Goal: Task Accomplishment & Management: Manage account settings

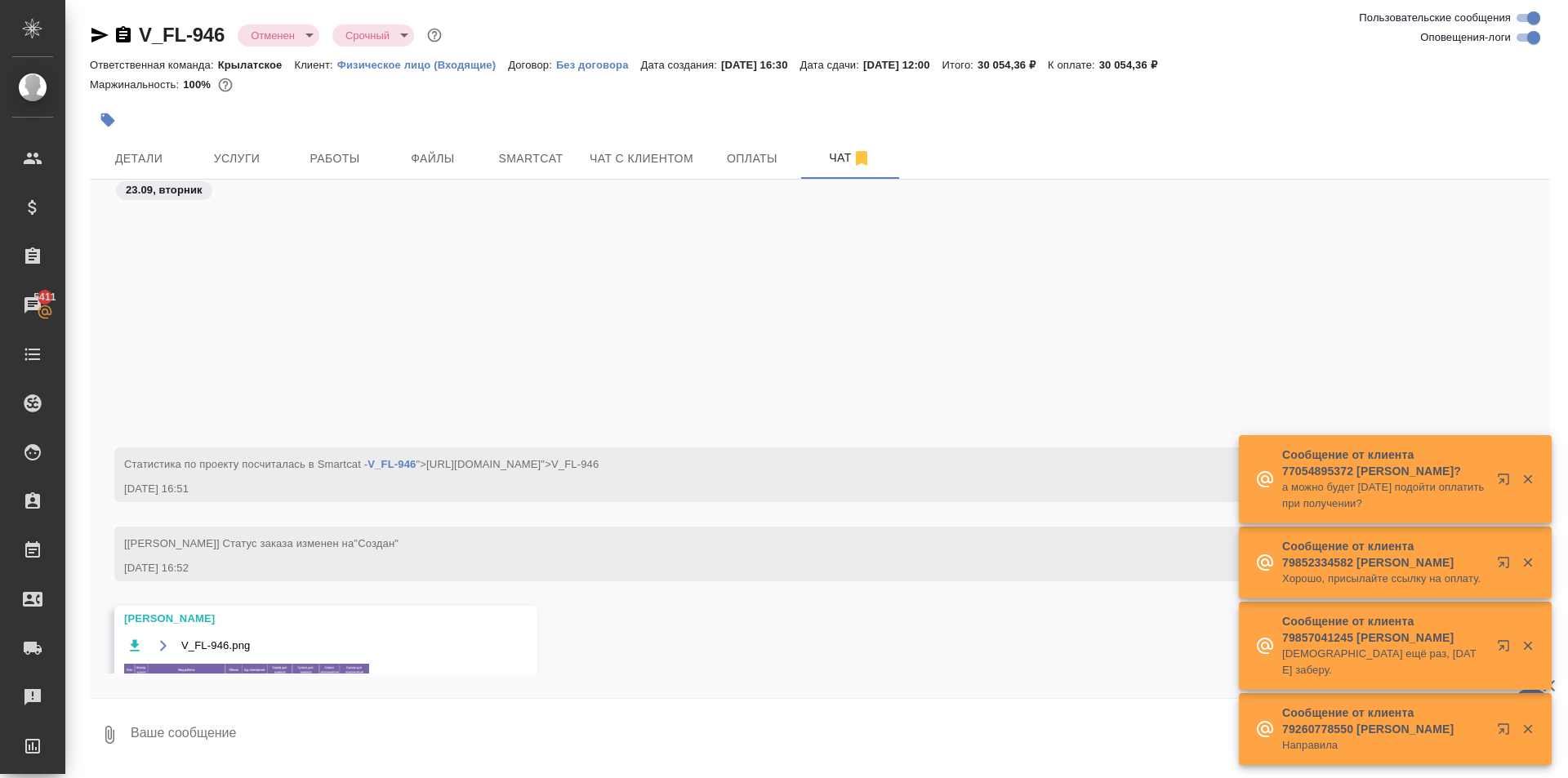
scroll to position [453, 0]
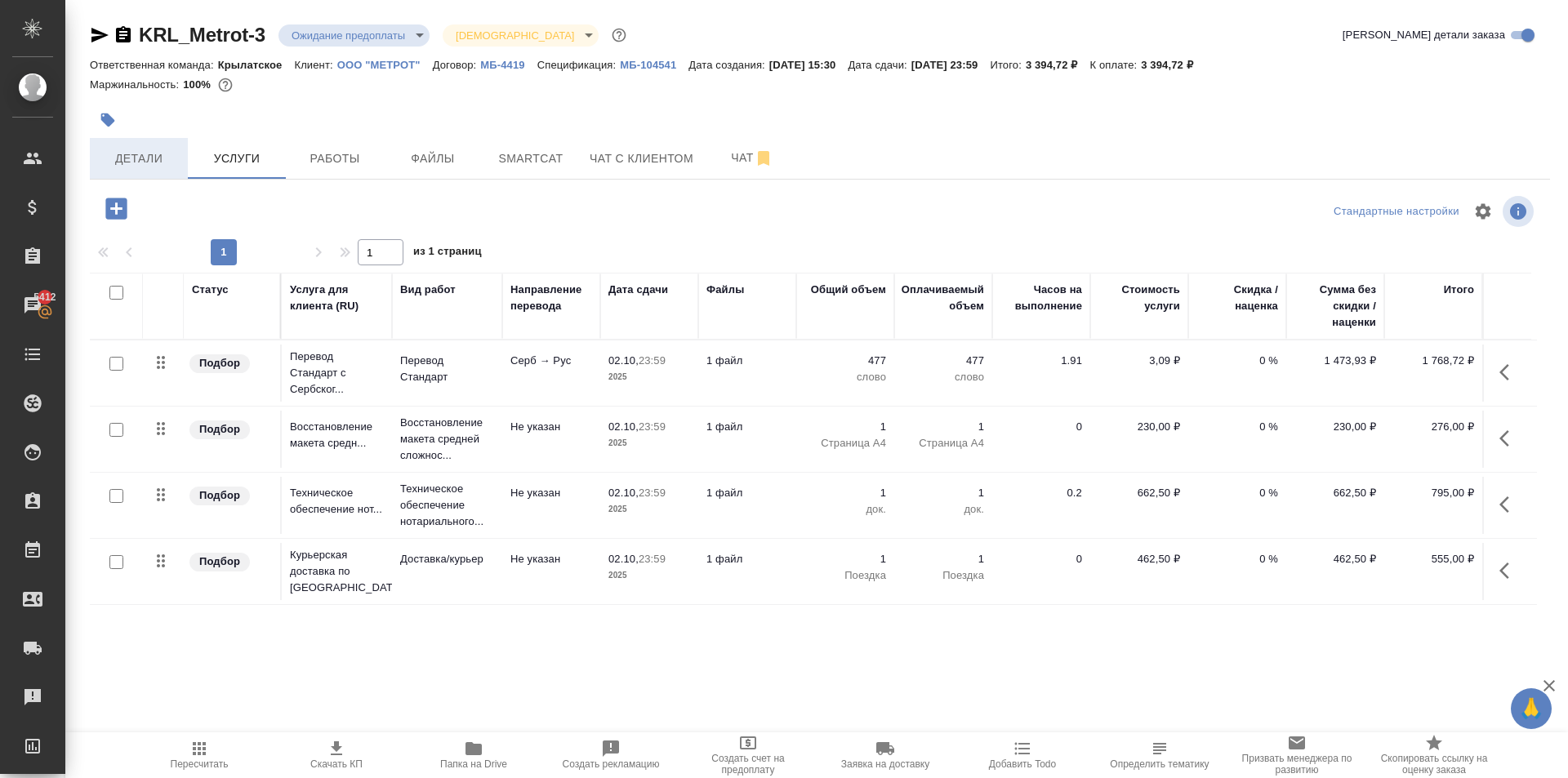
click at [112, 153] on span "Детали" at bounding box center [138, 159] width 78 height 21
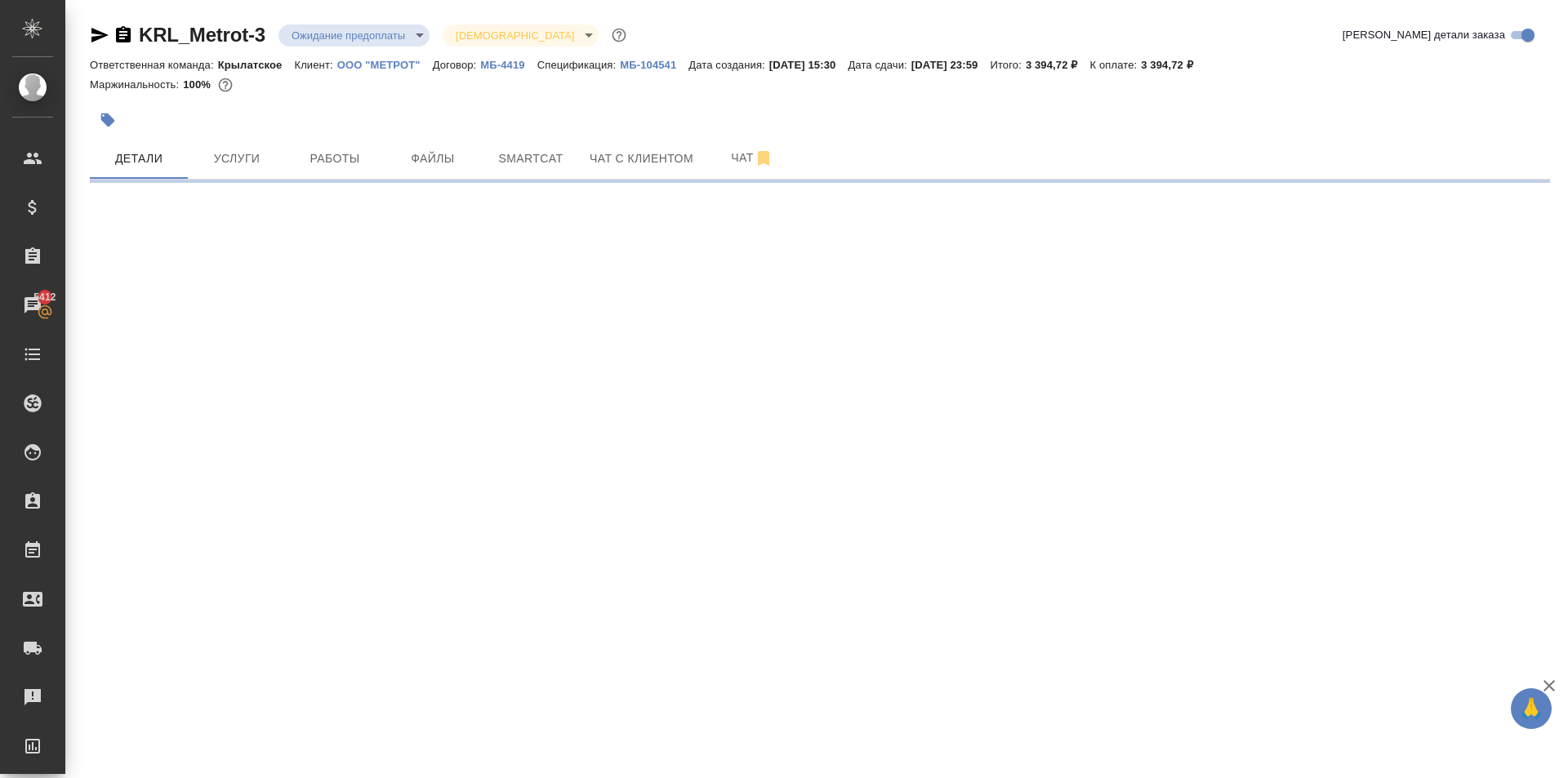
select select "RU"
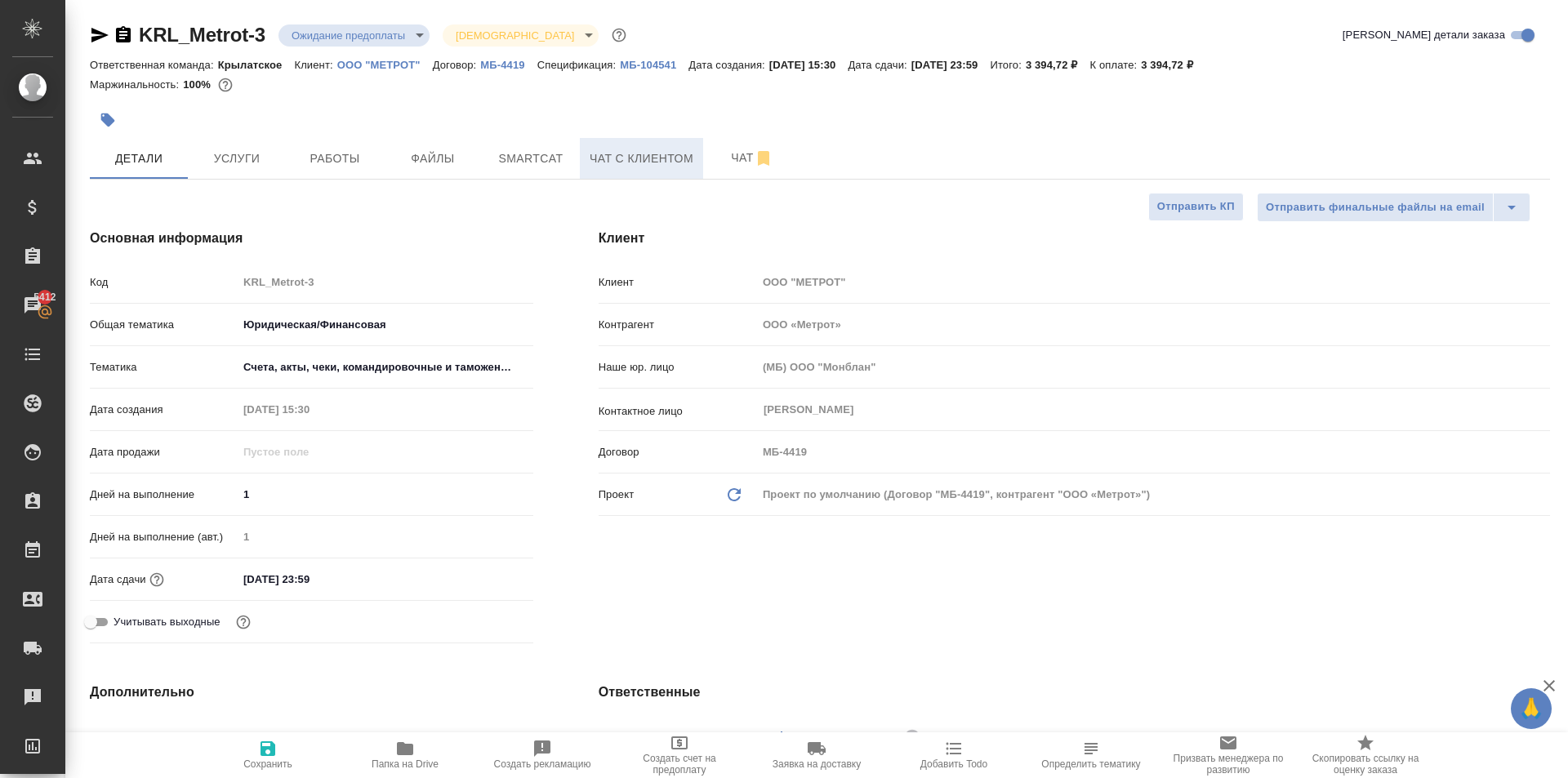
type textarea "x"
click at [373, 61] on p "ООО "МЕТРОТ"" at bounding box center [385, 66] width 95 height 13
type textarea "x"
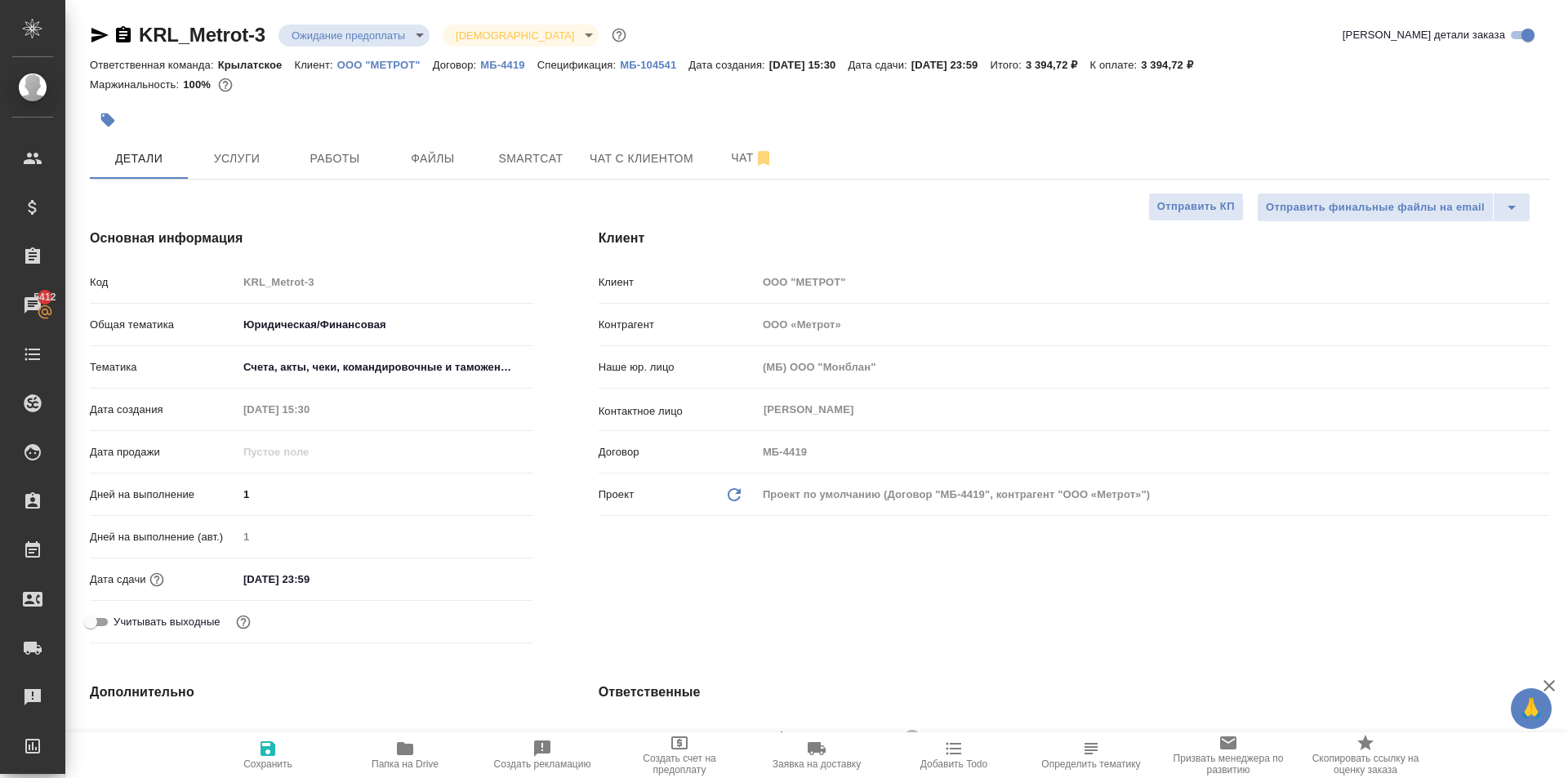
type textarea "x"
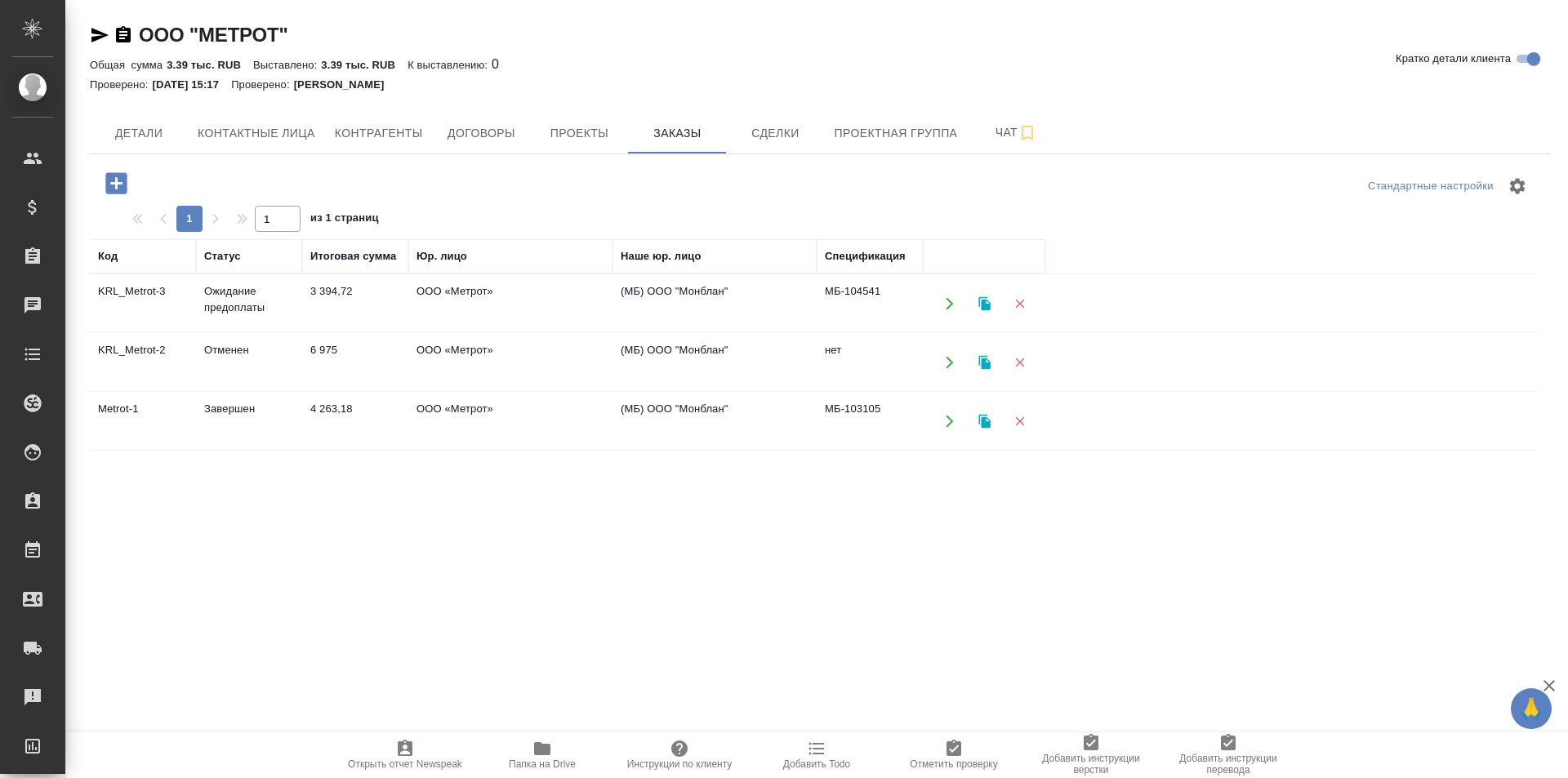
click at [376, 420] on td "4 263,18" at bounding box center [355, 422] width 106 height 57
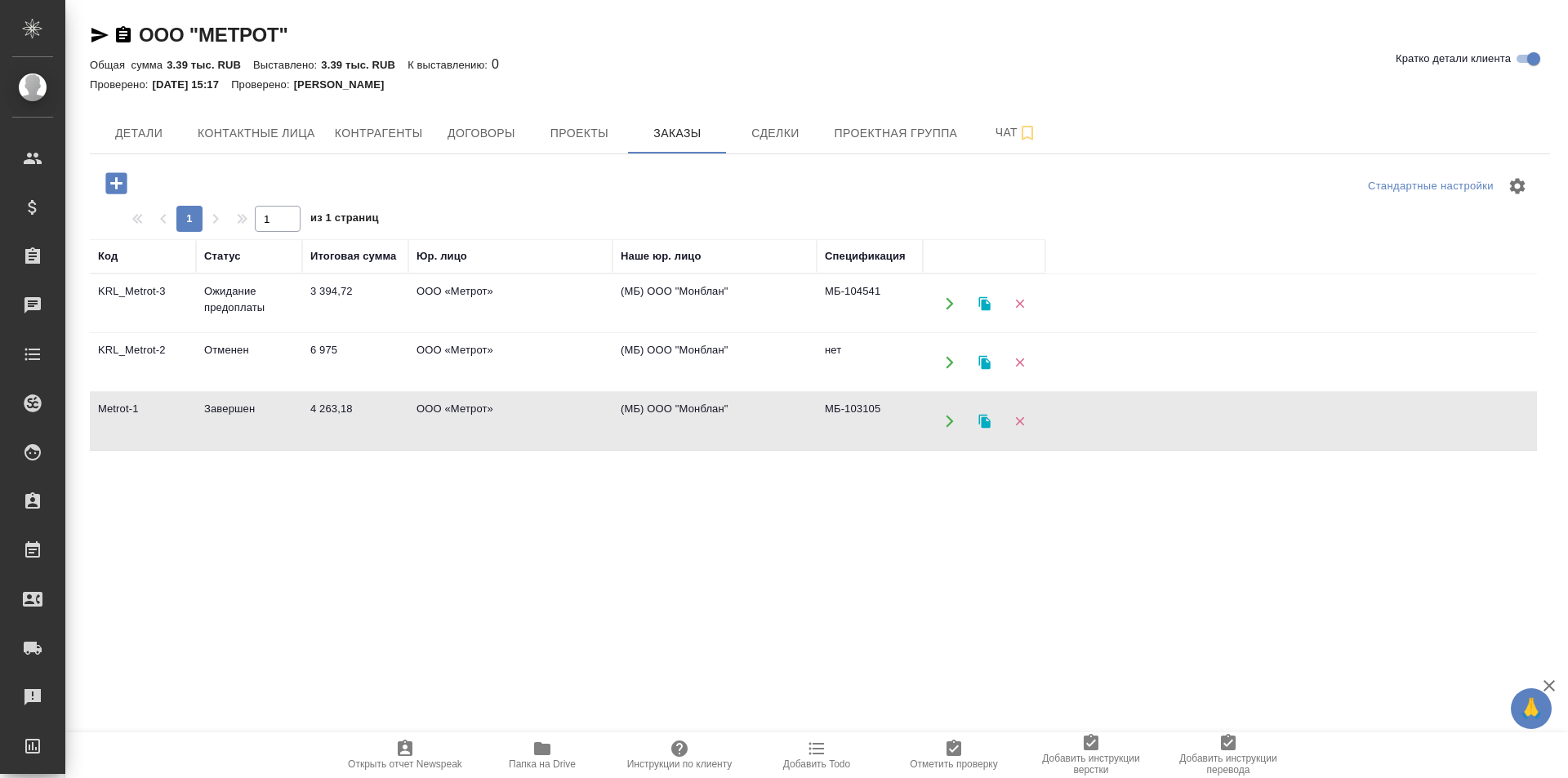
click at [376, 419] on td "4 263,18" at bounding box center [355, 422] width 106 height 57
click at [494, 289] on td "ООО «Метрот»" at bounding box center [510, 304] width 204 height 57
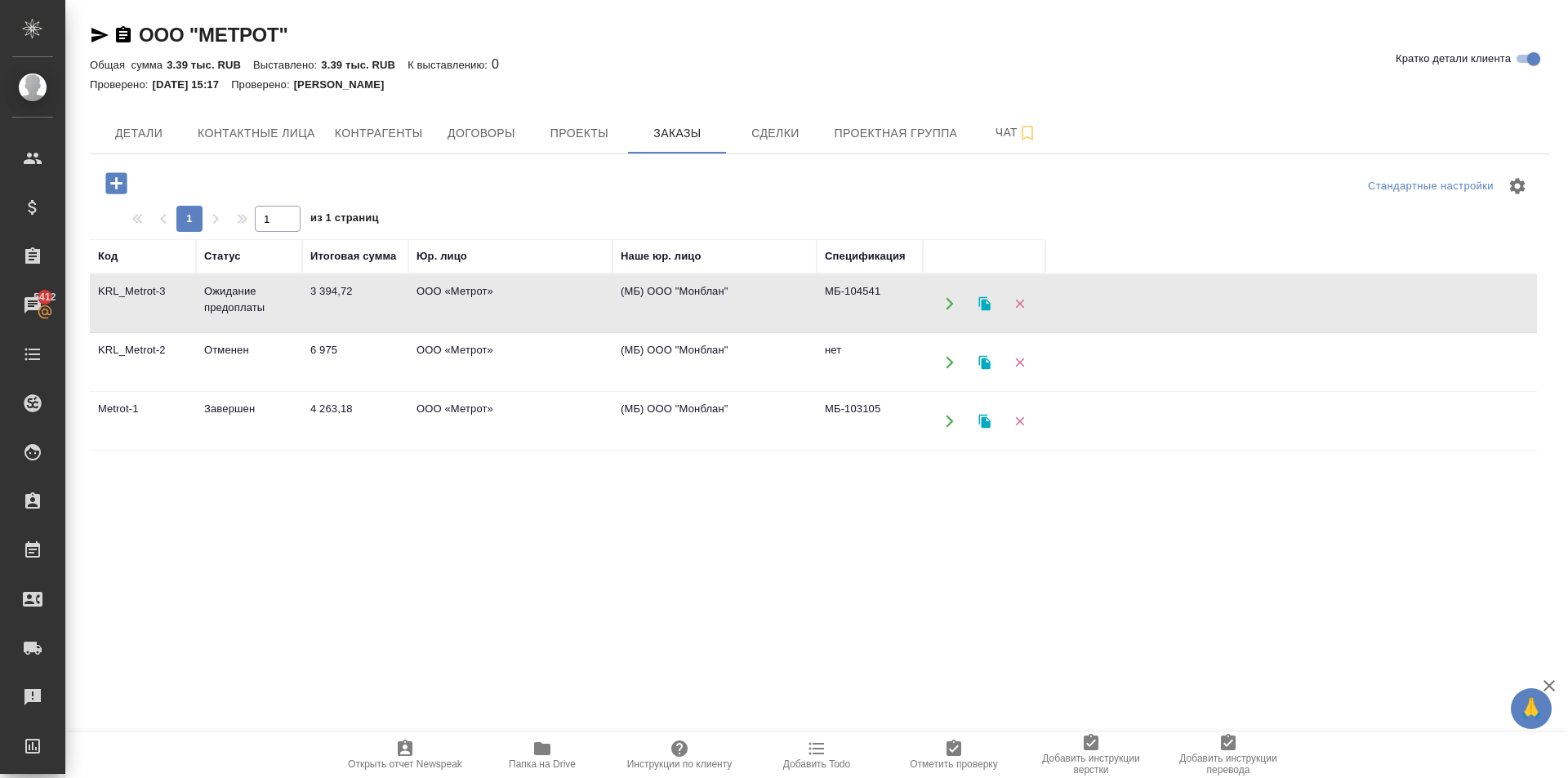
click at [494, 289] on td "ООО «Метрот»" at bounding box center [510, 304] width 204 height 57
click at [482, 426] on td "ООО «Метрот»" at bounding box center [510, 422] width 204 height 57
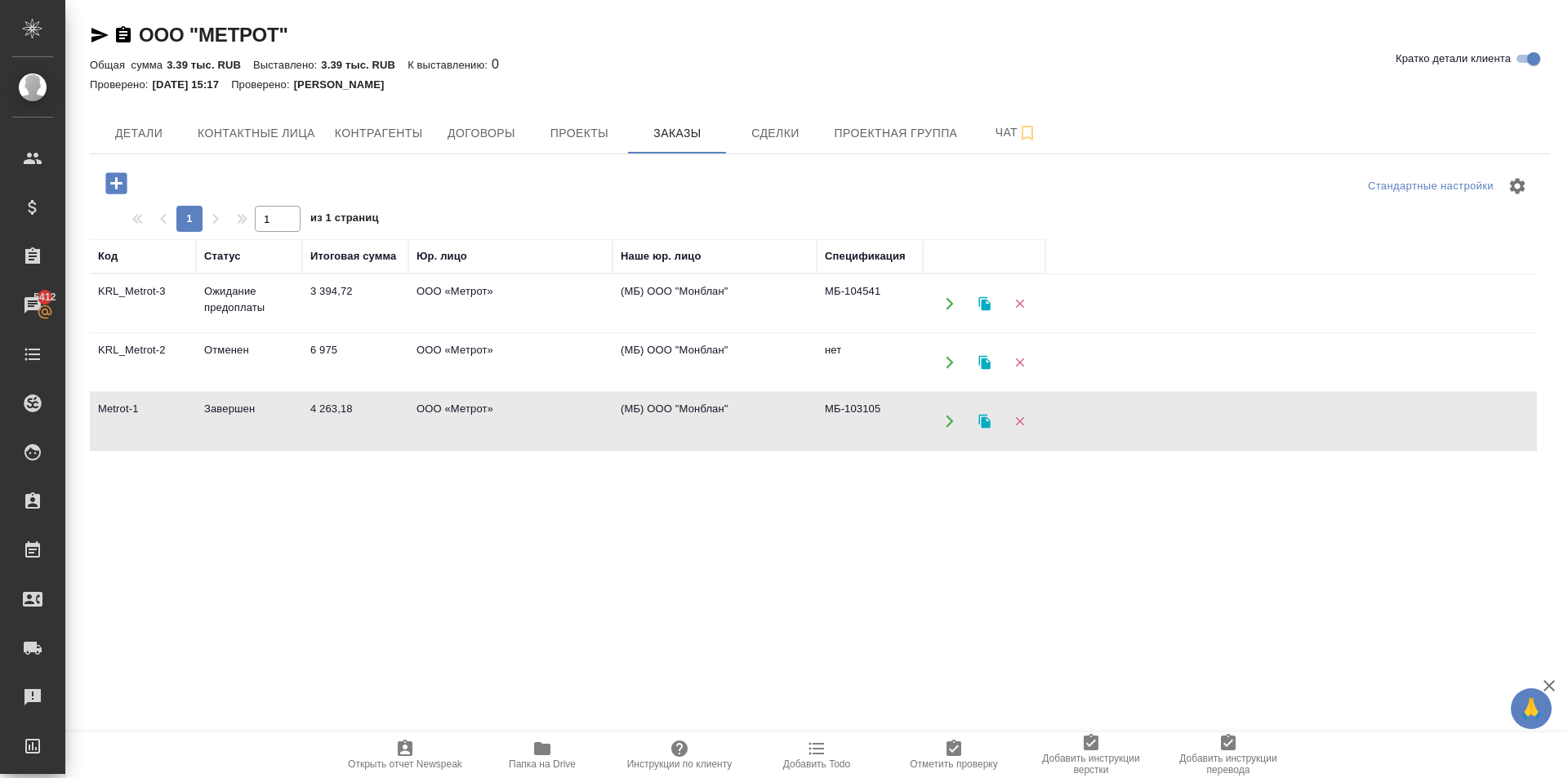
click at [482, 426] on td "ООО «Метрот»" at bounding box center [510, 422] width 204 height 57
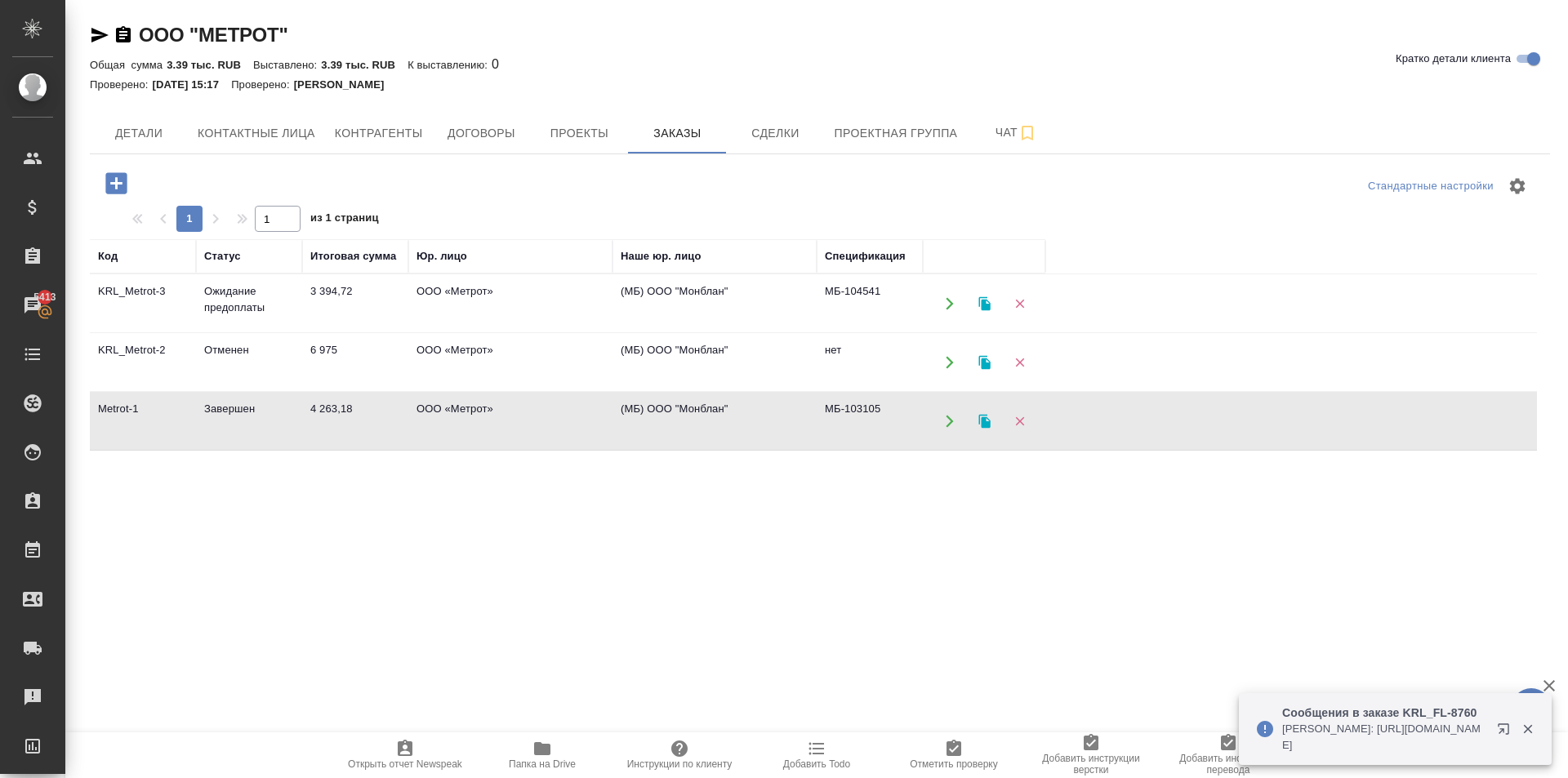
click at [696, 400] on td "(МБ) ООО "Монблан"" at bounding box center [714, 422] width 204 height 57
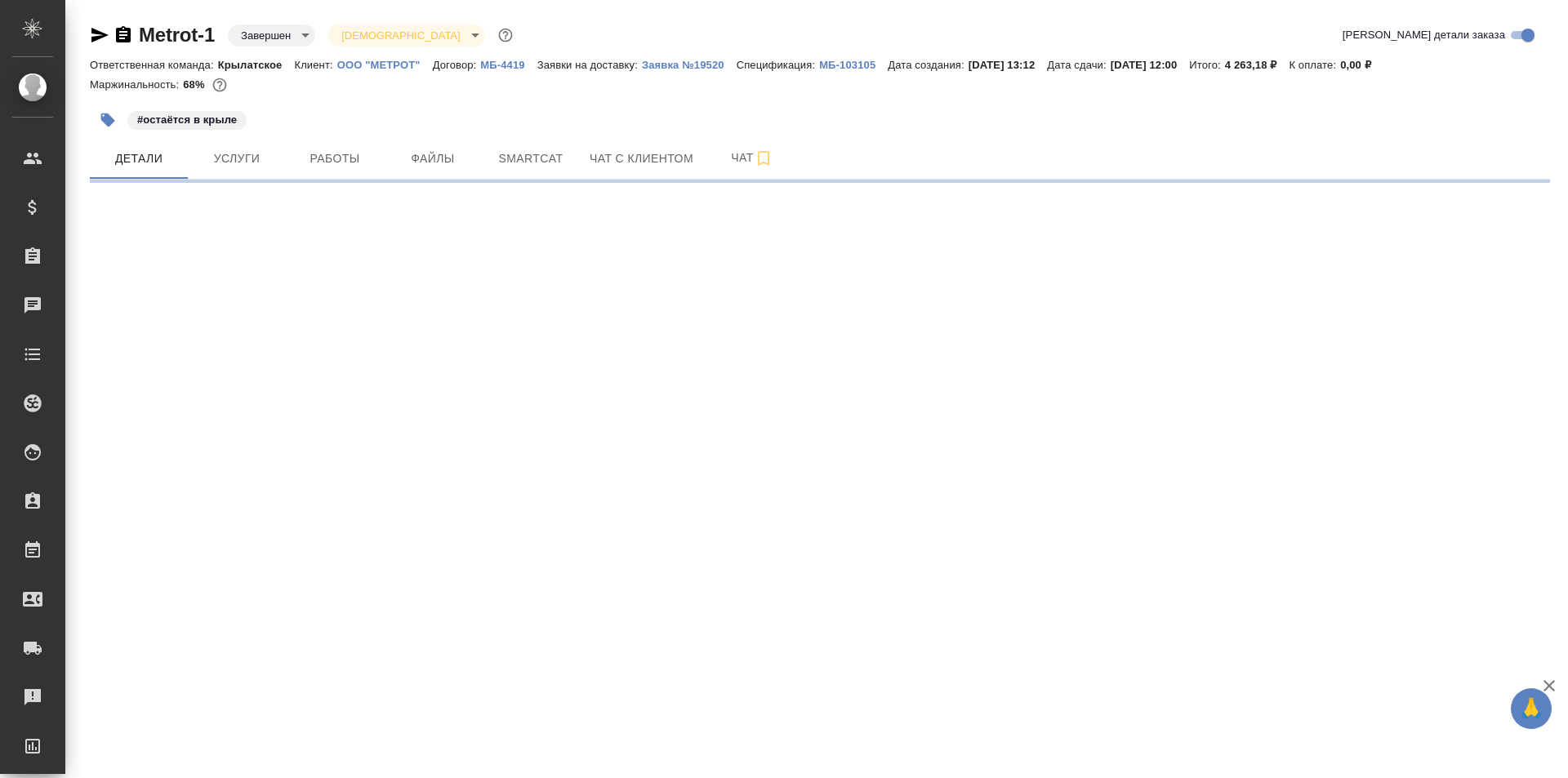
select select "RU"
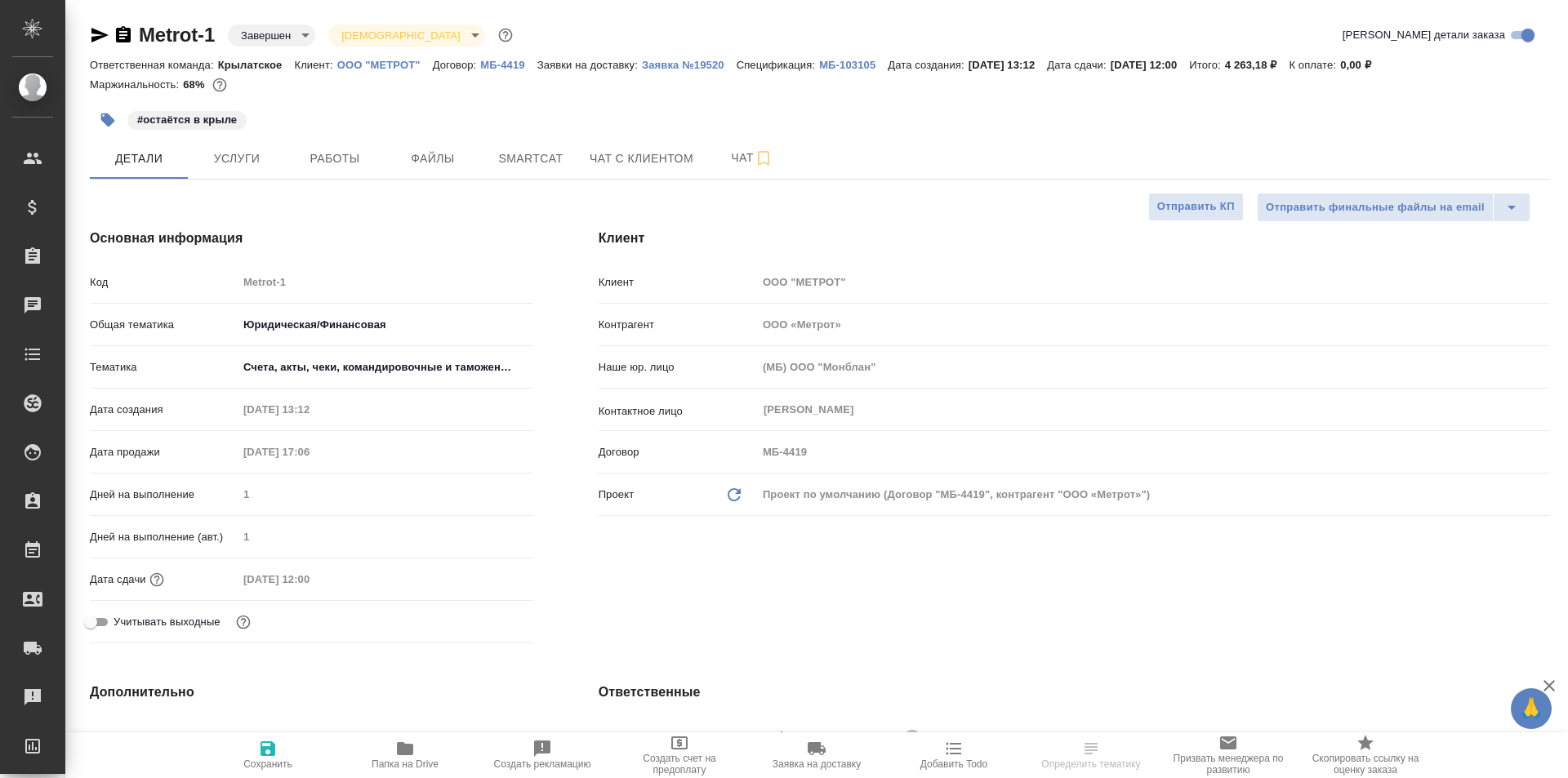
type textarea "x"
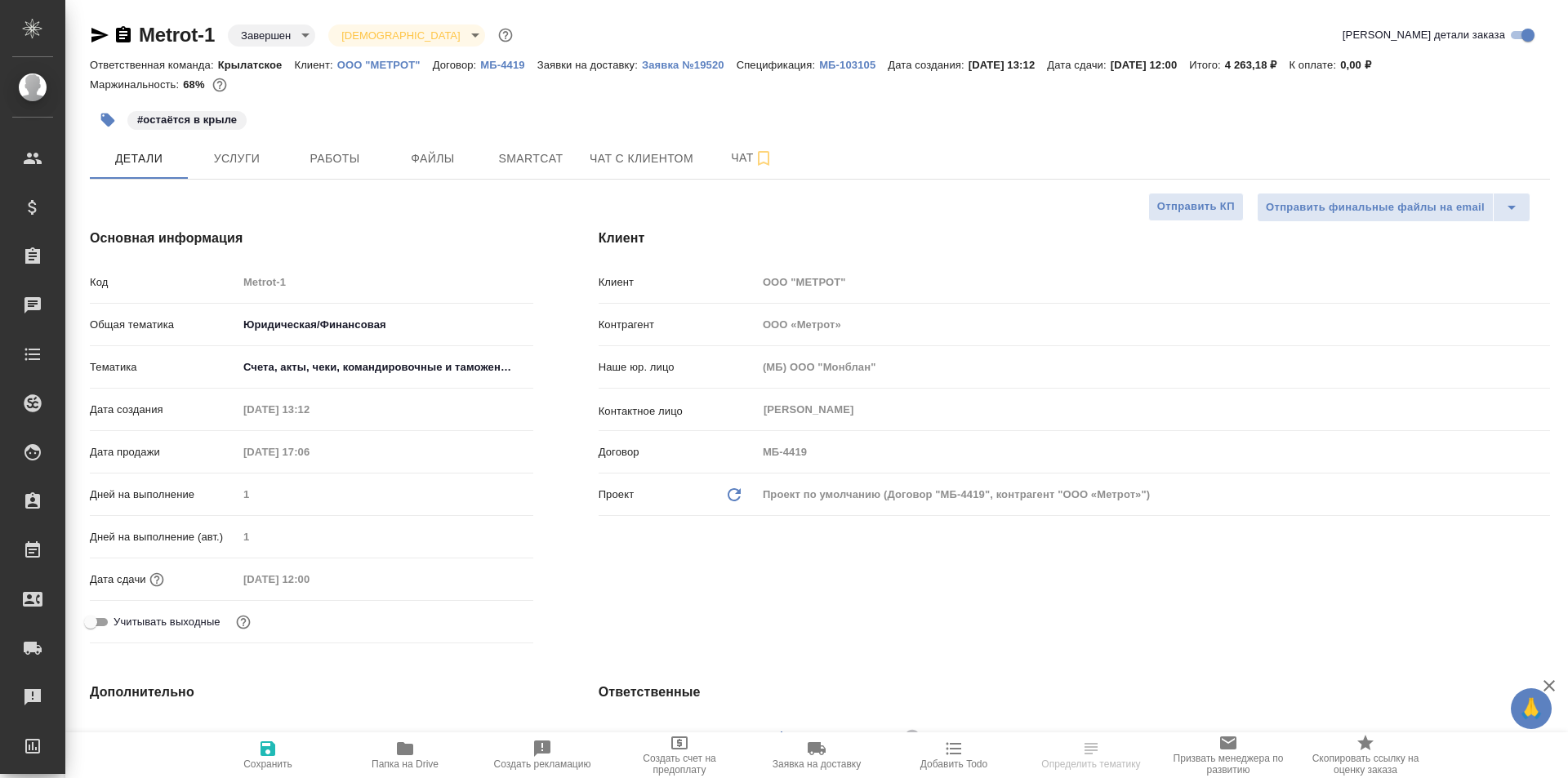
type textarea "x"
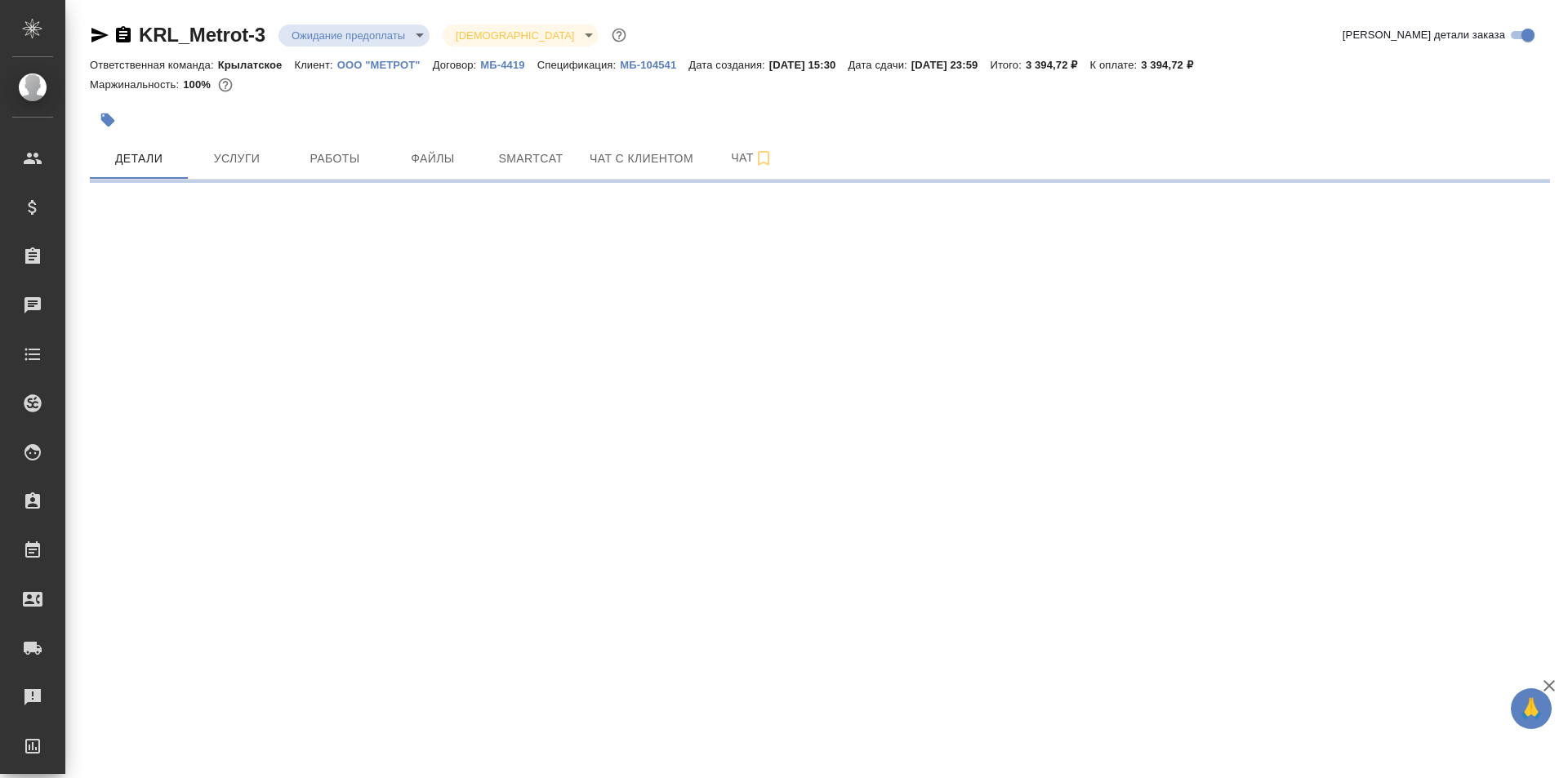
select select "RU"
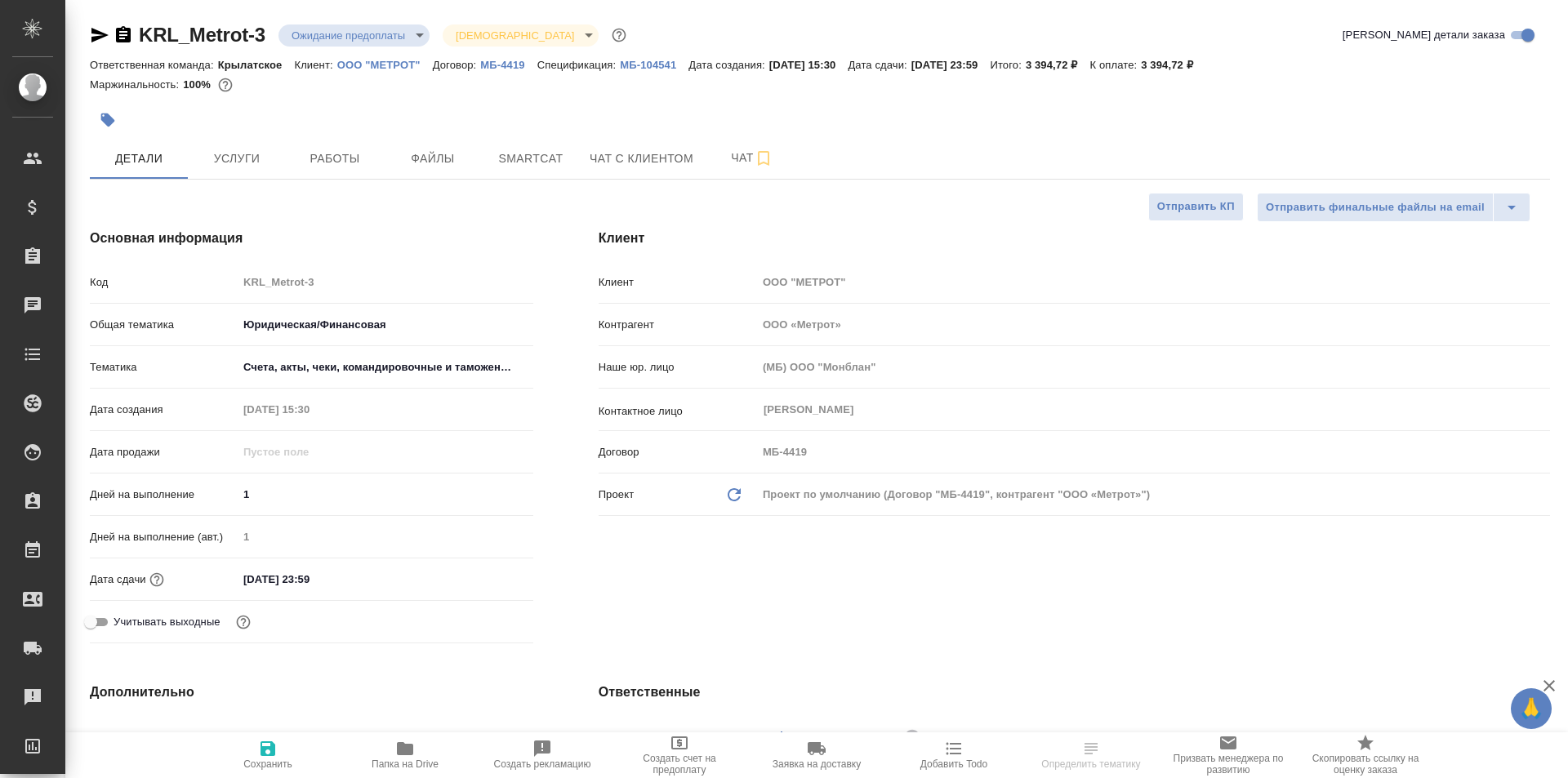
type textarea "x"
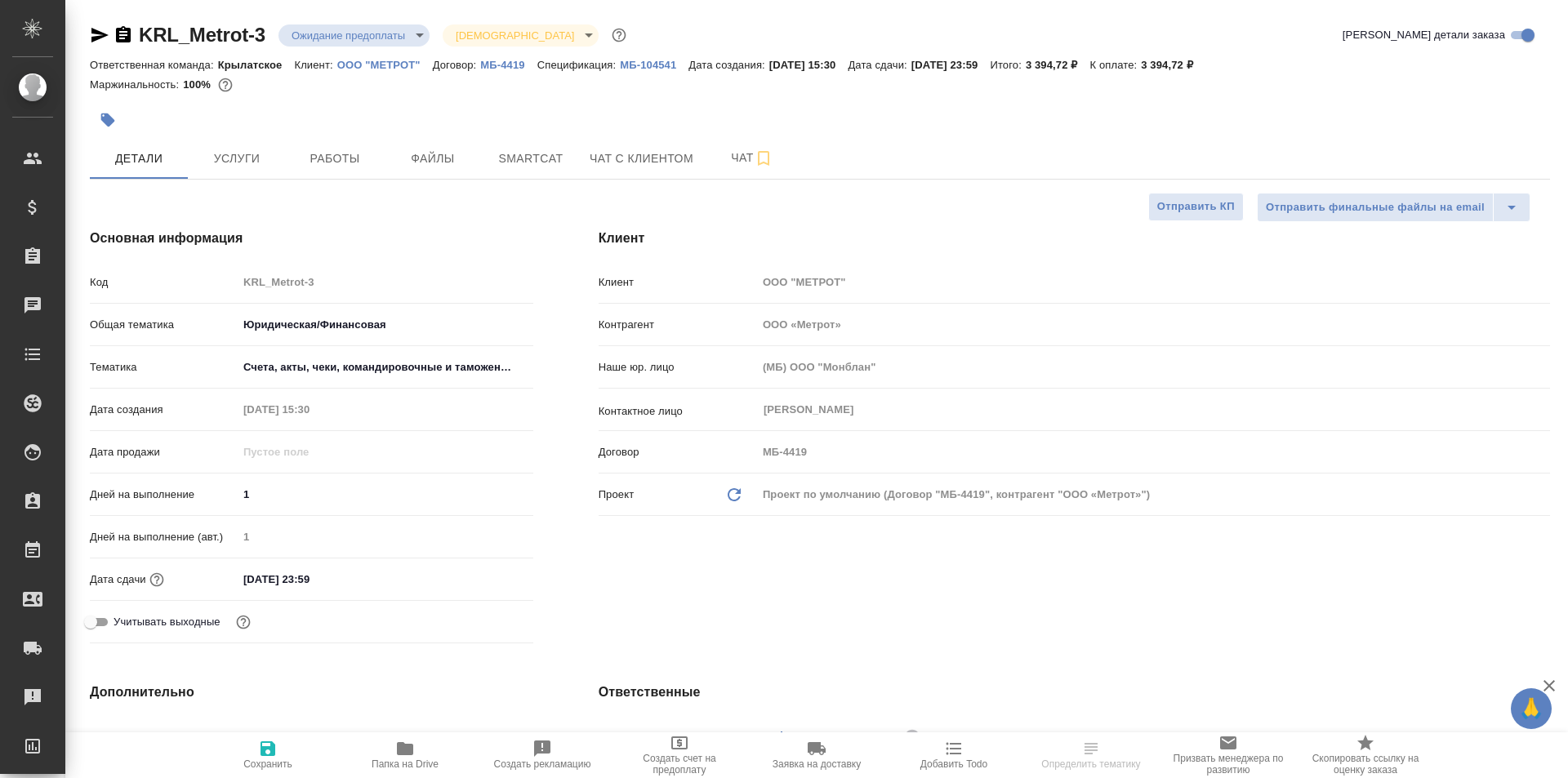
type textarea "x"
click at [331, 582] on input "[DATE] 23:59" at bounding box center [310, 579] width 143 height 23
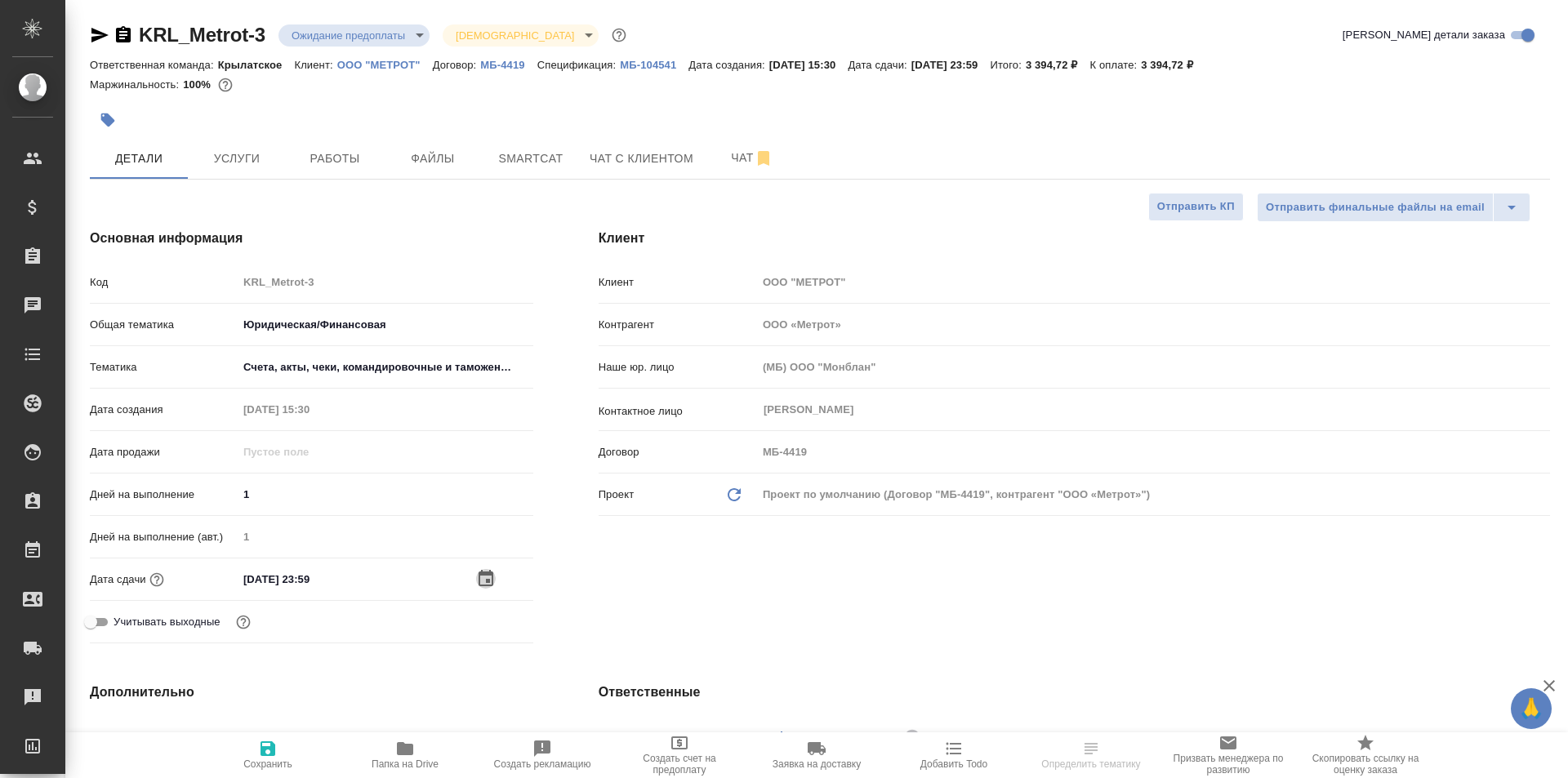
click at [485, 579] on icon "button" at bounding box center [486, 579] width 20 height 20
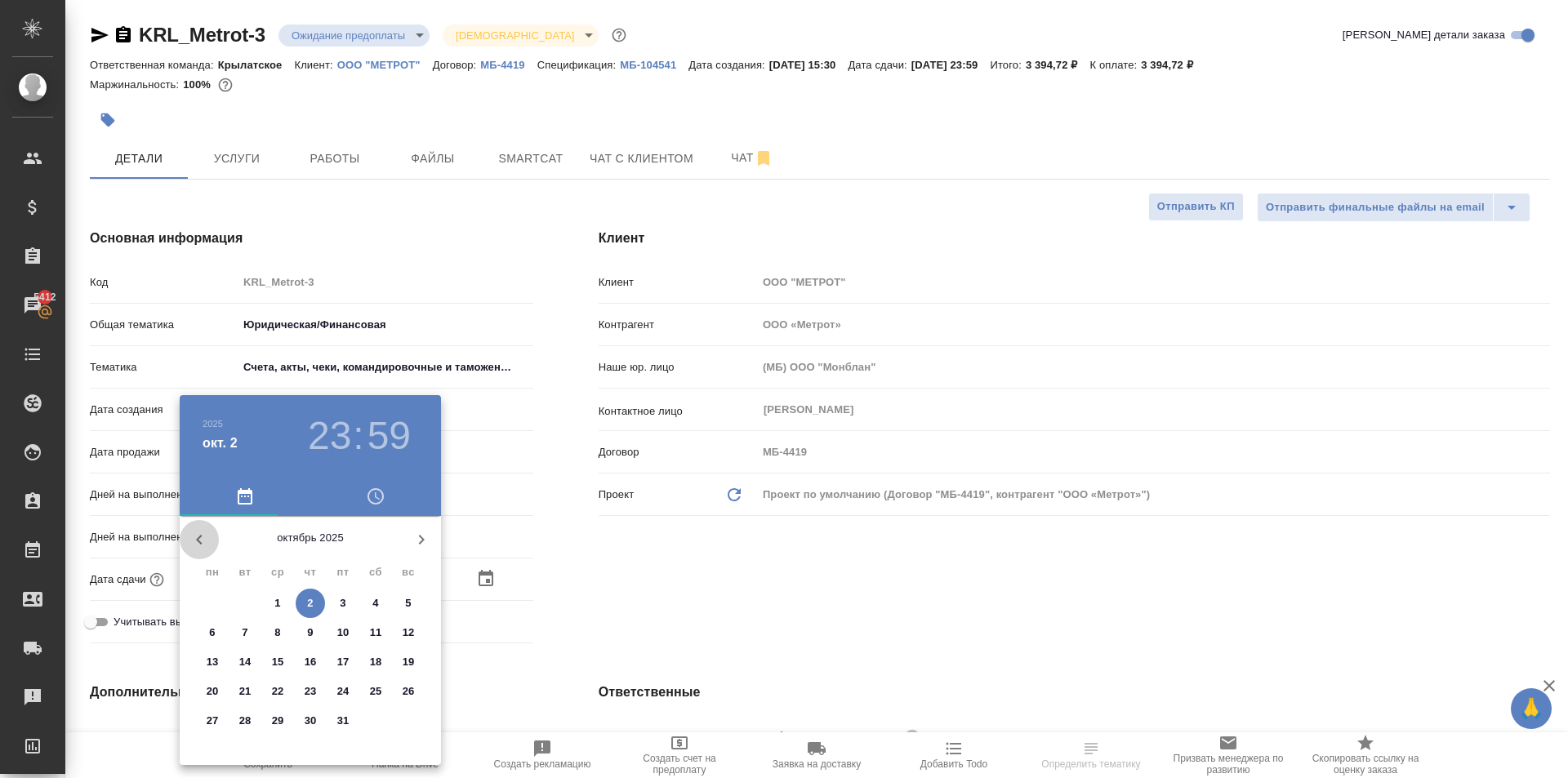
click at [202, 538] on icon "button" at bounding box center [199, 540] width 20 height 20
click at [232, 712] on div "30" at bounding box center [245, 721] width 32 height 30
type input "30.09.2025 23:59"
type textarea "x"
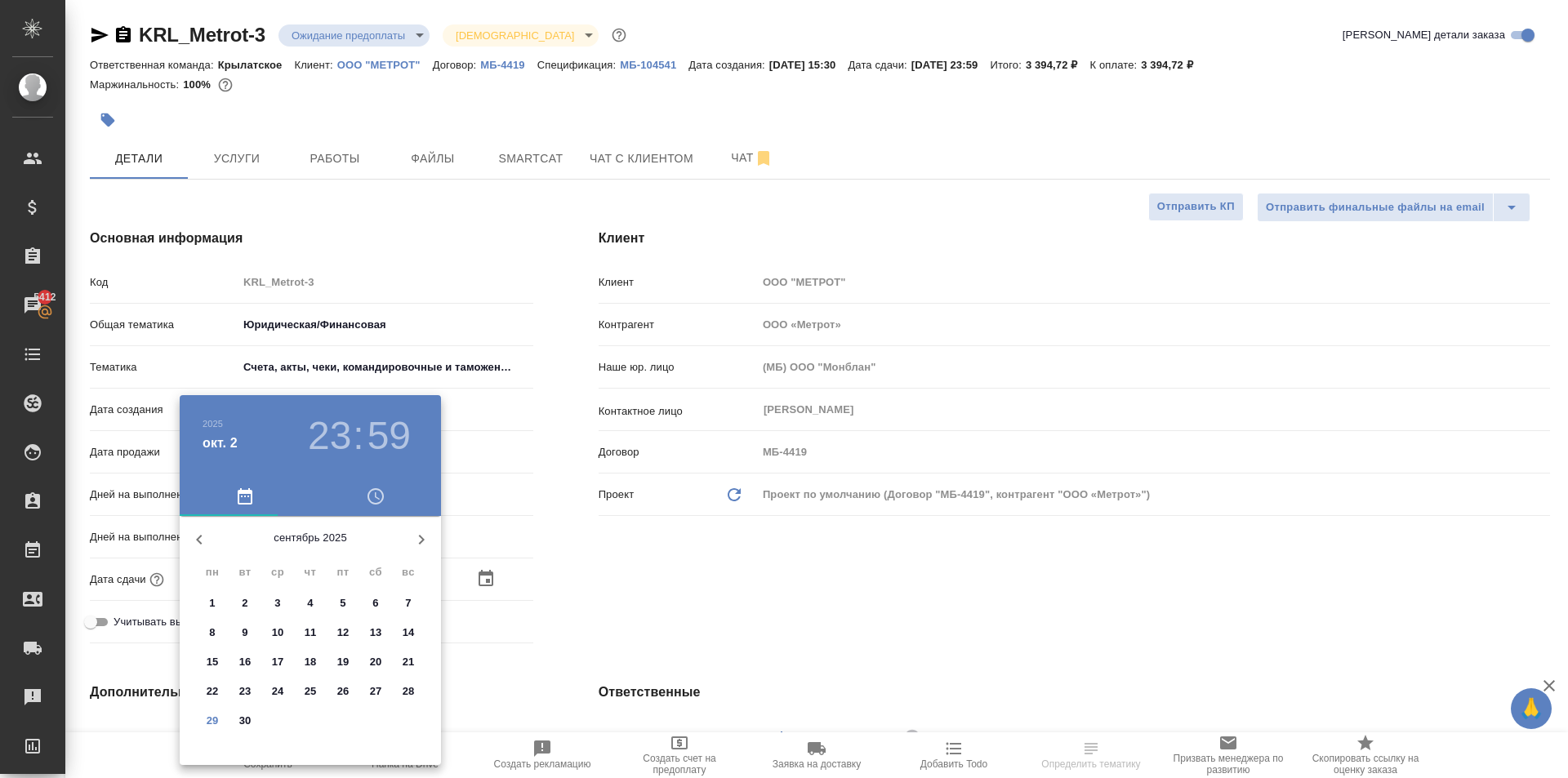
type textarea "x"
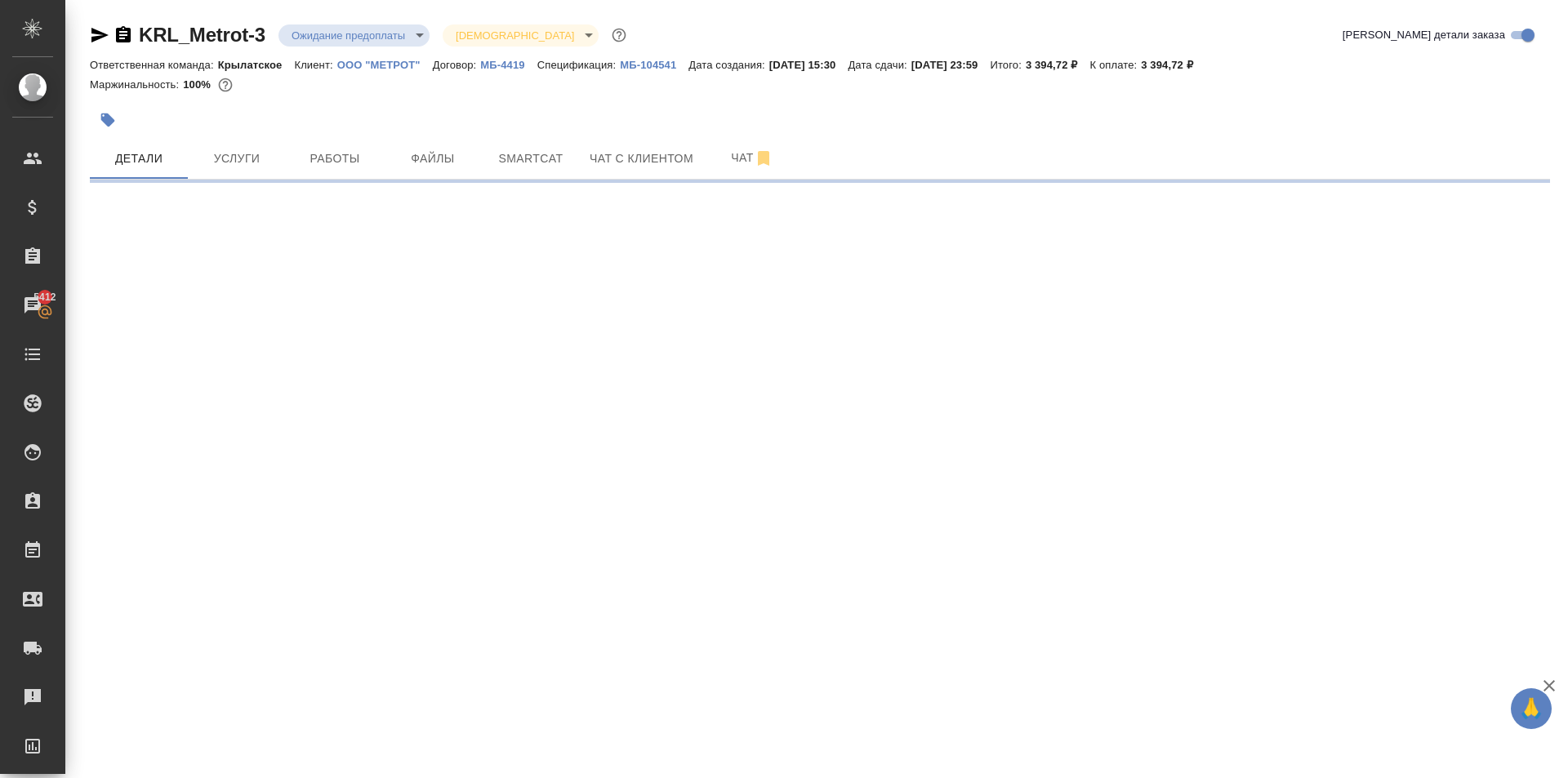
click at [368, 641] on div ".cls-1 fill:#fff; AWATERA Kasymov Timur Клиенты Спецификации Заказы 5412 Чаты T…" at bounding box center [784, 389] width 1568 height 778
select select "RU"
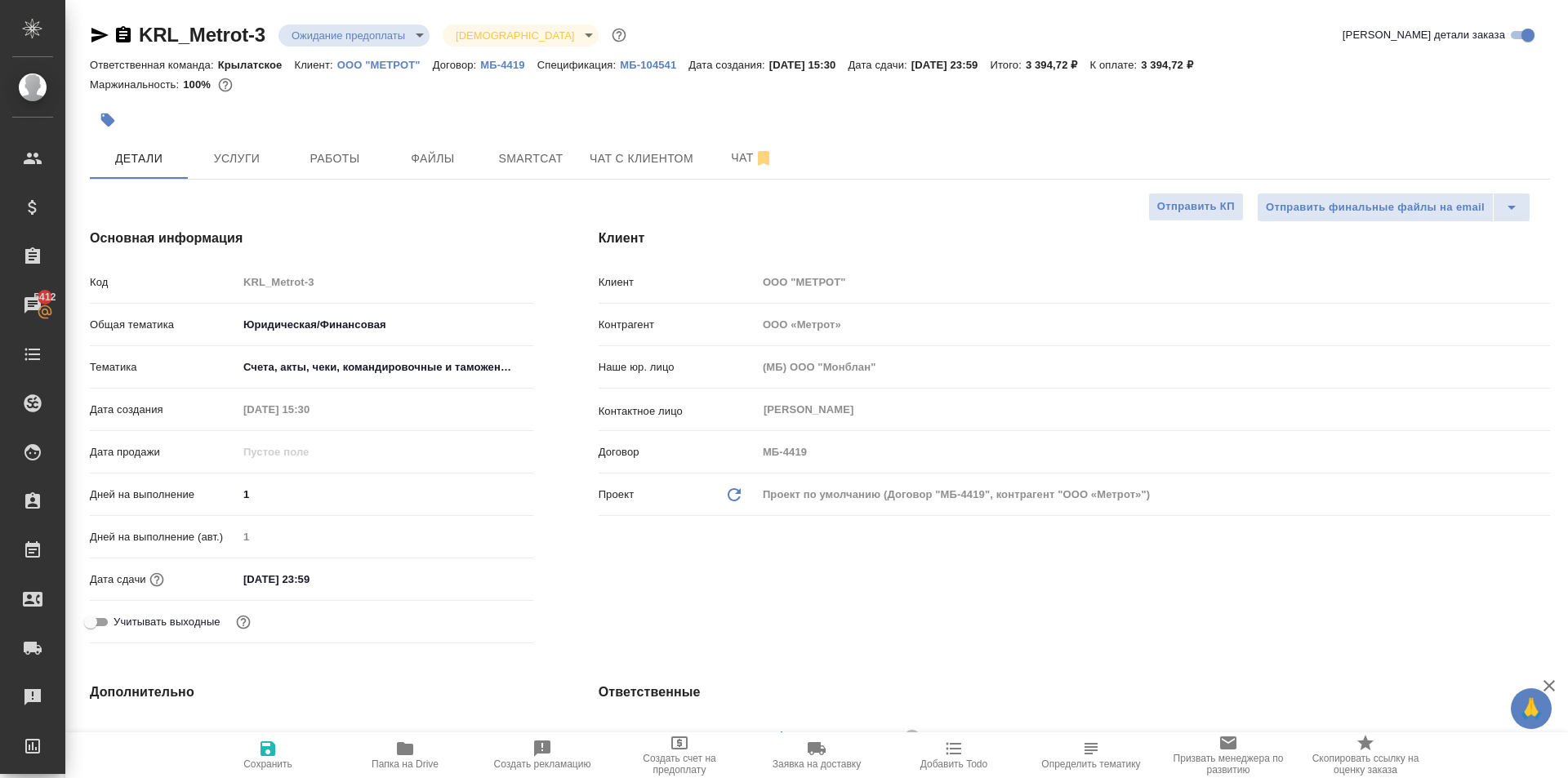
type textarea "x"
click at [362, 581] on input "02.10.2025 23:59" at bounding box center [309, 579] width 143 height 23
click at [486, 573] on icon "button" at bounding box center [486, 577] width 14 height 16
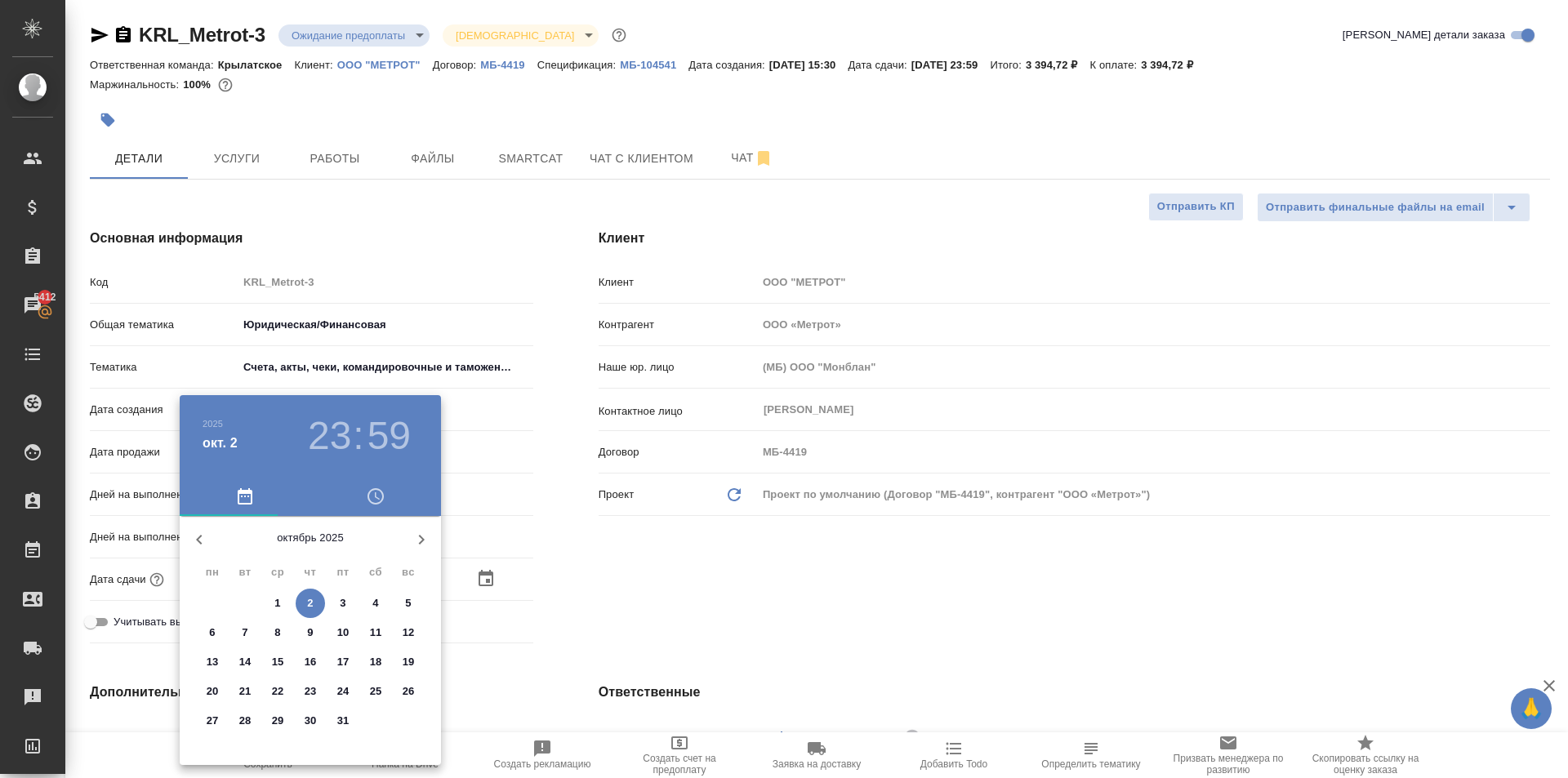
click at [199, 546] on icon "button" at bounding box center [199, 540] width 20 height 20
click at [252, 718] on span "30" at bounding box center [245, 721] width 30 height 16
type input "30.09.2025 23:59"
type textarea "x"
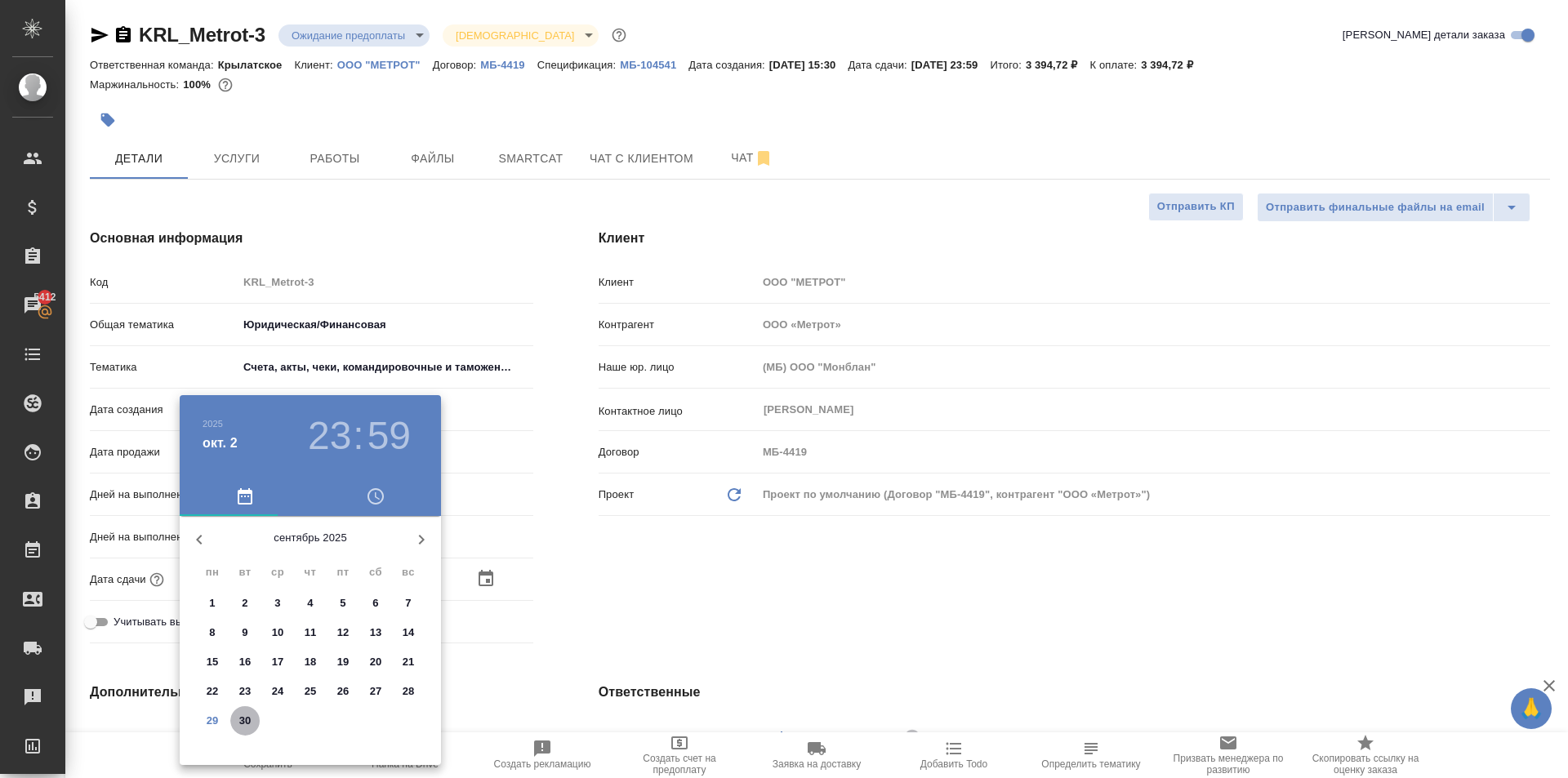
type textarea "x"
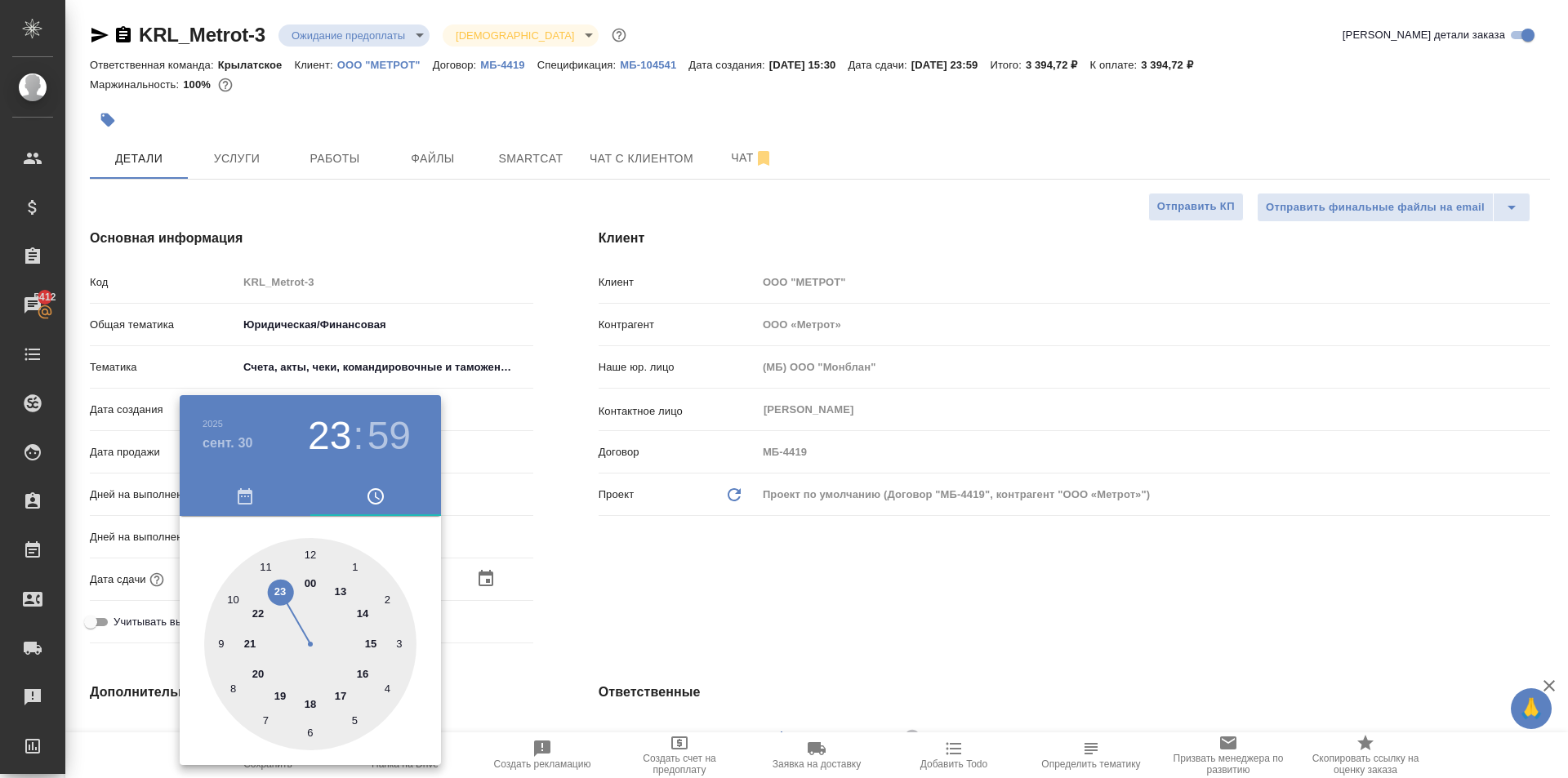
click at [372, 644] on div at bounding box center [310, 644] width 213 height 213
type input "30.09.2025 15:59"
type textarea "x"
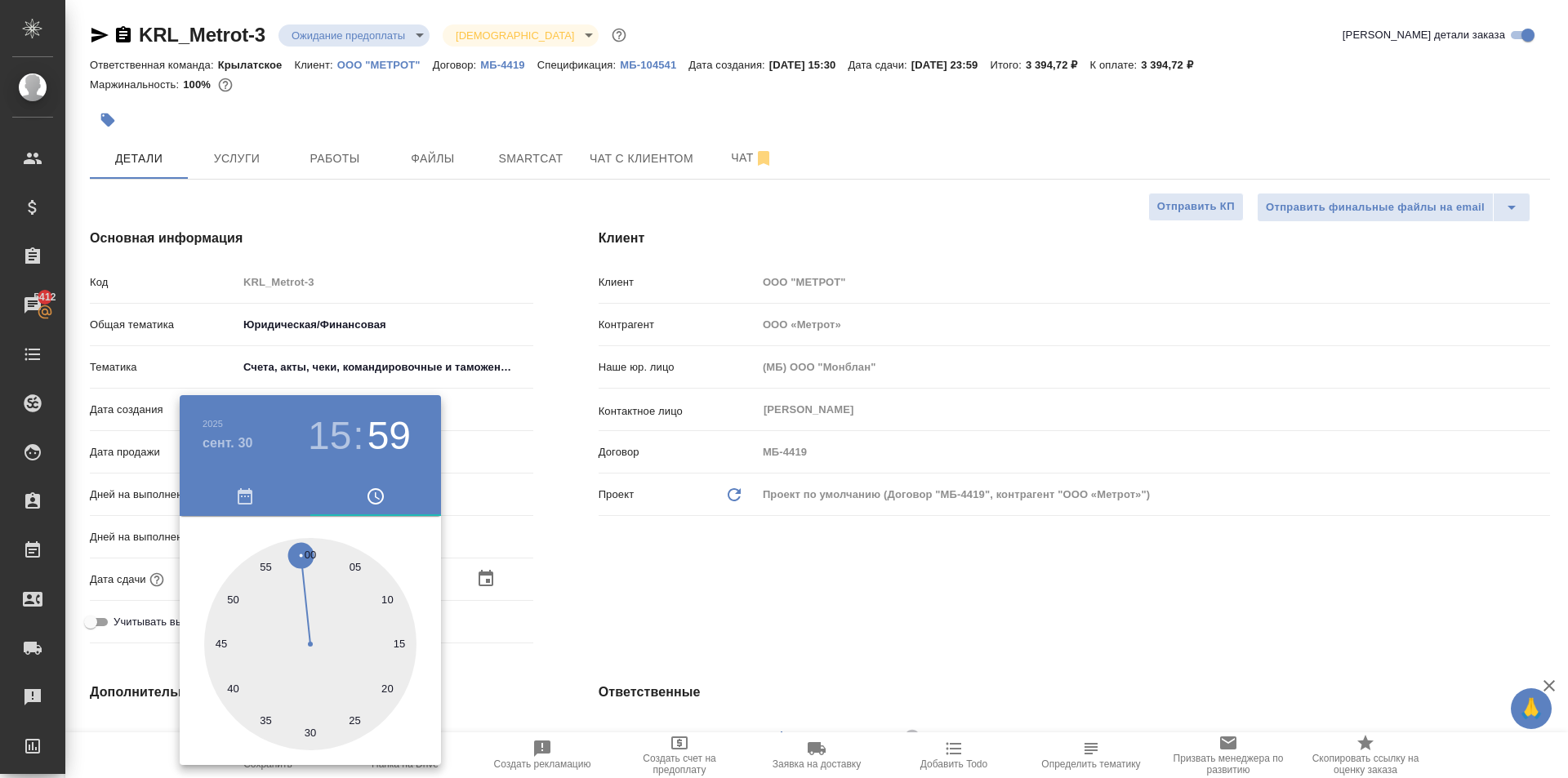
type input "[DATE] 15:00"
type textarea "x"
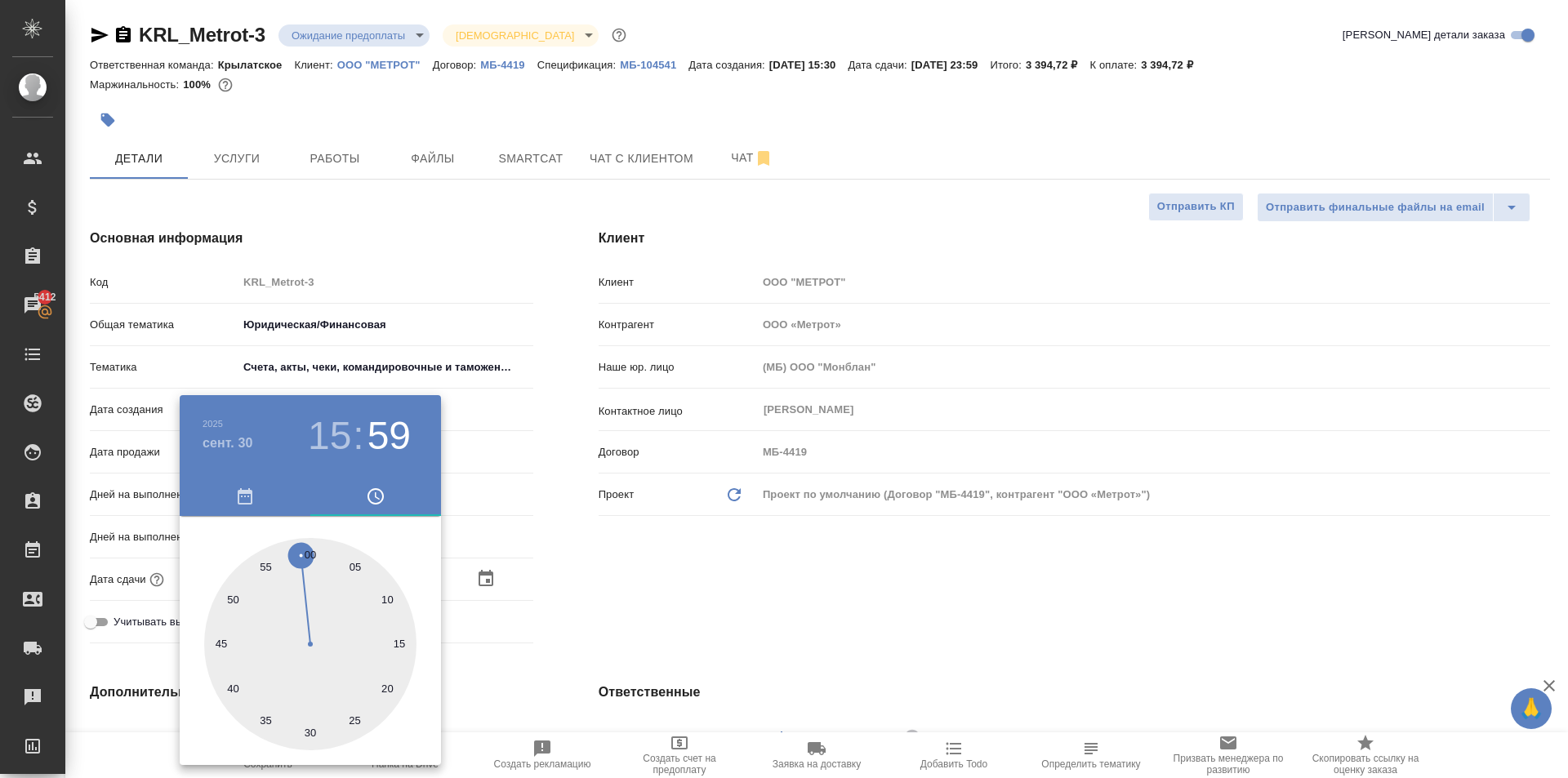
type textarea "x"
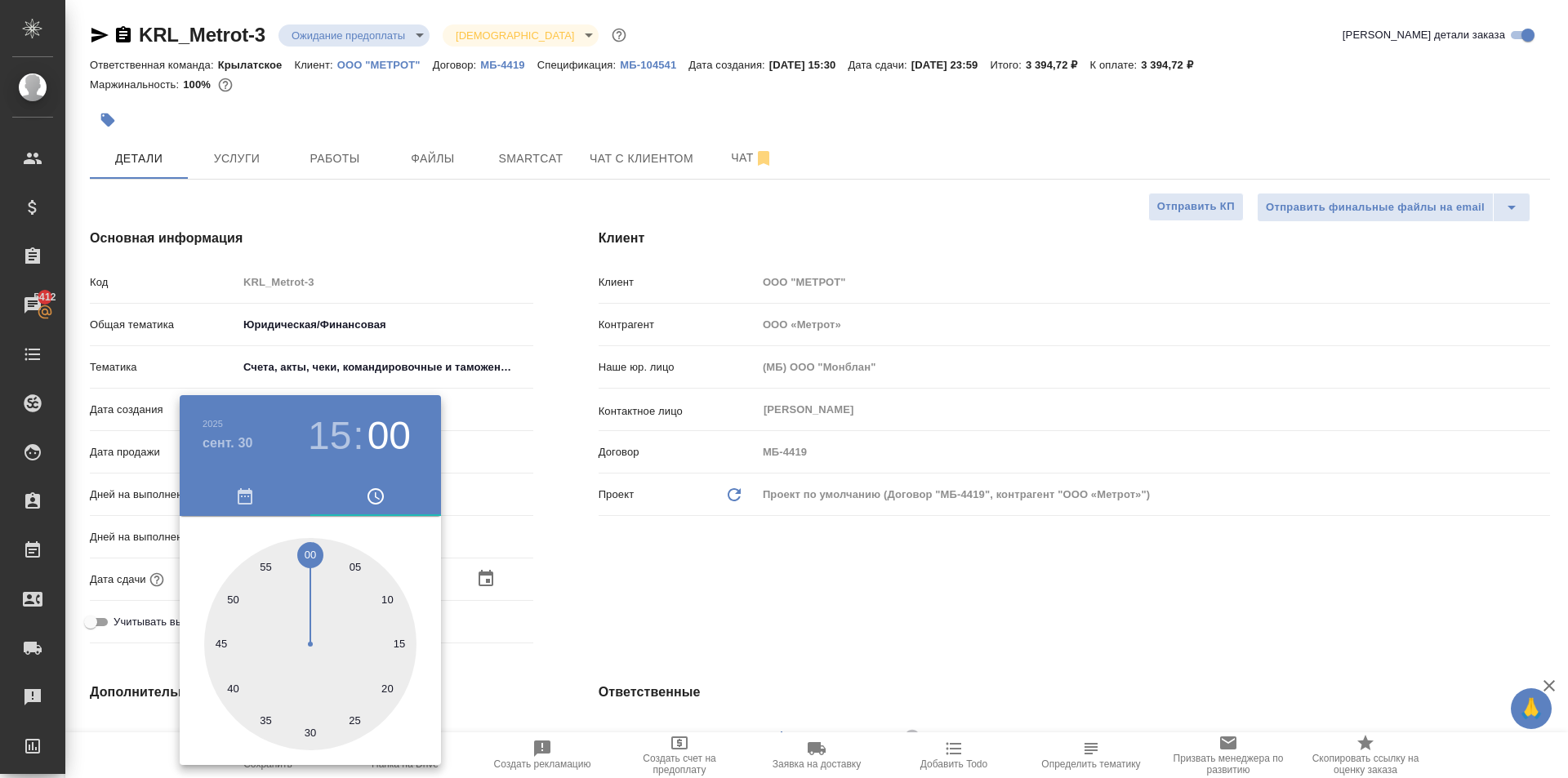
click at [307, 551] on div at bounding box center [310, 644] width 213 height 213
type textarea "x"
click at [655, 556] on div at bounding box center [784, 389] width 1568 height 778
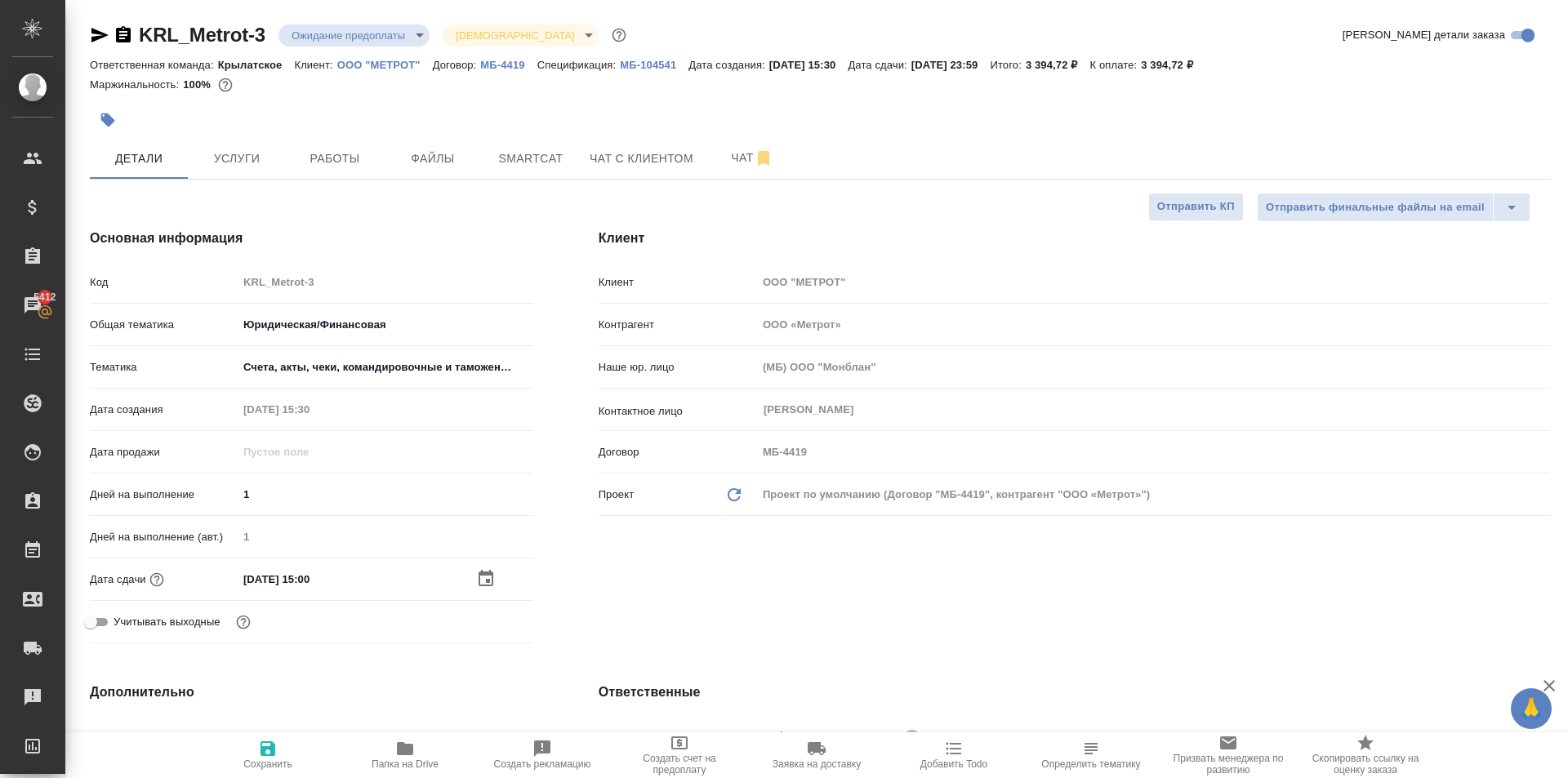
drag, startPoint x: 249, startPoint y: 745, endPoint x: 285, endPoint y: 730, distance: 39.0
click at [249, 744] on span "Сохранить" at bounding box center [267, 754] width 118 height 31
type textarea "x"
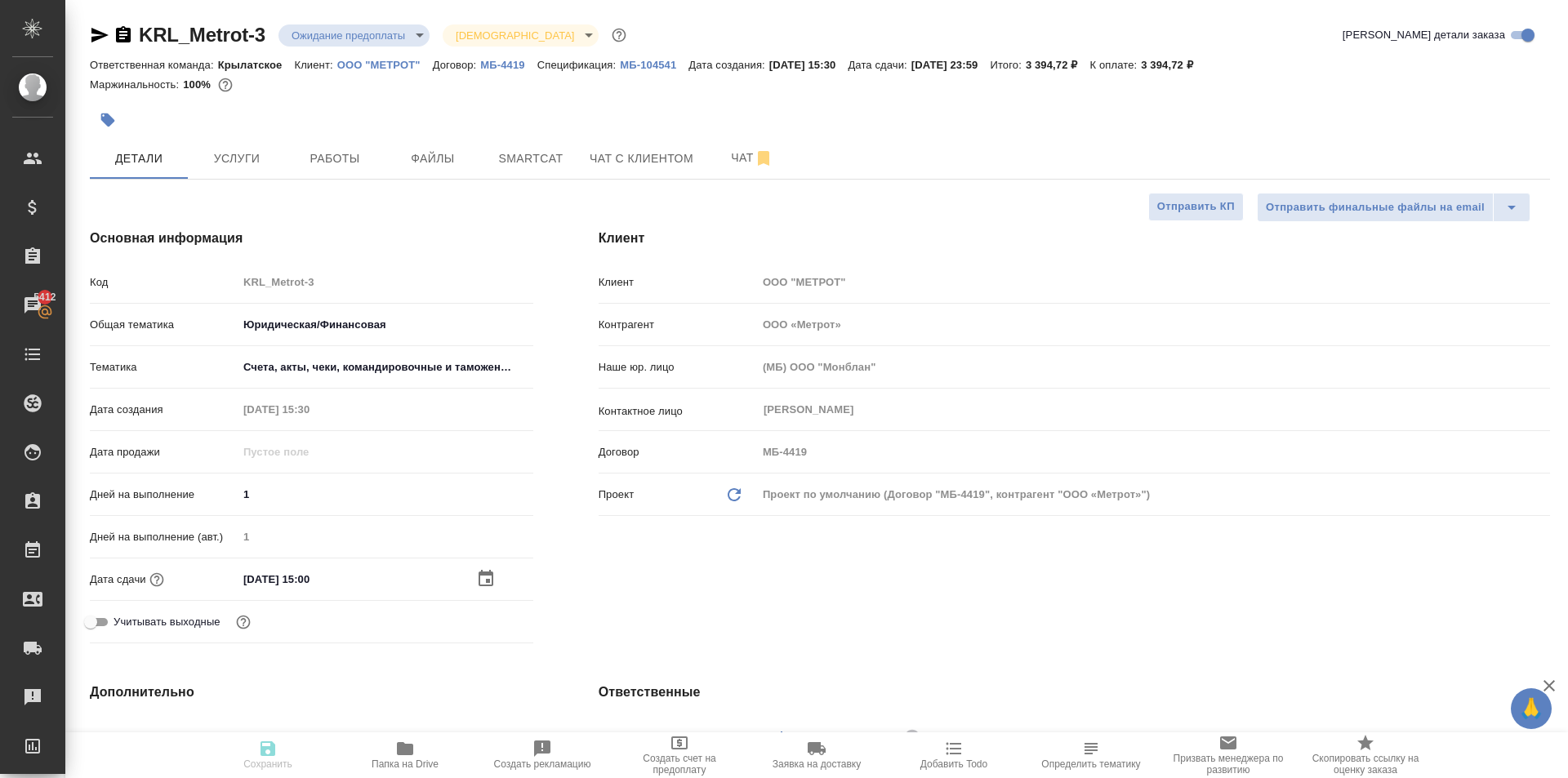
type textarea "x"
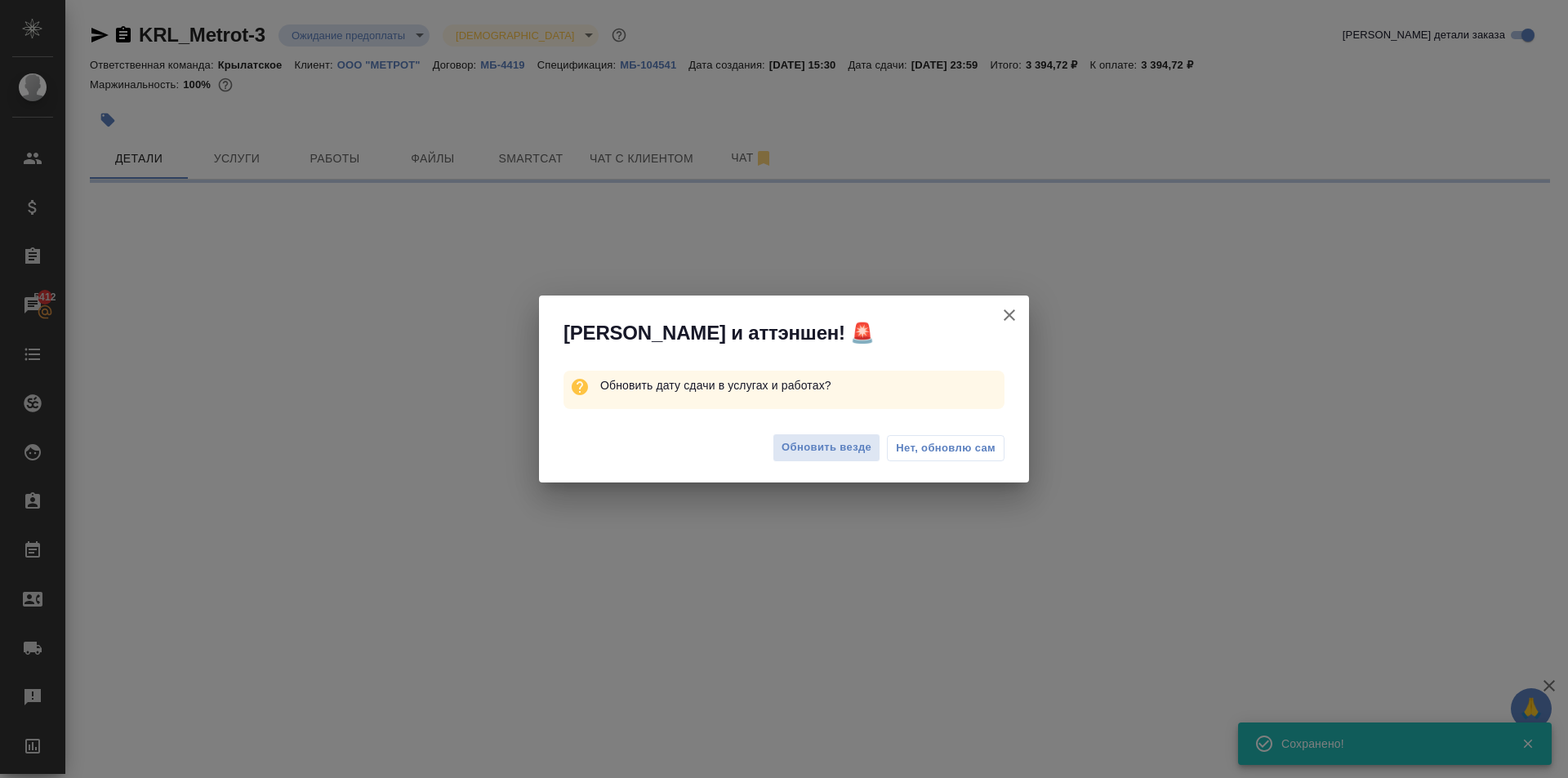
click at [755, 433] on div "Обновить везде Нет, обновлю сам" at bounding box center [784, 450] width 490 height 66
select select "RU"
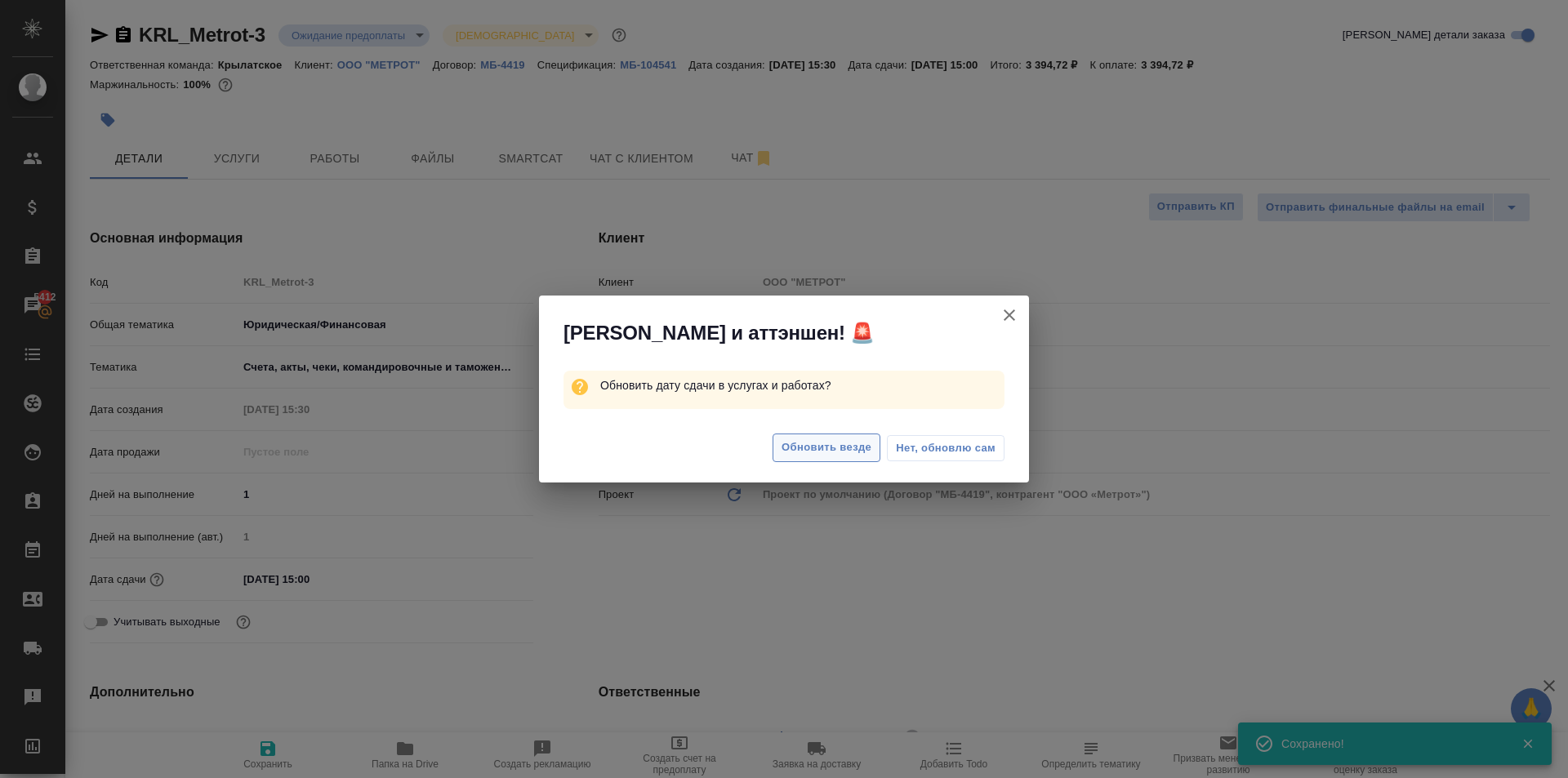
type textarea "x"
click at [790, 450] on span "Обновить везде" at bounding box center [827, 448] width 90 height 19
type textarea "x"
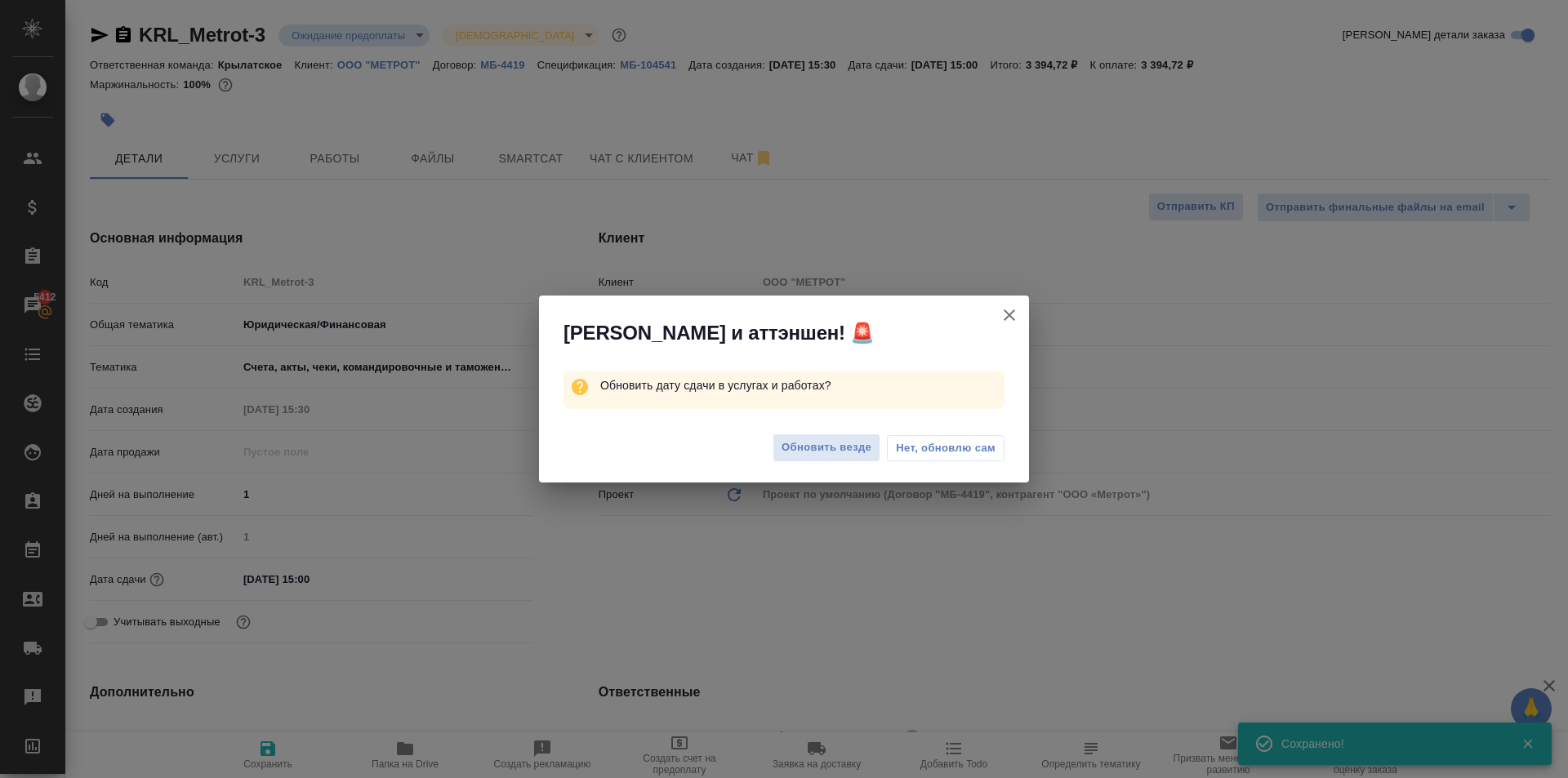
type textarea "x"
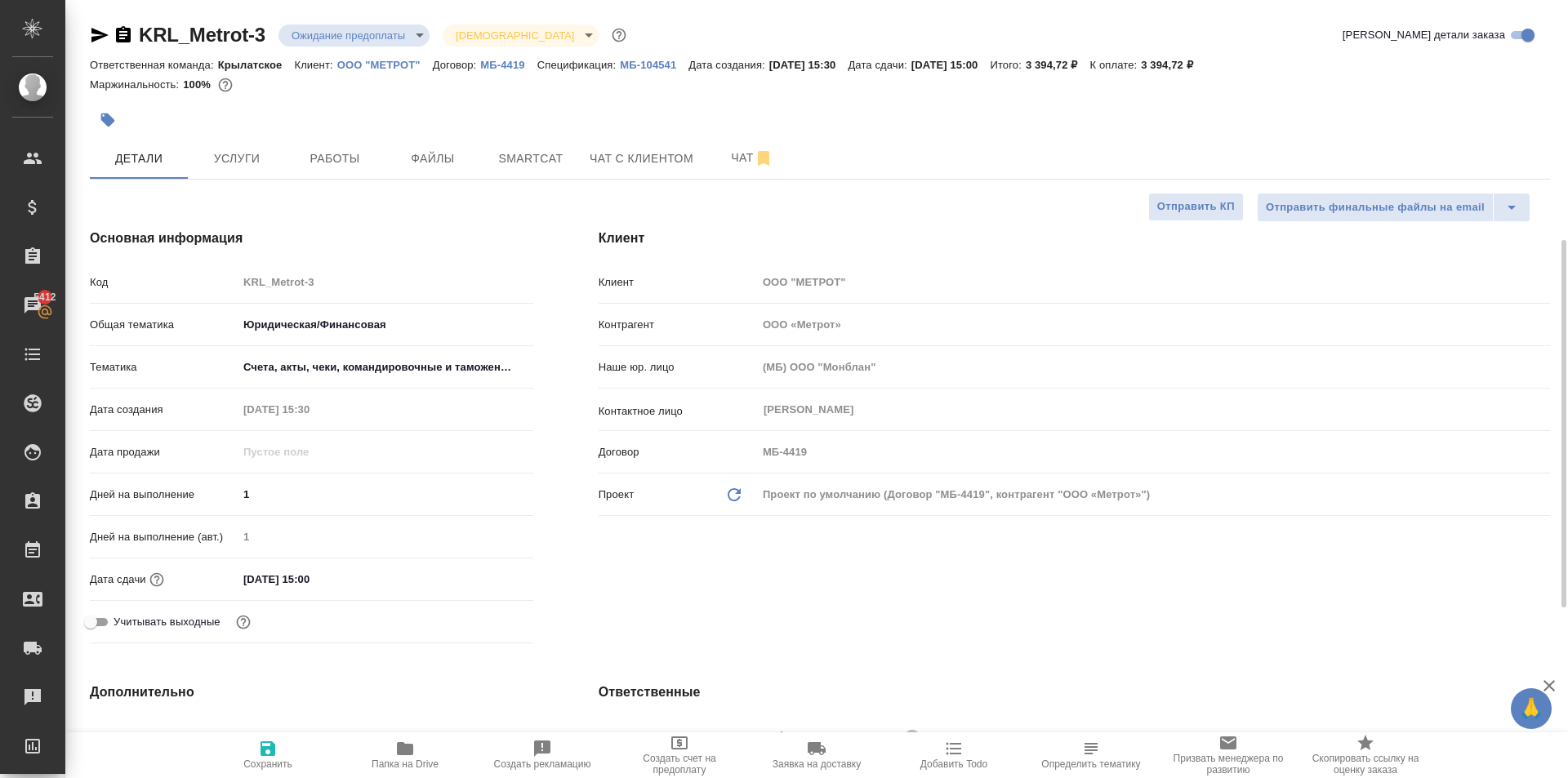
scroll to position [408, 0]
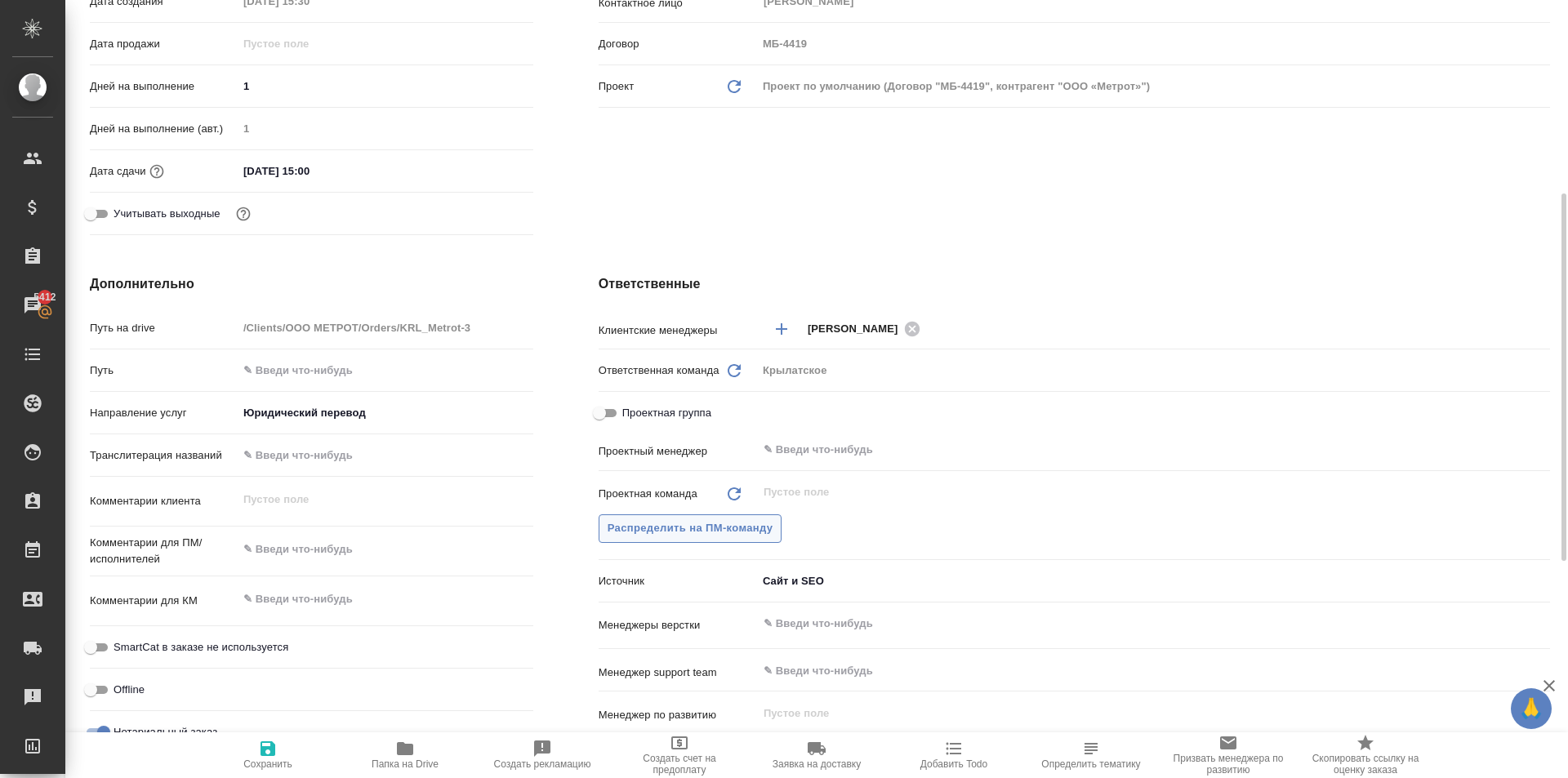
click at [670, 532] on span "Распределить на ПМ-команду" at bounding box center [690, 529] width 166 height 19
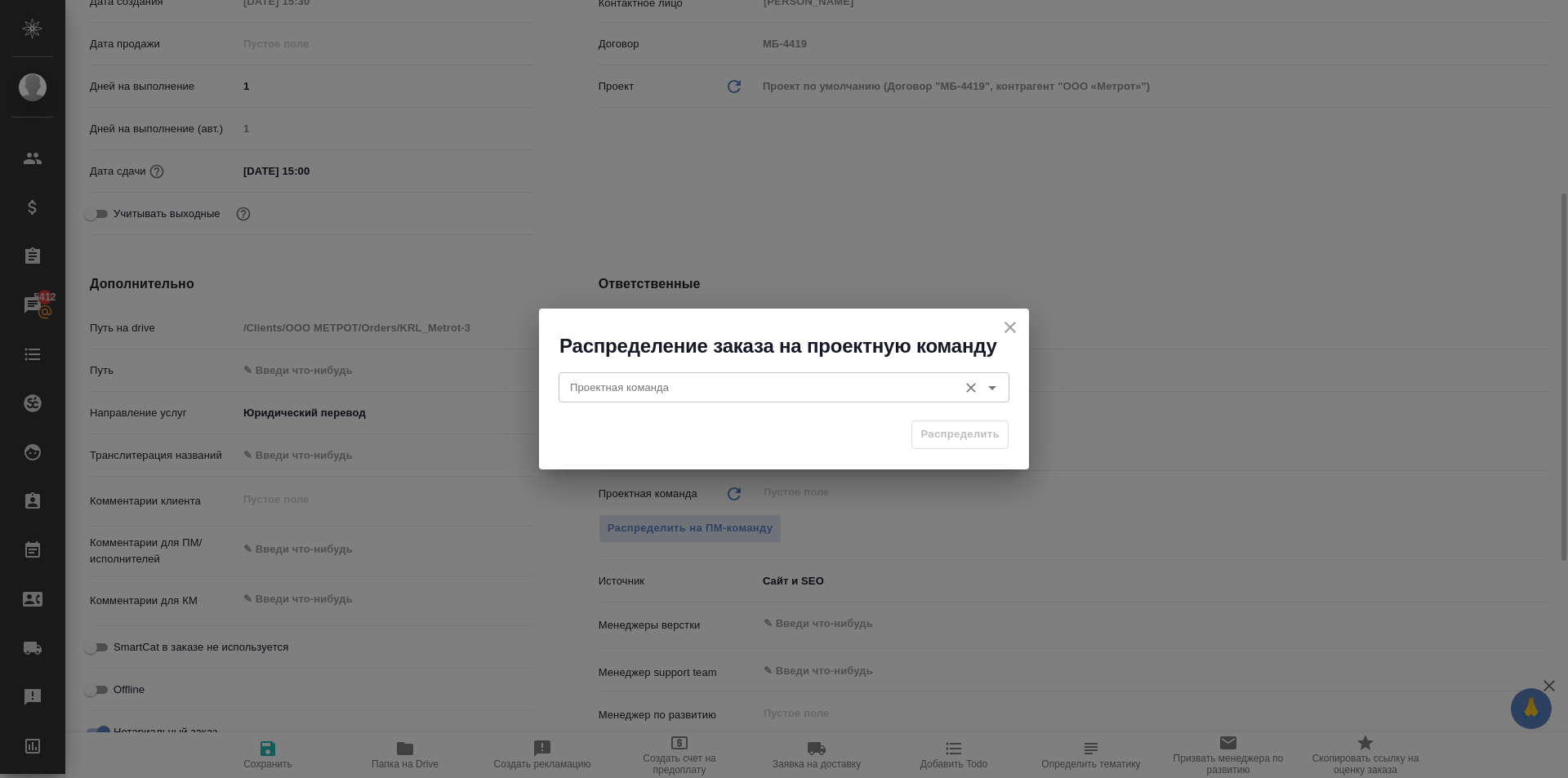
click at [566, 389] on input "Проектная команда" at bounding box center [757, 387] width 386 height 20
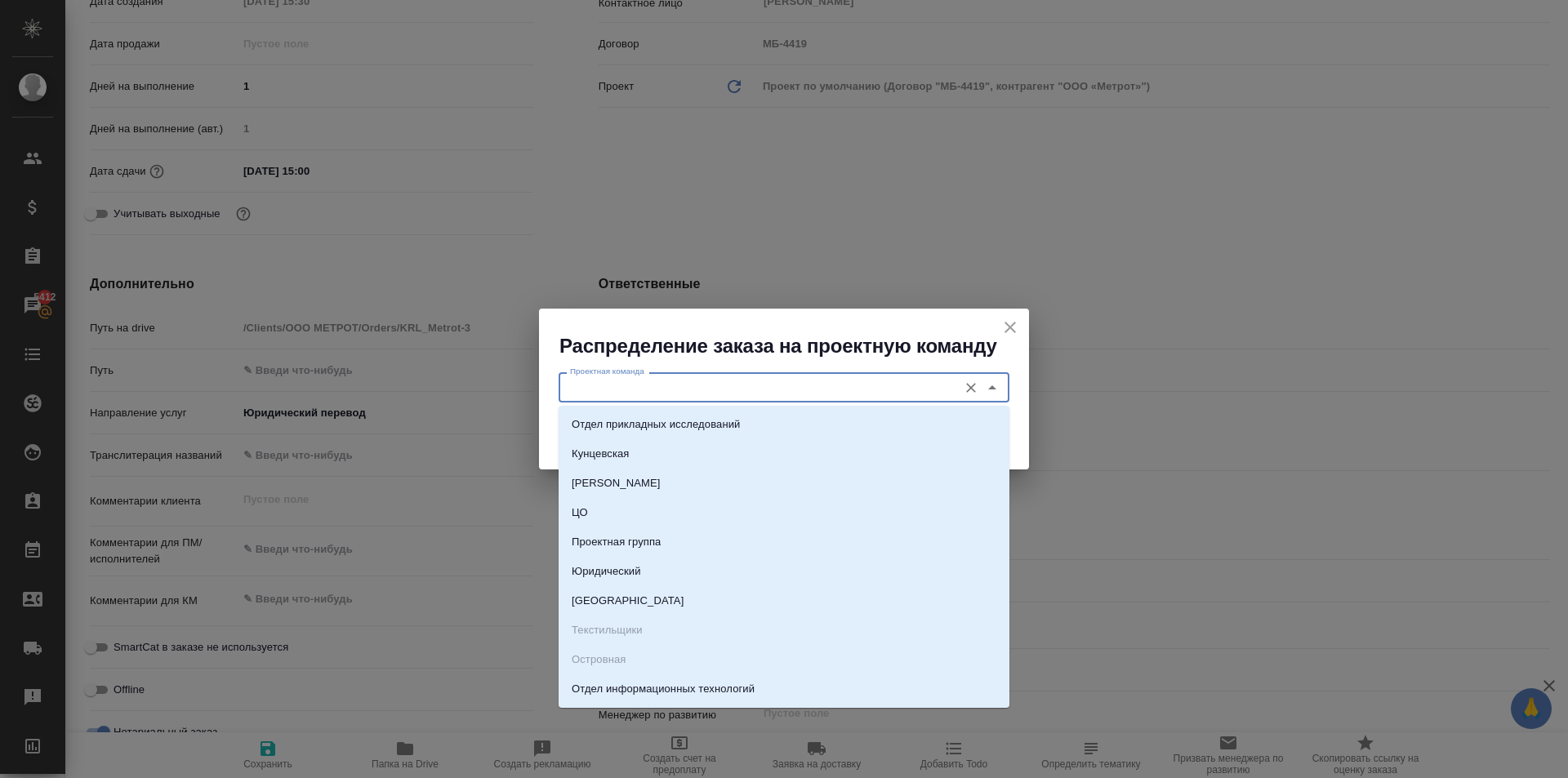
type input "l"
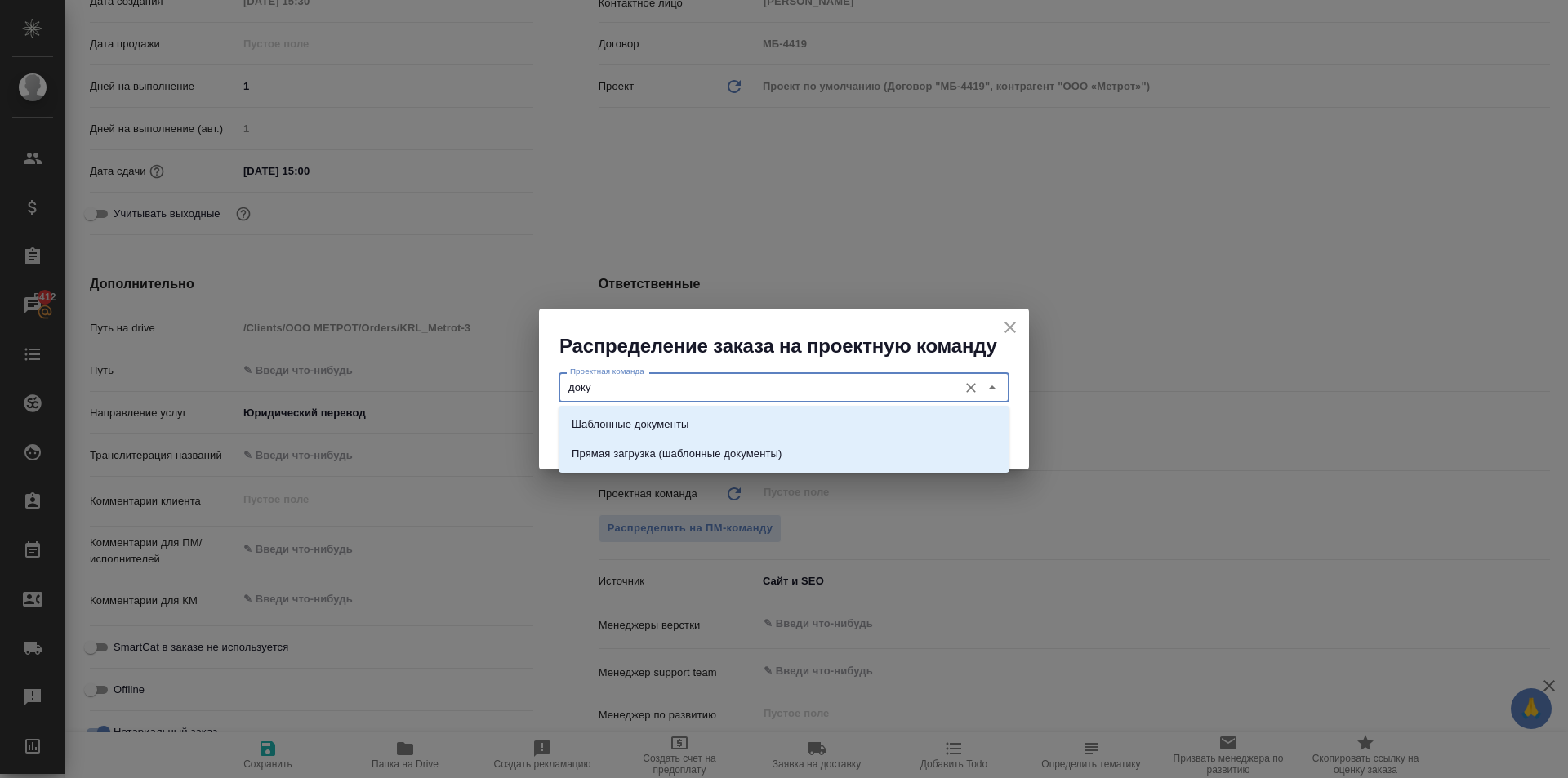
click at [627, 420] on p "Шаблонные документы" at bounding box center [630, 424] width 117 height 16
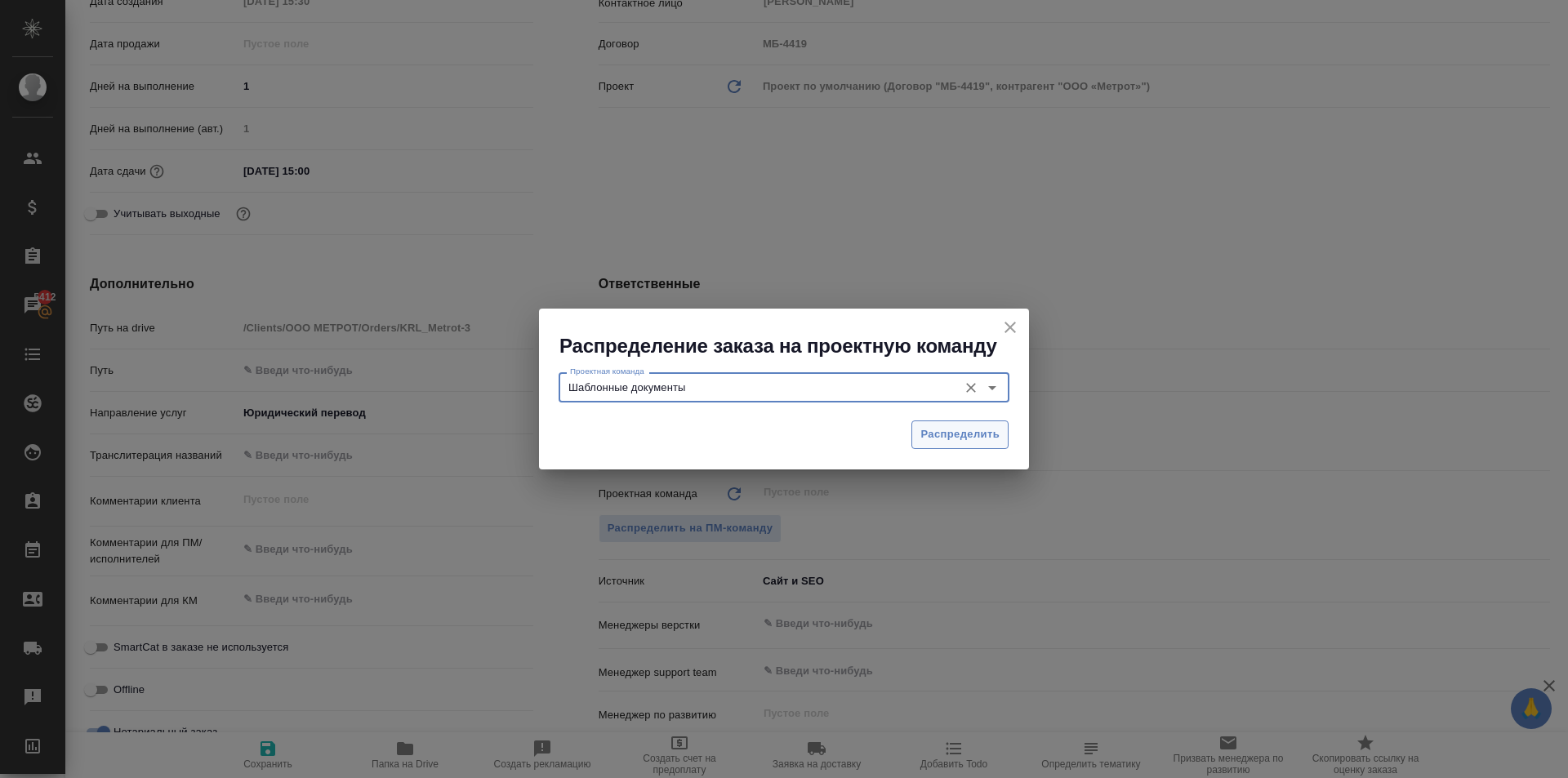
type input "Шаблонные документы"
click at [983, 442] on span "Распределить" at bounding box center [959, 434] width 79 height 19
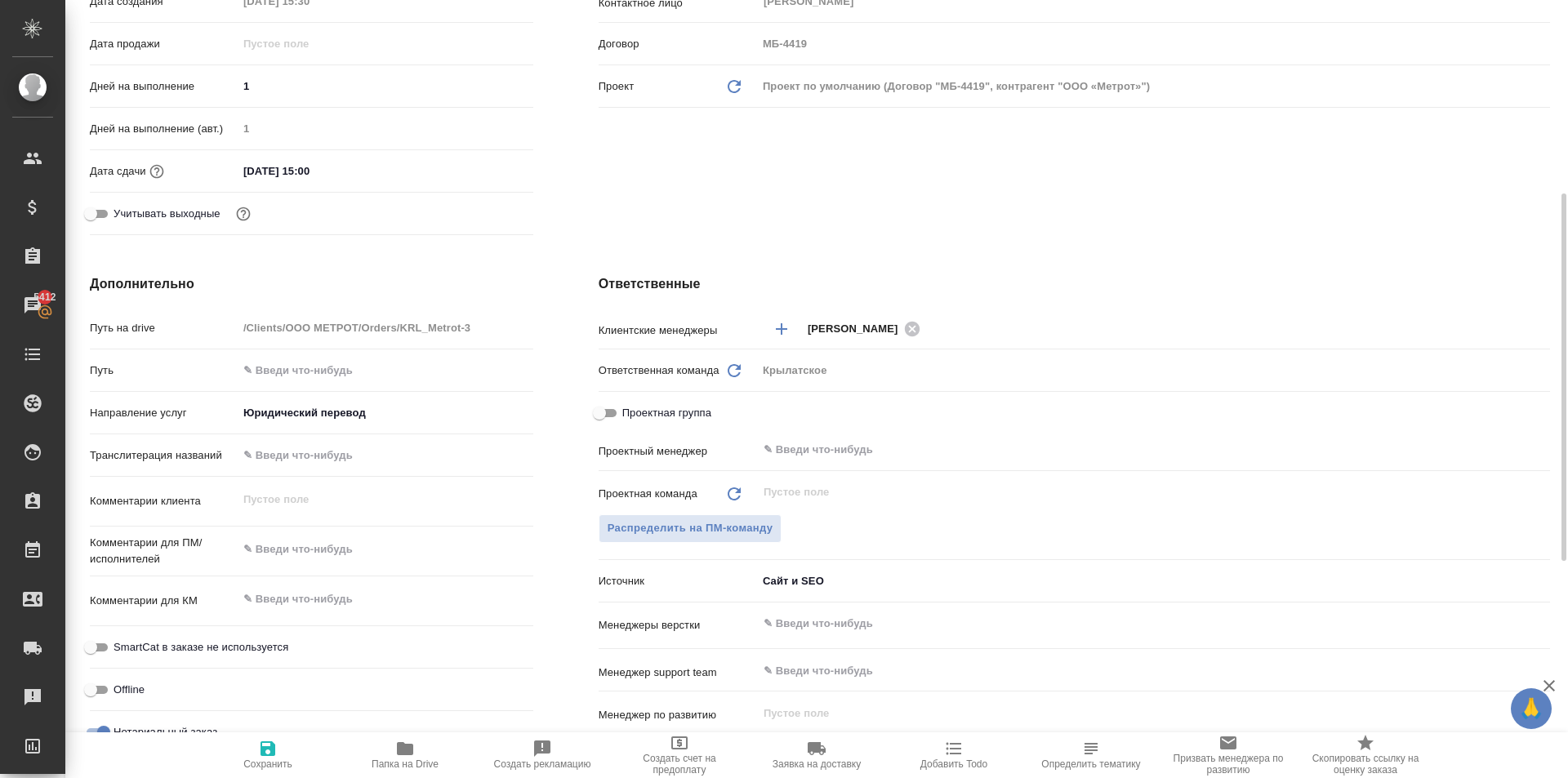
type textarea "x"
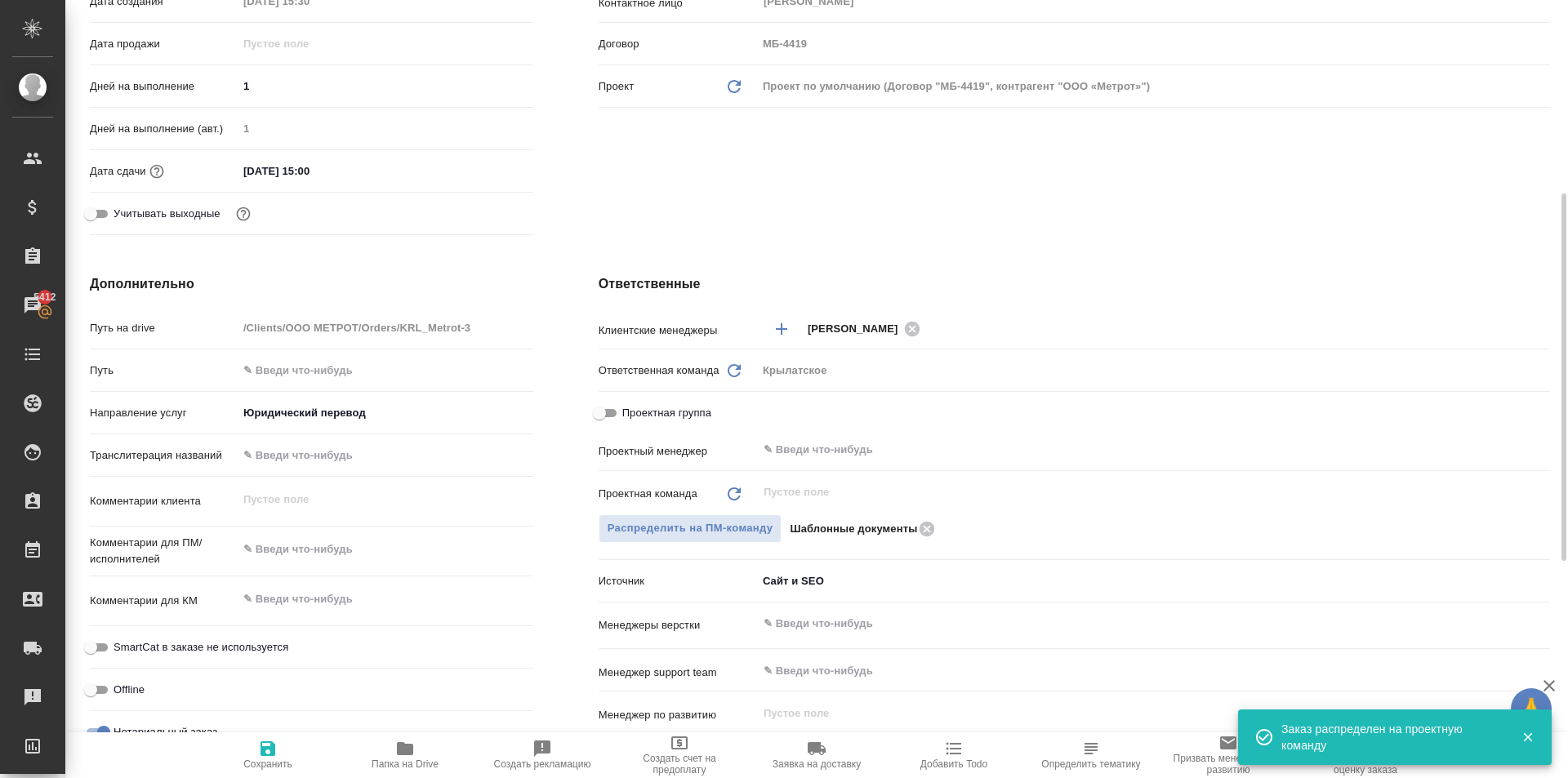
click at [257, 758] on span "Сохранить" at bounding box center [267, 764] width 49 height 12
type textarea "x"
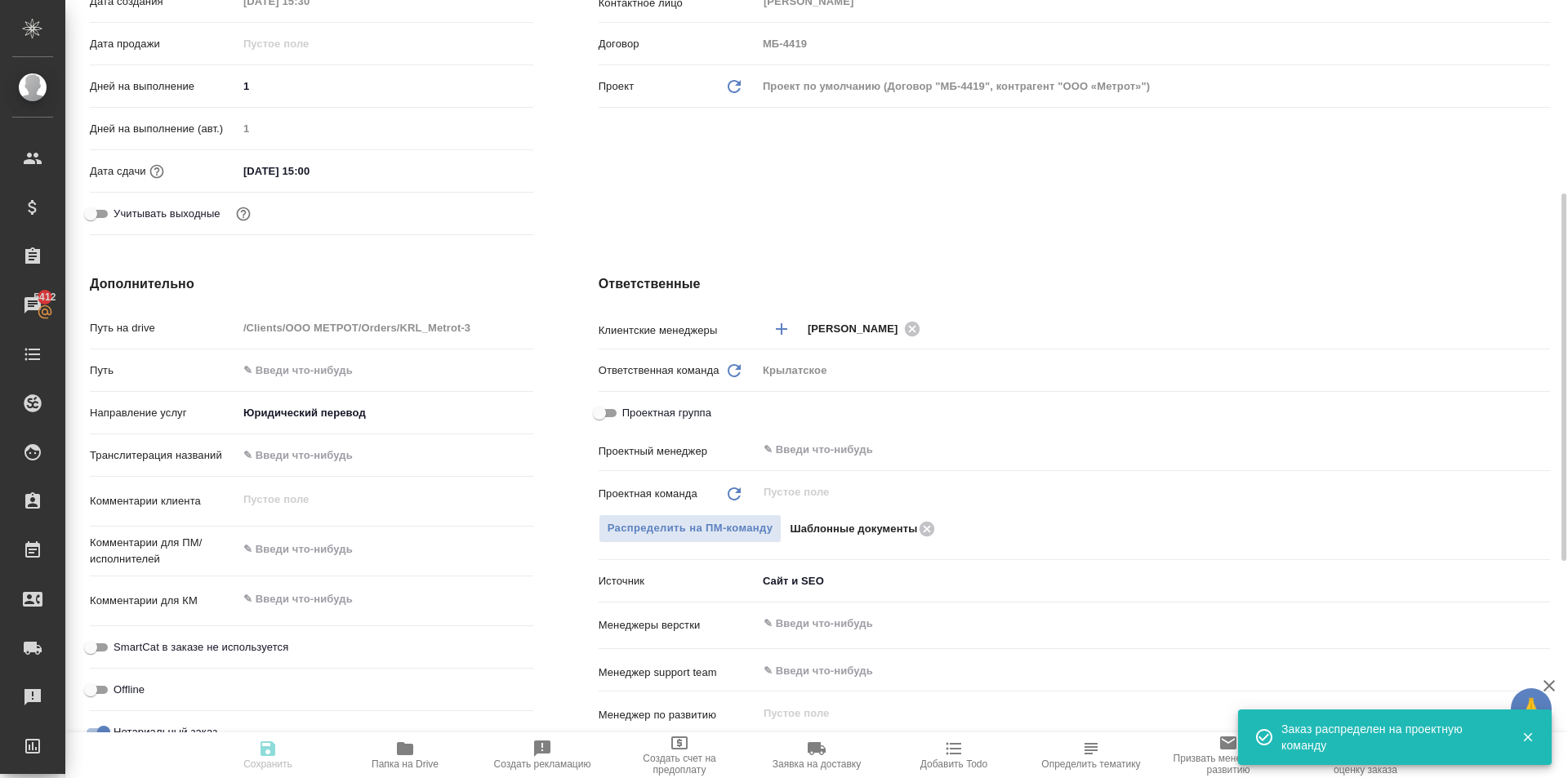
type textarea "x"
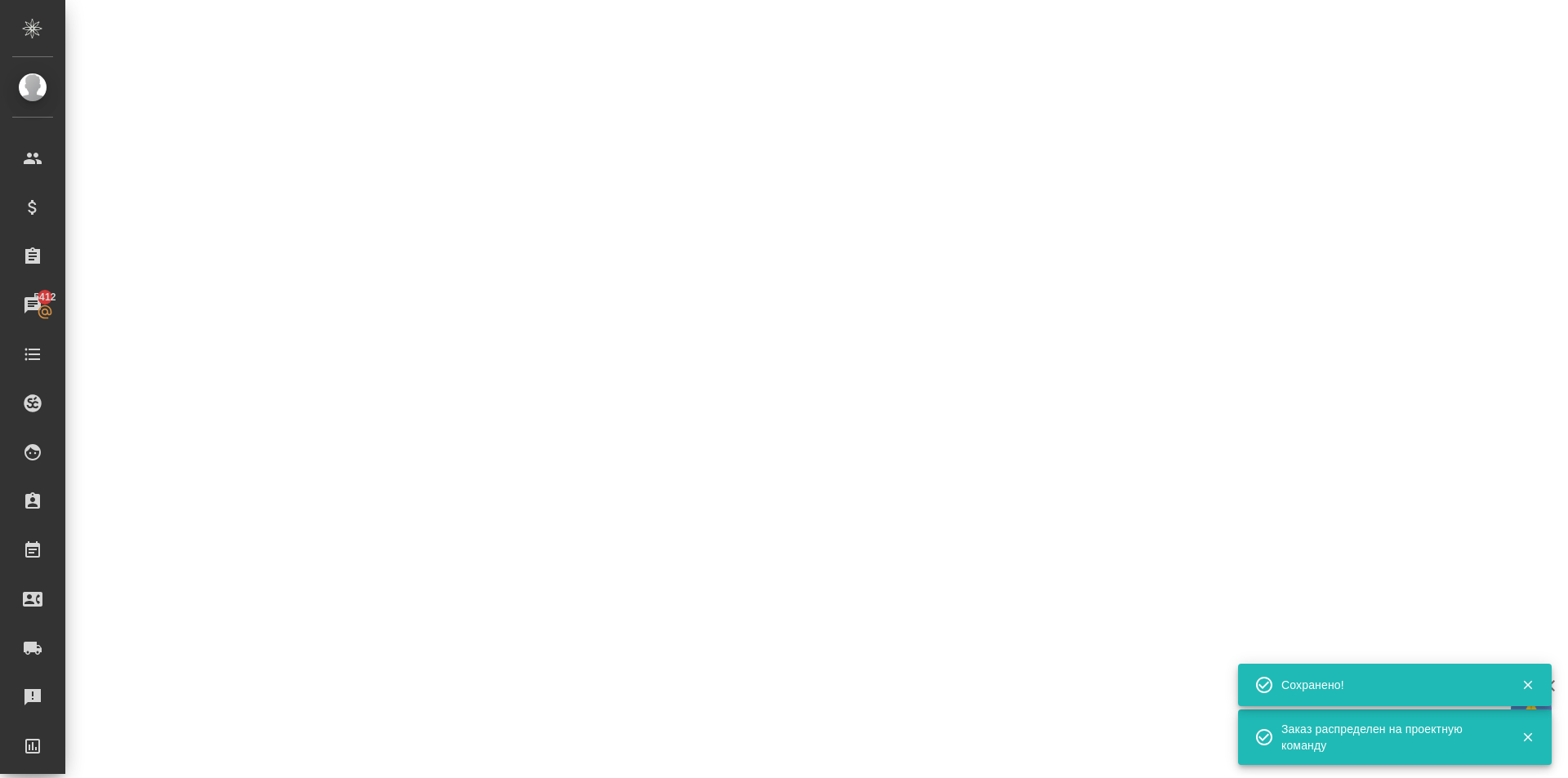
select select "RU"
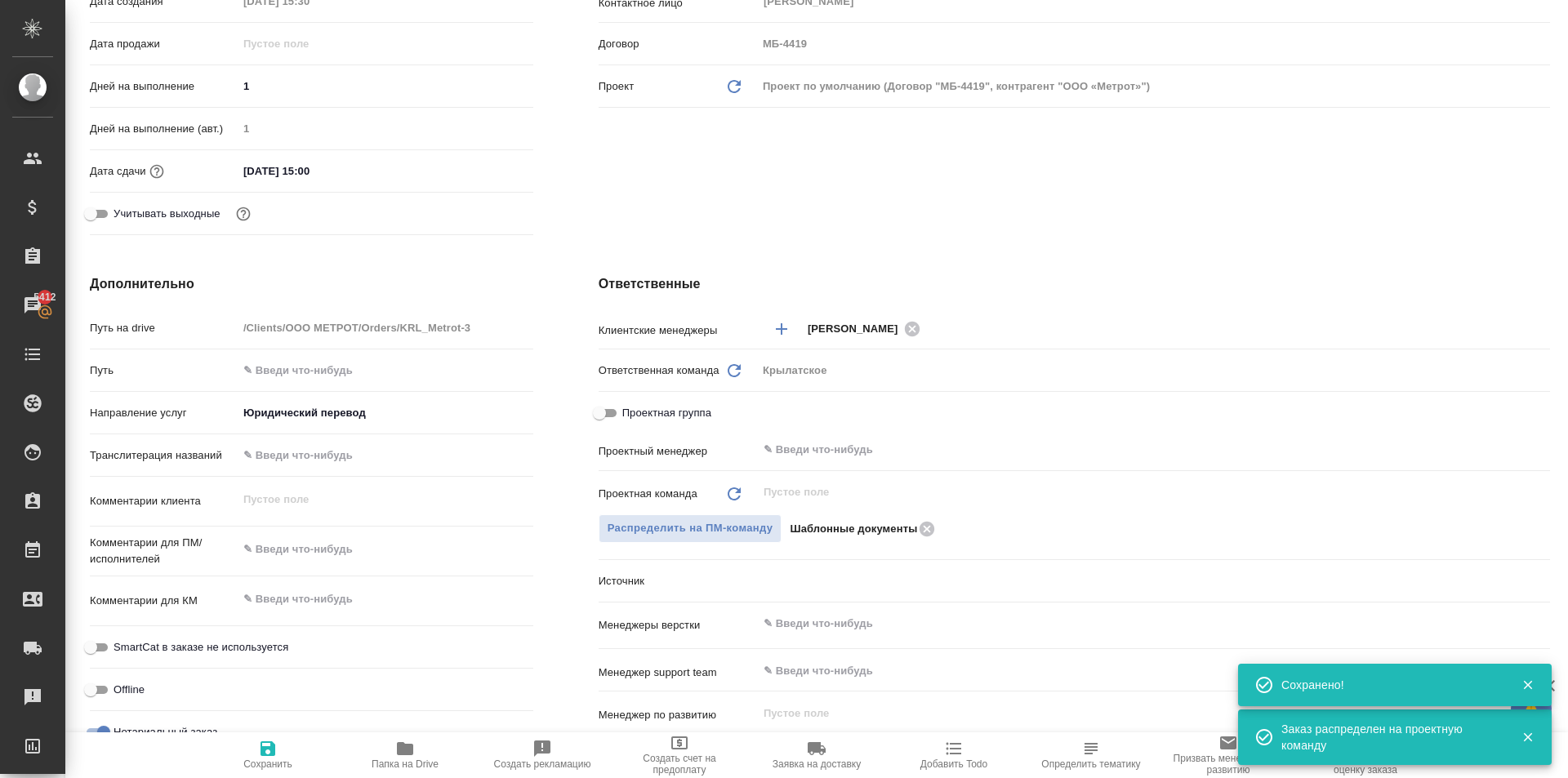
scroll to position [0, 0]
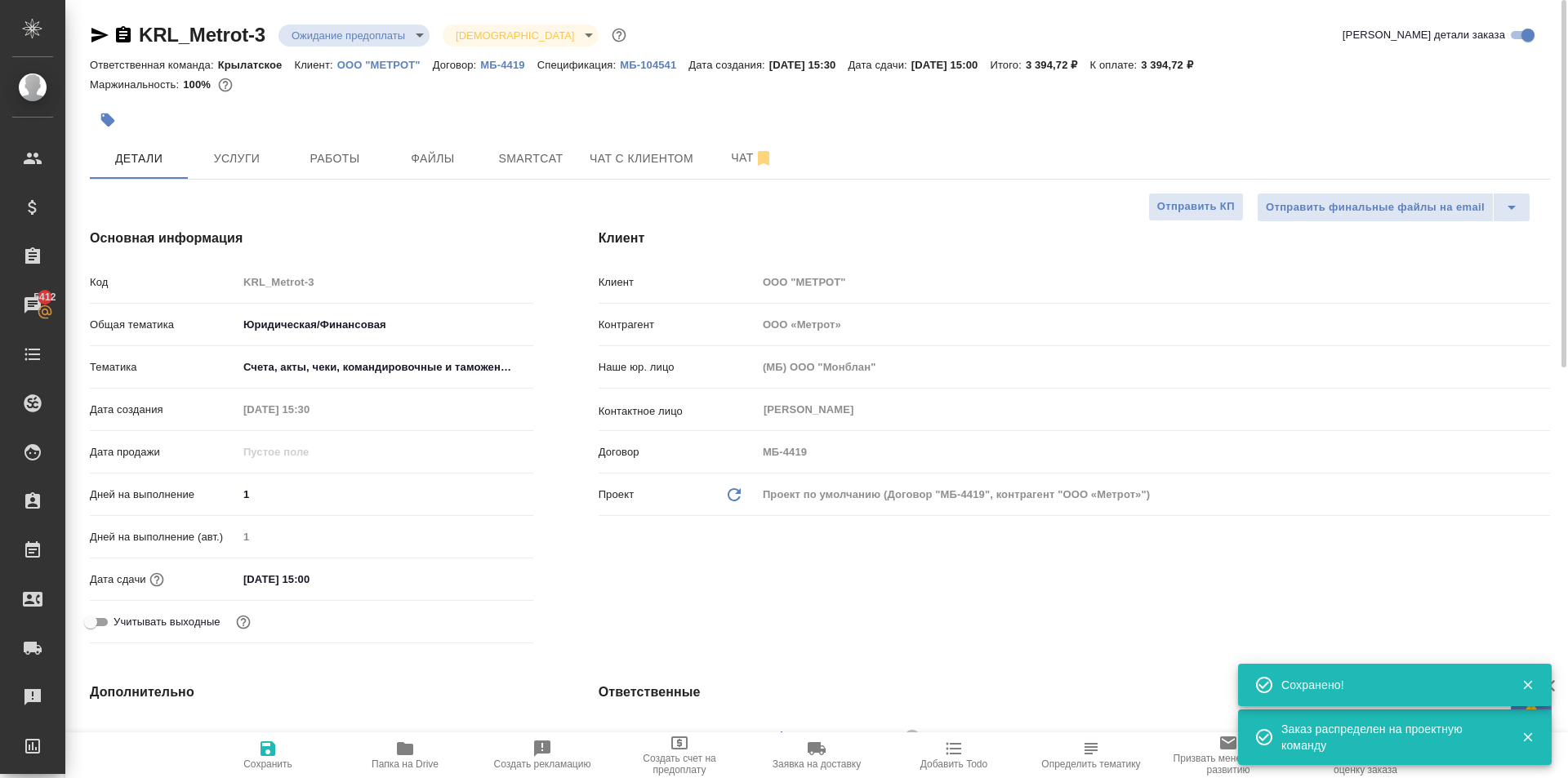
type textarea "x"
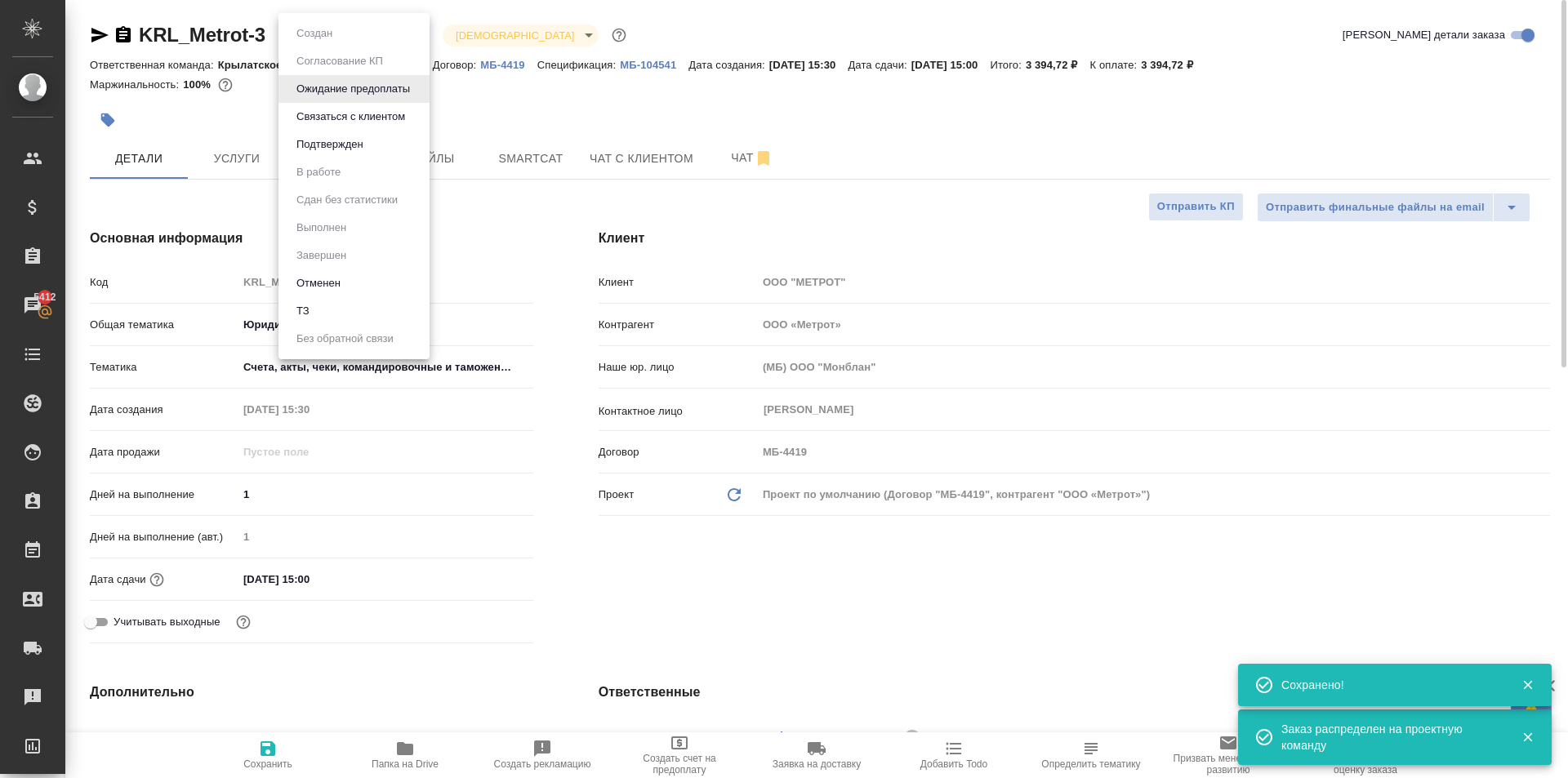
click at [329, 32] on body "🙏 .cls-1 fill:#fff; AWATERA Kasymov Timur Клиенты Спецификации Заказы 5412 Чаты…" at bounding box center [784, 389] width 1568 height 778
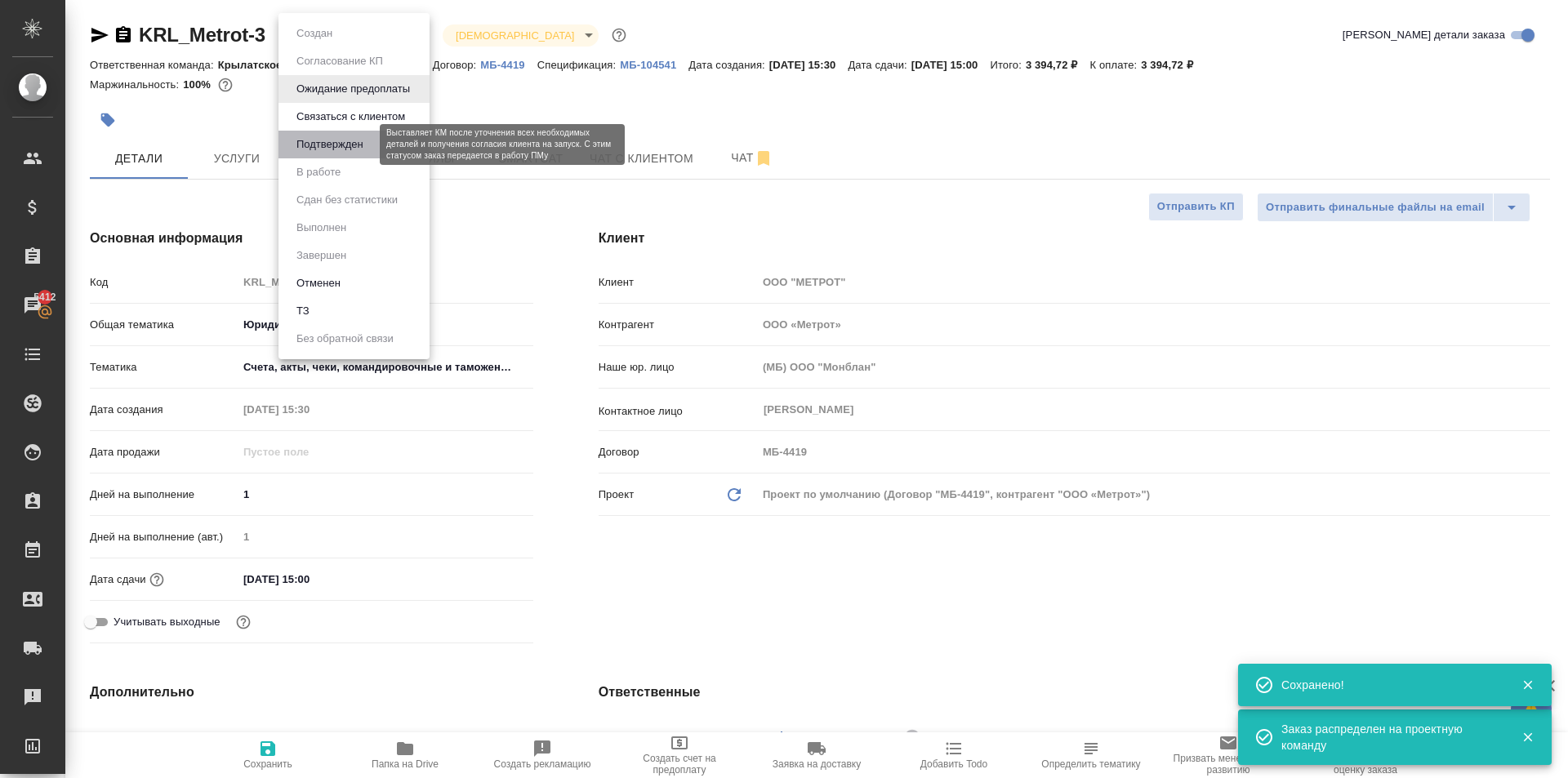
click at [353, 150] on button "Подтвержден" at bounding box center [330, 144] width 77 height 18
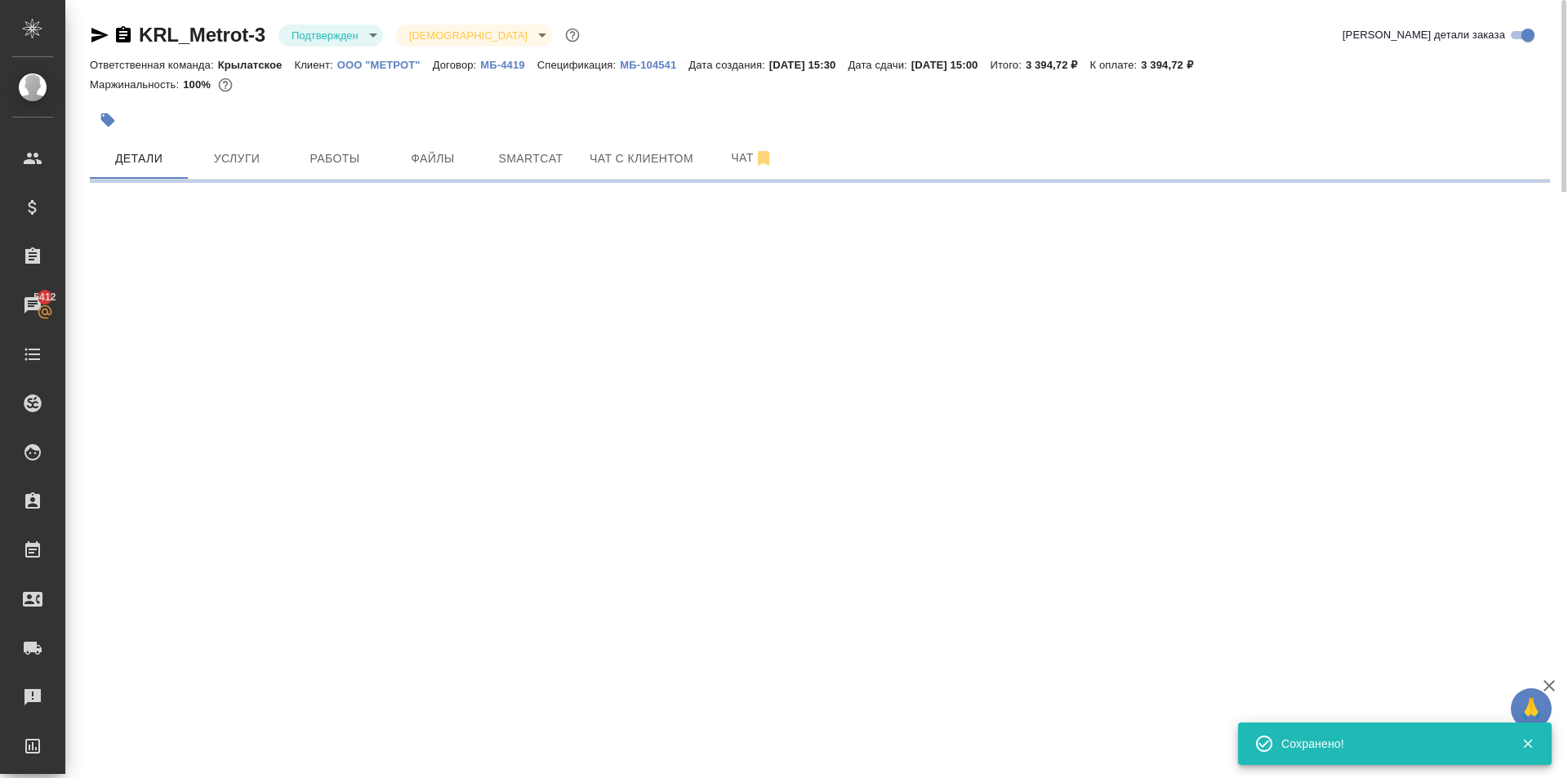
select select "RU"
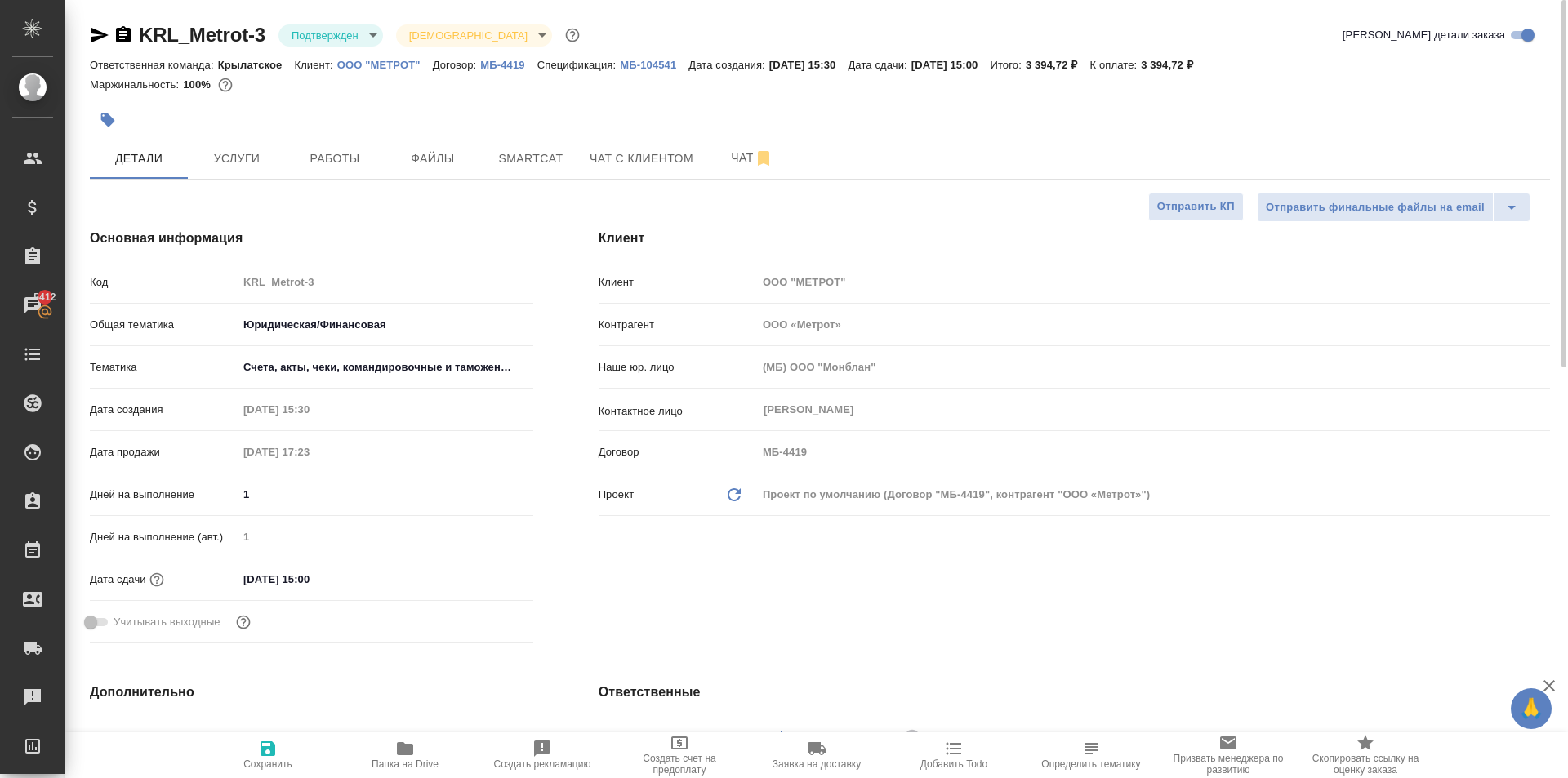
type textarea "x"
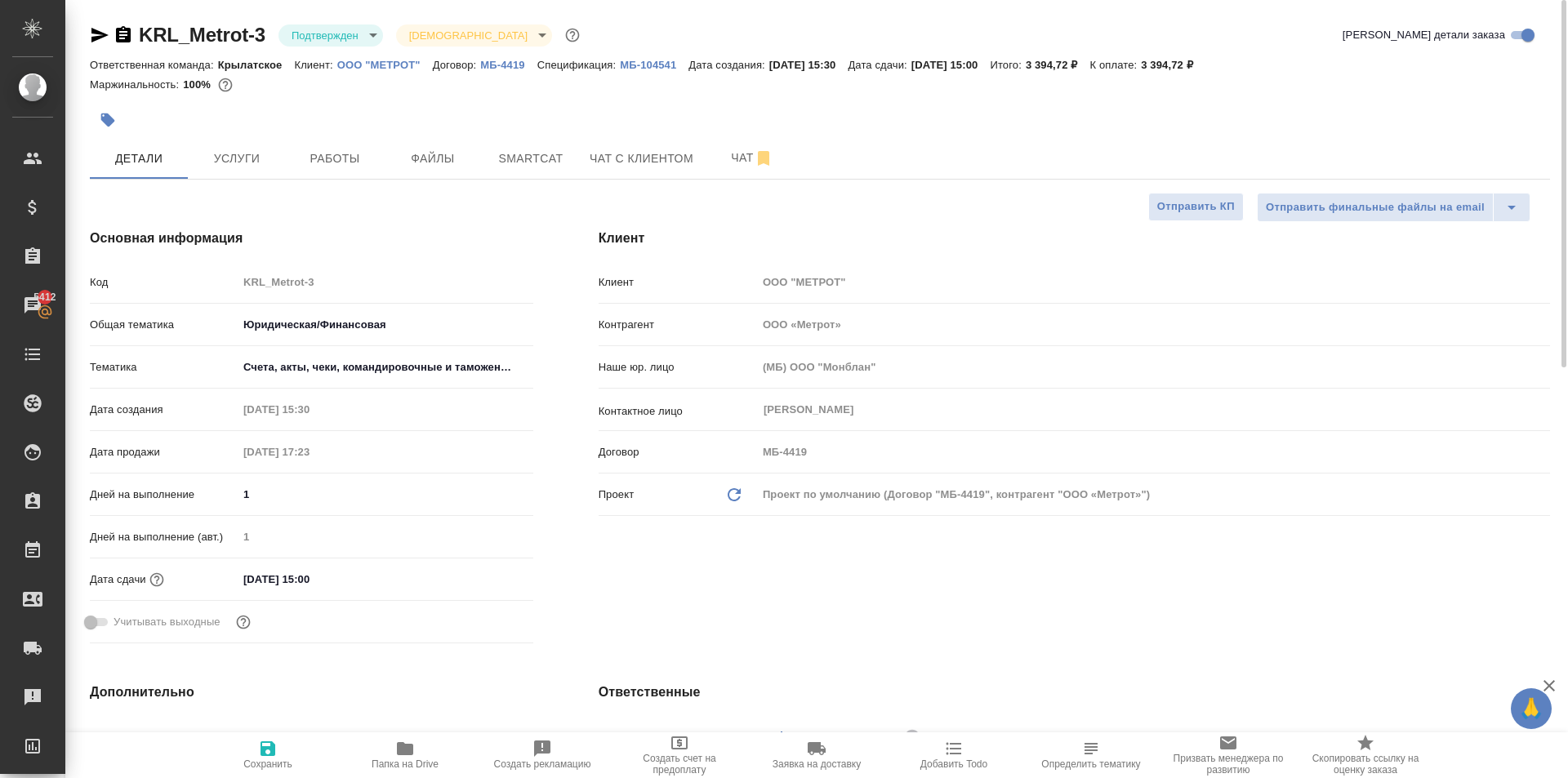
type textarea "x"
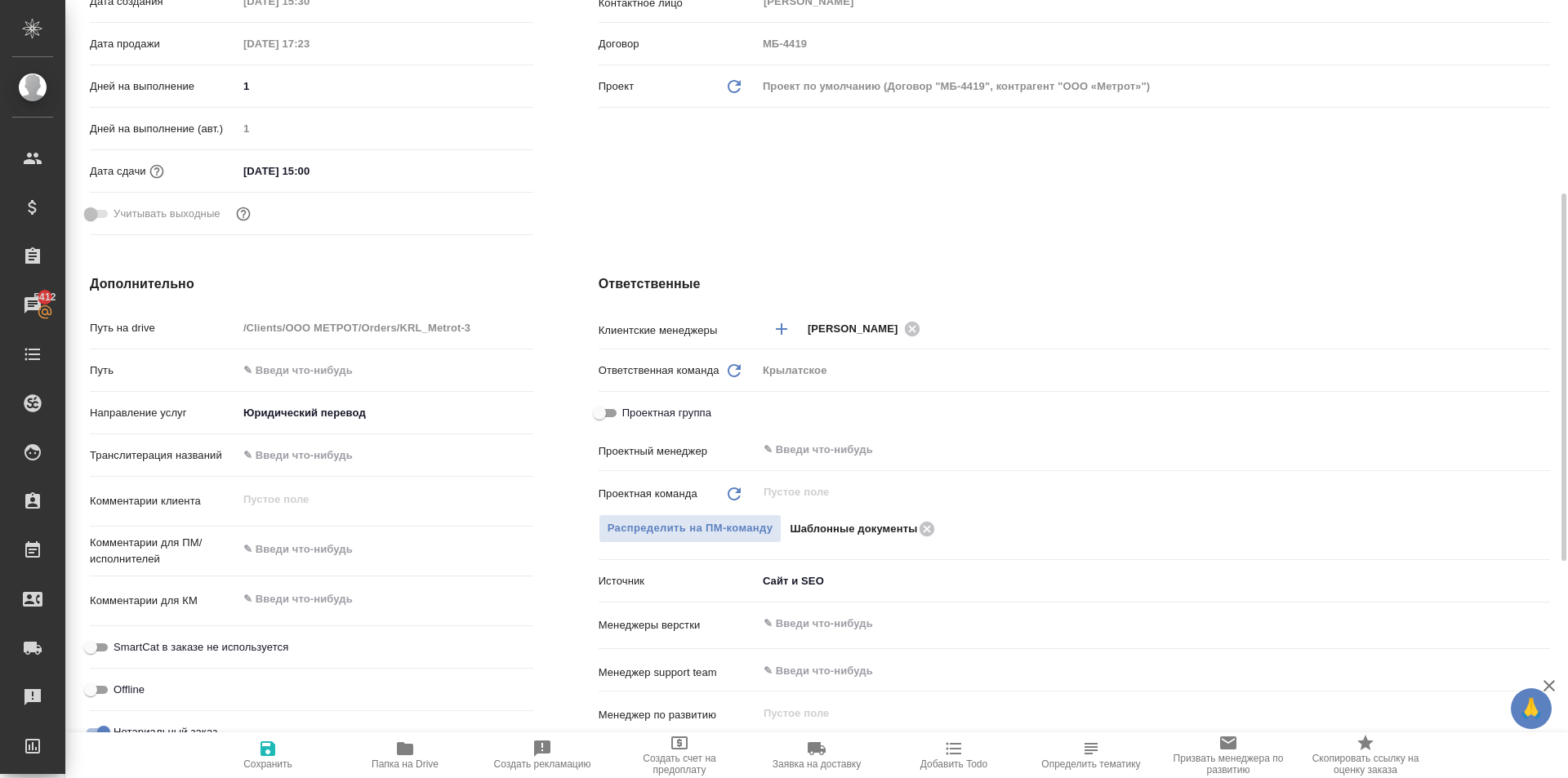
type textarea "x"
click at [357, 554] on textarea at bounding box center [386, 550] width 294 height 28
type textarea "x"
type textarea "Н"
type textarea "x"
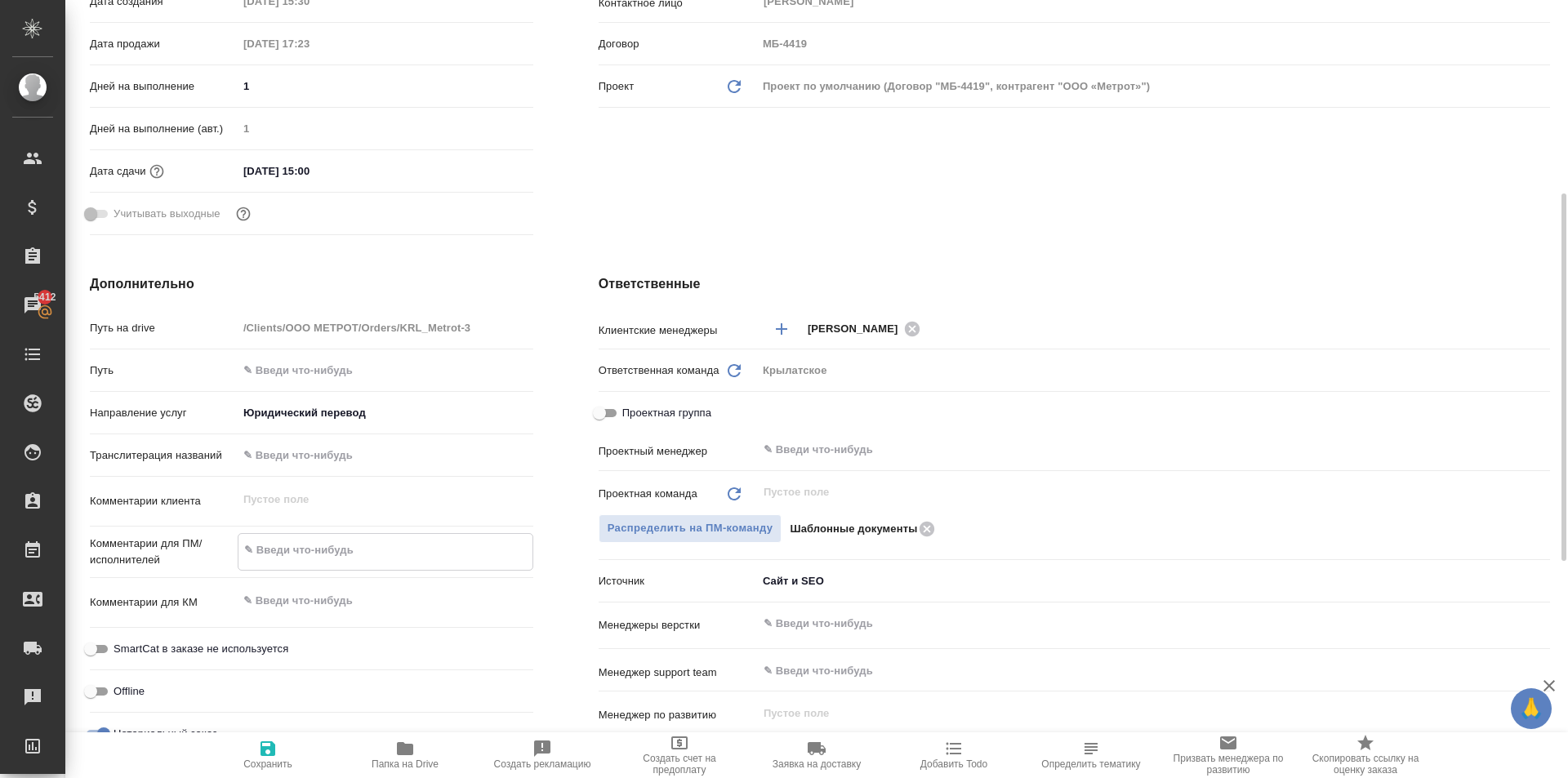
type textarea "x"
type textarea "НО"
type textarea "x"
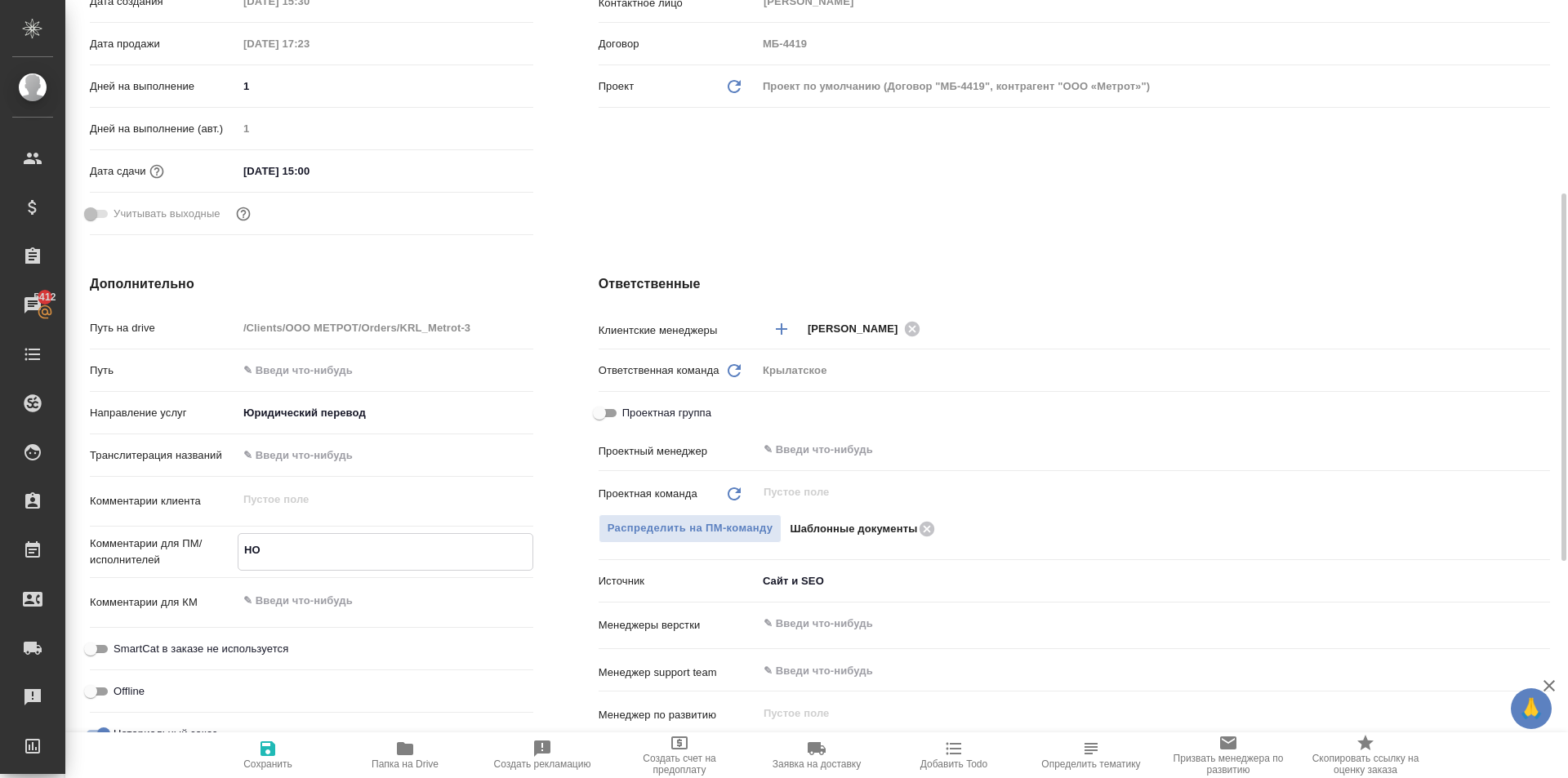
type textarea "x"
type textarea "НОТ"
type textarea "x"
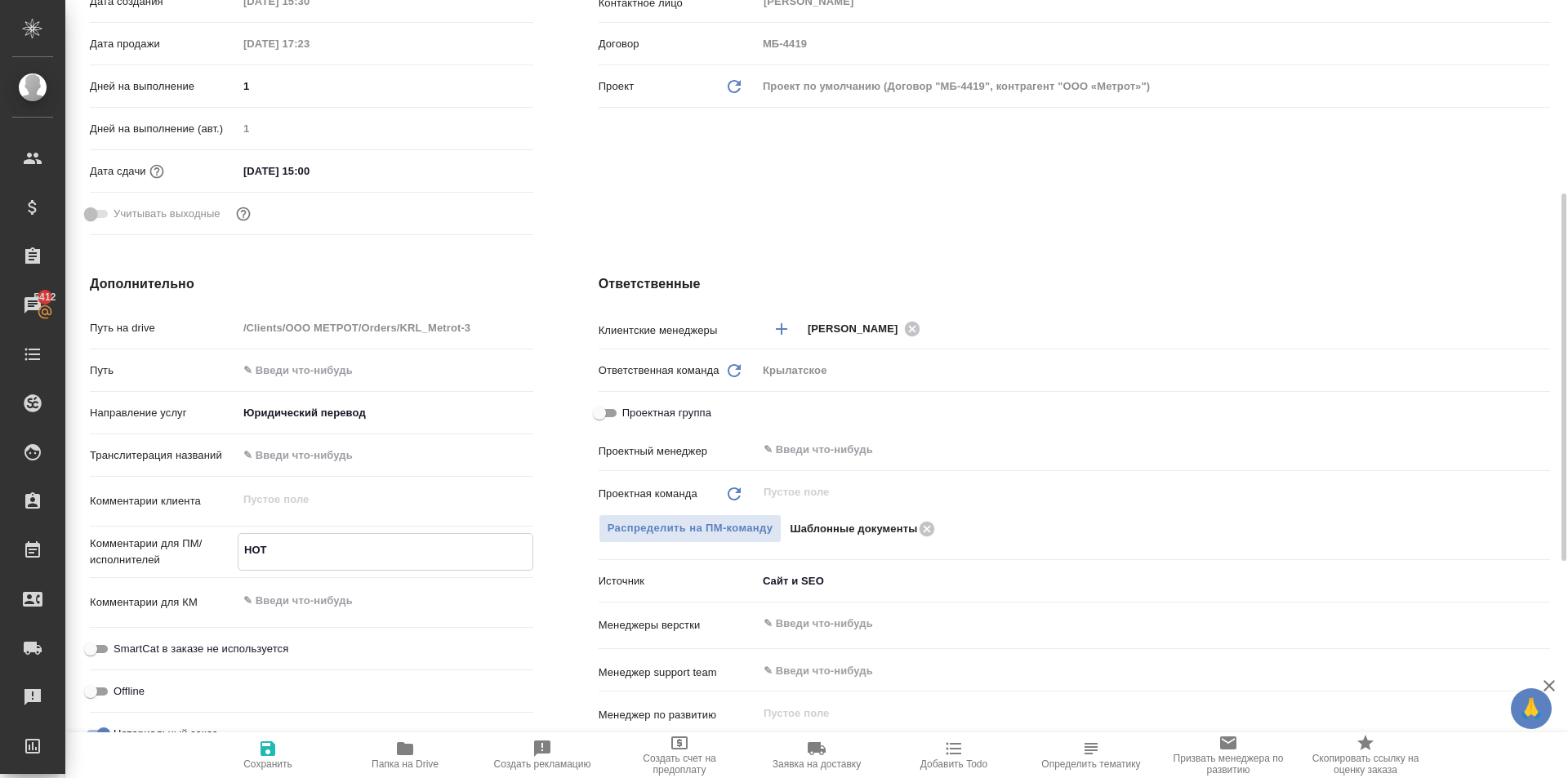
type textarea "НОТ"
type textarea "x"
type textarea "НОТ"
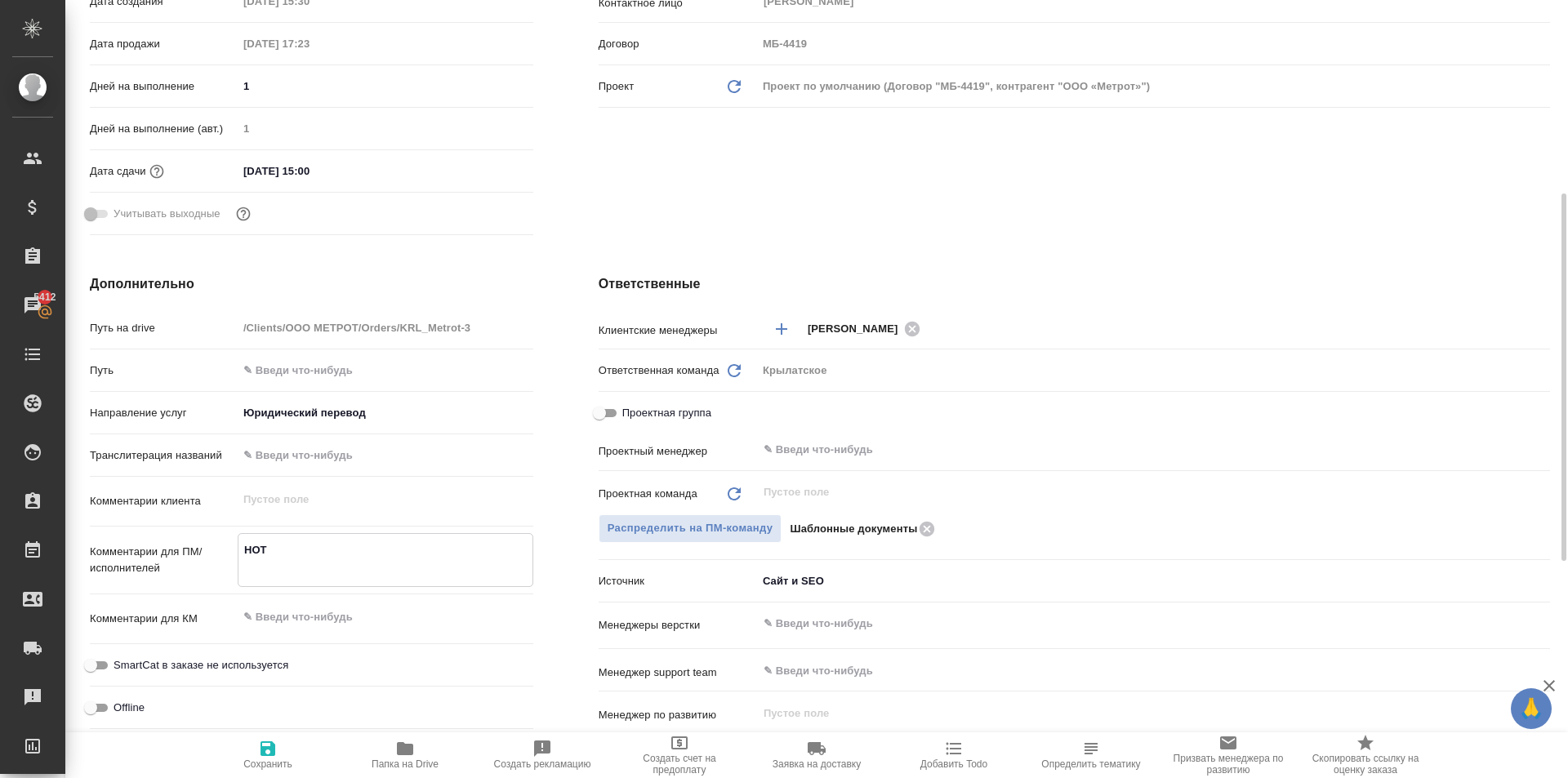
type textarea "x"
type textarea "НОТ П"
type textarea "x"
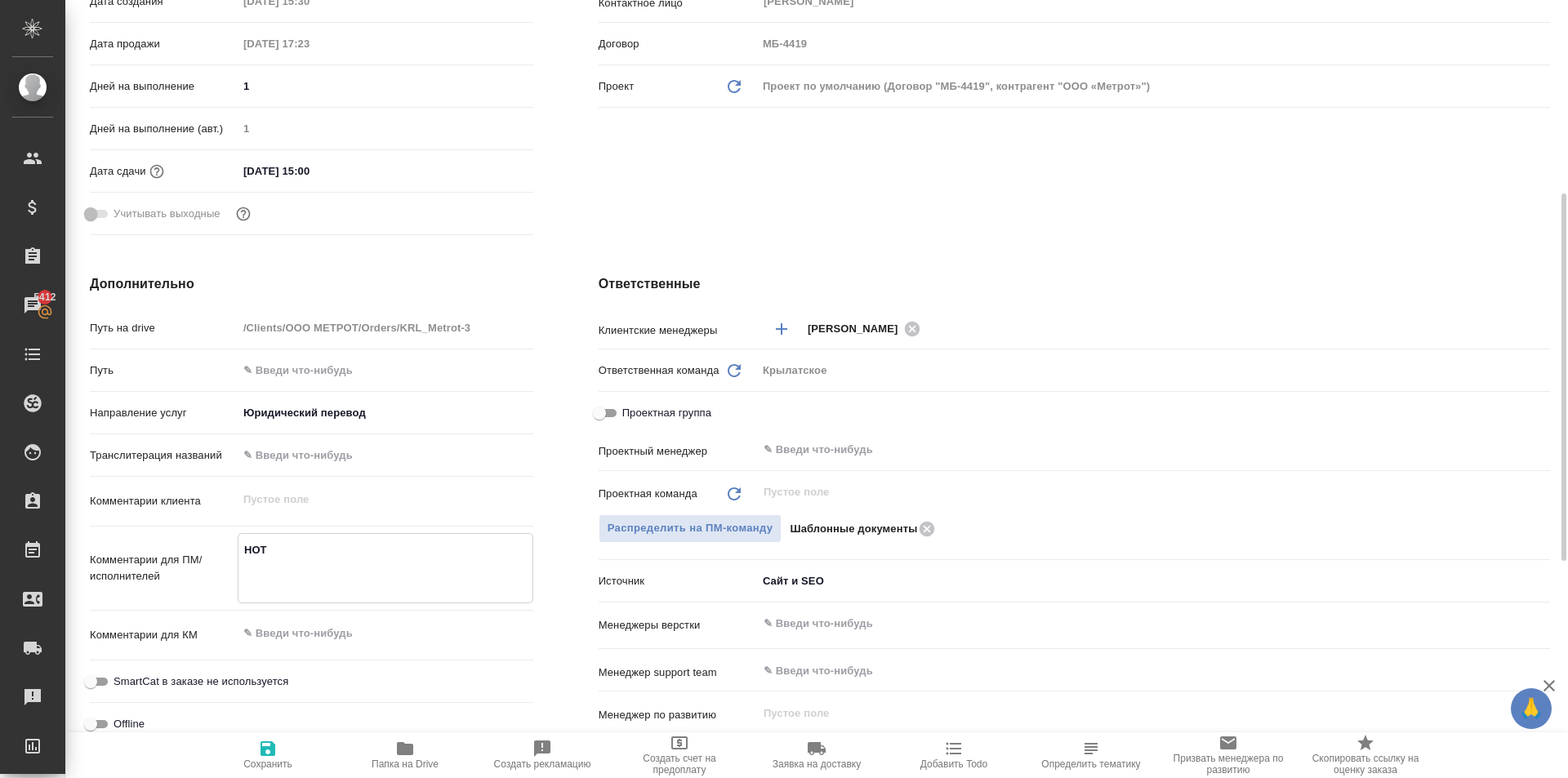
type textarea "x"
type textarea "НОТ Пр"
type textarea "x"
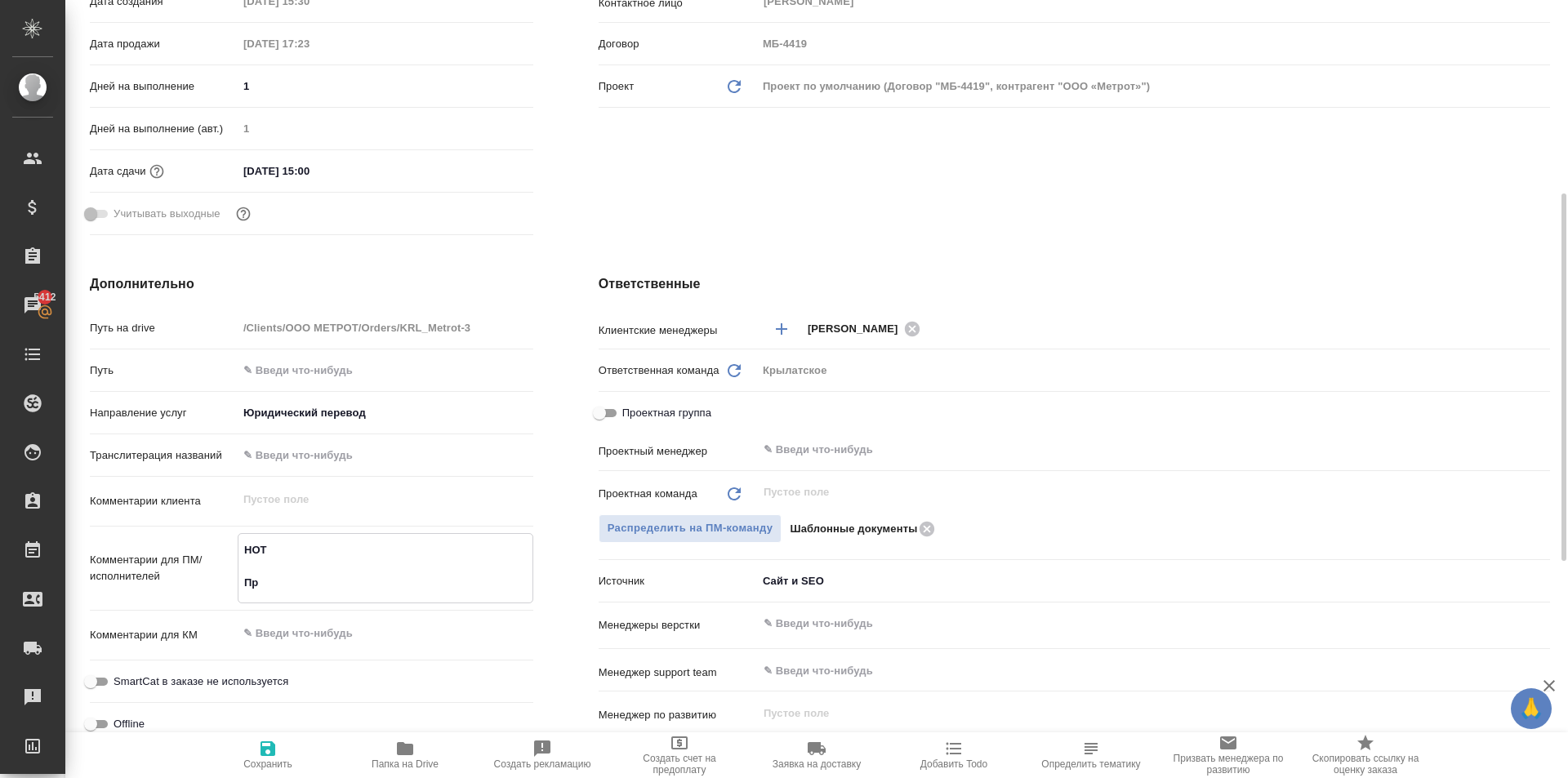
type textarea "x"
type textarea "НОТ Про"
type textarea "x"
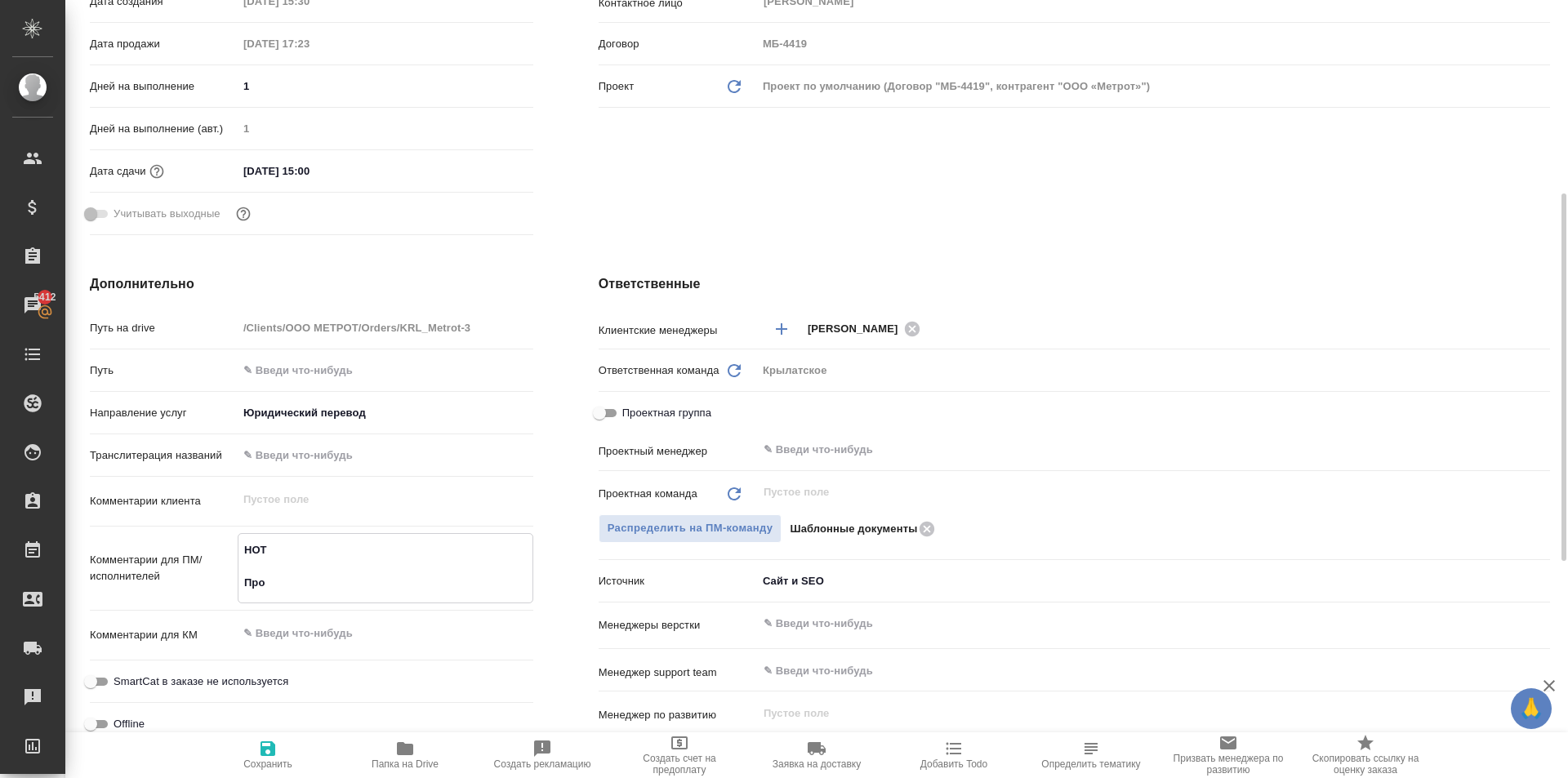
type textarea "НОТ Прош"
type textarea "x"
type textarea "НОТ Прошлы"
type textarea "x"
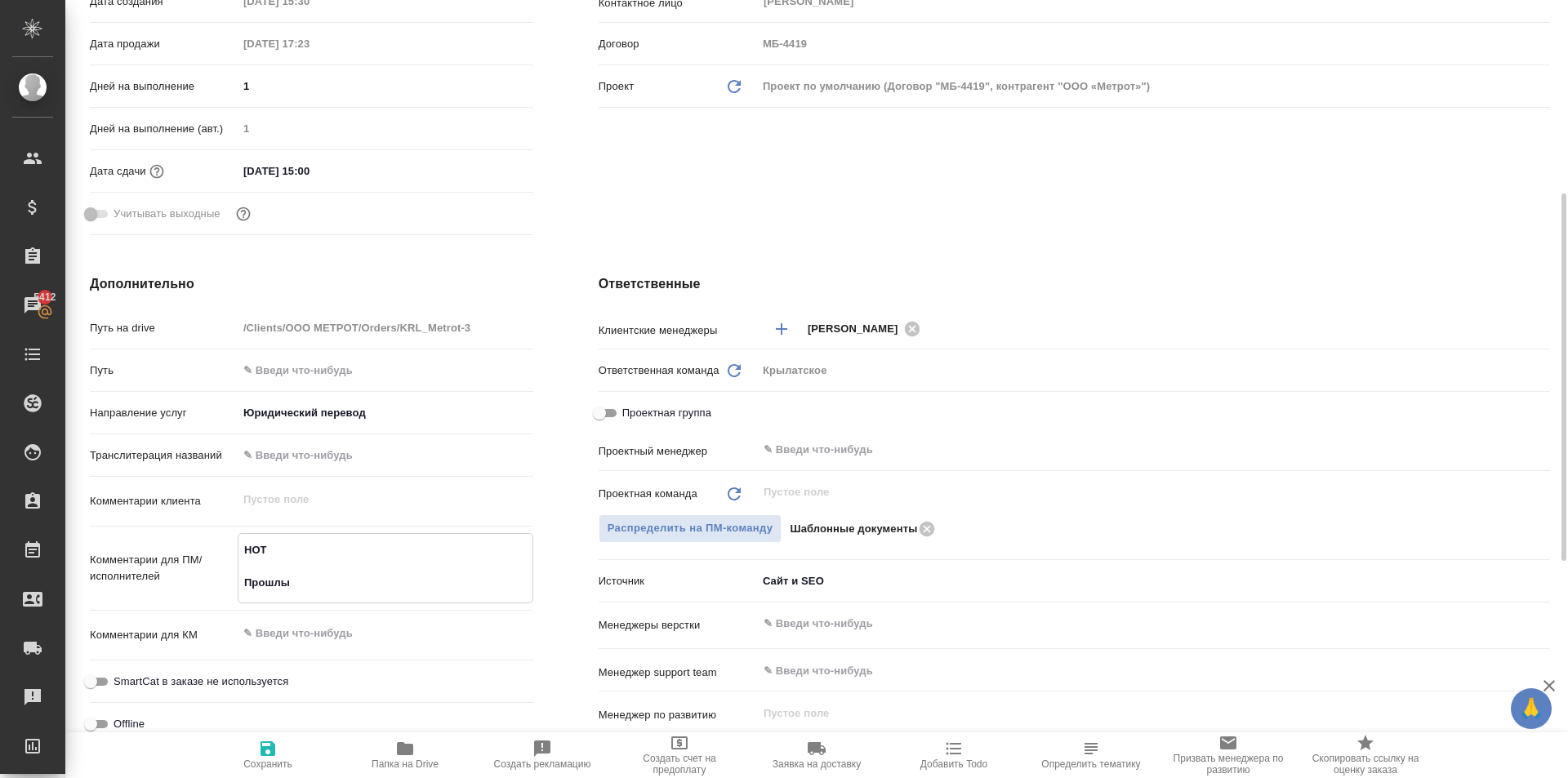
type textarea "x"
type textarea "НОТ Прошлый"
type textarea "x"
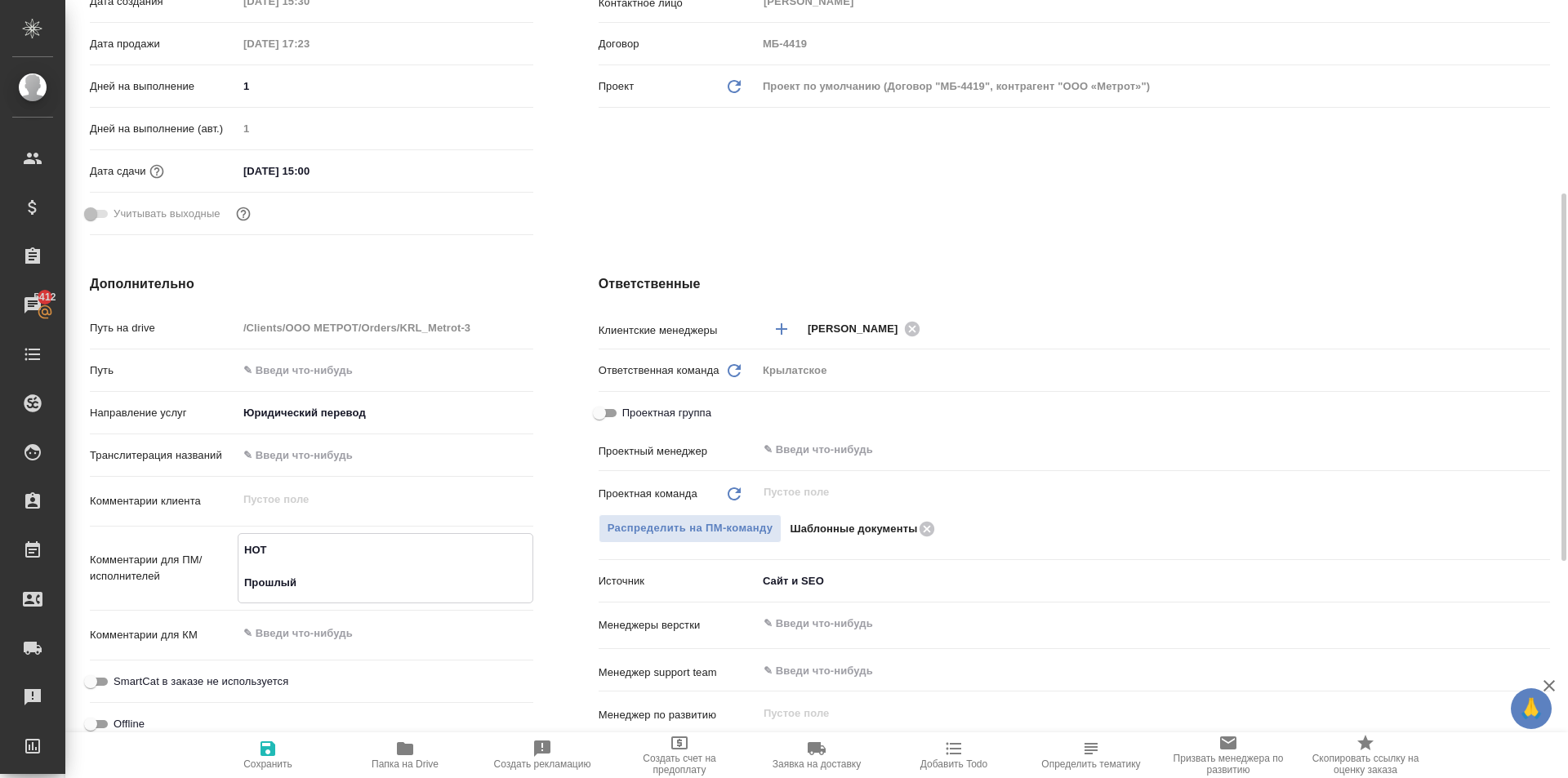
type textarea "x"
type textarea "НОТ Прошлый"
type textarea "x"
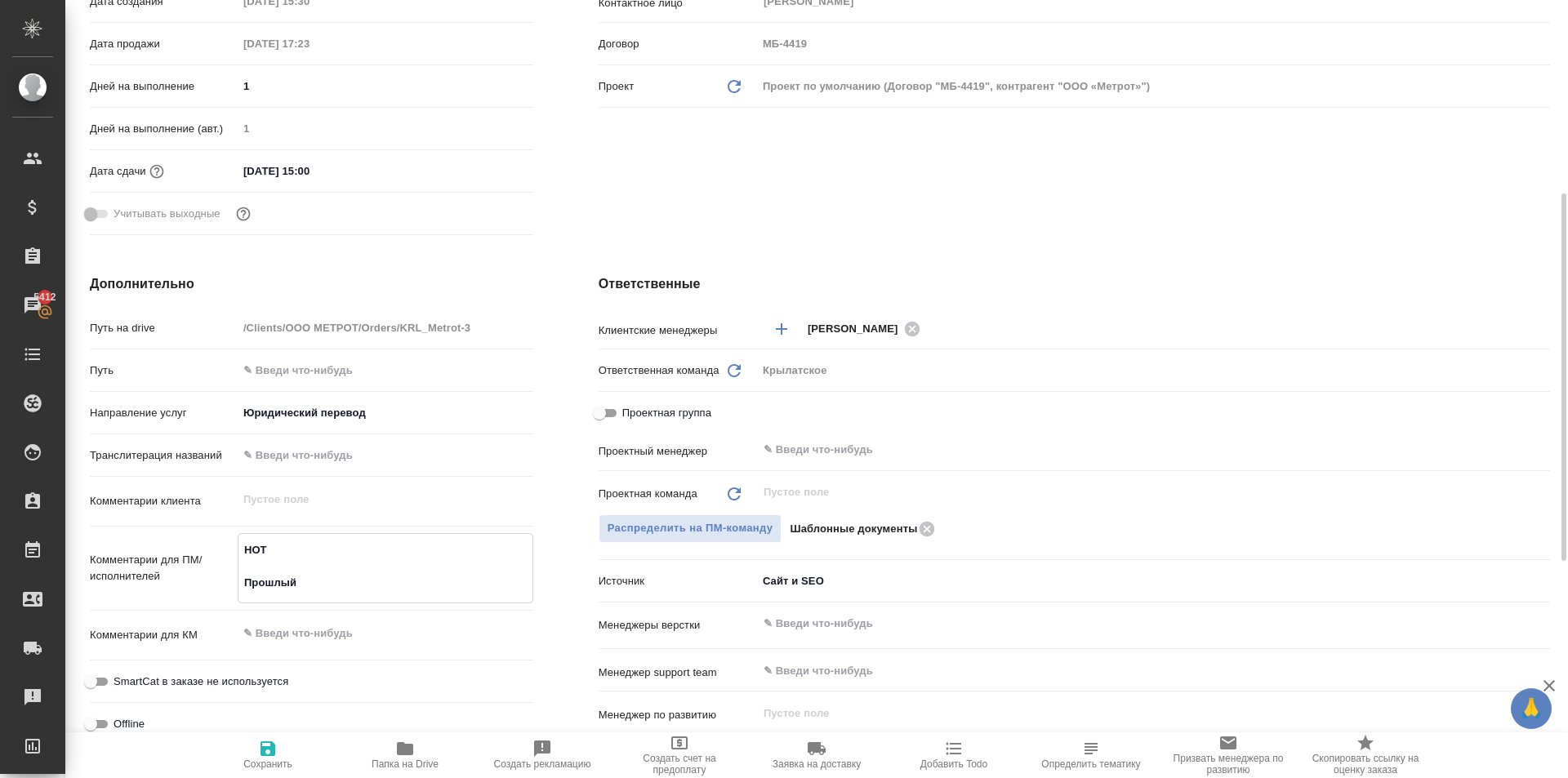
type textarea "x"
type textarea "НОТ Прошлый з"
type textarea "x"
type textarea "НОТ Прошлый за"
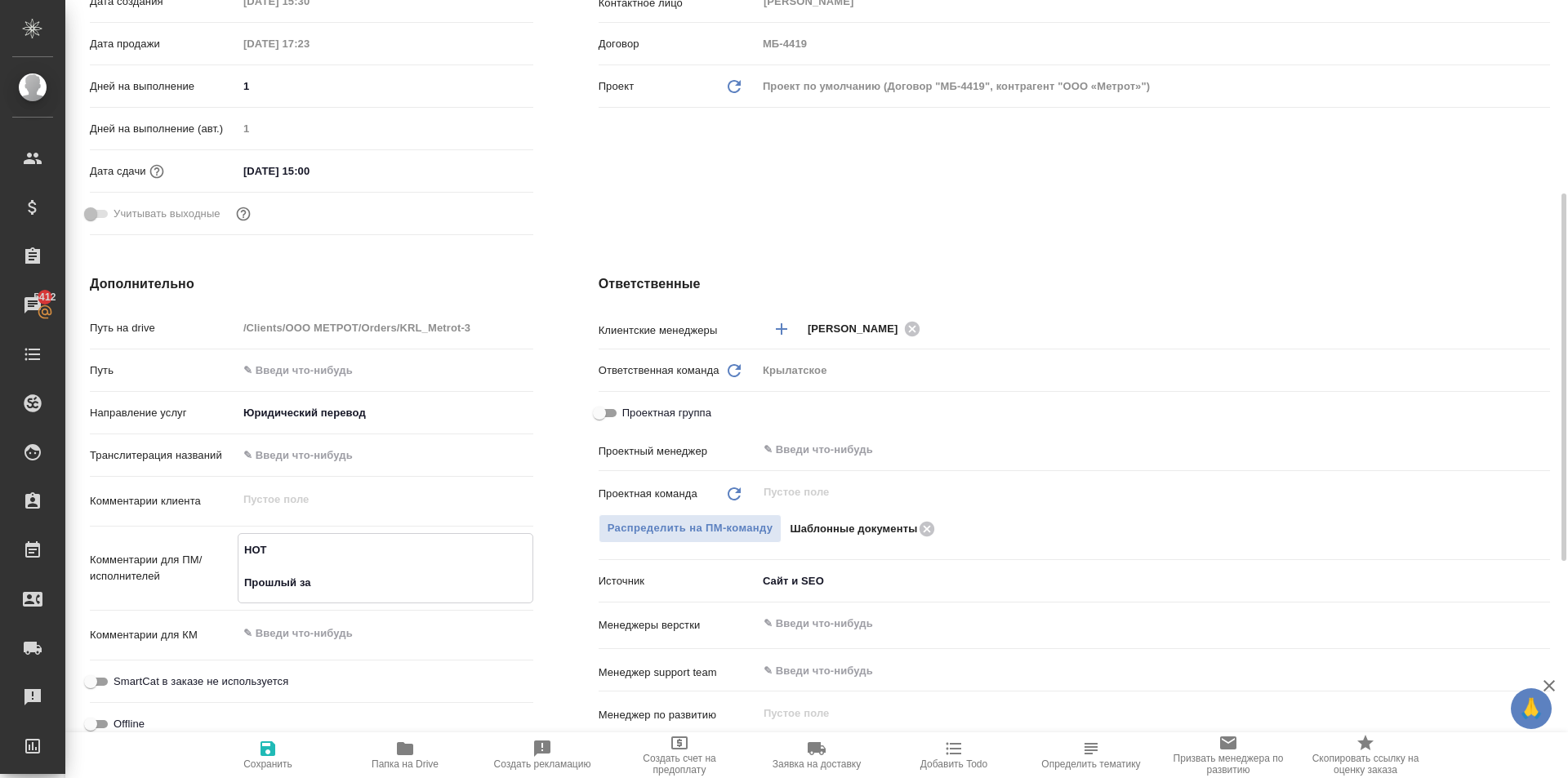
type textarea "x"
type textarea "НОТ Прошлый зак"
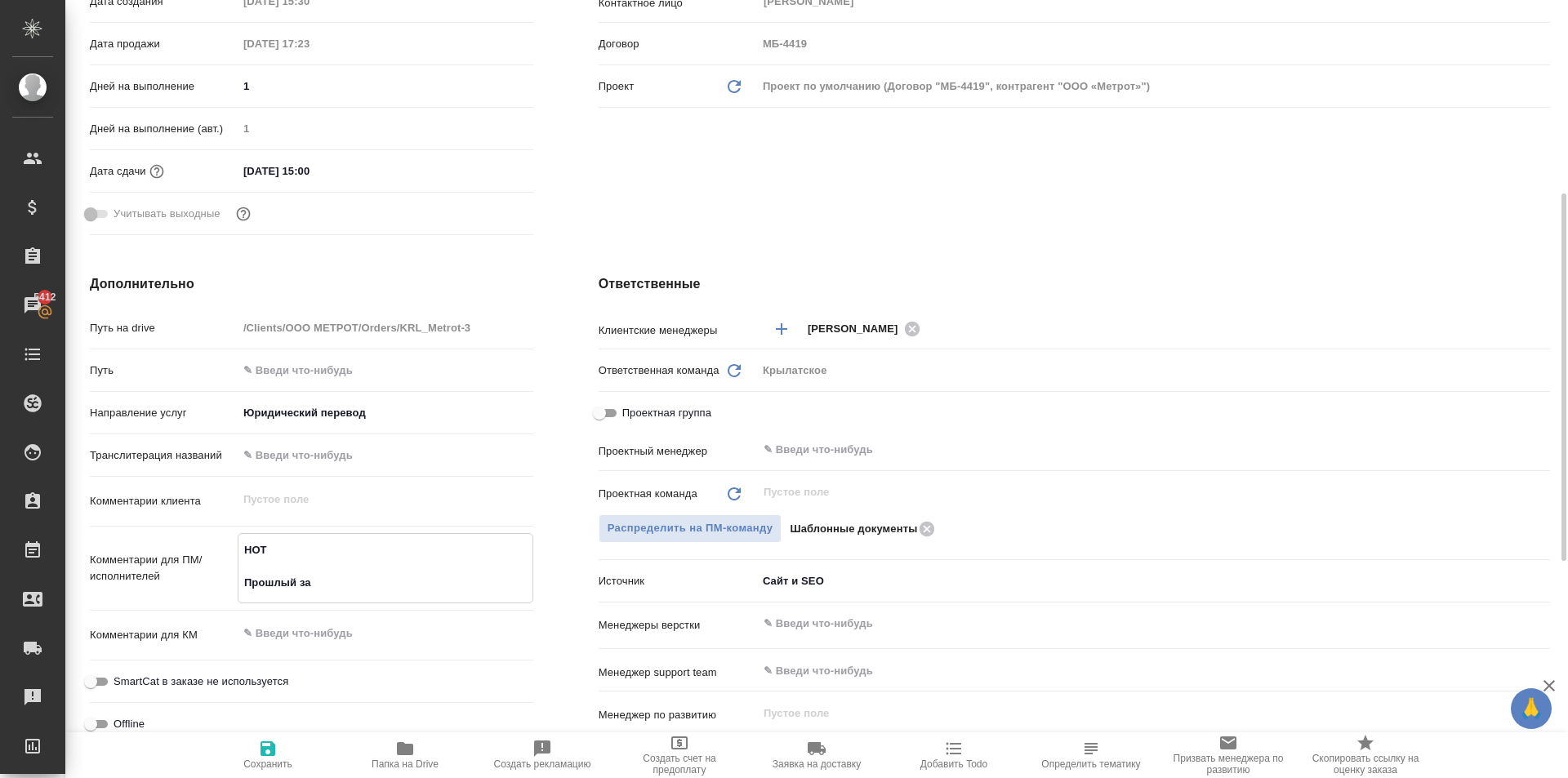
type textarea "x"
type textarea "НОТ Прошлый зака"
type textarea "x"
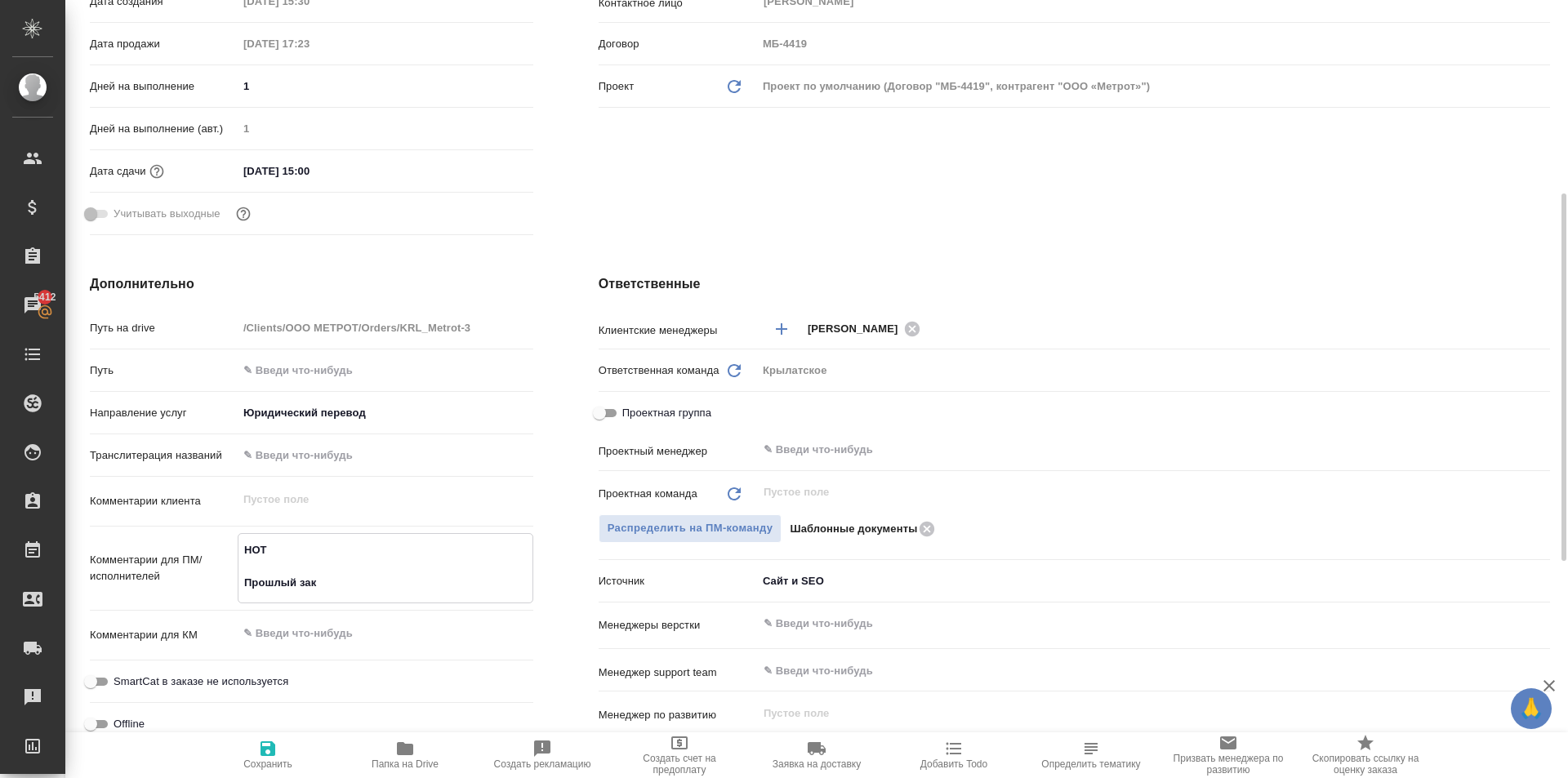
type textarea "x"
type textarea "НОТ Прошлый заказ"
type textarea "x"
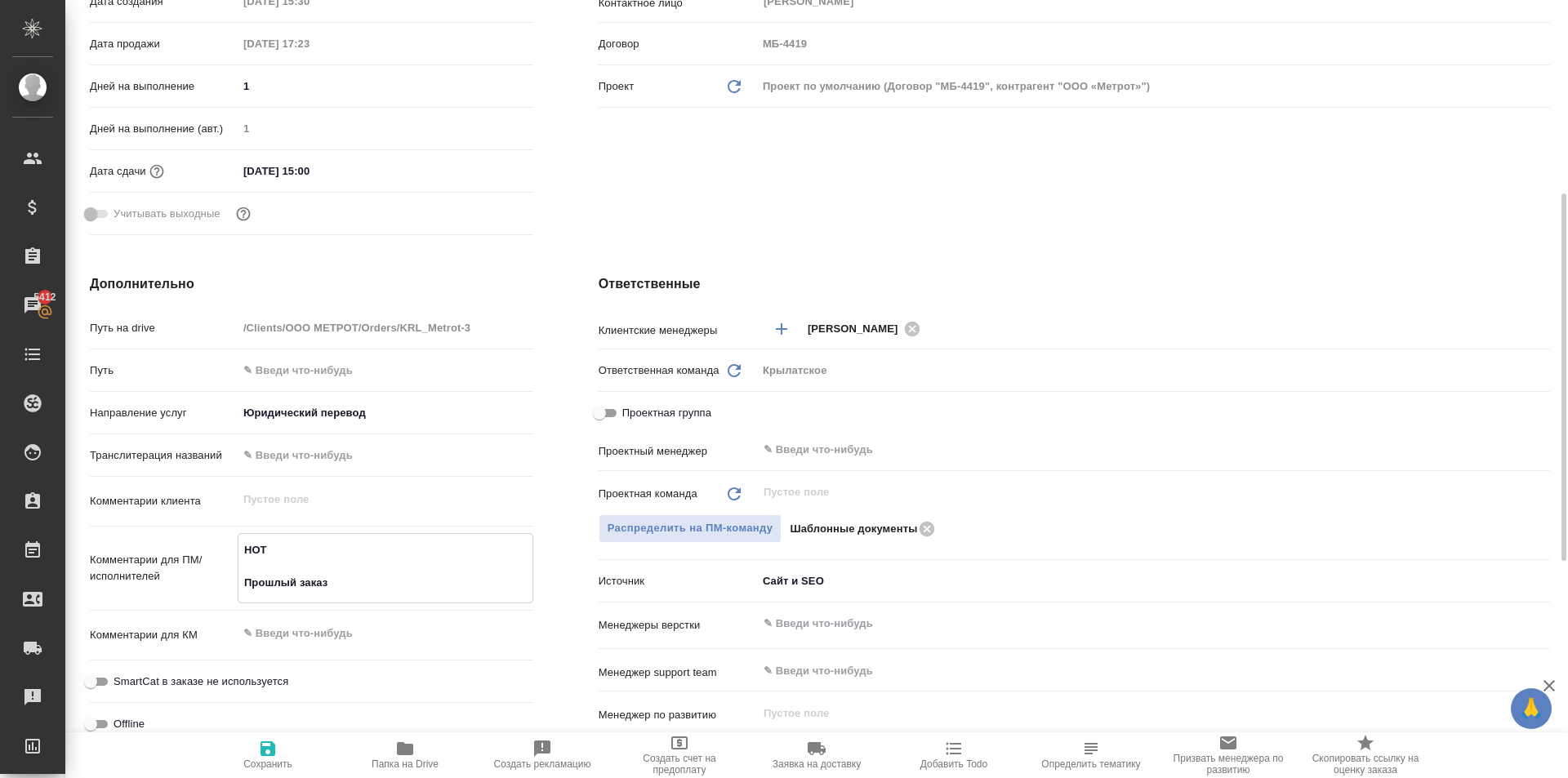
type textarea "x"
type textarea "НОТ Прошлый заказ"
type textarea "x"
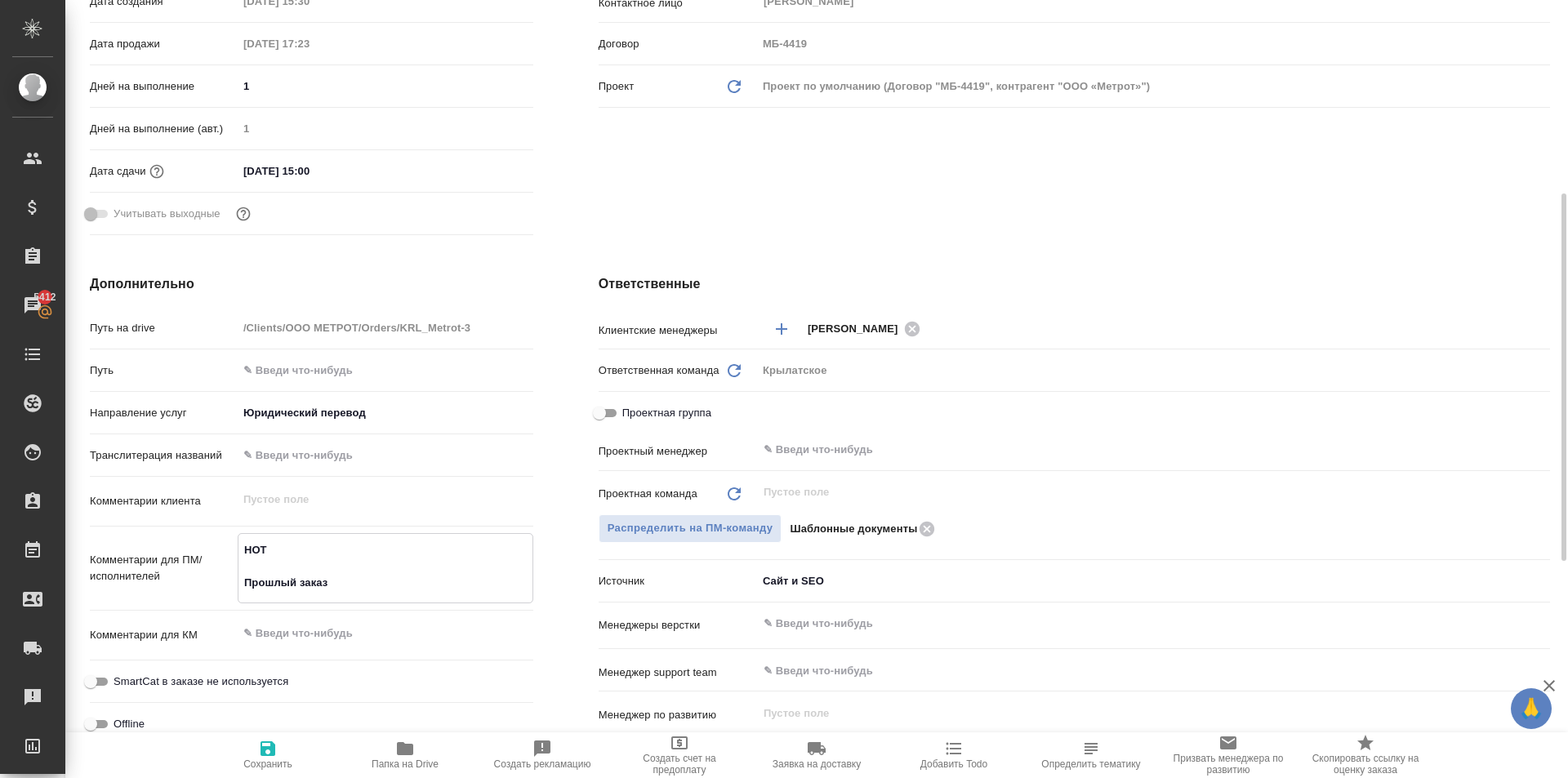
type textarea "НОТ Прошлый заказ с"
type textarea "x"
type textarea "НОТ Прошлый заказ сх"
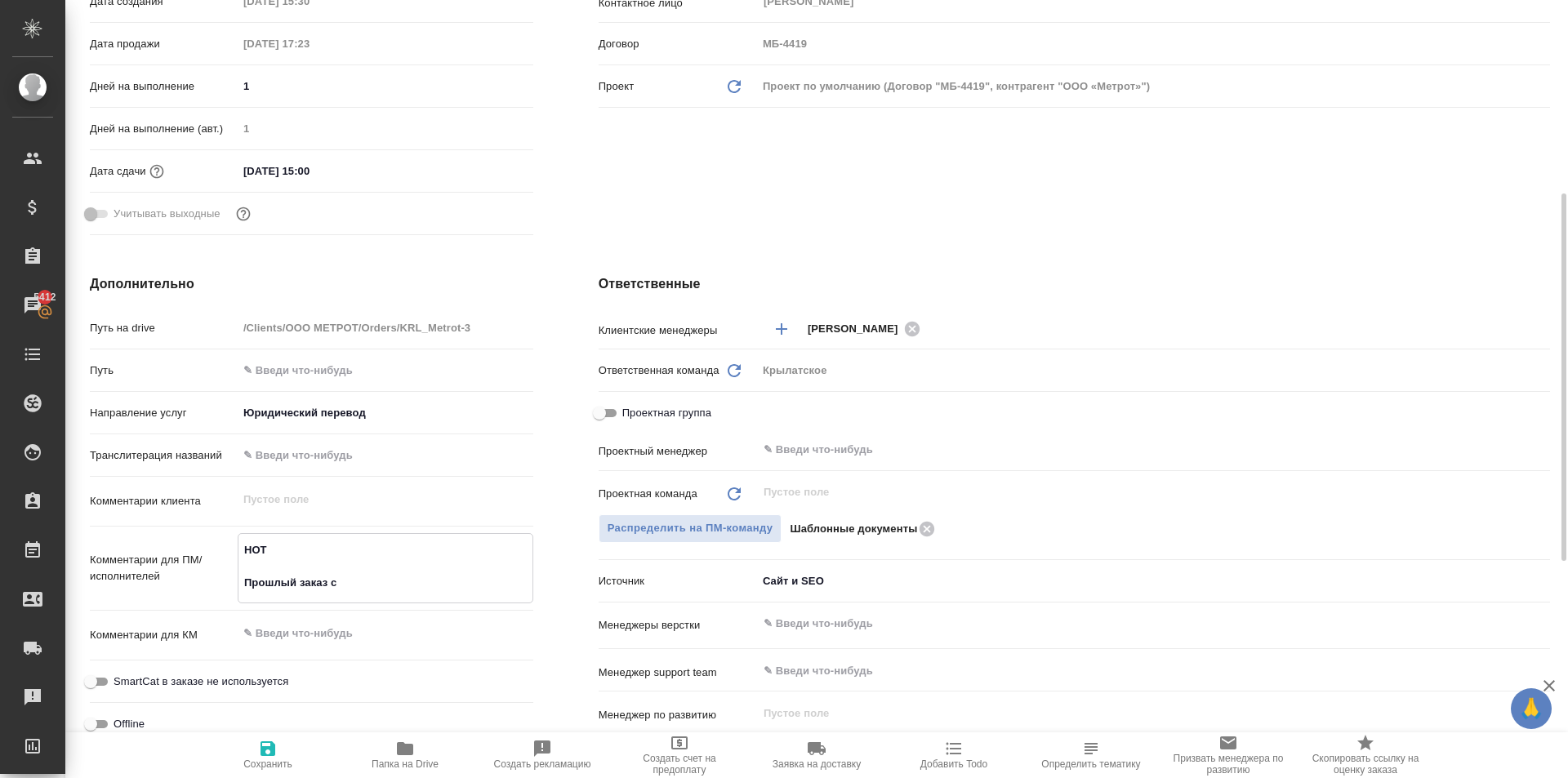
type textarea "x"
type textarea "НОТ Прошлый заказ схо"
type textarea "x"
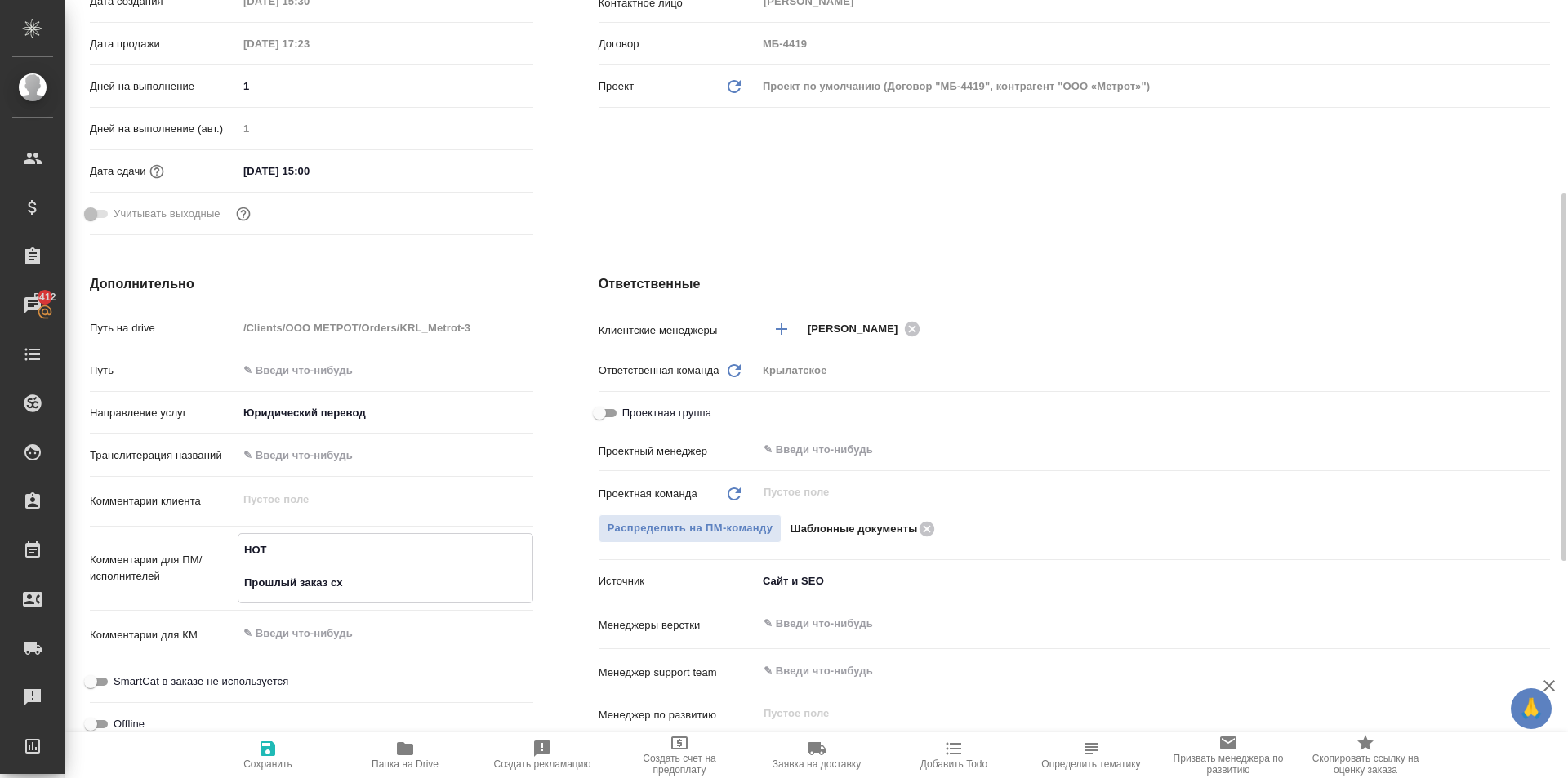
type textarea "x"
type textarea "НОТ Прошлый заказ схож"
type textarea "x"
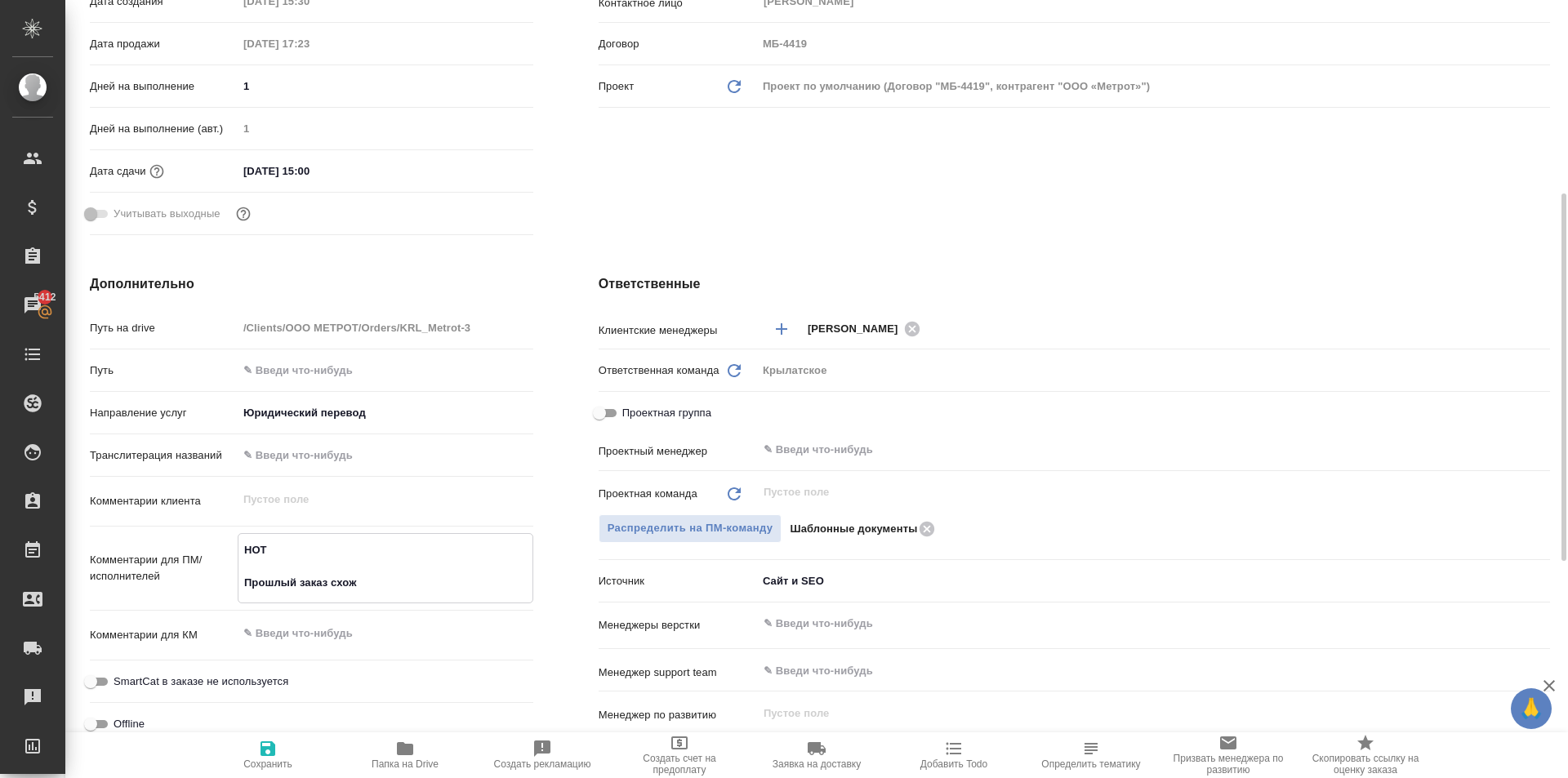
type textarea "НОТ Прошлый заказ схожи"
type textarea "x"
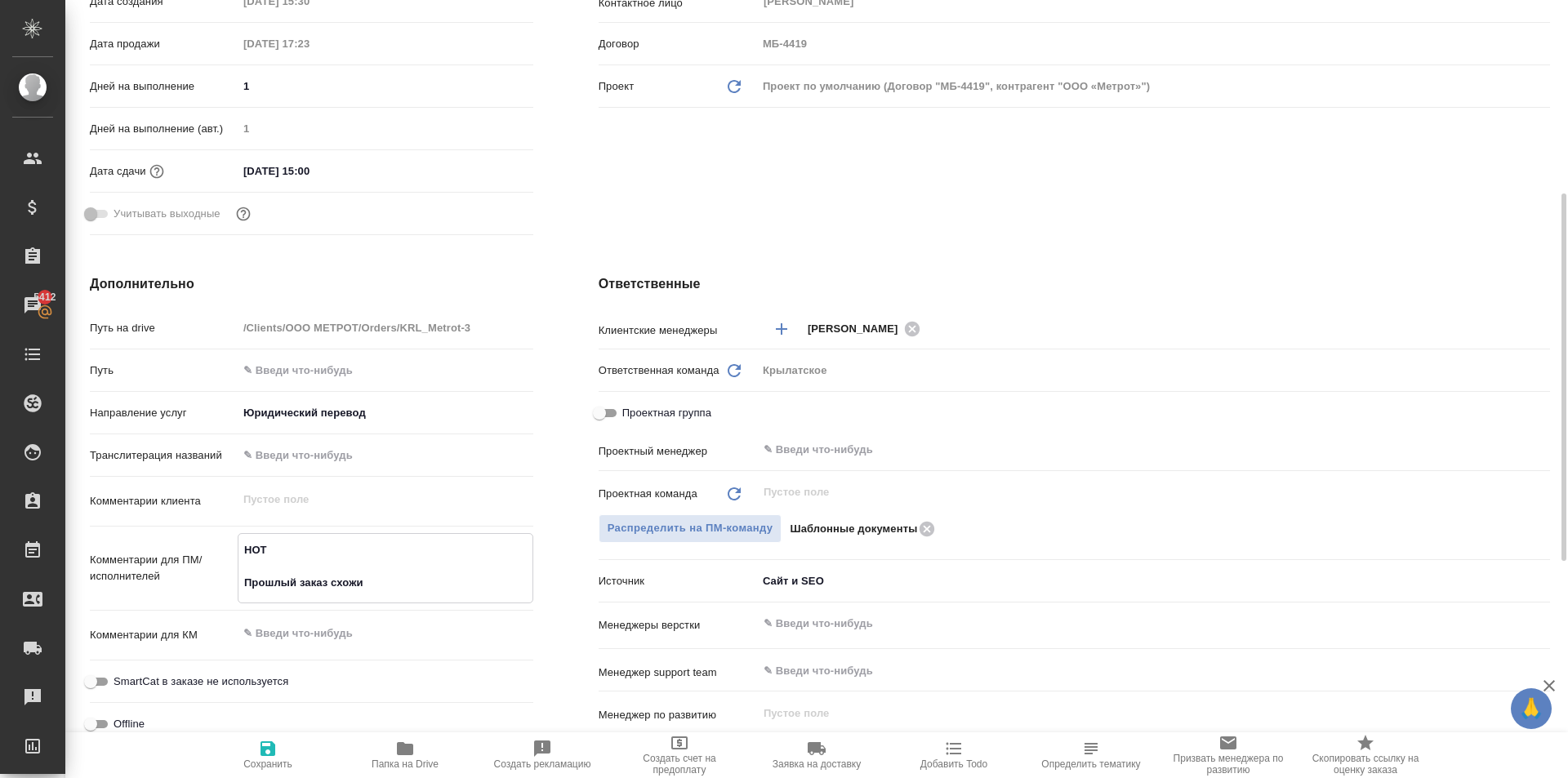
type textarea "НОТ Прошлый заказ схожий"
type textarea "x"
type textarea "НОТ Прошлый заказ схожий"
type textarea "x"
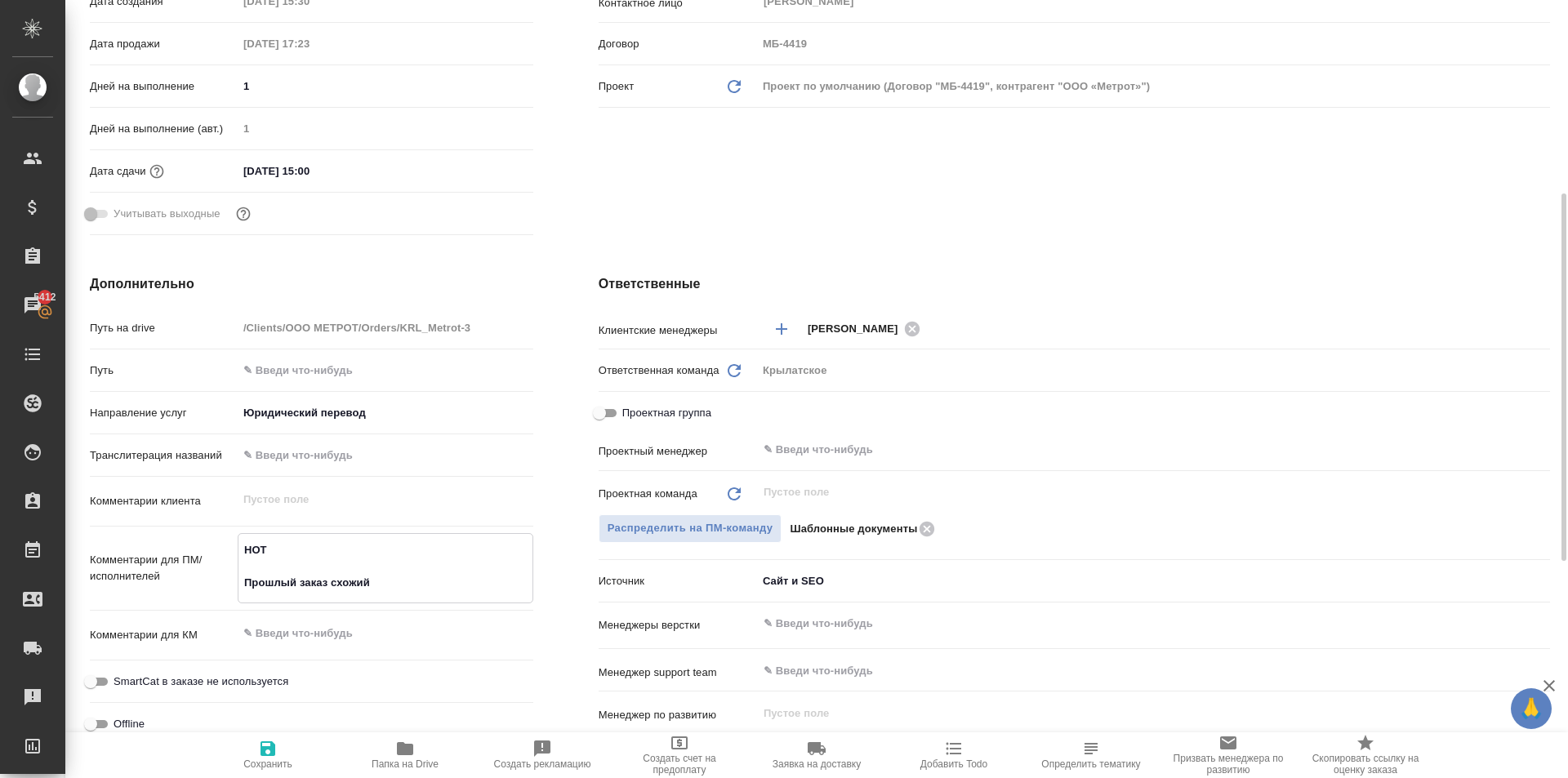
type textarea "x"
type textarea "НОТ Прошлый заказ схожий"
type textarea "x"
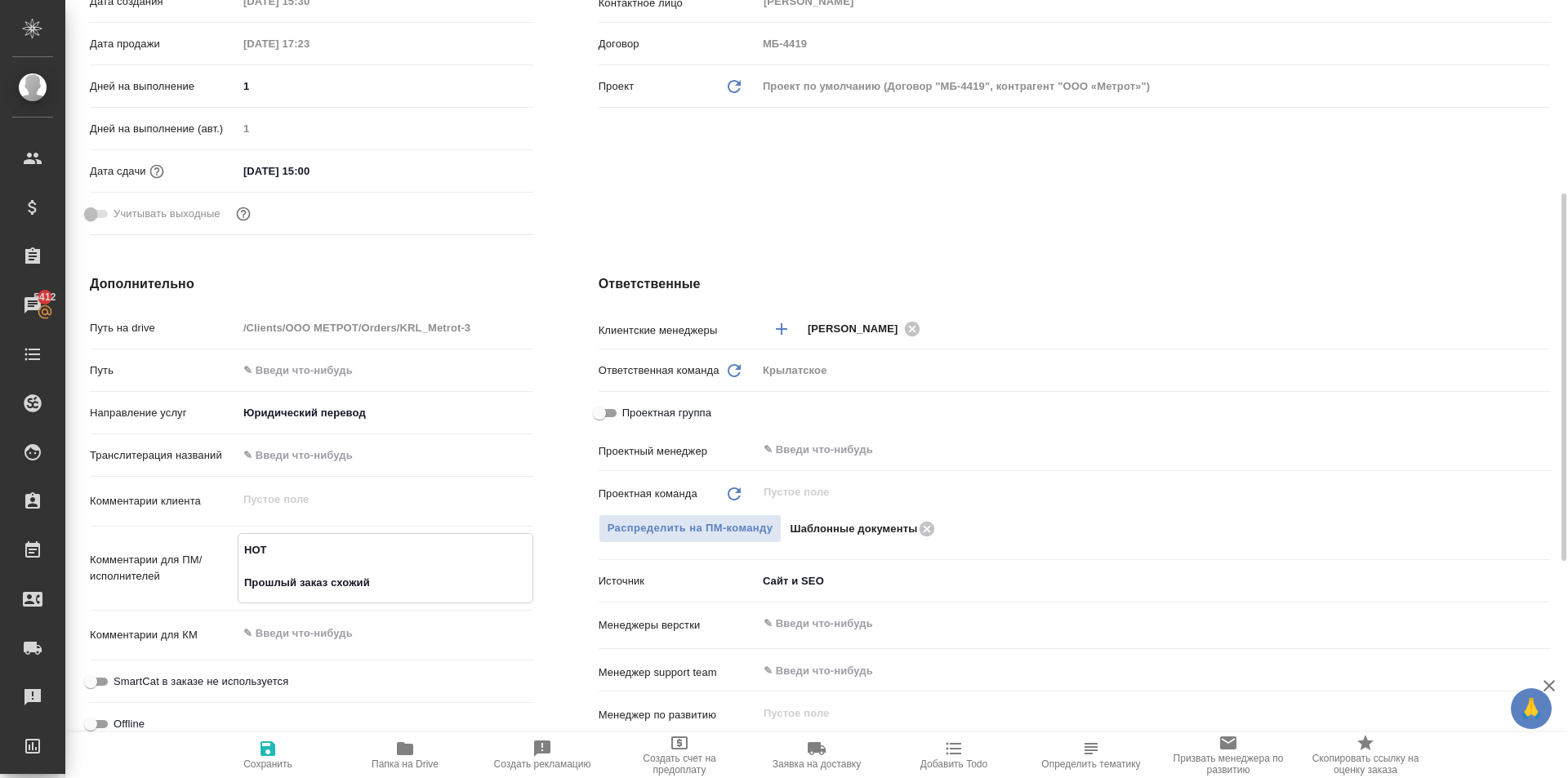
type textarea "x"
type textarea "НОТ Прошлый заказ схожий:"
type textarea "x"
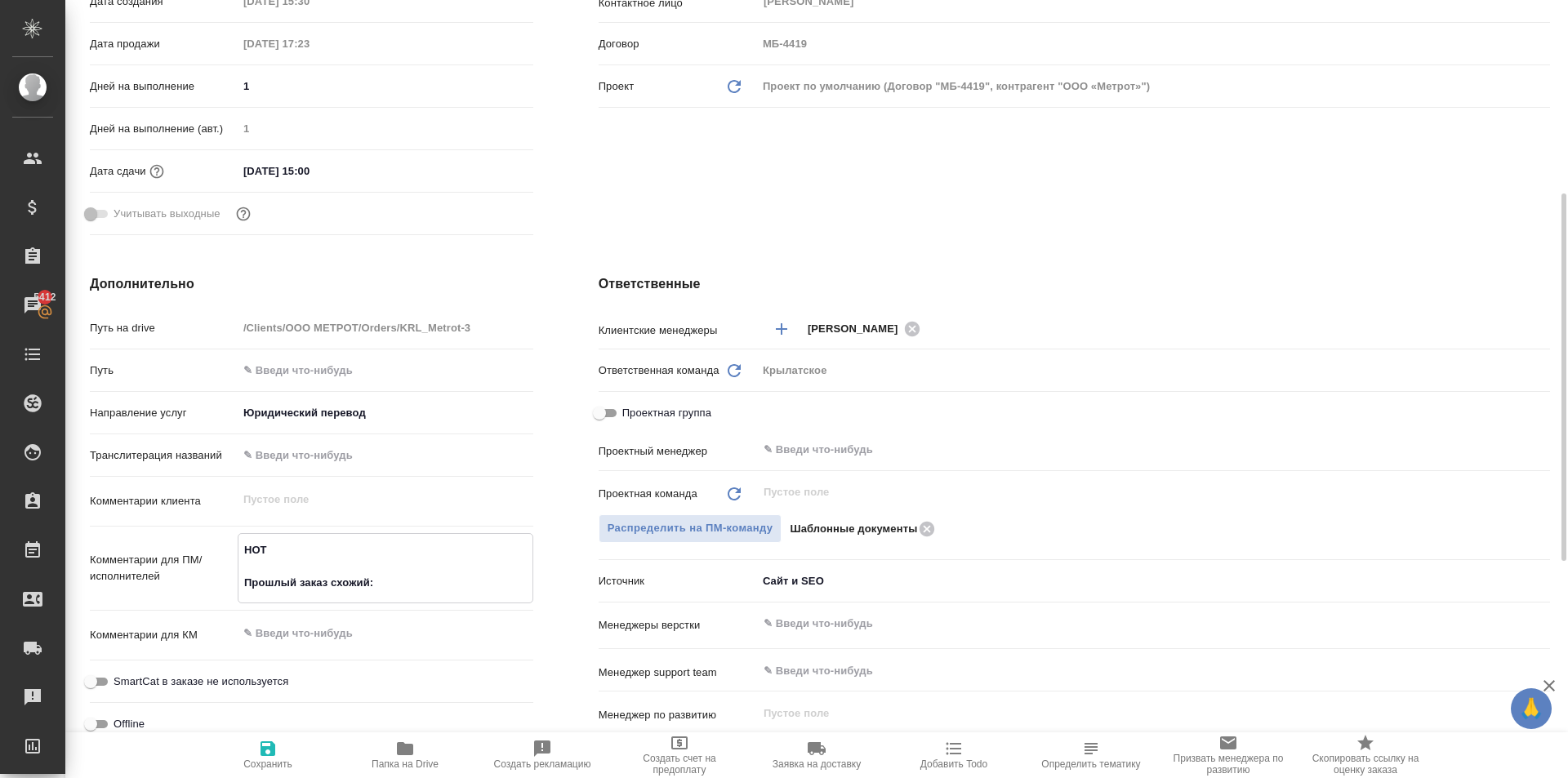
type textarea "x"
type textarea "НОТ Прошлый заказ схожий:"
type textarea "x"
paste textarea "Metrot-1"
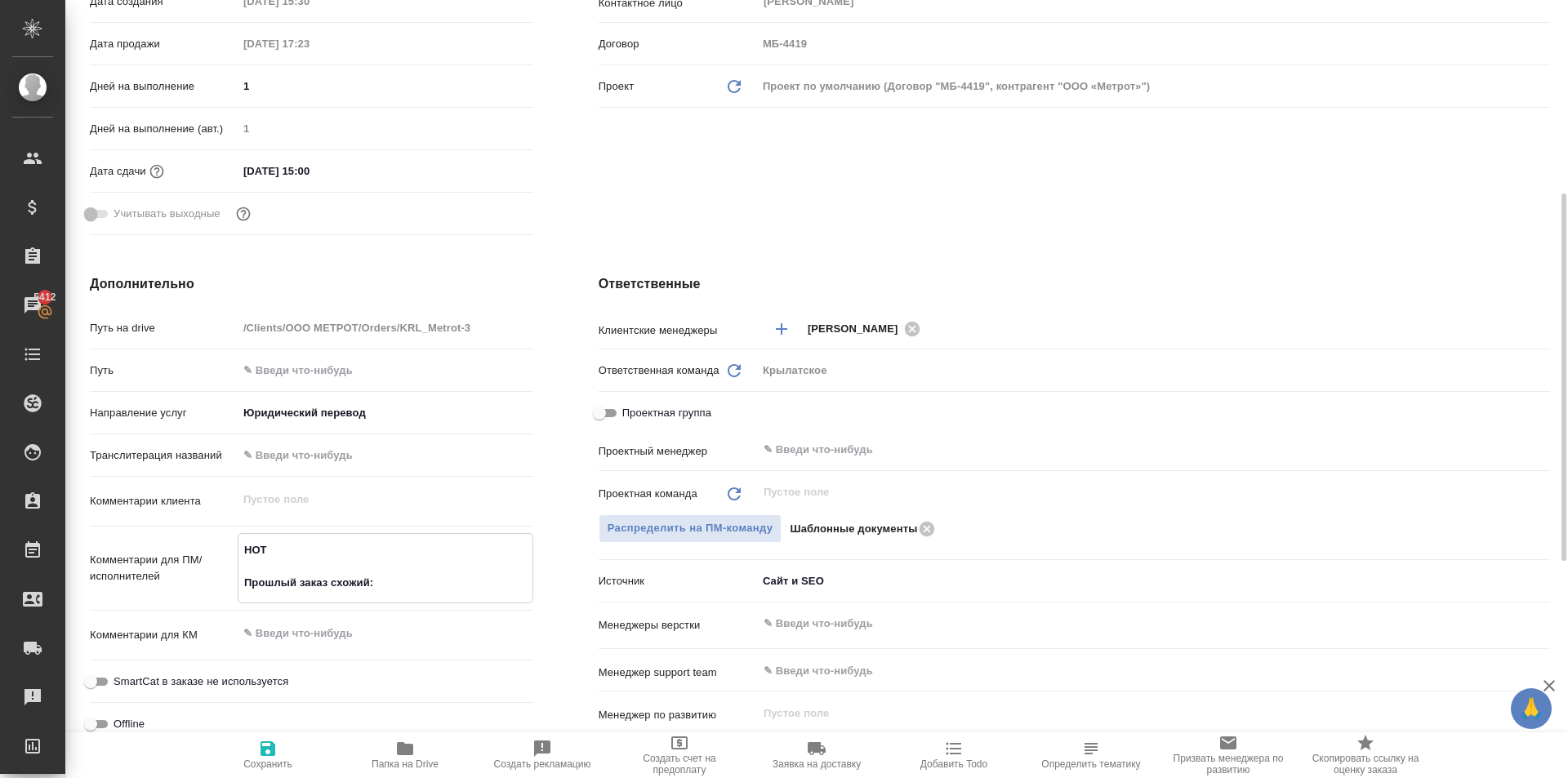
type textarea "x"
type textarea "НОТ Прошлый заказ схожий: Metrot-1"
type textarea "x"
type textarea "НОТ Прошлый заказ схожий: Metrot-1"
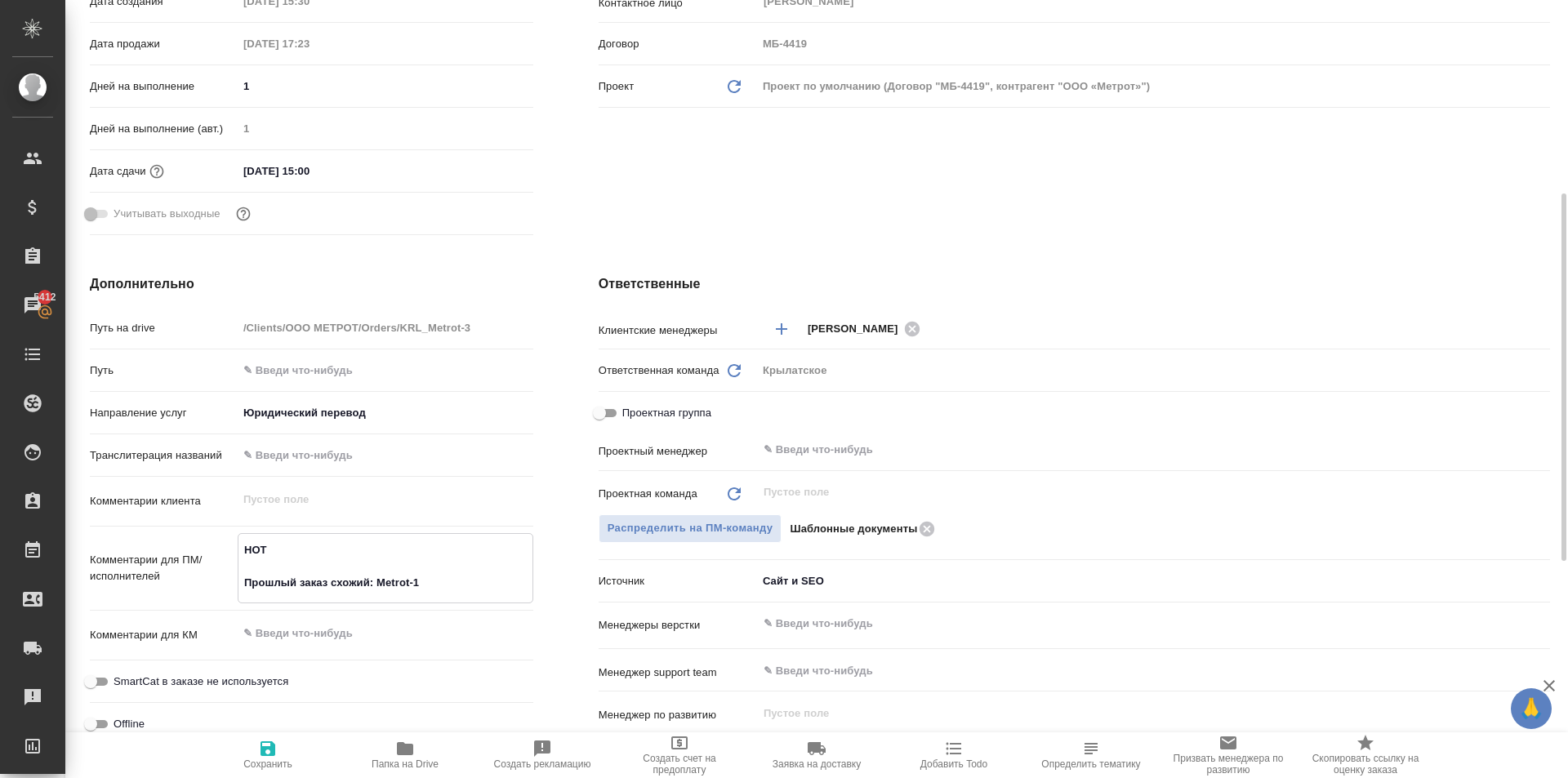
type textarea "x"
click at [272, 749] on icon "button" at bounding box center [267, 748] width 14 height 14
type textarea "x"
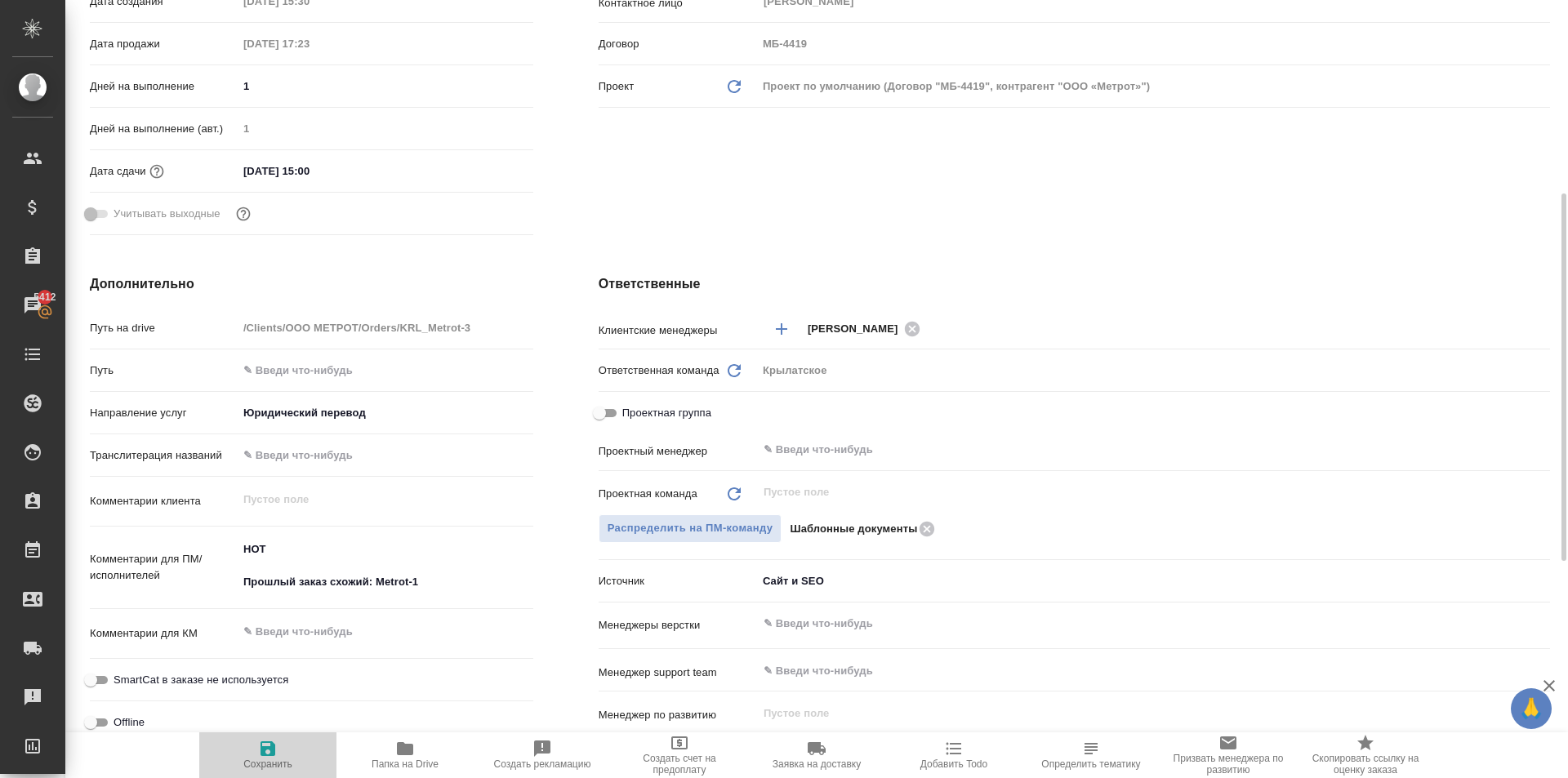
type textarea "x"
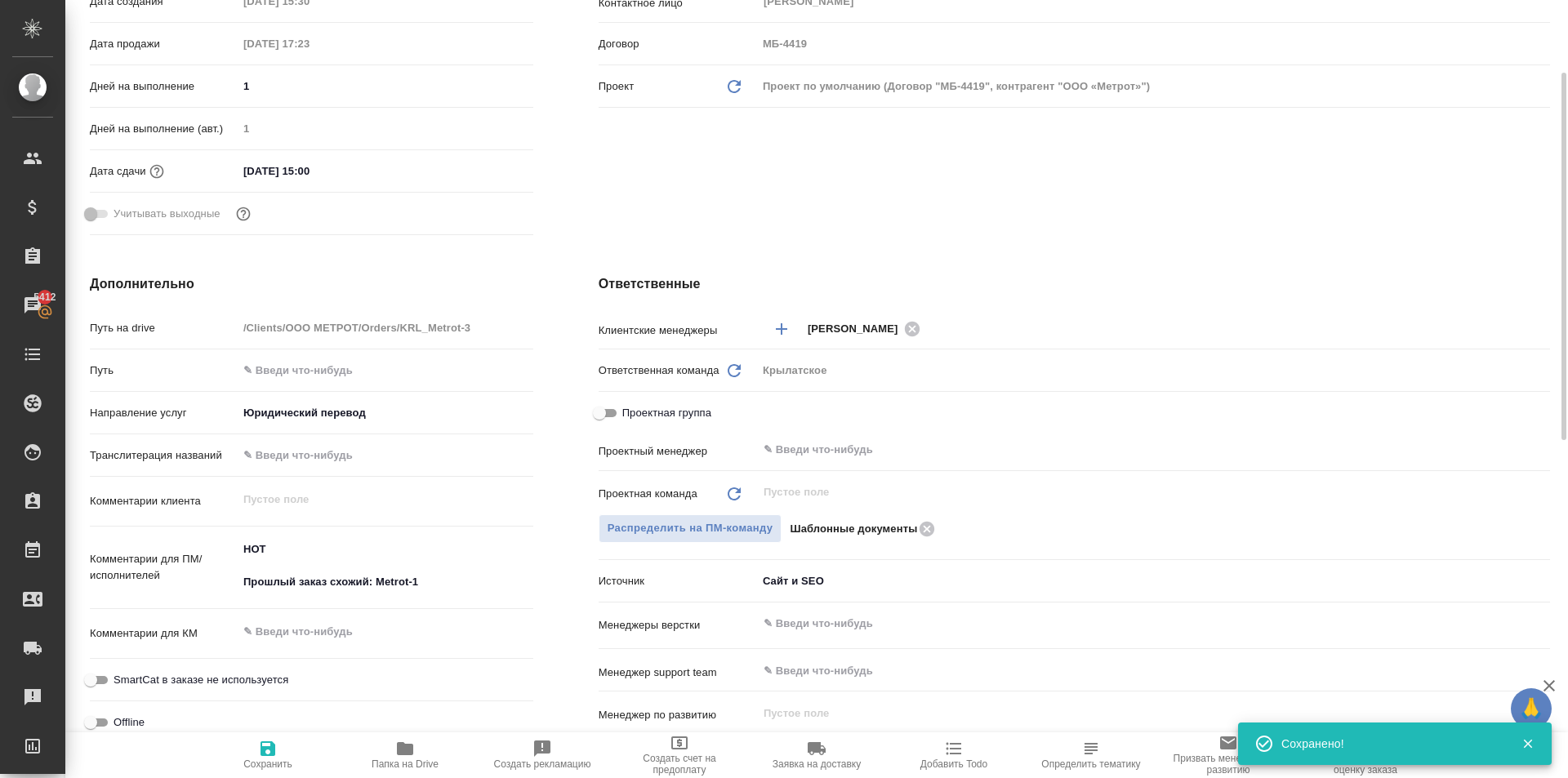
scroll to position [0, 0]
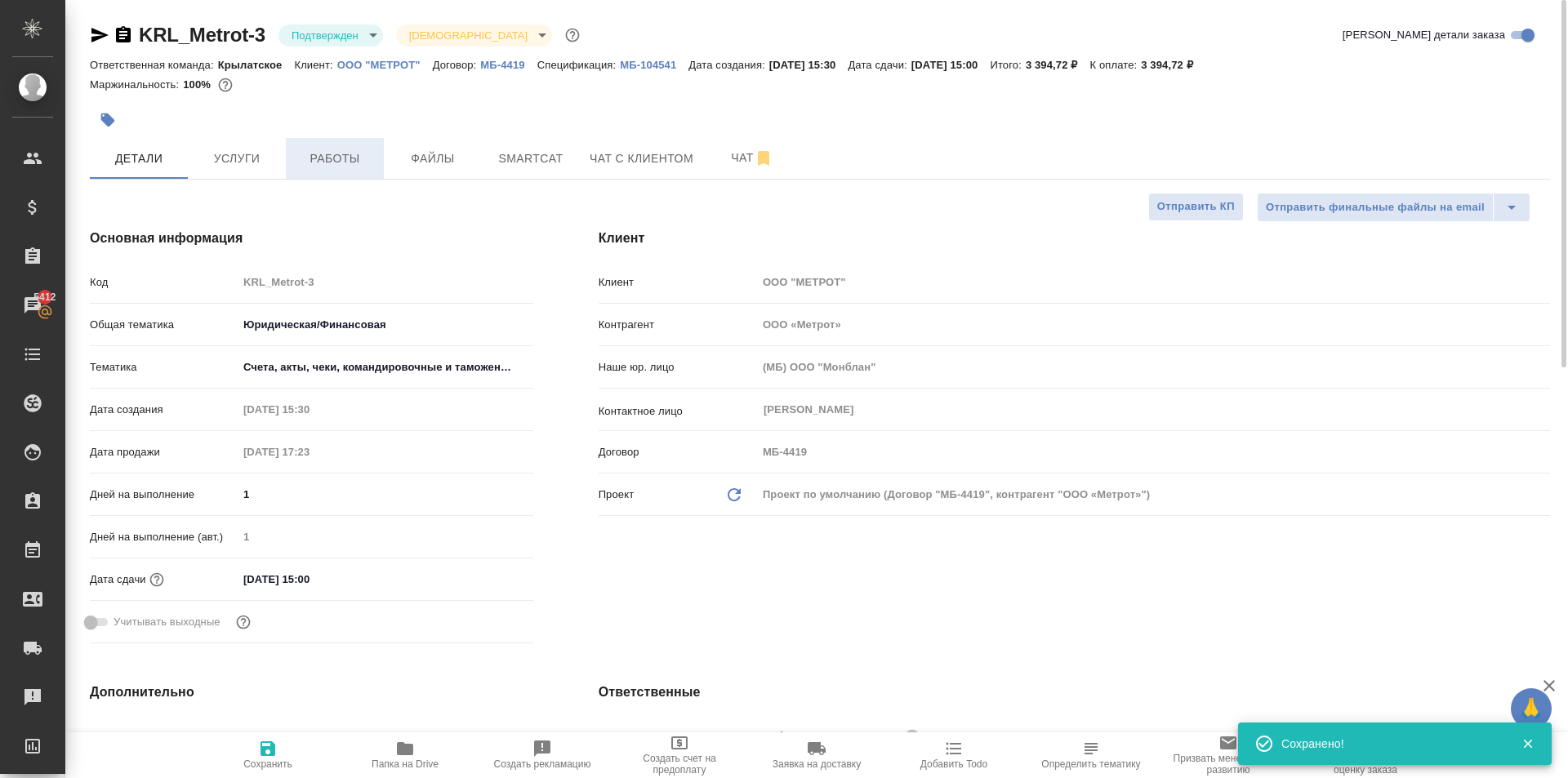
click at [346, 156] on span "Работы" at bounding box center [334, 159] width 78 height 21
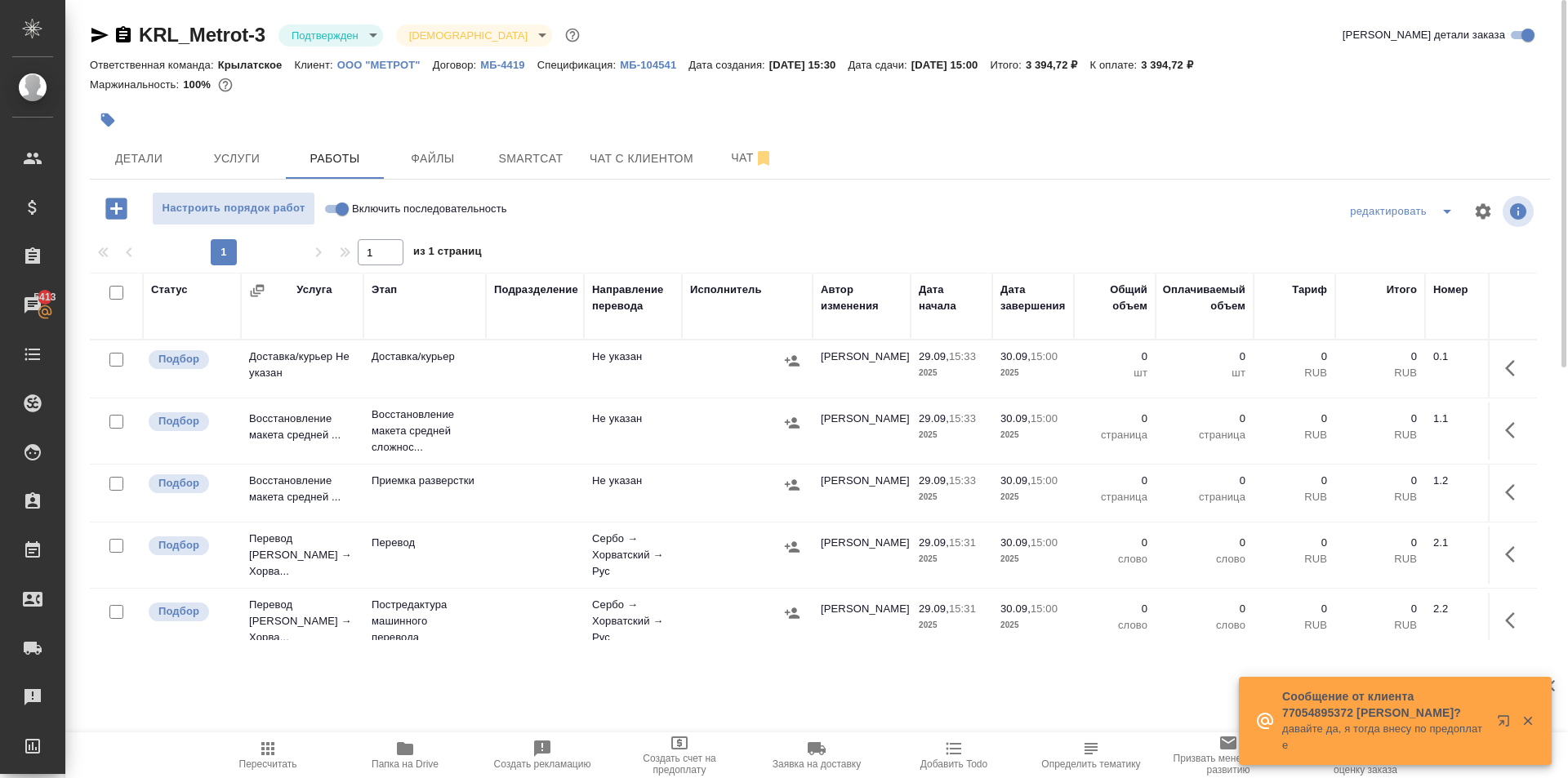
click at [117, 354] on input "checkbox" at bounding box center [116, 359] width 13 height 13
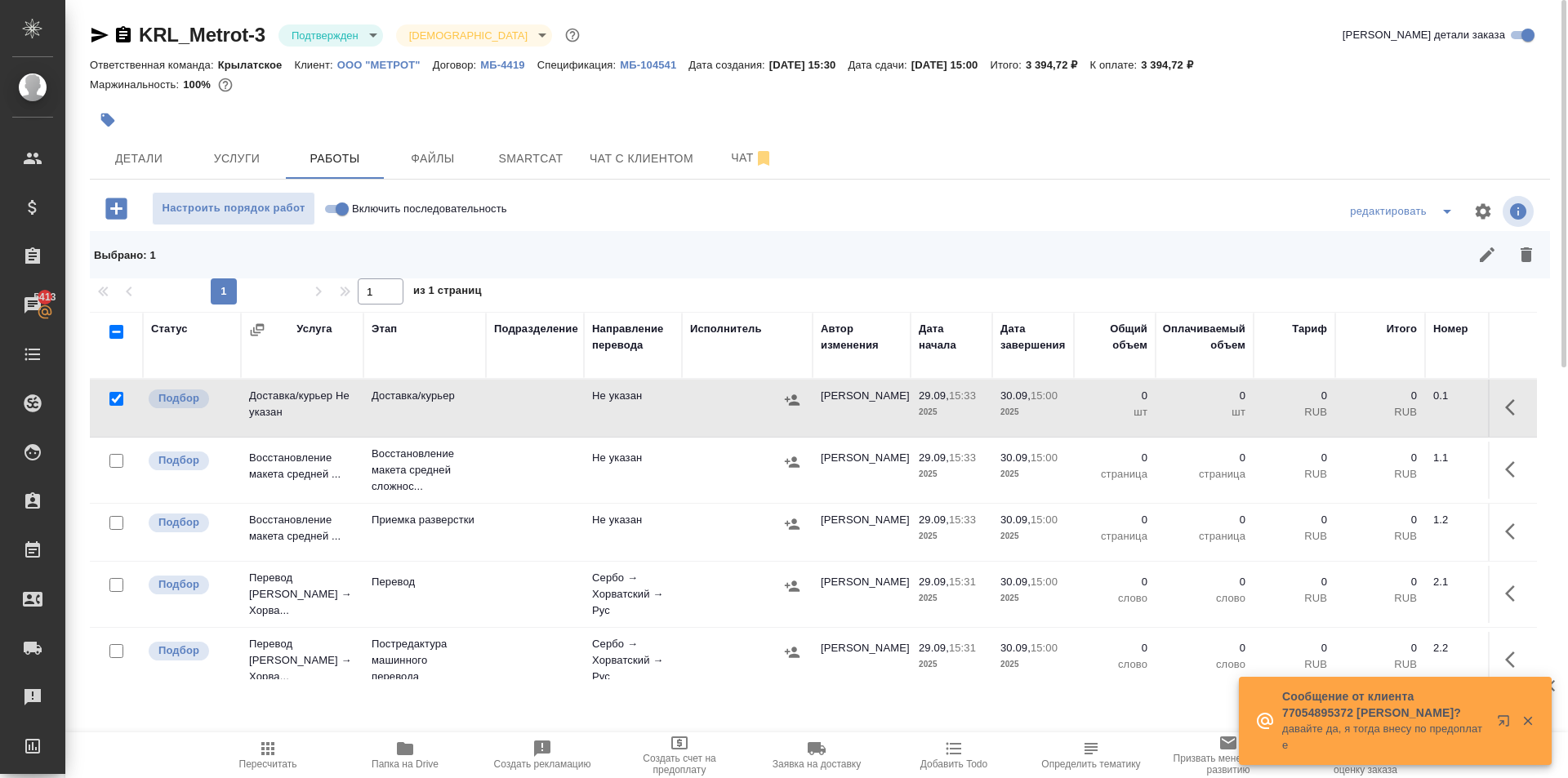
click at [113, 529] on input "checkbox" at bounding box center [116, 522] width 13 height 13
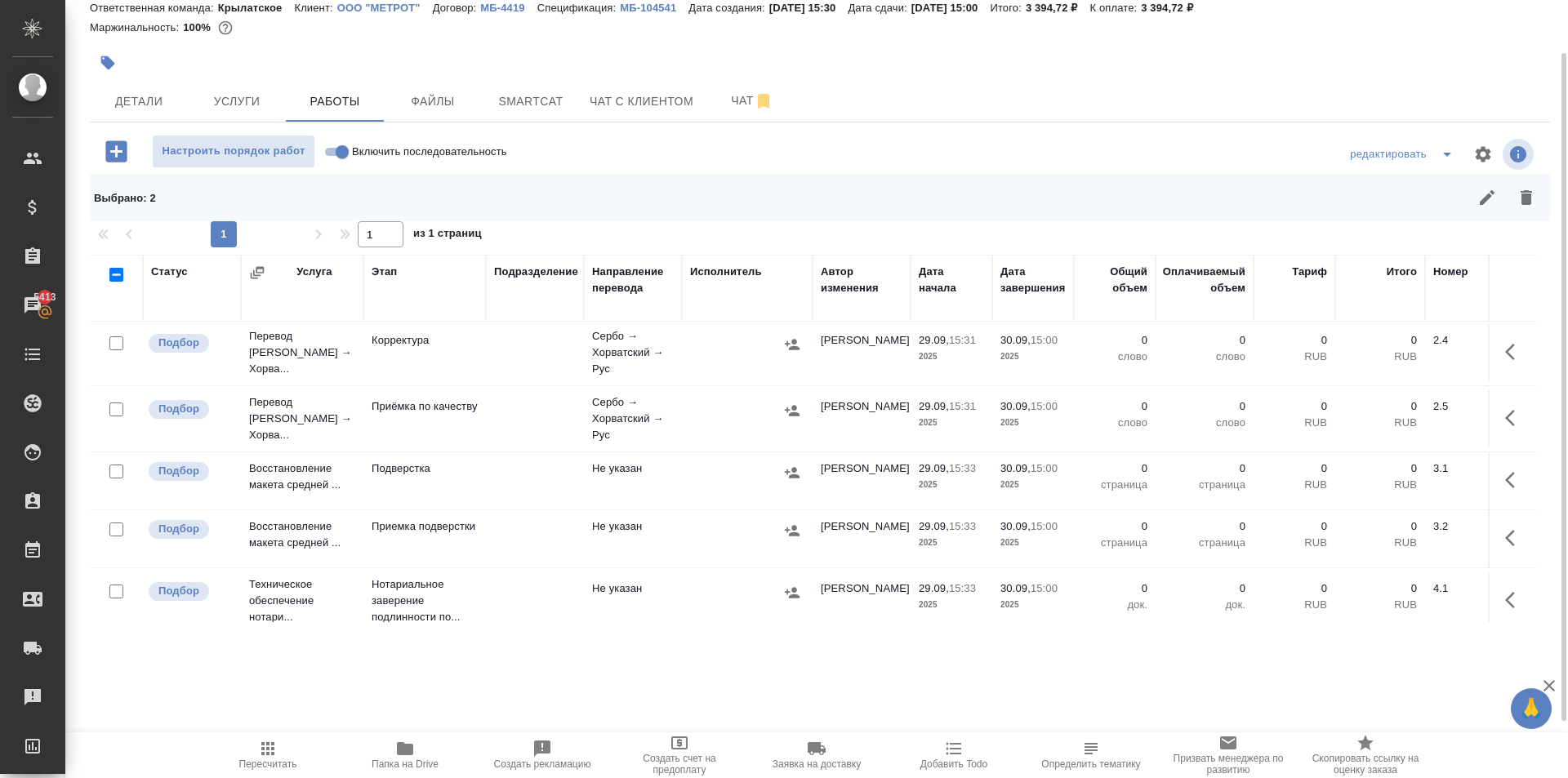
scroll to position [407, 0]
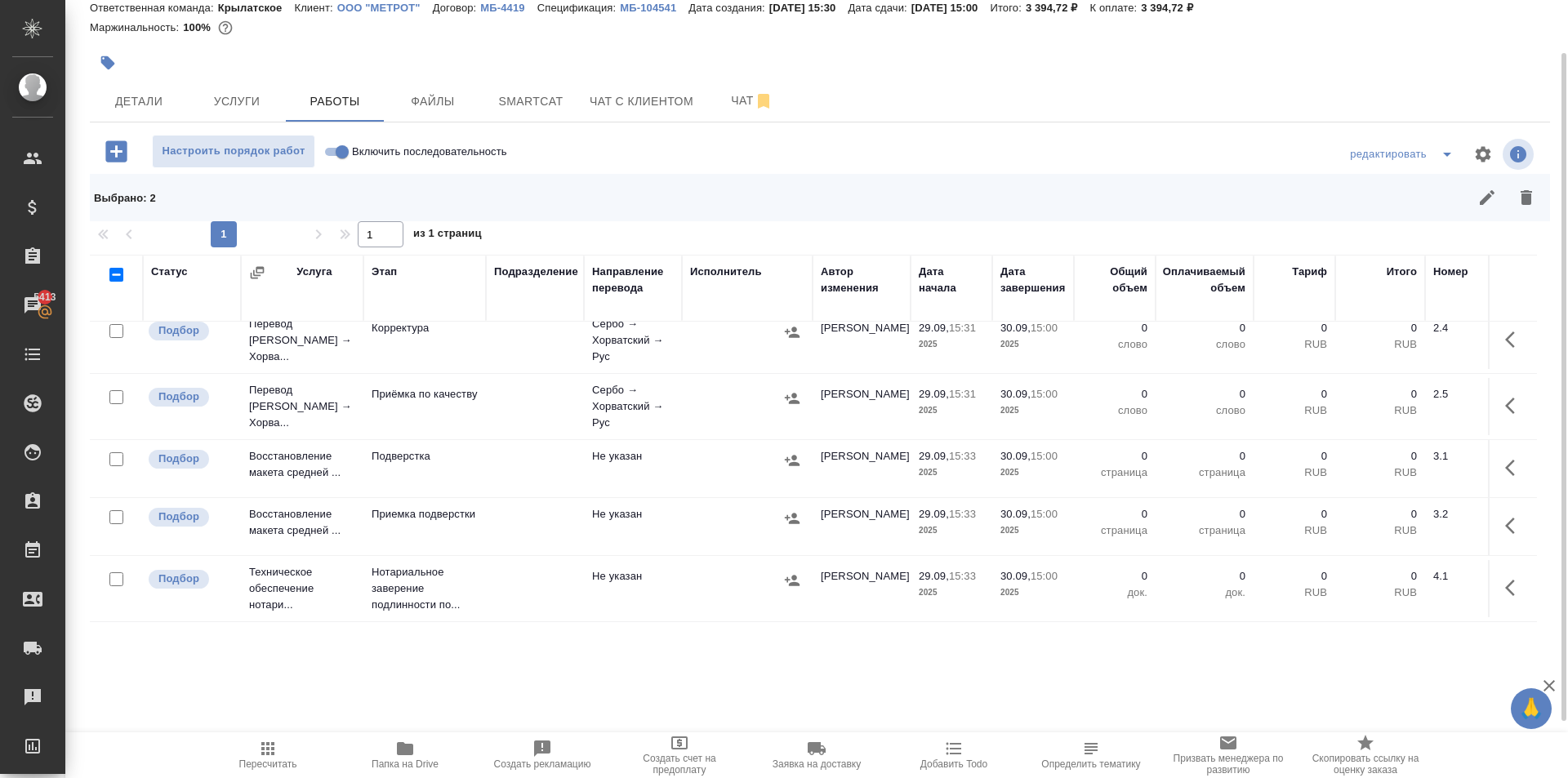
click at [117, 511] on input "checkbox" at bounding box center [116, 517] width 13 height 13
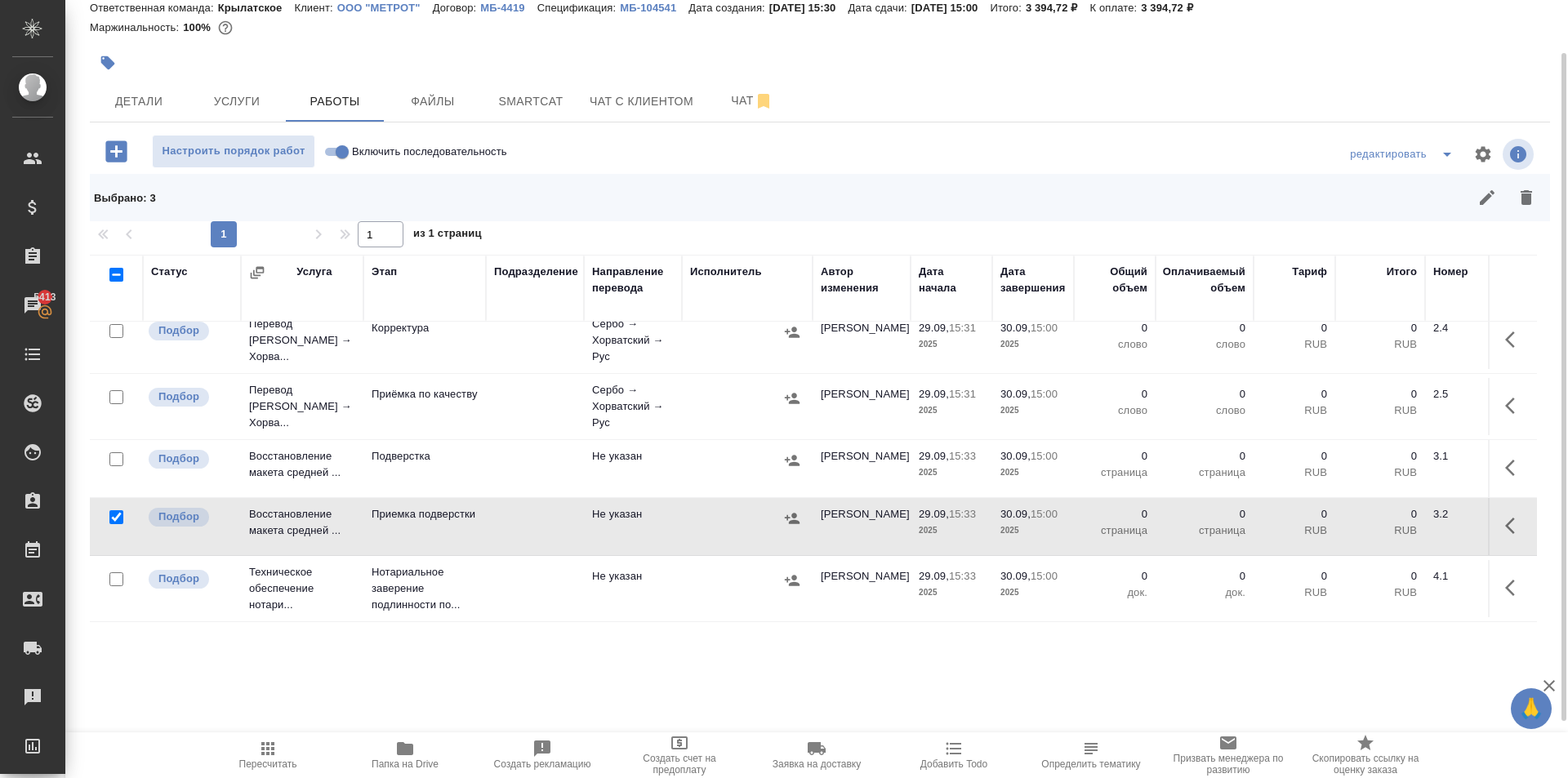
click at [117, 452] on input "checkbox" at bounding box center [116, 459] width 13 height 13
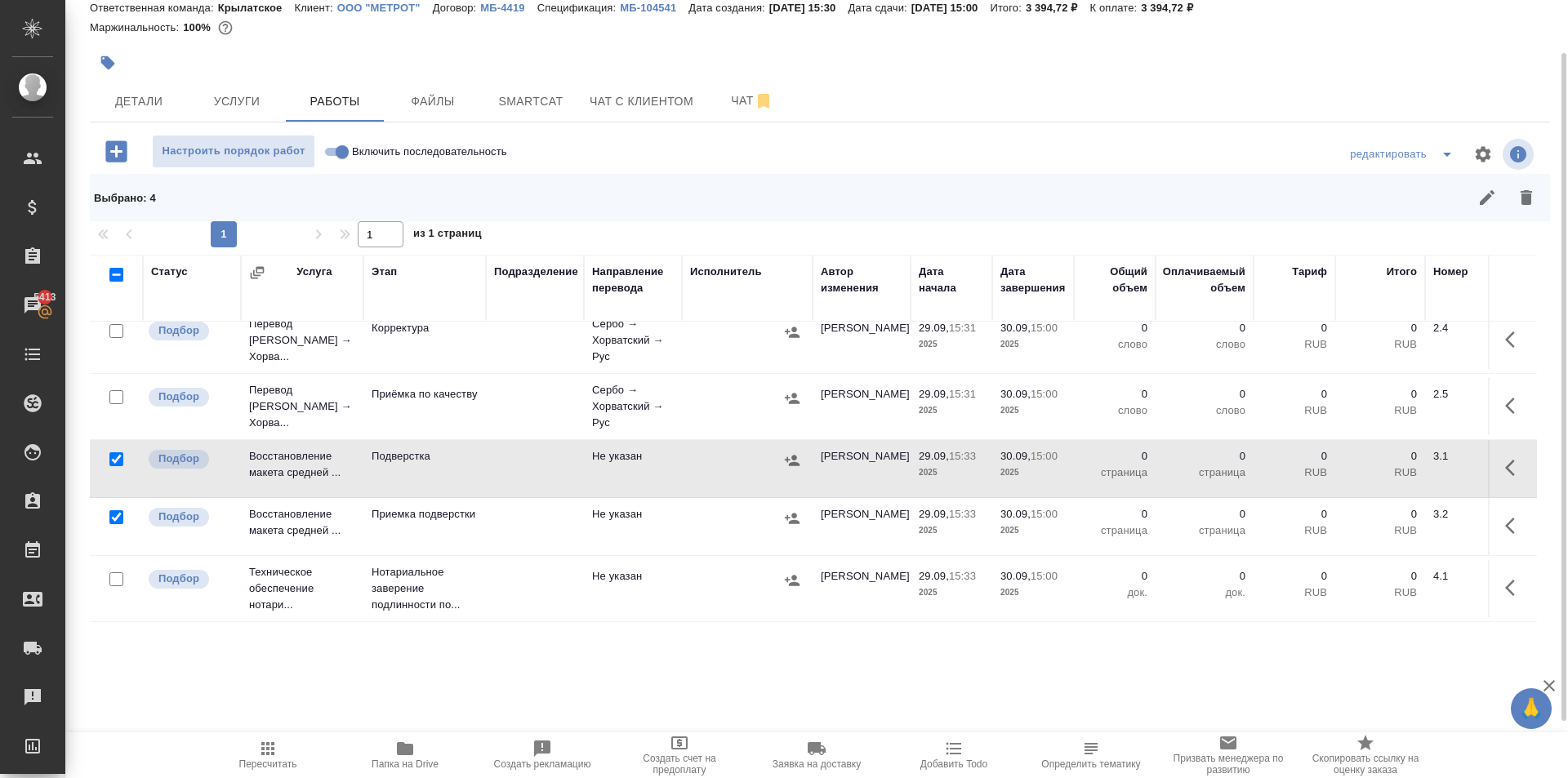
click at [1541, 183] on div at bounding box center [966, 197] width 1161 height 39
drag, startPoint x: 1528, startPoint y: 194, endPoint x: 1283, endPoint y: 375, distance: 304.6
click at [1525, 195] on icon "button" at bounding box center [1526, 197] width 12 height 14
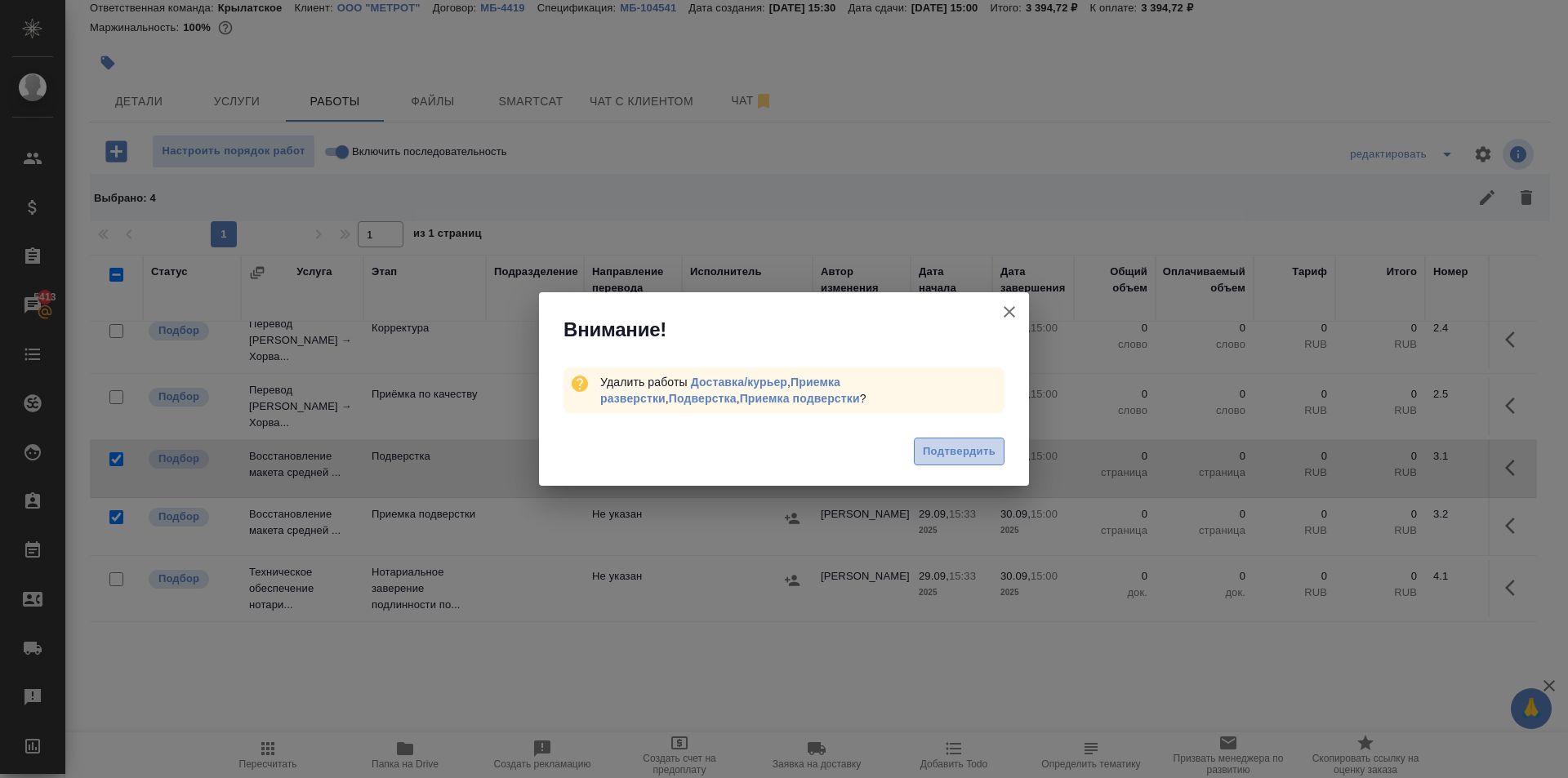
click at [923, 450] on span "Подтвердить" at bounding box center [959, 451] width 73 height 19
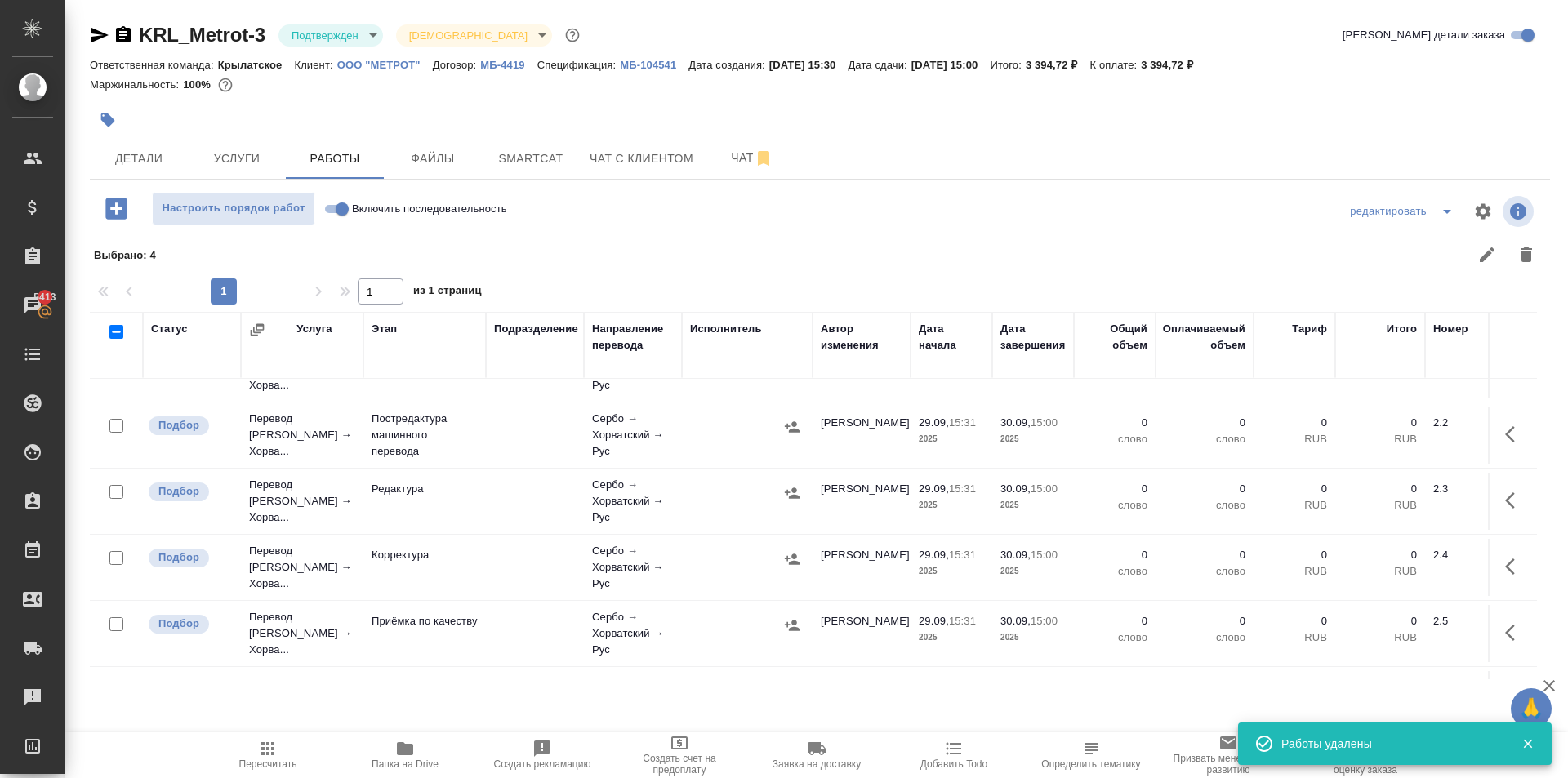
scroll to position [0, 0]
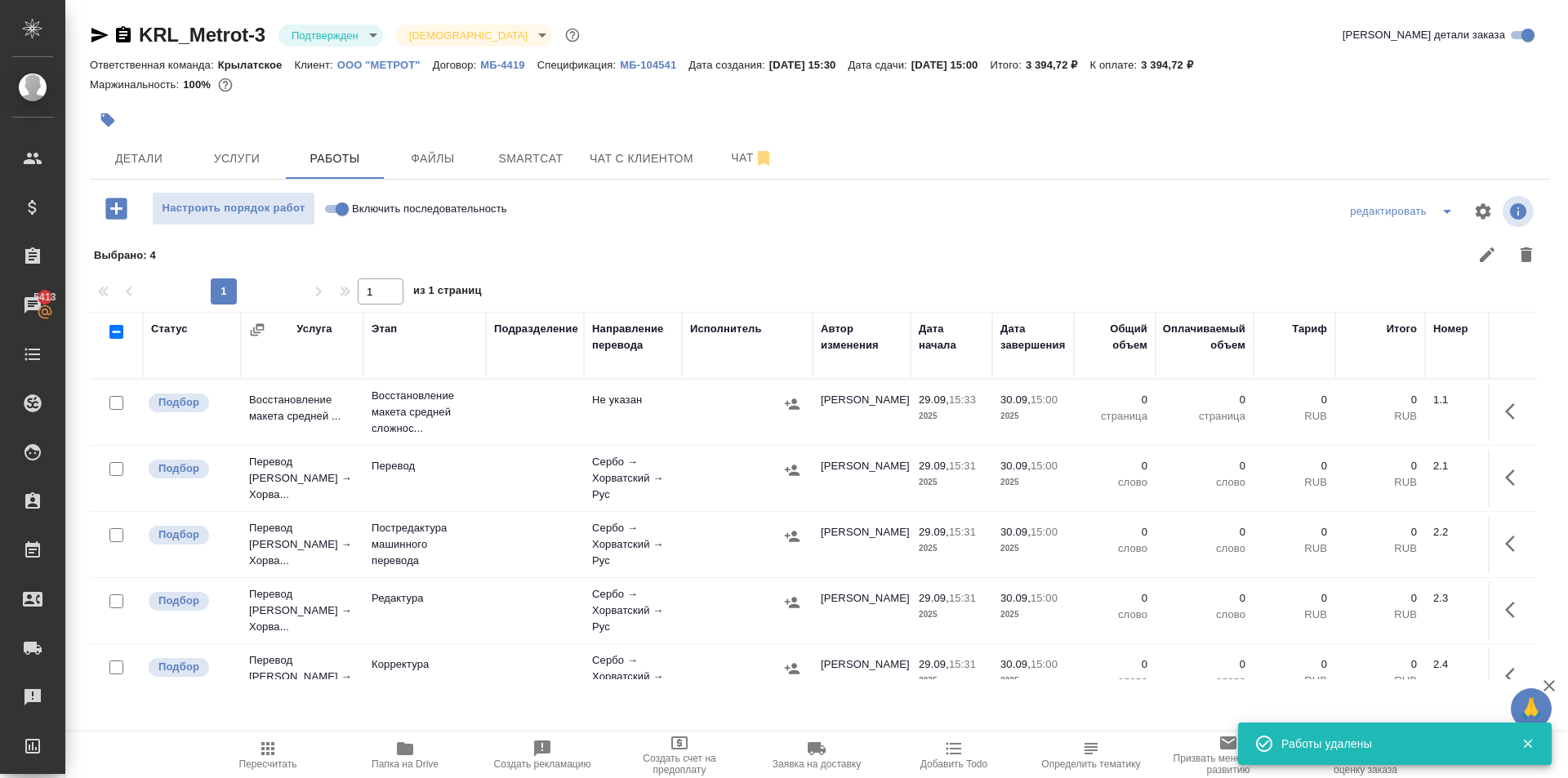
click at [115, 328] on input "checkbox" at bounding box center [116, 331] width 13 height 13
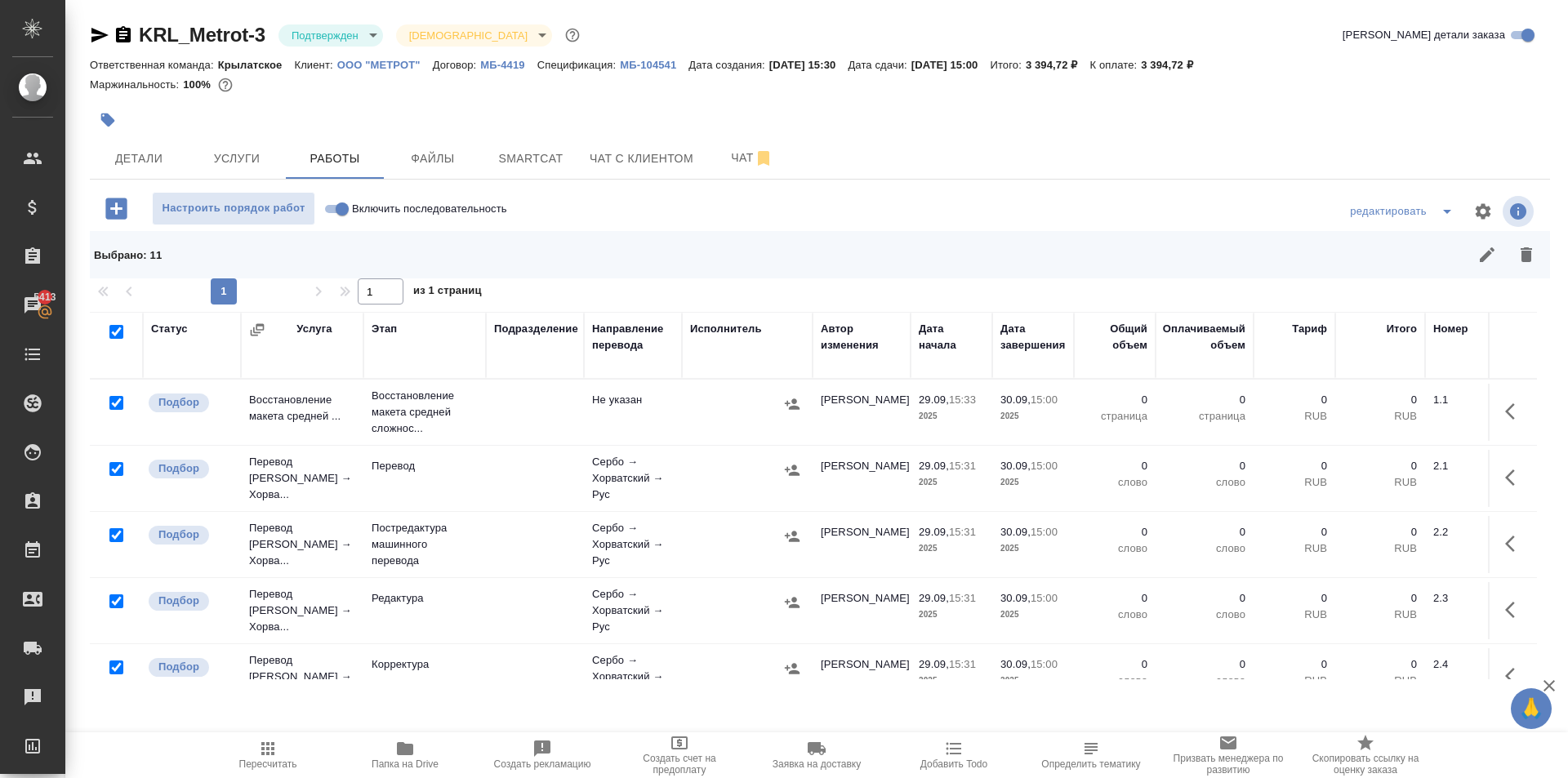
click at [119, 403] on input "checkbox" at bounding box center [116, 402] width 13 height 13
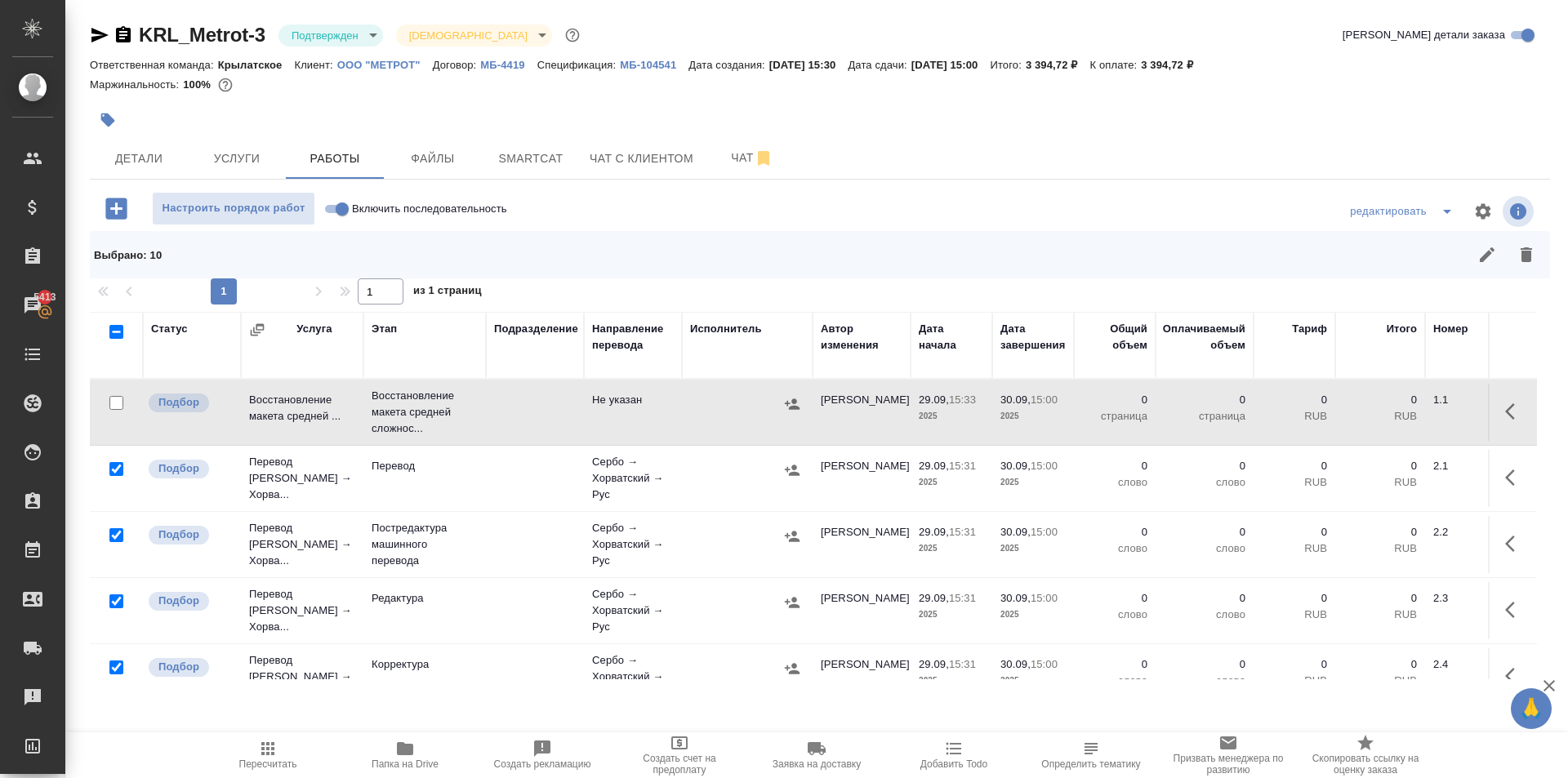
click at [117, 471] on input "checkbox" at bounding box center [116, 468] width 13 height 13
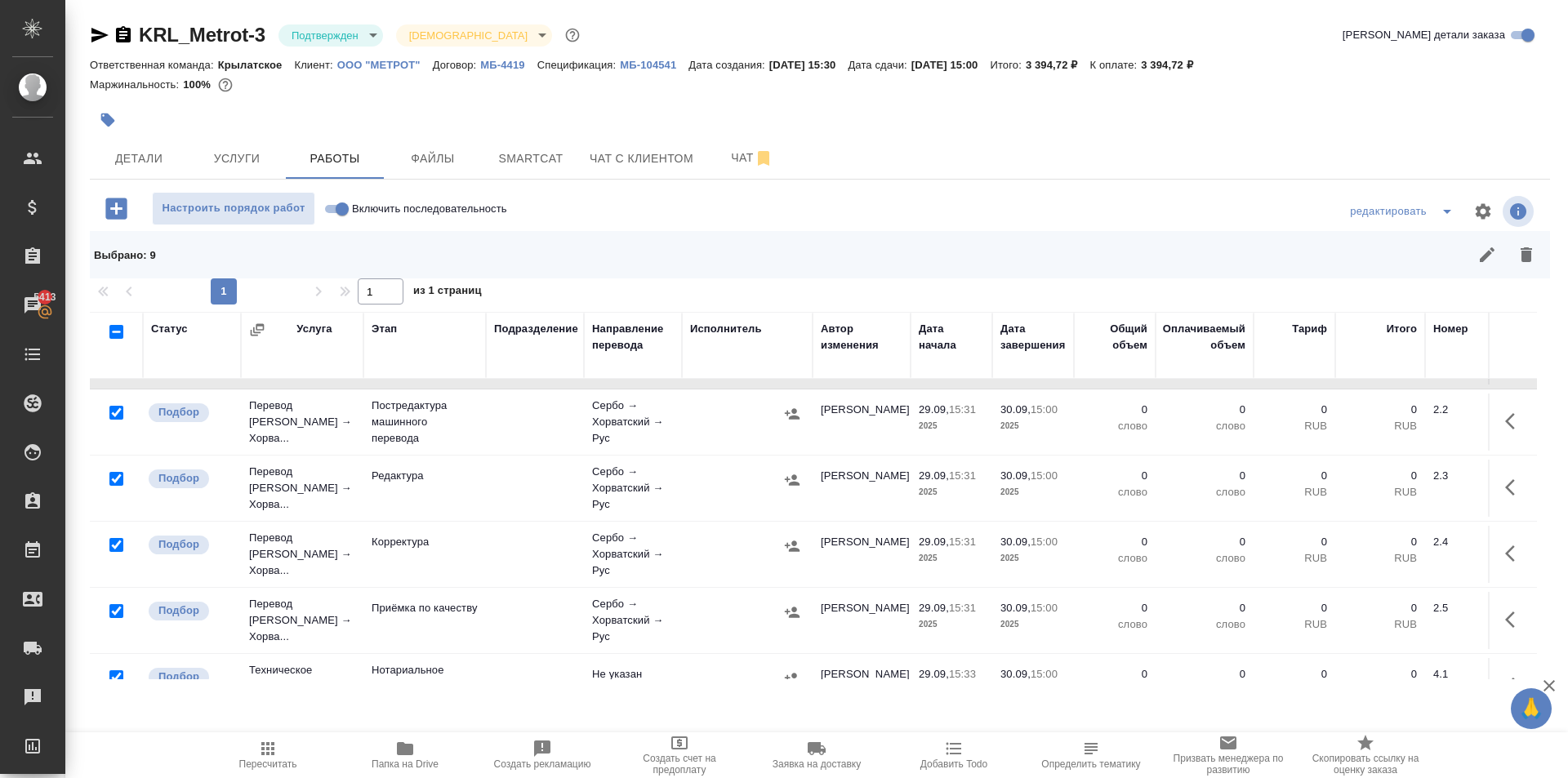
scroll to position [163, 0]
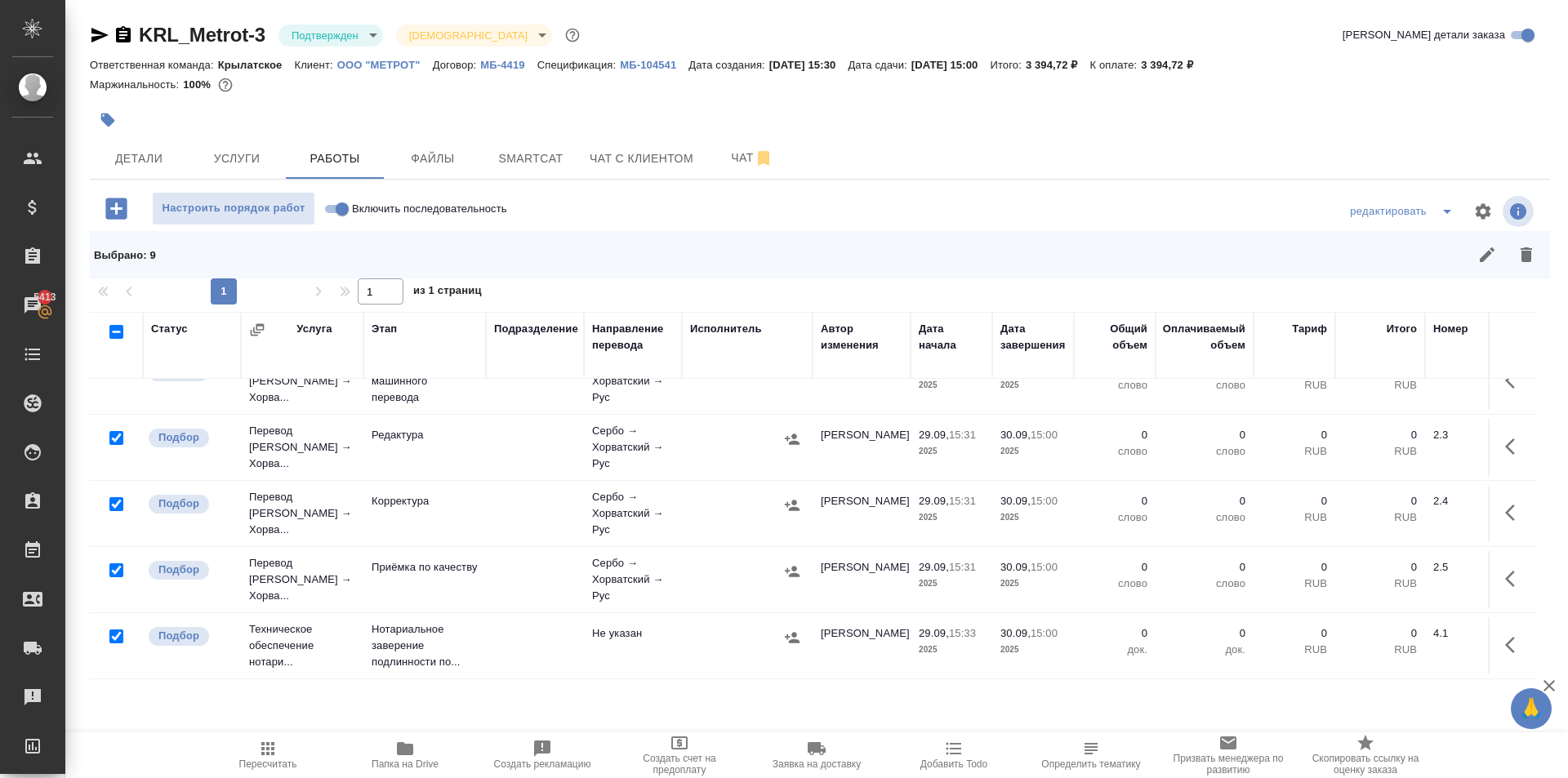
click at [116, 569] on input "checkbox" at bounding box center [116, 570] width 13 height 13
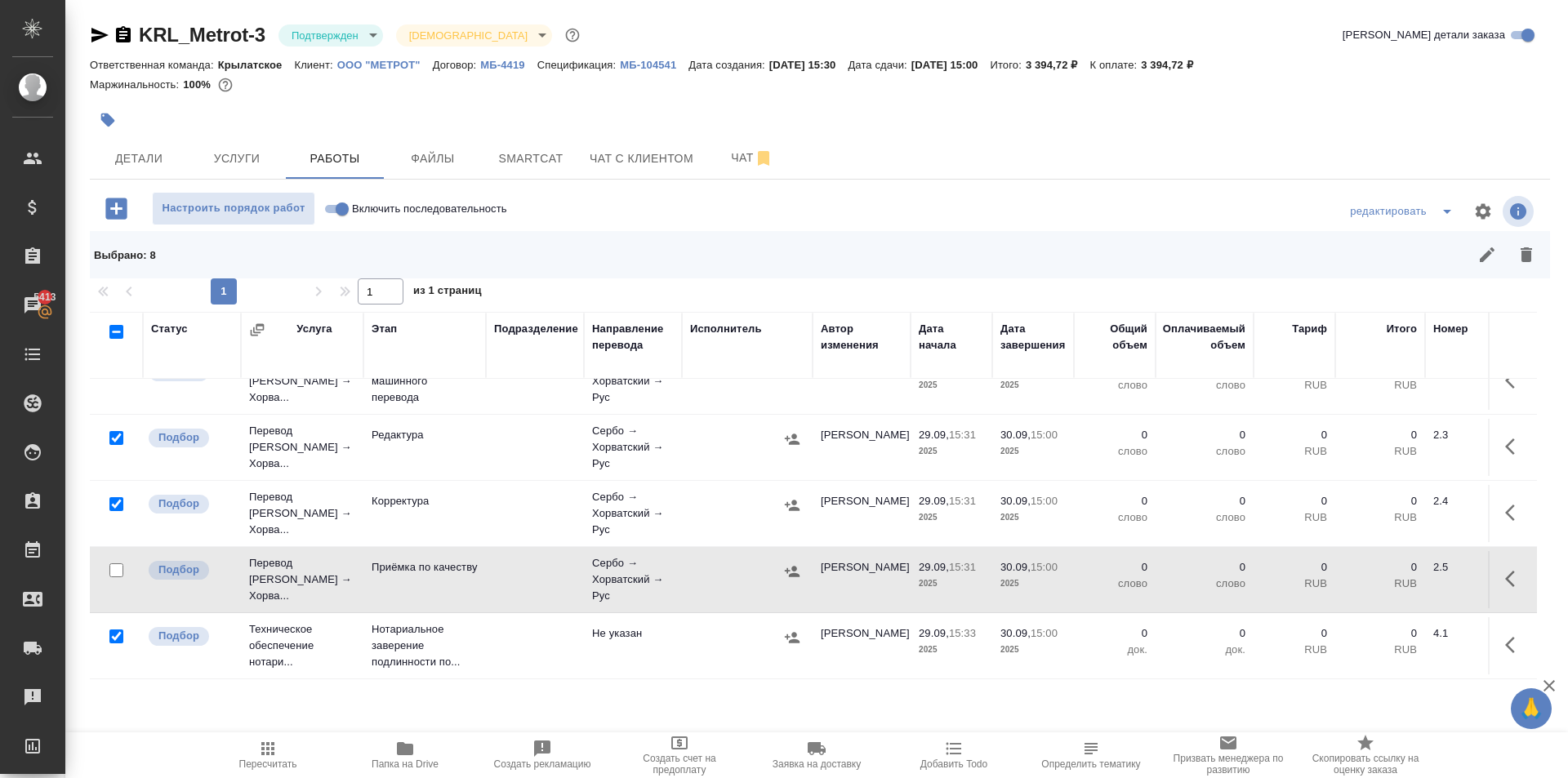
scroll to position [176, 0]
drag, startPoint x: 118, startPoint y: 621, endPoint x: 147, endPoint y: 609, distance: 31.4
click at [118, 630] on input "checkbox" at bounding box center [116, 636] width 13 height 13
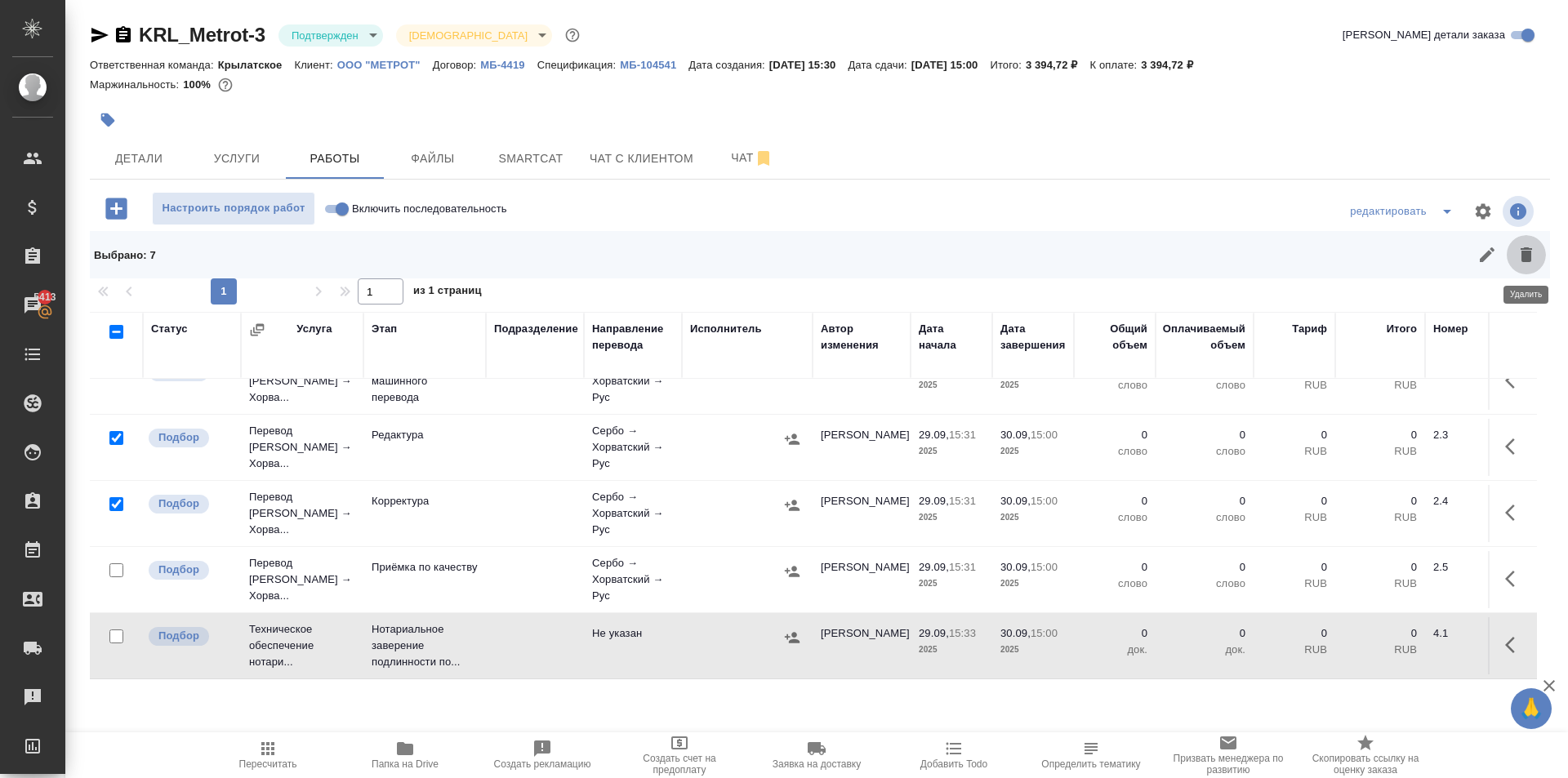
click at [1528, 252] on icon "button" at bounding box center [1526, 255] width 12 height 14
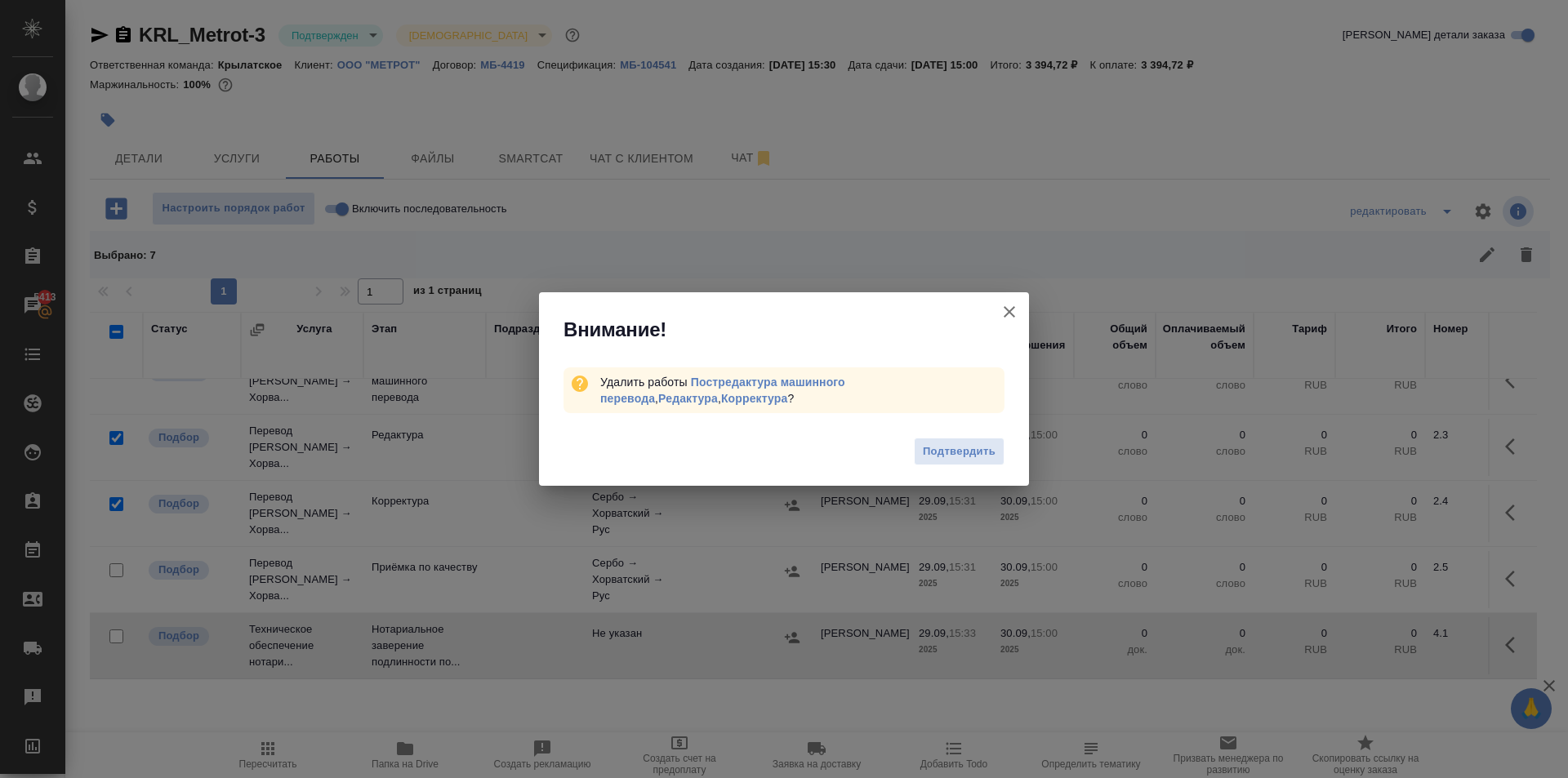
click at [965, 457] on span "Подтвердить" at bounding box center [959, 451] width 73 height 19
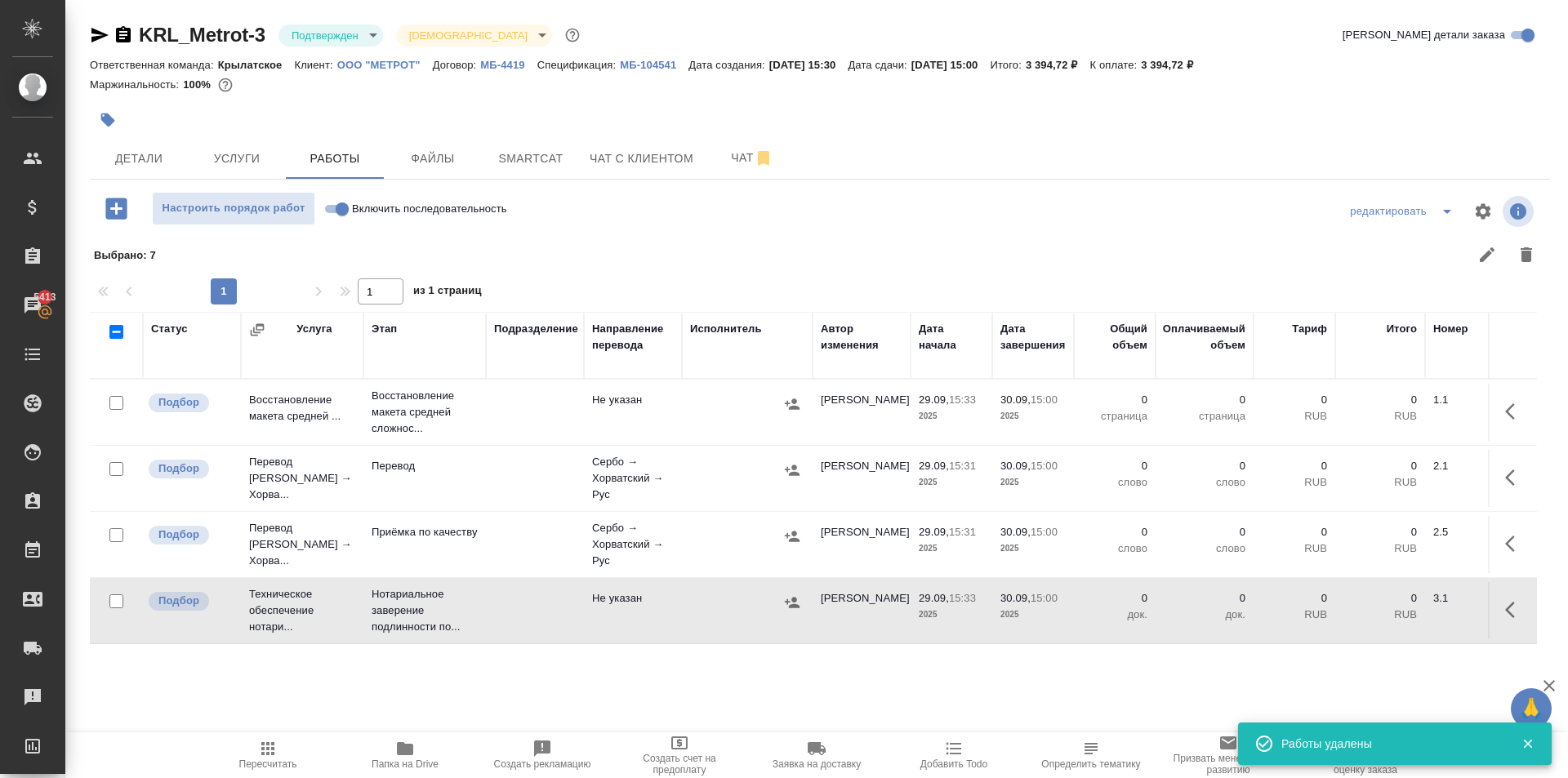
scroll to position [0, 0]
click at [1505, 488] on button "button" at bounding box center [1515, 477] width 39 height 39
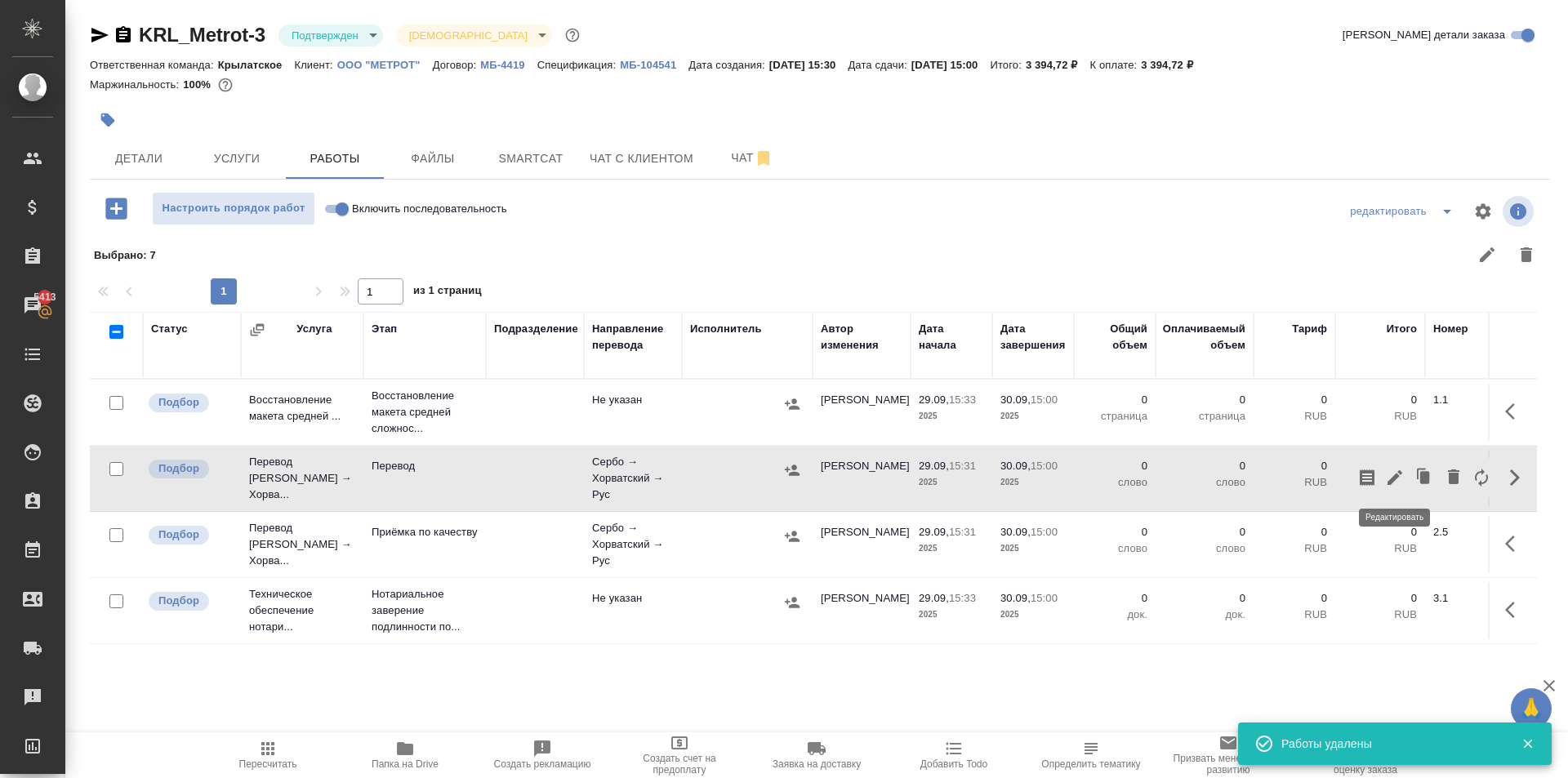
click at [1396, 477] on icon "button" at bounding box center [1395, 477] width 14 height 14
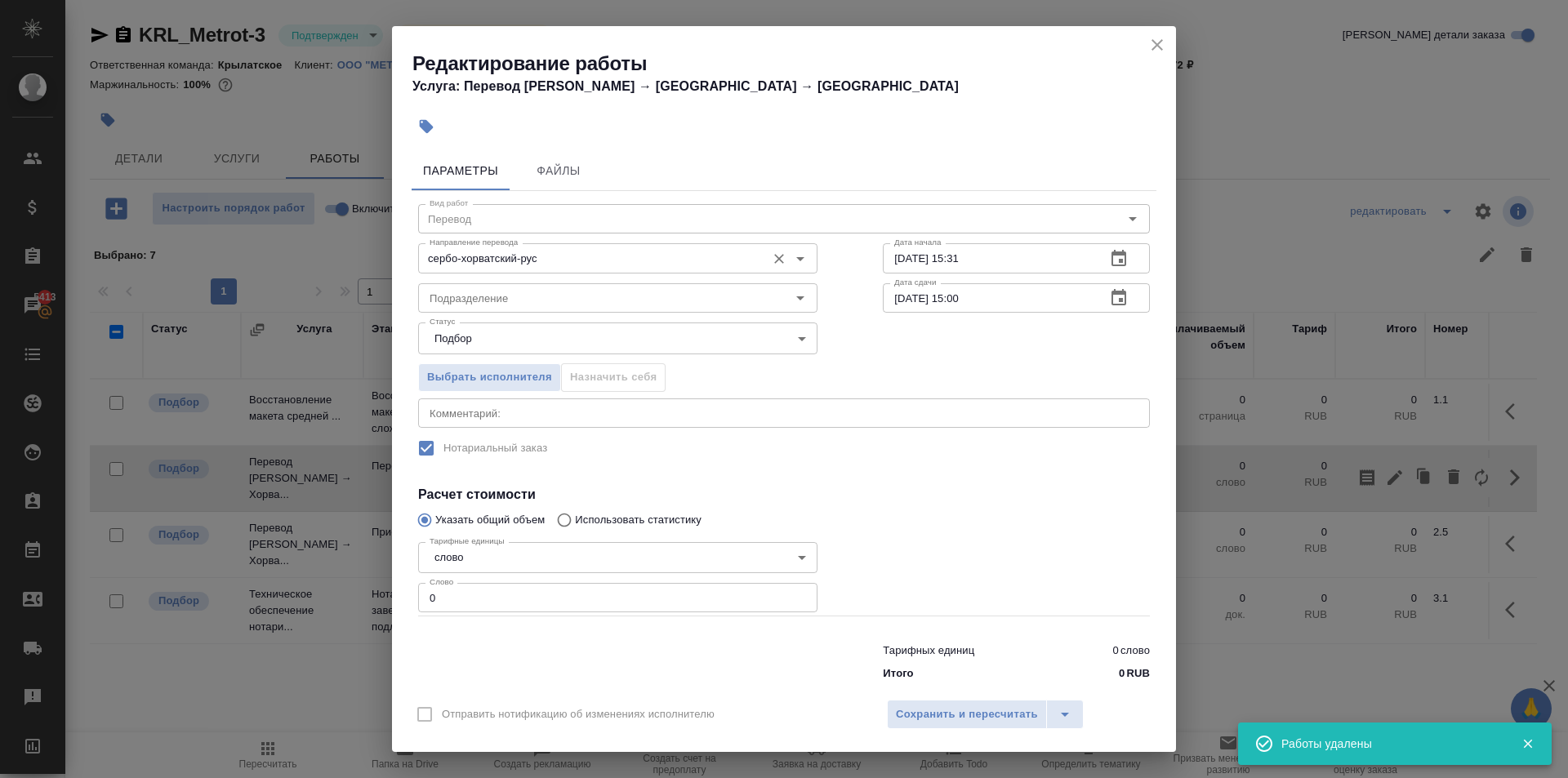
click at [531, 266] on input "сербо-хорватский-рус" at bounding box center [590, 258] width 335 height 20
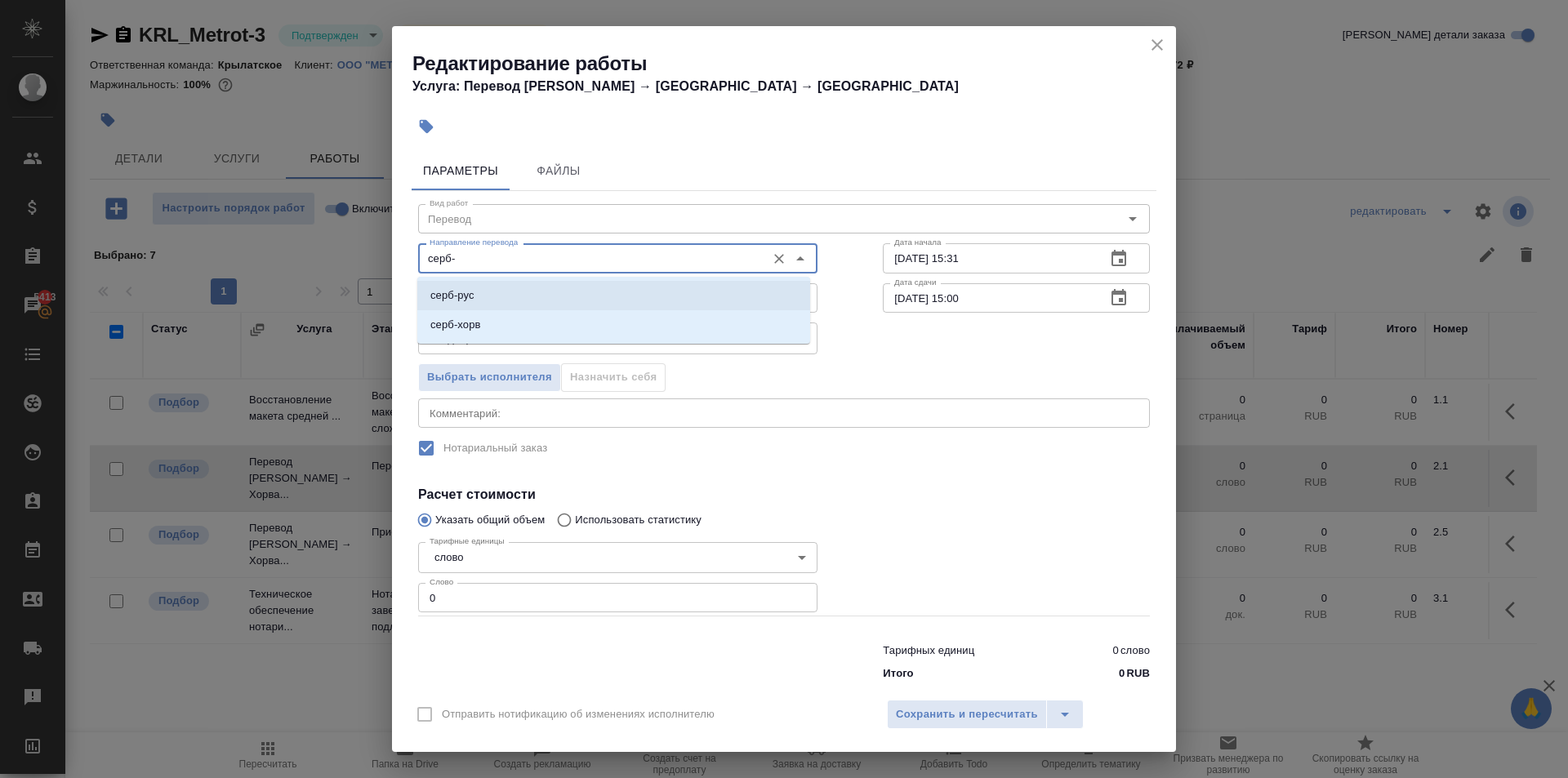
click at [489, 304] on li "серб-рус" at bounding box center [614, 295] width 393 height 30
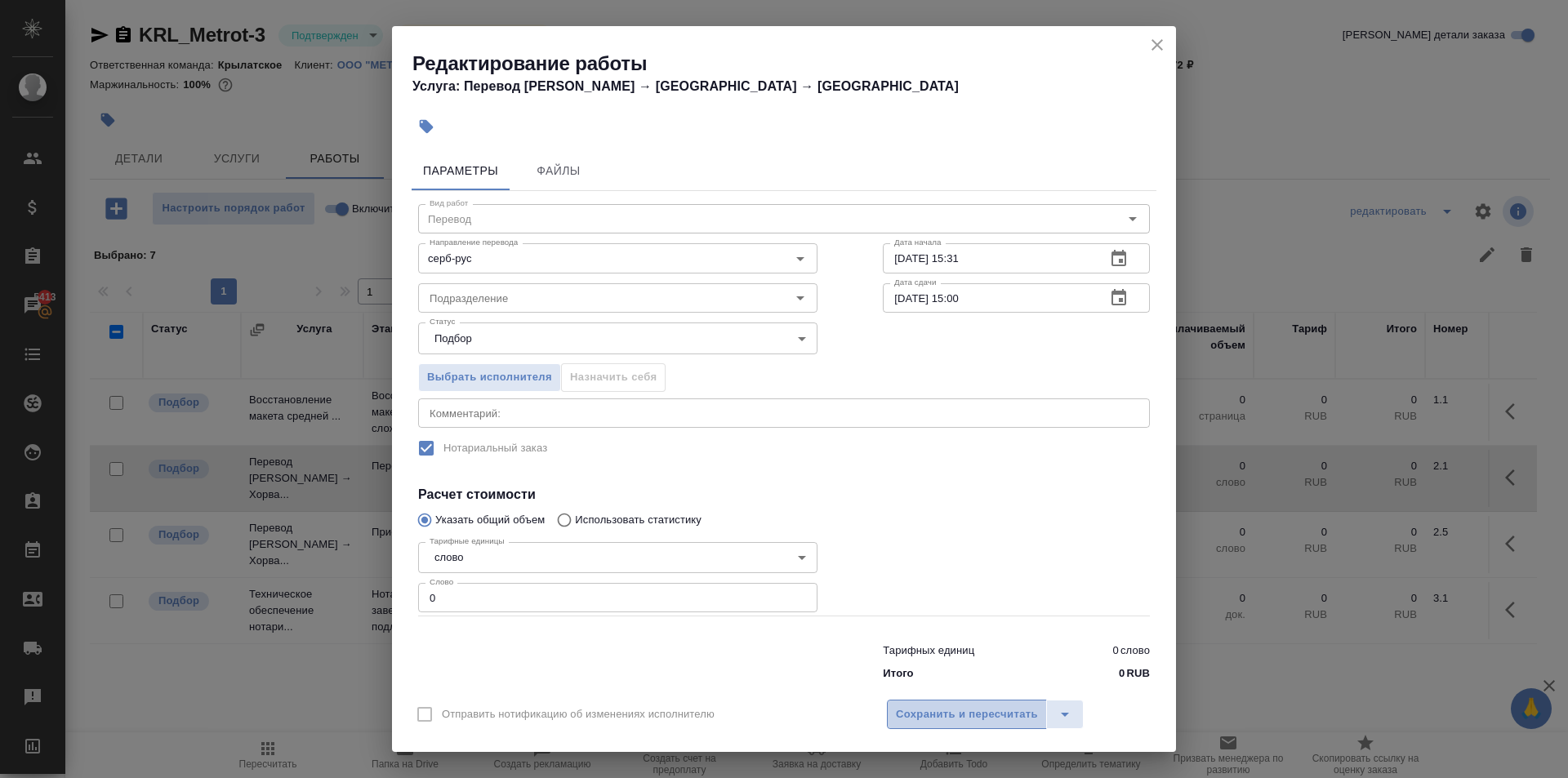
click at [998, 710] on span "Сохранить и пересчитать" at bounding box center [967, 714] width 142 height 19
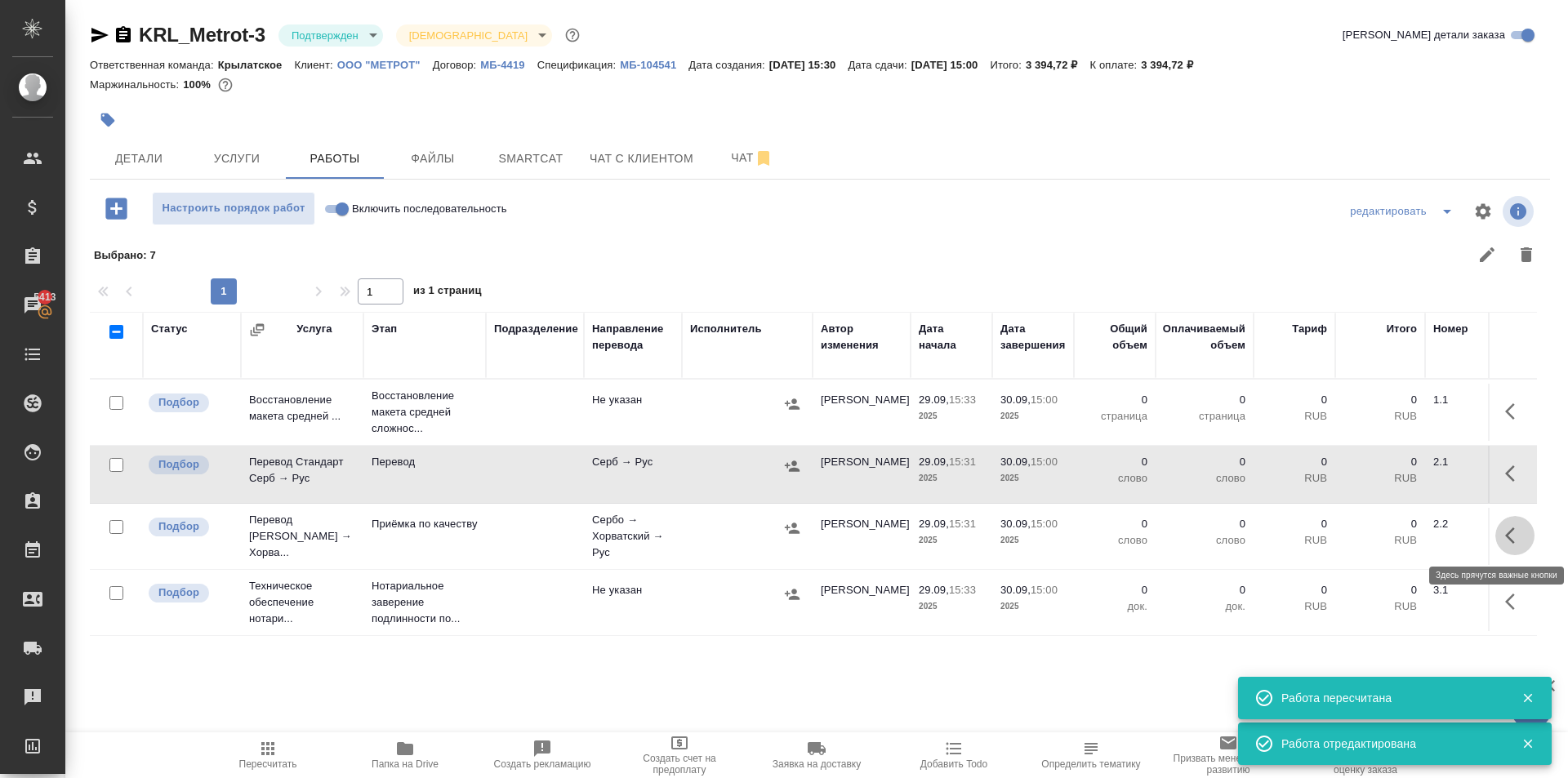
click at [1519, 531] on icon "button" at bounding box center [1515, 536] width 20 height 20
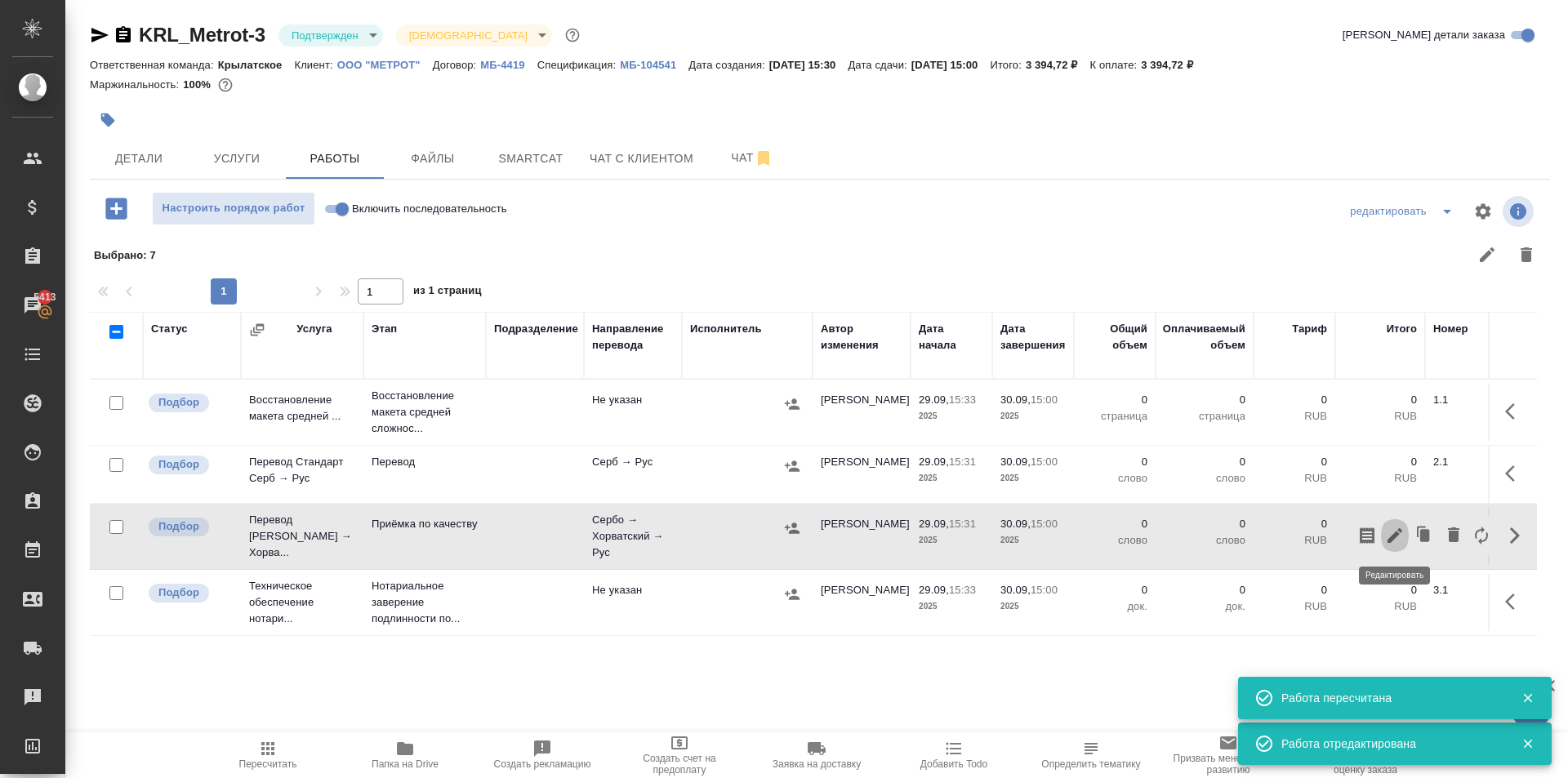
click at [1395, 535] on icon "button" at bounding box center [1395, 536] width 14 height 14
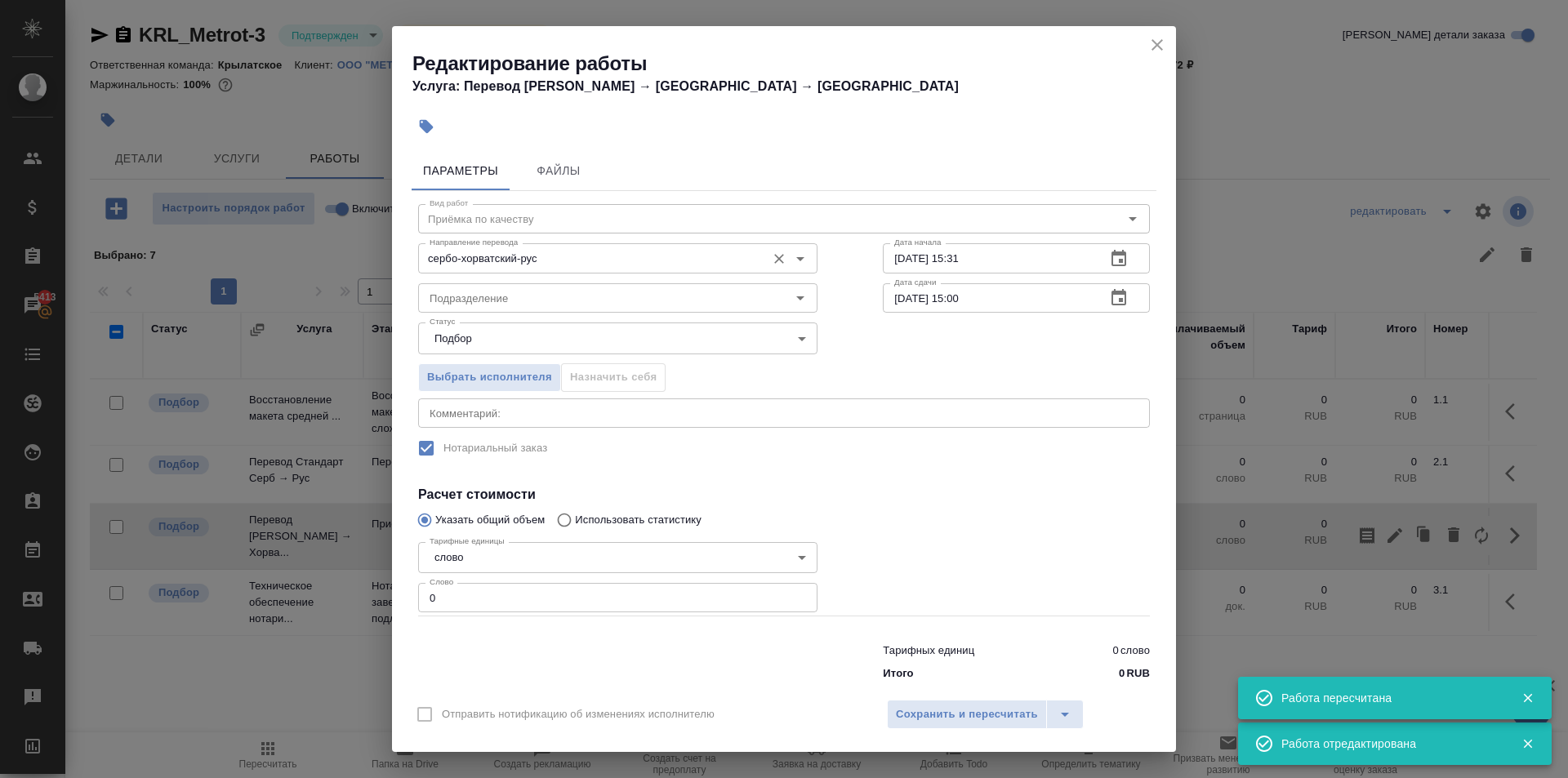
click at [595, 248] on div "сербо-хорватский-рус Направление перевода" at bounding box center [618, 258] width 399 height 30
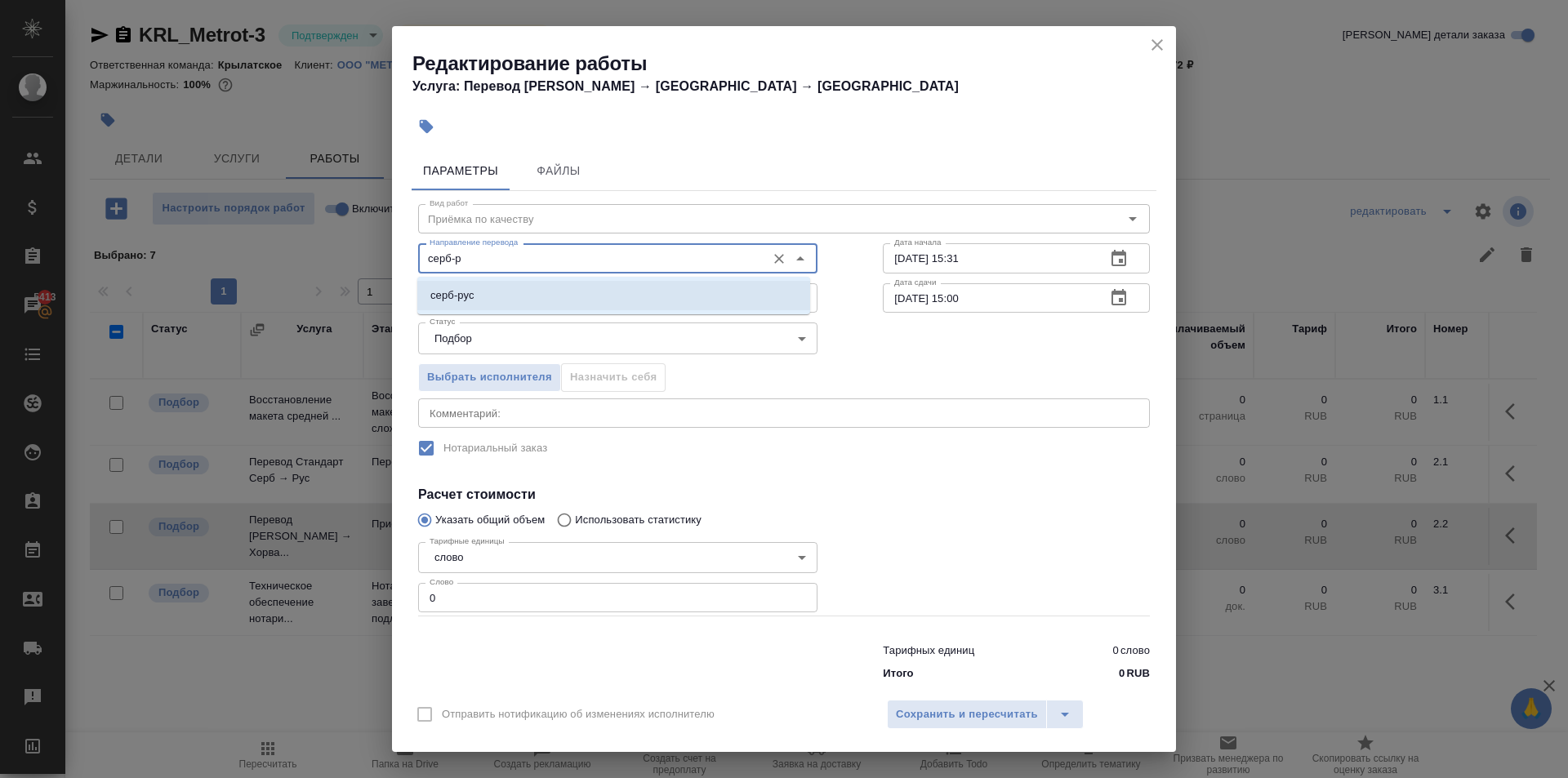
click at [572, 296] on li "серб-рус" at bounding box center [614, 295] width 393 height 30
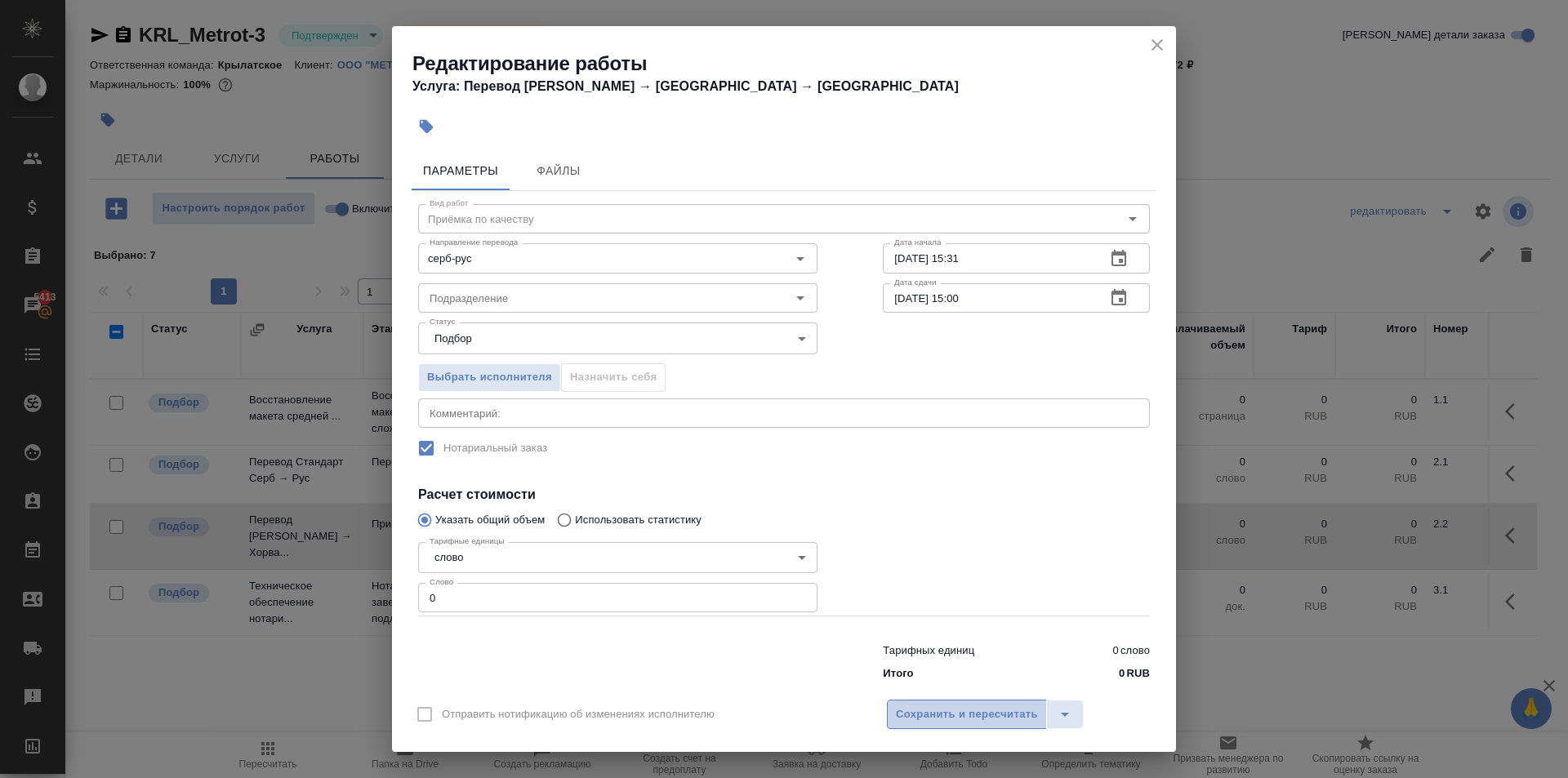
click at [988, 702] on button "Сохранить и пересчитать" at bounding box center [967, 714] width 160 height 30
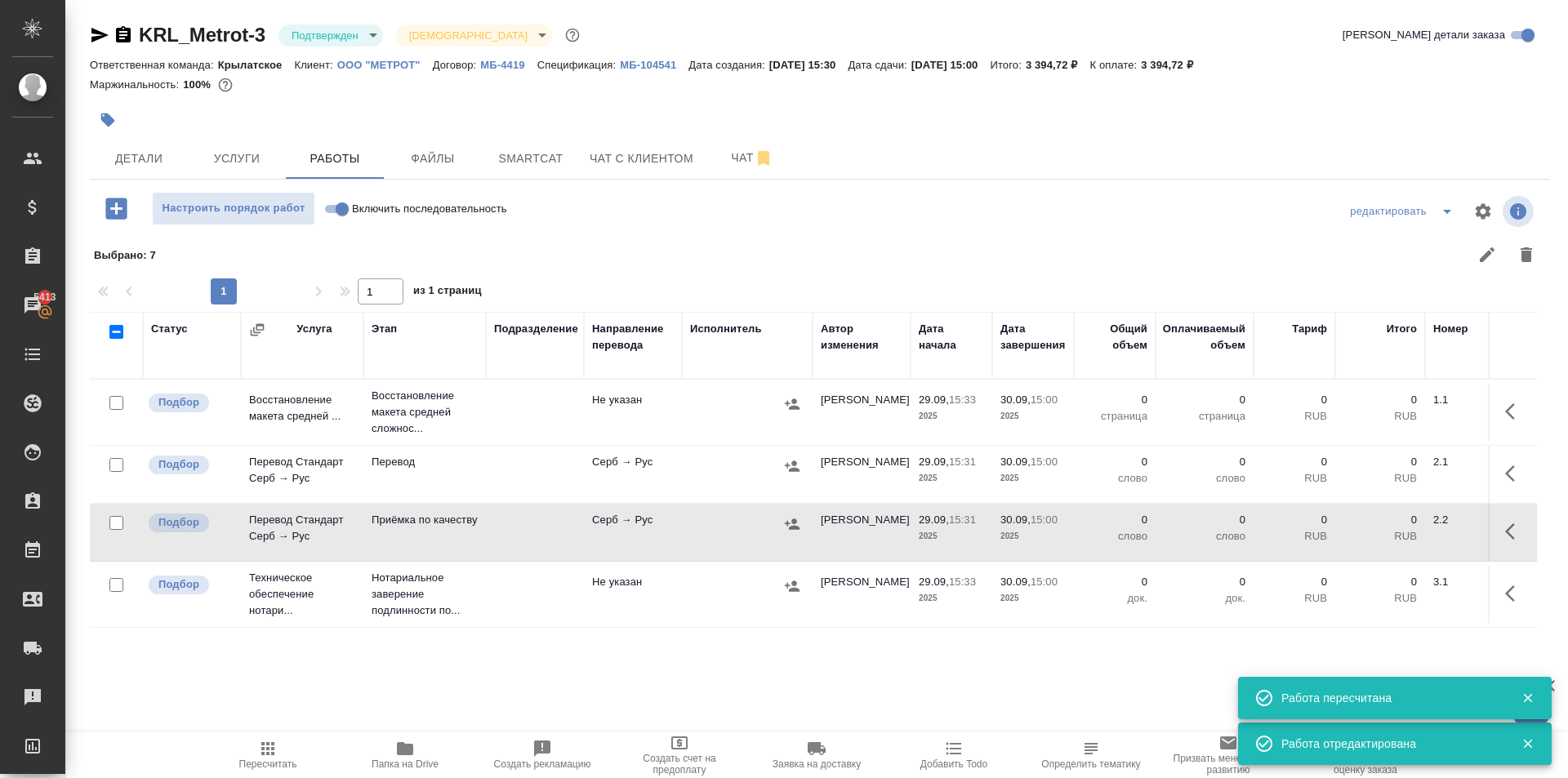
click at [267, 749] on icon "button" at bounding box center [267, 748] width 13 height 13
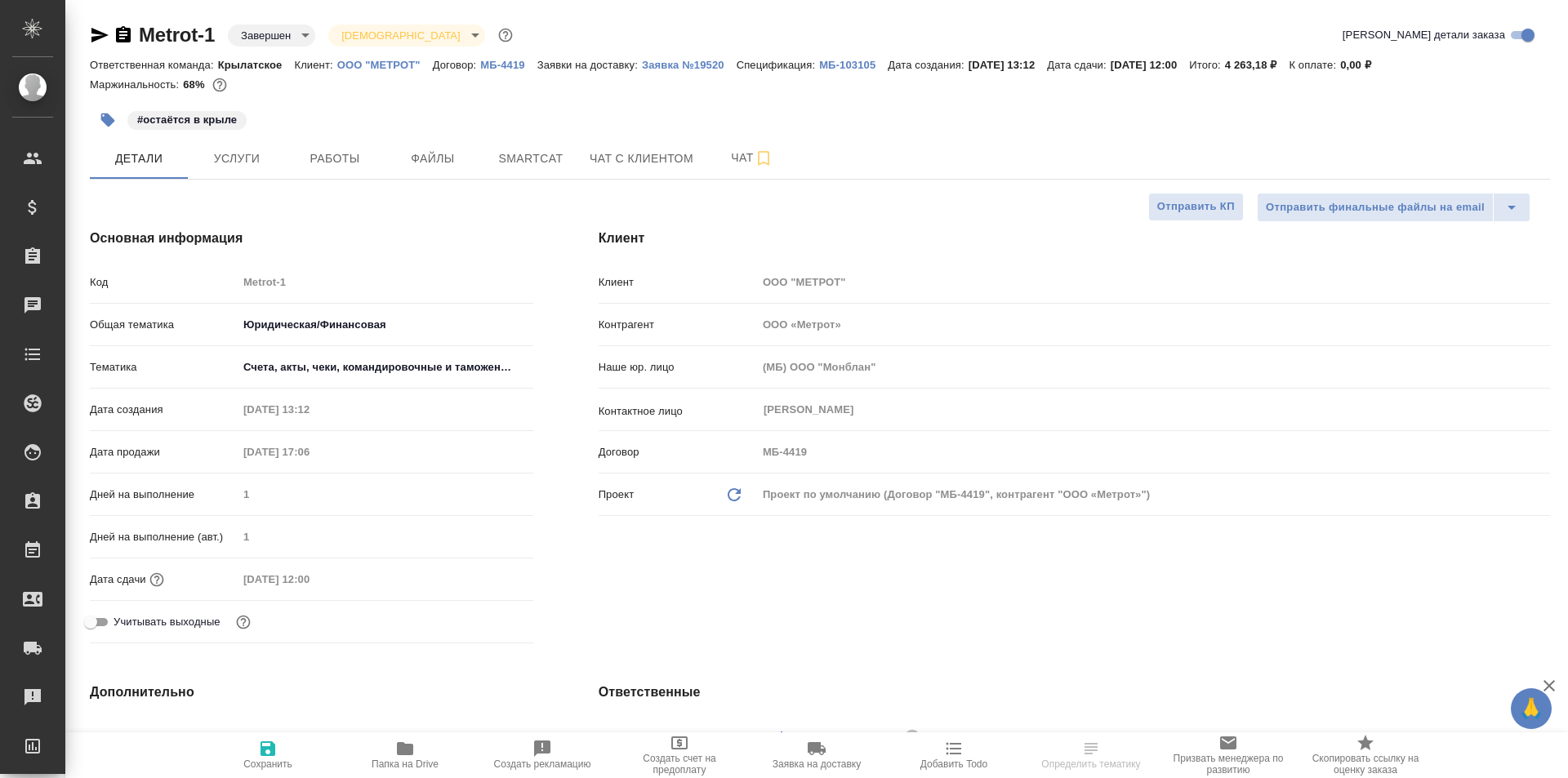
select select "RU"
click at [123, 31] on icon "button" at bounding box center [123, 34] width 14 height 16
select select "RU"
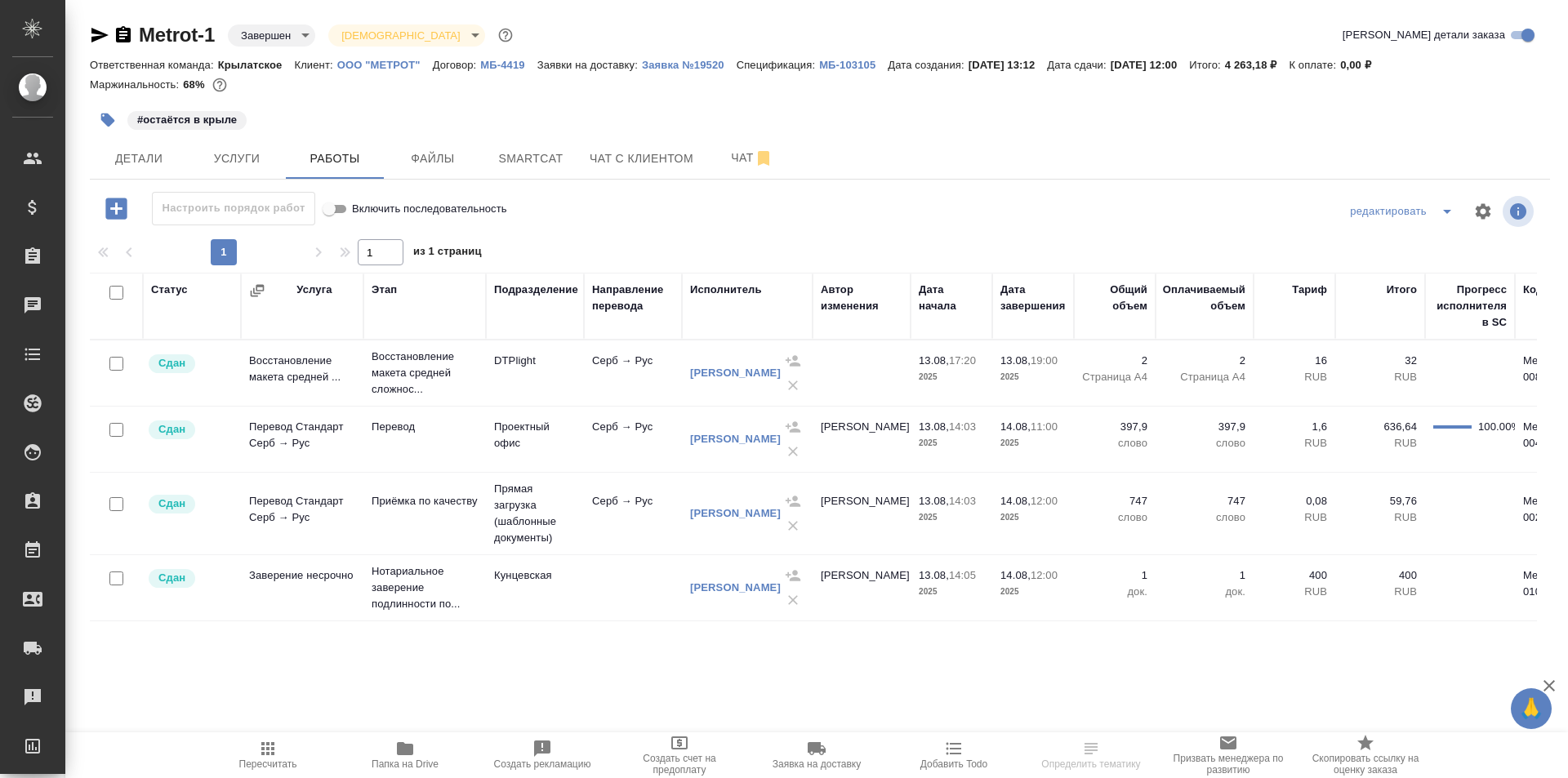
click at [266, 745] on icon "button" at bounding box center [268, 748] width 20 height 20
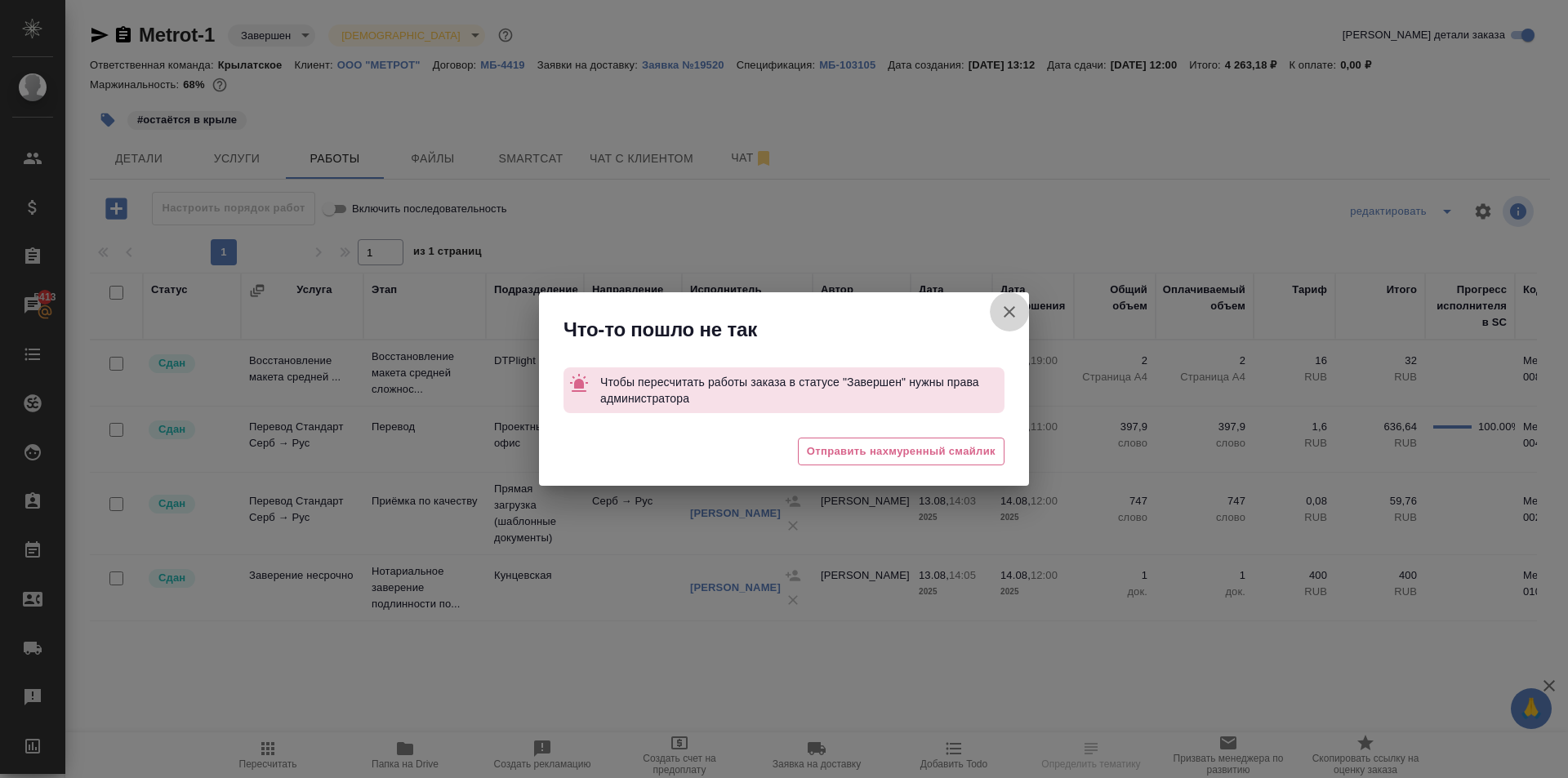
click at [1012, 319] on icon "button" at bounding box center [1010, 312] width 20 height 20
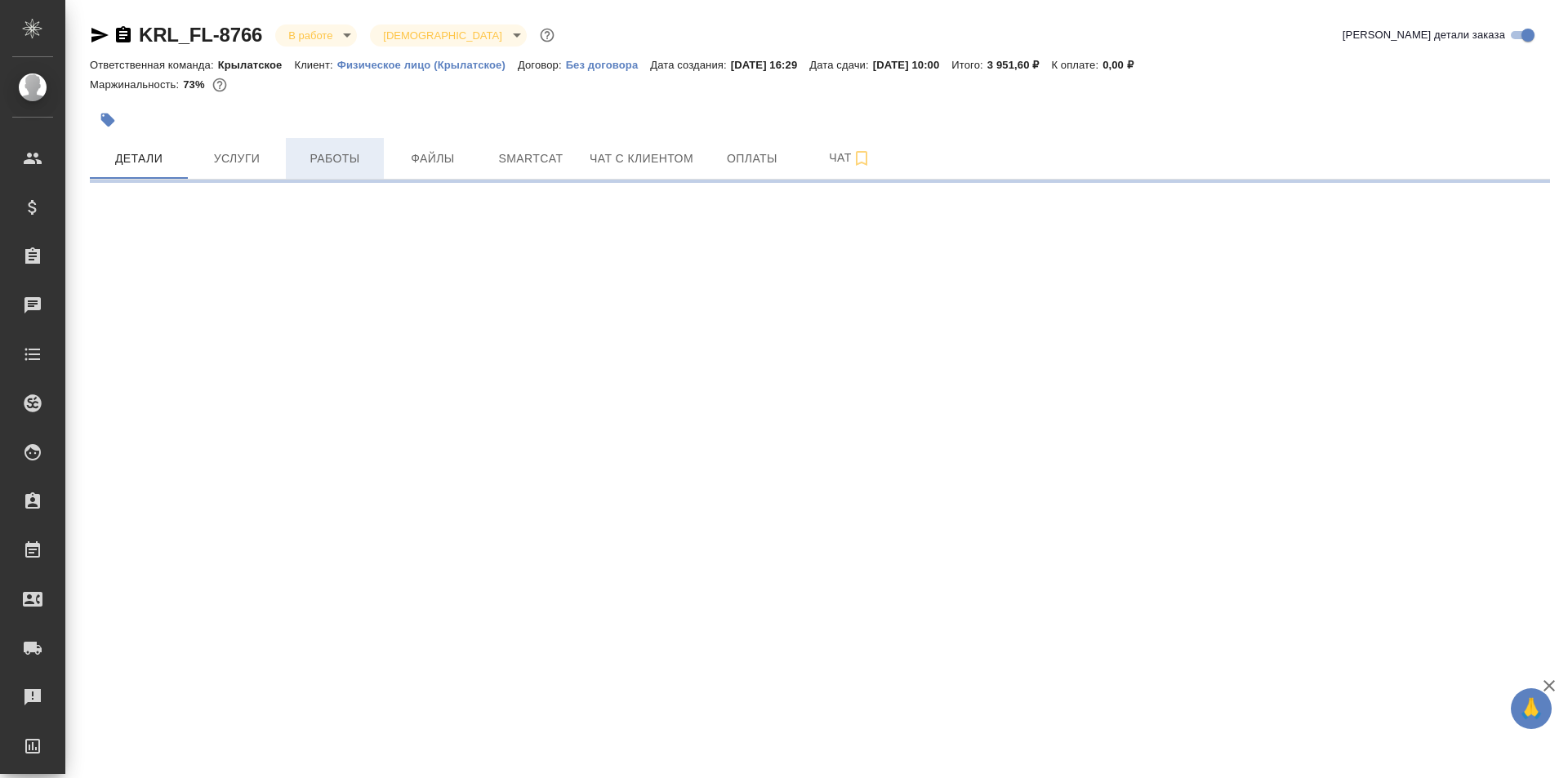
drag, startPoint x: 0, startPoint y: 0, endPoint x: 323, endPoint y: 160, distance: 360.5
click at [323, 159] on span "Работы" at bounding box center [334, 159] width 78 height 21
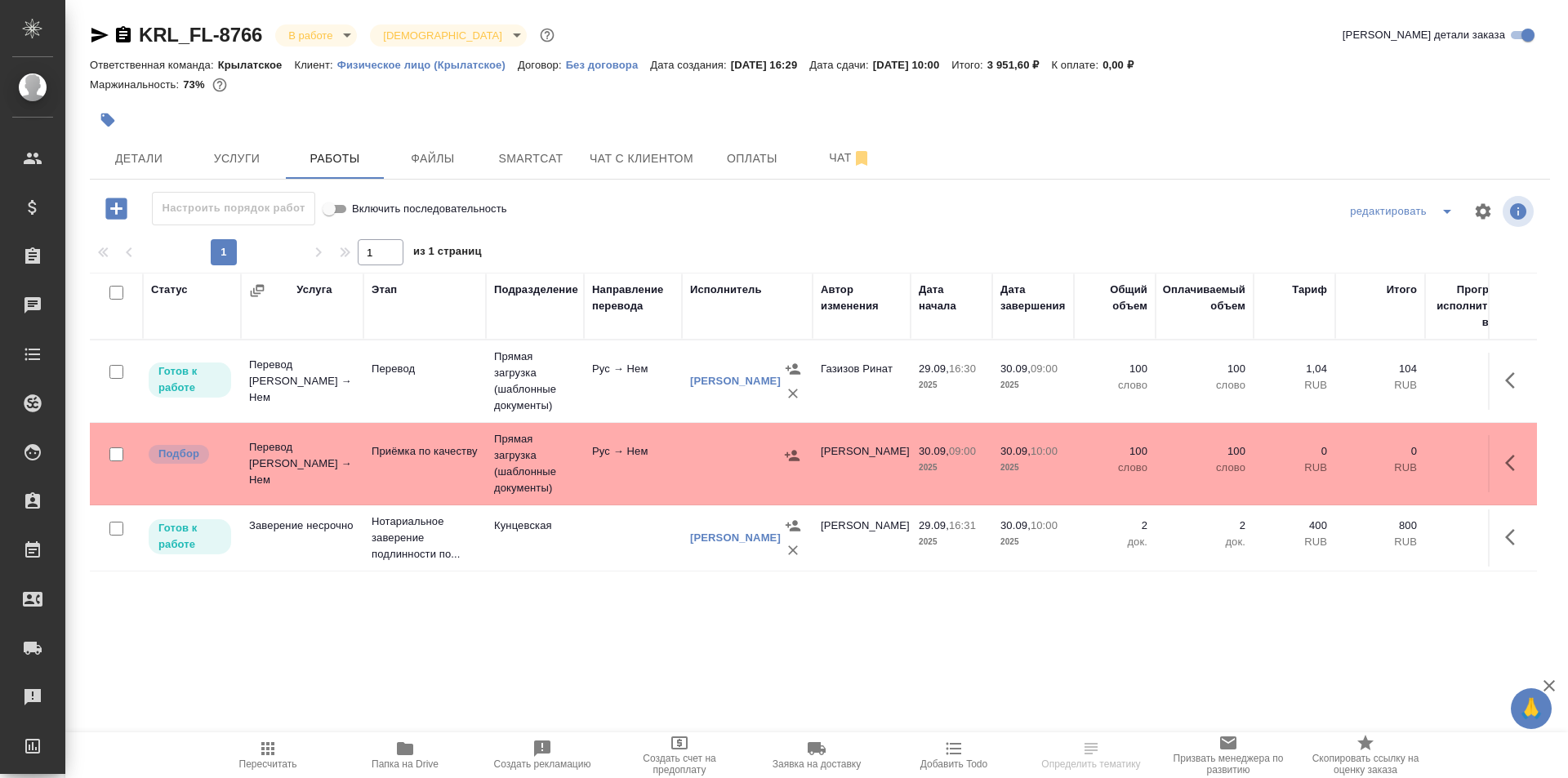
click at [268, 740] on icon "button" at bounding box center [268, 748] width 20 height 20
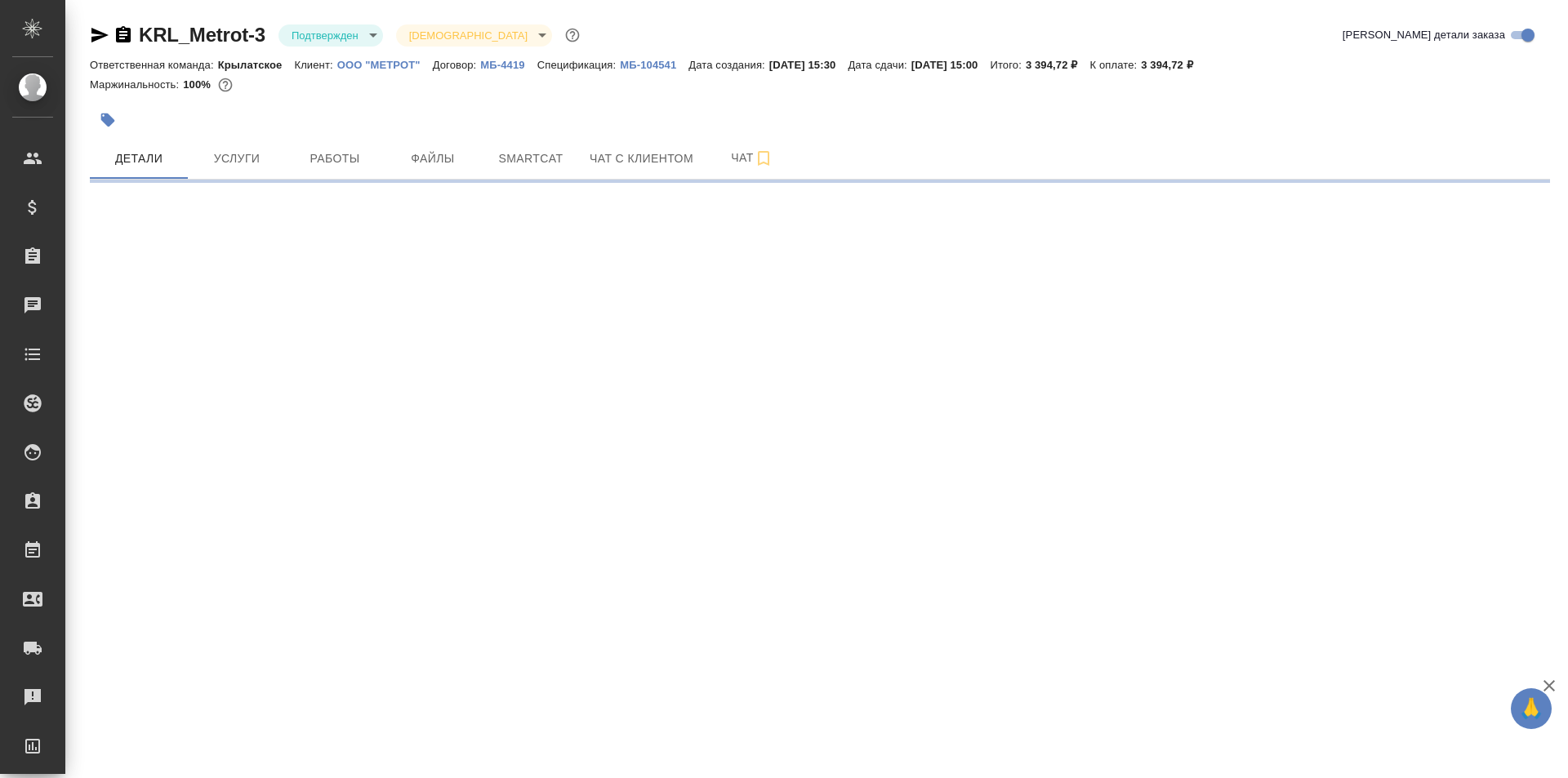
select select "RU"
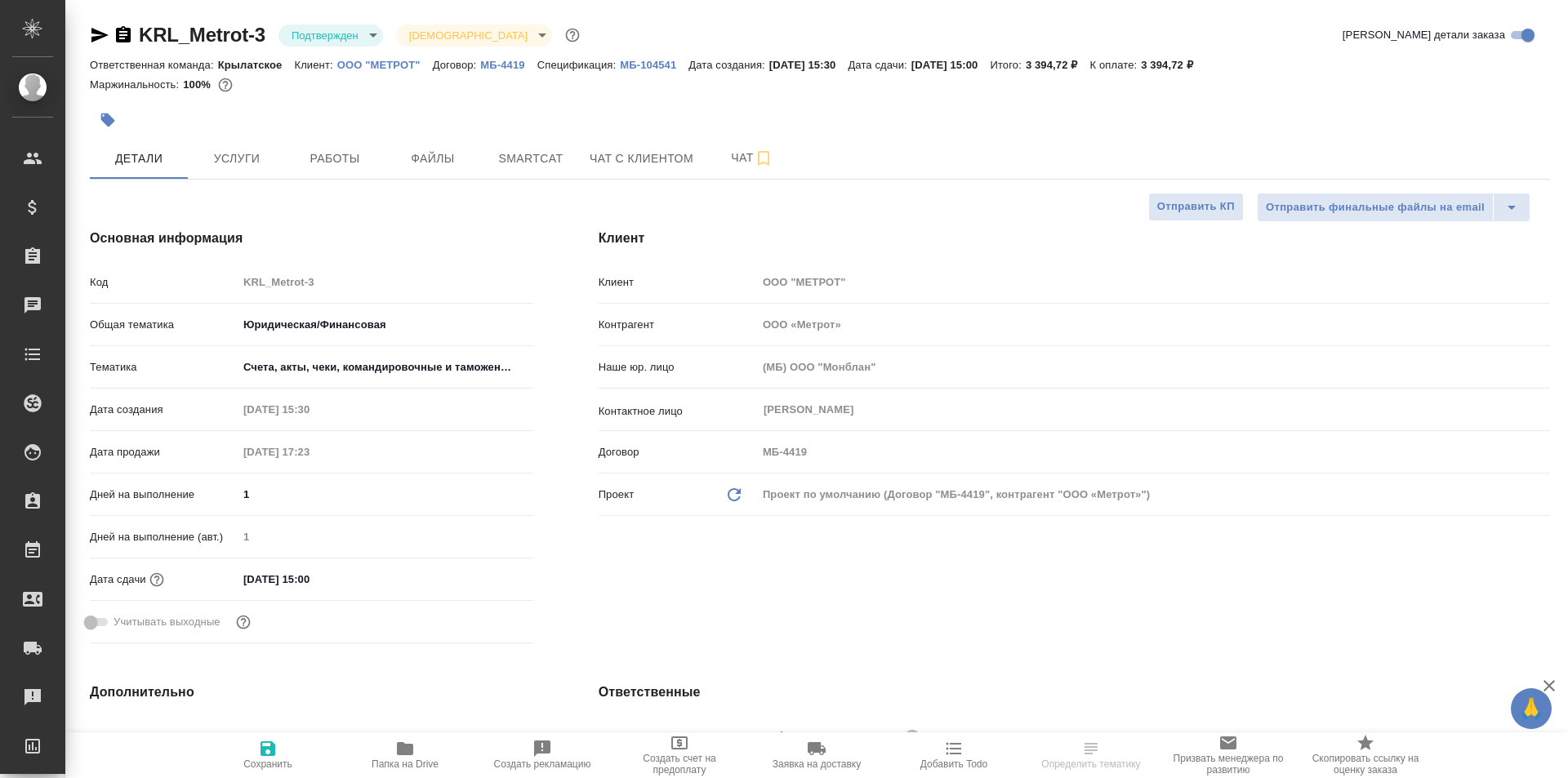
type textarea "x"
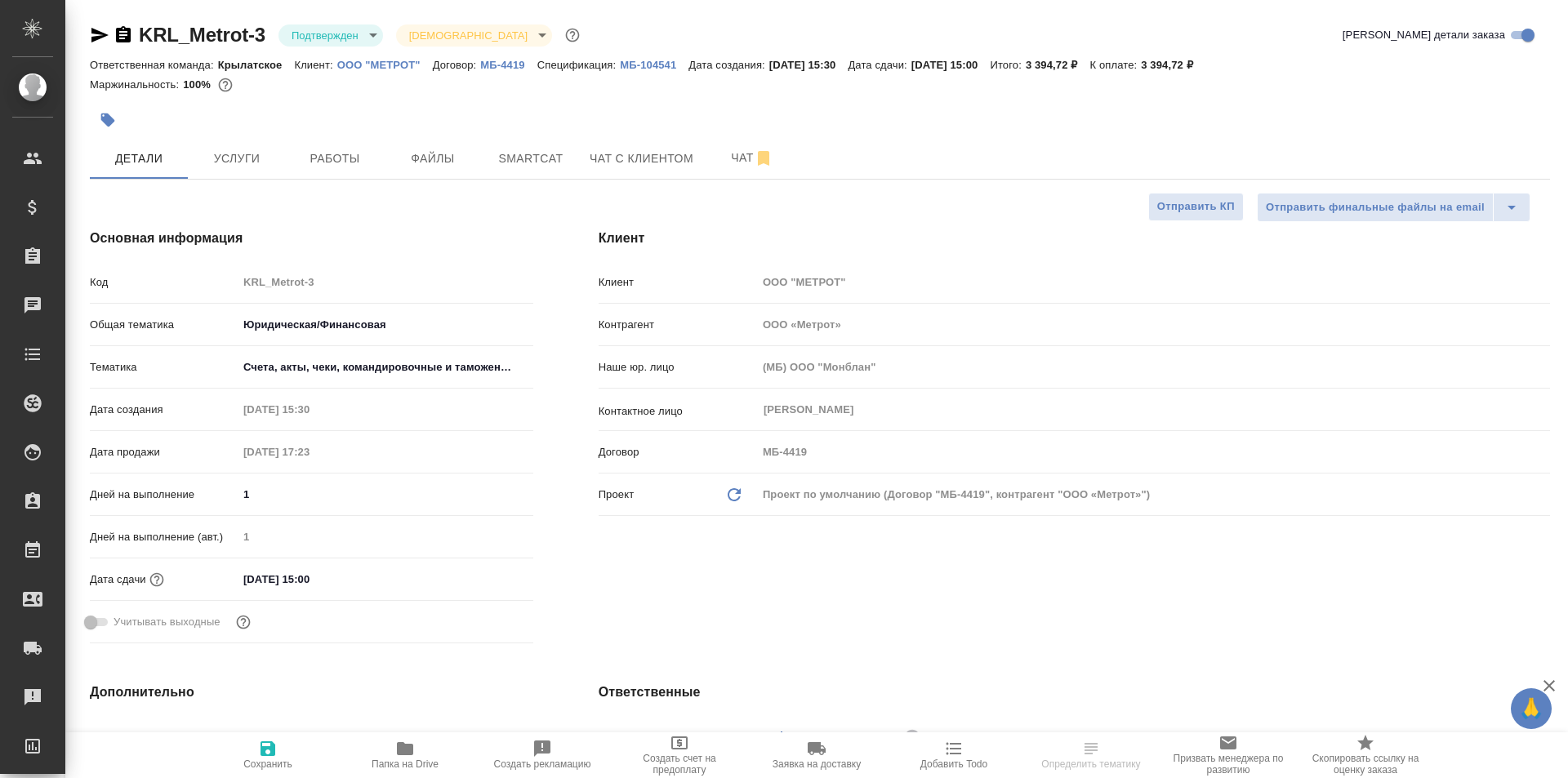
type textarea "x"
select select "RU"
type textarea "x"
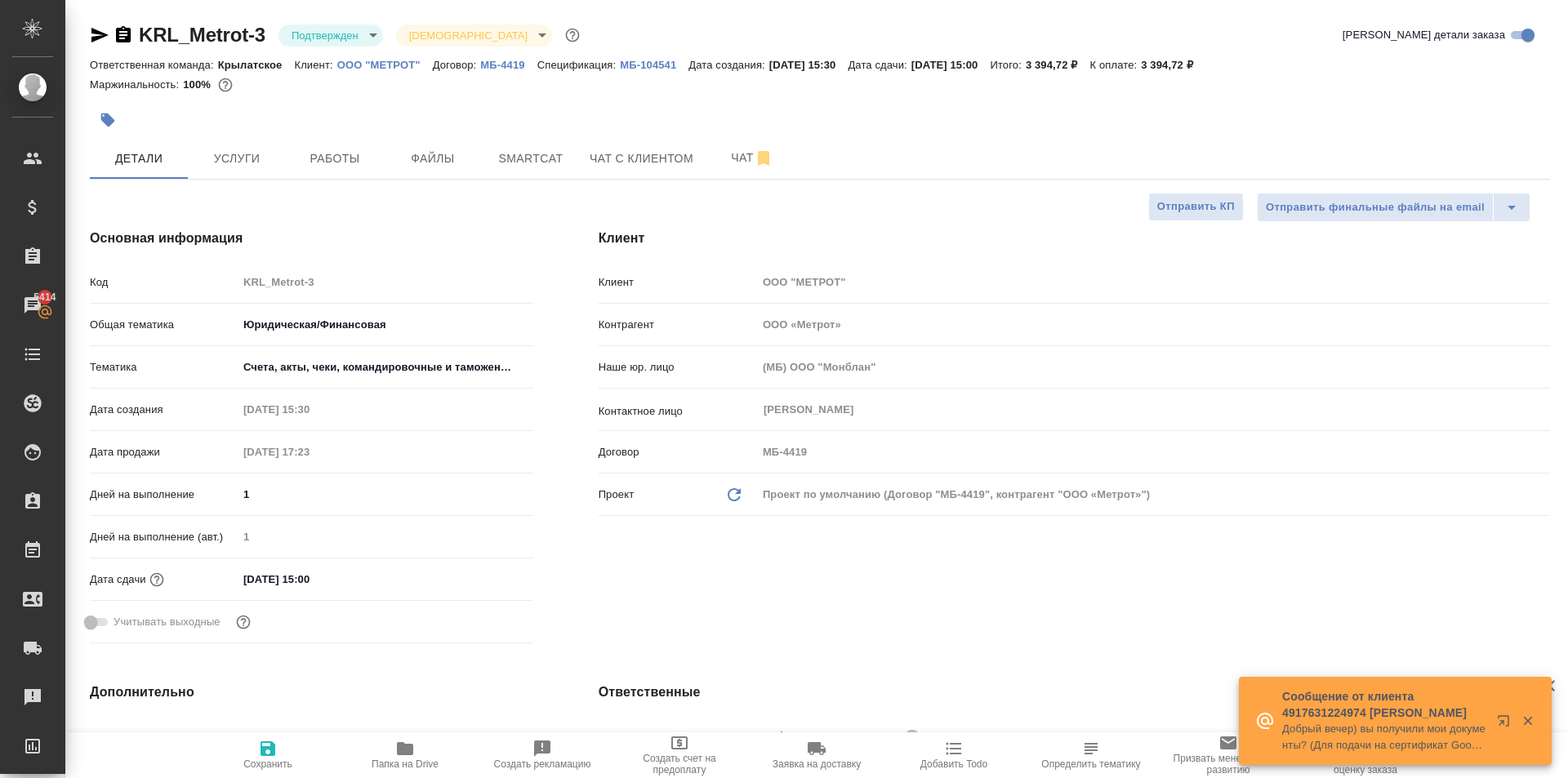
type textarea "x"
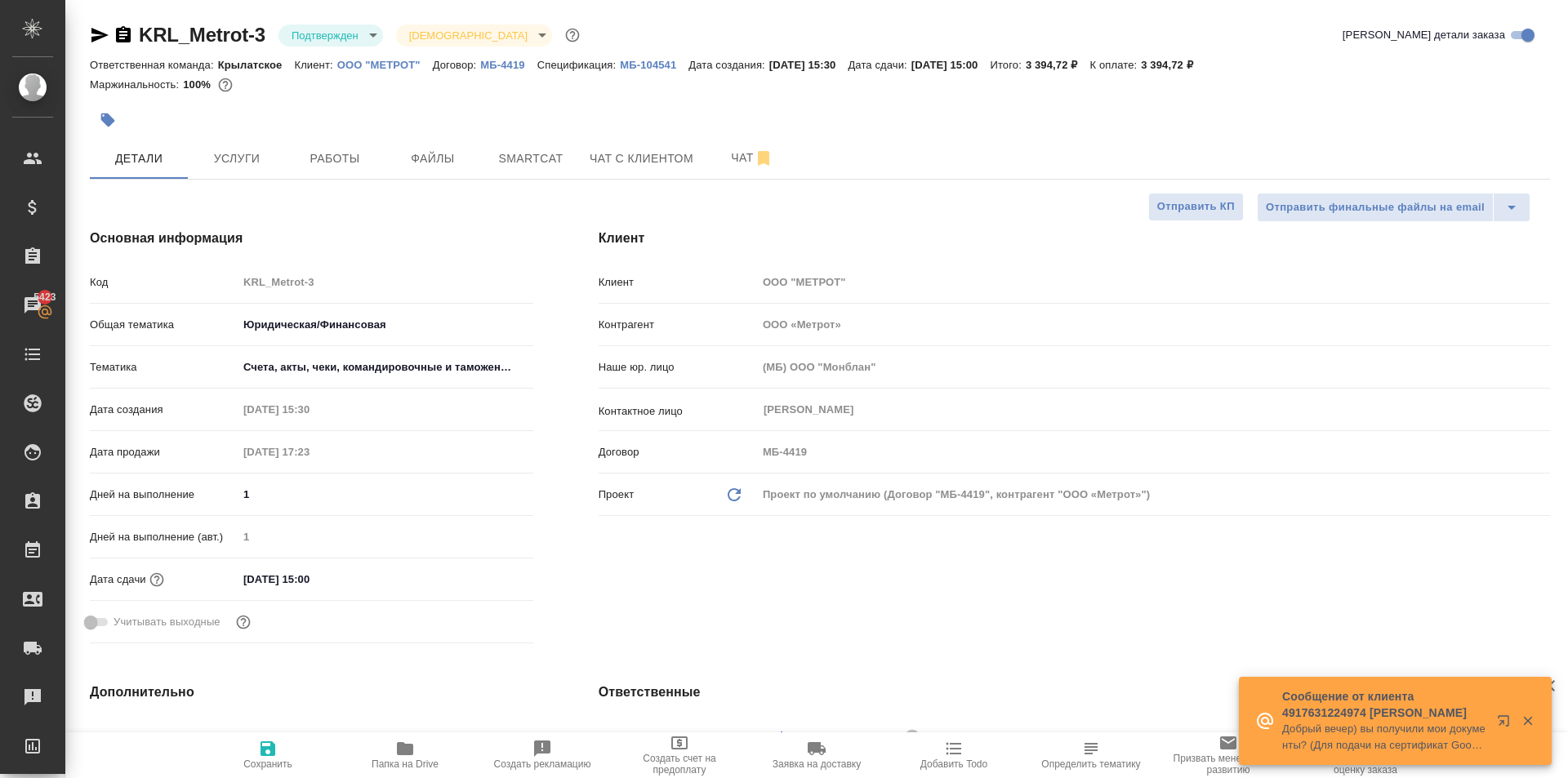
type textarea "x"
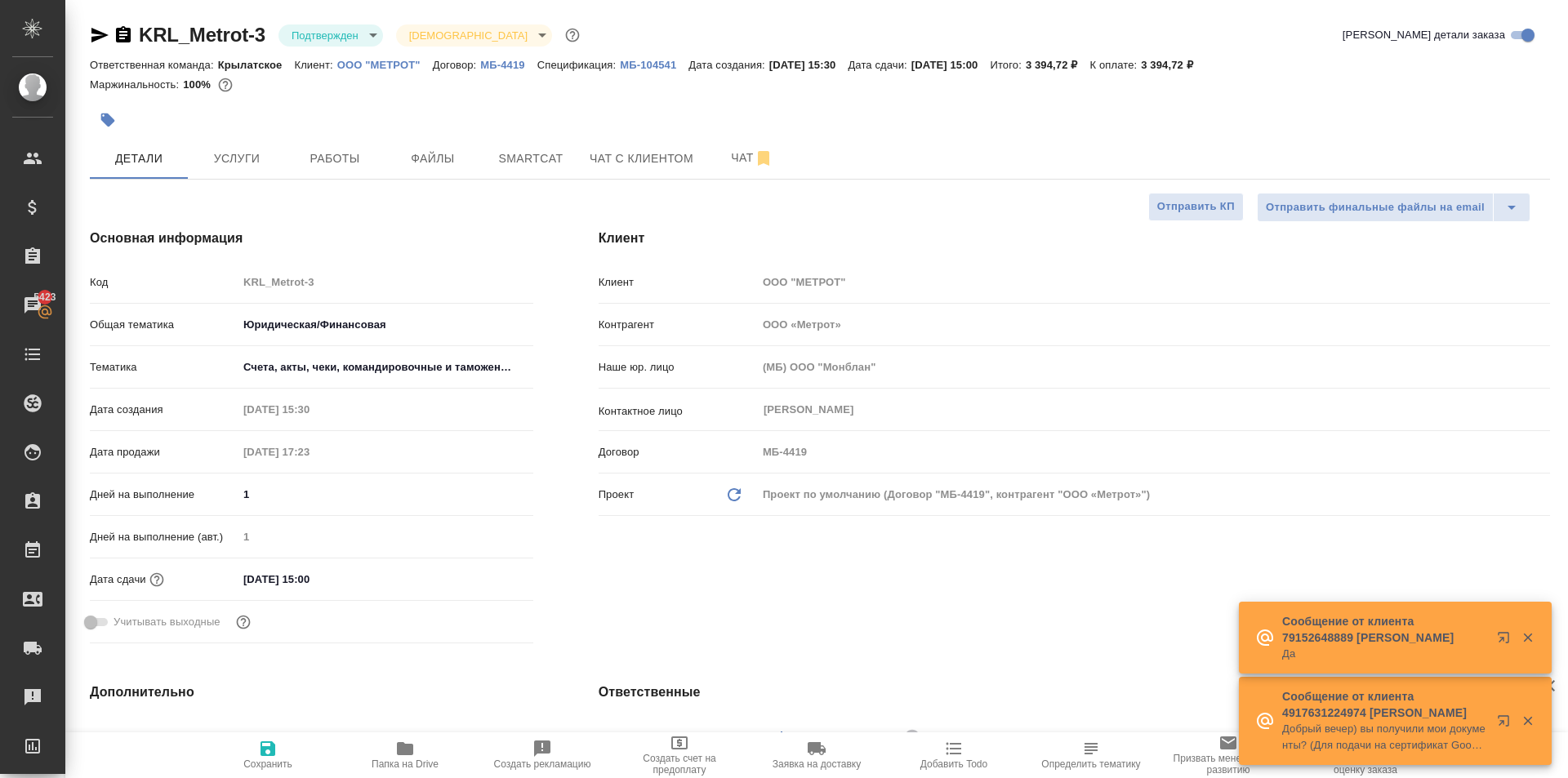
type textarea "x"
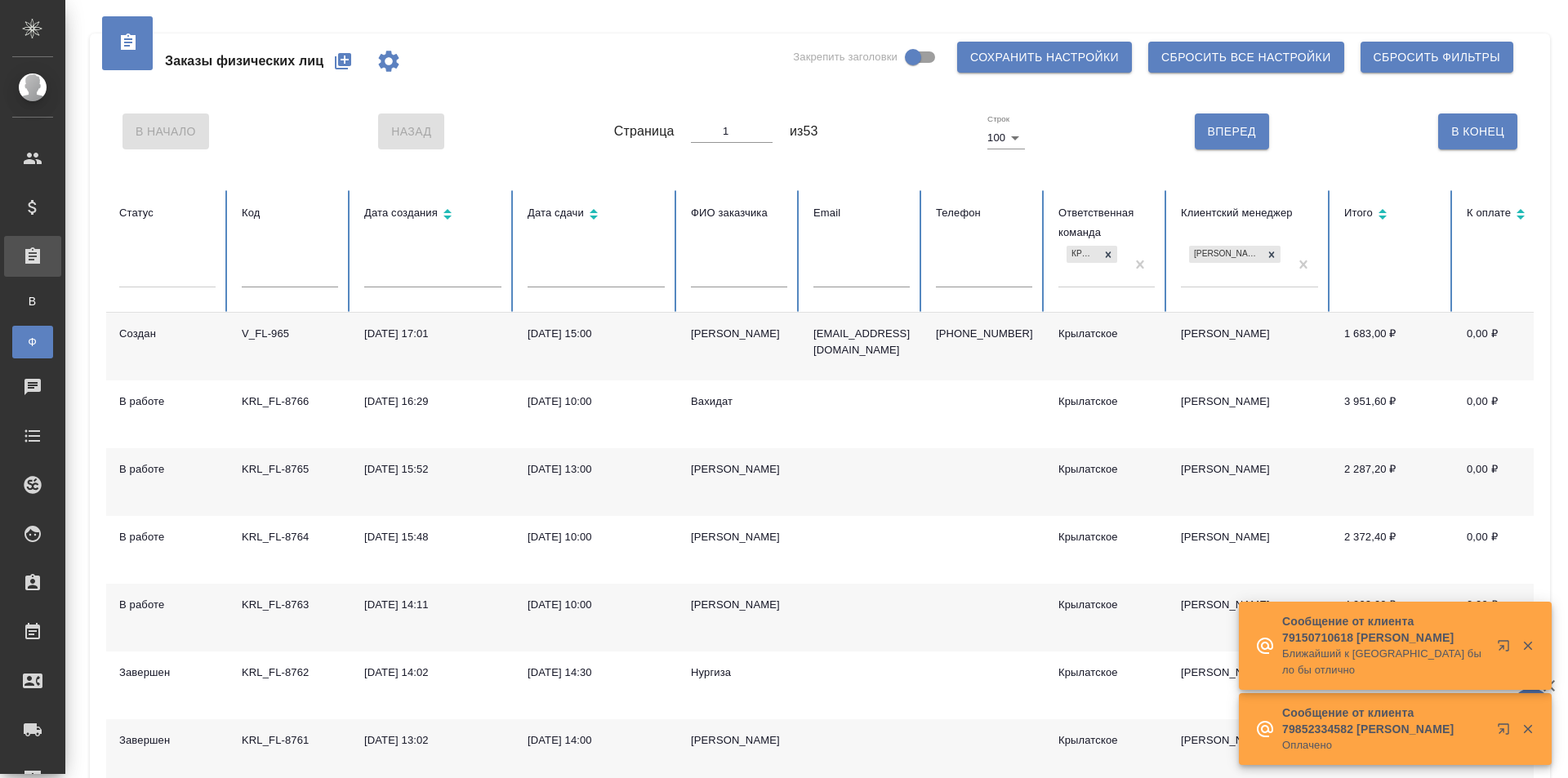
click at [347, 64] on icon "button" at bounding box center [343, 61] width 16 height 16
click at [530, 75] on div "Заказы физических лиц Закрепить заголовки Сохранить настройки Сбросить все наст…" at bounding box center [819, 61] width 1428 height 56
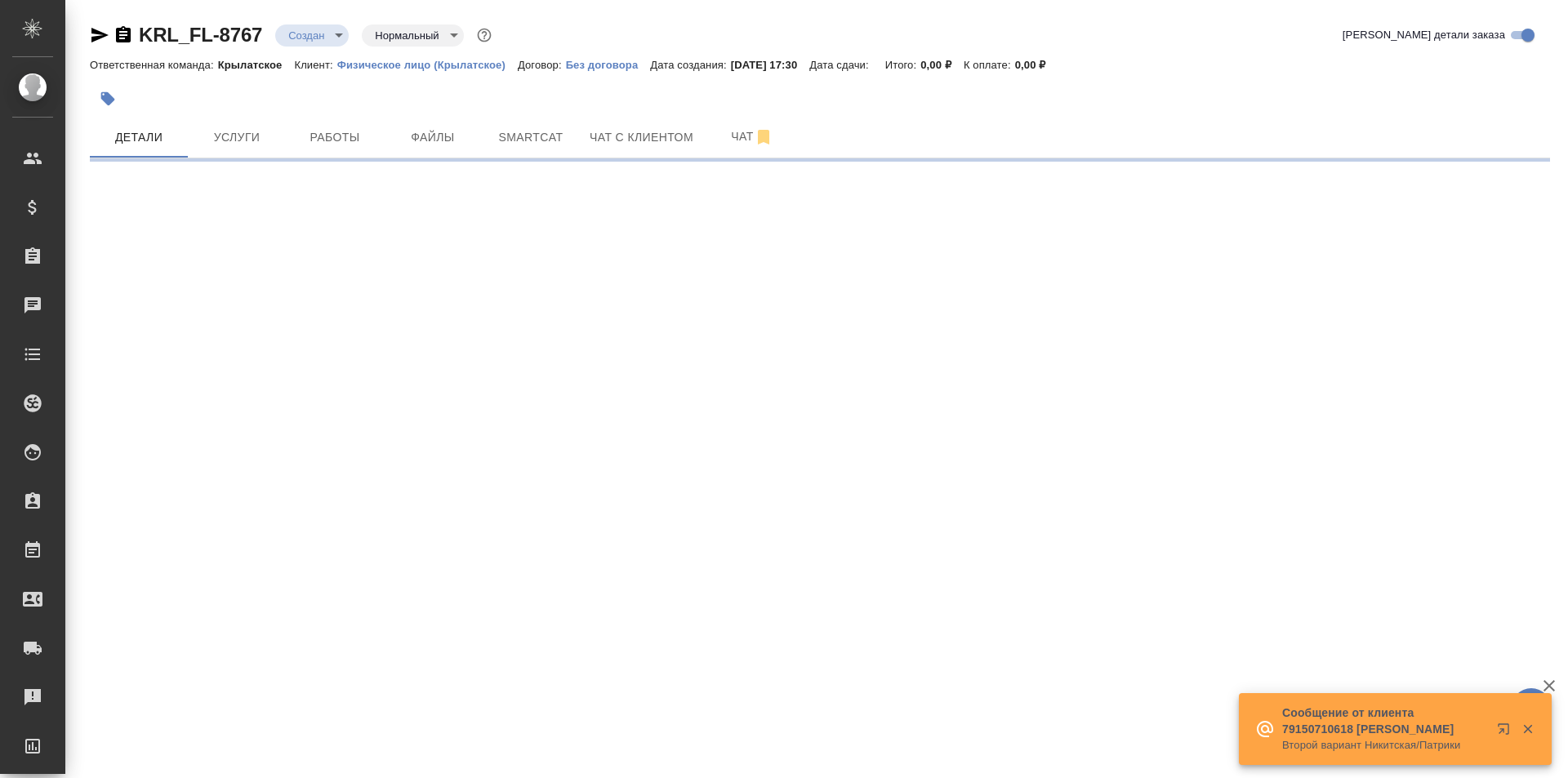
select select "RU"
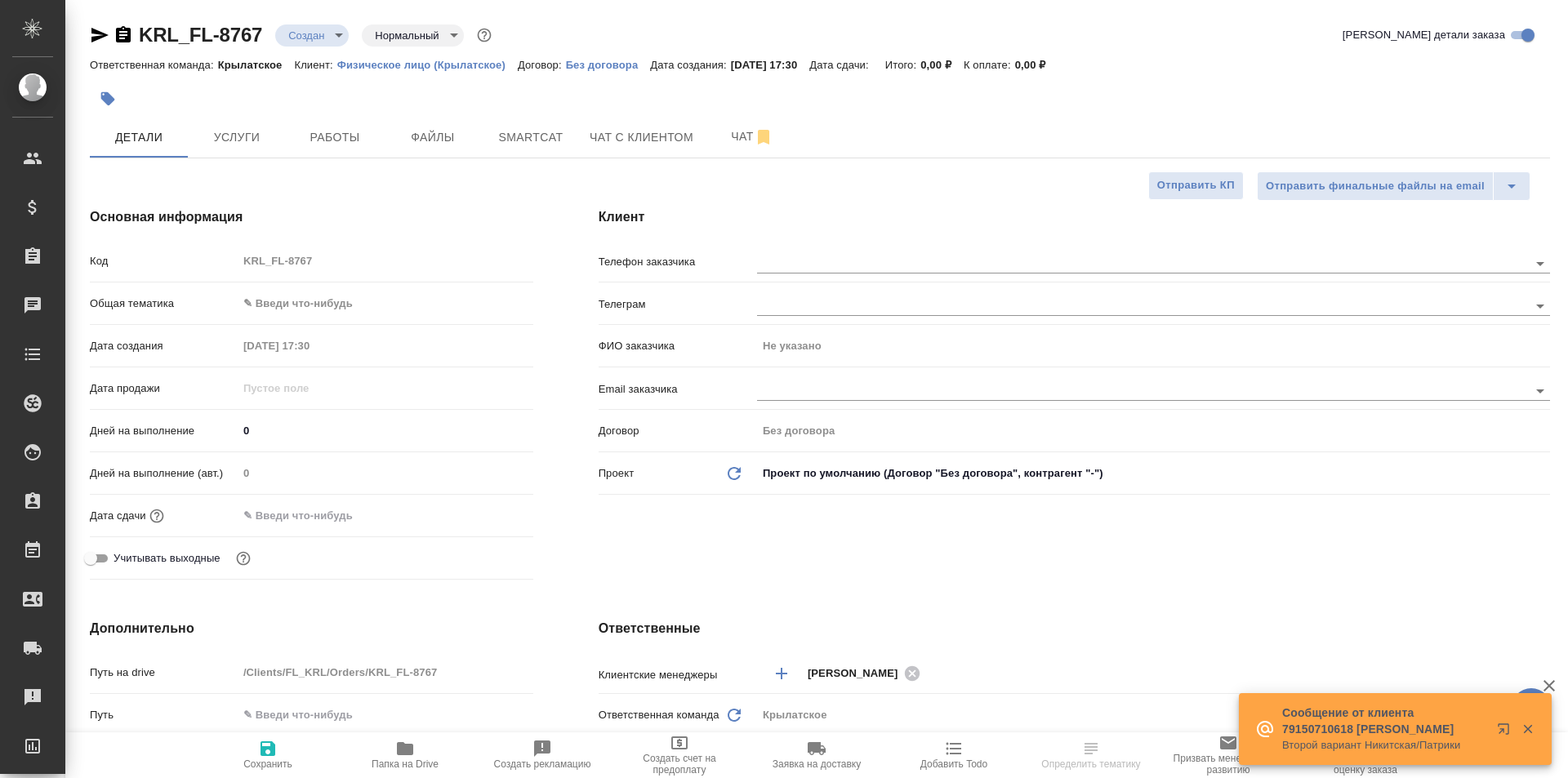
type textarea "x"
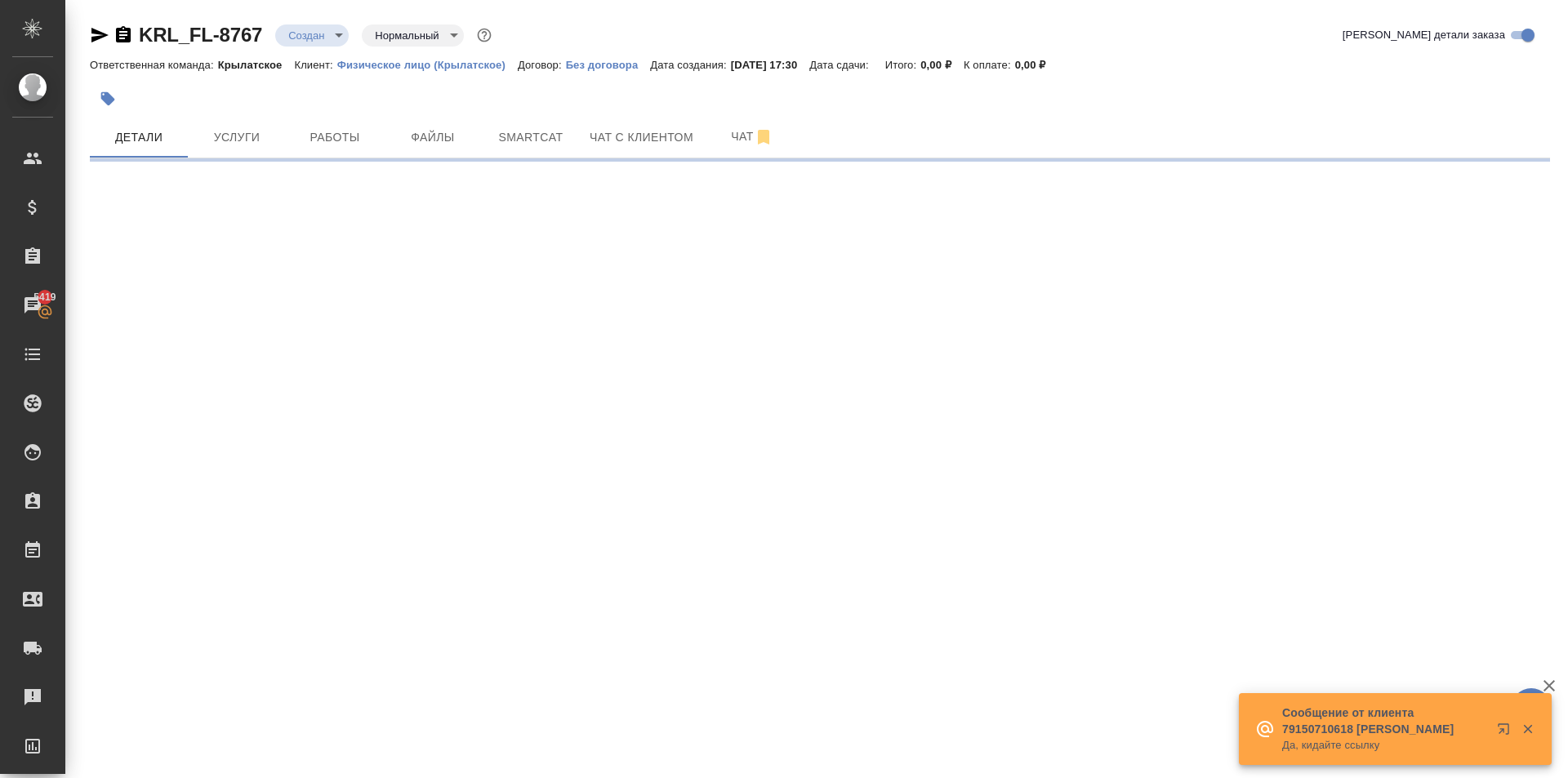
select select "RU"
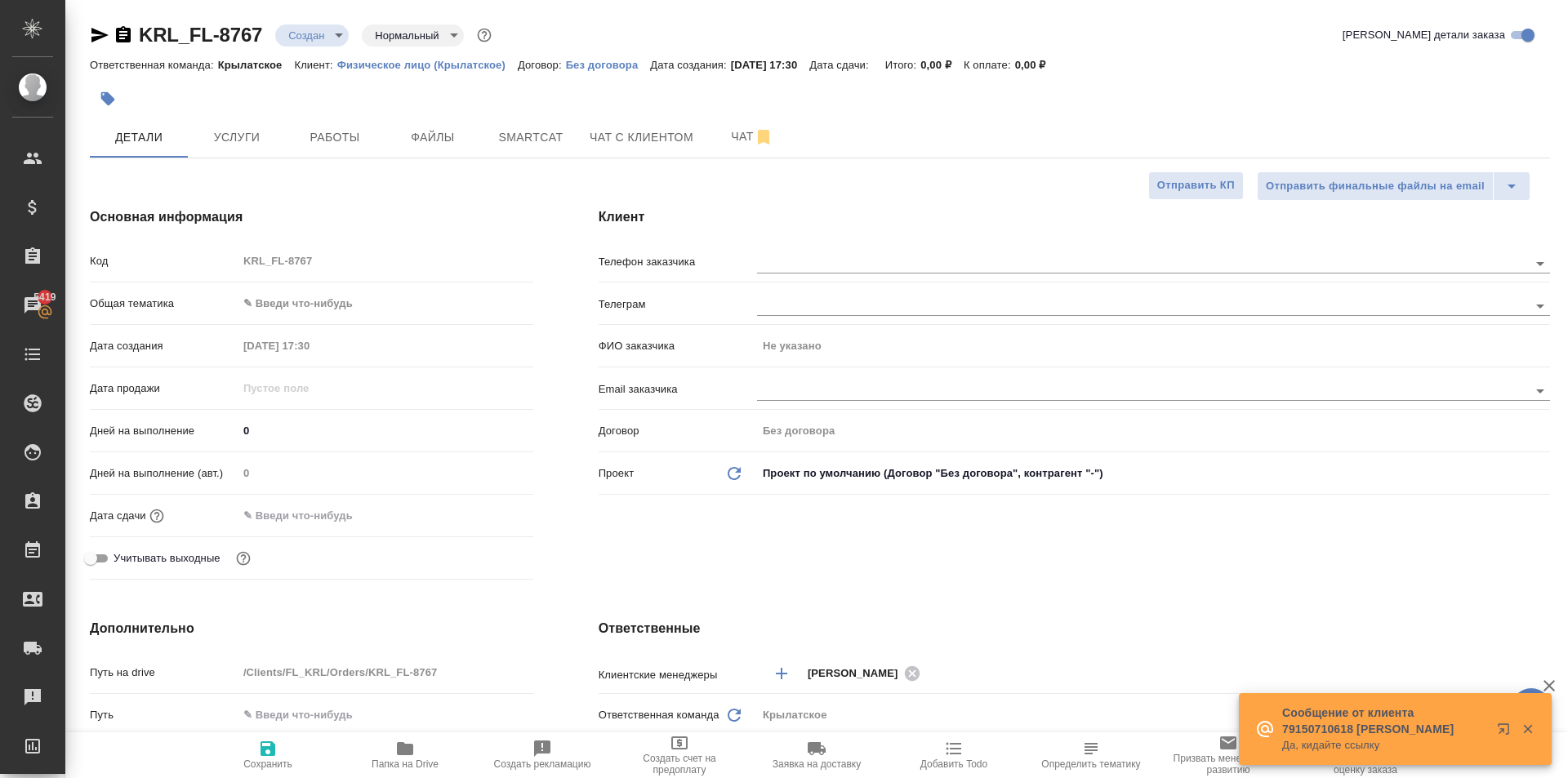
type textarea "x"
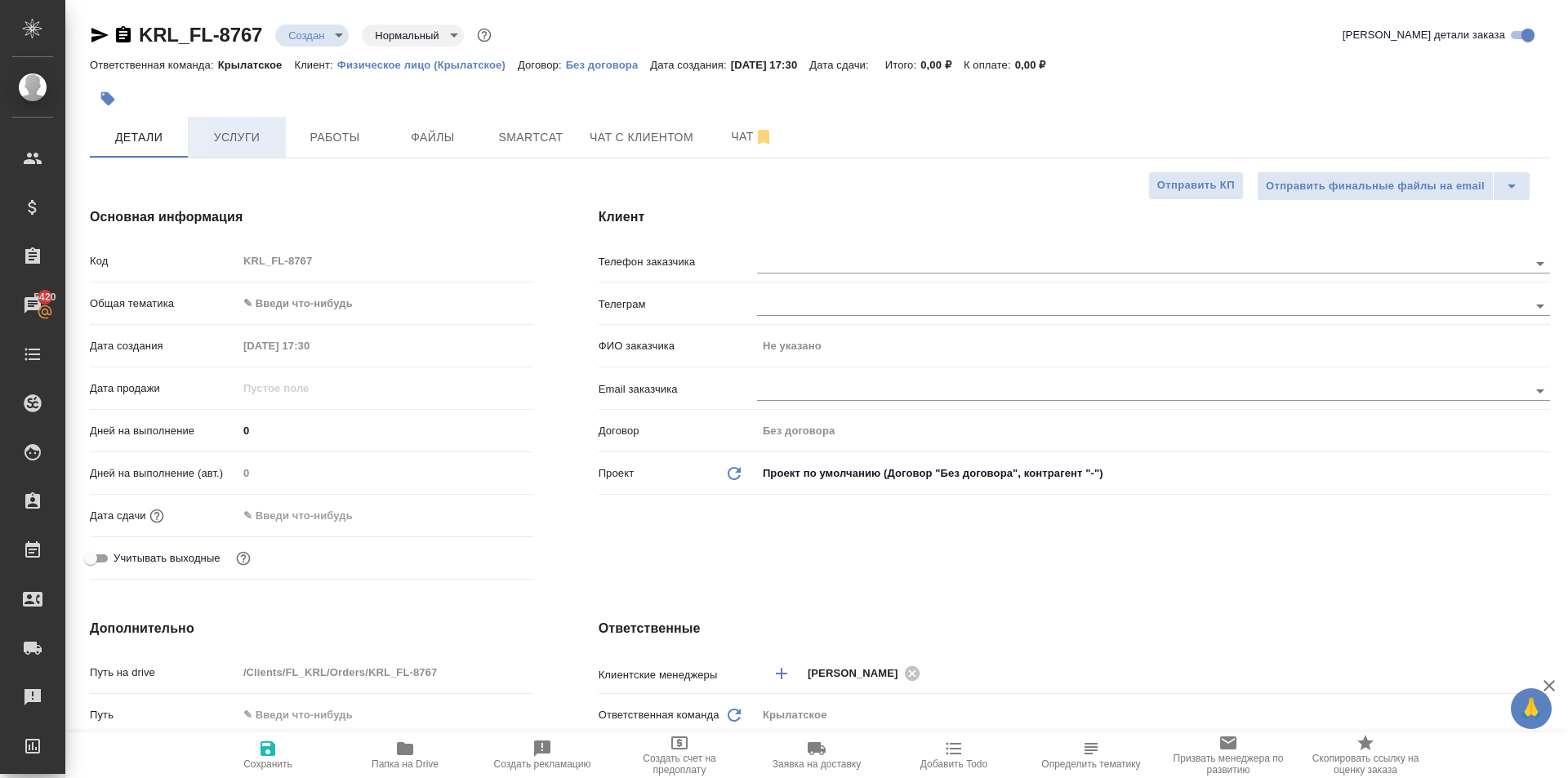
click at [208, 122] on button "Услуги" at bounding box center [236, 136] width 98 height 40
click at [217, 129] on span "Услуги" at bounding box center [236, 137] width 78 height 21
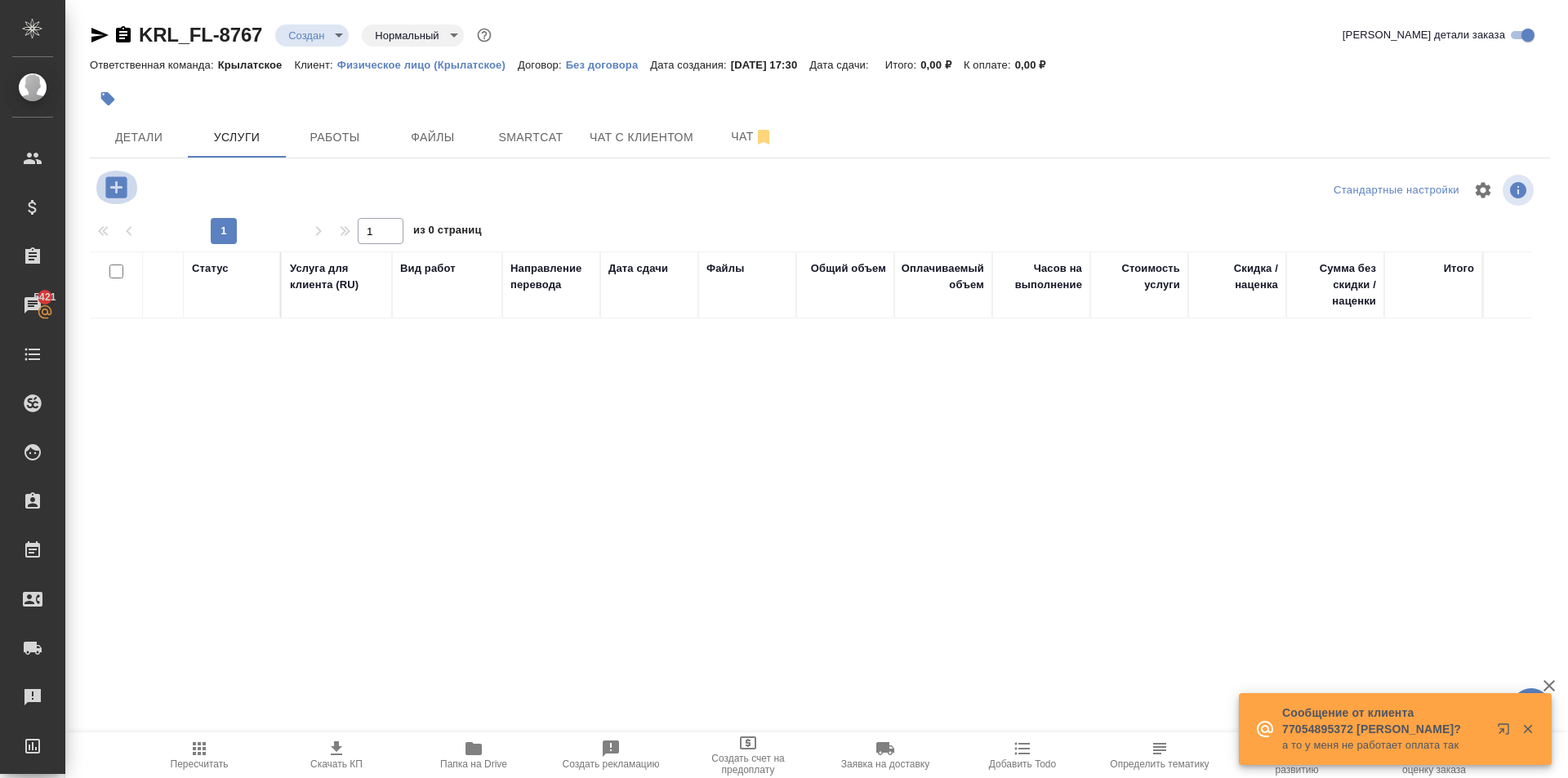
click at [127, 187] on icon "button" at bounding box center [116, 188] width 22 height 22
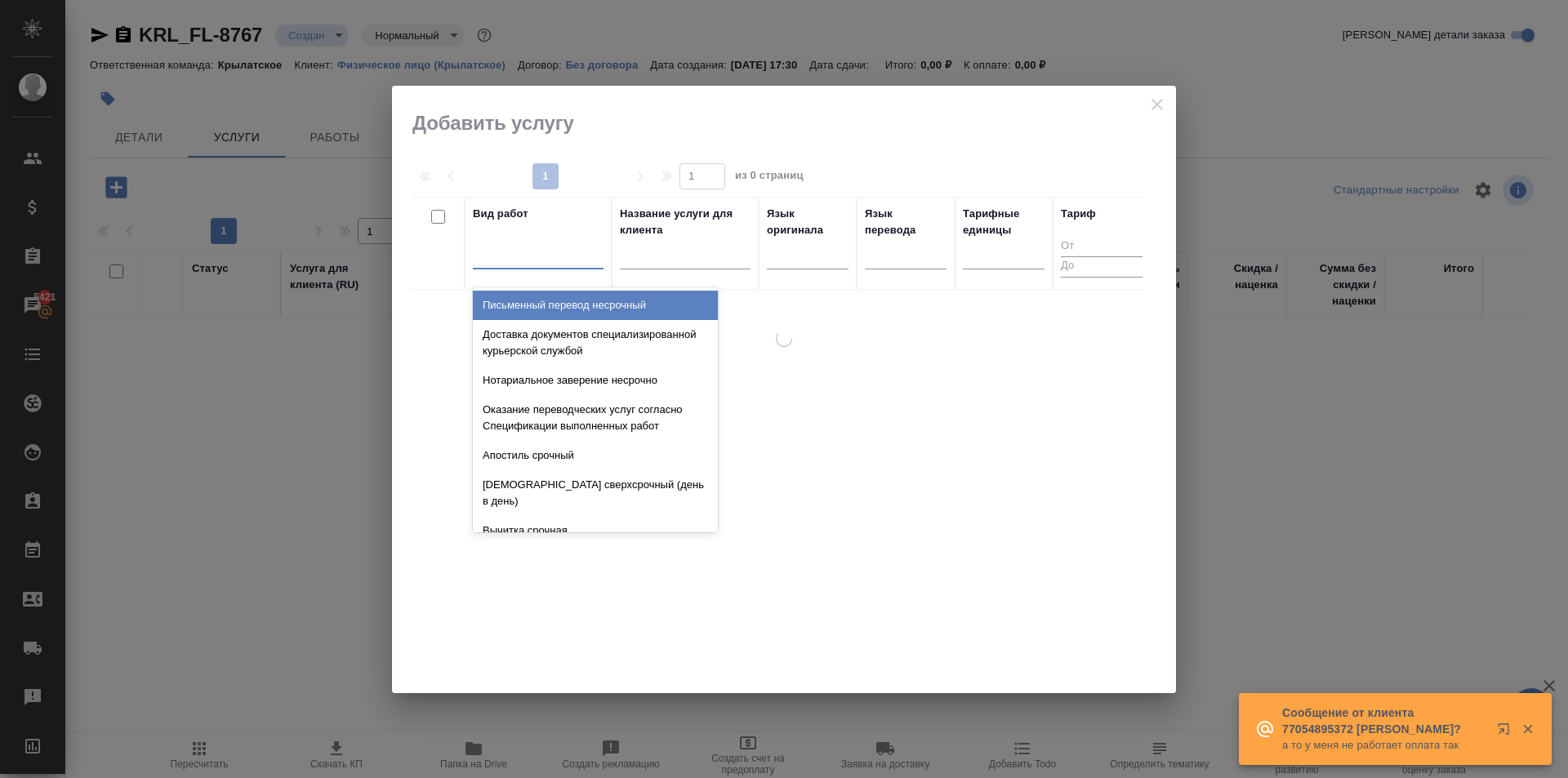
click at [521, 253] on div at bounding box center [539, 252] width 131 height 23
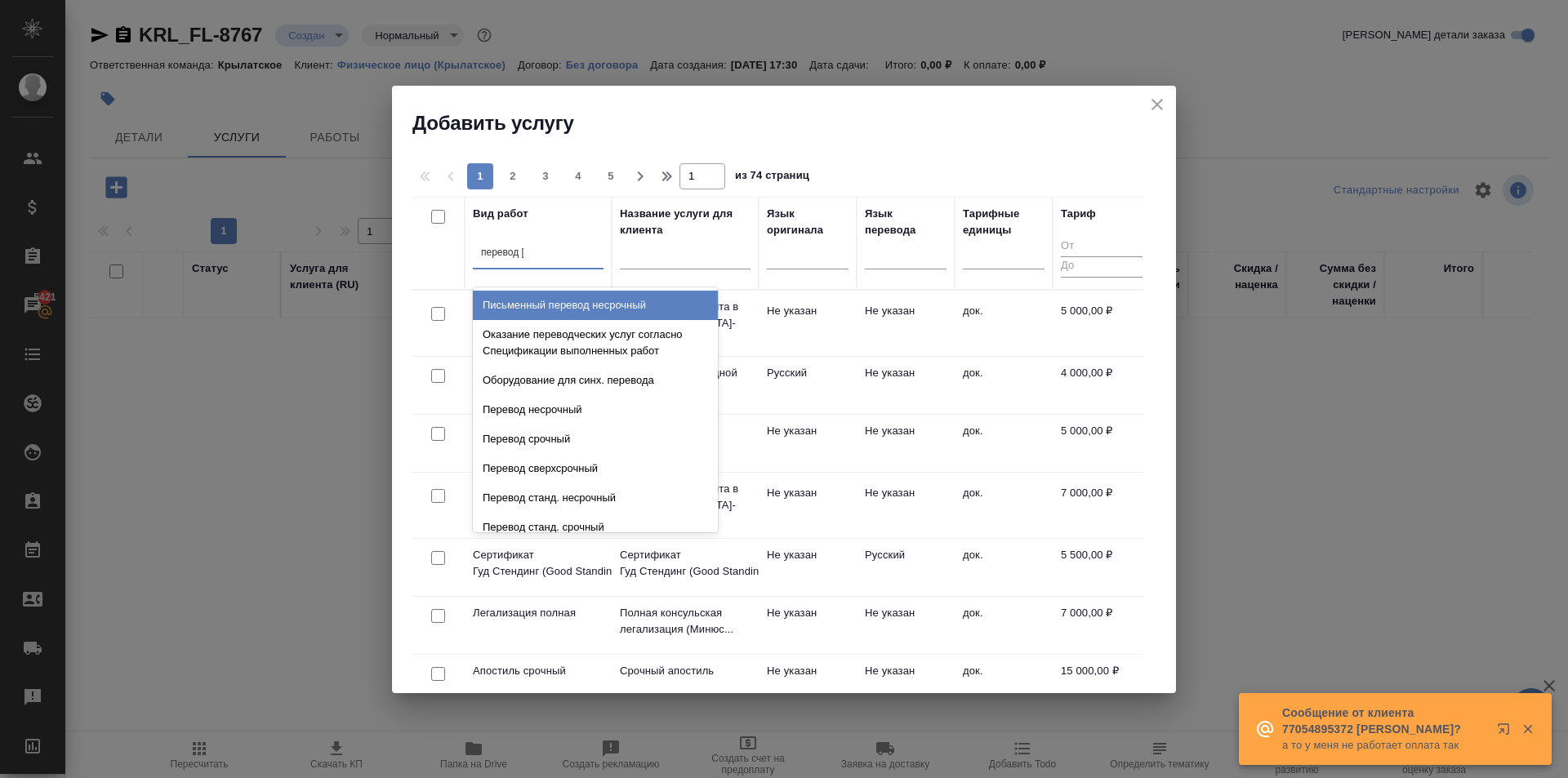
type input "перевод ст"
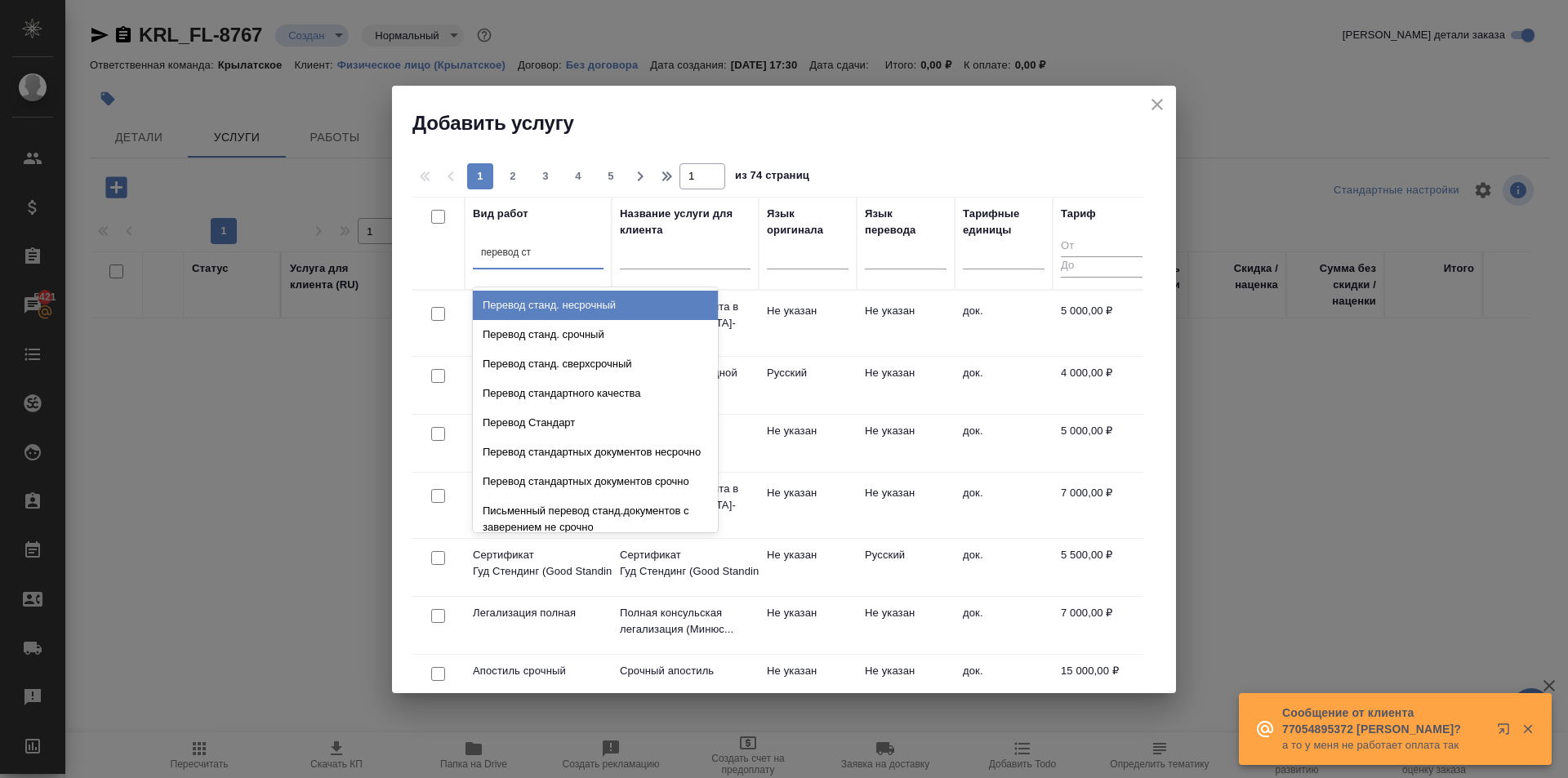
click at [603, 300] on div "Перевод станд. несрочный" at bounding box center [595, 305] width 245 height 30
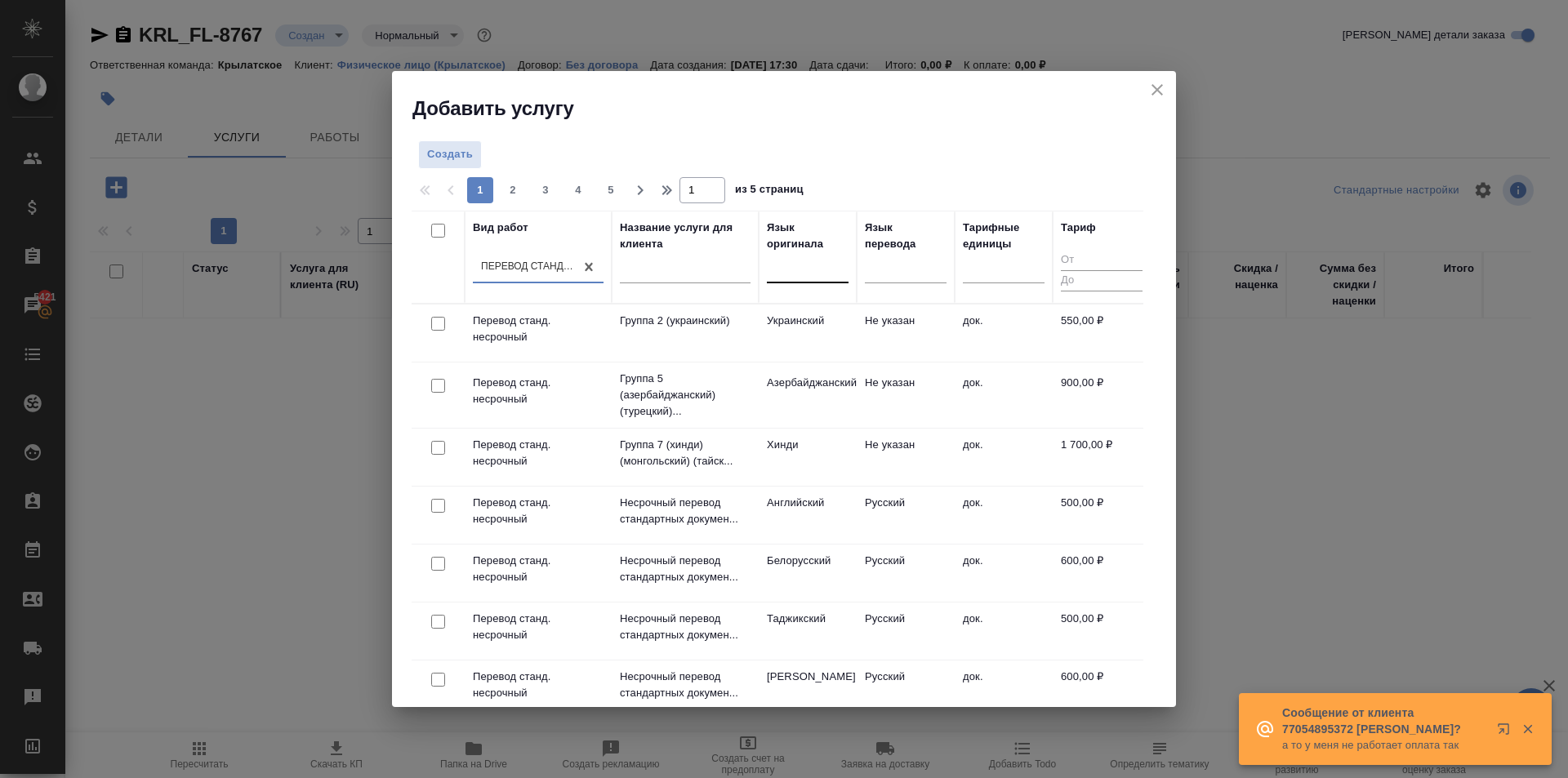
click at [800, 276] on div at bounding box center [807, 267] width 82 height 23
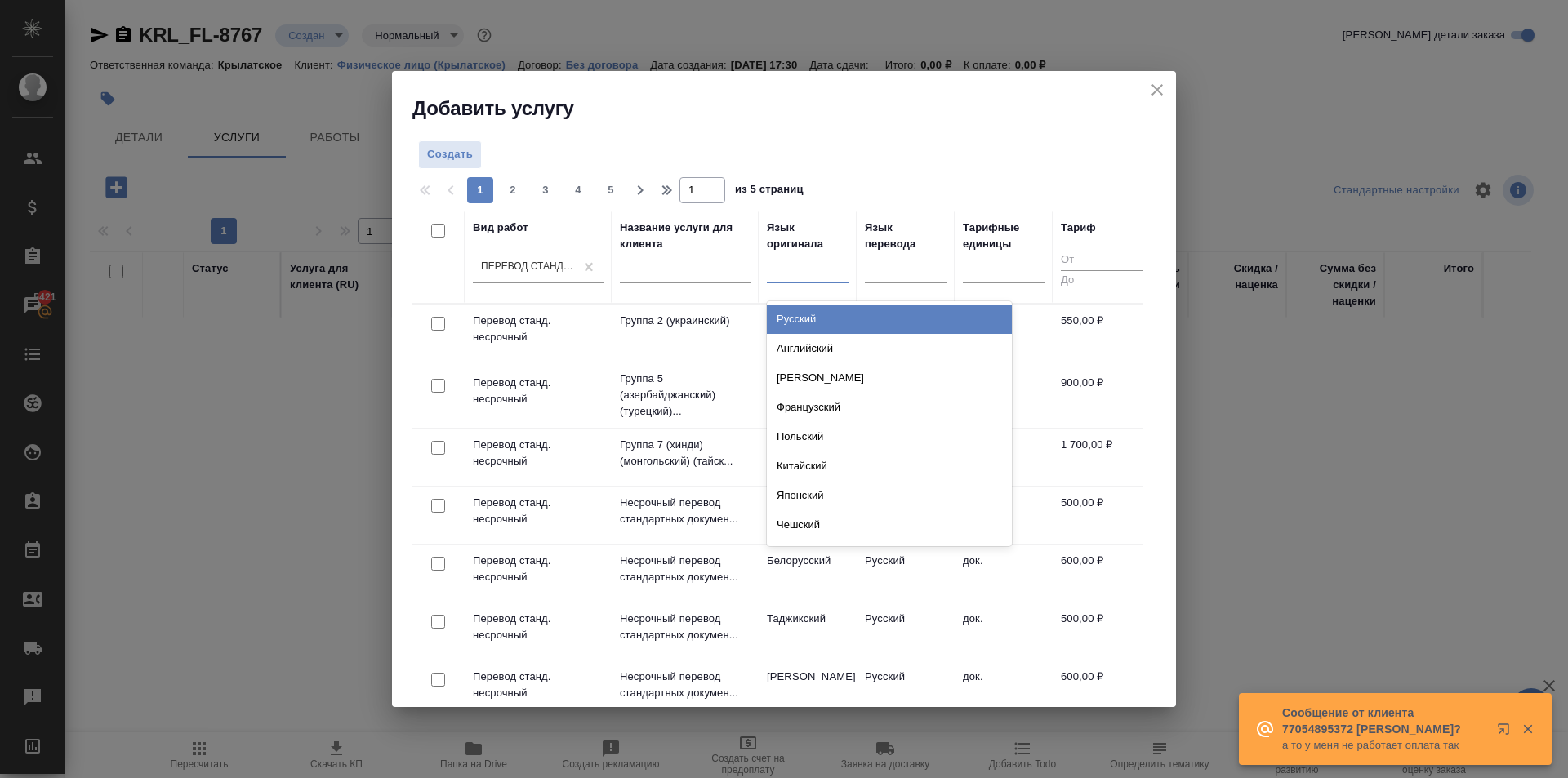
click at [821, 312] on div "Русский" at bounding box center [889, 319] width 245 height 30
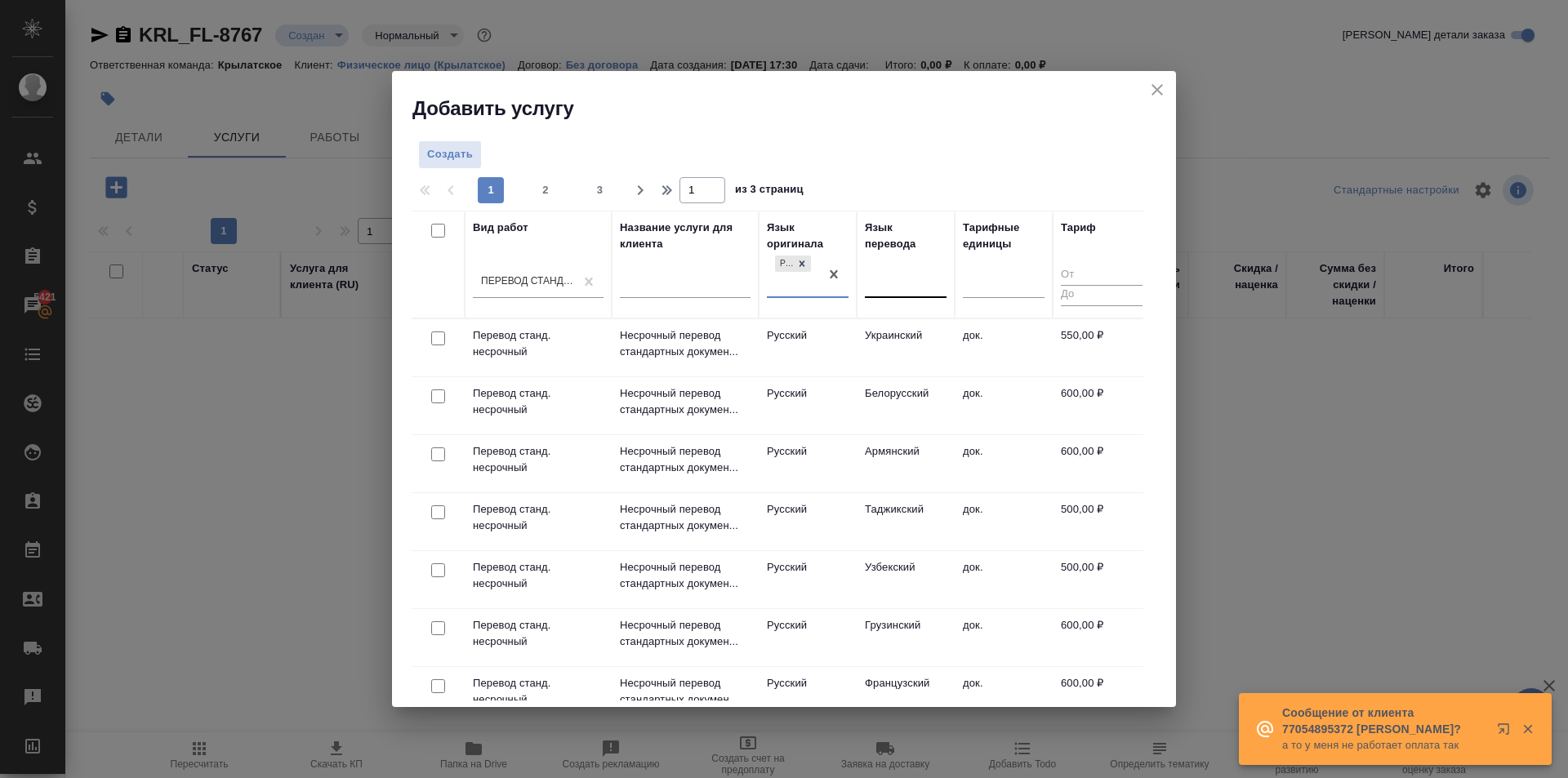
click at [895, 285] on div at bounding box center [906, 281] width 82 height 23
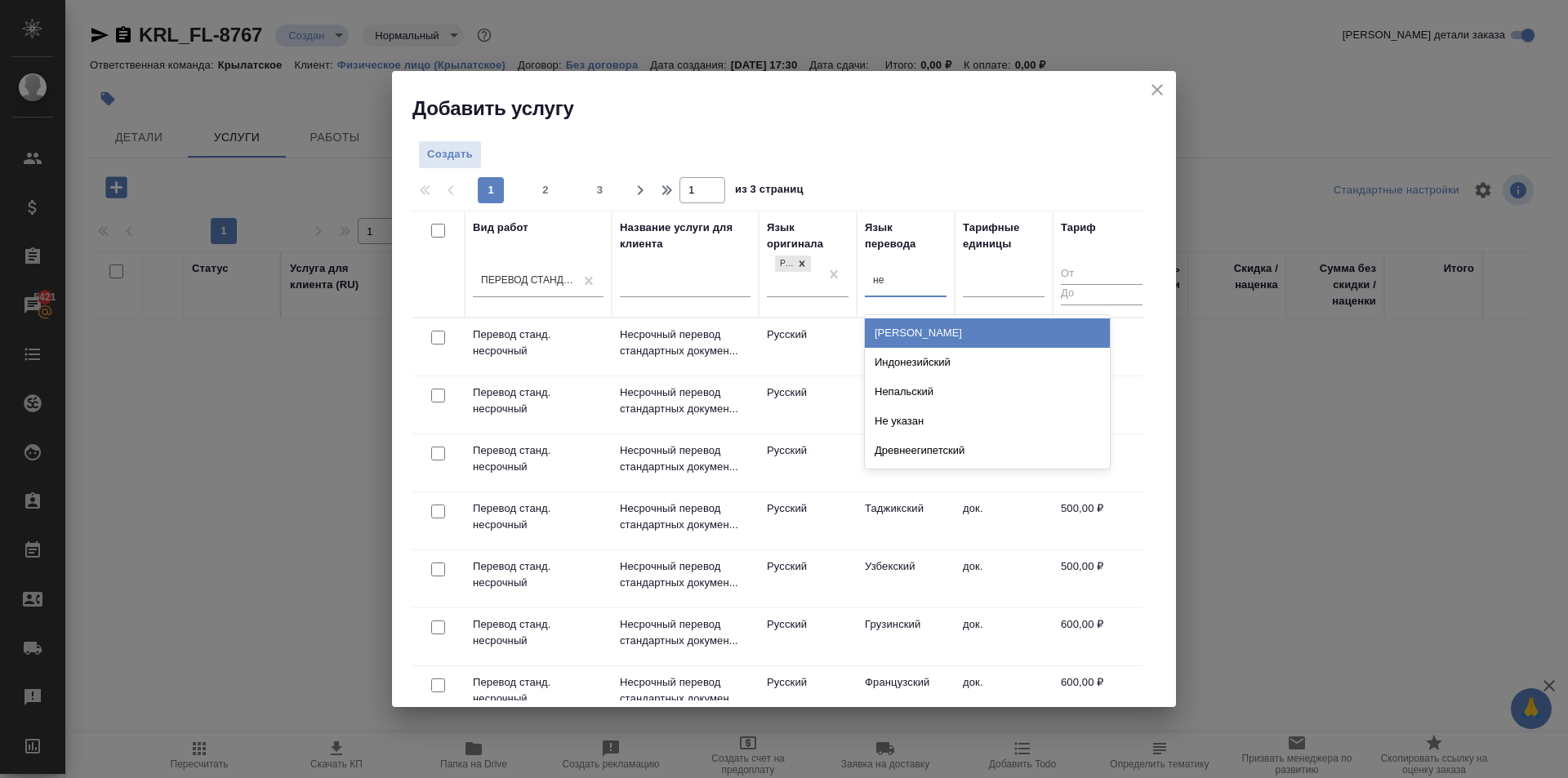
type input "нем"
click at [912, 323] on div "Немецкий" at bounding box center [987, 333] width 245 height 30
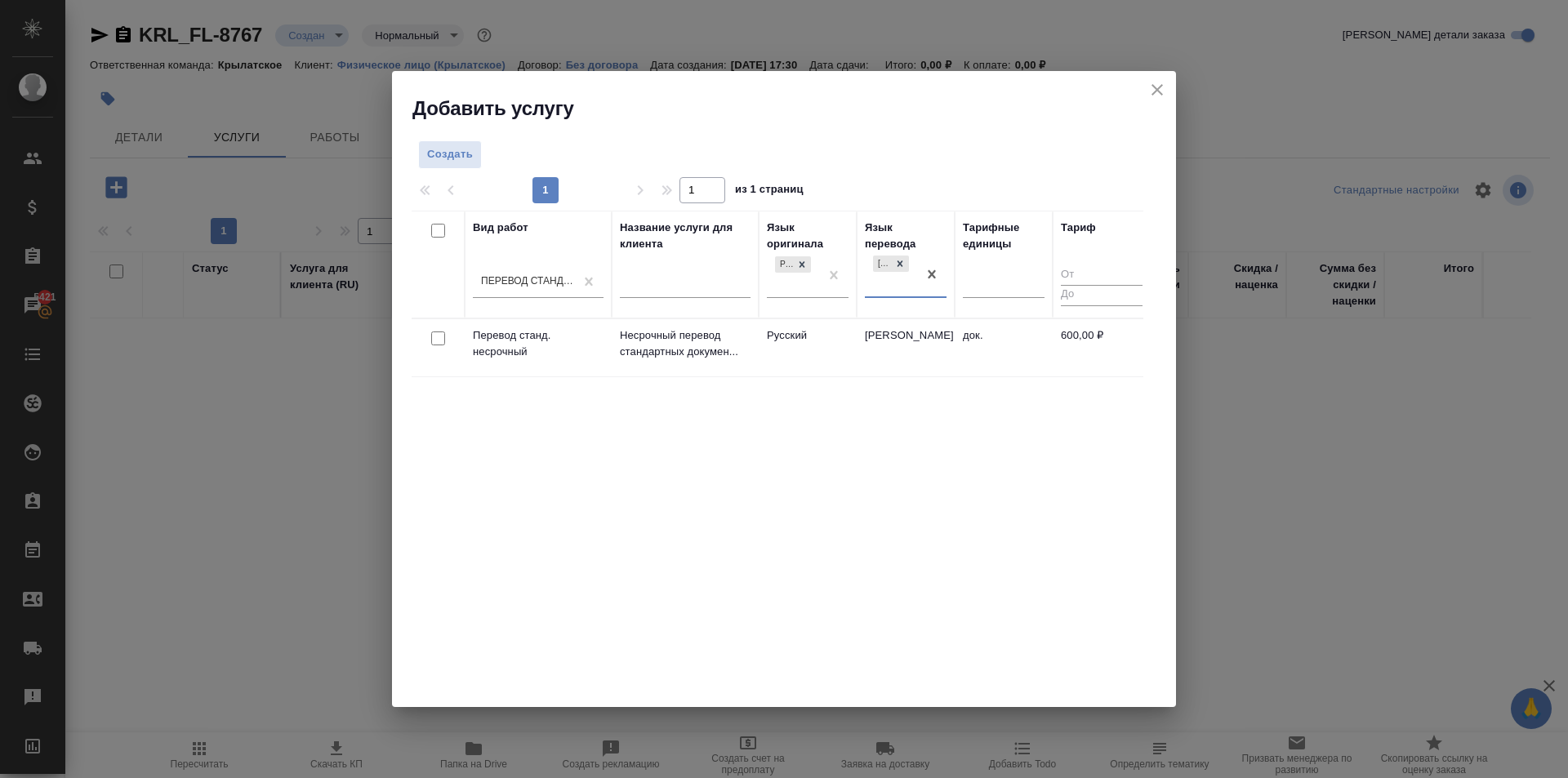
click at [826, 340] on td "Русский" at bounding box center [807, 348] width 98 height 57
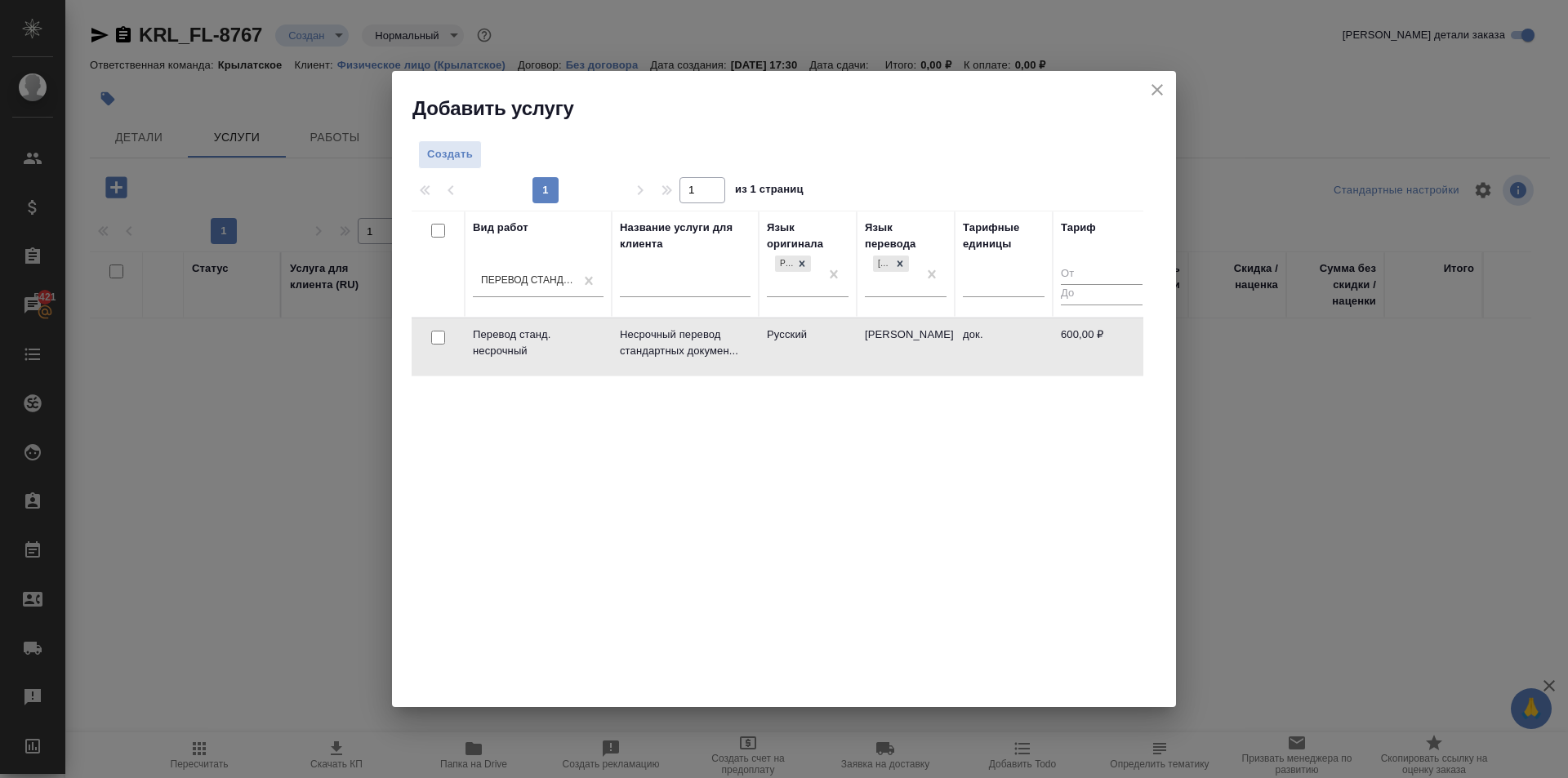
click at [826, 340] on td "Русский" at bounding box center [807, 347] width 98 height 57
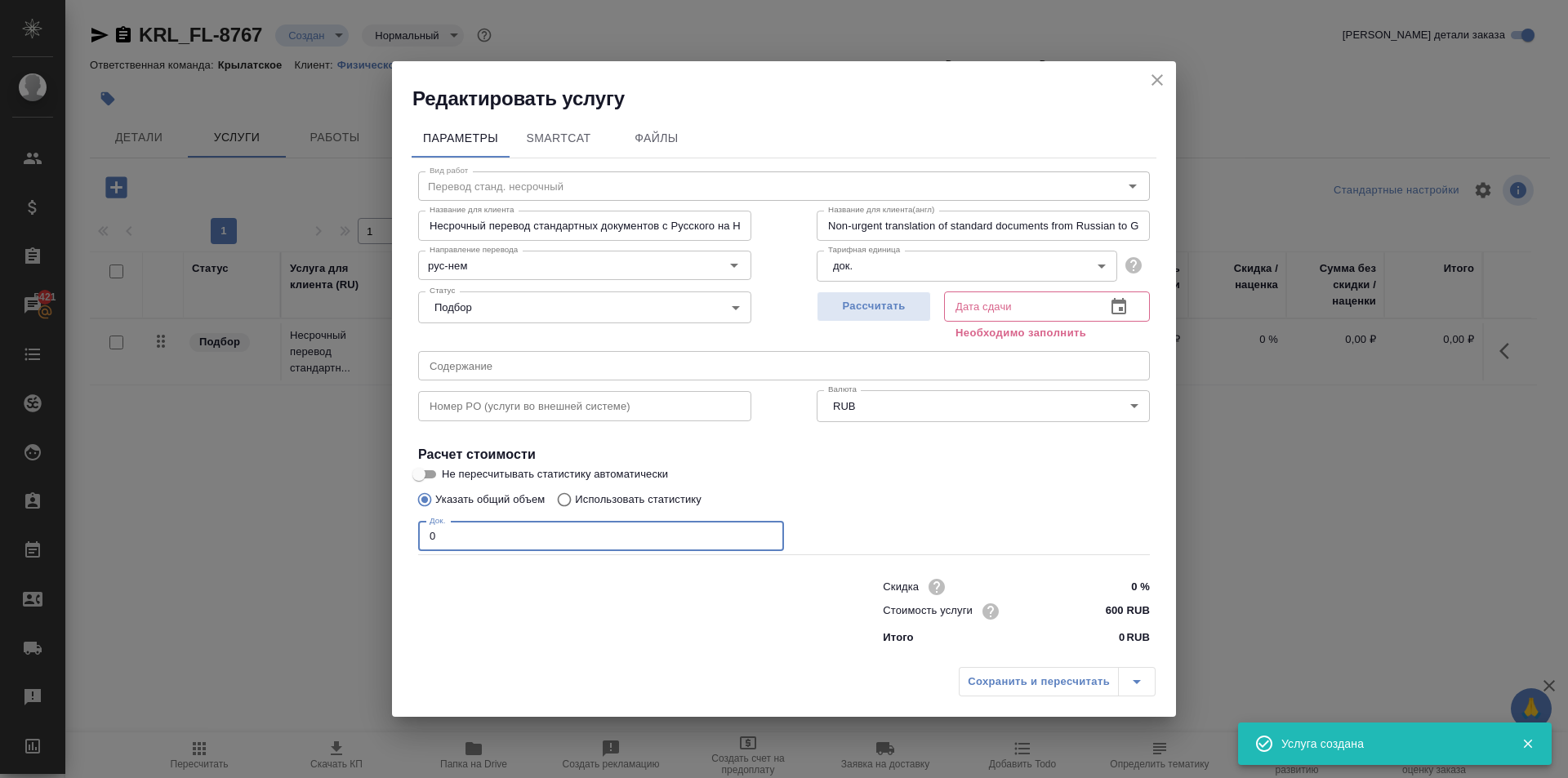
click at [397, 528] on div "Параметры SmartCat Файлы Вид работ Перевод станд. несрочный Вид работ Название …" at bounding box center [784, 386] width 784 height 547
type input "1"
click at [863, 302] on span "Рассчитать" at bounding box center [873, 306] width 96 height 19
type input "29.09.2025 17:30"
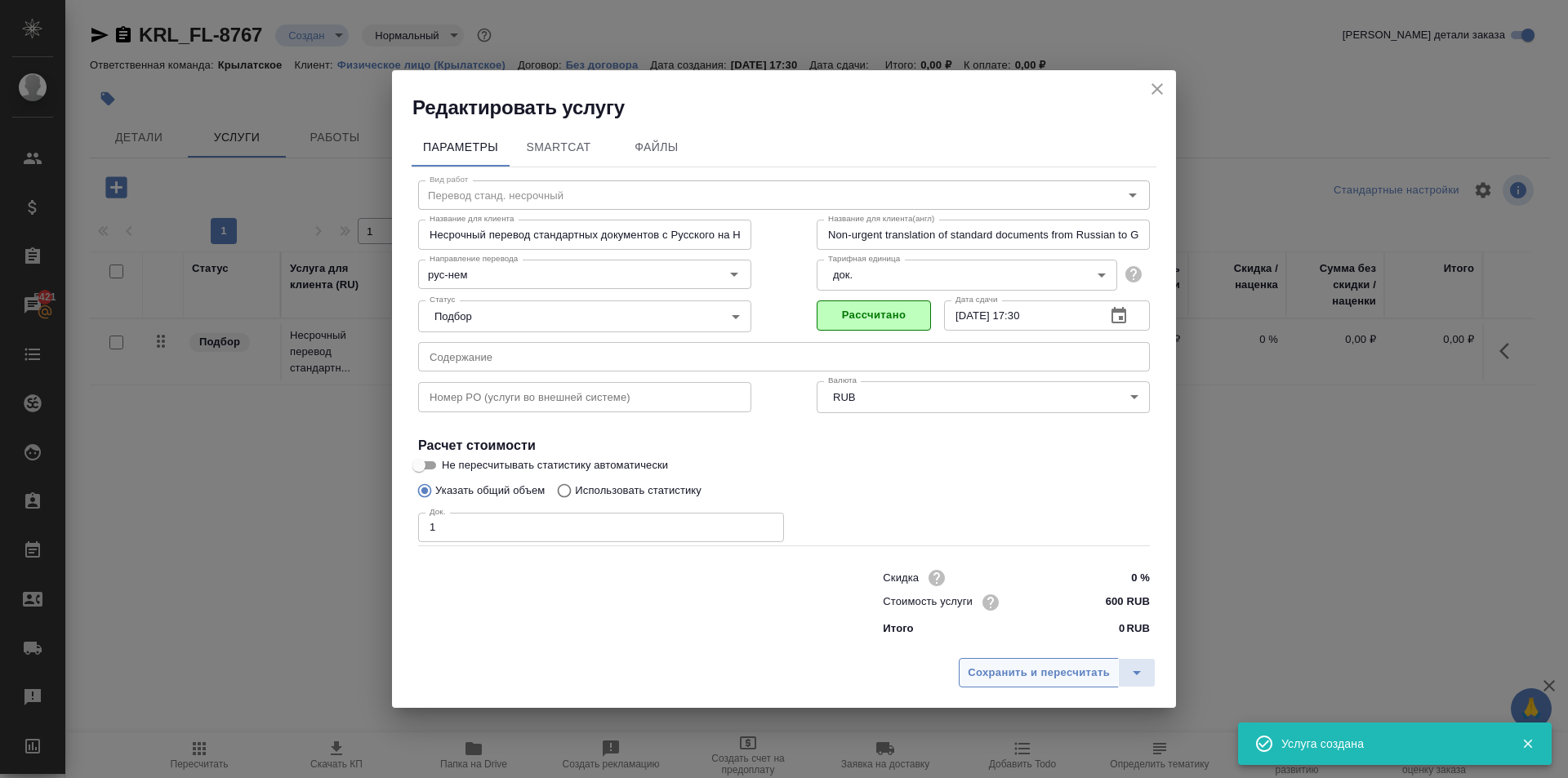
click at [1014, 662] on button "Сохранить и пересчитать" at bounding box center [1038, 672] width 160 height 30
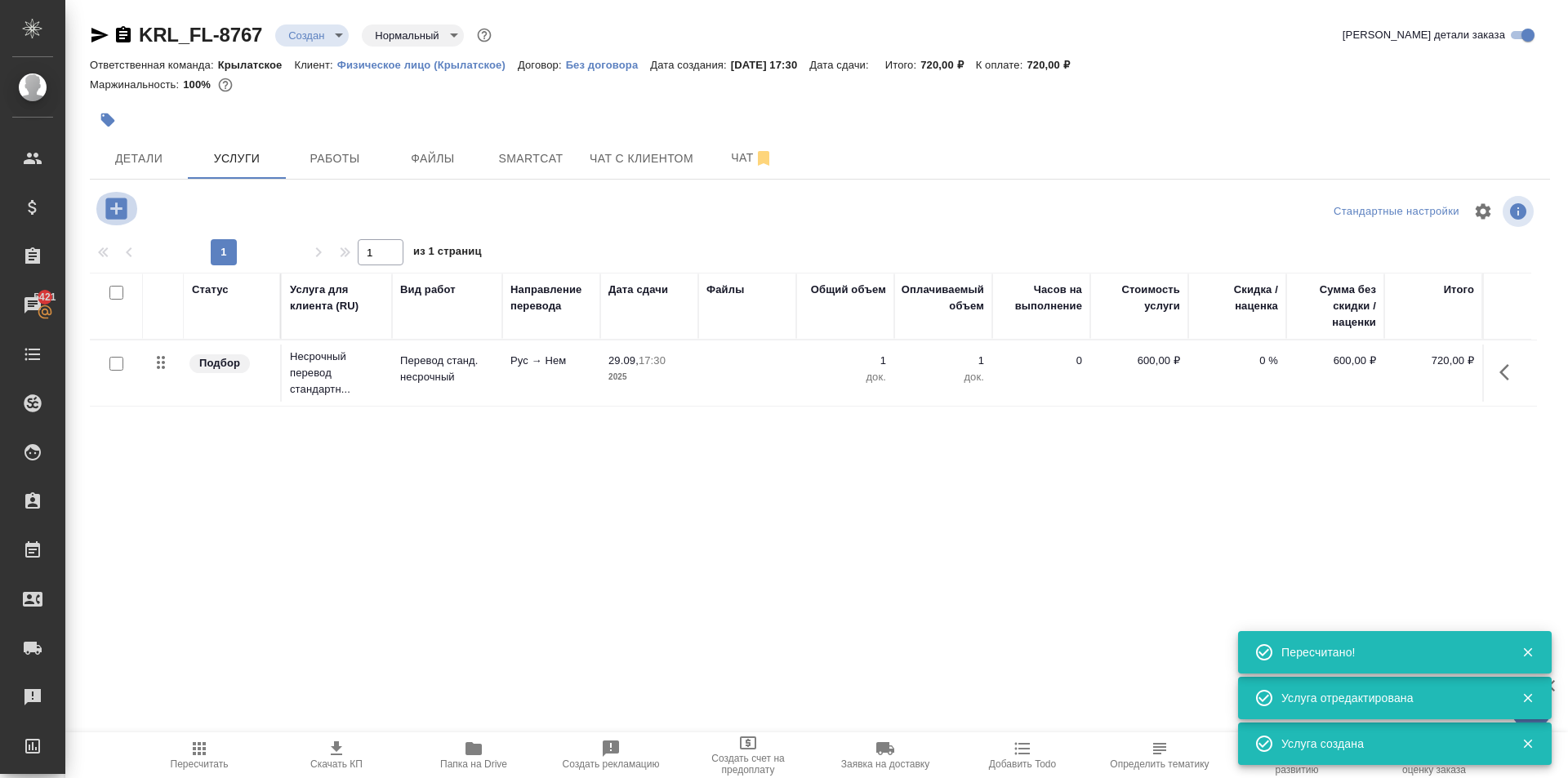
click at [113, 205] on icon "button" at bounding box center [116, 208] width 22 height 22
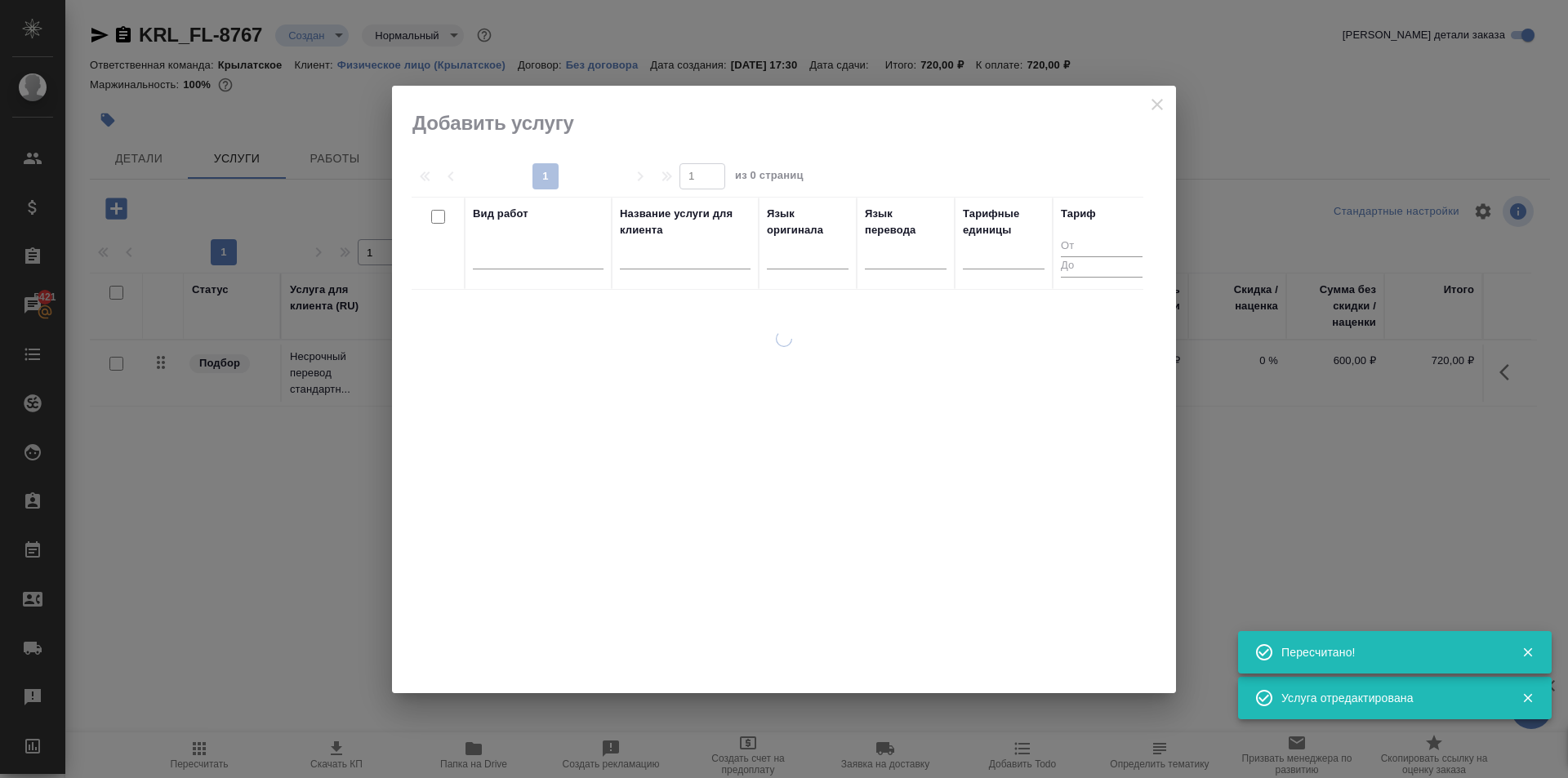
drag, startPoint x: 1271, startPoint y: 420, endPoint x: 1320, endPoint y: 419, distance: 49.0
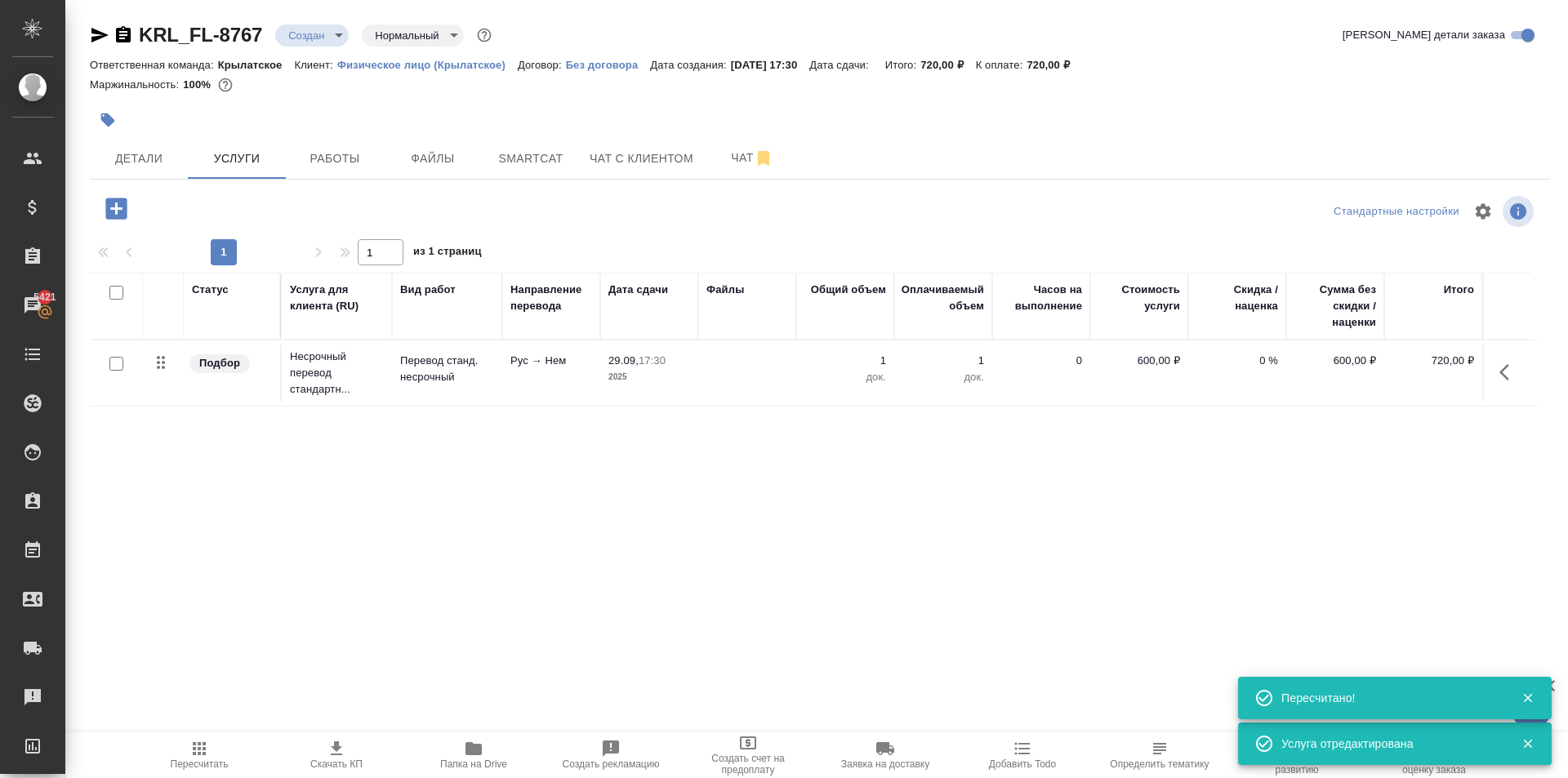
drag, startPoint x: 1503, startPoint y: 380, endPoint x: 1493, endPoint y: 380, distance: 10.0
click at [1502, 380] on icon "button" at bounding box center [1510, 372] width 20 height 20
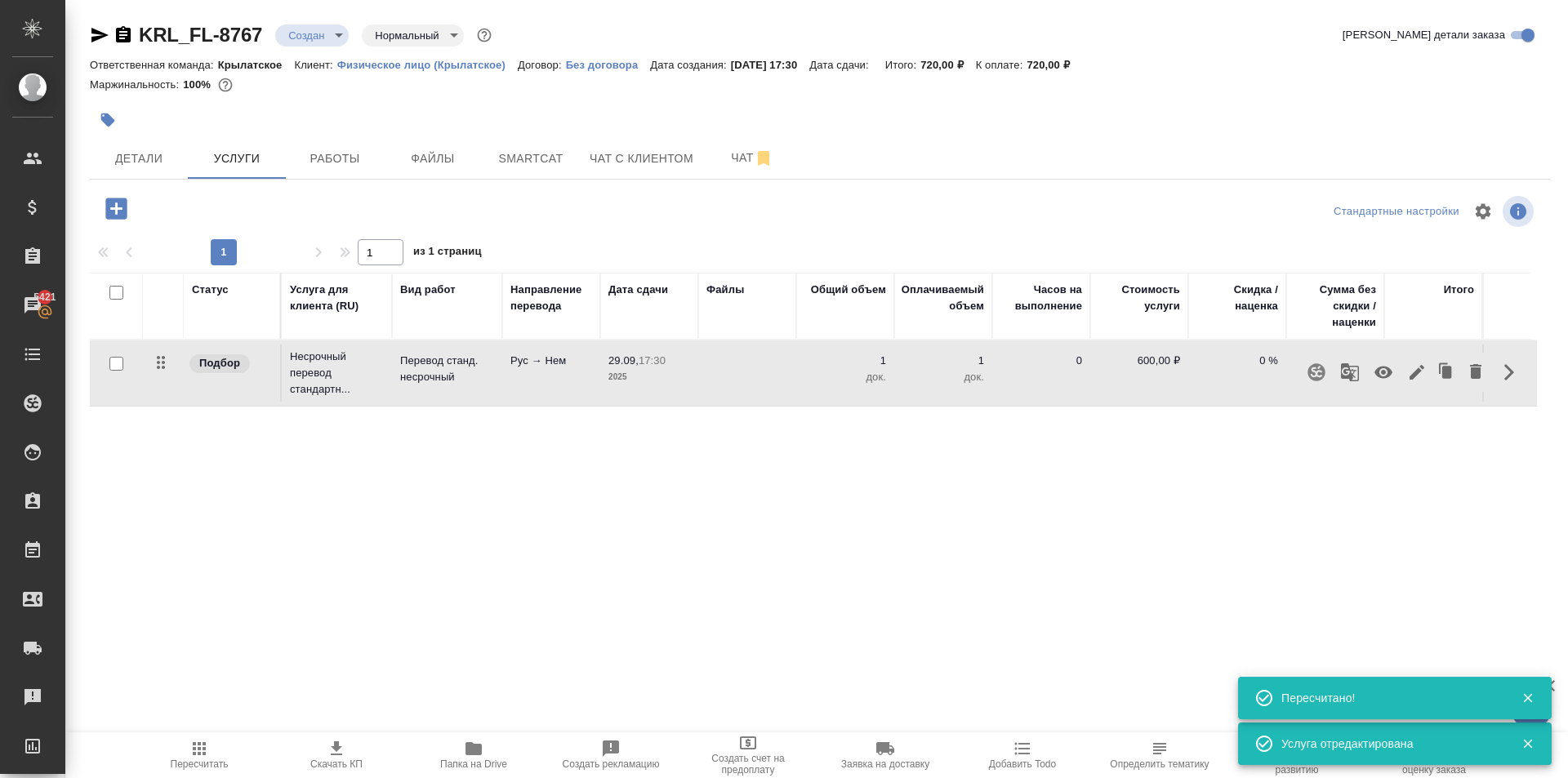
click at [1416, 373] on icon "button" at bounding box center [1416, 372] width 14 height 14
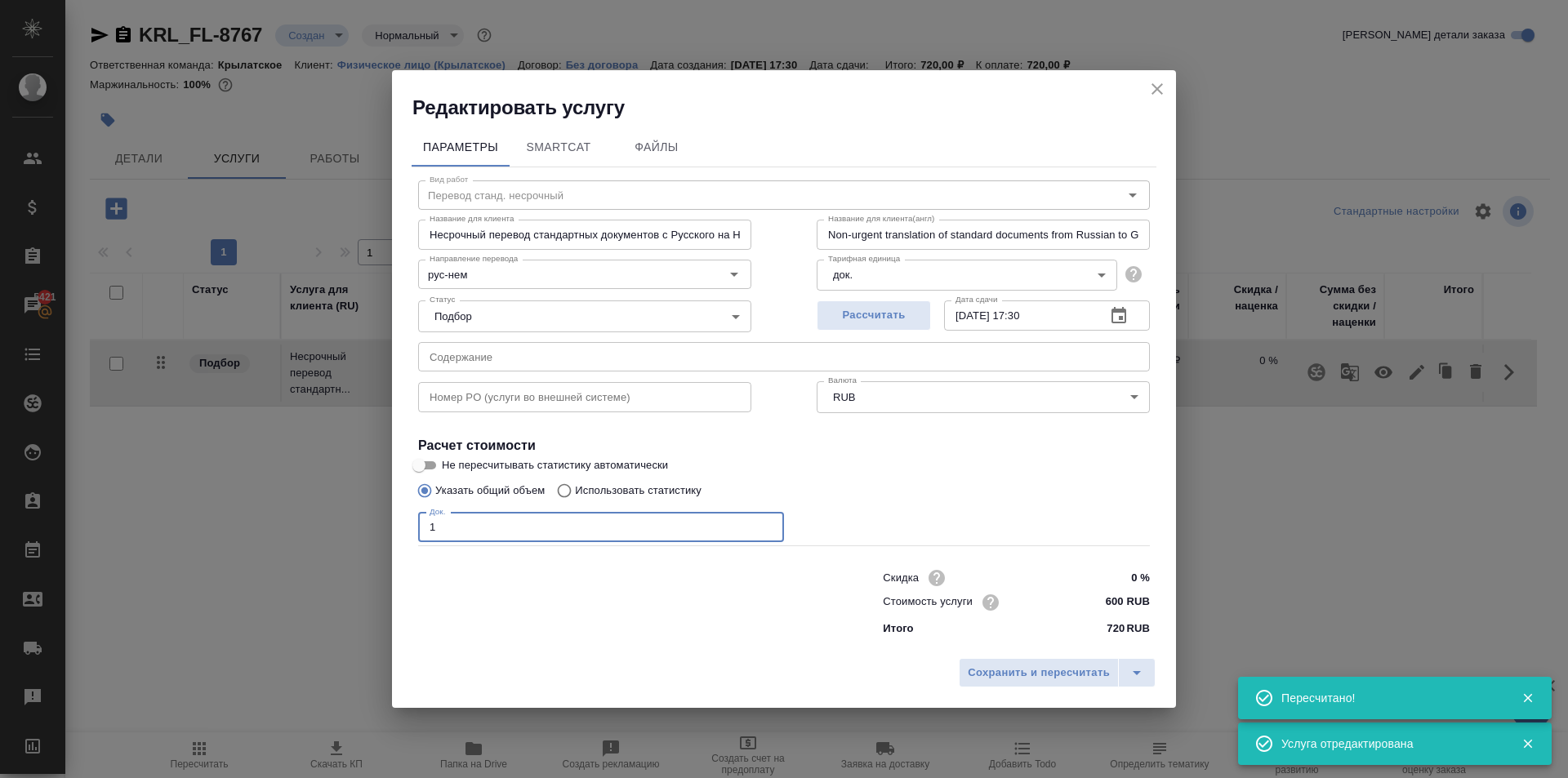
drag, startPoint x: 501, startPoint y: 527, endPoint x: 423, endPoint y: 519, distance: 78.4
click at [423, 520] on input "1" at bounding box center [601, 527] width 366 height 30
type input "2"
drag, startPoint x: 1062, startPoint y: 666, endPoint x: 1038, endPoint y: 660, distance: 24.7
click at [1061, 666] on span "Сохранить и пересчитать" at bounding box center [1038, 673] width 142 height 19
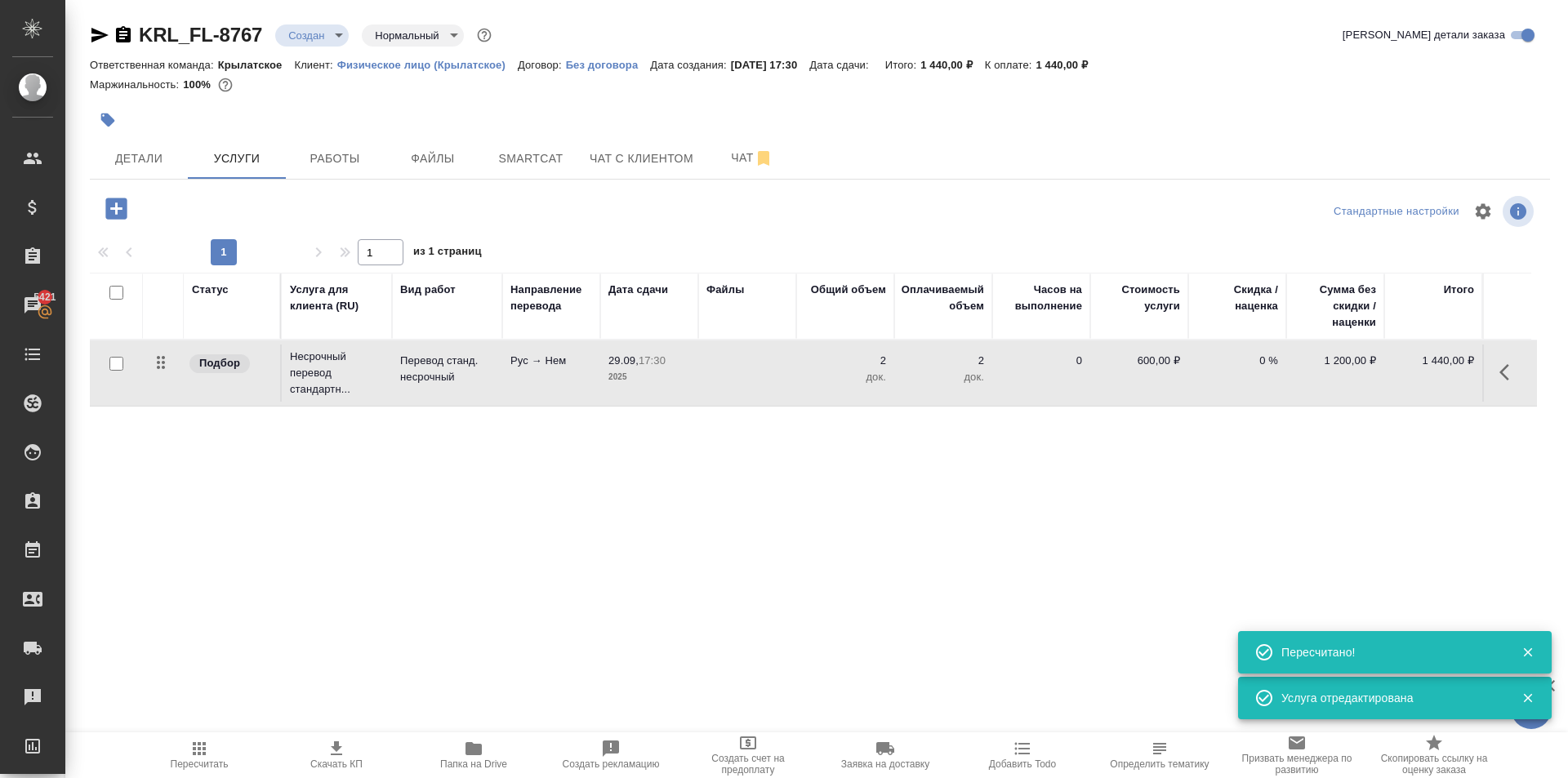
click at [113, 201] on icon "button" at bounding box center [116, 208] width 22 height 22
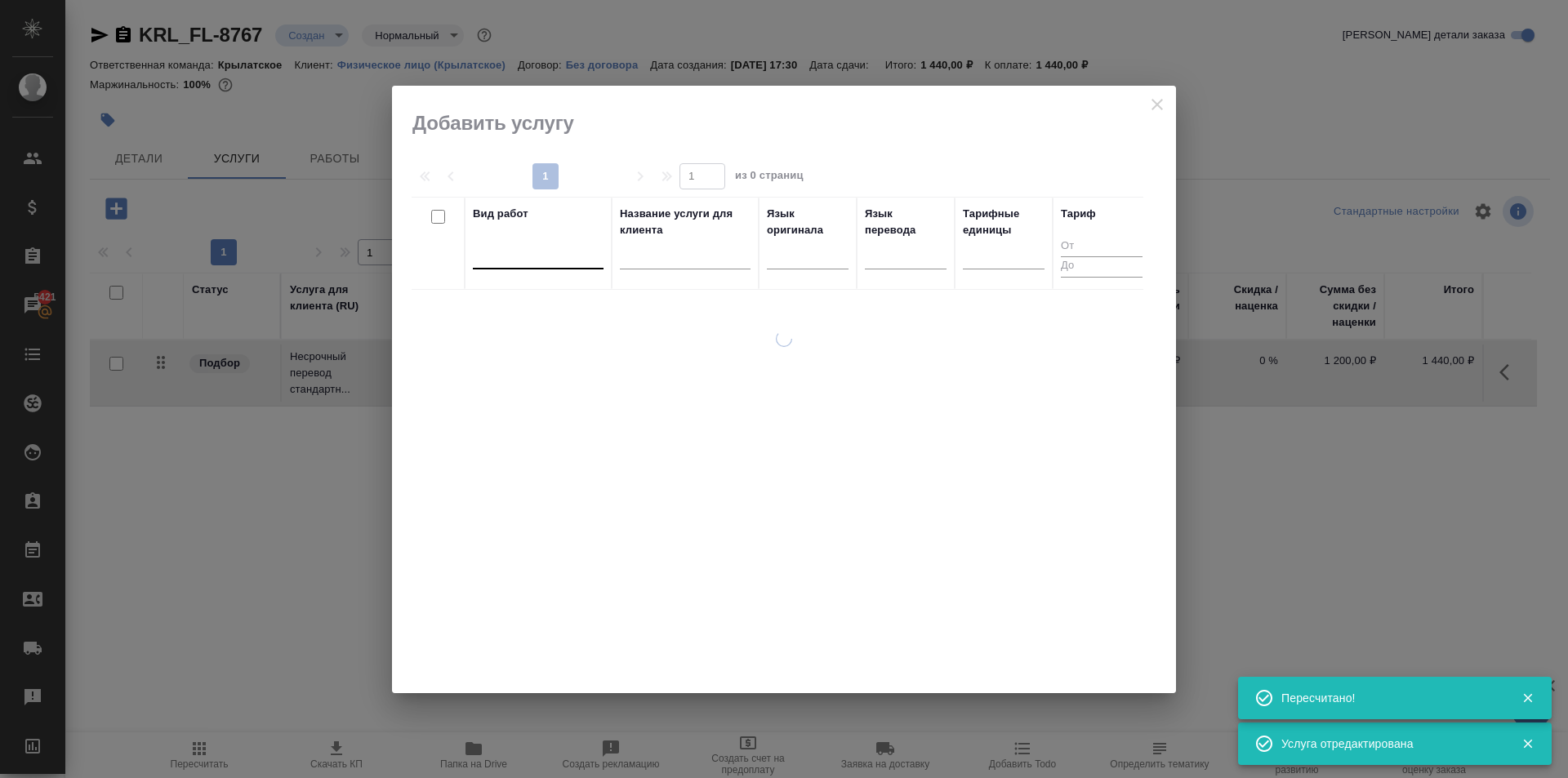
click at [536, 264] on div at bounding box center [539, 252] width 131 height 23
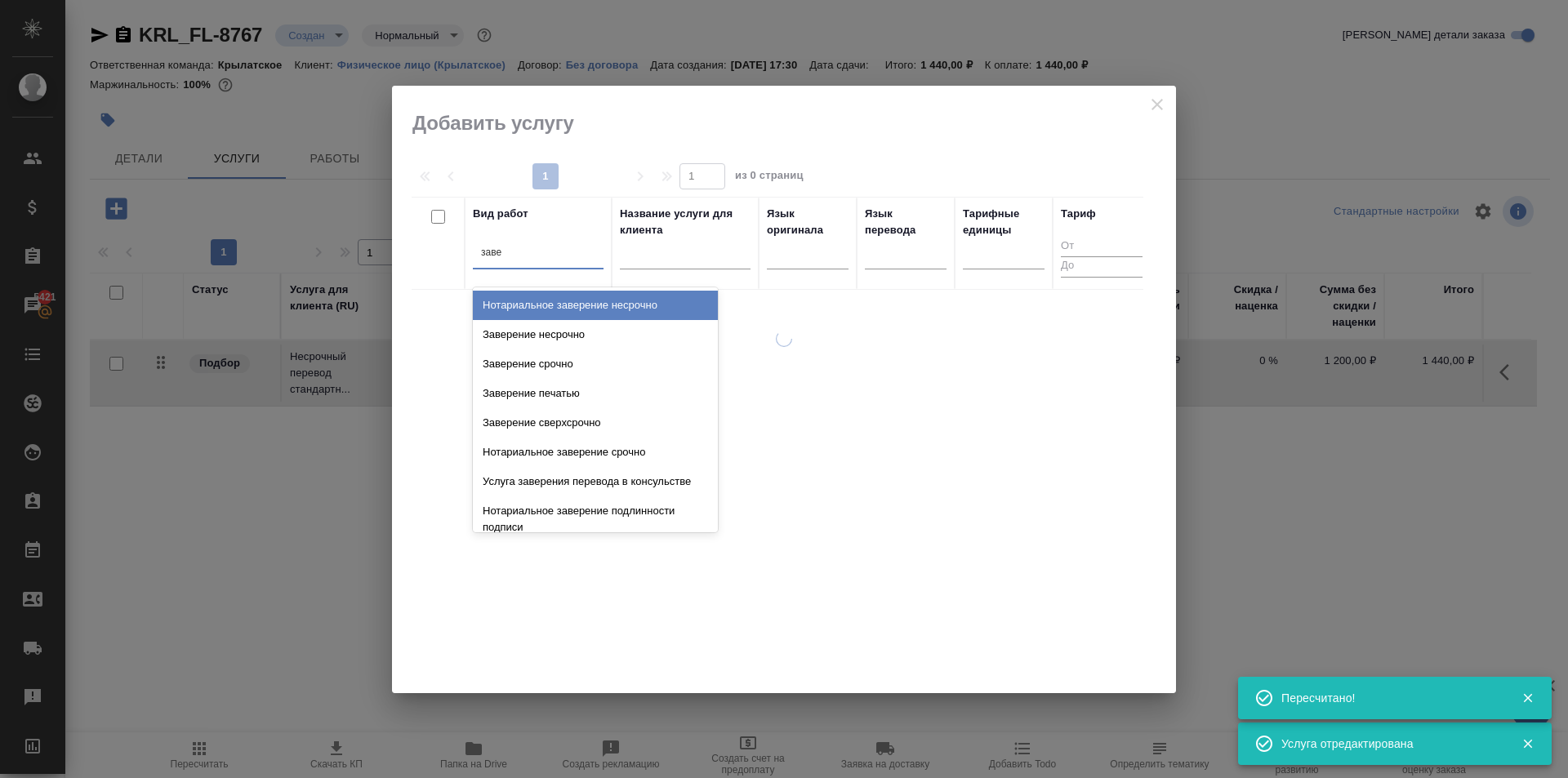
type input "завер"
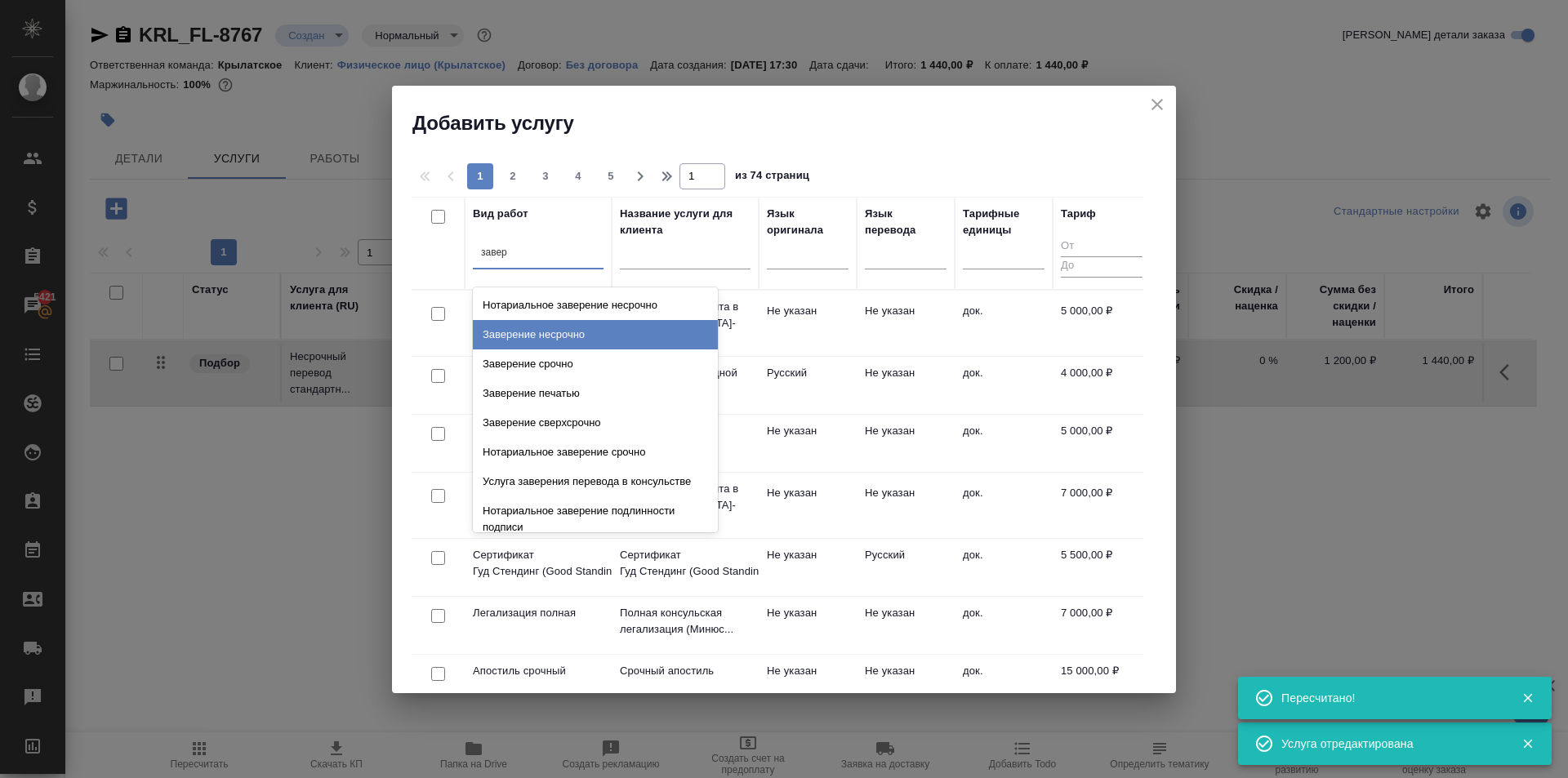
click at [633, 336] on div "Заверение несрочно" at bounding box center [595, 335] width 245 height 30
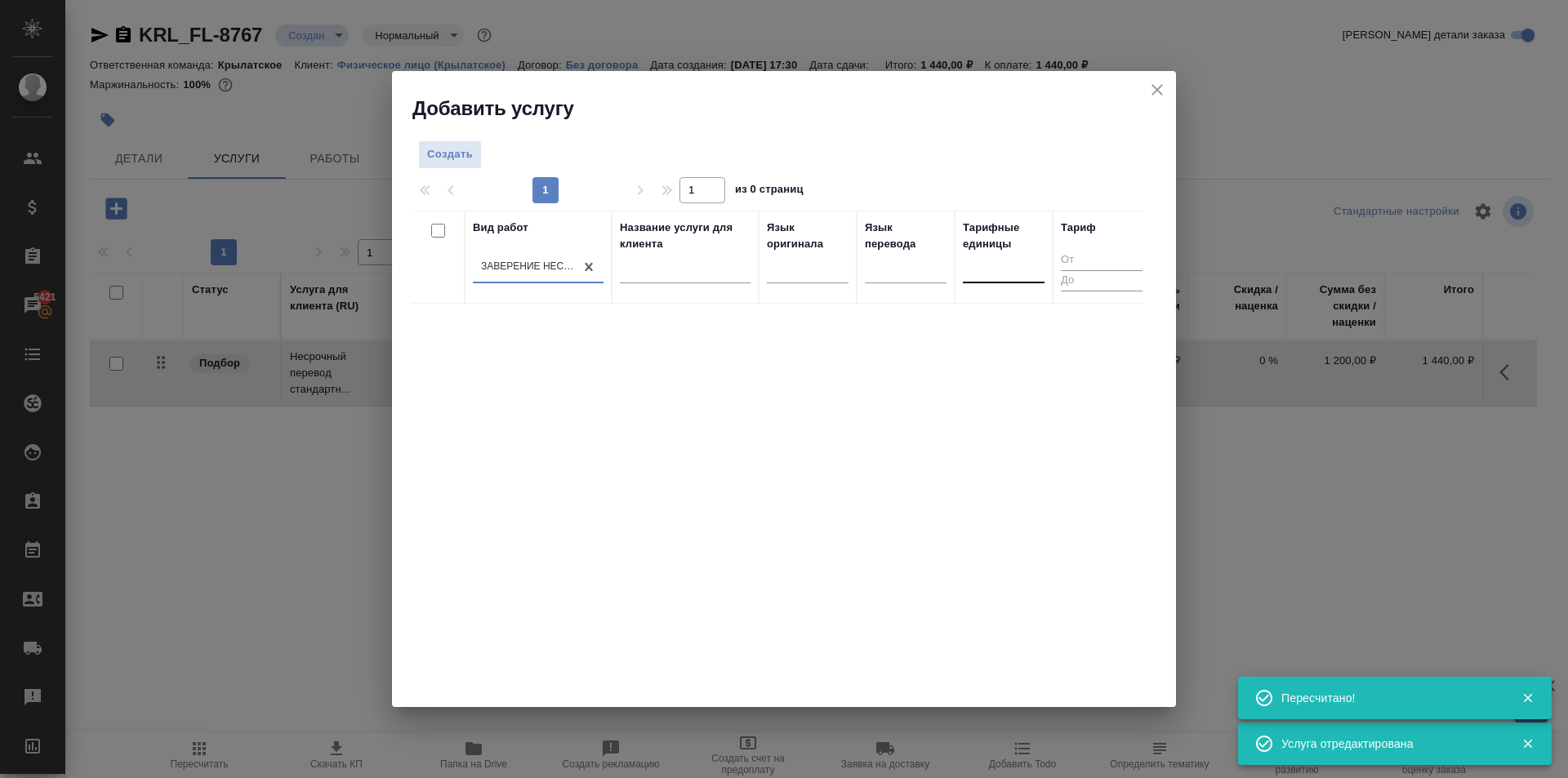
click at [1021, 257] on div at bounding box center [1003, 267] width 82 height 23
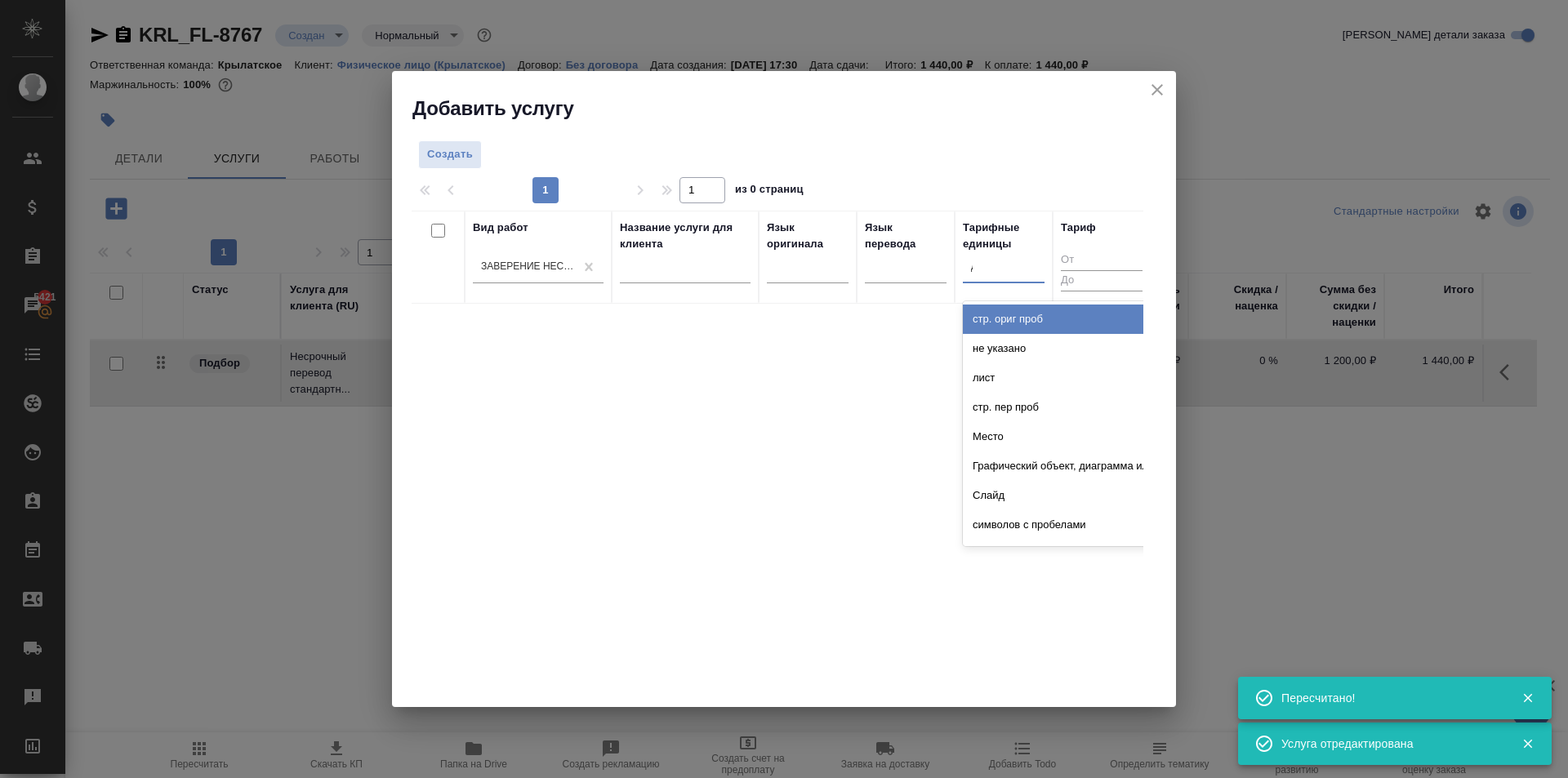
type input "до"
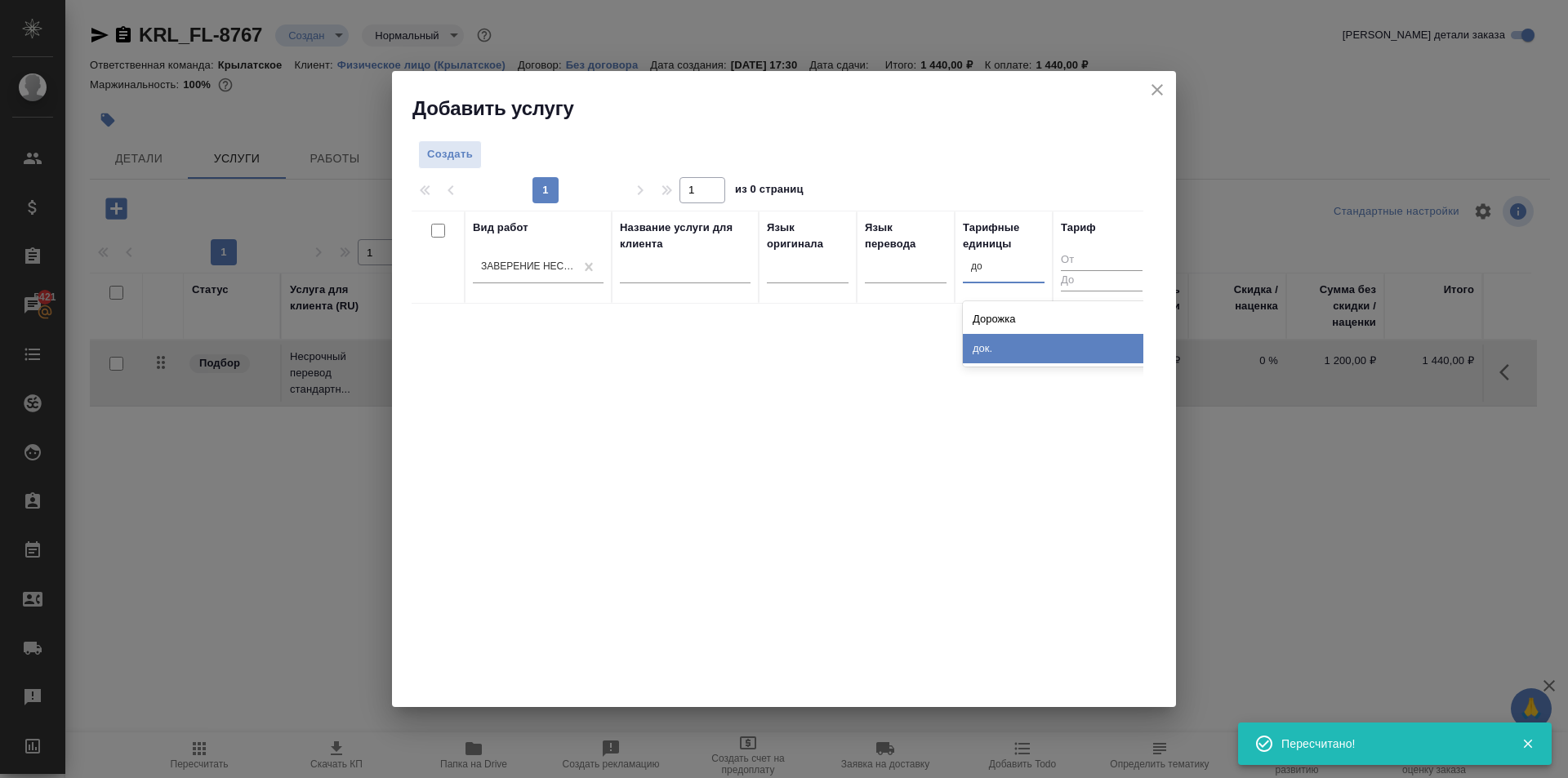
drag, startPoint x: 1025, startPoint y: 351, endPoint x: 820, endPoint y: 327, distance: 206.4
click at [1020, 353] on div "док." at bounding box center [1085, 348] width 245 height 30
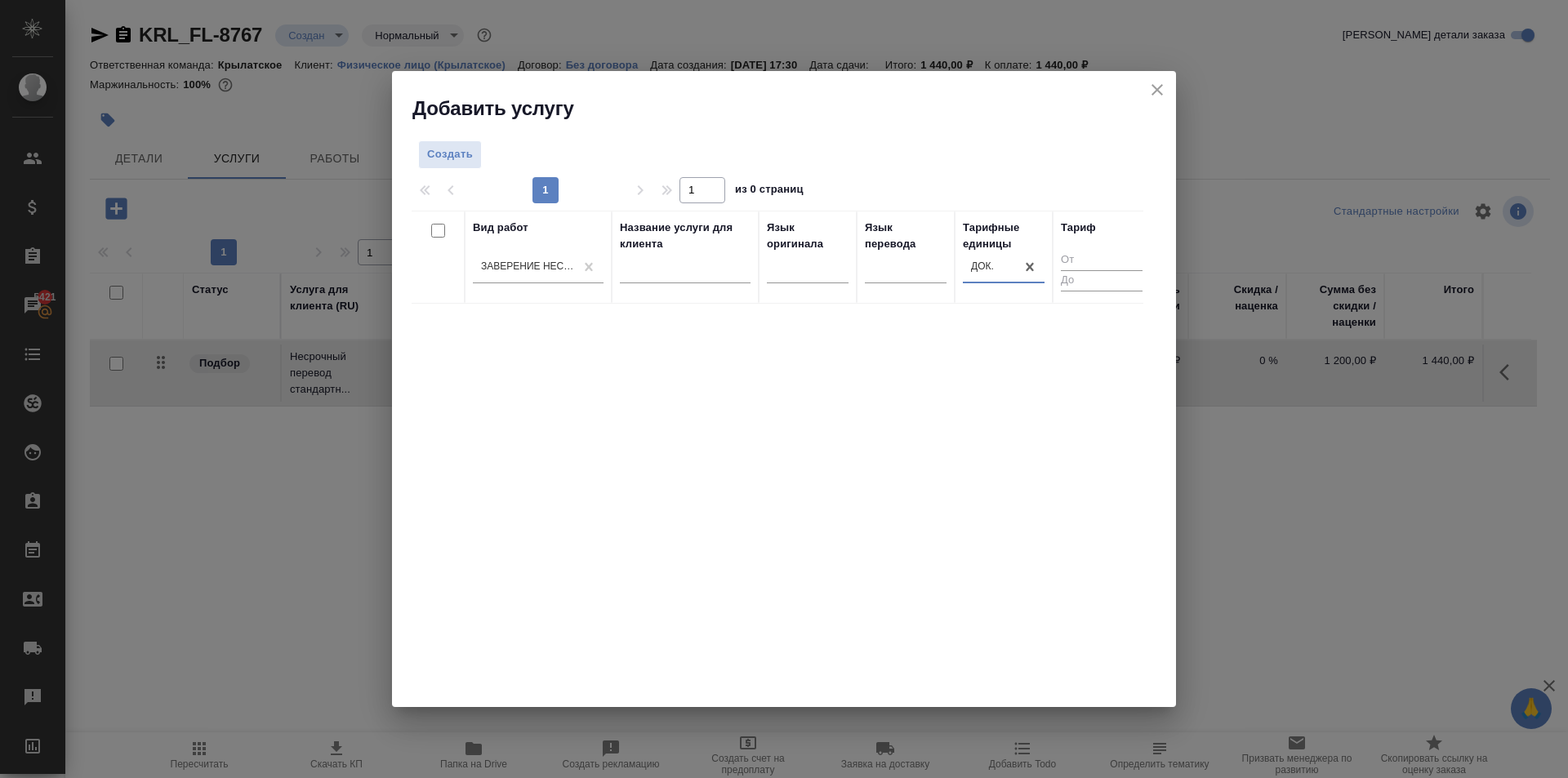
click at [434, 181] on div "1 1 из 0 страниц" at bounding box center [784, 189] width 745 height 26
click at [443, 162] on span "Создать" at bounding box center [450, 154] width 46 height 19
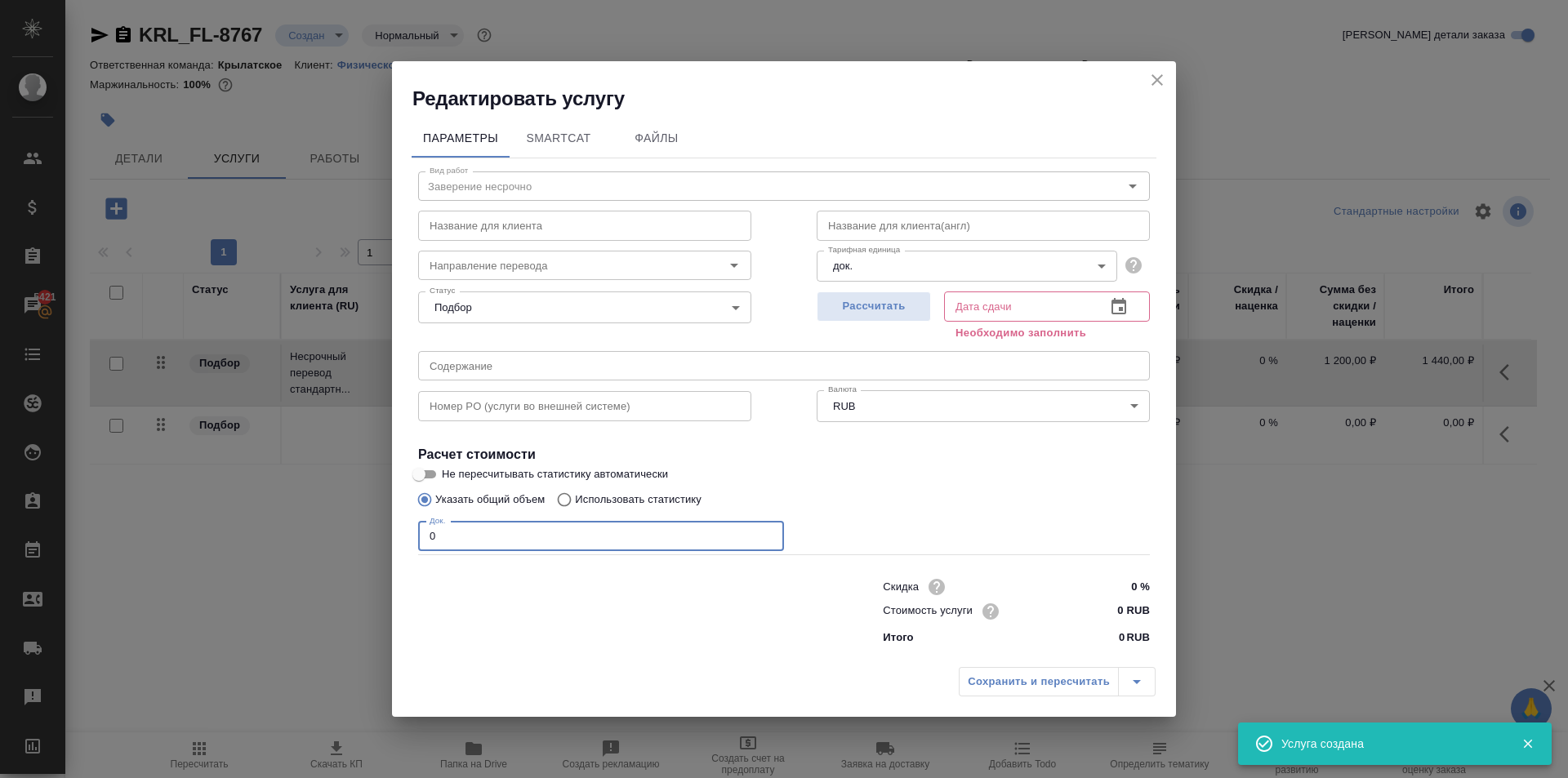
drag, startPoint x: 509, startPoint y: 540, endPoint x: 245, endPoint y: 503, distance: 266.6
click at [240, 502] on div "Редактировать услугу Параметры SmartCat Файлы Вид работ Заверение несрочно Вид …" at bounding box center [784, 389] width 1568 height 778
type input "1"
drag, startPoint x: 1139, startPoint y: 606, endPoint x: 1104, endPoint y: 616, distance: 36.4
click at [1135, 610] on input "0 RUB" at bounding box center [1119, 611] width 61 height 23
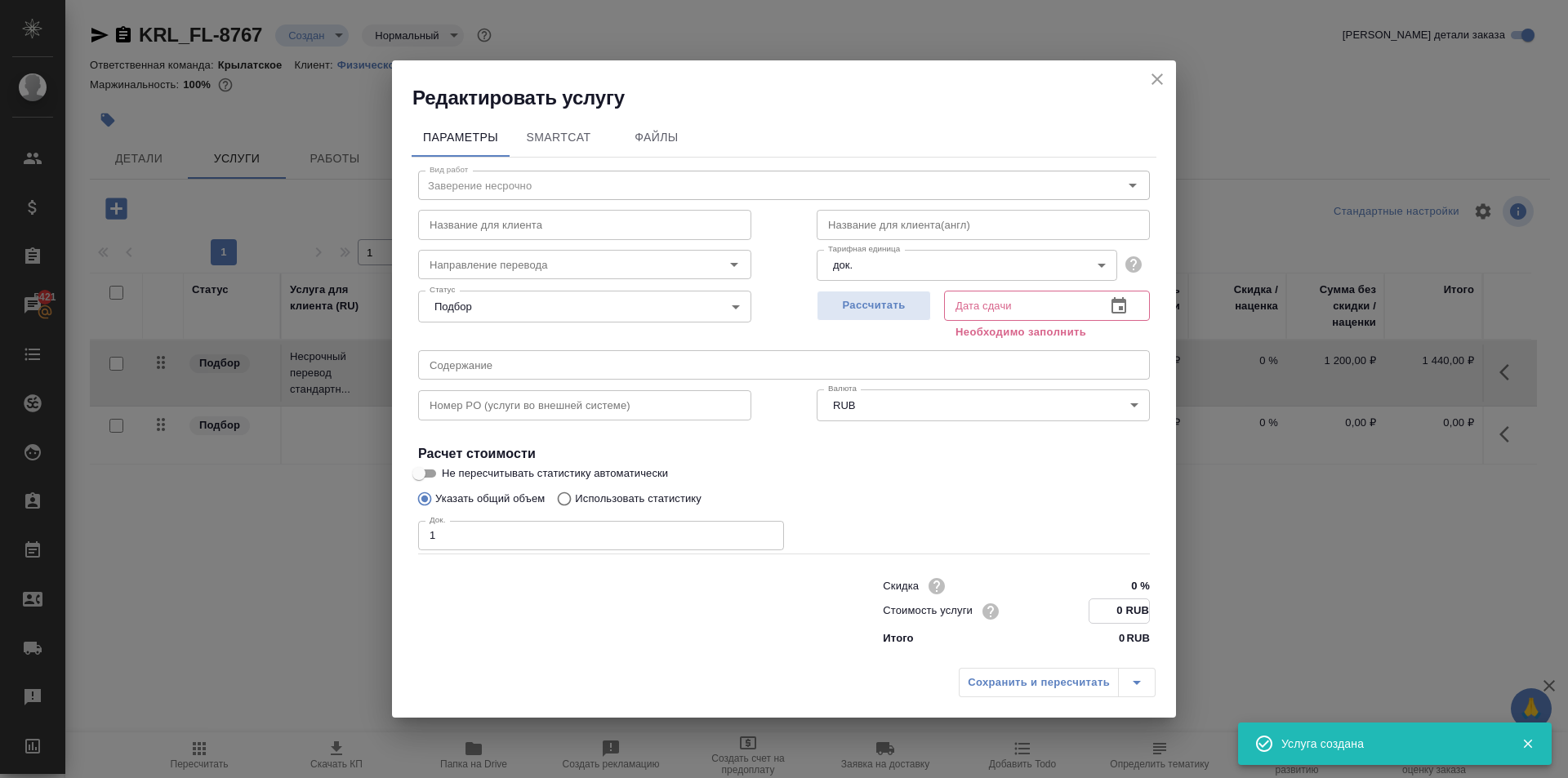
click at [1099, 617] on input "0 RUB" at bounding box center [1119, 611] width 59 height 23
type input "700 RUB"
click at [912, 318] on button "Рассчитать" at bounding box center [873, 306] width 114 height 31
type input "29.09.2025 17:43"
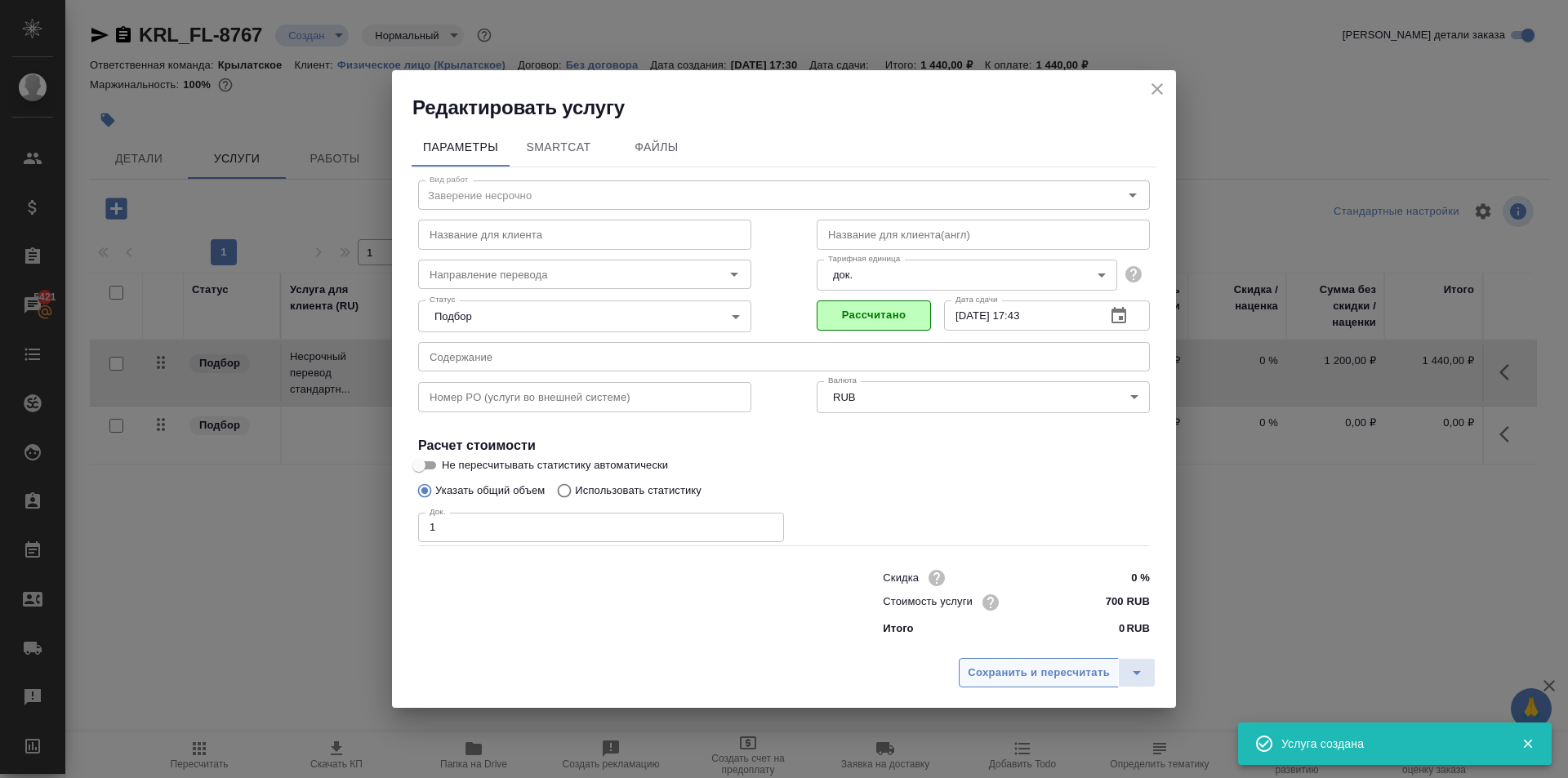
click at [1023, 666] on span "Сохранить и пересчитать" at bounding box center [1038, 673] width 142 height 19
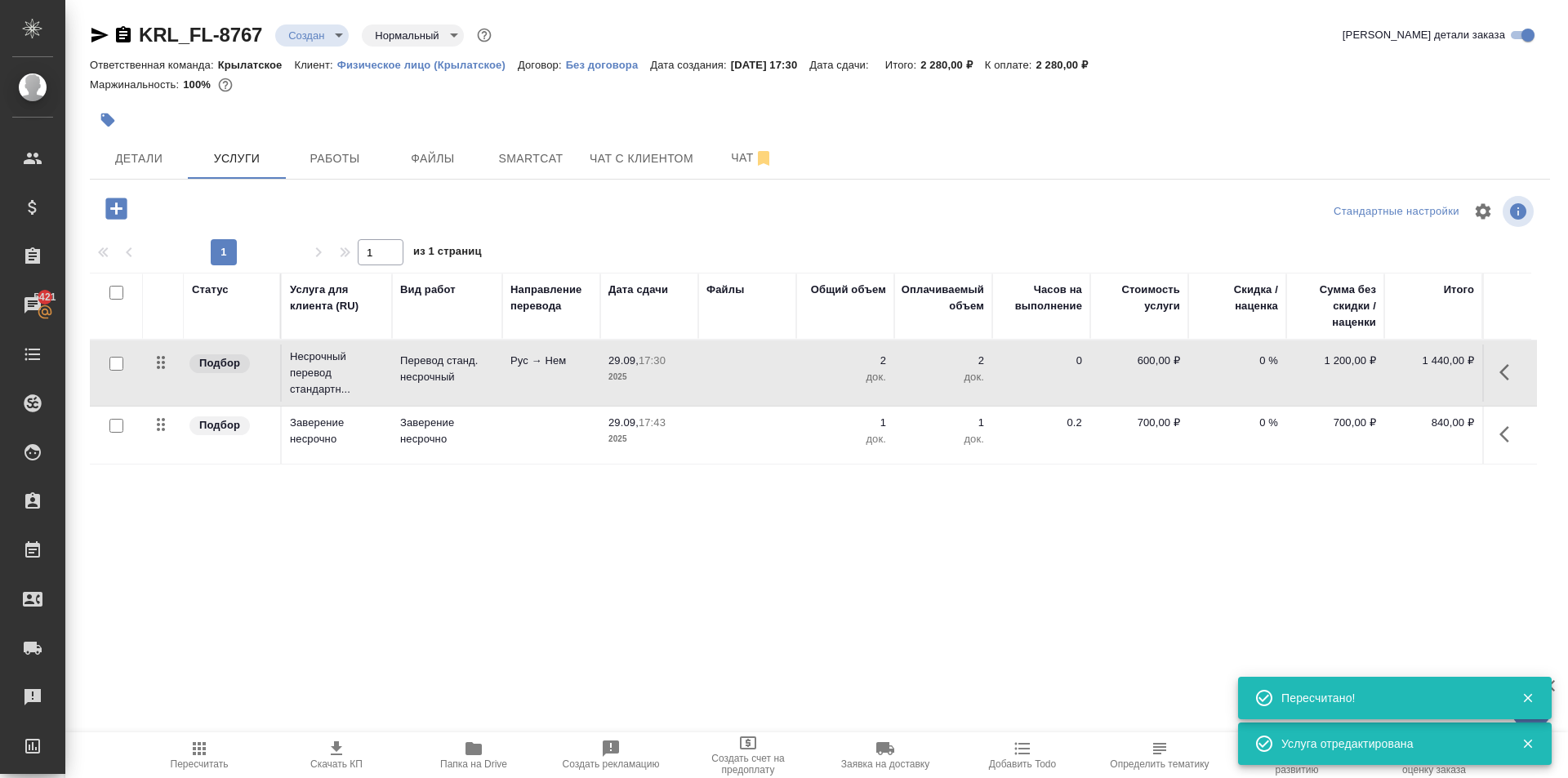
click at [194, 734] on button "Пересчитать" at bounding box center [199, 755] width 137 height 46
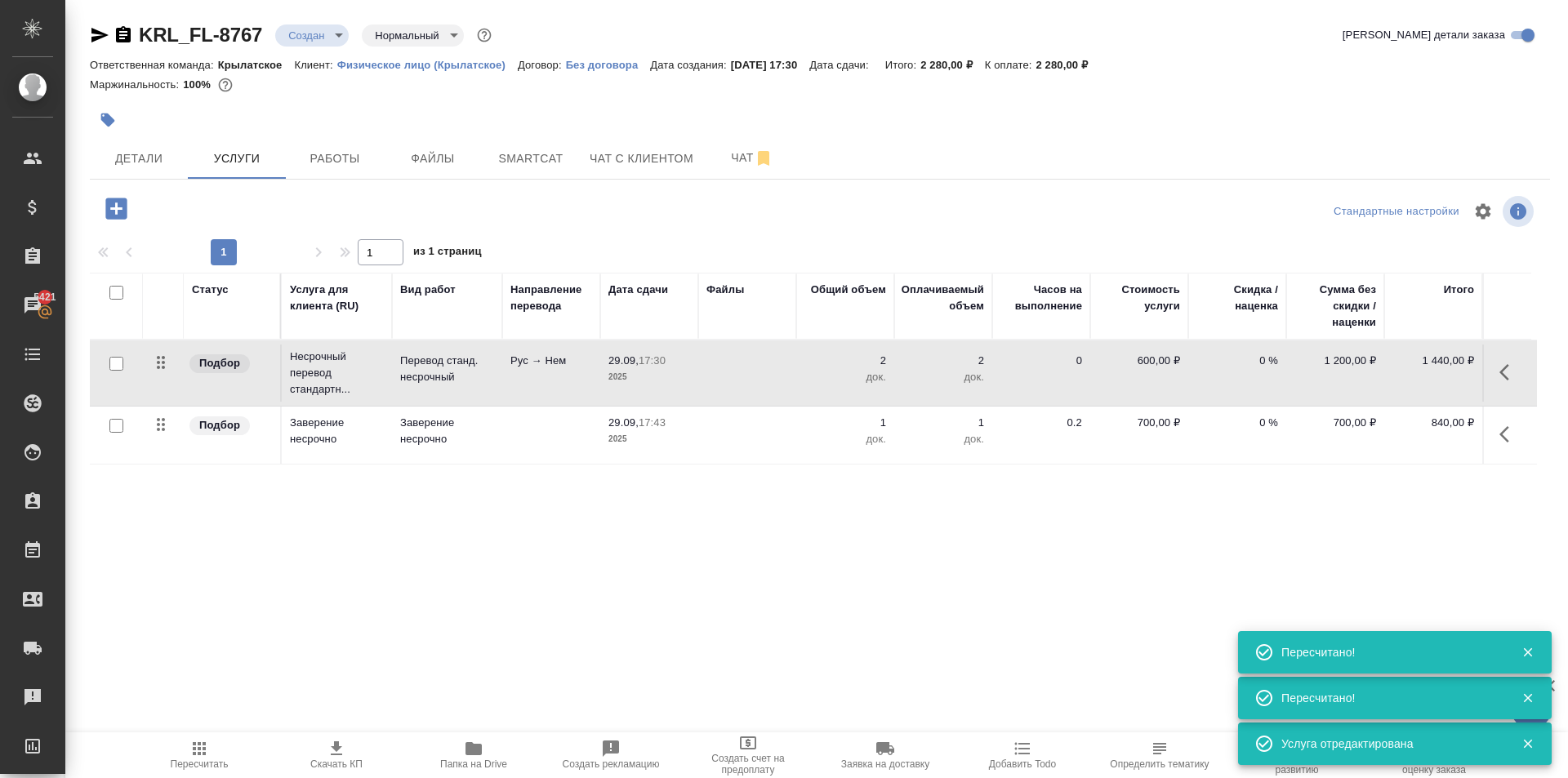
click at [1052, 586] on div "Статус Услуга для клиента (RU) Вид работ Направление перевода Дата сдачи Файлы …" at bounding box center [813, 448] width 1447 height 351
click at [127, 214] on icon "button" at bounding box center [117, 209] width 29 height 29
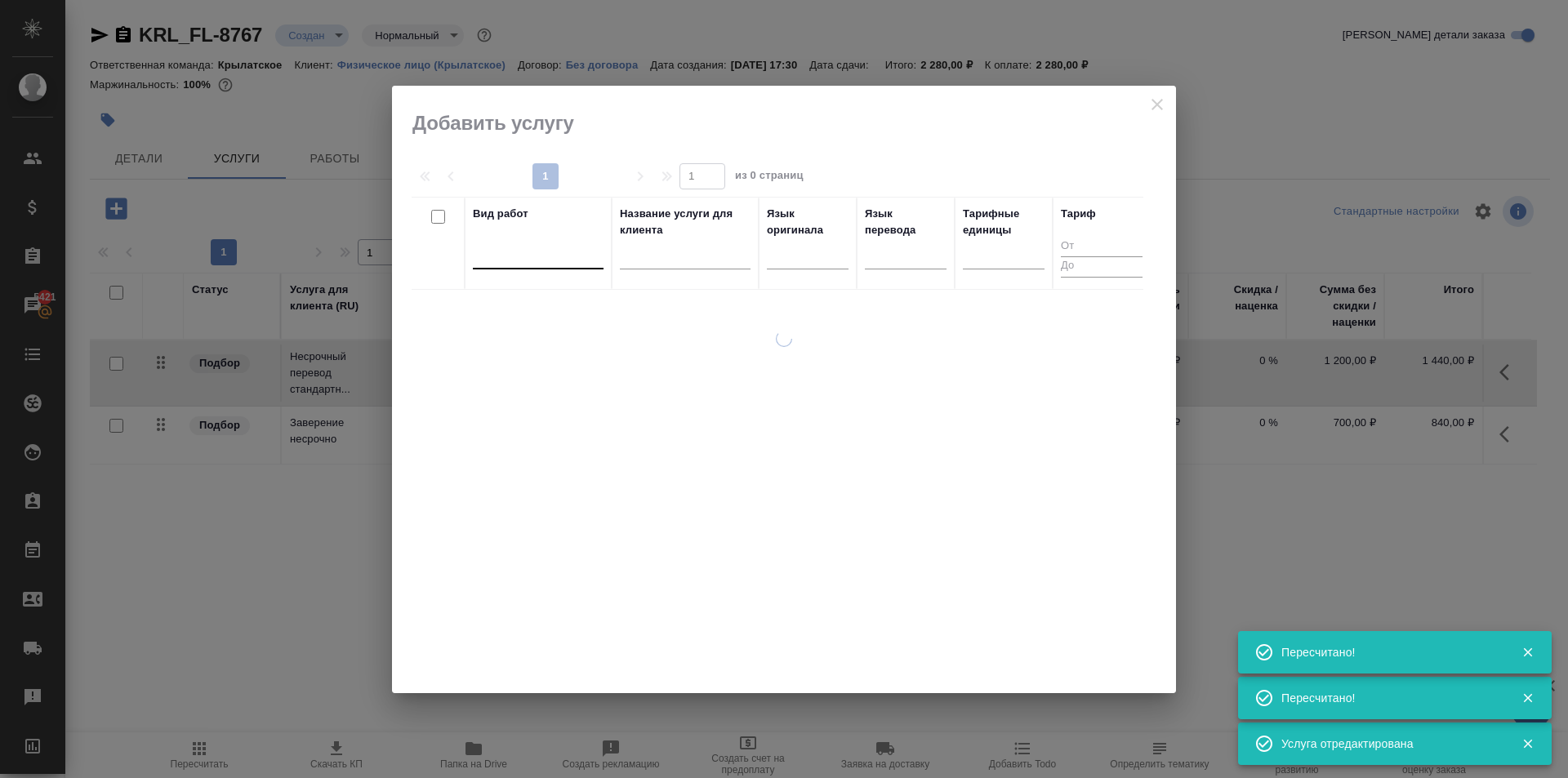
click at [530, 257] on div at bounding box center [539, 252] width 131 height 23
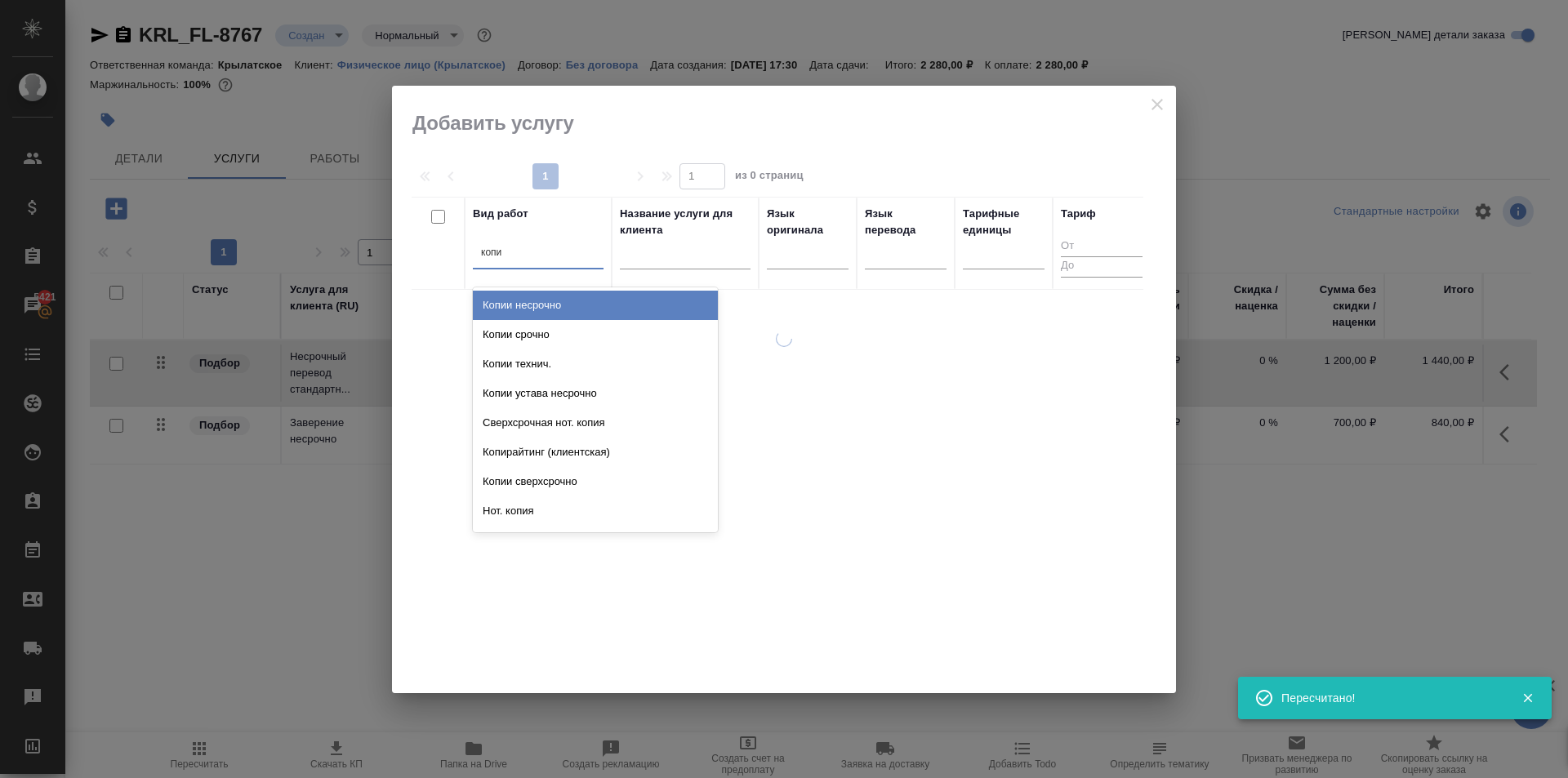
type input "копии"
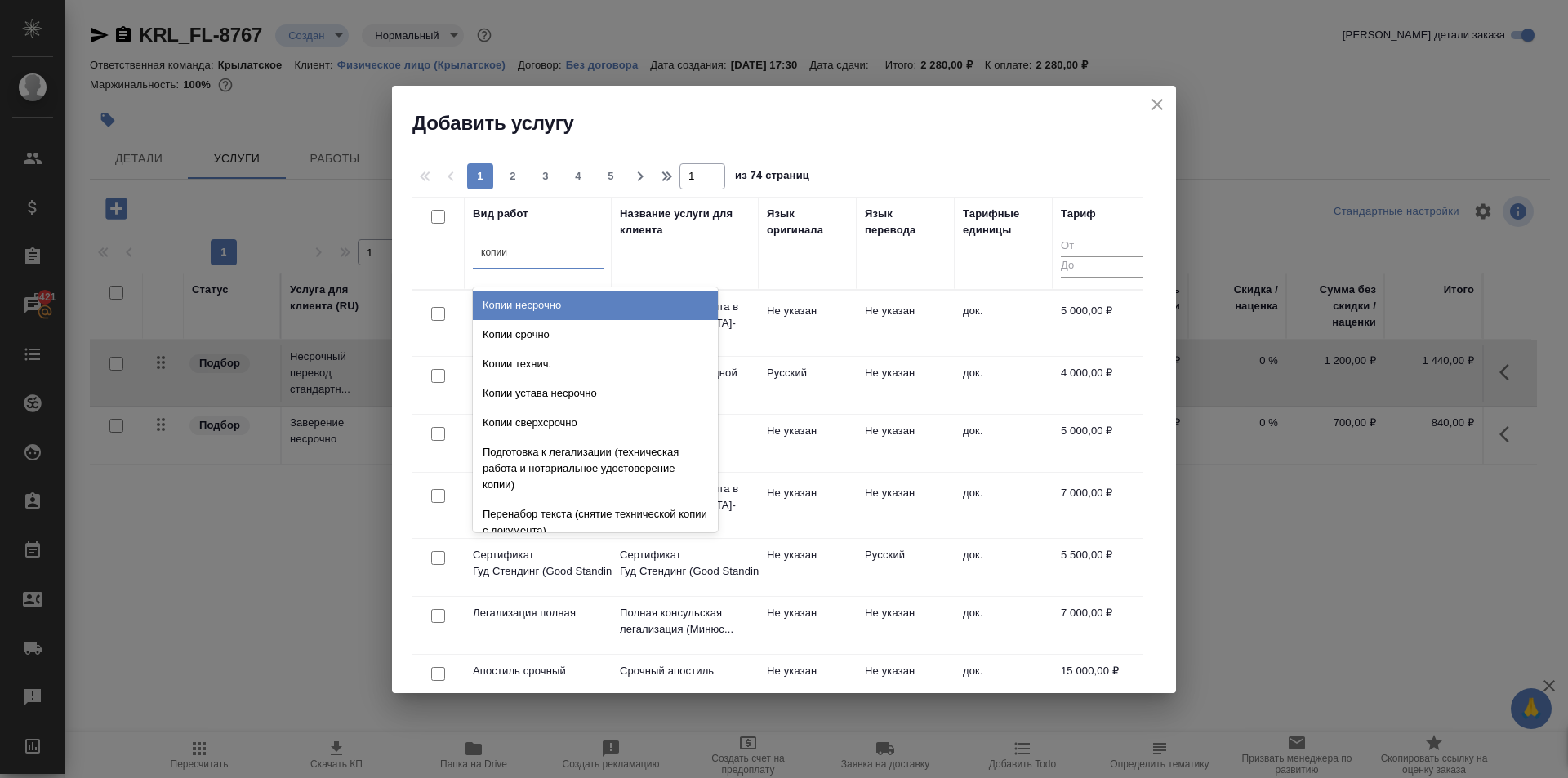
drag, startPoint x: 580, startPoint y: 308, endPoint x: 642, endPoint y: 299, distance: 62.6
click at [608, 301] on div "Копии несрочно" at bounding box center [595, 305] width 245 height 30
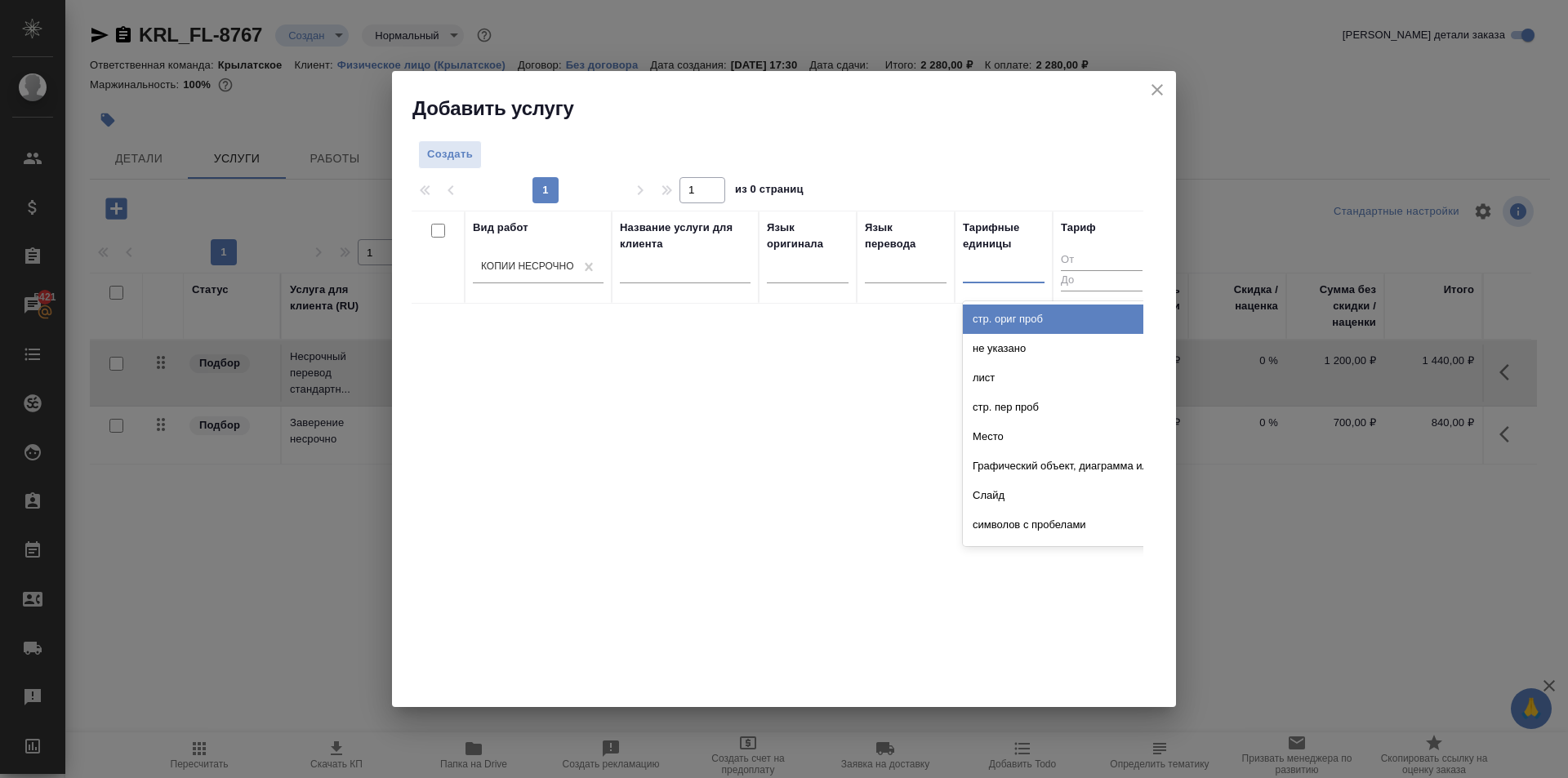
click at [994, 270] on div at bounding box center [1003, 267] width 82 height 23
type input "стра"
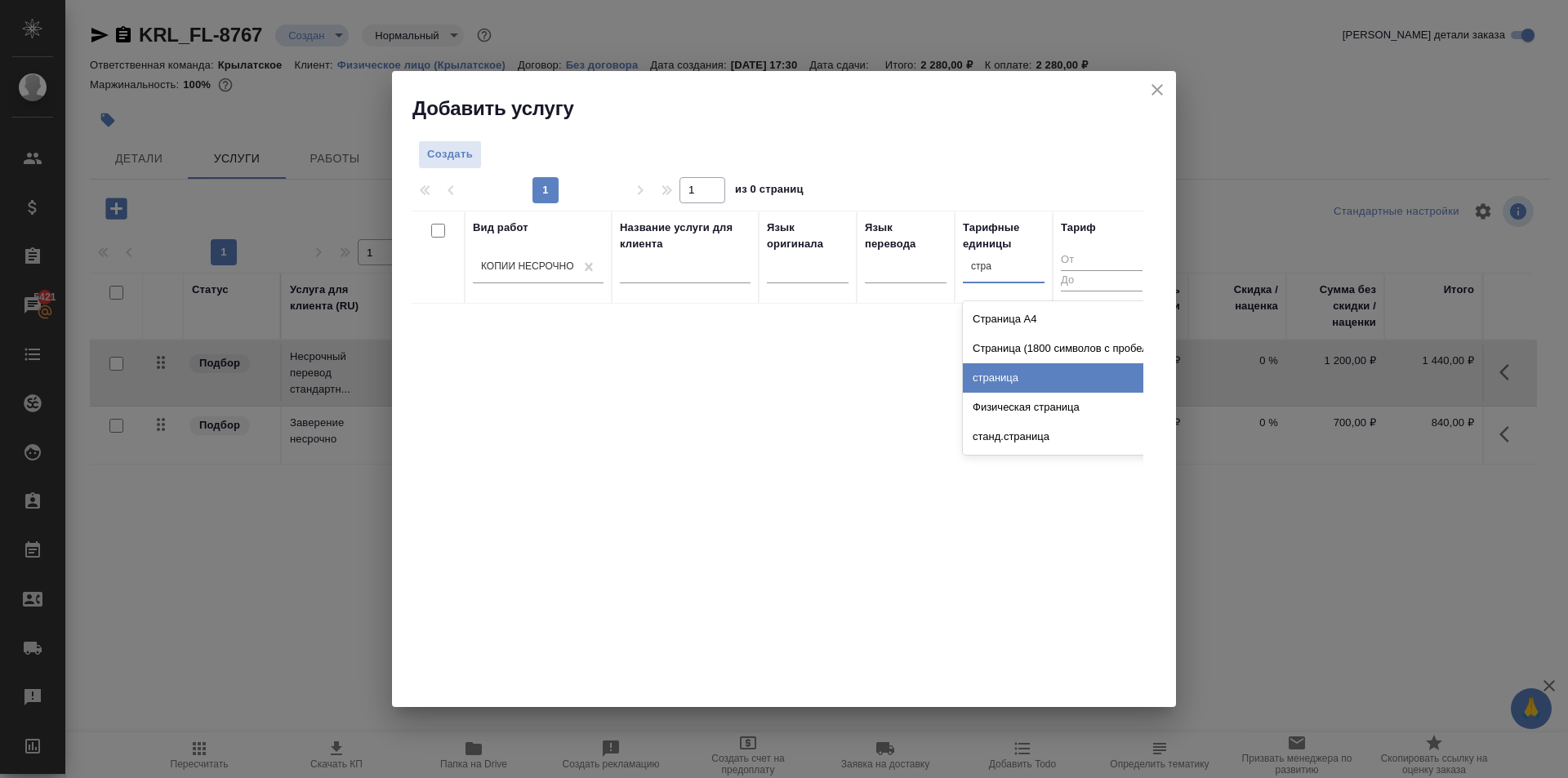
click at [986, 380] on div "страница" at bounding box center [1085, 378] width 245 height 30
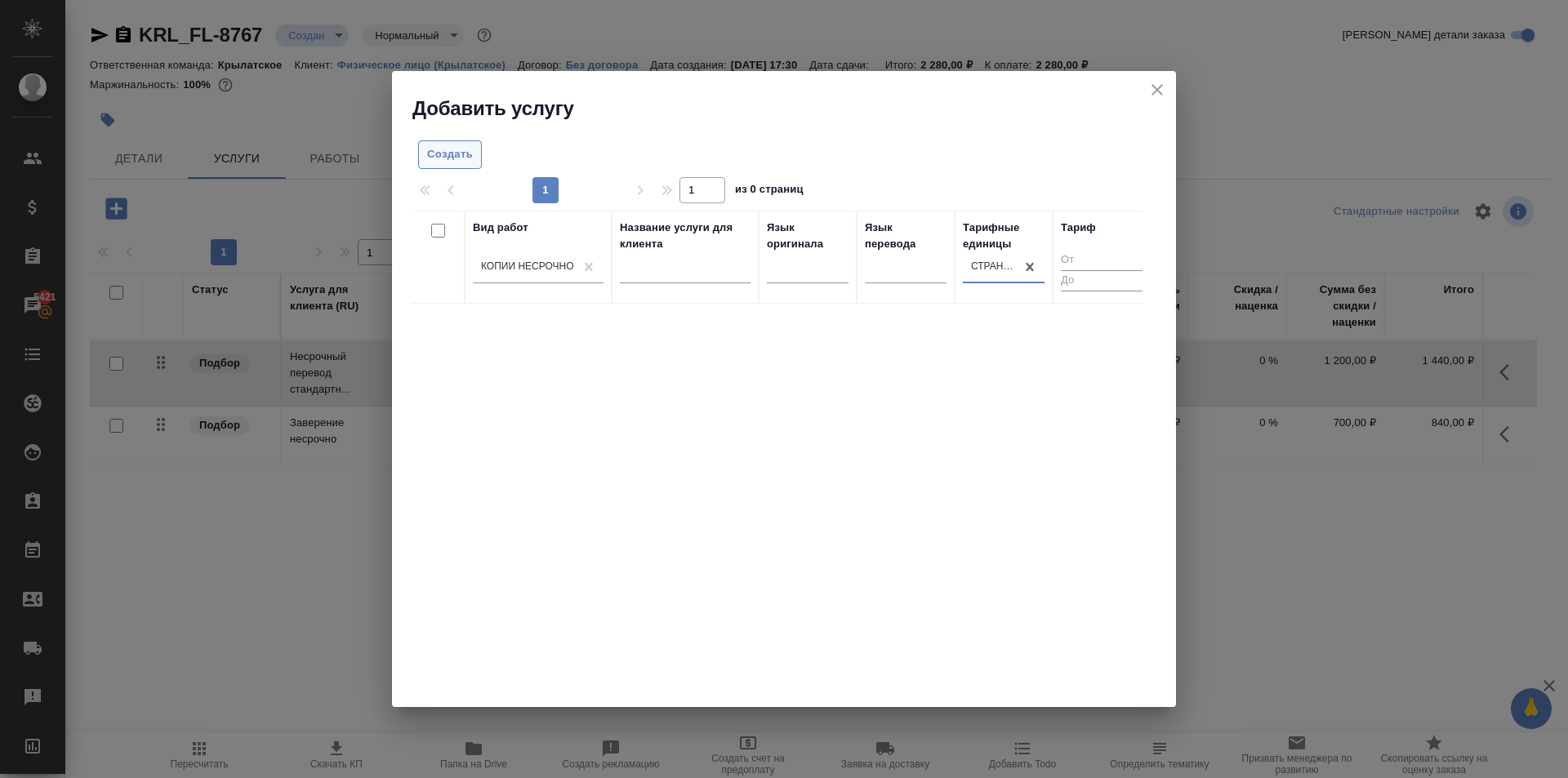
click at [481, 152] on div "Создать" at bounding box center [536, 155] width 249 height 29
click at [476, 154] on button "Создать" at bounding box center [450, 155] width 64 height 29
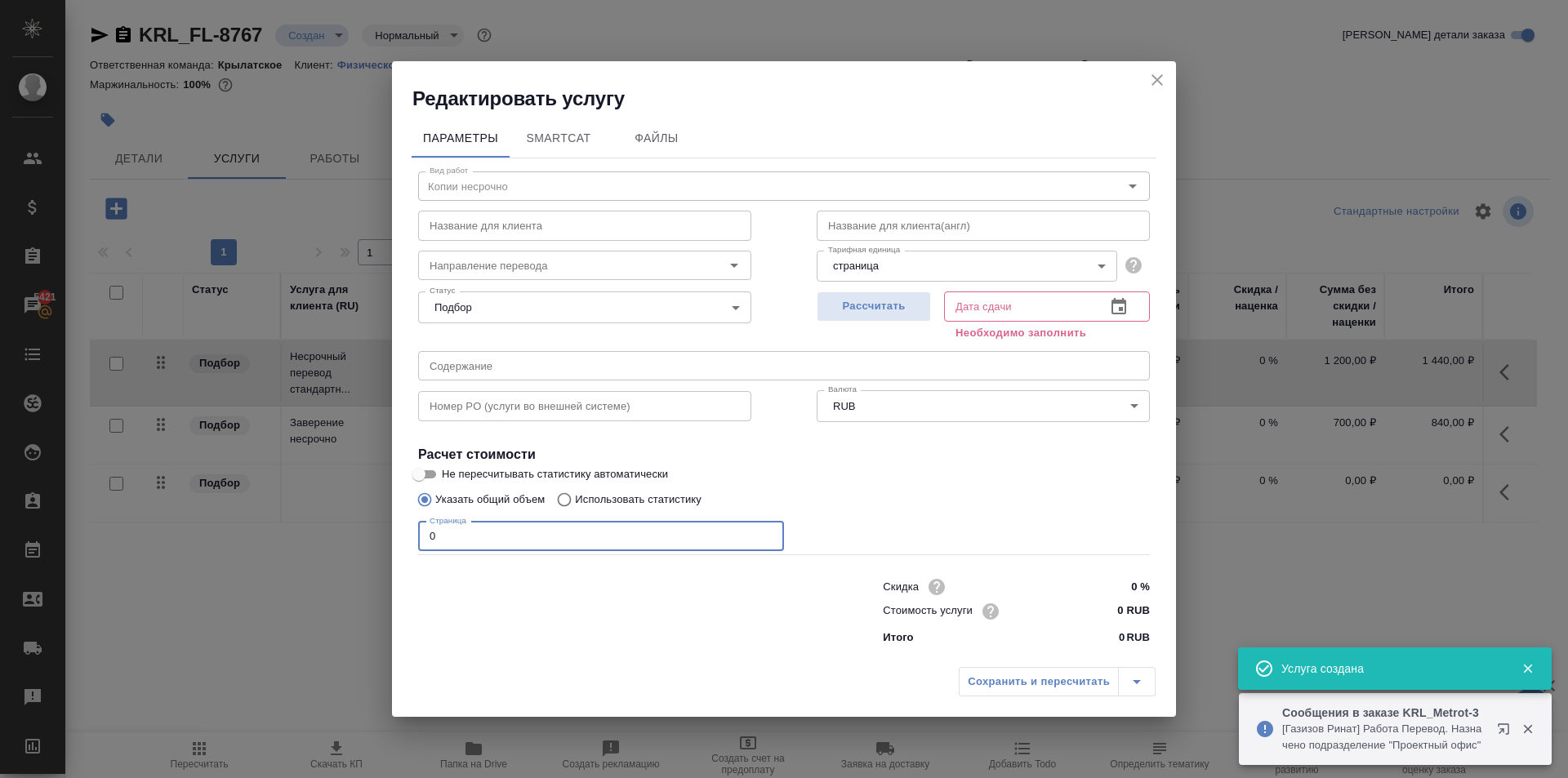
drag, startPoint x: 462, startPoint y: 514, endPoint x: 366, endPoint y: 496, distance: 97.7
click at [366, 496] on div "Редактировать услугу Параметры SmartCat Файлы Вид работ Копии несрочно Вид рабо…" at bounding box center [784, 389] width 1568 height 778
type input "1"
click at [1089, 607] on div "0 RUB" at bounding box center [1119, 611] width 61 height 25
type input "200 RUB"
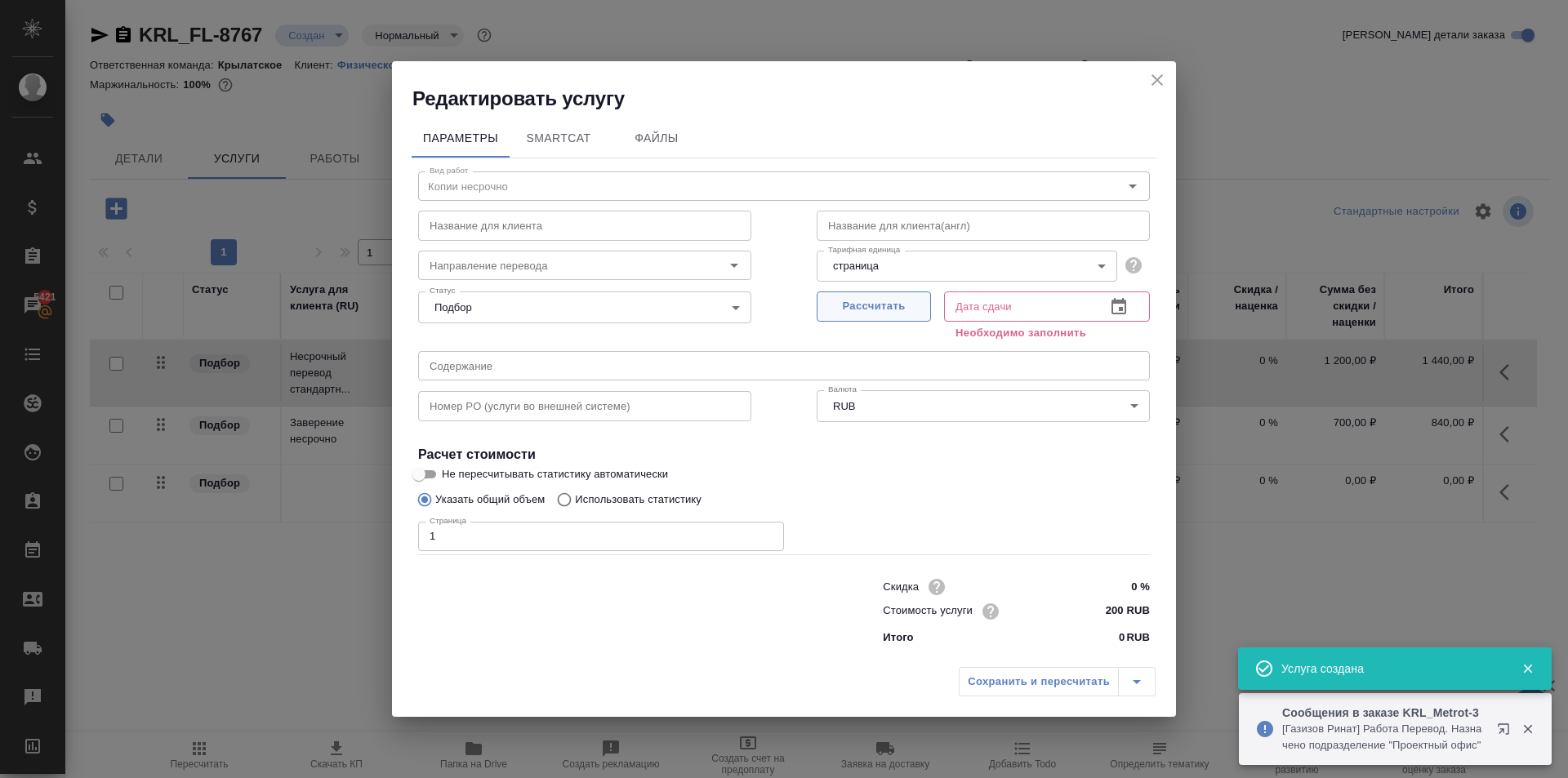
drag, startPoint x: 913, startPoint y: 326, endPoint x: 910, endPoint y: 315, distance: 11.4
click at [913, 322] on div "Рассчитать" at bounding box center [873, 315] width 114 height 59
click at [910, 315] on span "Рассчитать" at bounding box center [873, 306] width 96 height 19
type input "29.09.2025 17:34"
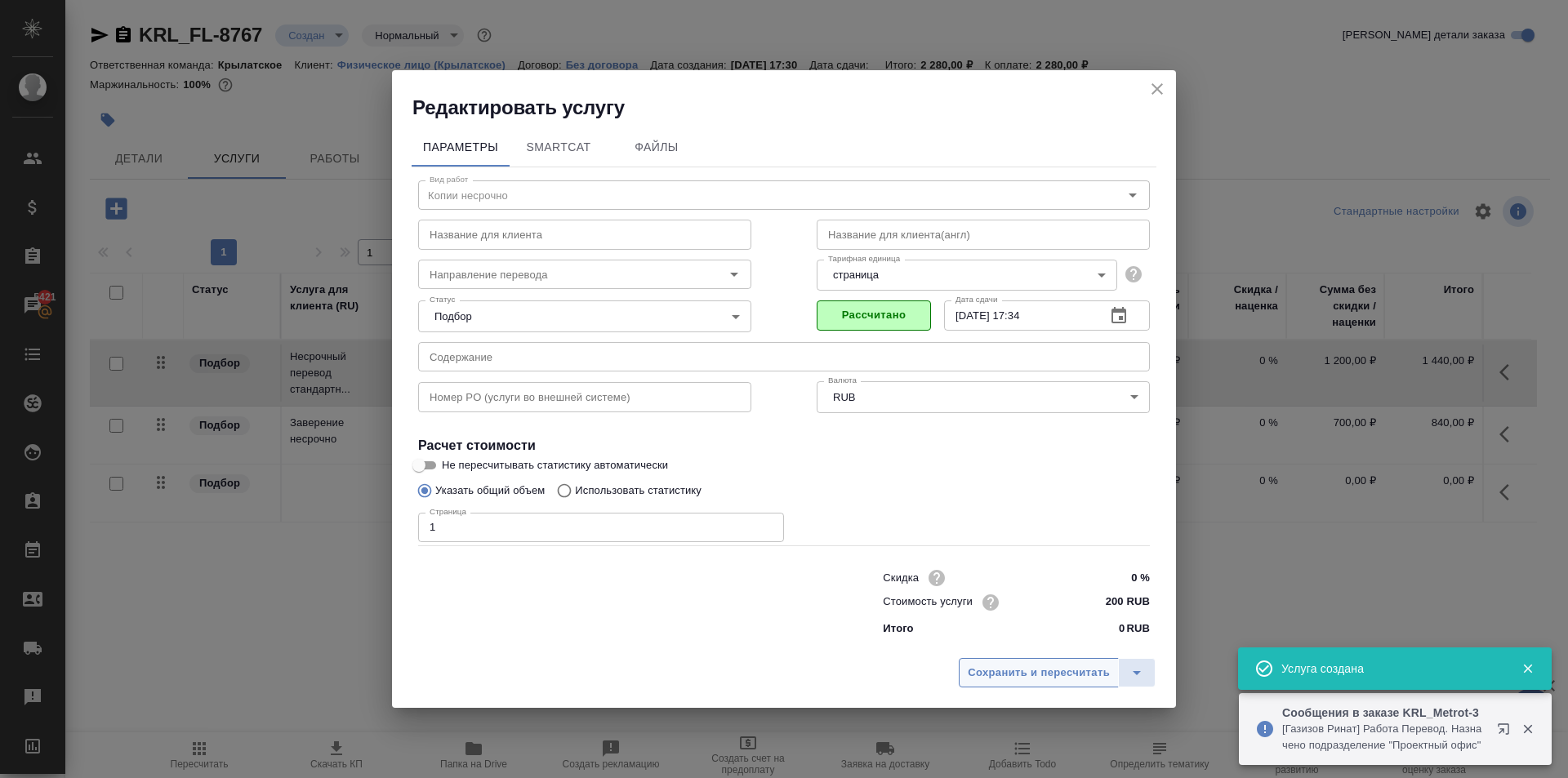
click at [1011, 679] on span "Сохранить и пересчитать" at bounding box center [1038, 673] width 142 height 19
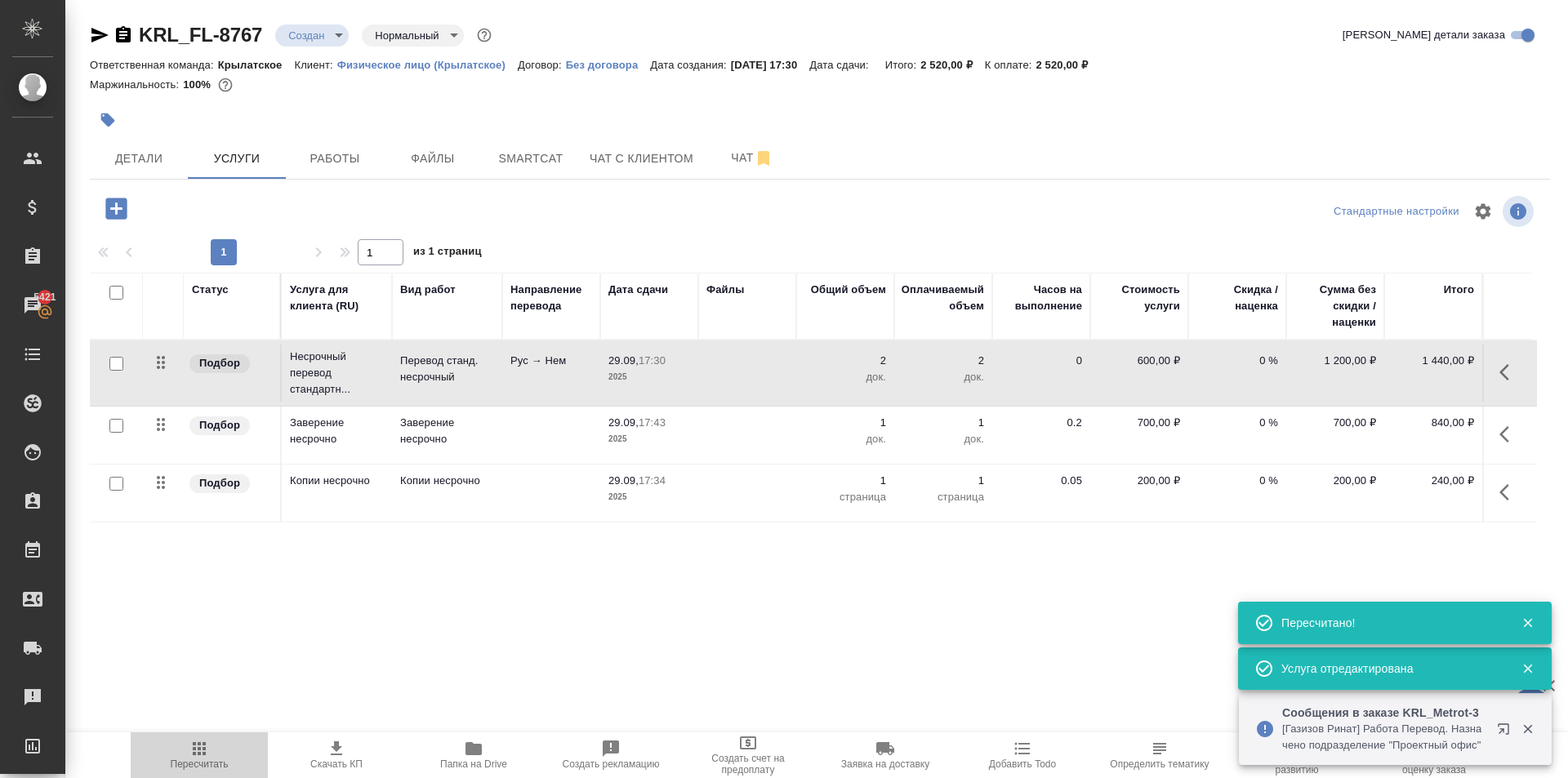
click at [186, 745] on span "Пересчитать" at bounding box center [199, 754] width 118 height 31
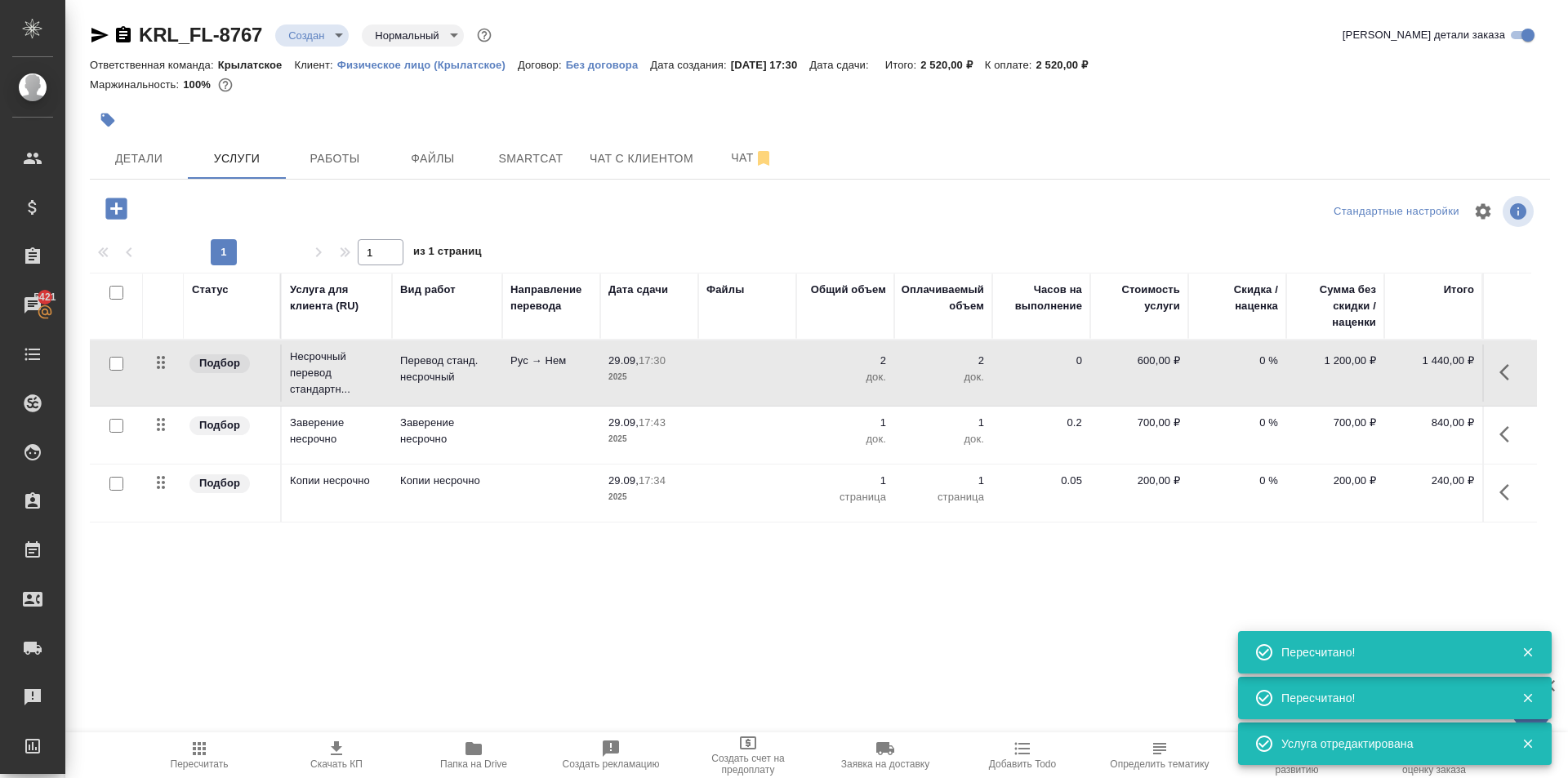
click at [1109, 164] on div "Детали Услуги Работы Файлы Smartcat Чат с клиентом Чат" at bounding box center [819, 158] width 1460 height 40
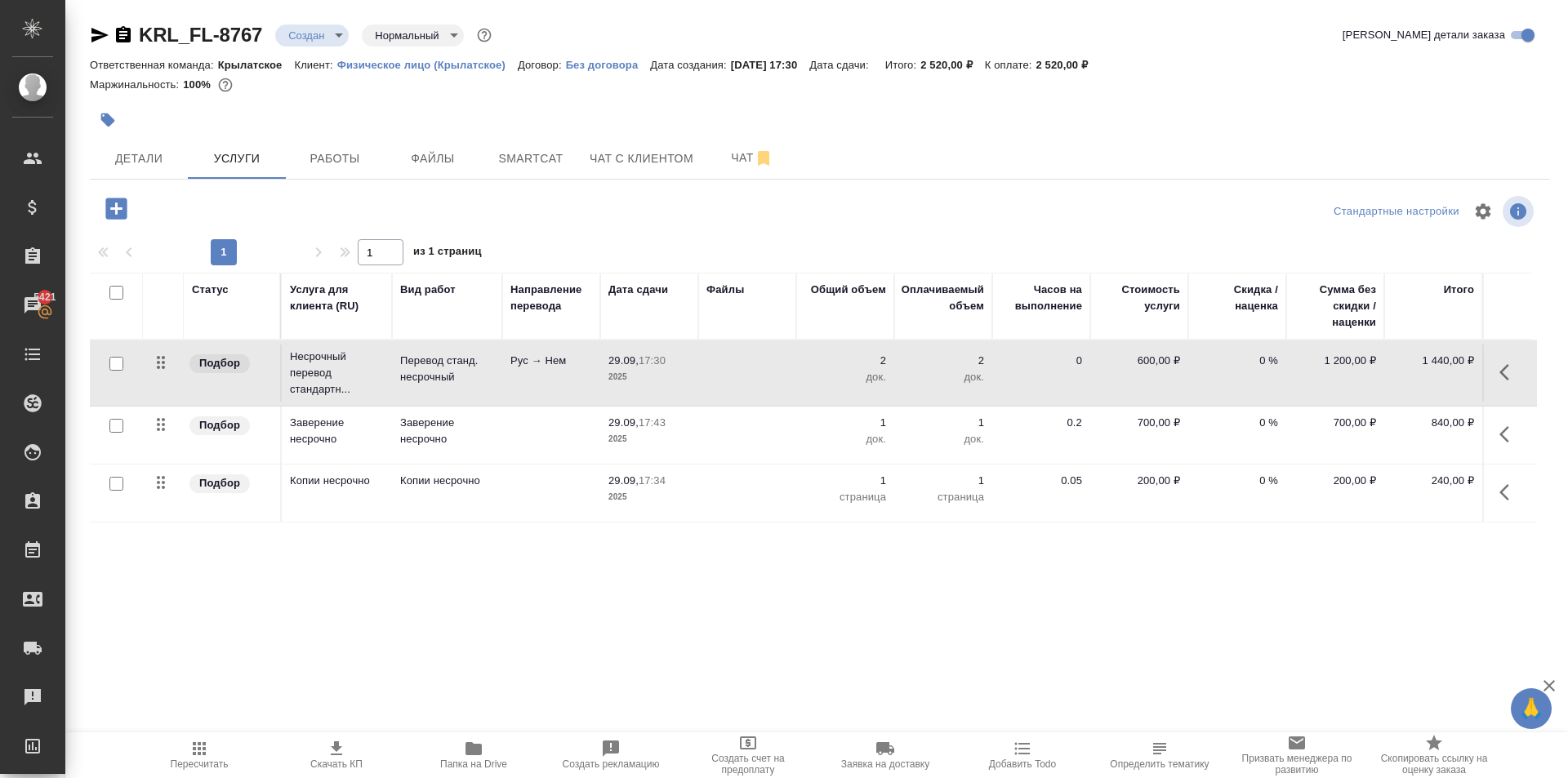
click at [1006, 217] on div at bounding box center [819, 212] width 486 height 39
drag, startPoint x: 1093, startPoint y: 106, endPoint x: 1073, endPoint y: 68, distance: 42.9
click at [1092, 101] on div "KRL_FL-8767 Создан new Нормальный normal Кратко детали заказа Ответственная ком…" at bounding box center [819, 80] width 1460 height 116
click at [203, 732] on button "Пересчитать" at bounding box center [199, 755] width 137 height 46
click at [431, 599] on div "Статус Услуга для клиента (RU) Вид работ Направление перевода Дата сдачи Файлы …" at bounding box center [813, 448] width 1447 height 351
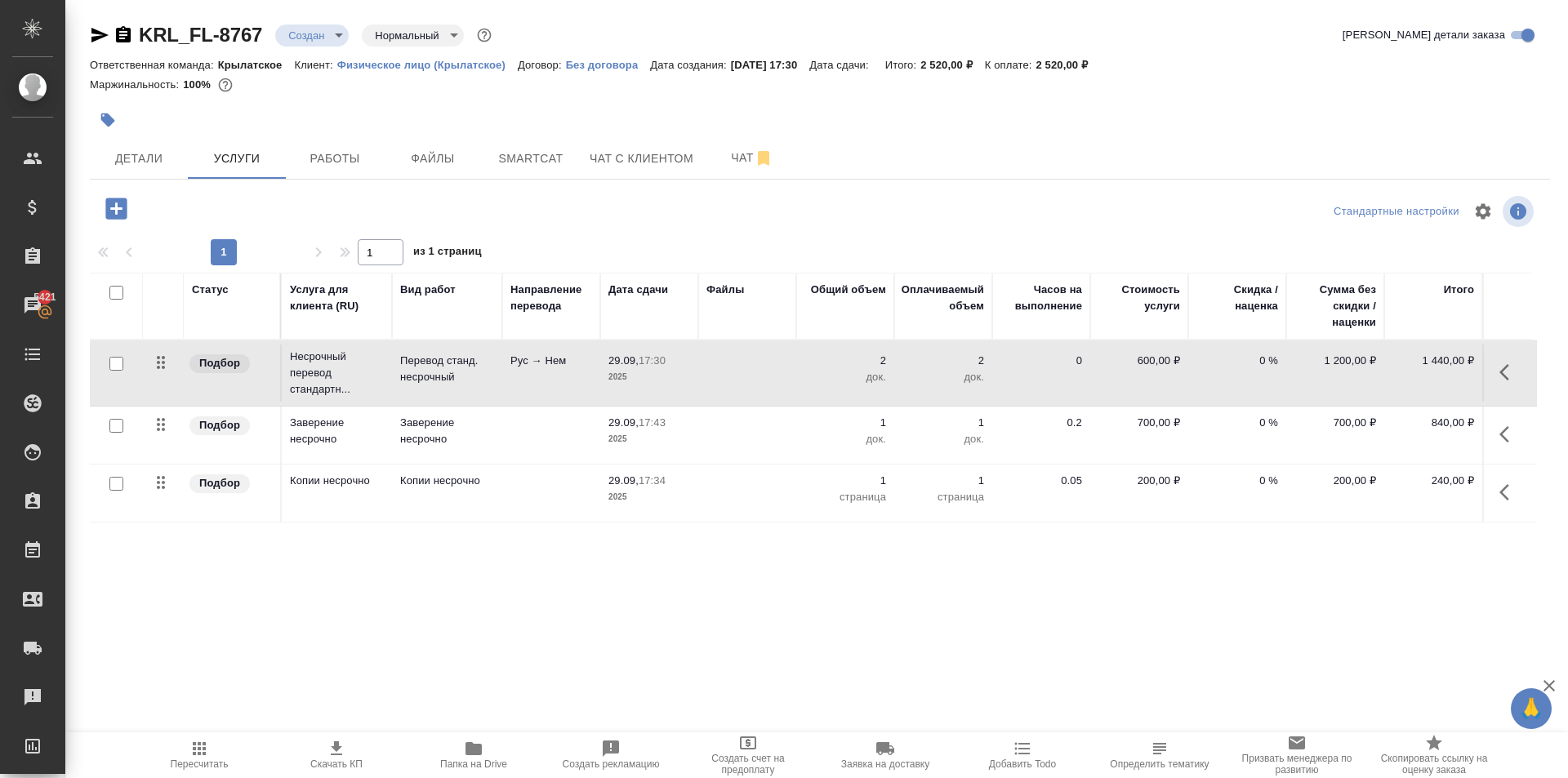
click at [206, 750] on icon "button" at bounding box center [199, 748] width 20 height 20
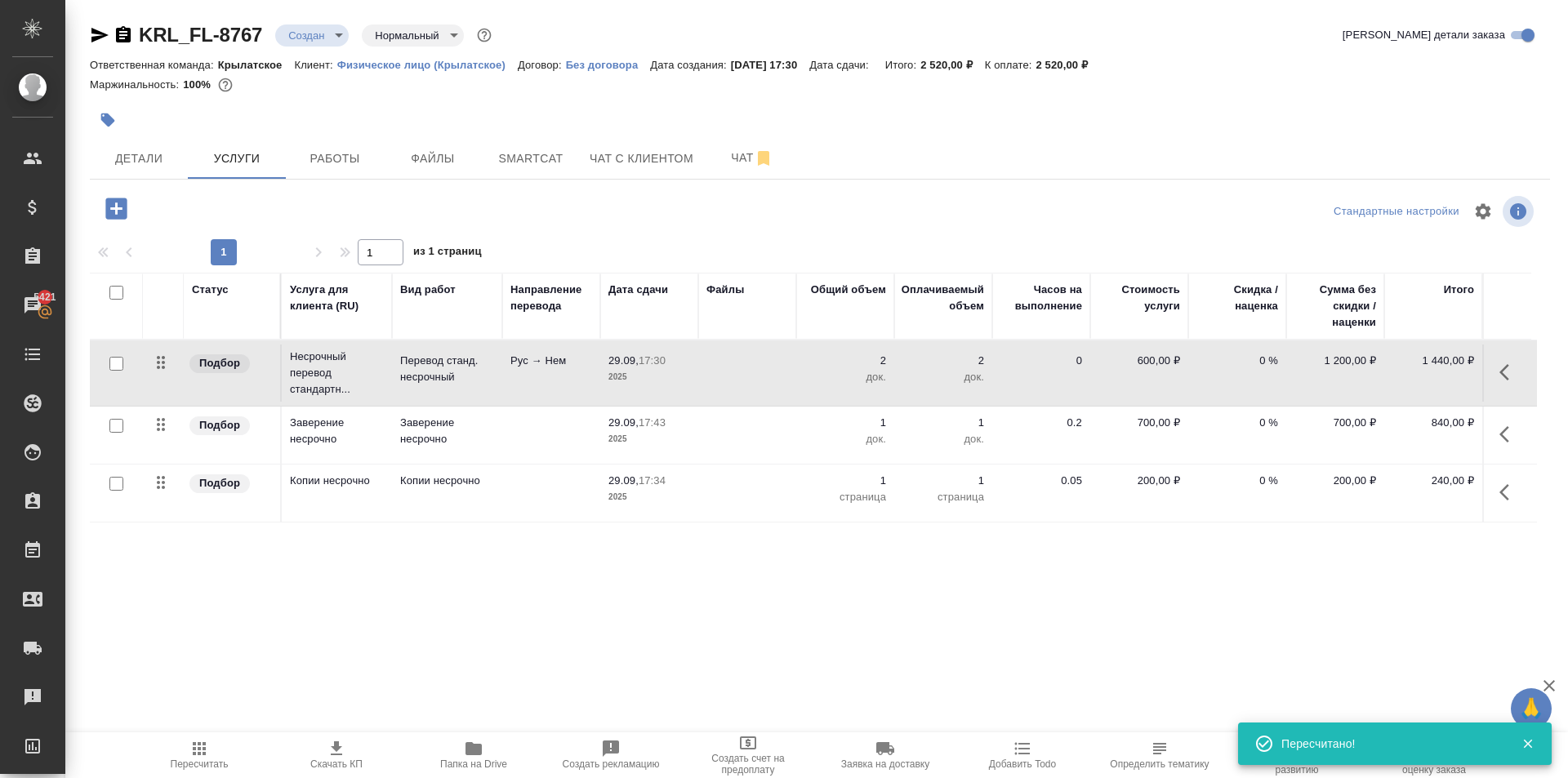
click at [424, 651] on div "KRL_FL-8767 Создан new Нормальный normal Кратко детали заказа Ответственная ком…" at bounding box center [819, 333] width 1478 height 666
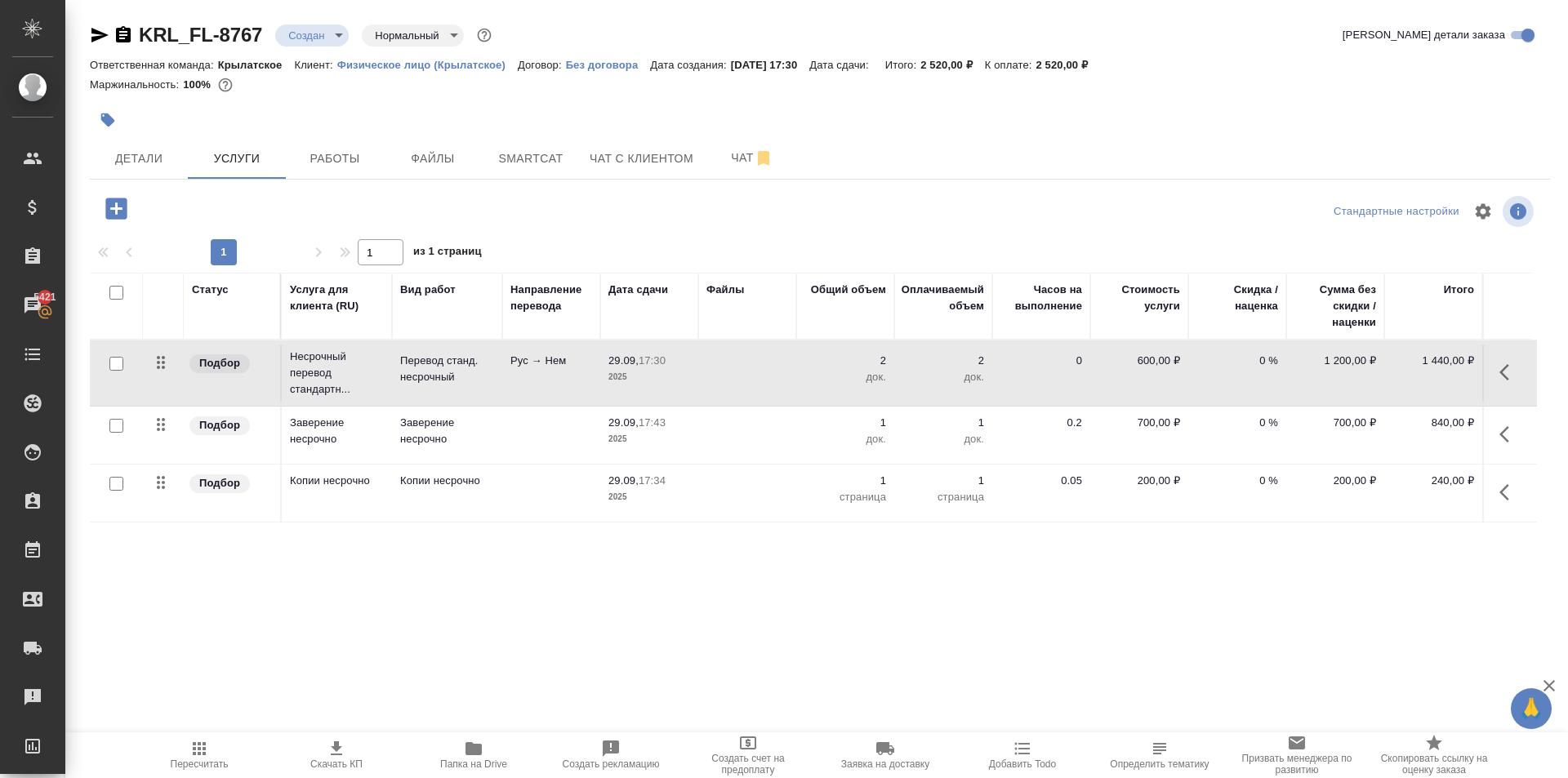
click at [157, 746] on span "Пересчитать" at bounding box center [199, 754] width 118 height 31
drag, startPoint x: 188, startPoint y: 141, endPoint x: 176, endPoint y: 142, distance: 12.0
click at [182, 141] on div "Детали Услуги Работы Файлы Smartcat Чат с клиентом Чат" at bounding box center [819, 158] width 1460 height 40
click at [172, 144] on button "Детали" at bounding box center [138, 158] width 98 height 40
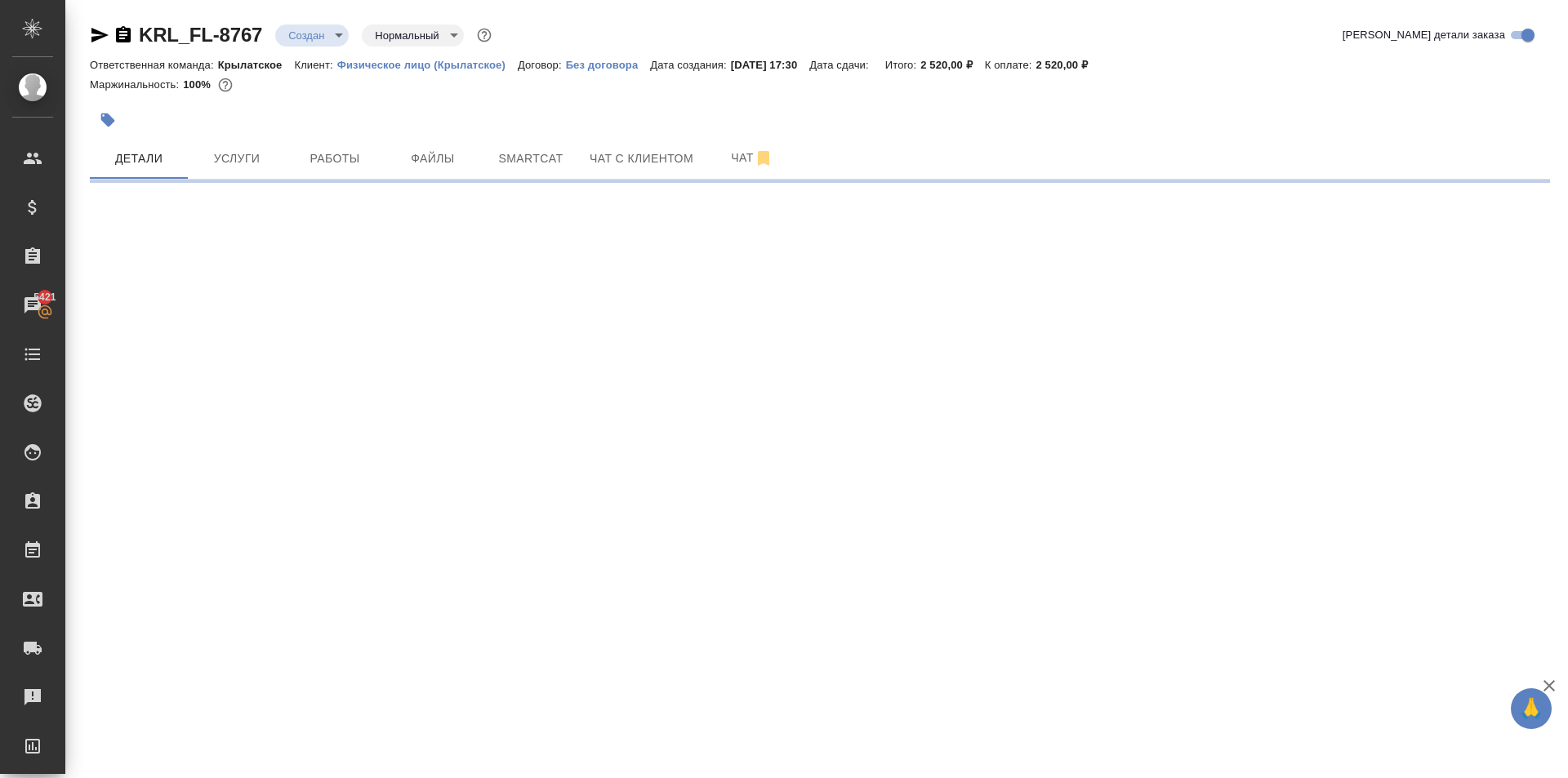
select select "RU"
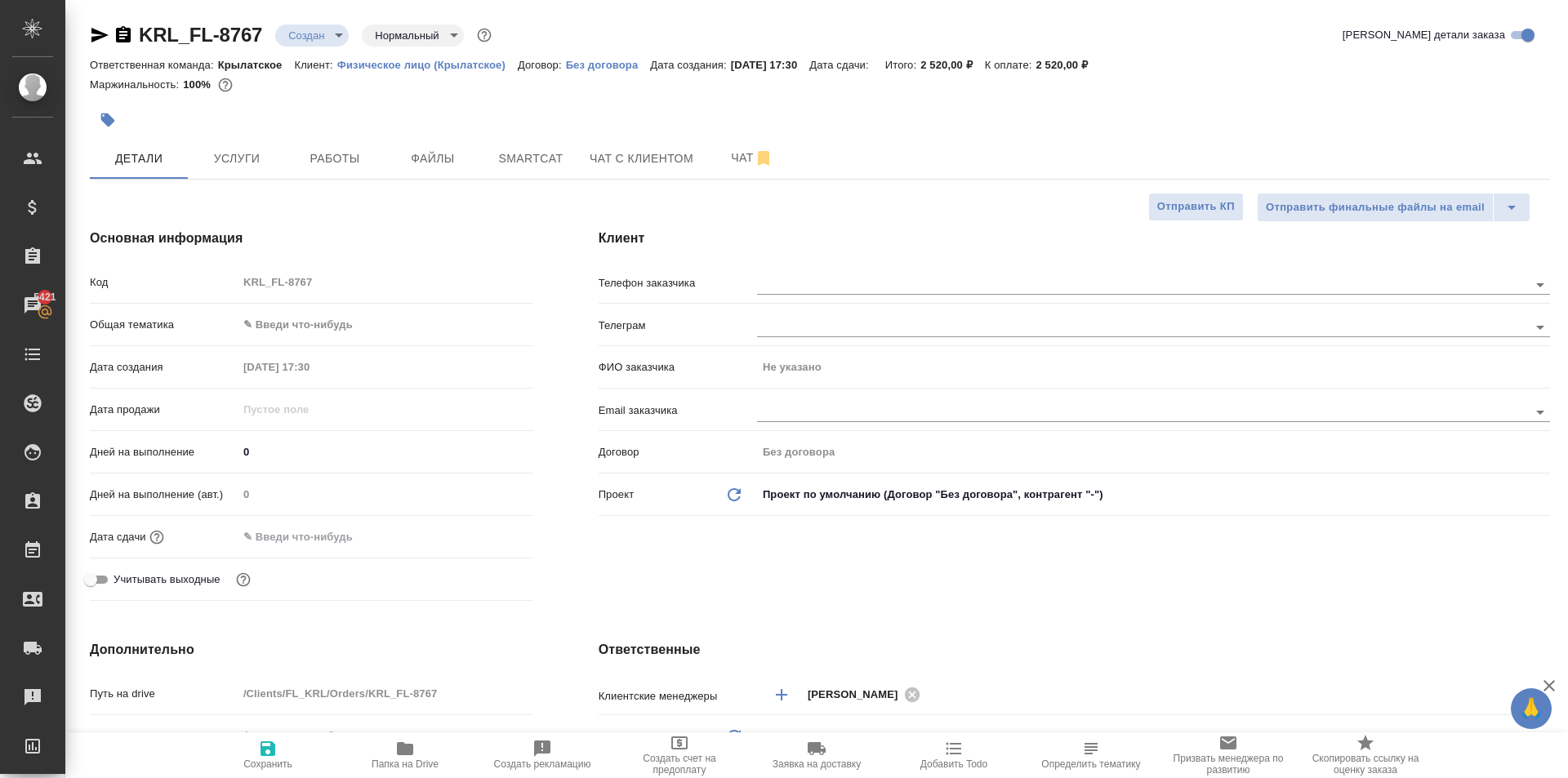
type textarea "x"
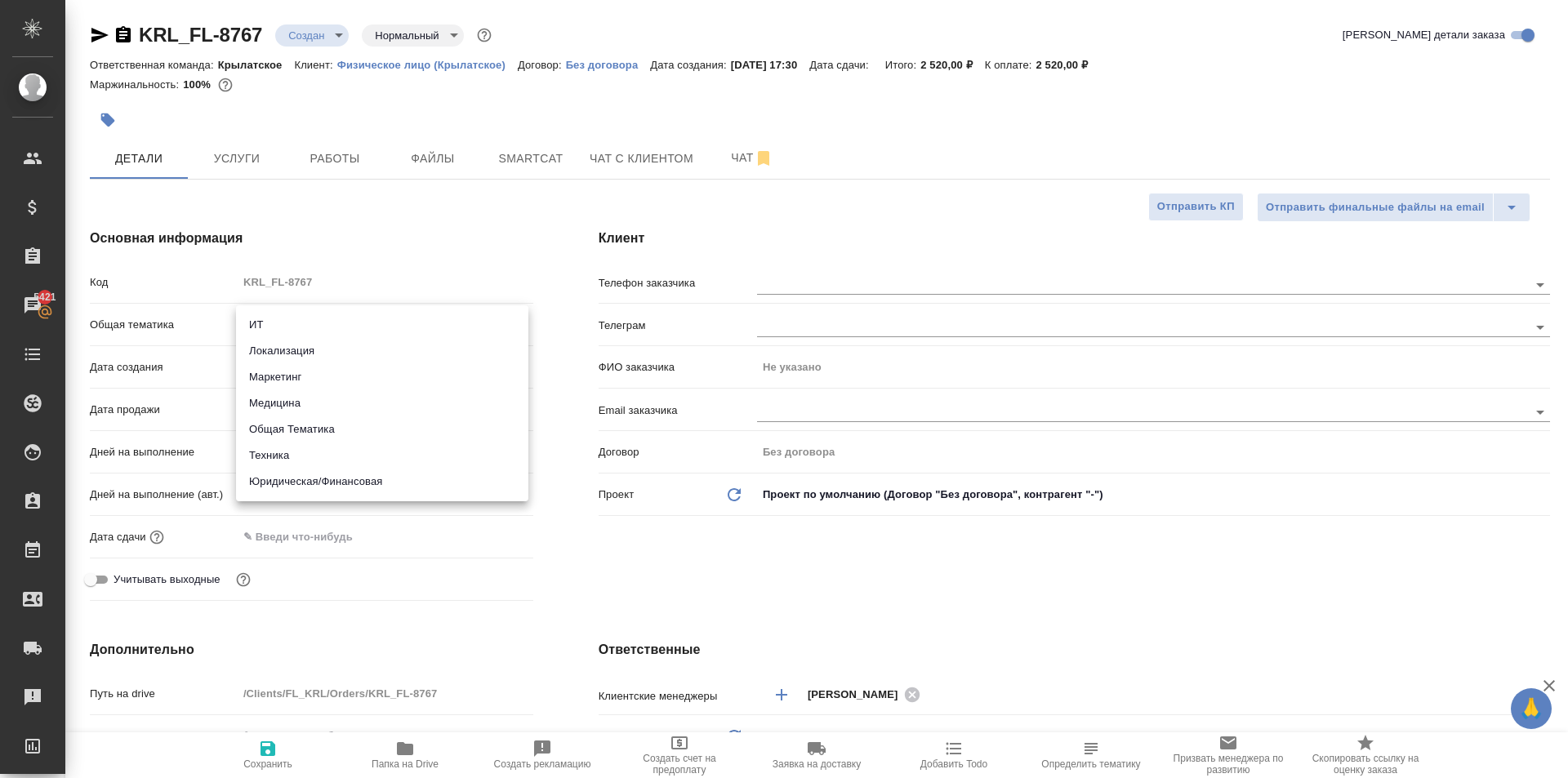
click at [362, 317] on body "🙏 .cls-1 fill:#fff; AWATERA Kasymov Timur Клиенты Спецификации Заказы 5421 Чаты…" at bounding box center [784, 389] width 1568 height 778
drag, startPoint x: 359, startPoint y: 478, endPoint x: 293, endPoint y: 368, distance: 128.3
click at [359, 476] on li "Юридическая/Финансовая" at bounding box center [382, 481] width 293 height 26
type input "yr-fn"
type textarea "x"
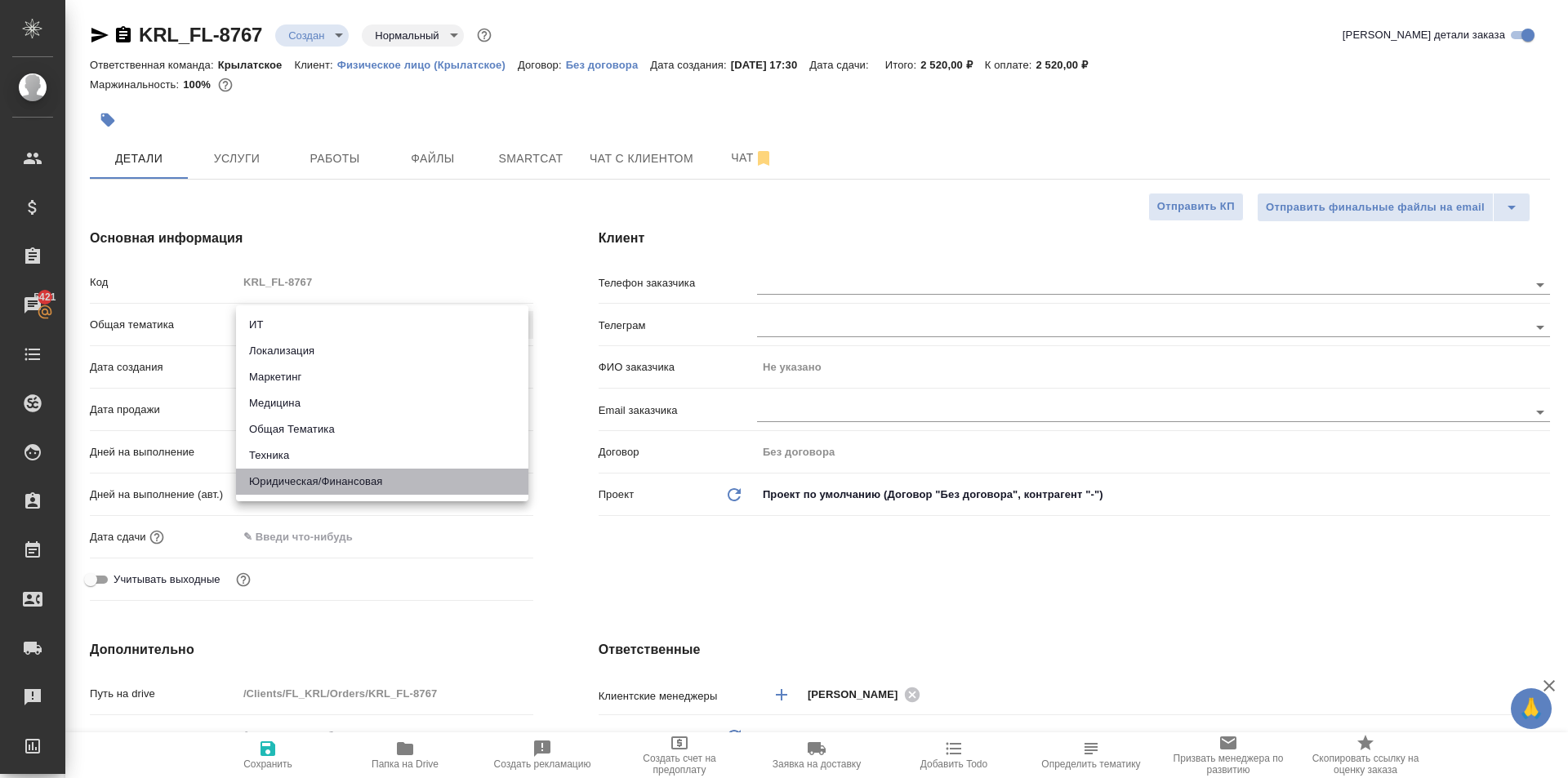
type textarea "x"
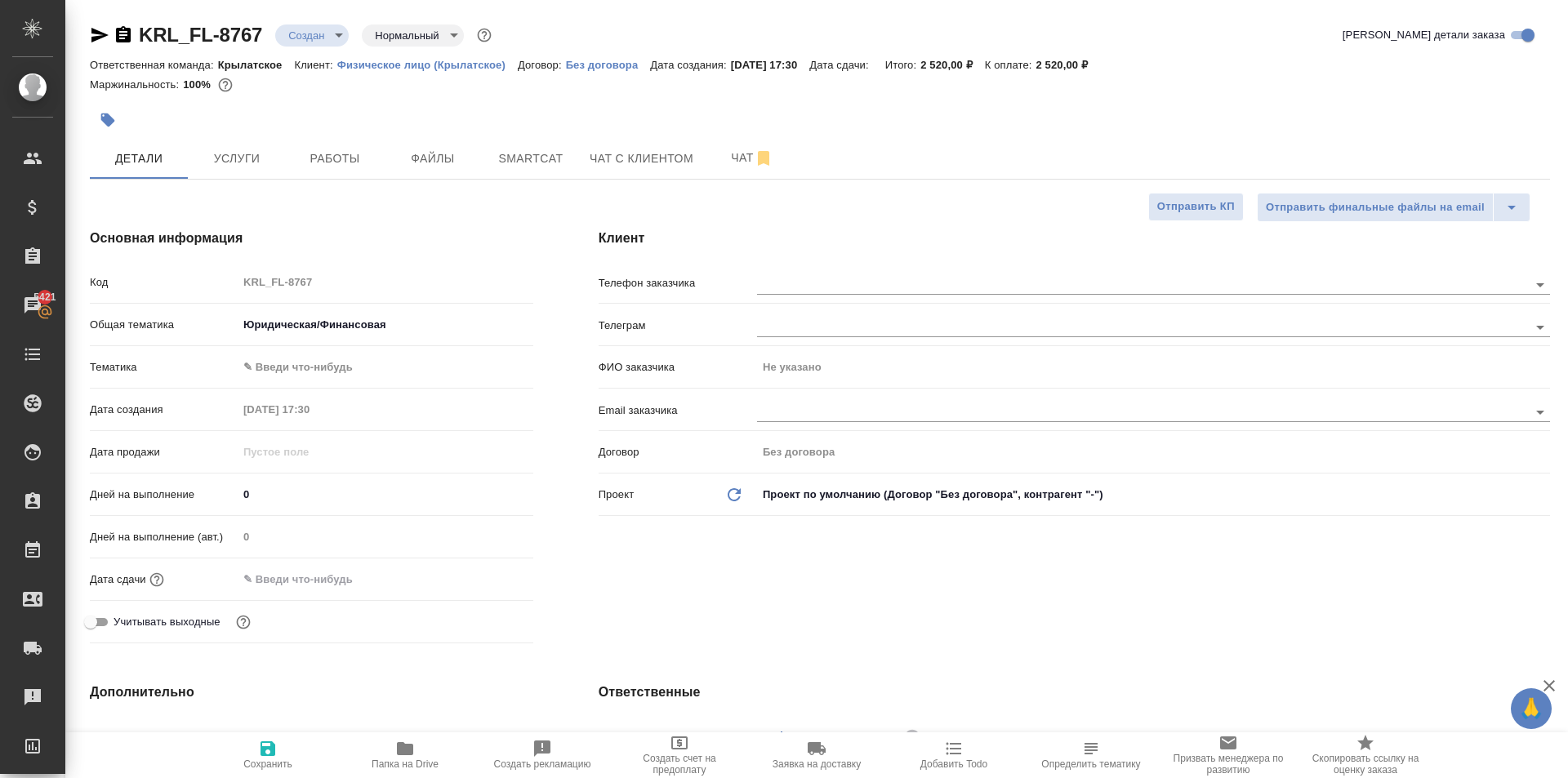
click at [294, 363] on body "🙏 .cls-1 fill:#fff; AWATERA Kasymov Timur Клиенты Спецификации Заказы 5421 Чаты…" at bounding box center [784, 389] width 1568 height 778
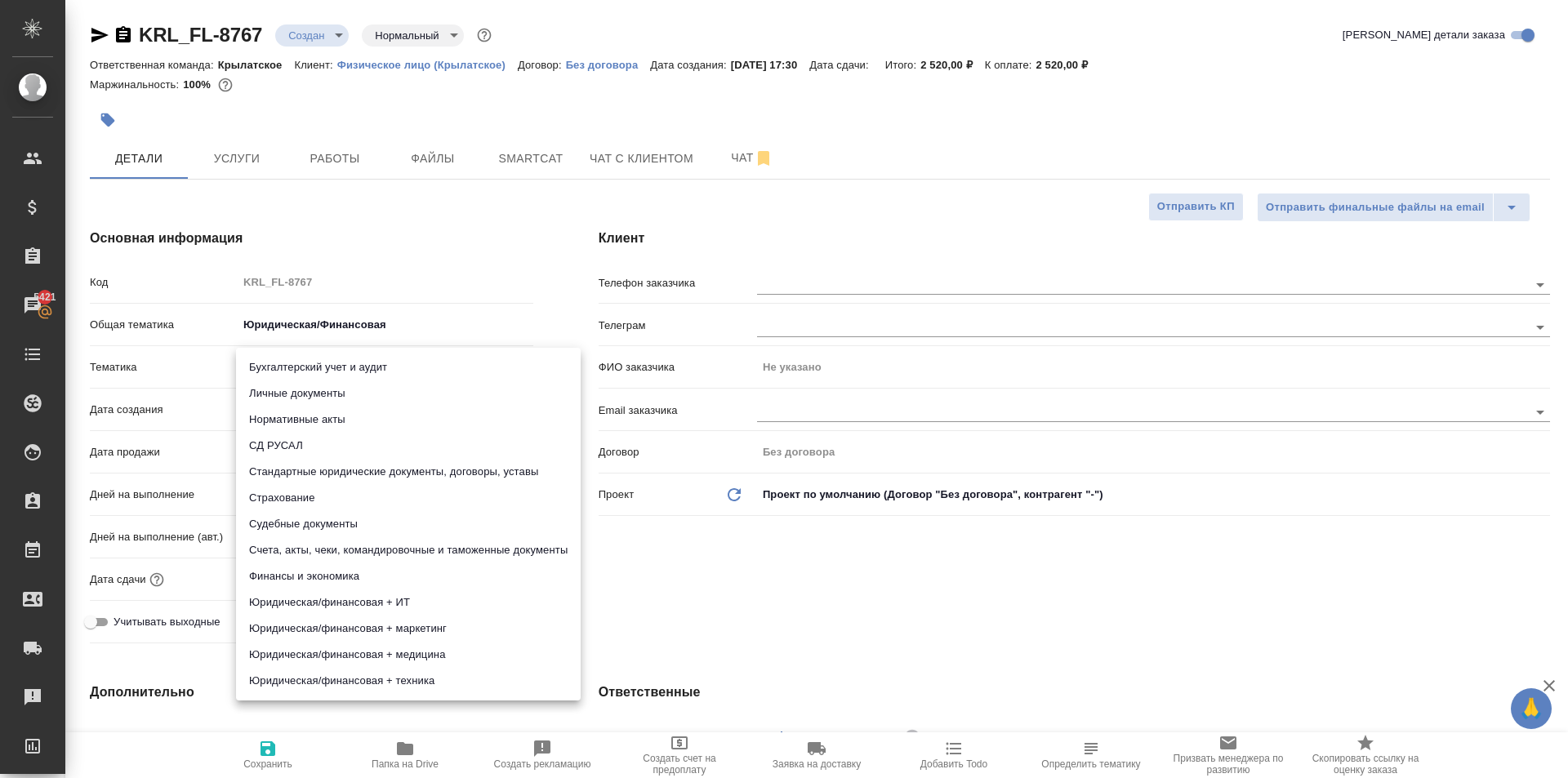
click at [303, 396] on li "Личные документы" at bounding box center [408, 393] width 345 height 26
type textarea "x"
type input "5a8b8b956a9677013d343cfe"
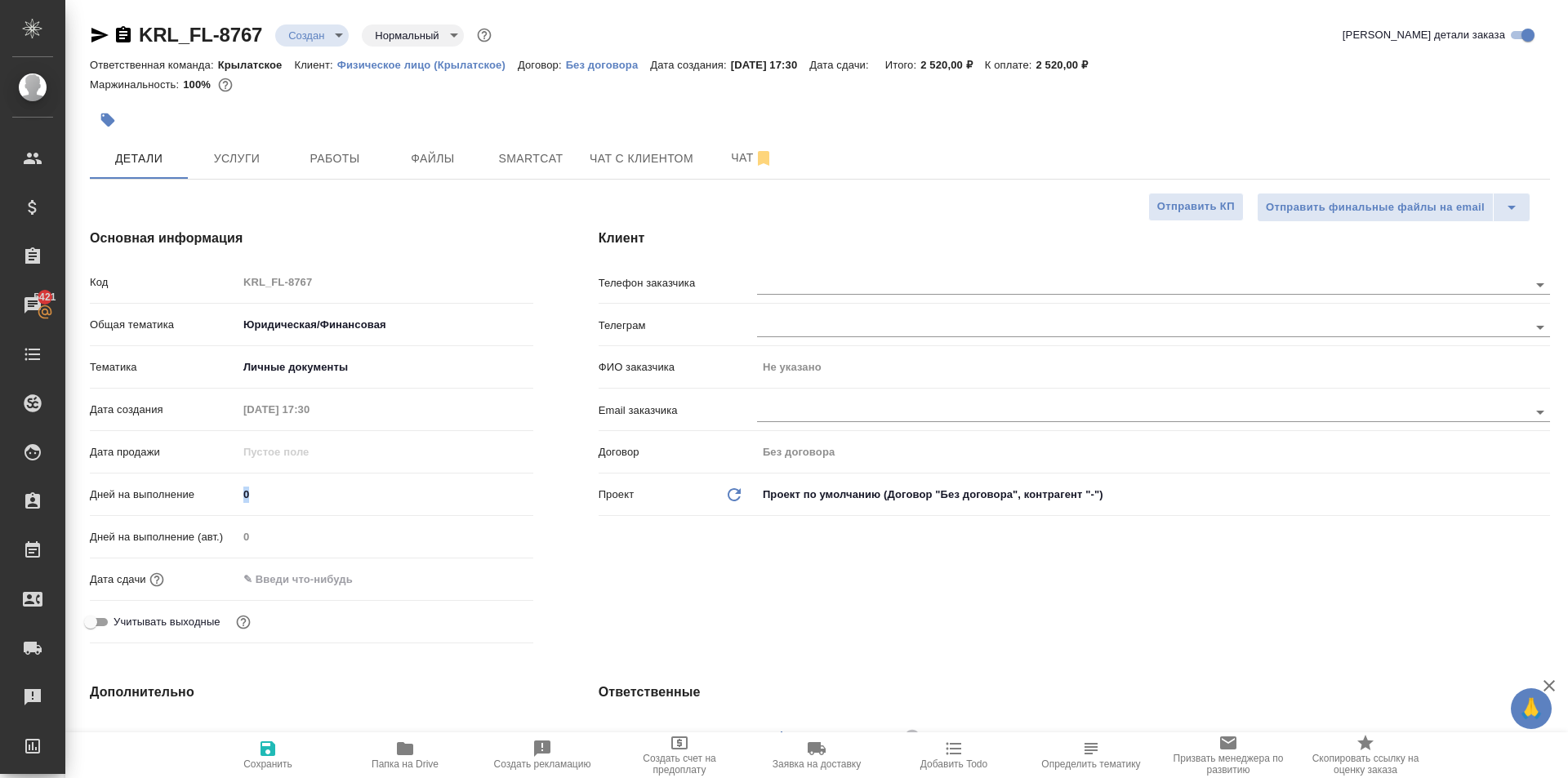
drag, startPoint x: 257, startPoint y: 510, endPoint x: 245, endPoint y: 498, distance: 17.0
click at [245, 498] on div "Дней на выполнение 0" at bounding box center [311, 501] width 443 height 42
drag, startPoint x: 257, startPoint y: 490, endPoint x: 206, endPoint y: 503, distance: 52.6
click at [206, 503] on div "Дней на выполнение 0" at bounding box center [311, 494] width 443 height 29
type input "1"
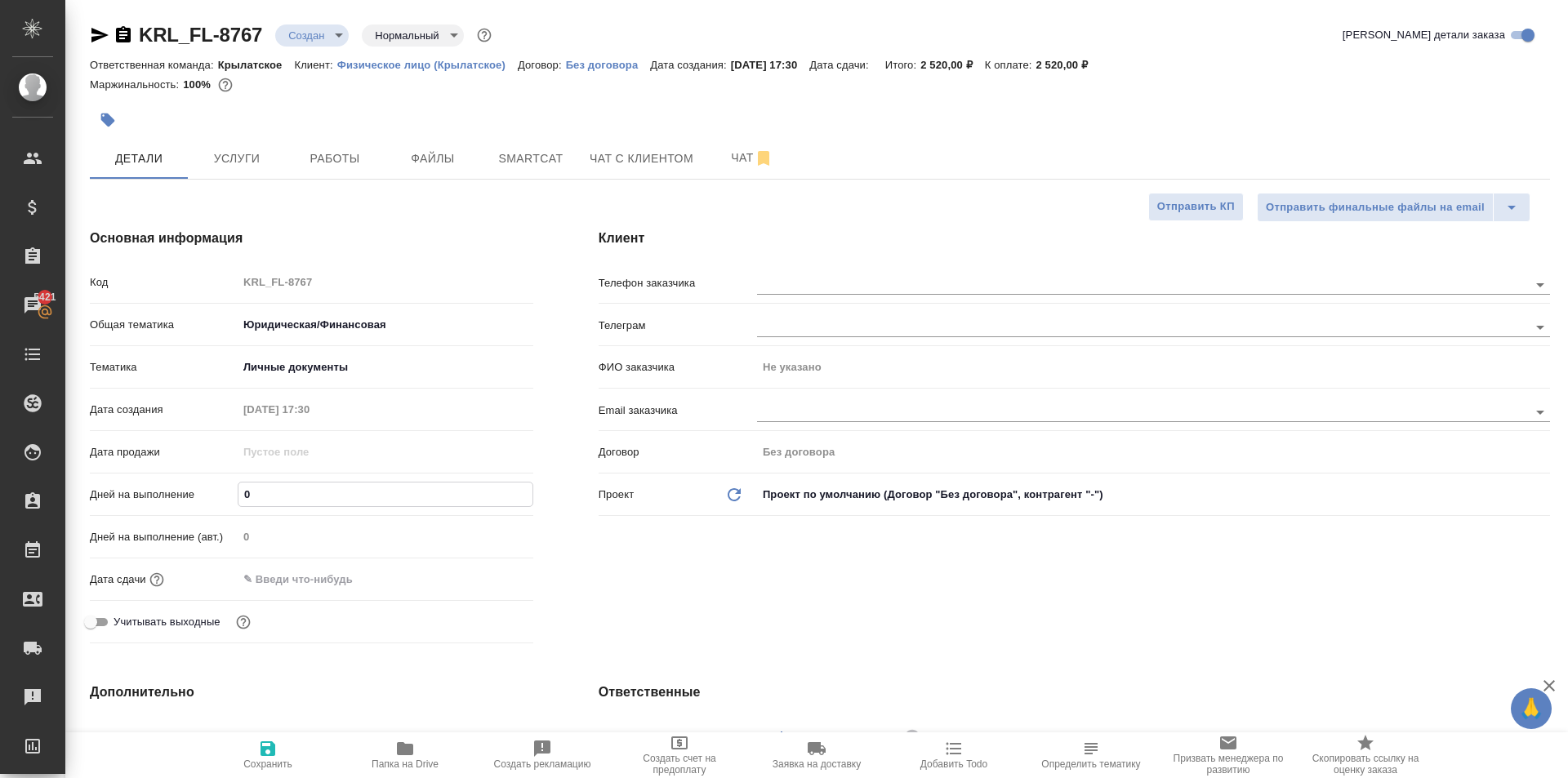
type textarea "x"
type input "1"
click at [276, 579] on input "text" at bounding box center [310, 579] width 143 height 23
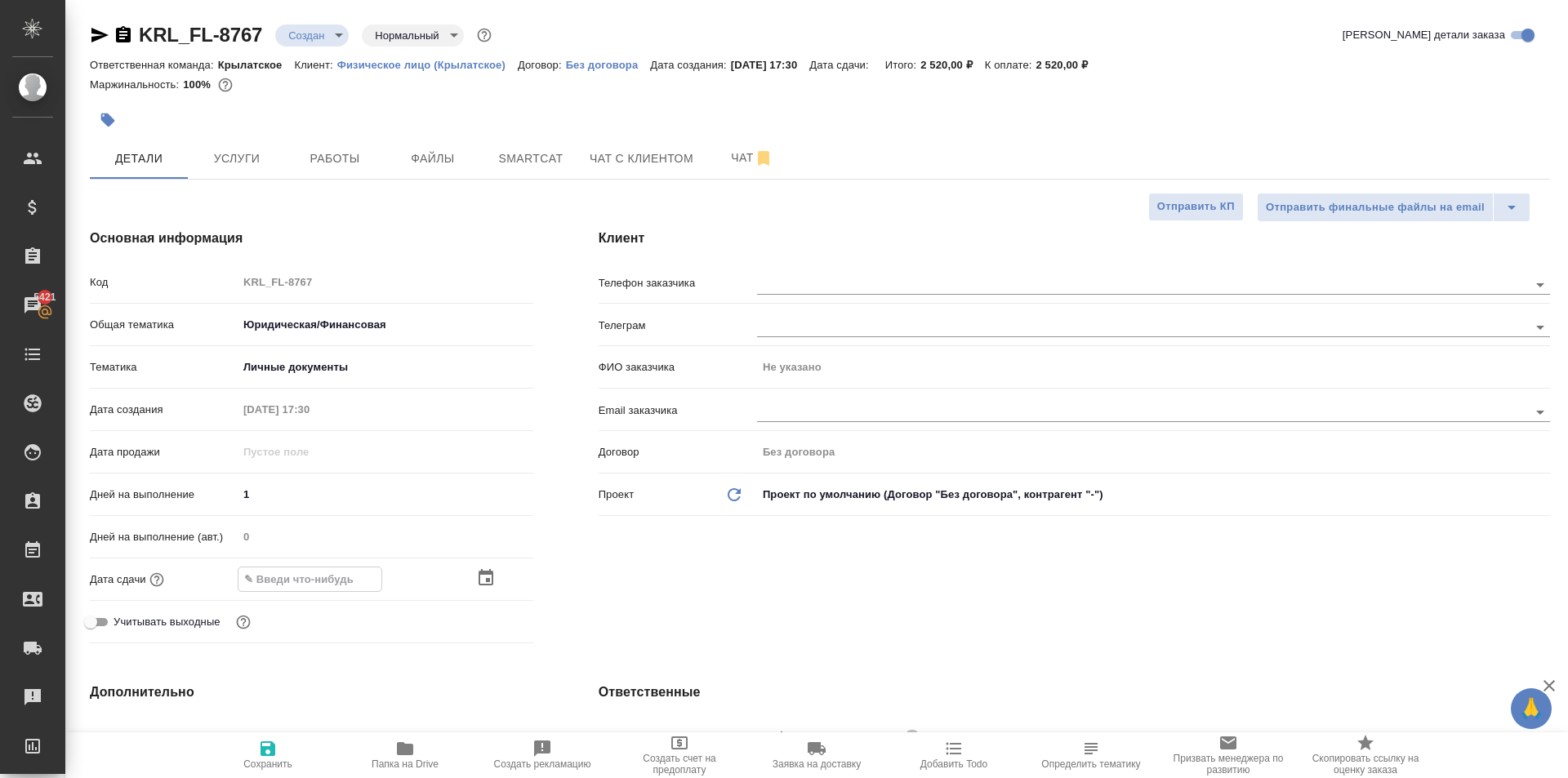
click at [476, 583] on icon "button" at bounding box center [486, 578] width 20 height 20
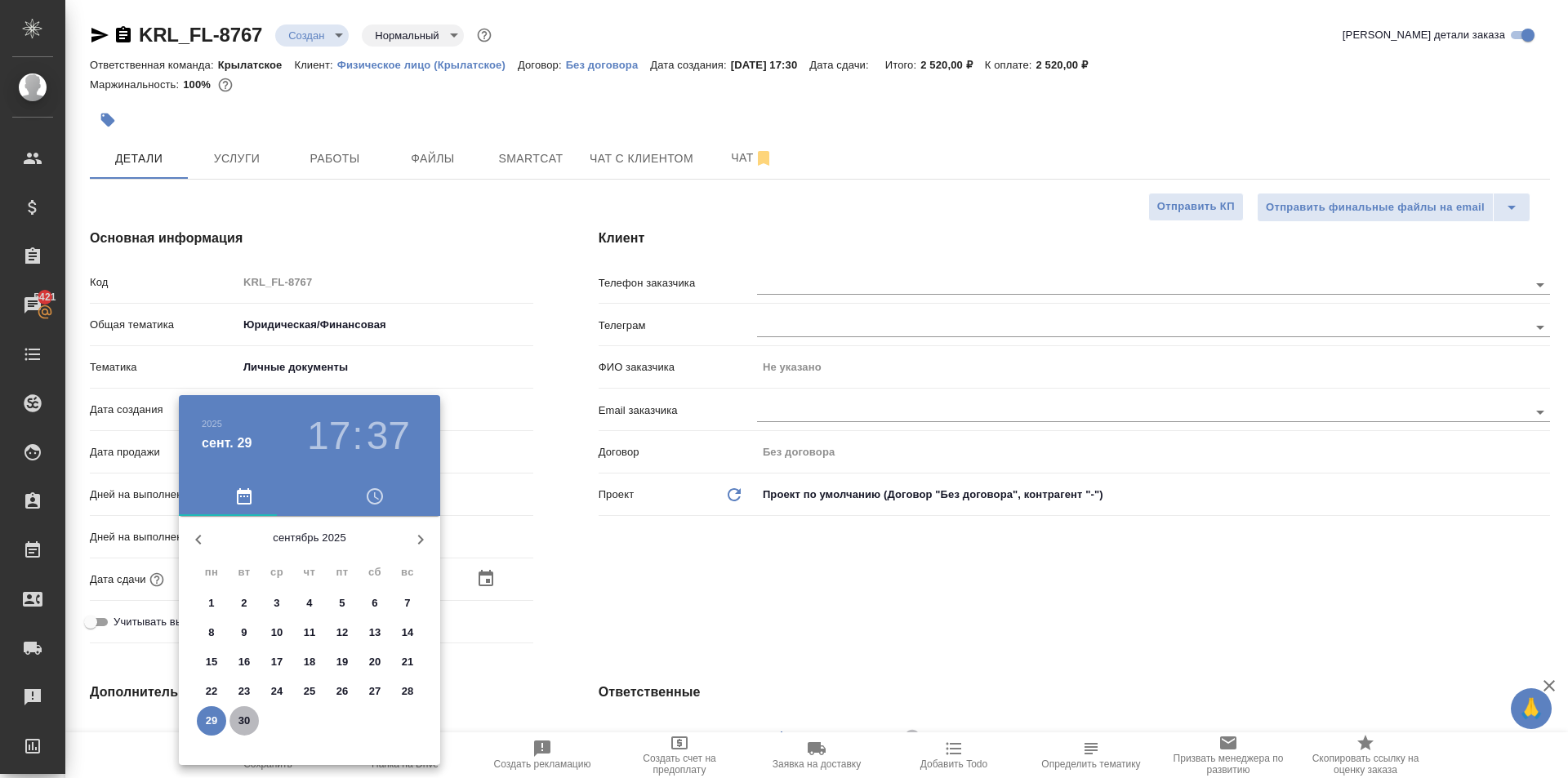
click at [241, 718] on p "30" at bounding box center [245, 721] width 13 height 16
type input "30.09.2025 17:37"
type textarea "x"
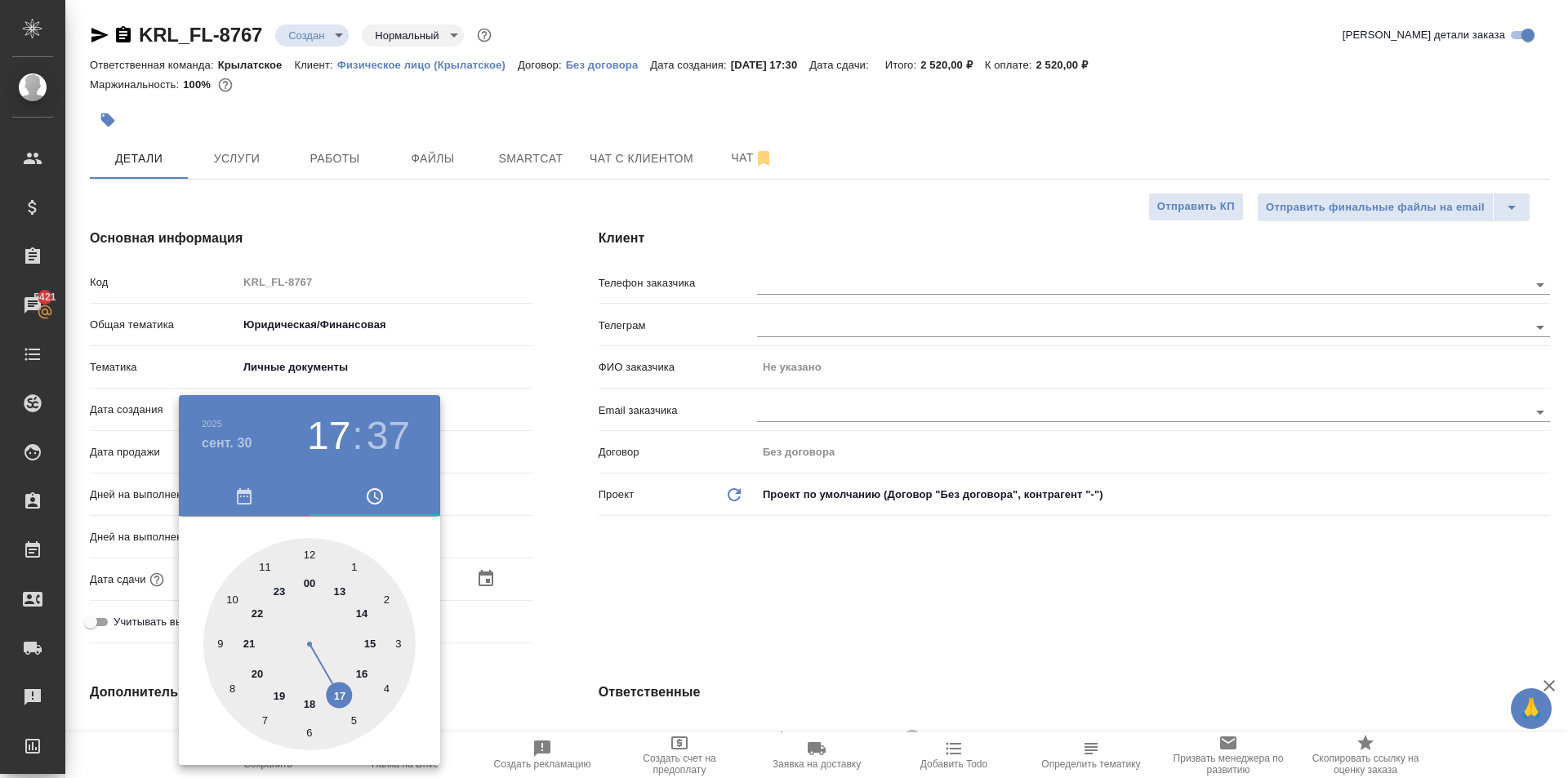
drag, startPoint x: 356, startPoint y: 611, endPoint x: 330, endPoint y: 578, distance: 42.0
click at [356, 610] on div at bounding box center [310, 644] width 213 height 213
type input "30.09.2025 14:37"
type textarea "x"
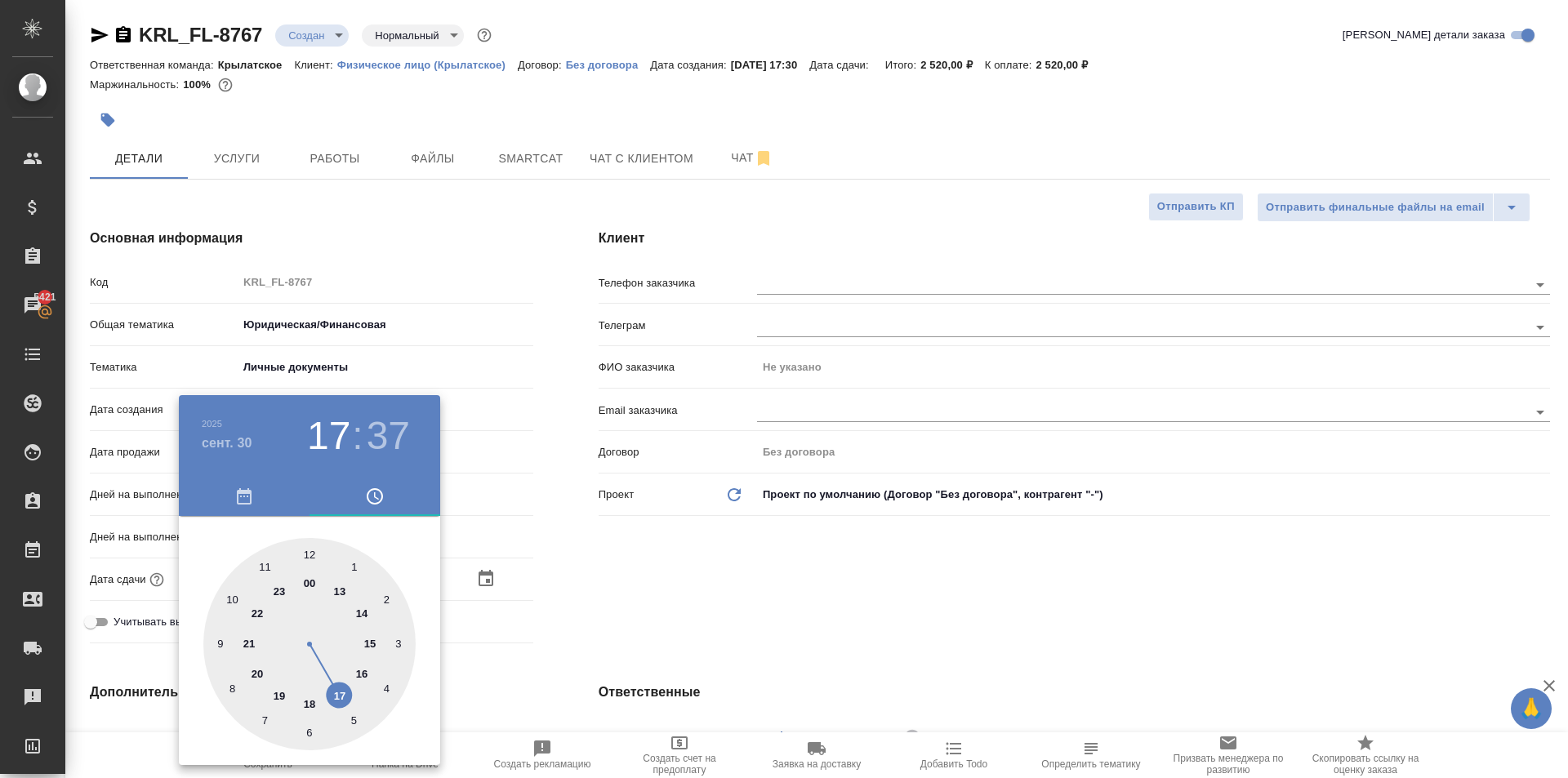
type textarea "x"
click at [307, 550] on div at bounding box center [310, 644] width 213 height 213
type input "30.09.2025 14:00"
type textarea "x"
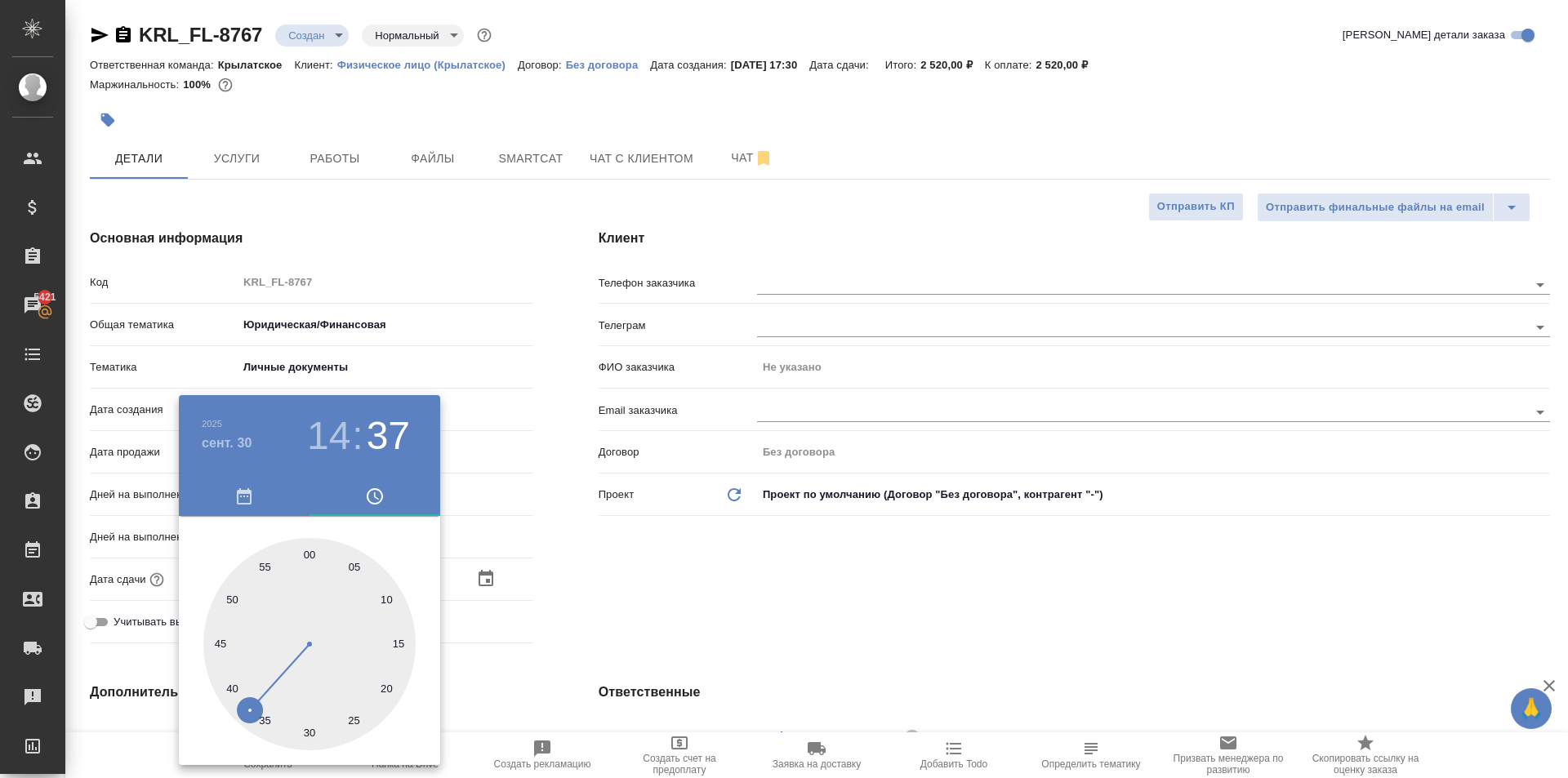
type textarea "x"
click at [530, 580] on div at bounding box center [784, 389] width 1568 height 778
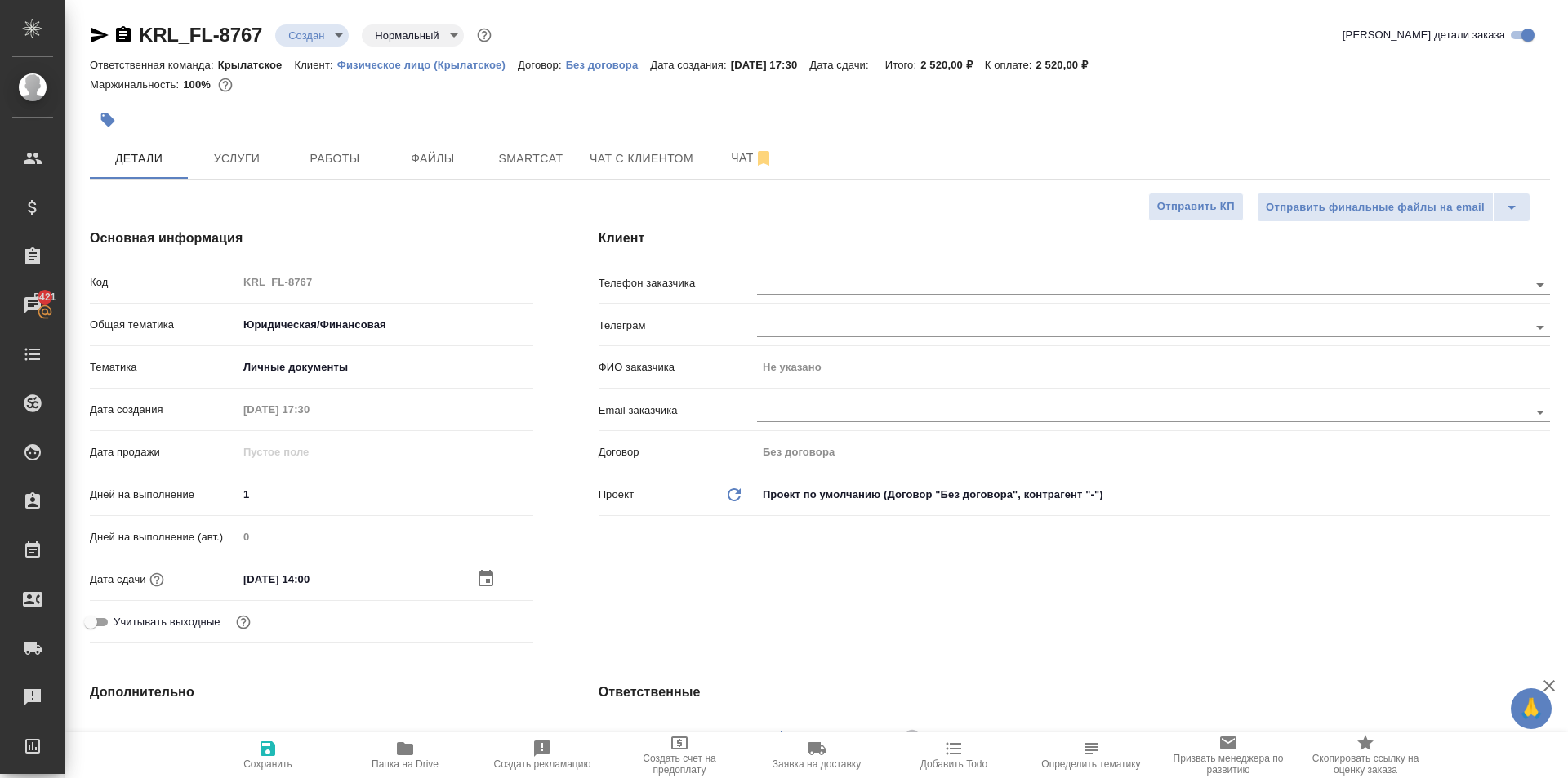
scroll to position [327, 0]
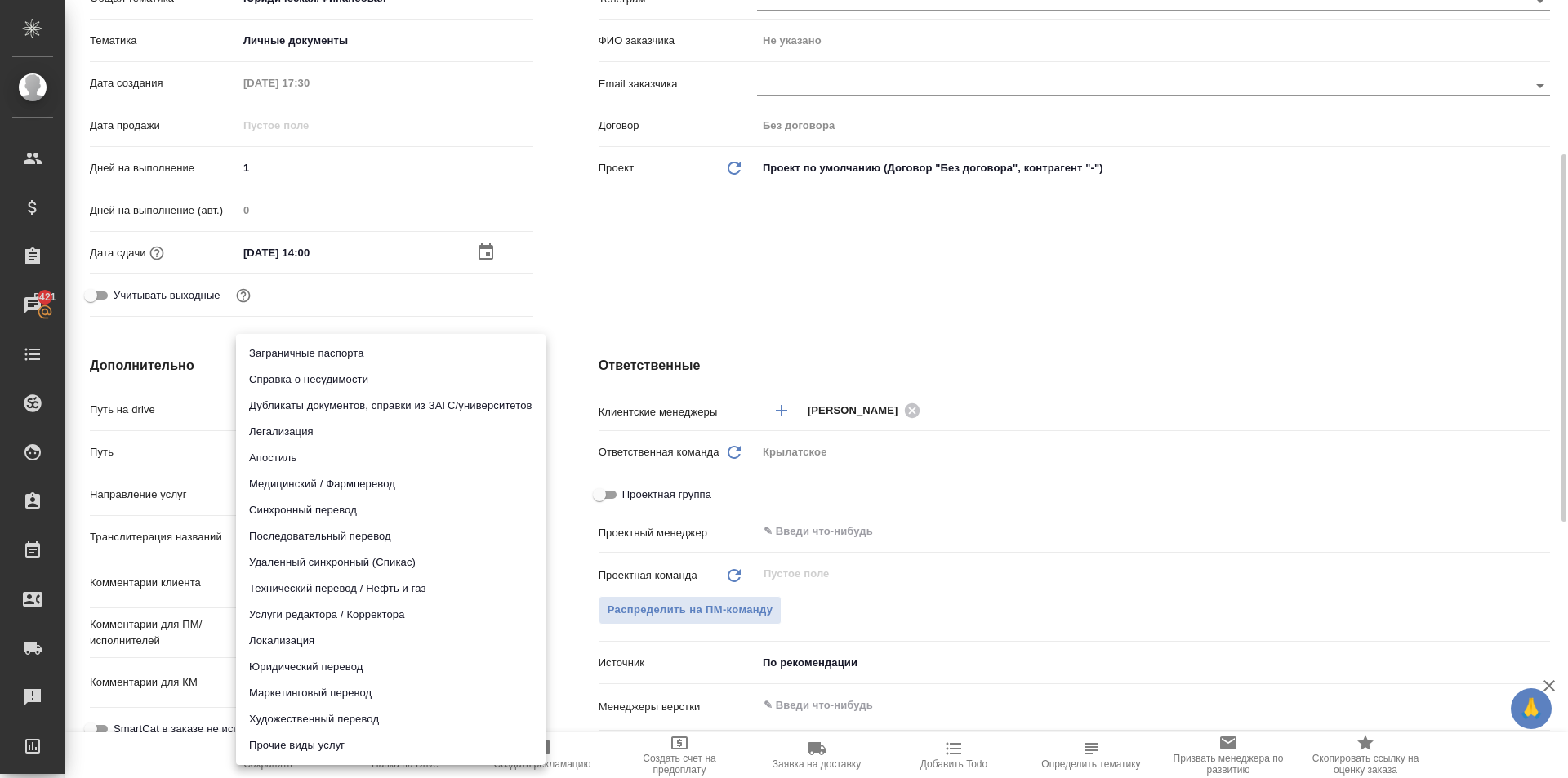
click at [314, 492] on body "🙏 .cls-1 fill:#fff; AWATERA Kasymov Timur Клиенты Спецификации Заказы 5421 Чаты…" at bounding box center [784, 389] width 1568 height 778
click at [340, 665] on li "Юридический перевод" at bounding box center [390, 667] width 310 height 26
type input "legalTranslation"
type textarea "x"
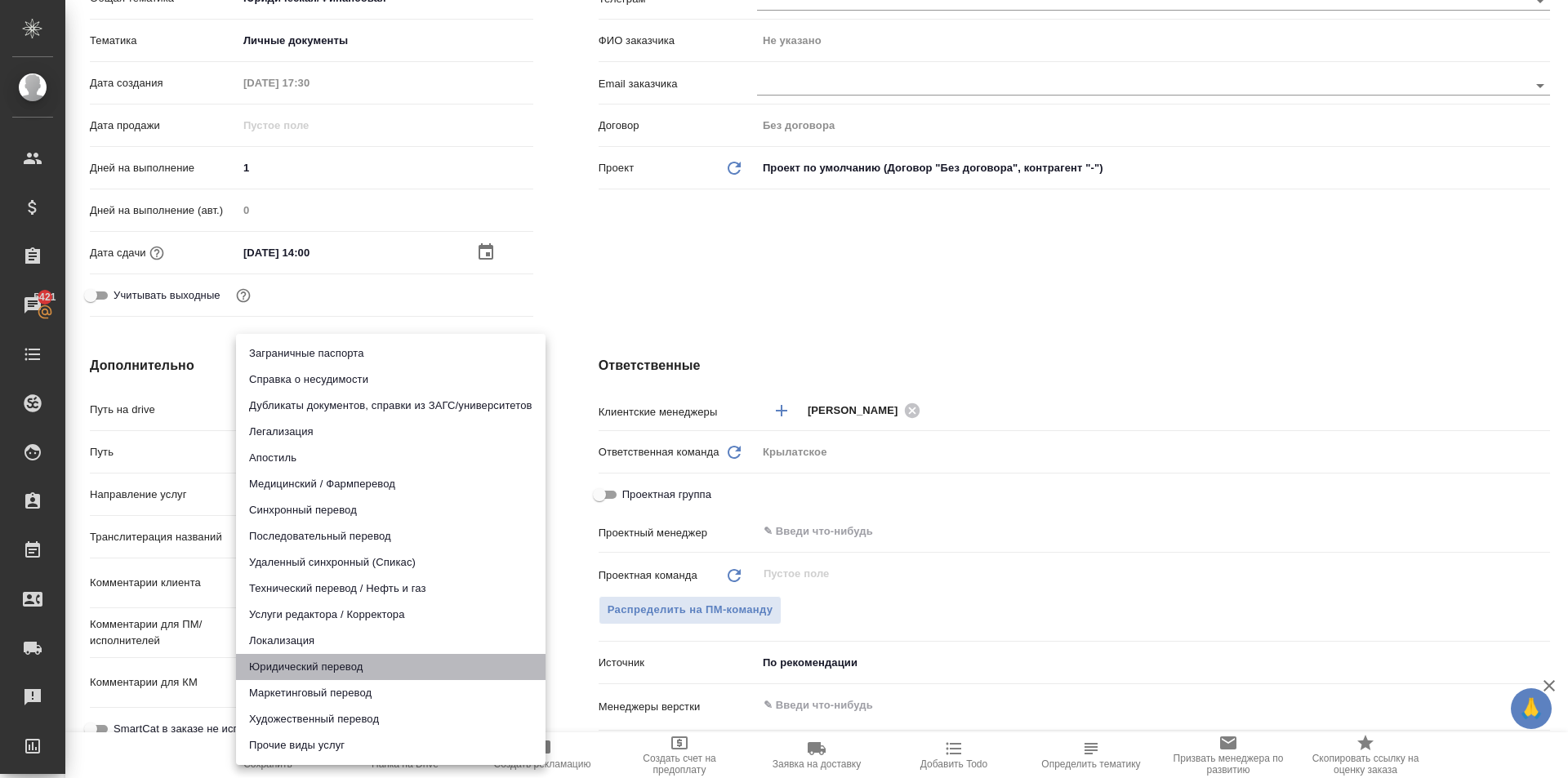
type textarea "x"
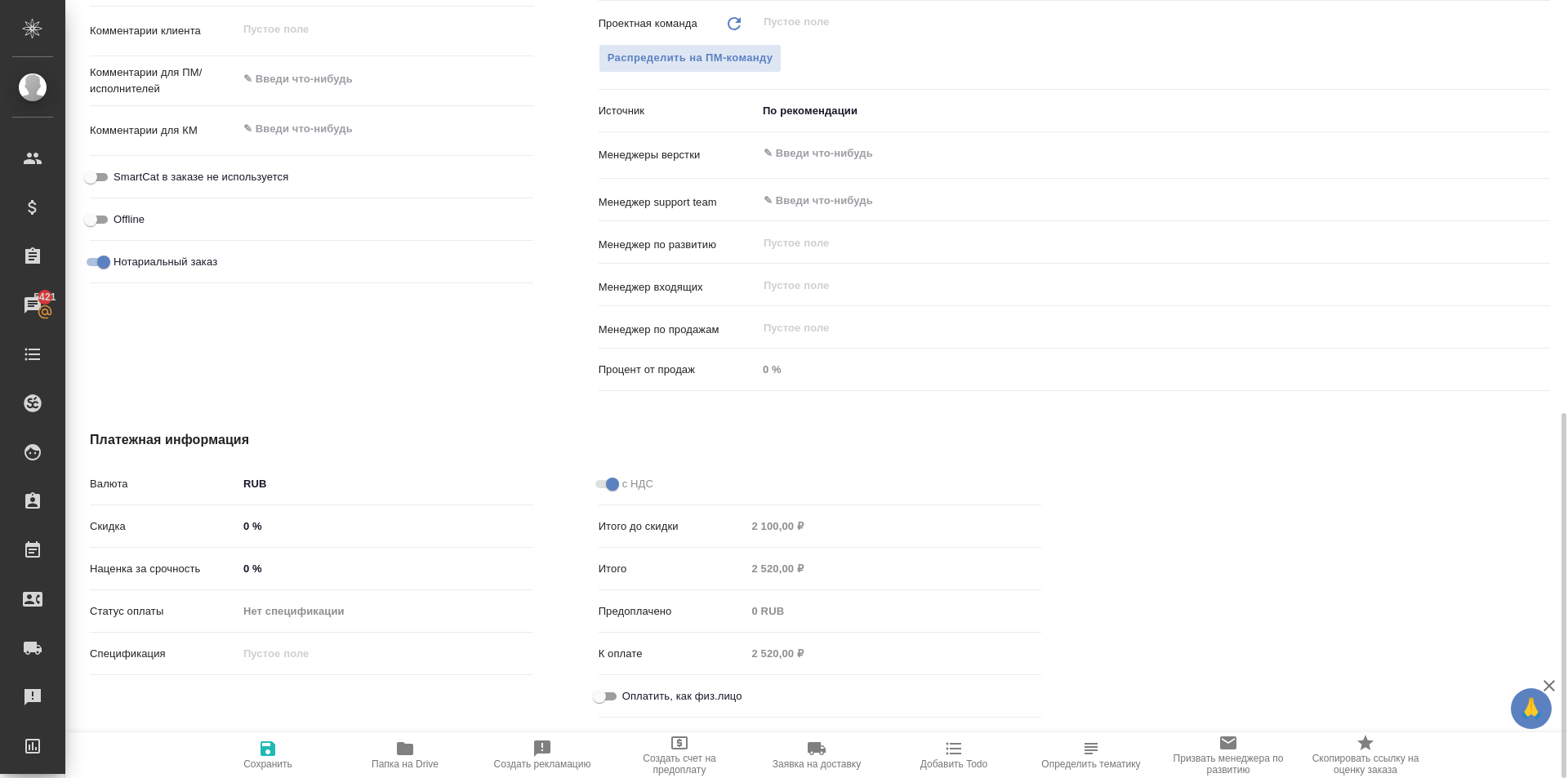
scroll to position [915, 0]
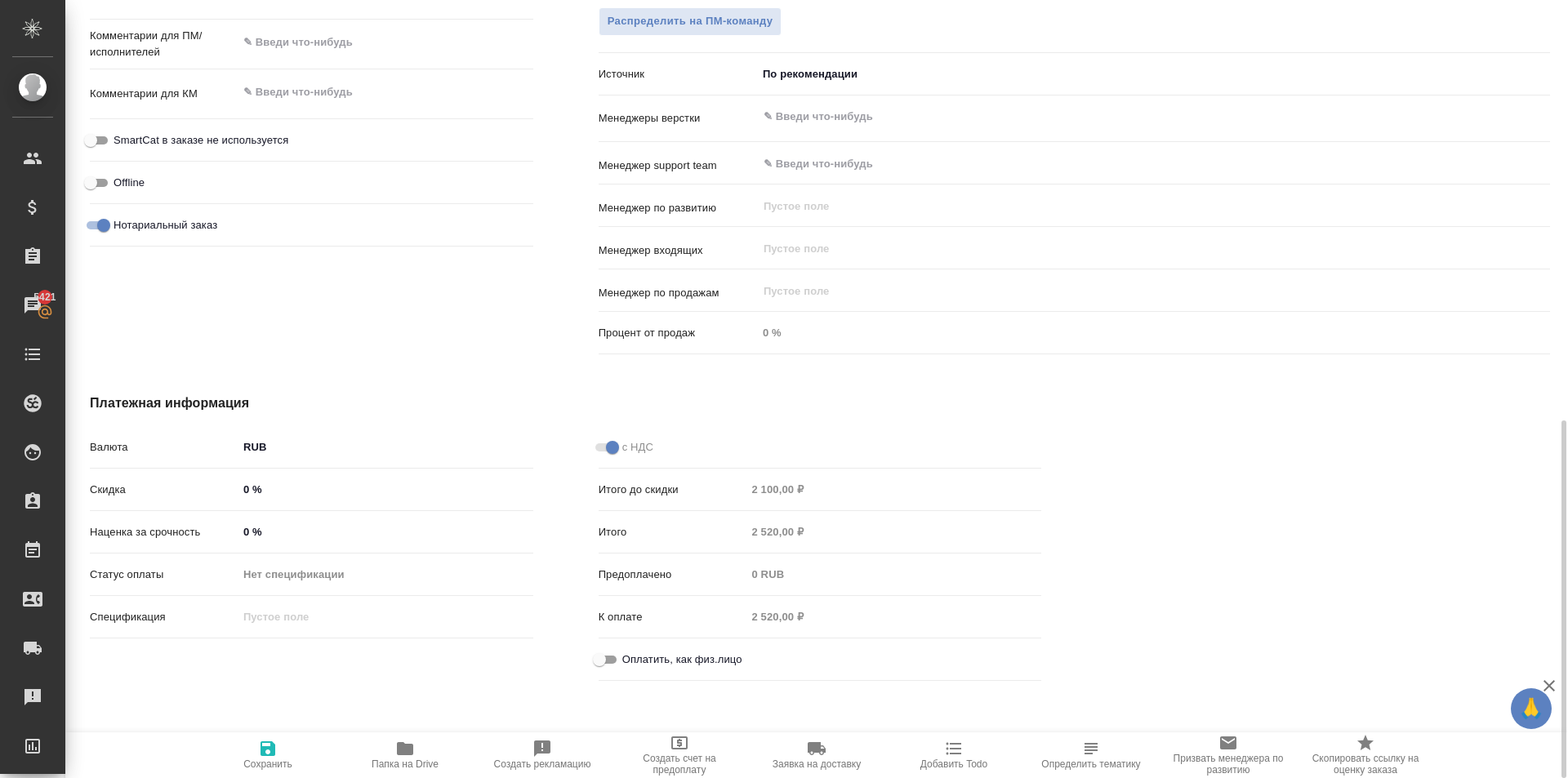
drag, startPoint x: 606, startPoint y: 685, endPoint x: 609, endPoint y: 666, distance: 19.2
click at [609, 676] on div "с НДС Итого до скидки 2 100,00 ₽ Итого 2 520,00 ₽ Предоплачено 0 RUB К оплате 2…" at bounding box center [820, 560] width 509 height 320
click at [604, 661] on input "Оплатить, как физ.лицо" at bounding box center [600, 660] width 59 height 20
checkbox input "true"
type textarea "x"
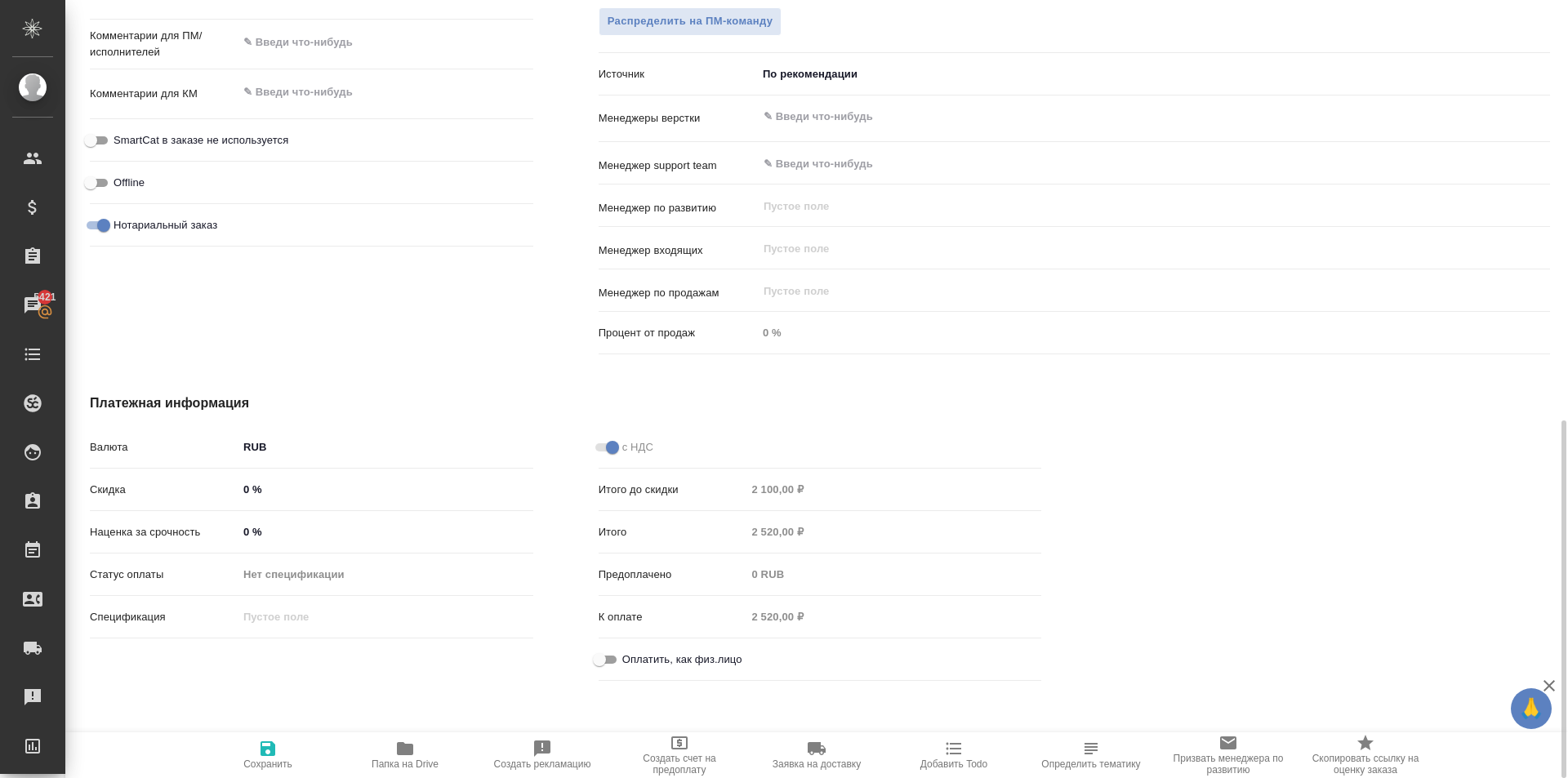
type textarea "x"
click at [259, 747] on icon "button" at bounding box center [268, 748] width 20 height 20
type textarea "x"
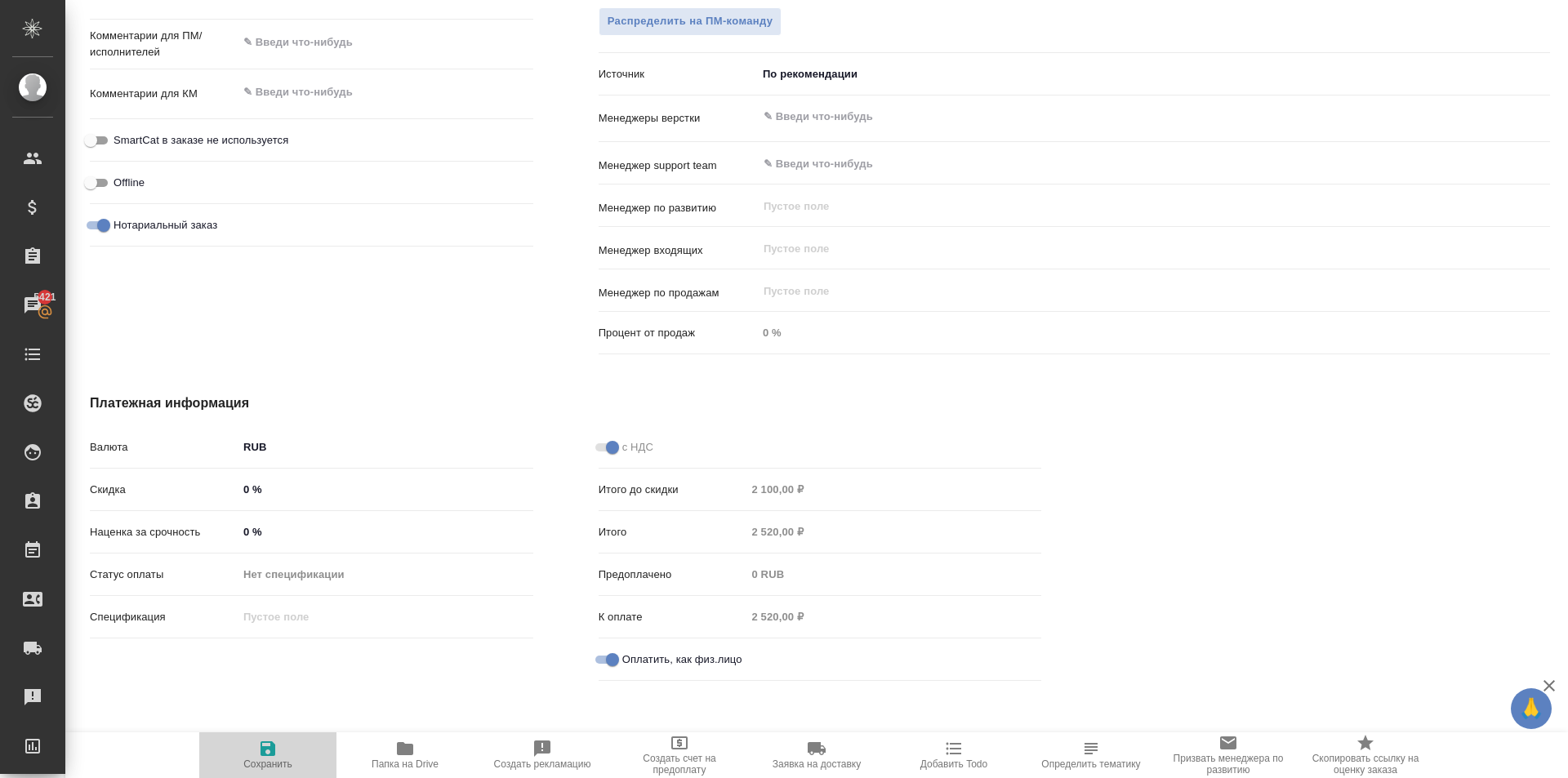
type textarea "x"
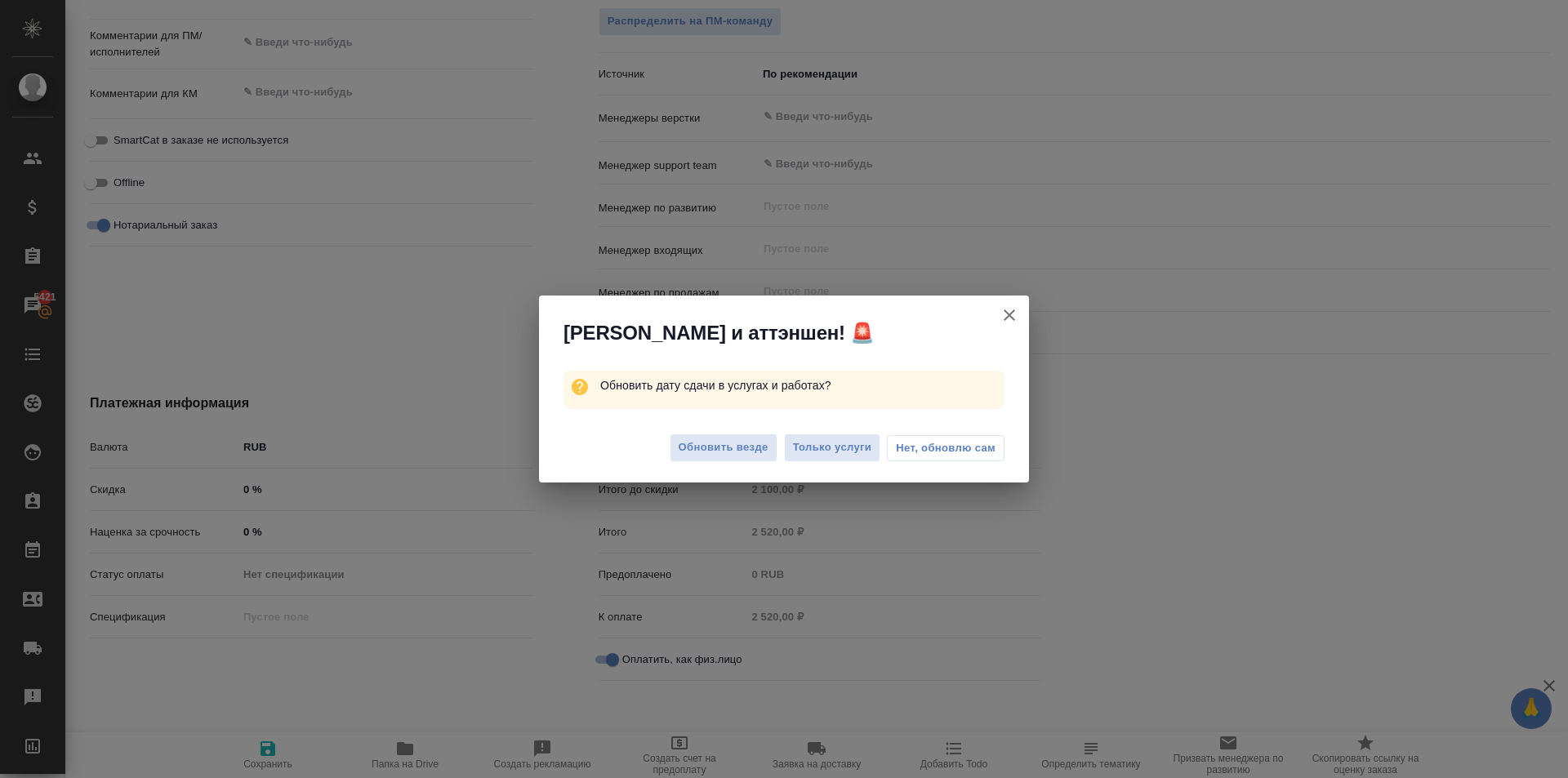
scroll to position [902, 0]
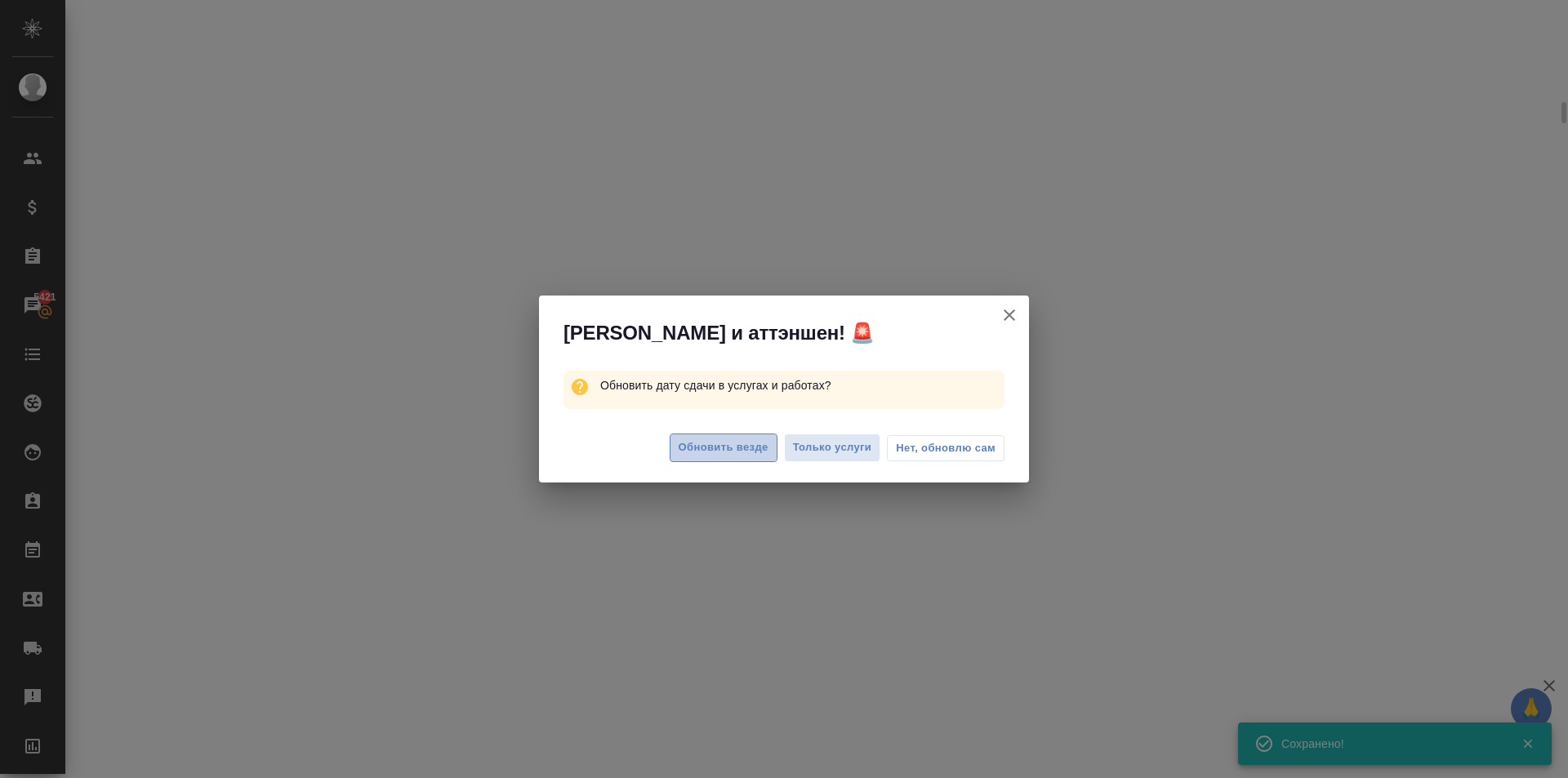
click at [727, 458] on button "Обновить везде" at bounding box center [723, 448] width 108 height 29
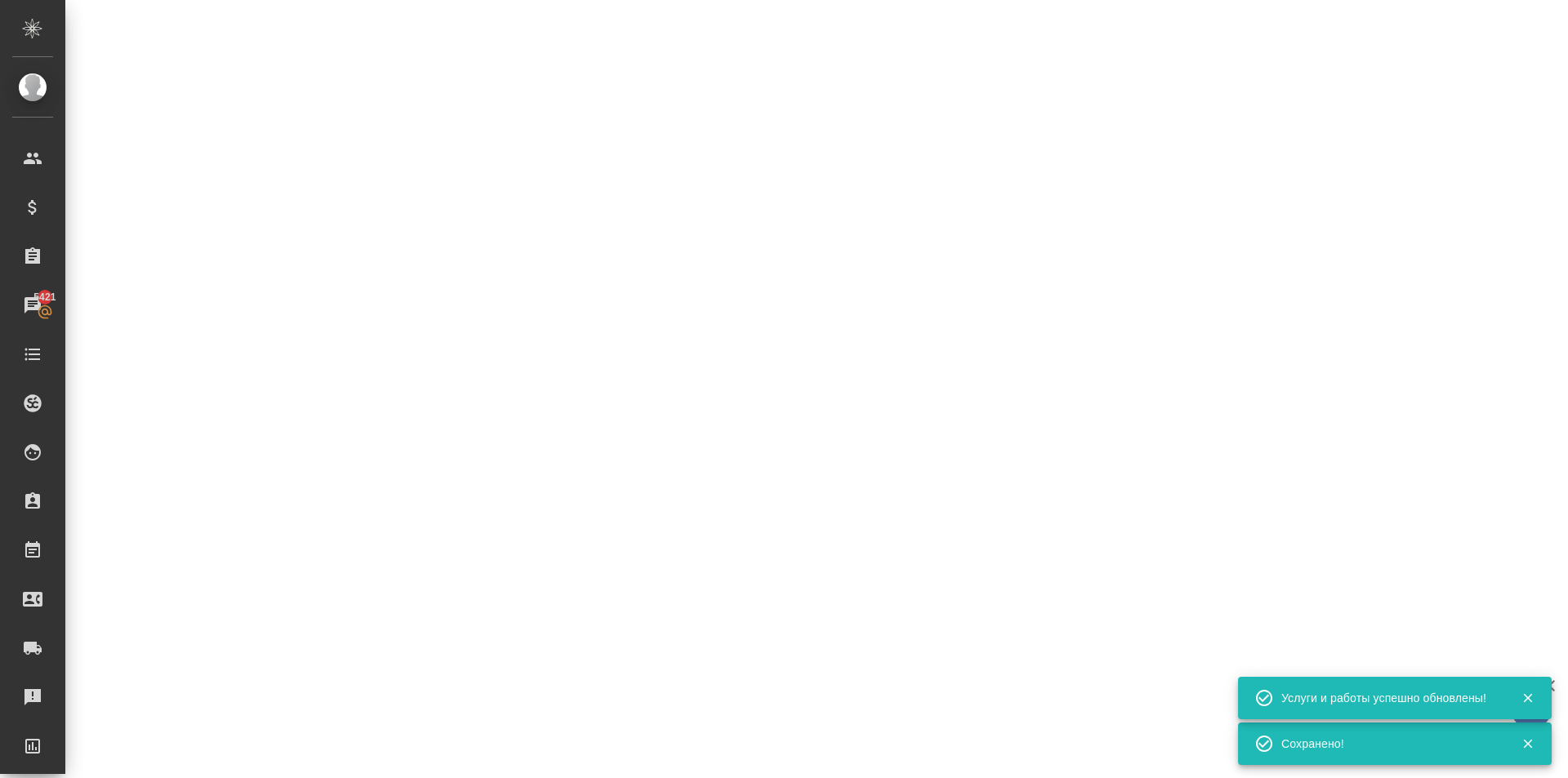
select select "RU"
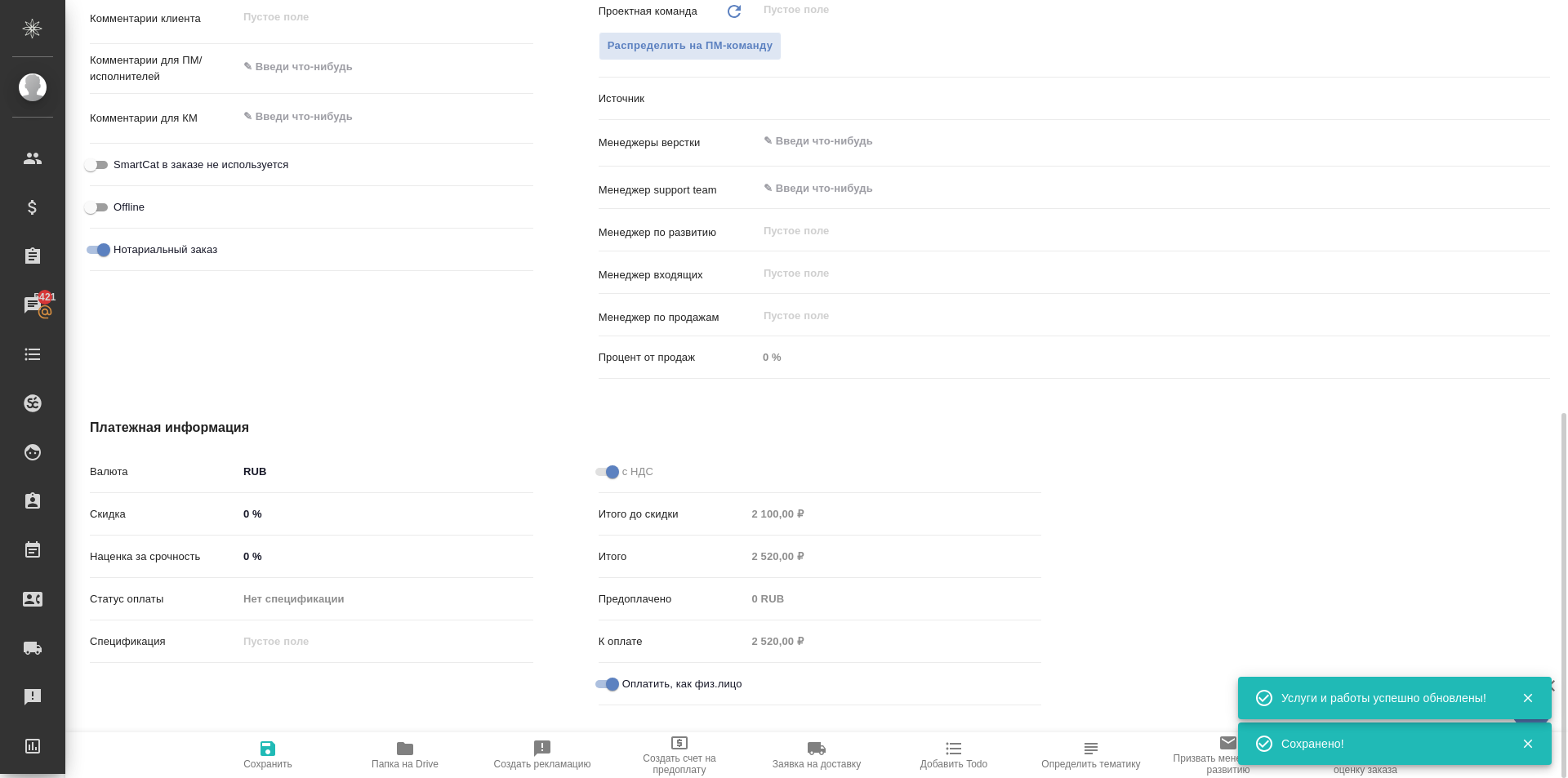
type textarea "x"
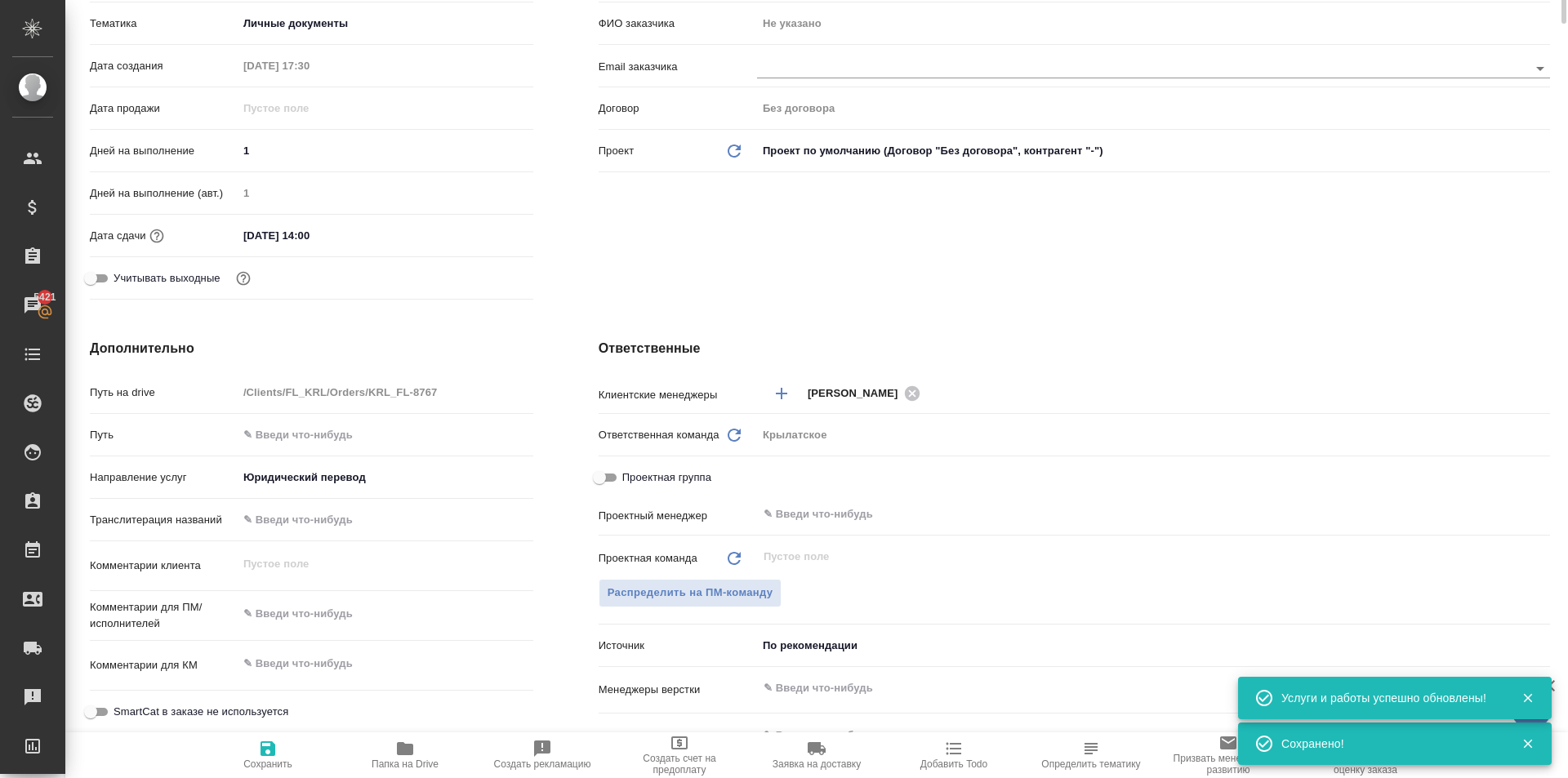
scroll to position [0, 0]
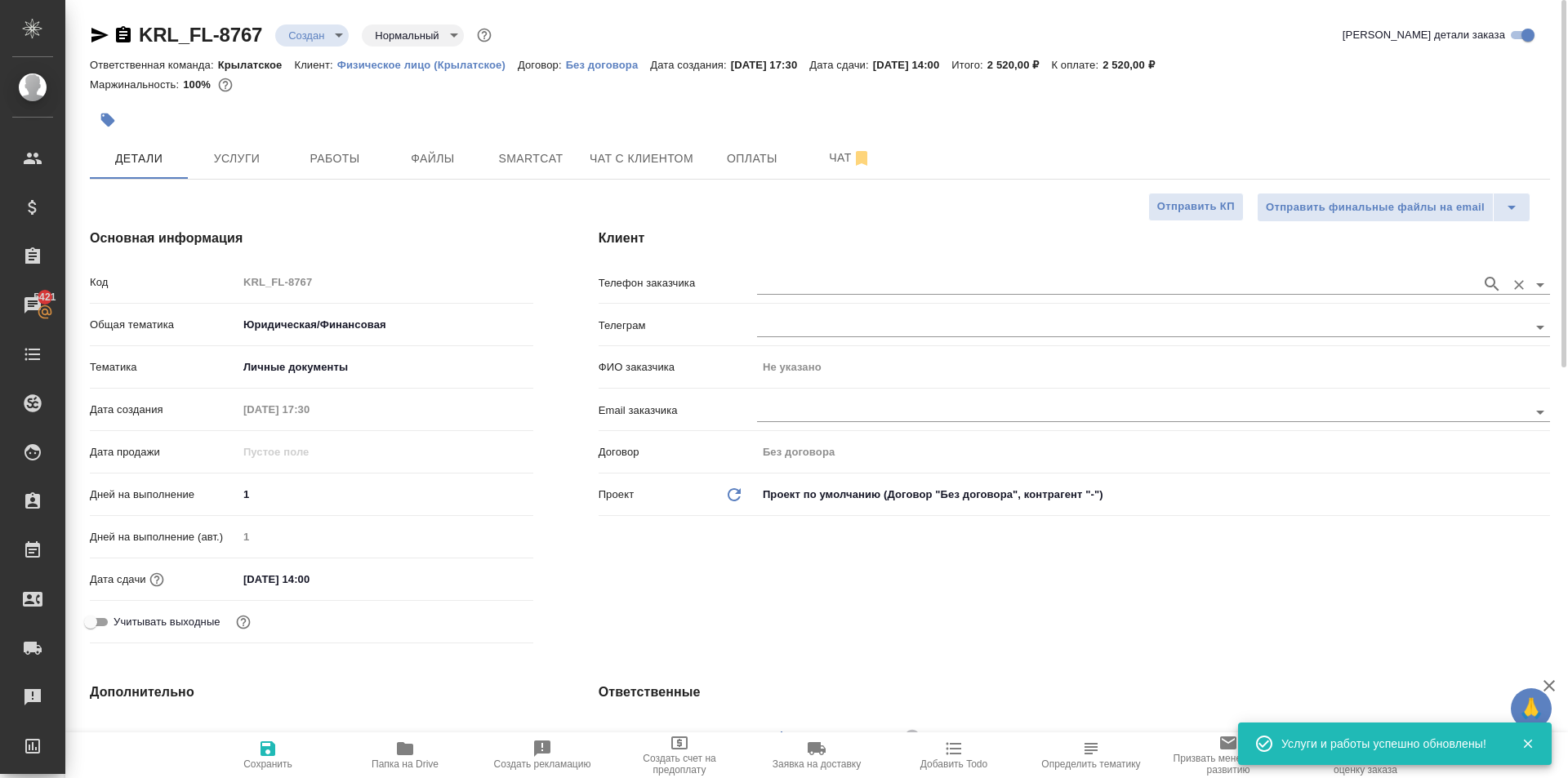
click at [810, 290] on input "text" at bounding box center [1115, 284] width 716 height 20
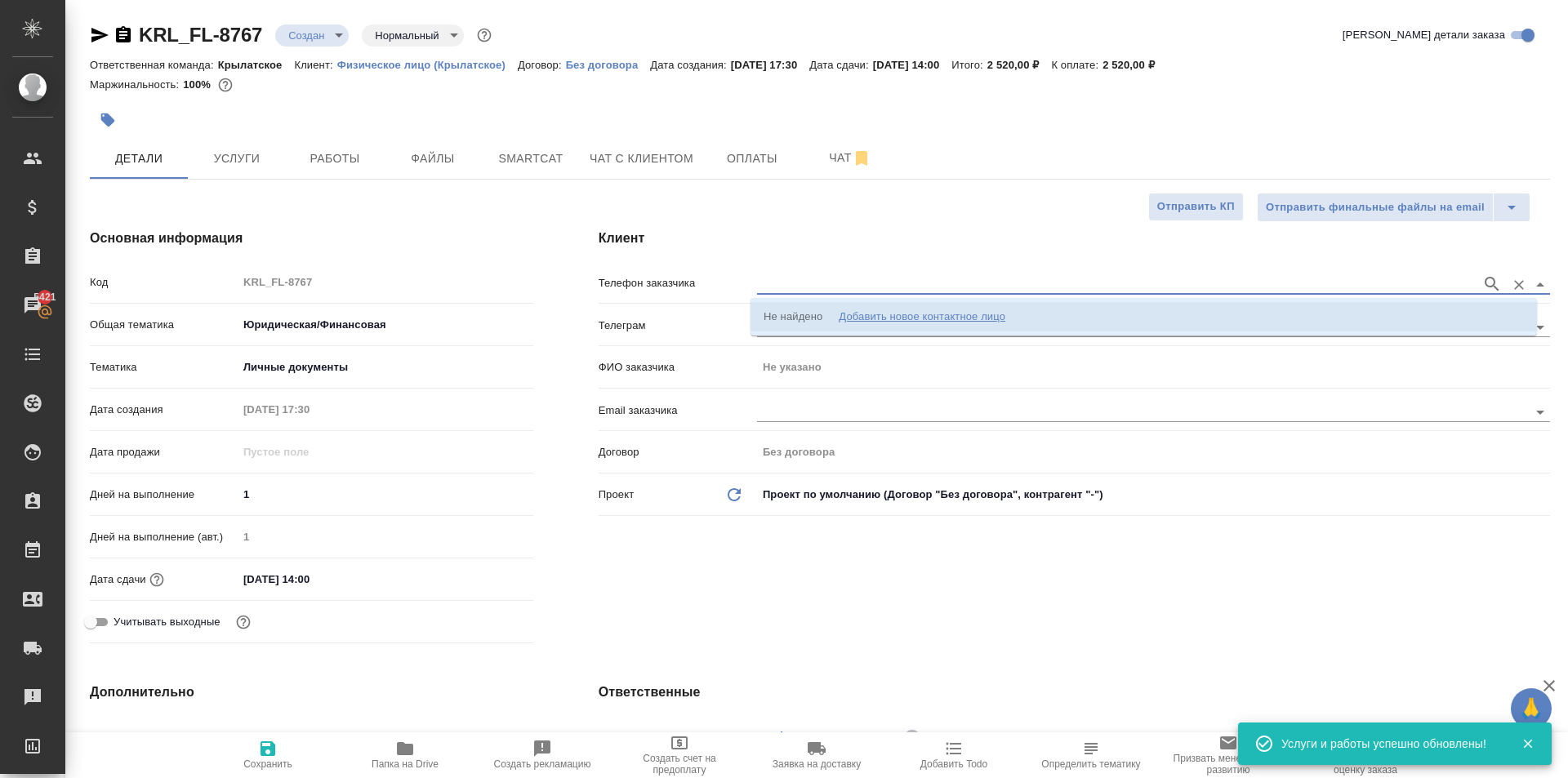
click at [863, 313] on div "Добавить новое контактное лицо" at bounding box center [922, 317] width 167 height 16
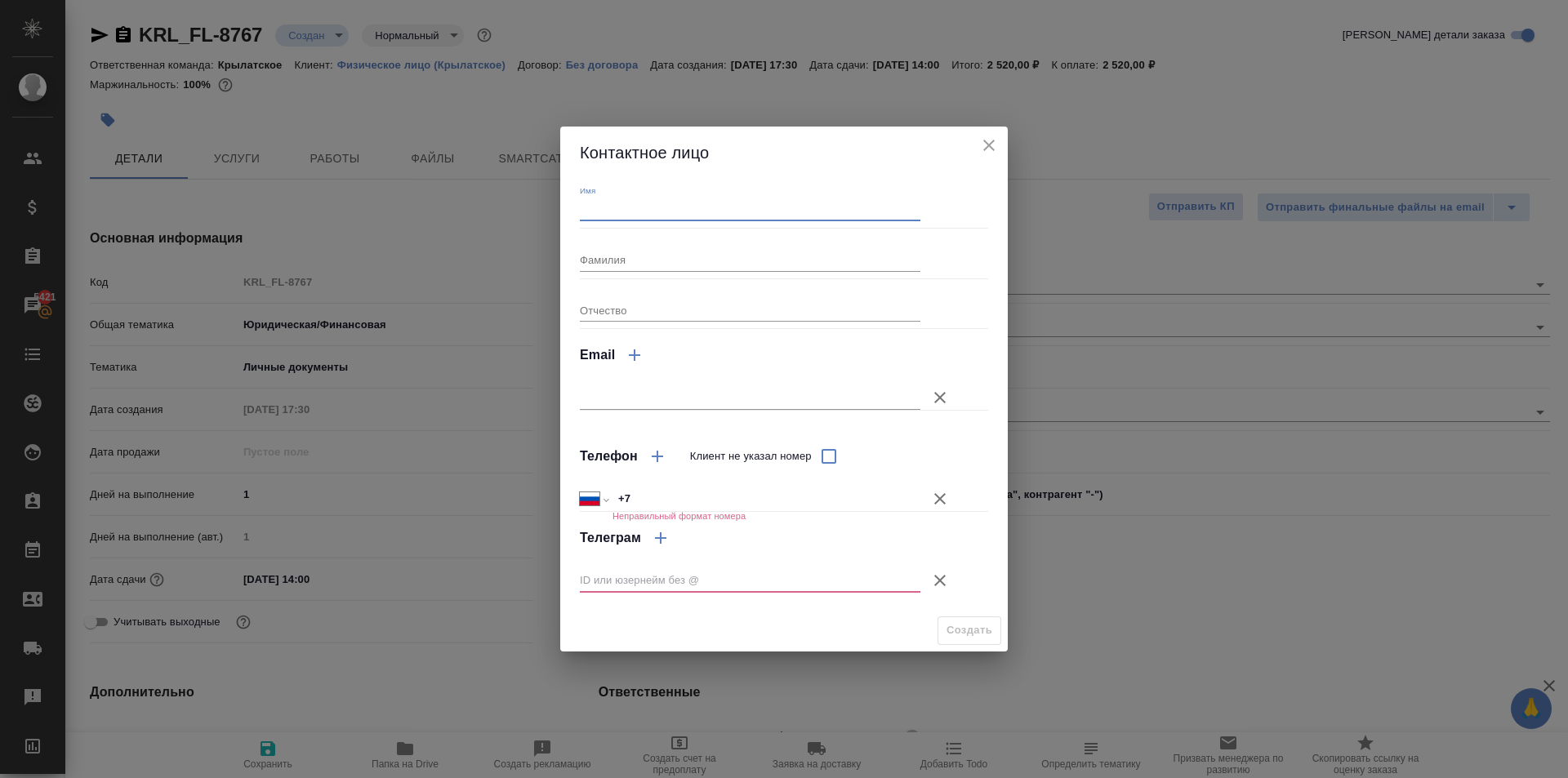
click at [687, 206] on input "Имя" at bounding box center [749, 209] width 340 height 22
type input "Марина"
click at [717, 503] on input "+7" at bounding box center [766, 499] width 308 height 23
type input "+7 926 971 14 82"
click at [947, 573] on icon "button" at bounding box center [940, 581] width 20 height 20
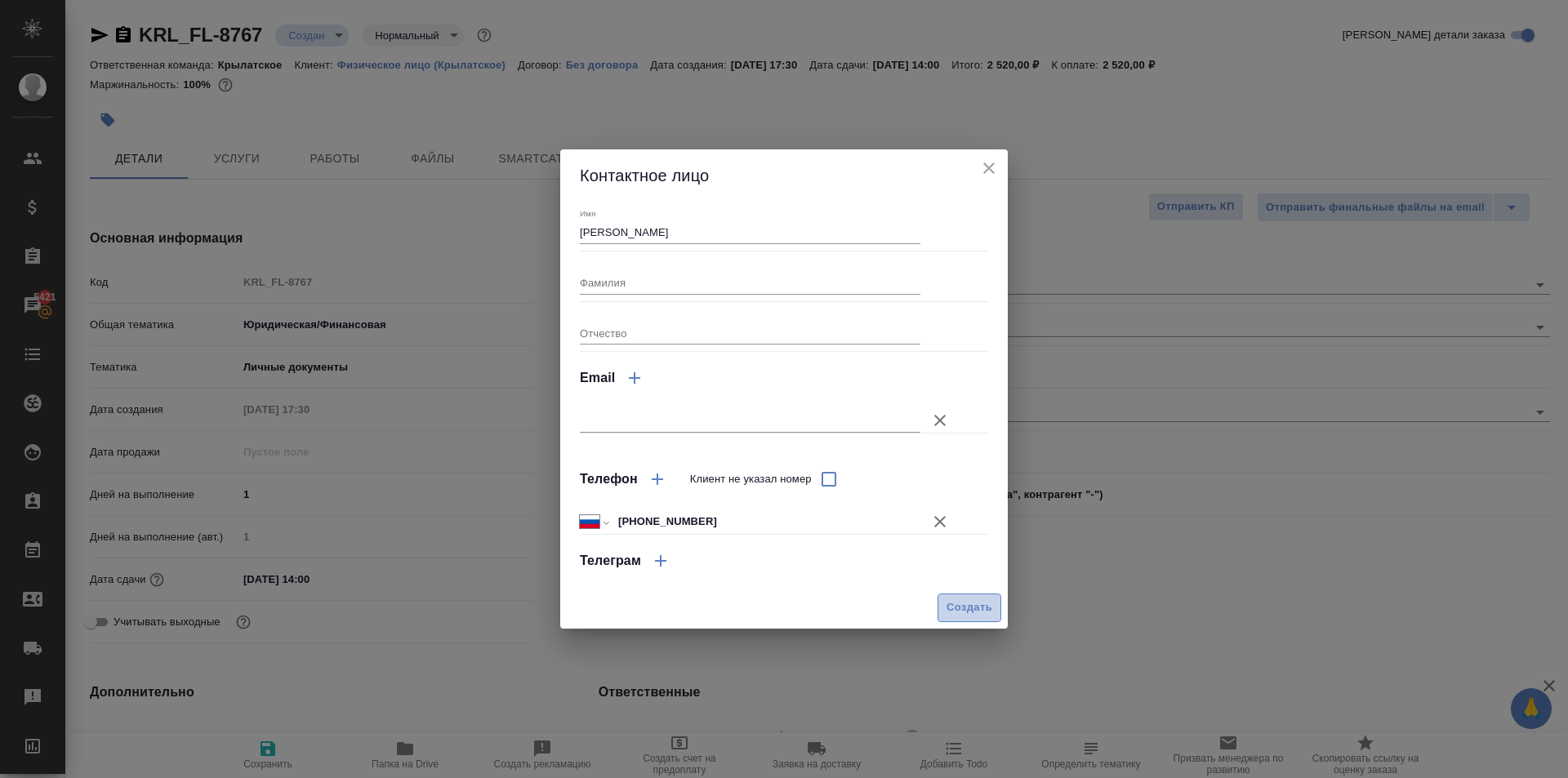
click at [957, 602] on span "Создать" at bounding box center [969, 608] width 46 height 19
type input "Марина"
type textarea "x"
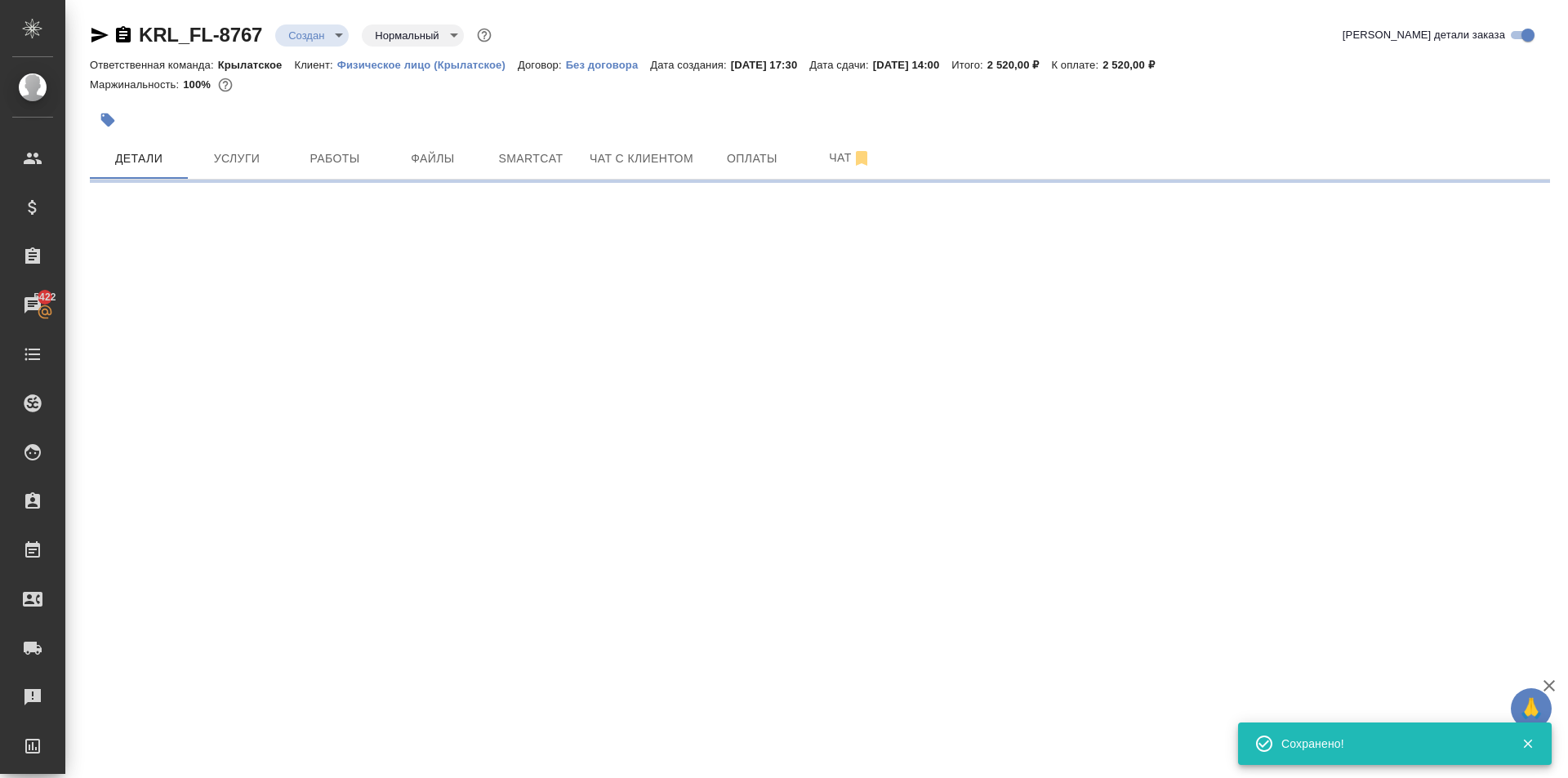
type input "holyTrinity"
select select "RU"
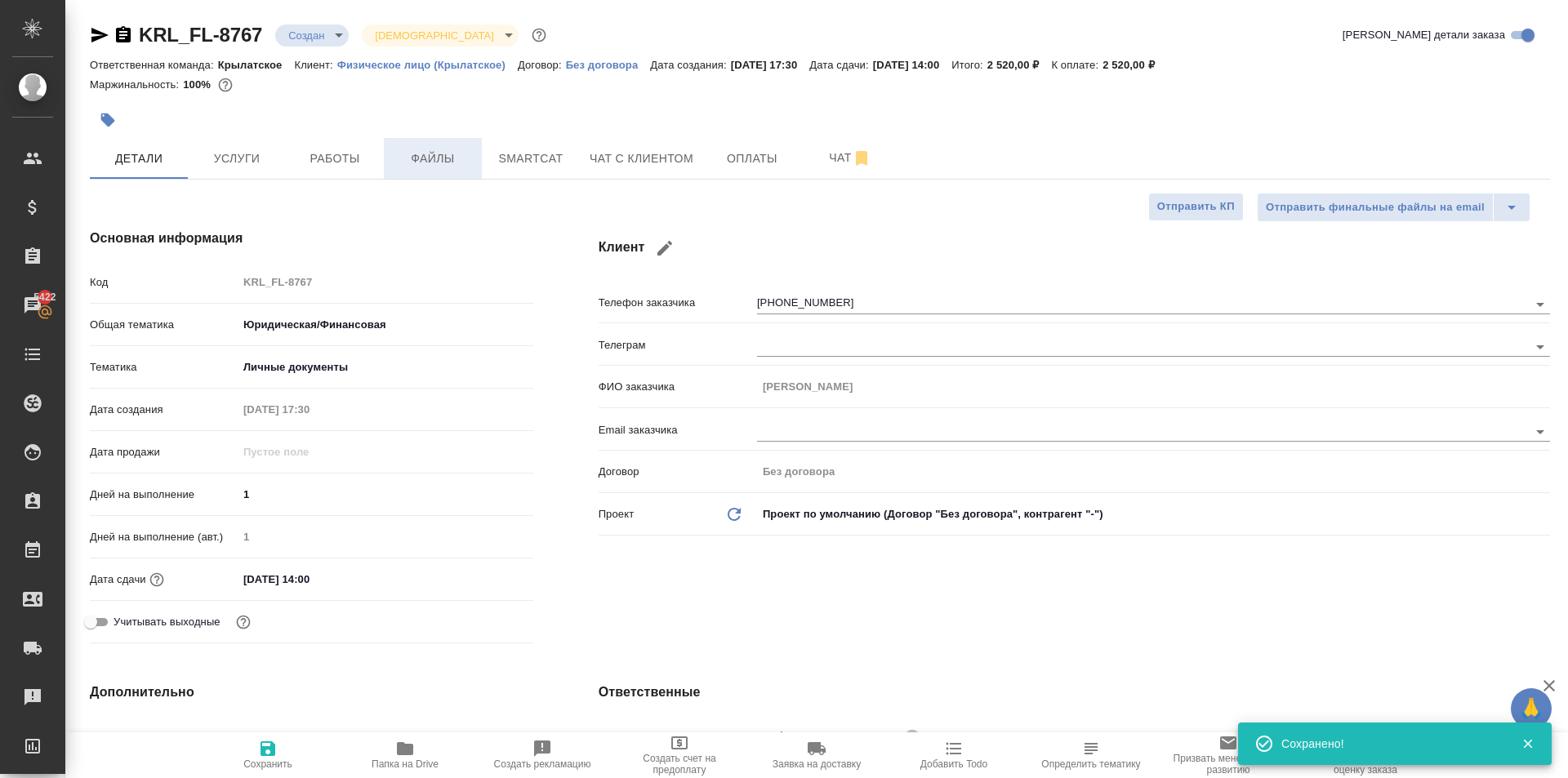
type textarea "x"
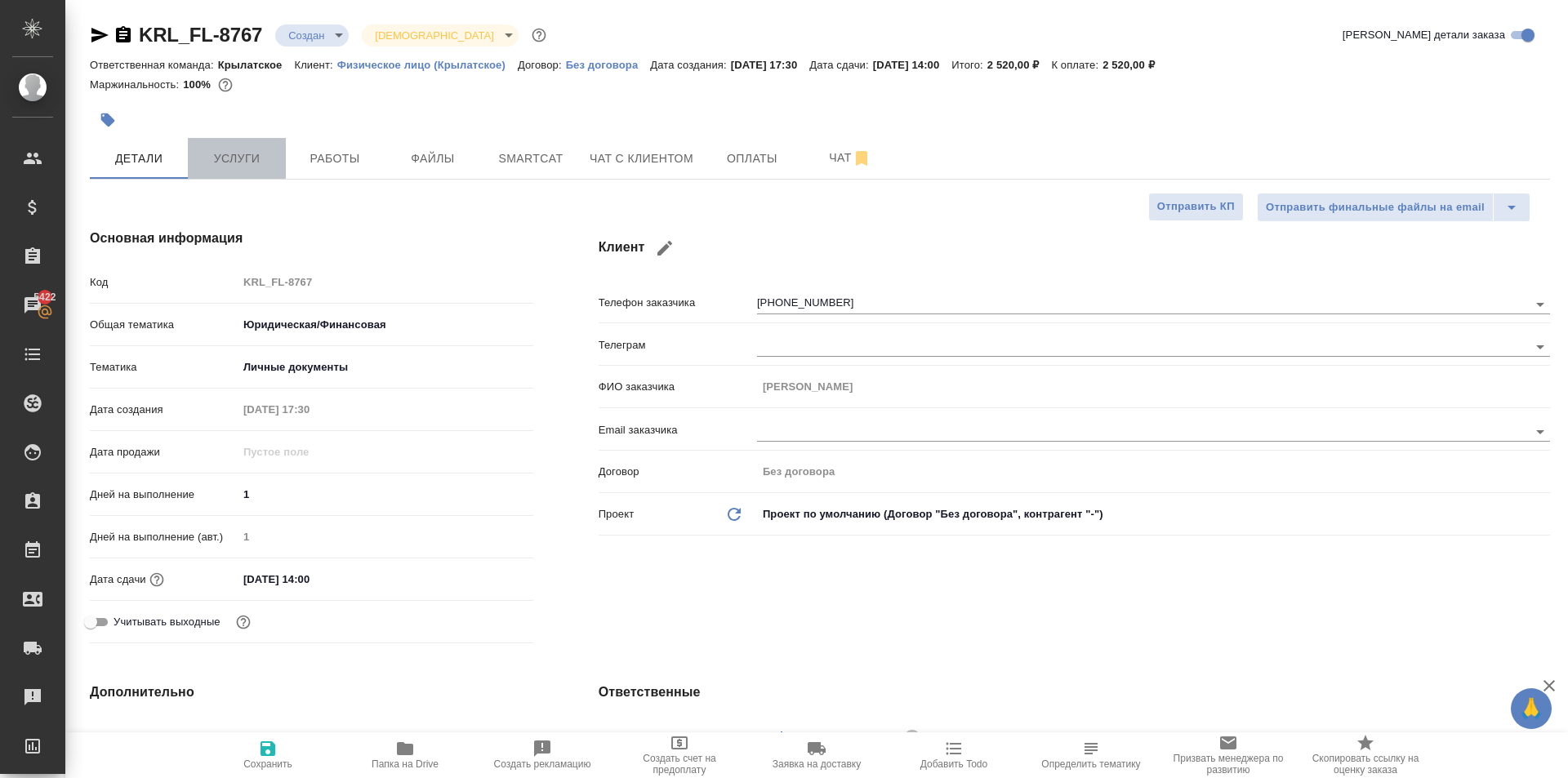
click at [241, 139] on button "Услуги" at bounding box center [236, 158] width 98 height 40
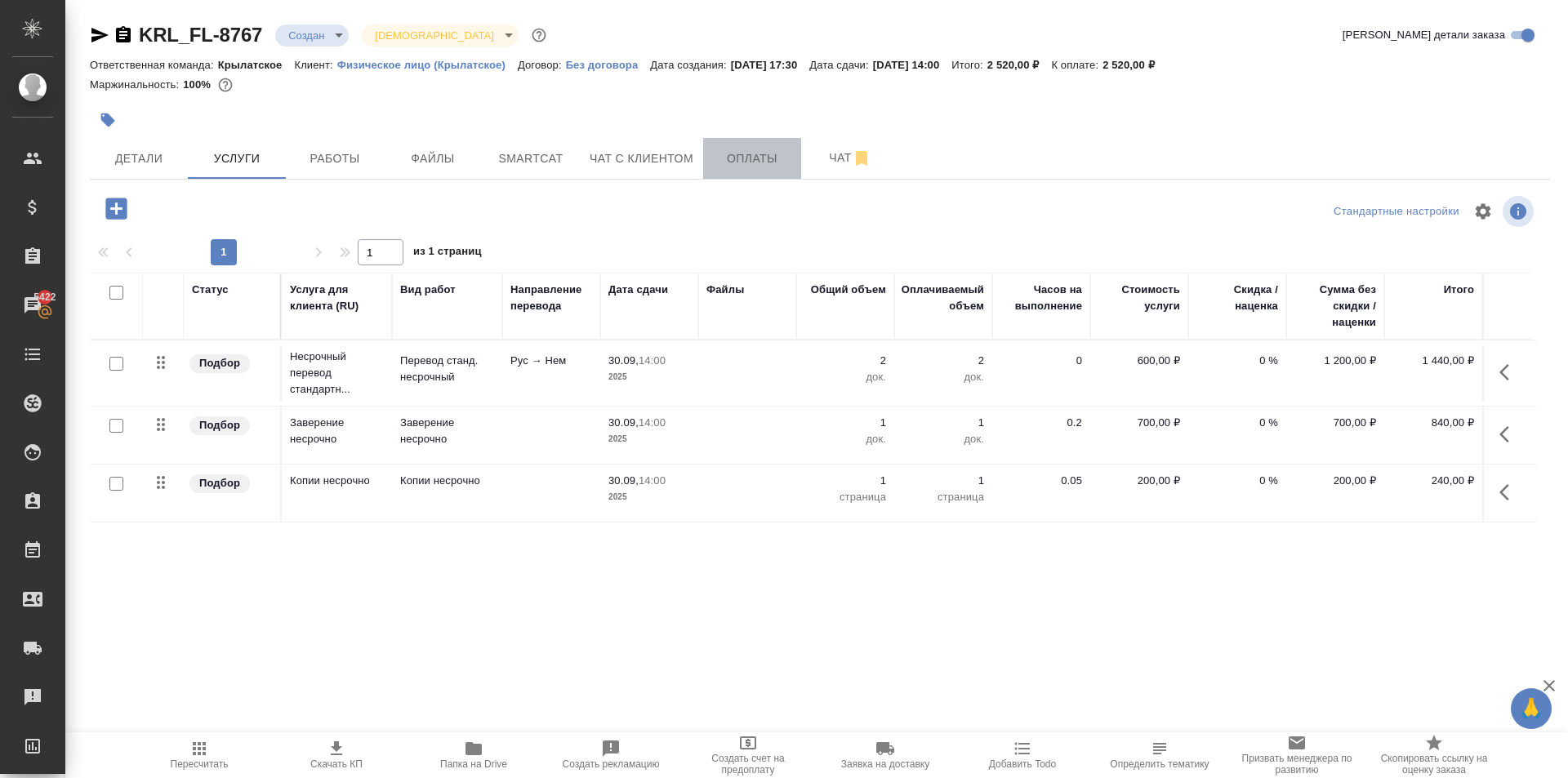
click at [760, 168] on span "Оплаты" at bounding box center [751, 159] width 78 height 21
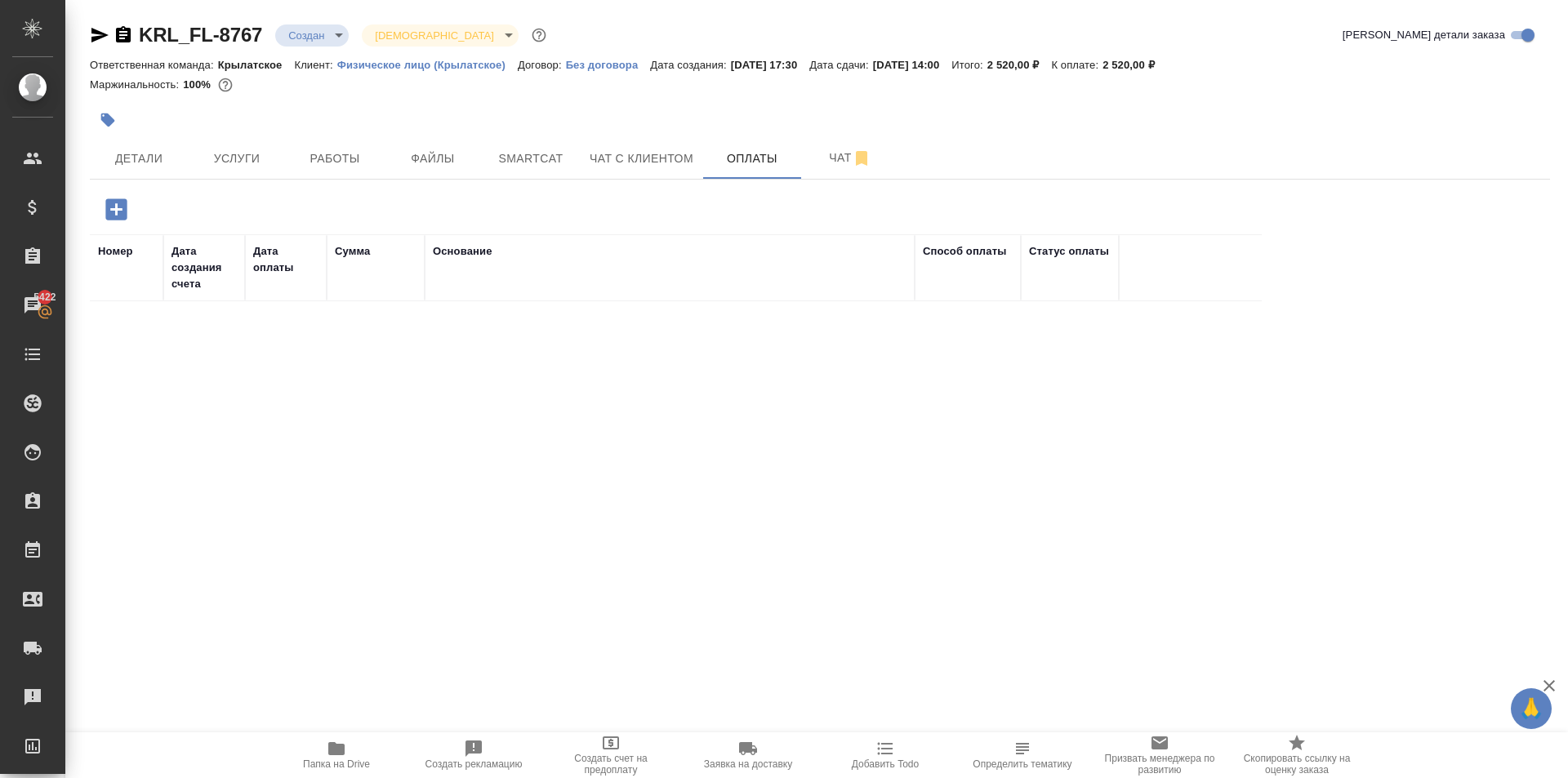
click at [122, 207] on icon "button" at bounding box center [116, 209] width 22 height 22
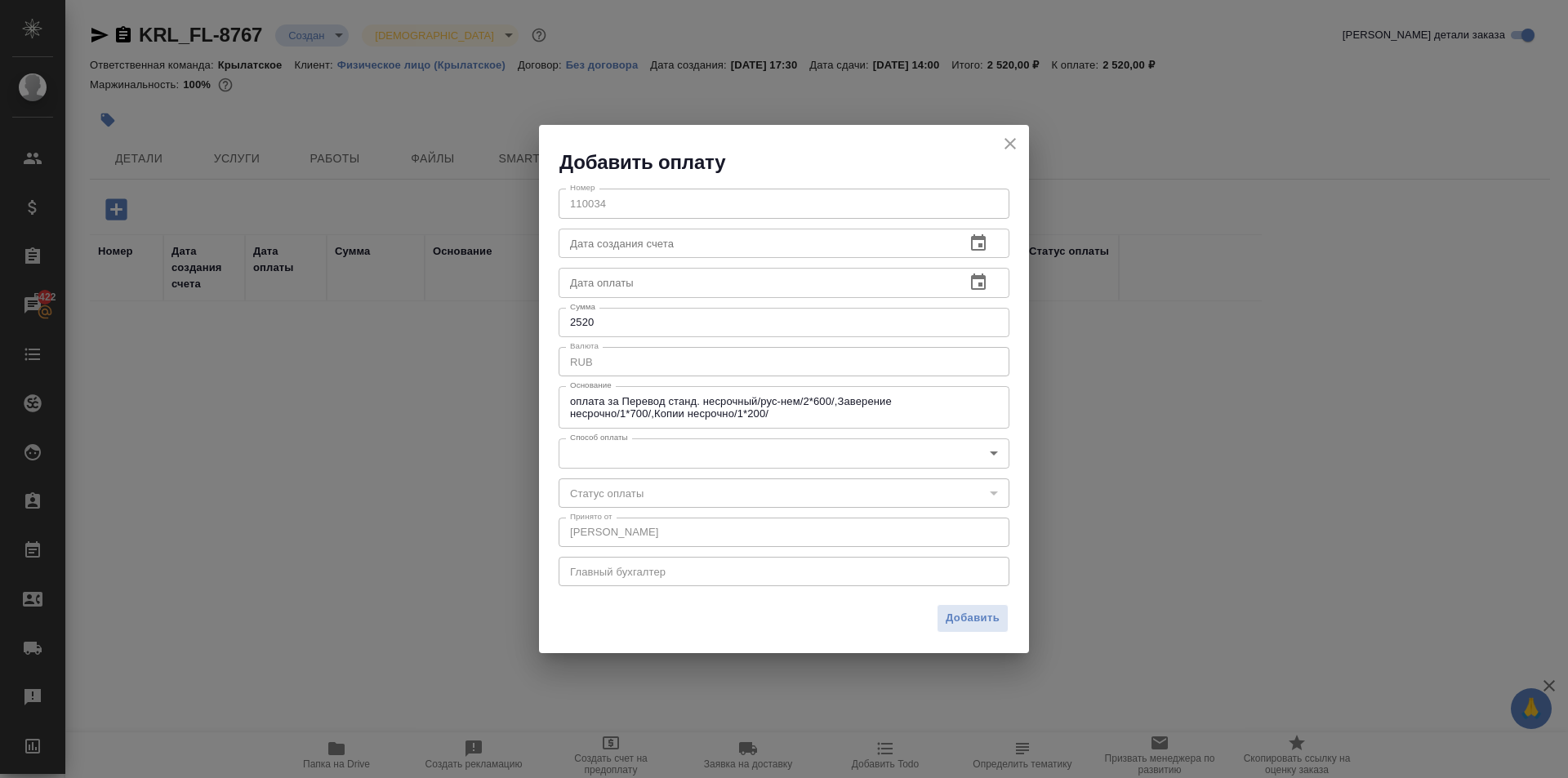
click at [703, 463] on body "🙏 .cls-1 fill:#fff; AWATERA Kasymov Timur Клиенты Спецификации Заказы 5422 Чаты…" at bounding box center [784, 389] width 1568 height 778
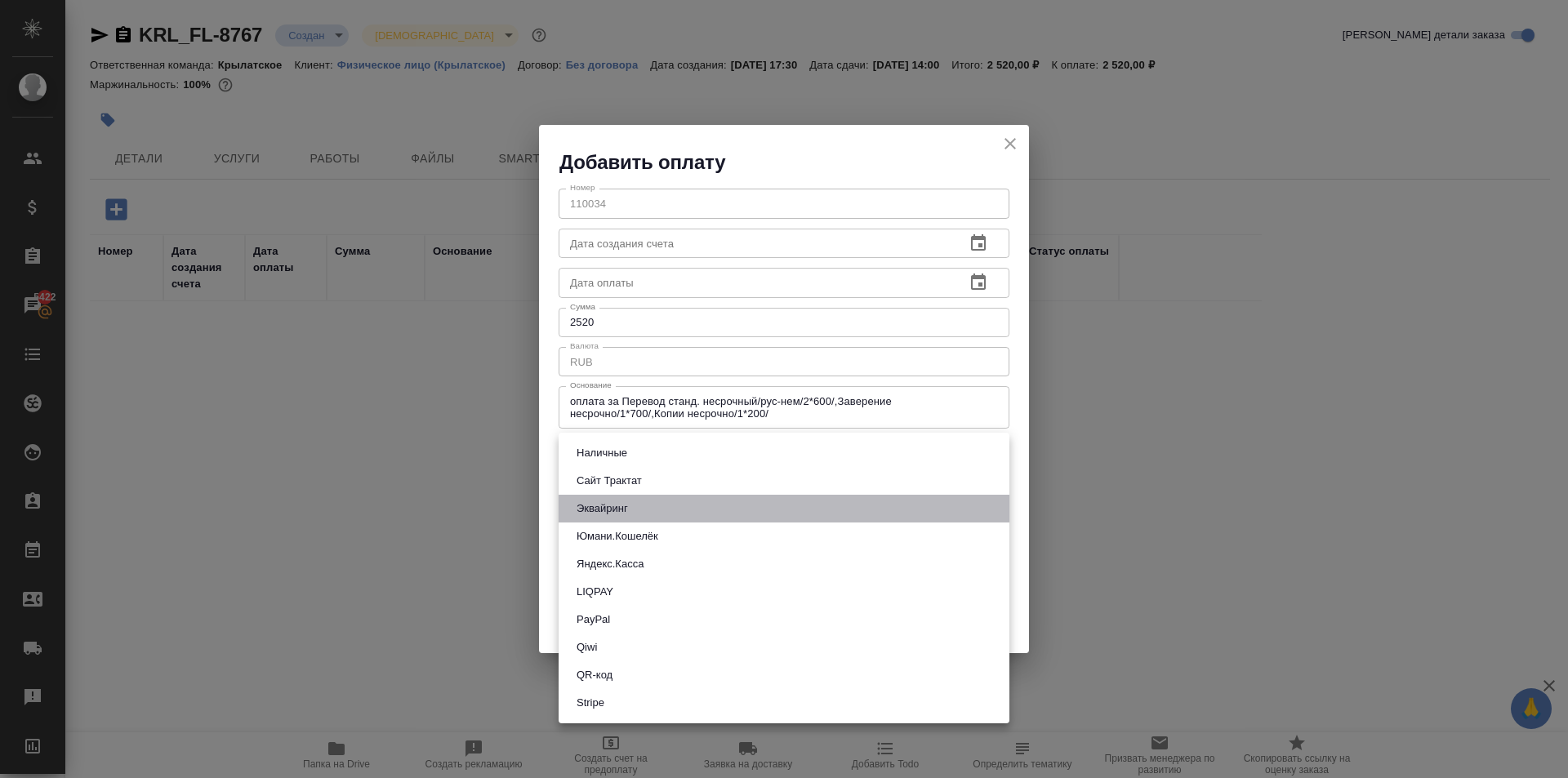
click at [615, 503] on button "Эквайринг" at bounding box center [602, 509] width 61 height 18
type input "acquiring"
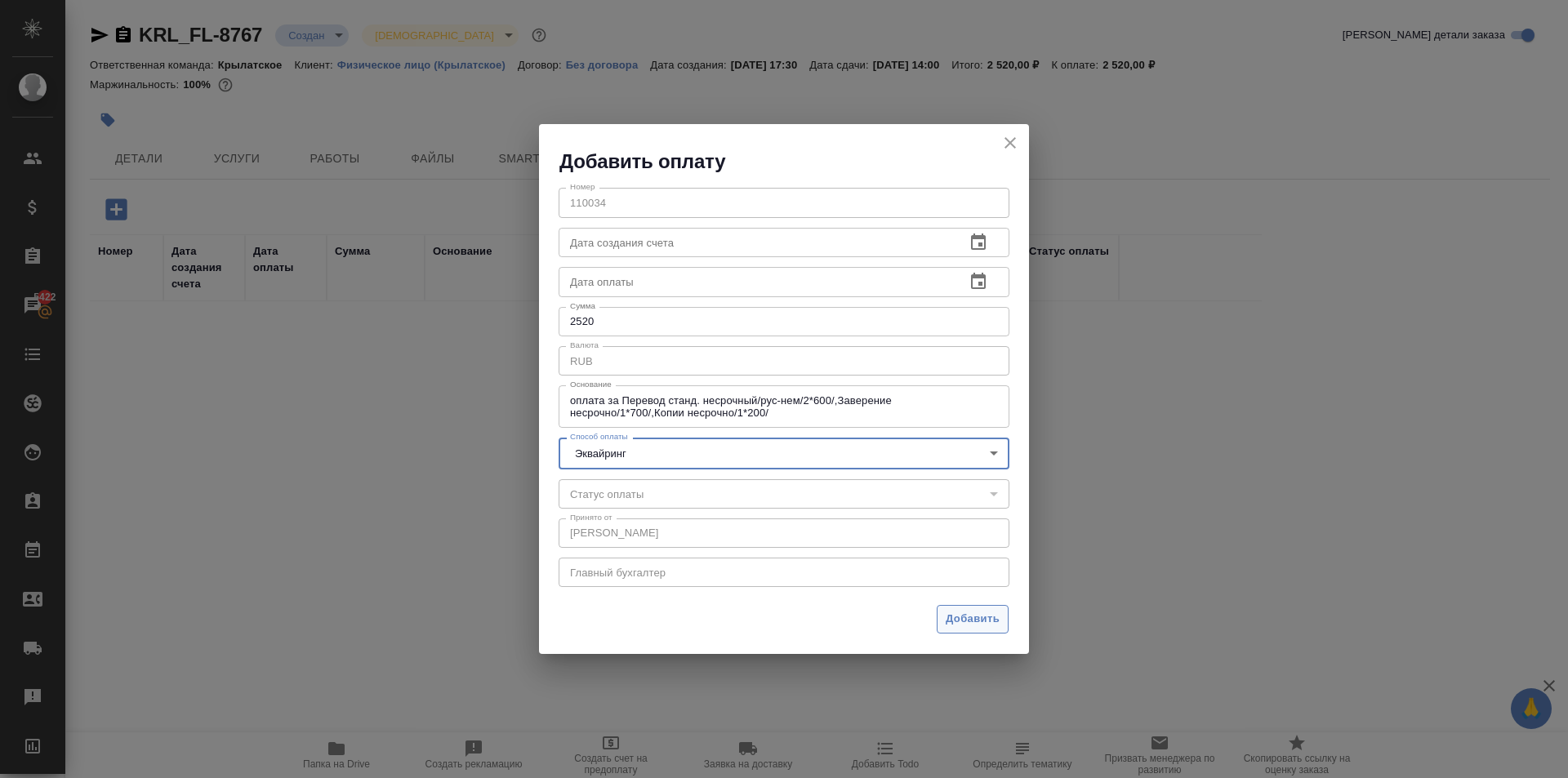
click at [964, 621] on span "Добавить" at bounding box center [973, 619] width 54 height 19
type input "0"
type input "auto-kassa"
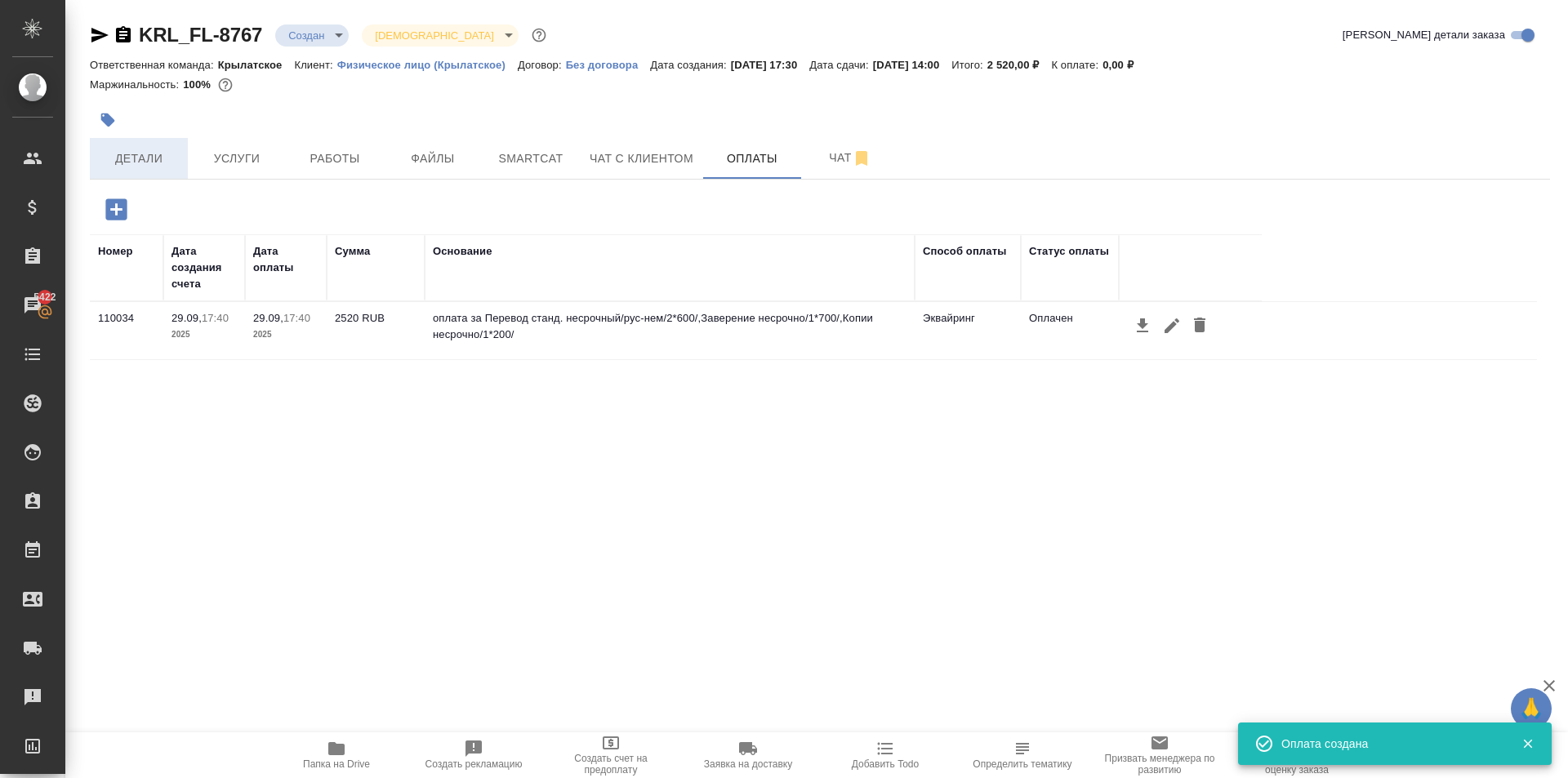
click at [150, 161] on span "Детали" at bounding box center [138, 159] width 78 height 21
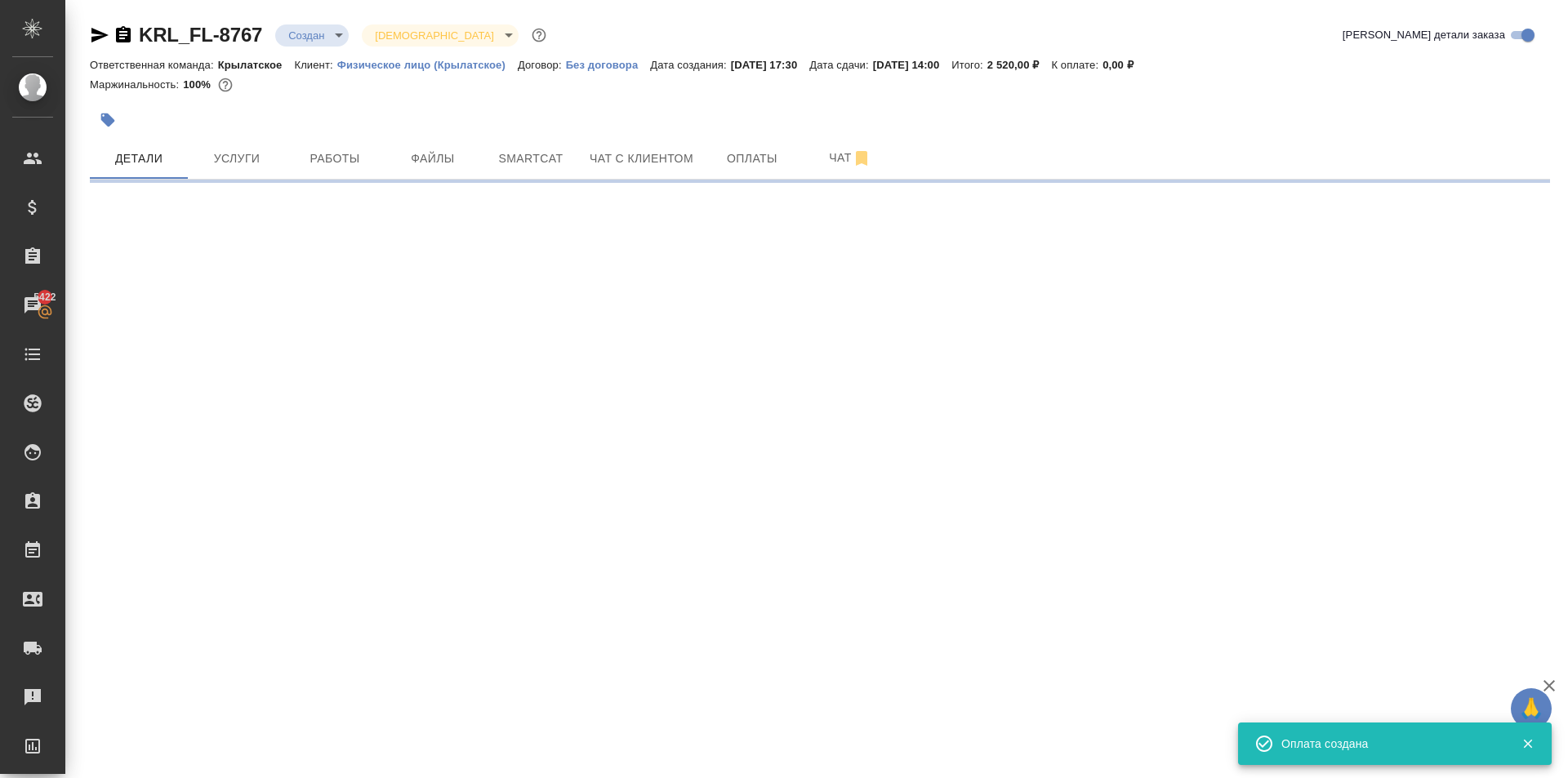
select select "RU"
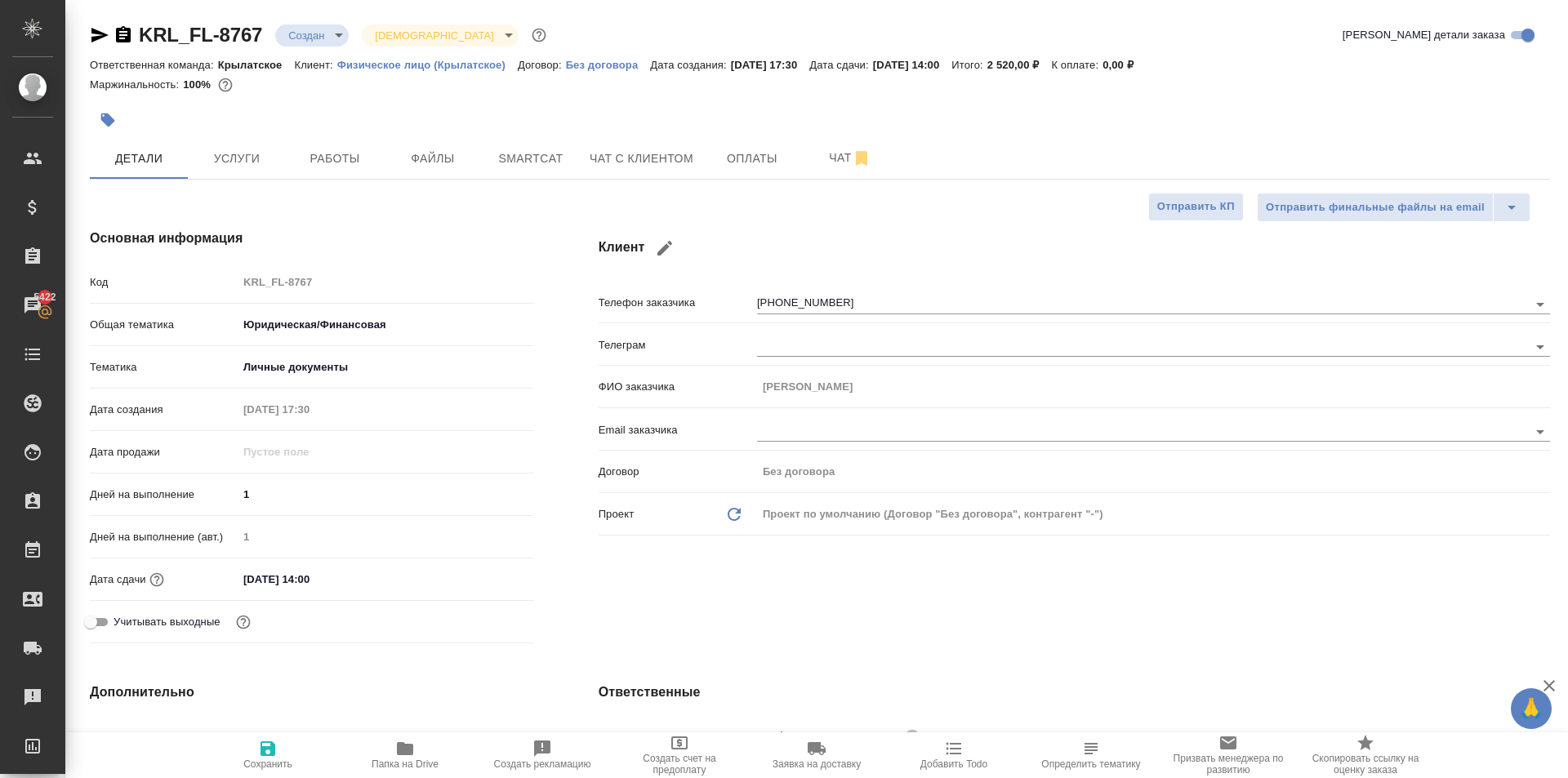
type textarea "x"
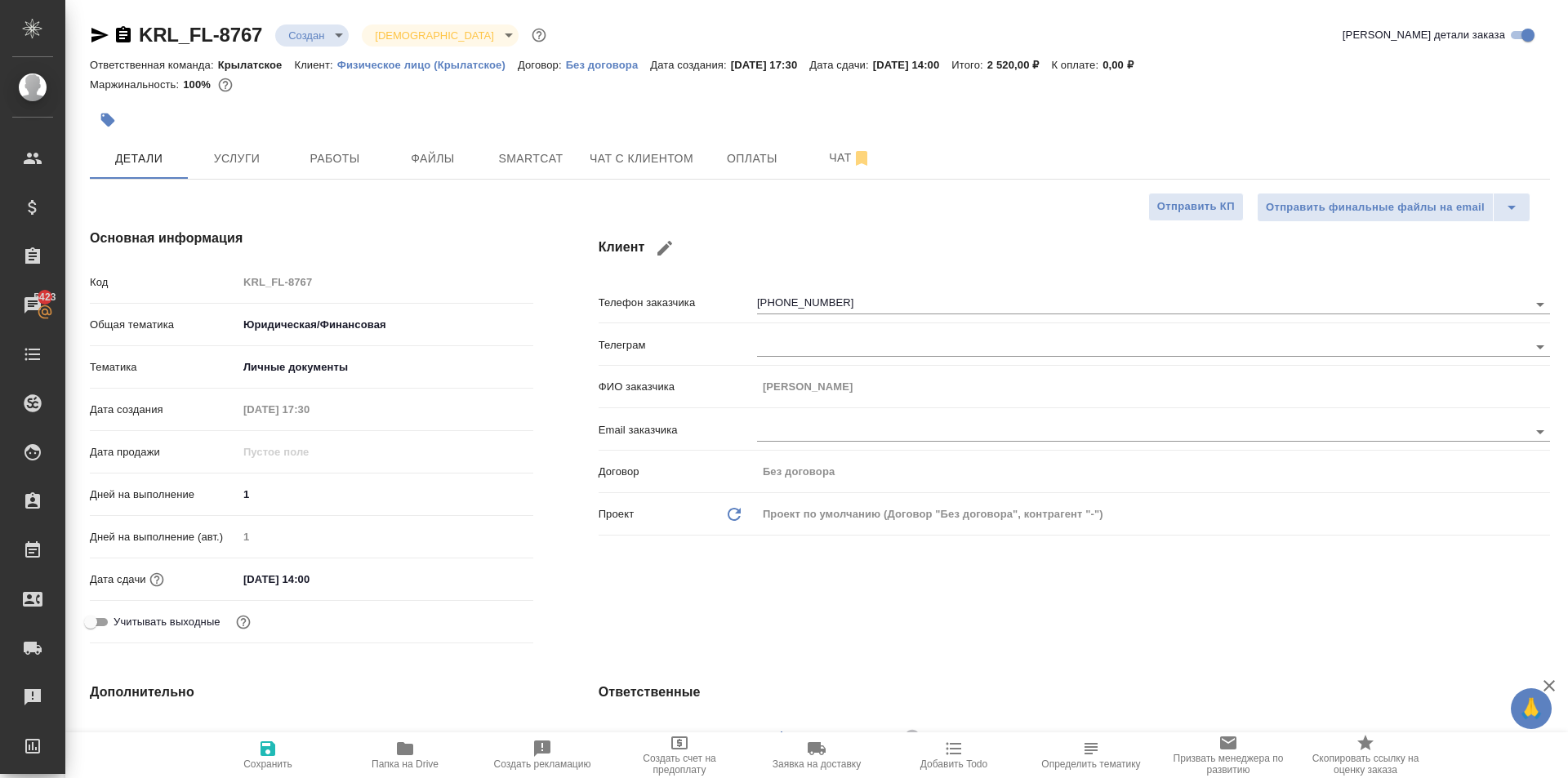
type textarea "x"
click at [377, 755] on span "Папка на Drive" at bounding box center [405, 754] width 118 height 31
type textarea "x"
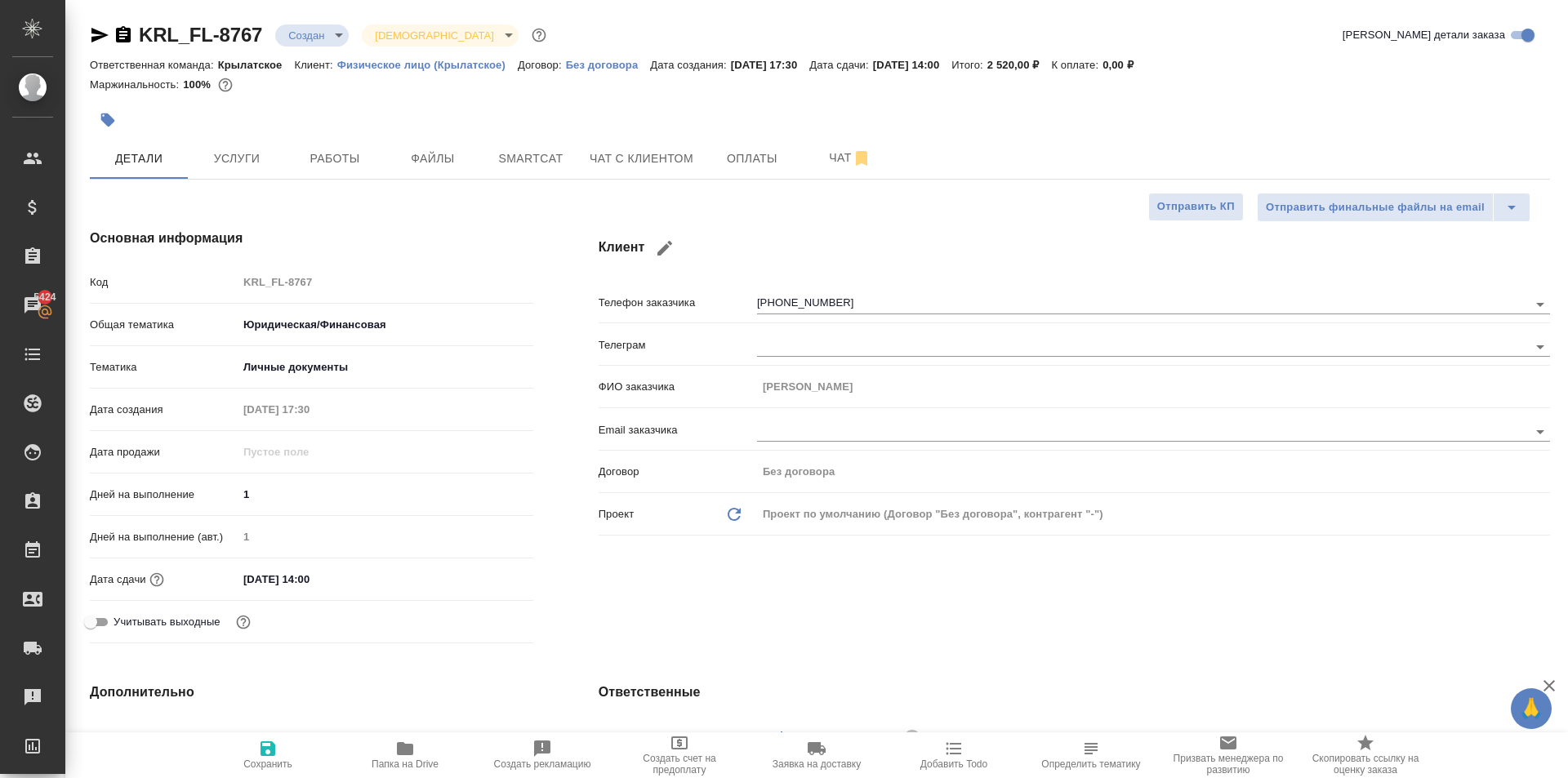
type textarea "x"
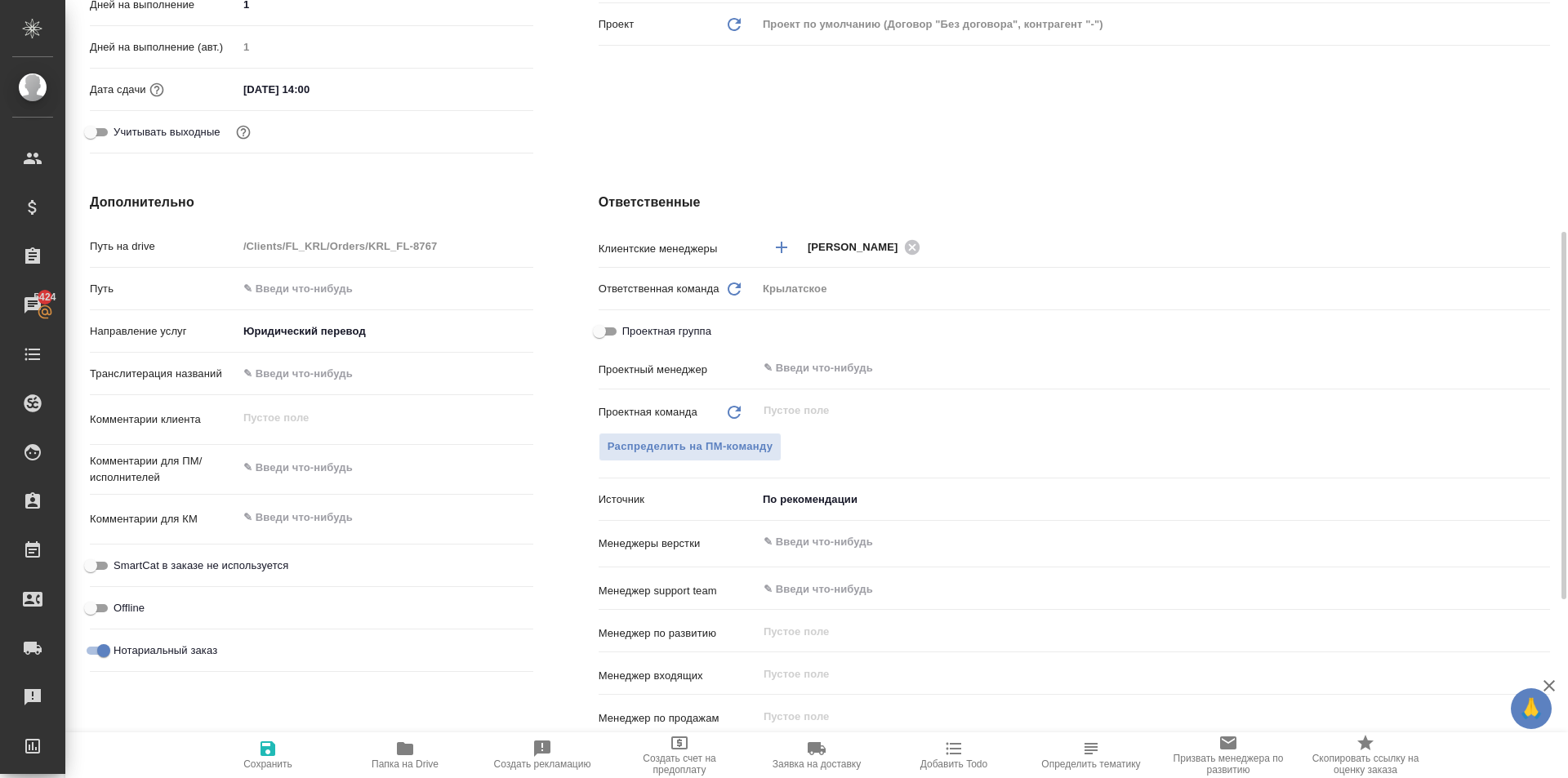
type textarea "x"
click at [341, 469] on textarea at bounding box center [385, 468] width 295 height 28
type textarea "x"
type textarea "Н"
type textarea "x"
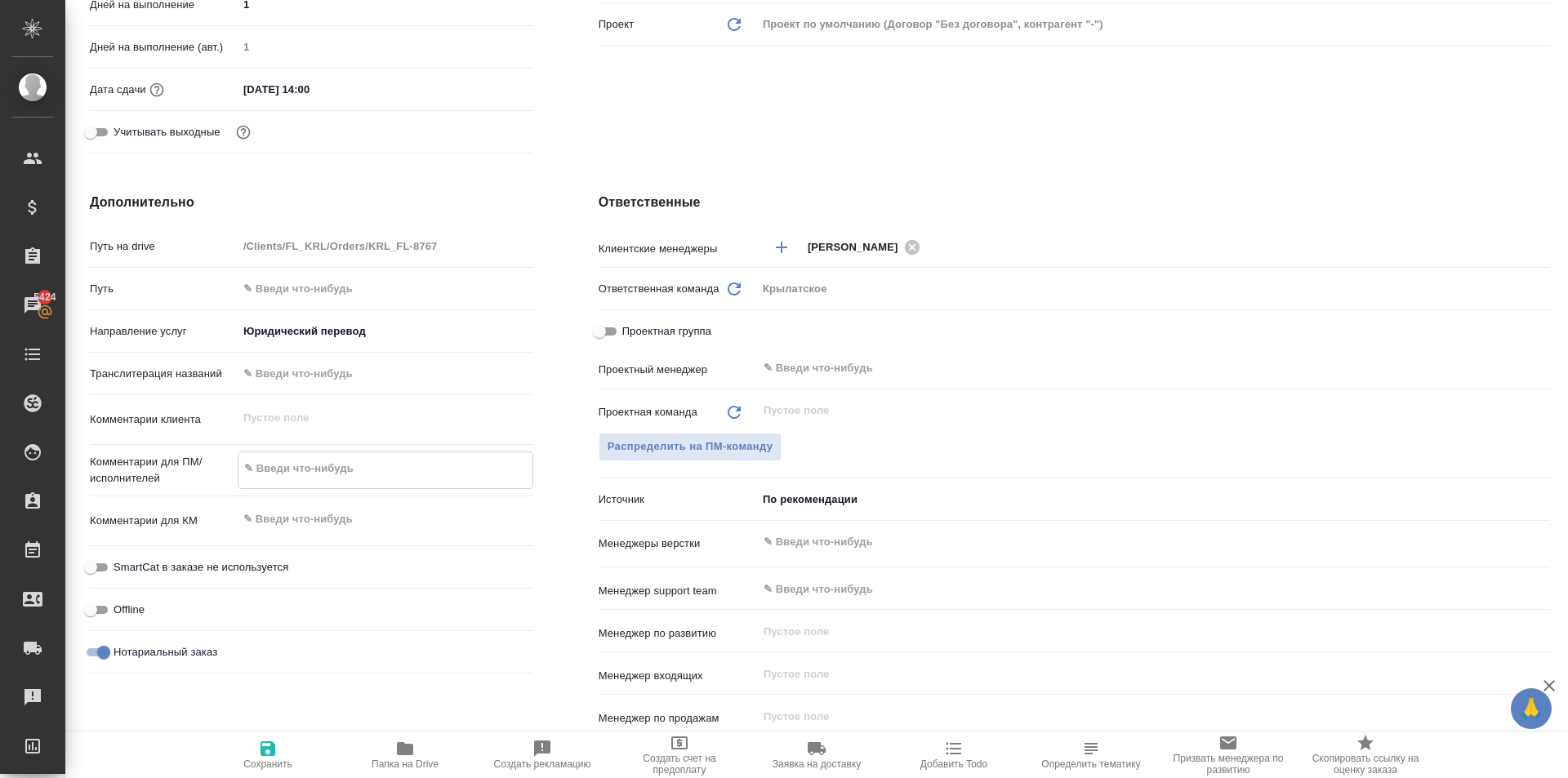
type textarea "x"
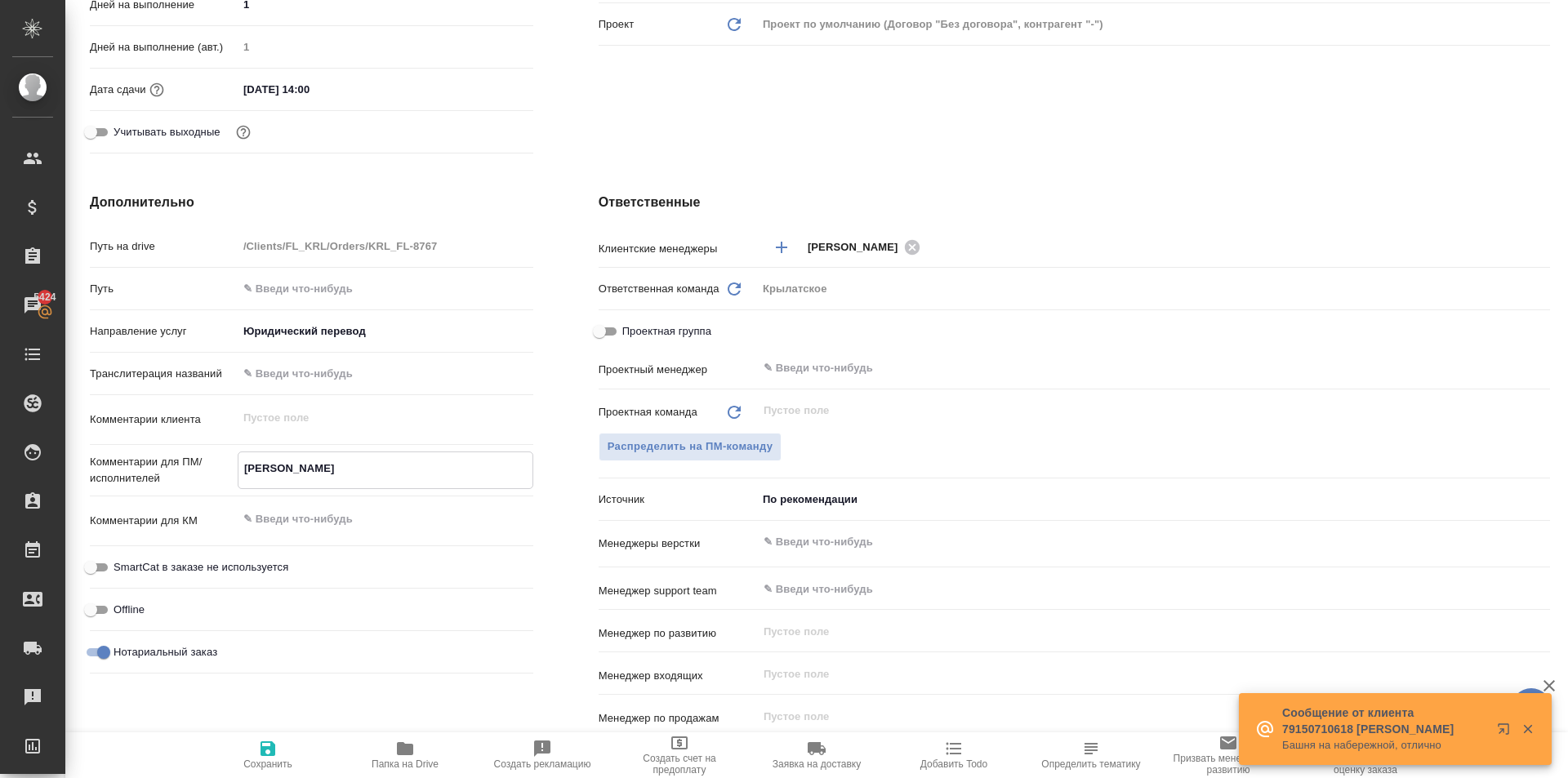
type textarea "НО"
type textarea "x"
type textarea "НОТ"
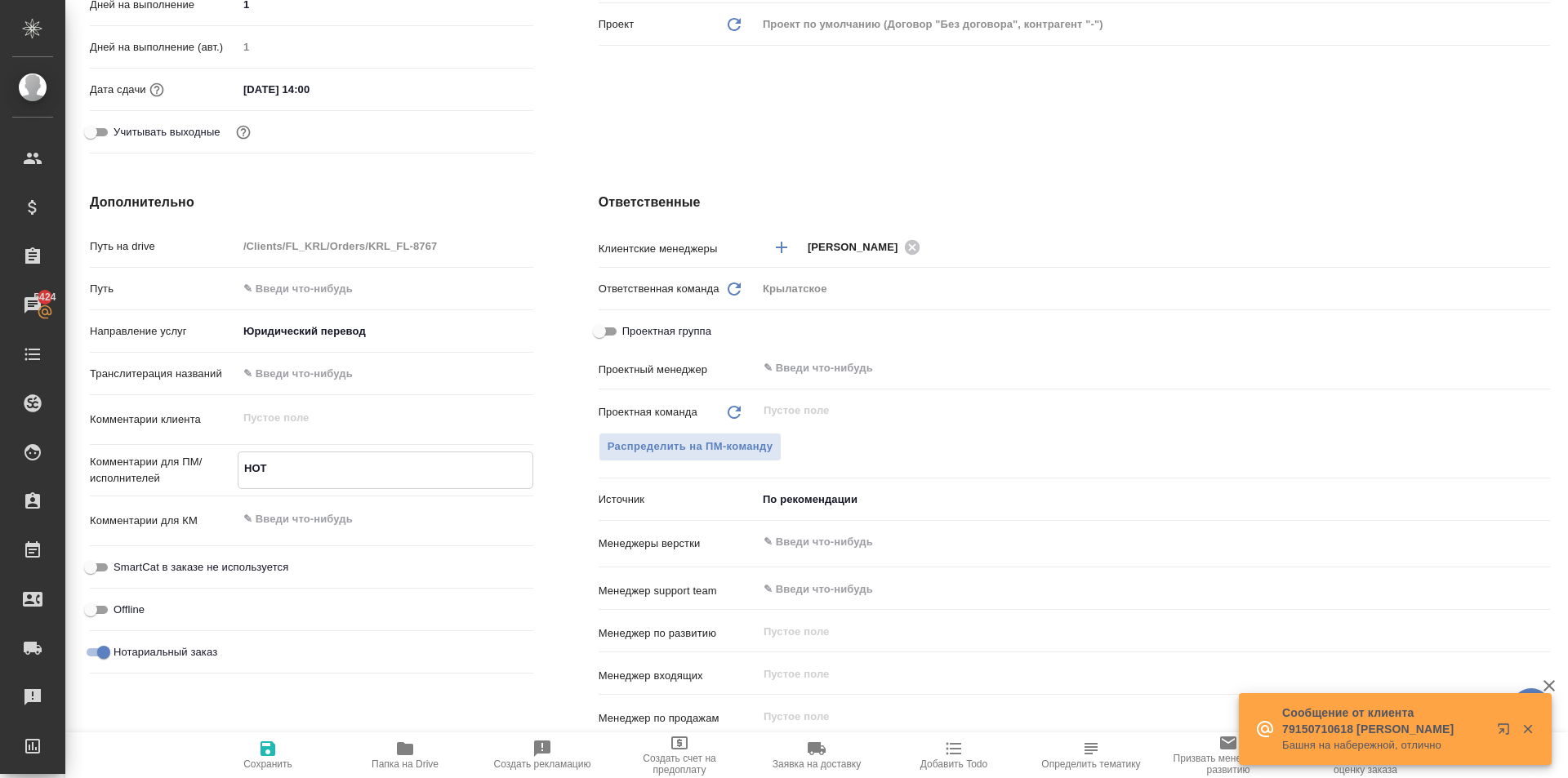
type textarea "x"
type textarea "НОТ"
type textarea "x"
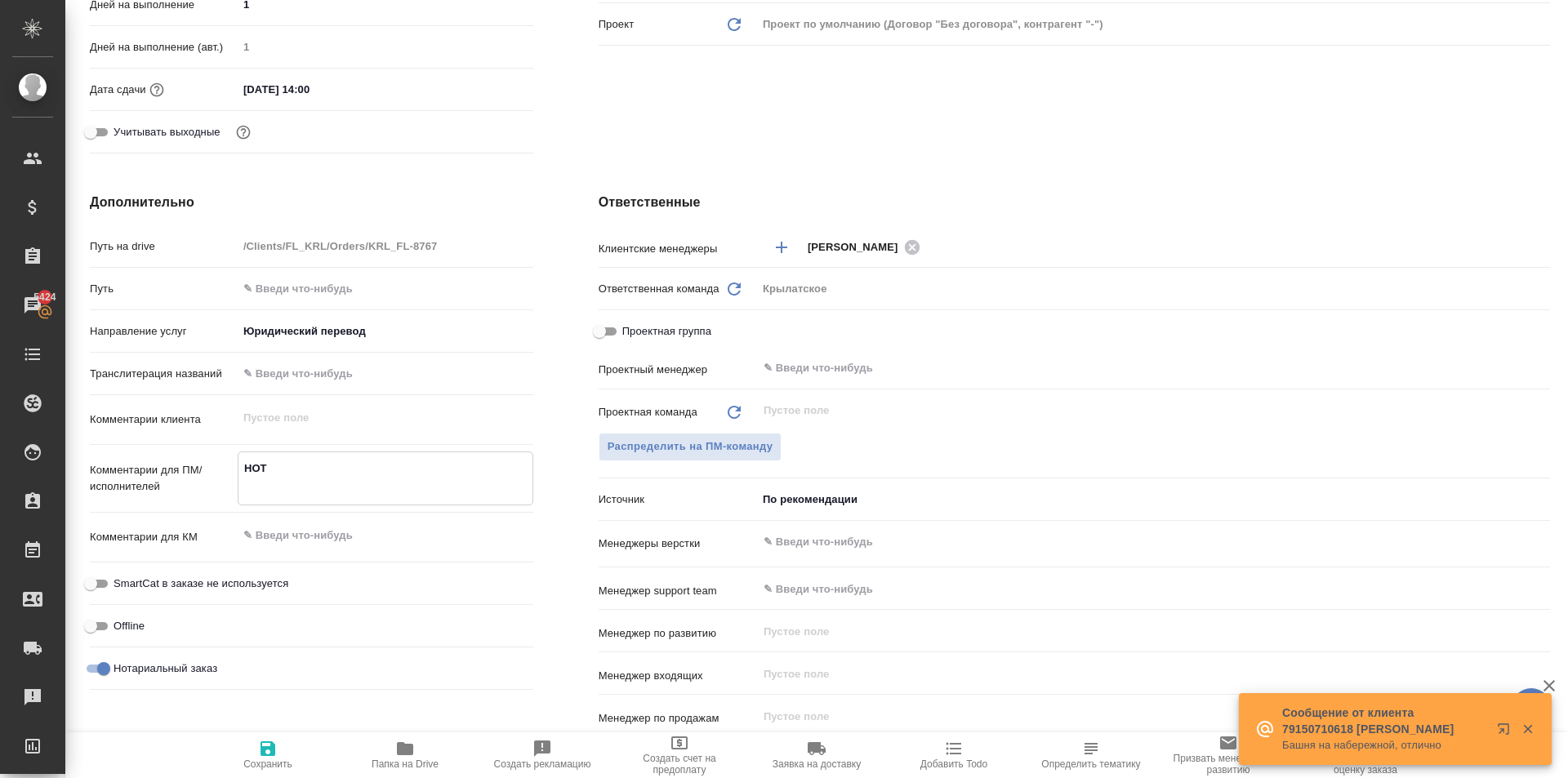
type textarea "x"
type textarea "НОТ"
type textarea "x"
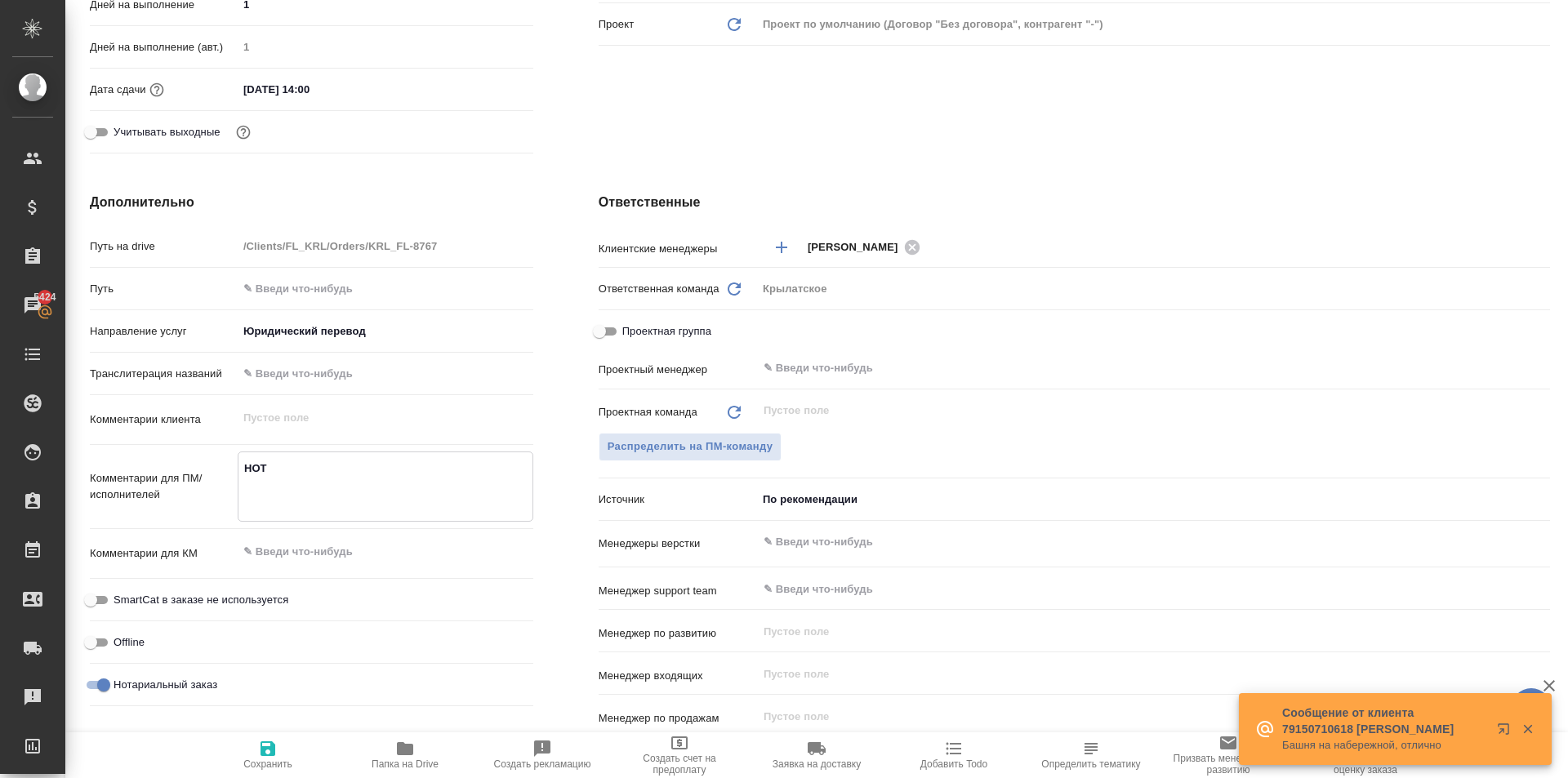
type textarea "x"
type textarea "НОТ В"
type textarea "x"
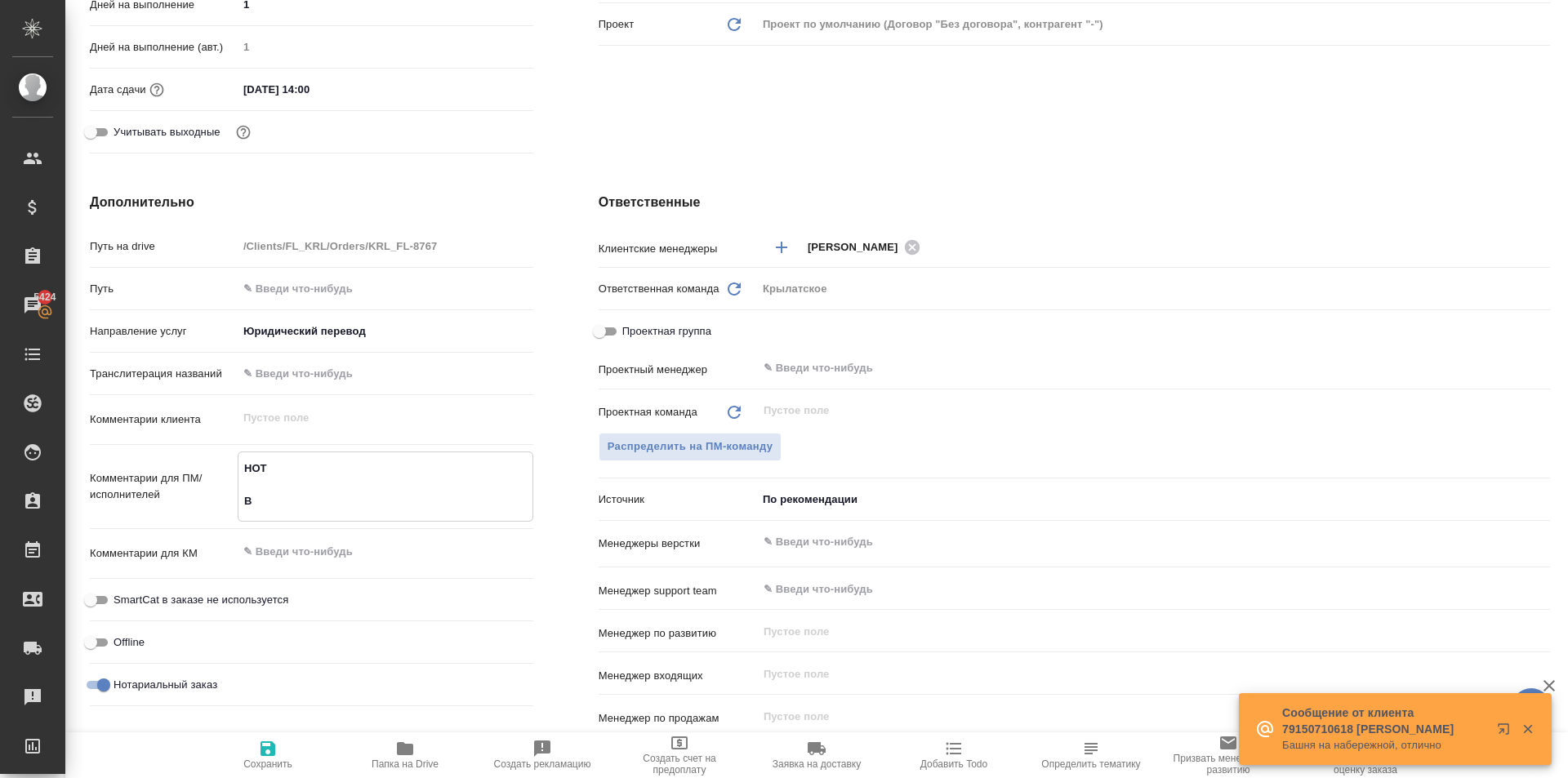
type textarea "НОТ В"
type textarea "x"
type textarea "НОТ В р"
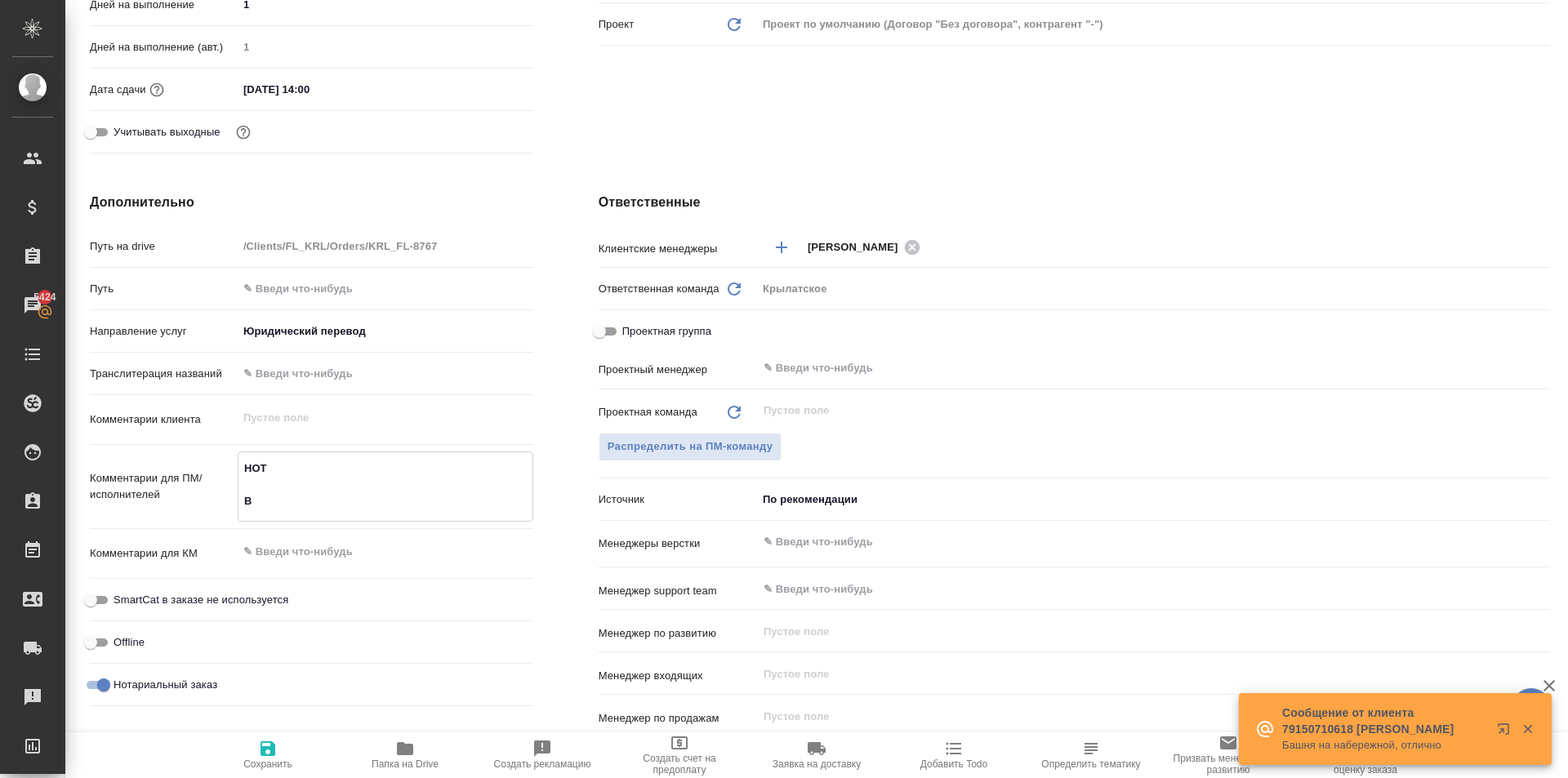
type textarea "x"
type textarea "НОТ В ре"
type textarea "x"
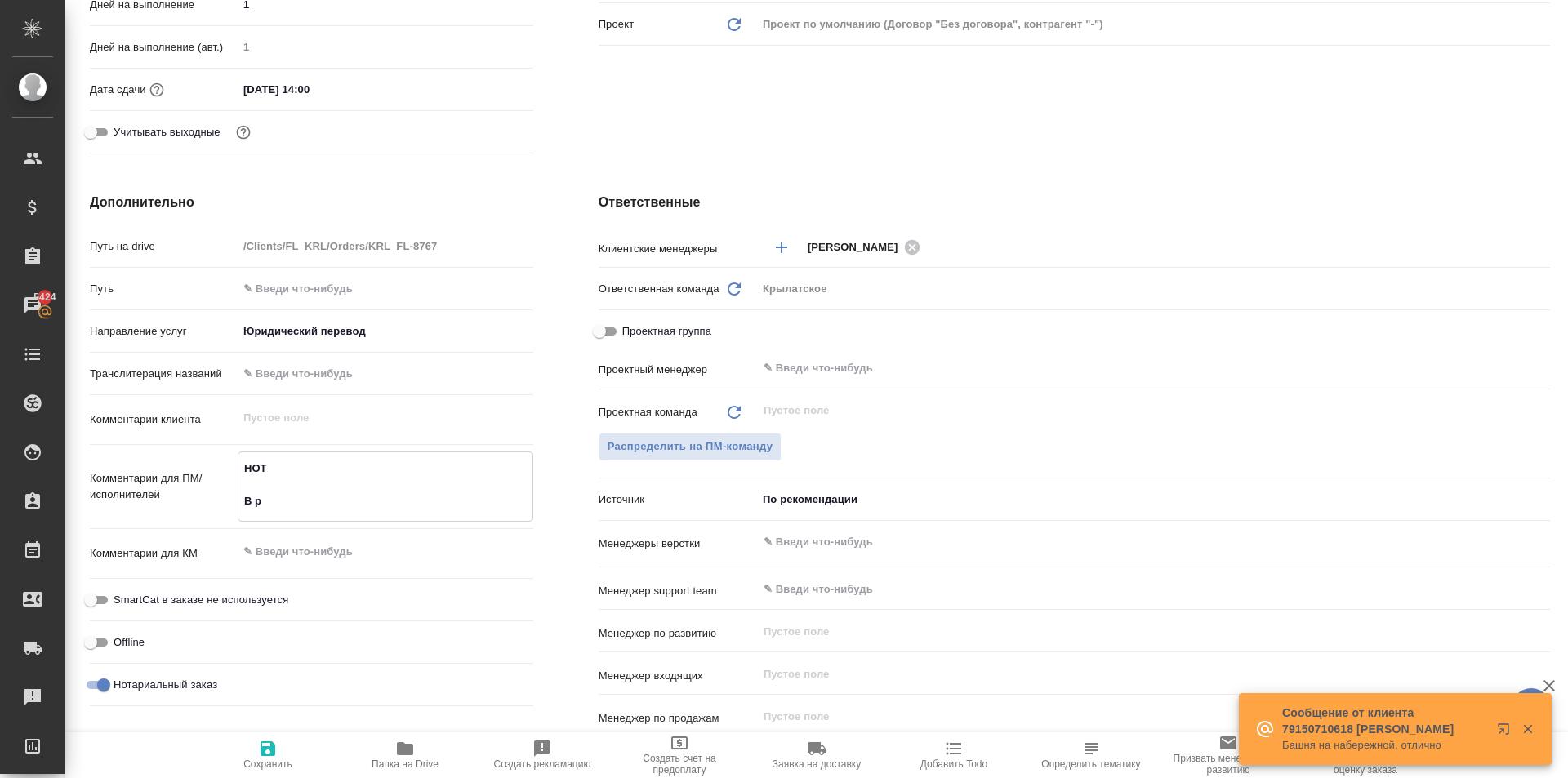
type textarea "x"
type textarea "НОТ В реф"
type textarea "x"
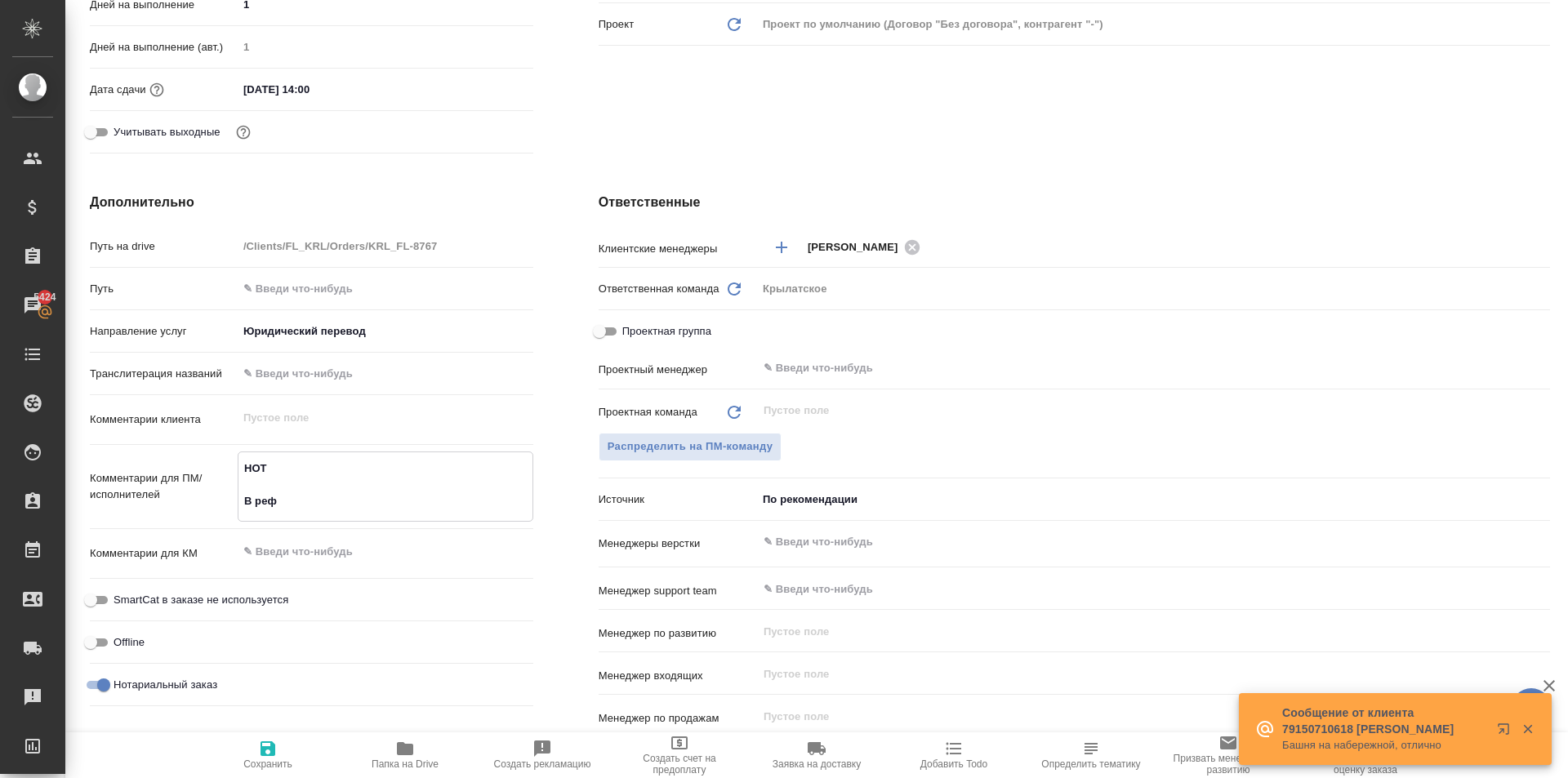
type textarea "x"
type textarea "НОТ В рефе"
type textarea "x"
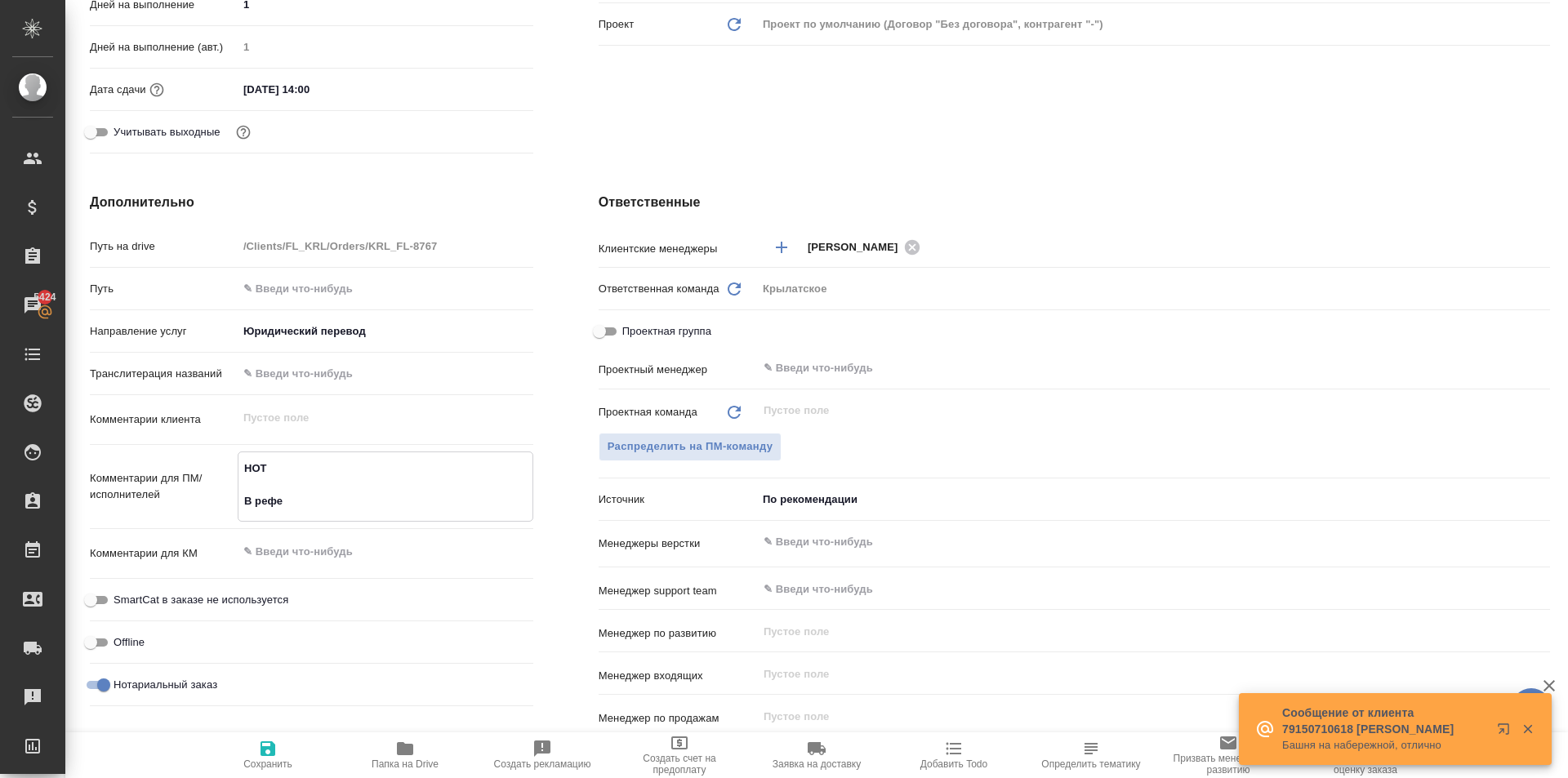
type textarea "НОТ В рефер"
type textarea "x"
type textarea "НОТ В рефере"
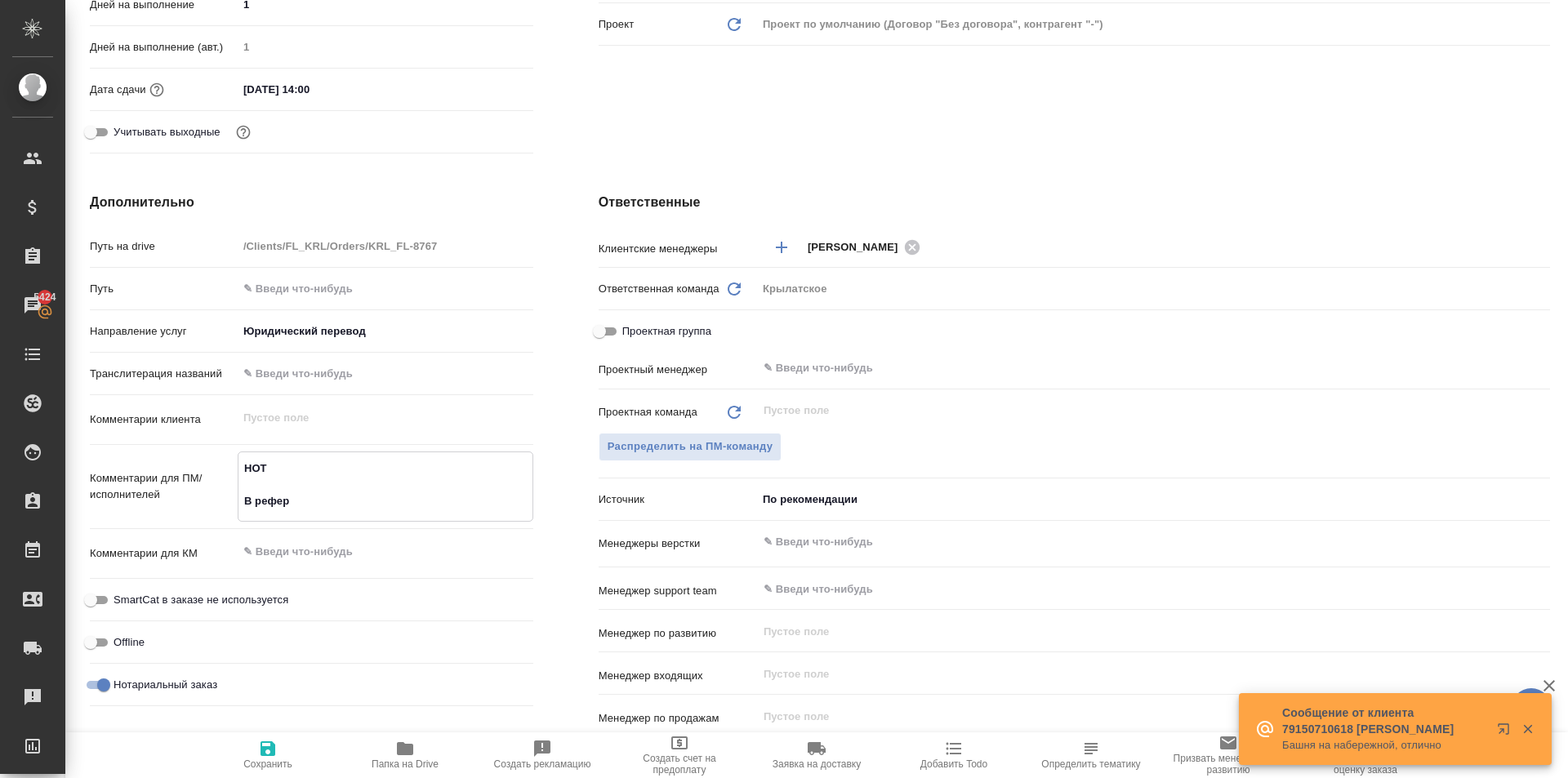
type textarea "x"
type textarea "НОТ В референ"
type textarea "x"
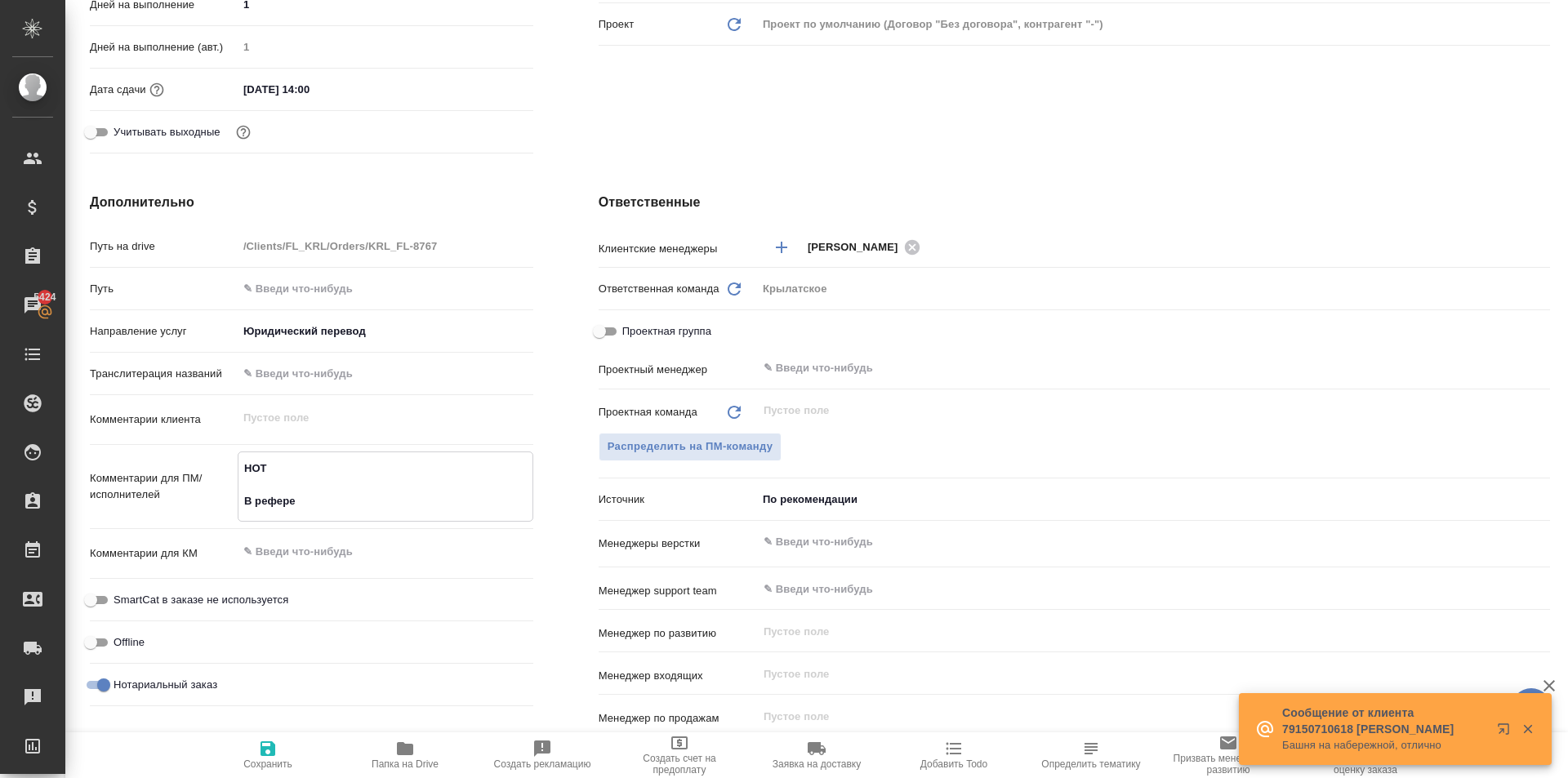
type textarea "x"
type textarea "НОТ В референс"
type textarea "x"
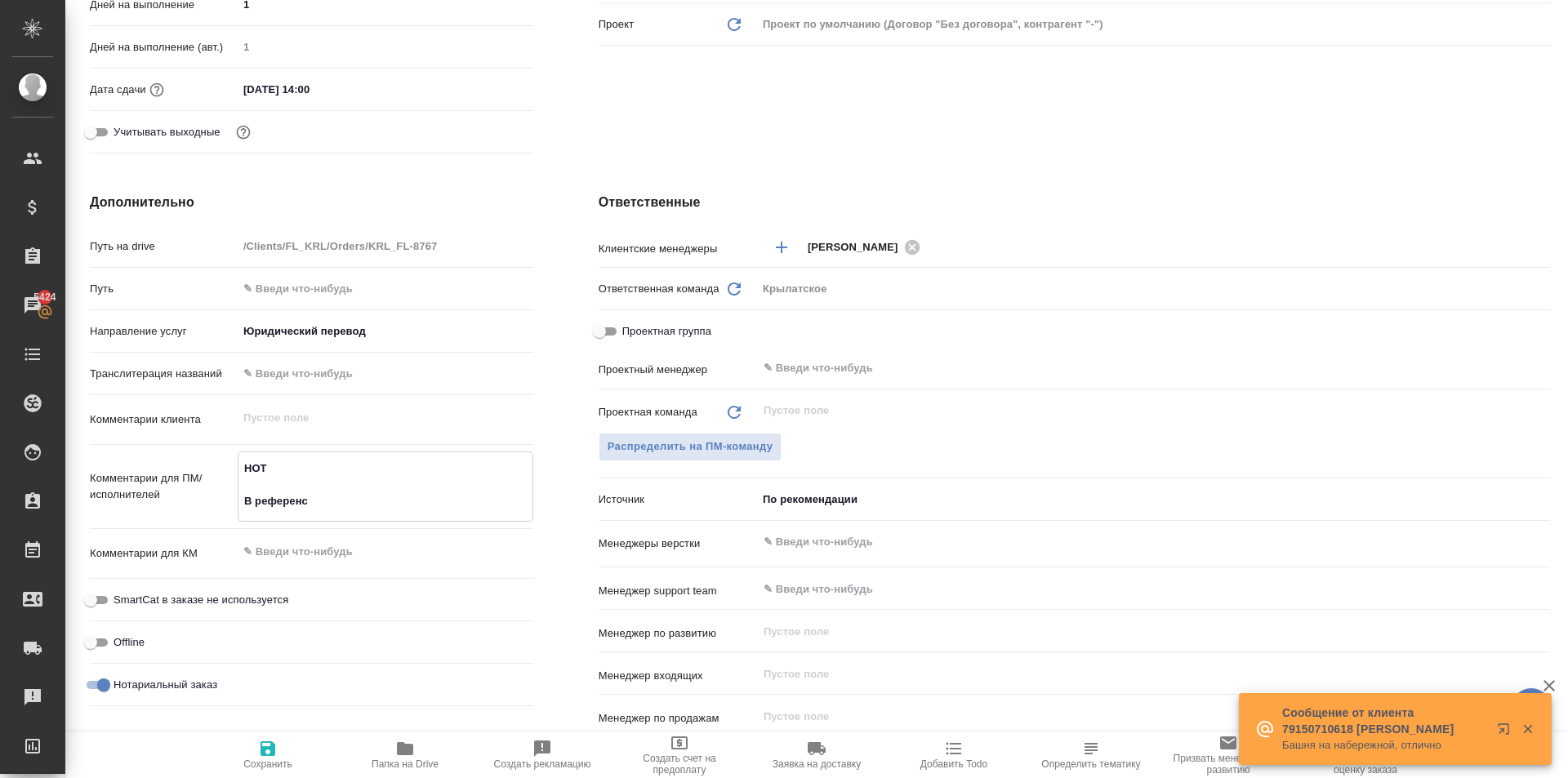
type textarea "x"
type textarea "НОТ В референс"
type textarea "x"
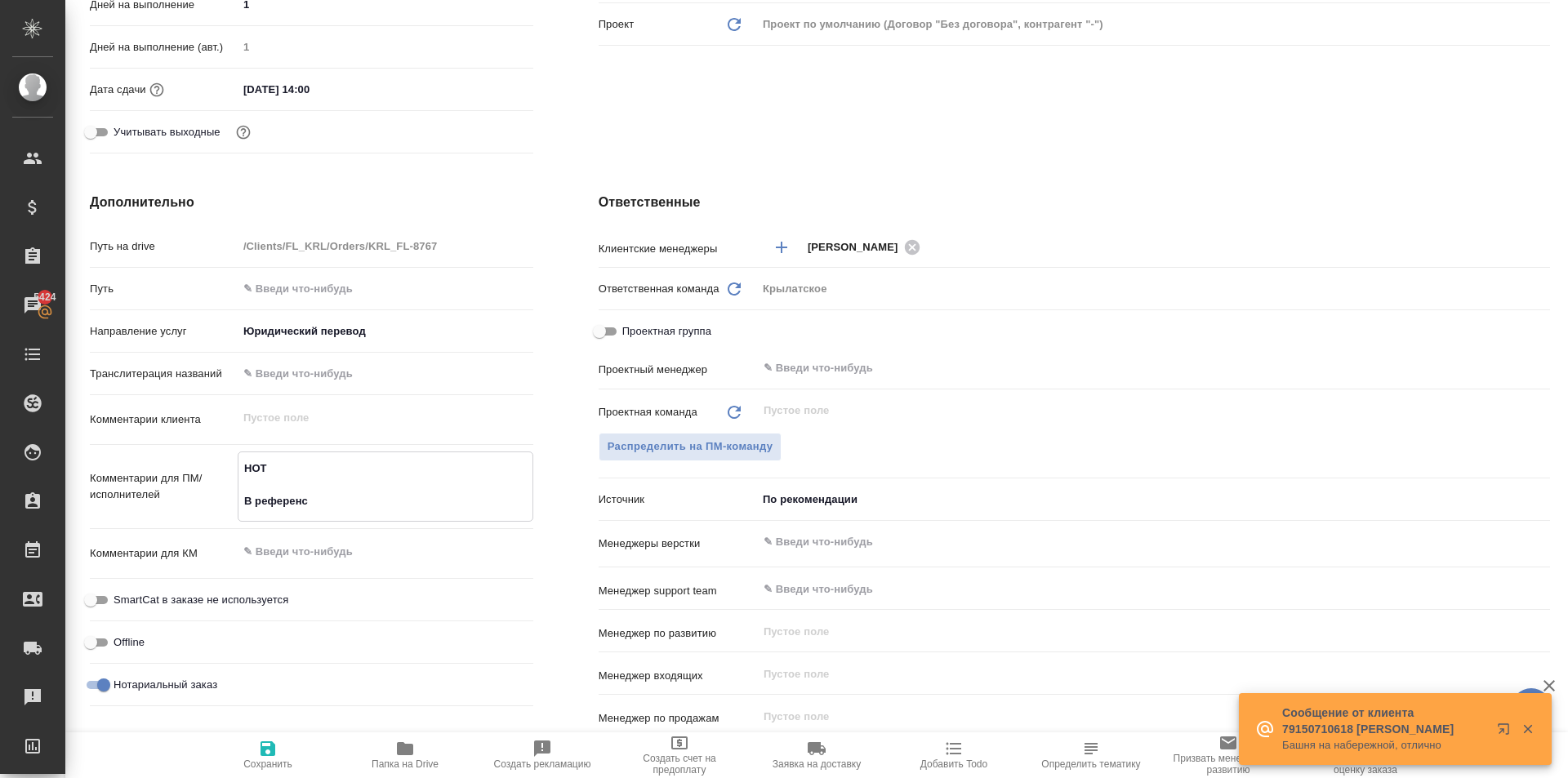
type textarea "НОТ В референс в"
type textarea "x"
type textarea "НОТ В референс вл"
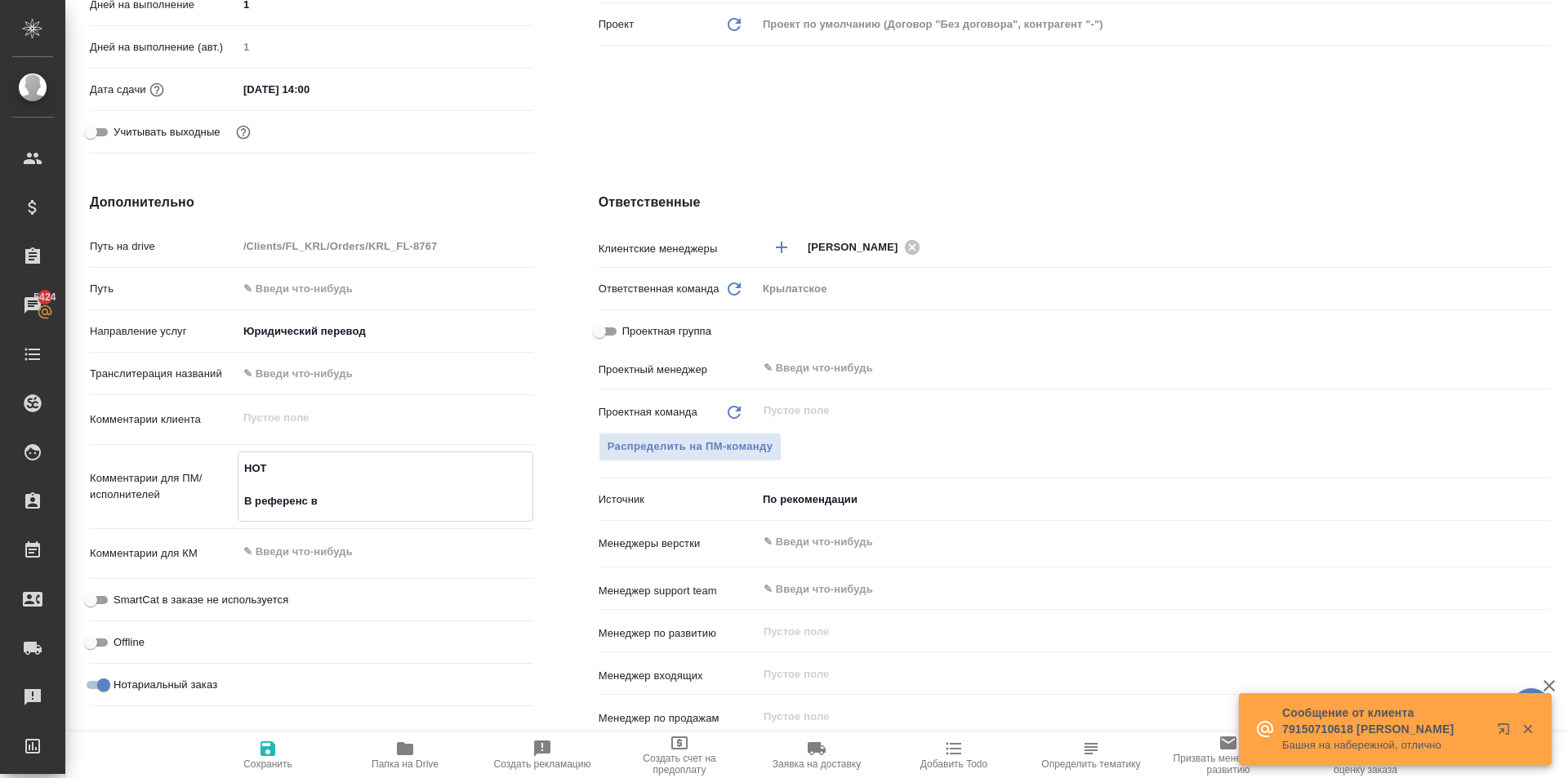
type textarea "x"
type textarea "НОТ В референс вло"
type textarea "x"
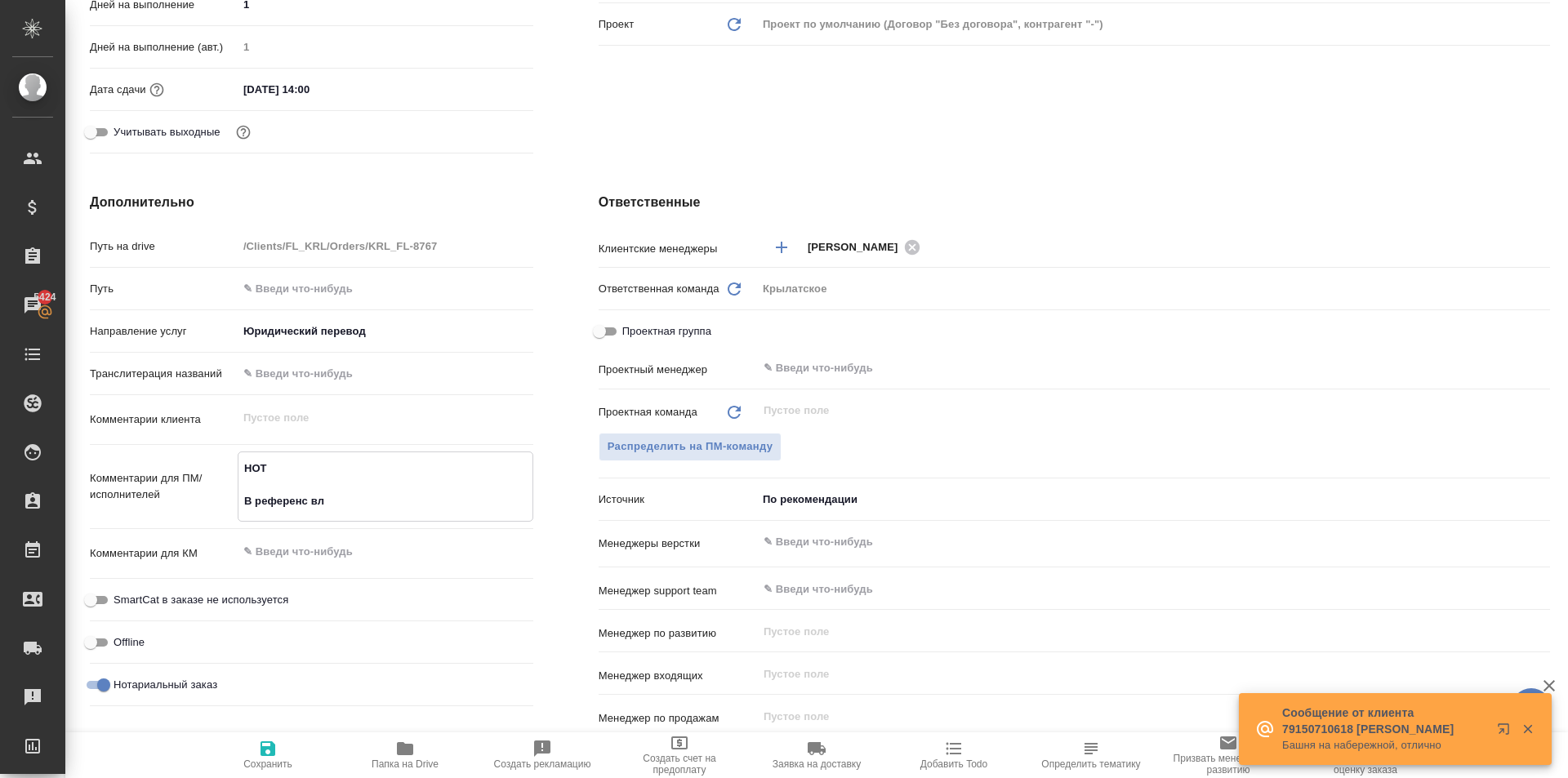
type textarea "x"
type textarea "НОТ В референс вложэ"
type textarea "x"
type textarea "НОТ В референс вложэе"
type textarea "x"
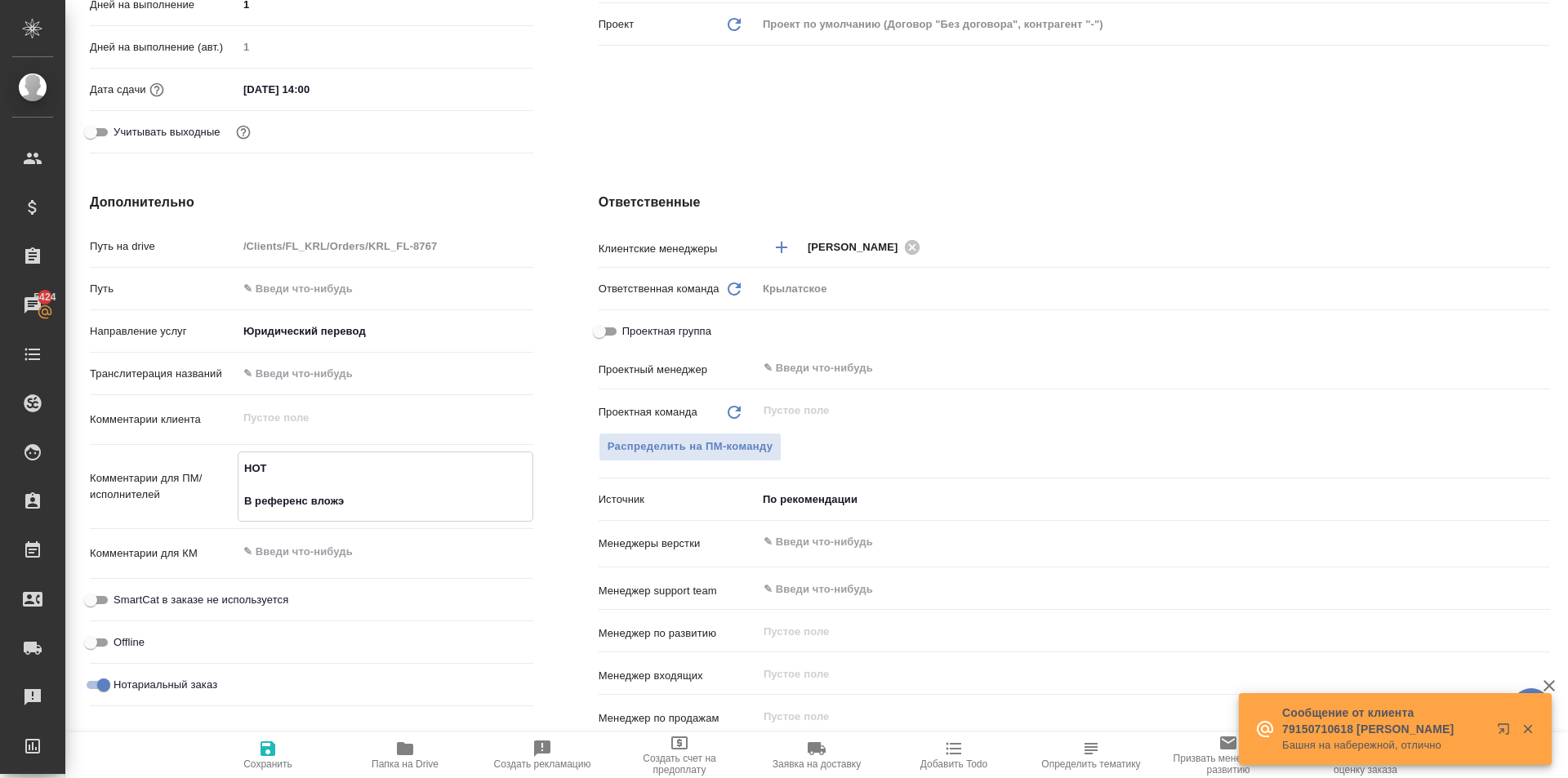
type textarea "x"
type textarea "НОТ В референс вложэен"
type textarea "x"
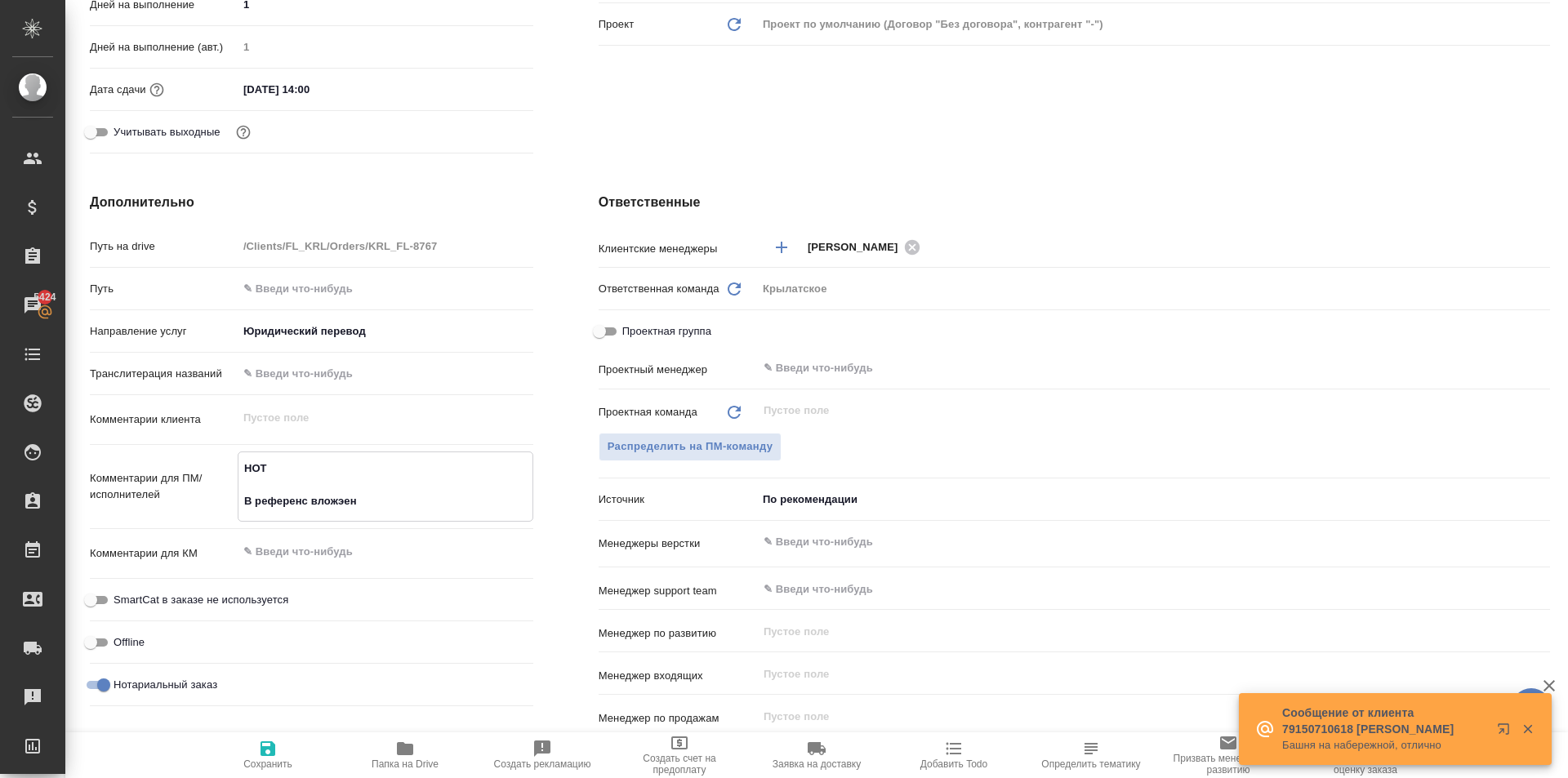
type textarea "x"
type textarea "НОТ В референс вложэен"
type textarea "x"
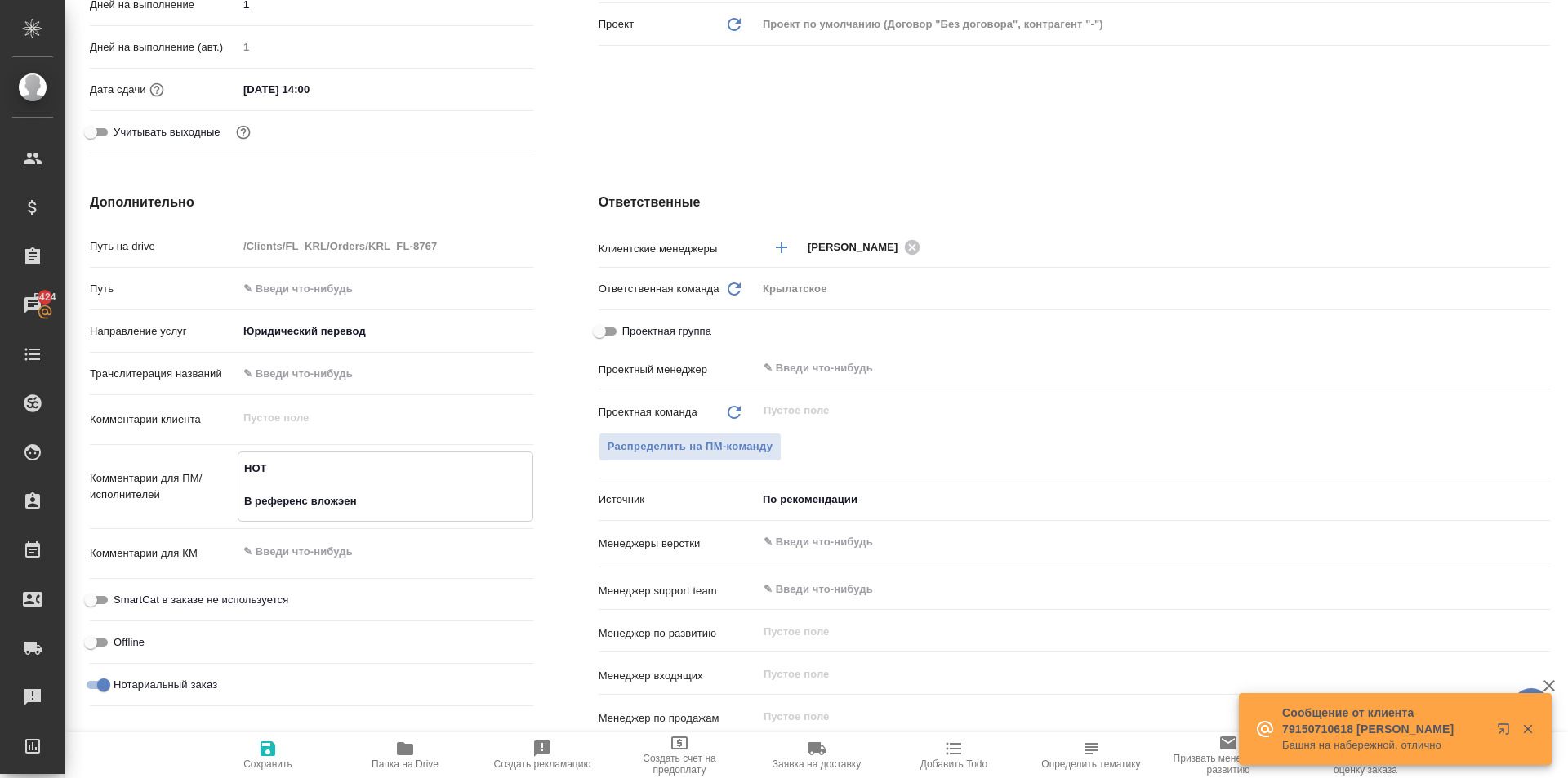
type textarea "НОТ В референс вложэен ц"
type textarea "x"
type textarea "НОТ В референс вложэен цв"
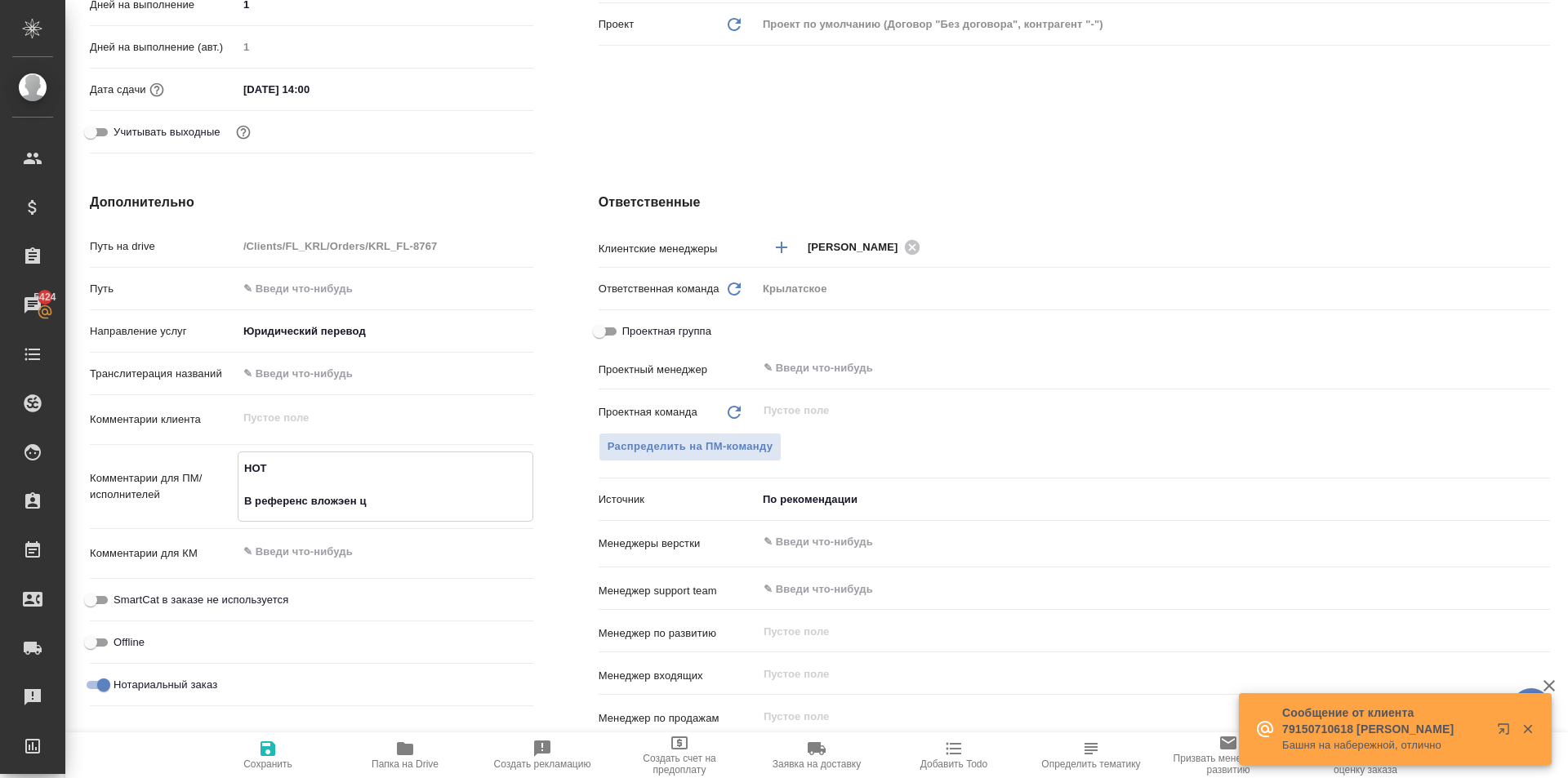
type textarea "x"
type textarea "НОТ В референс вложэен цве"
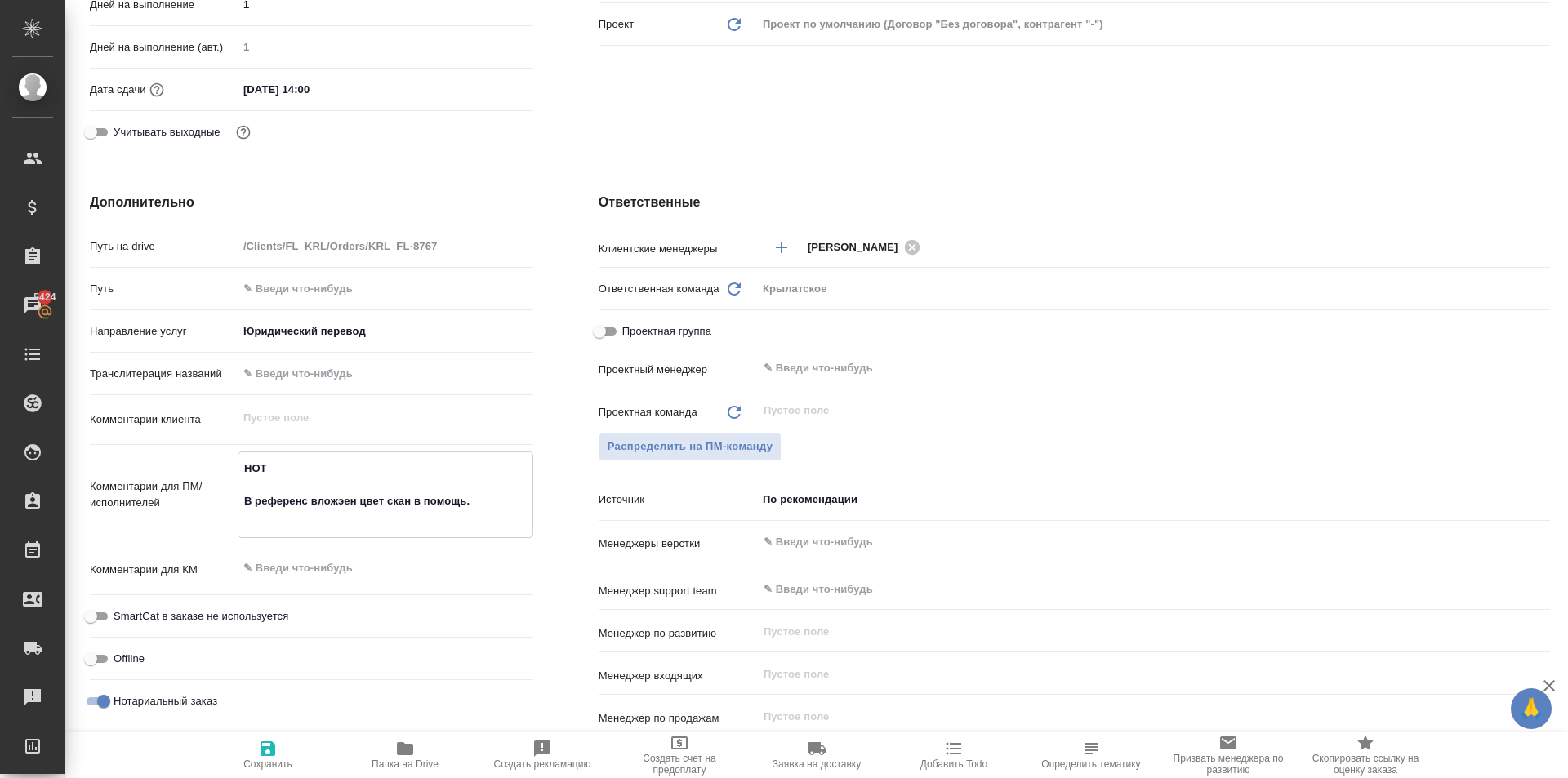
click at [344, 501] on textarea "НОТ В референс вложэен цвет скан в помощь." at bounding box center [386, 494] width 294 height 77
click at [467, 497] on textarea "НОТ В референс вложен цвет скан в помощь." at bounding box center [386, 494] width 294 height 77
click at [281, 760] on span "Сохранить" at bounding box center [267, 764] width 49 height 12
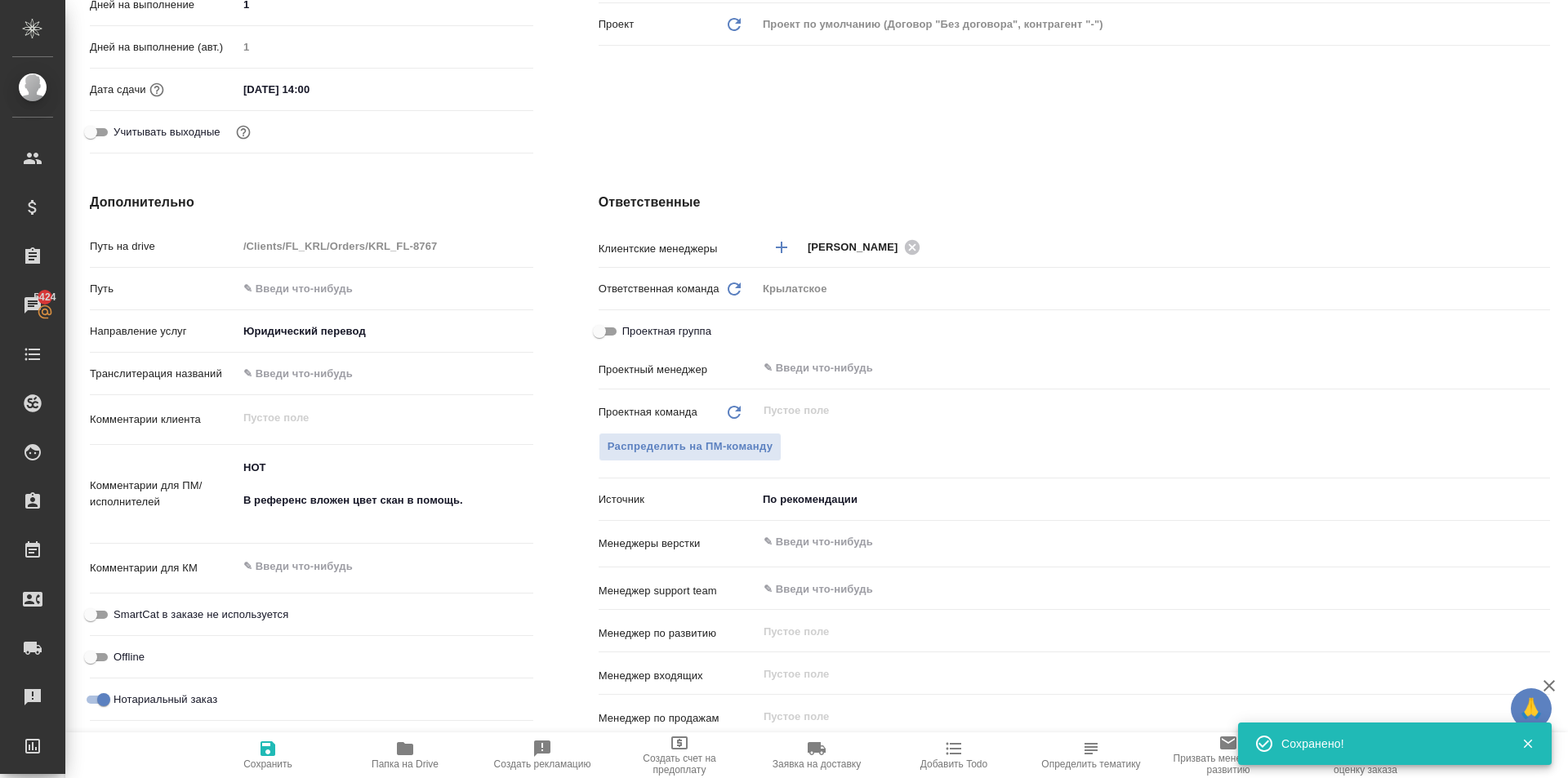
scroll to position [0, 0]
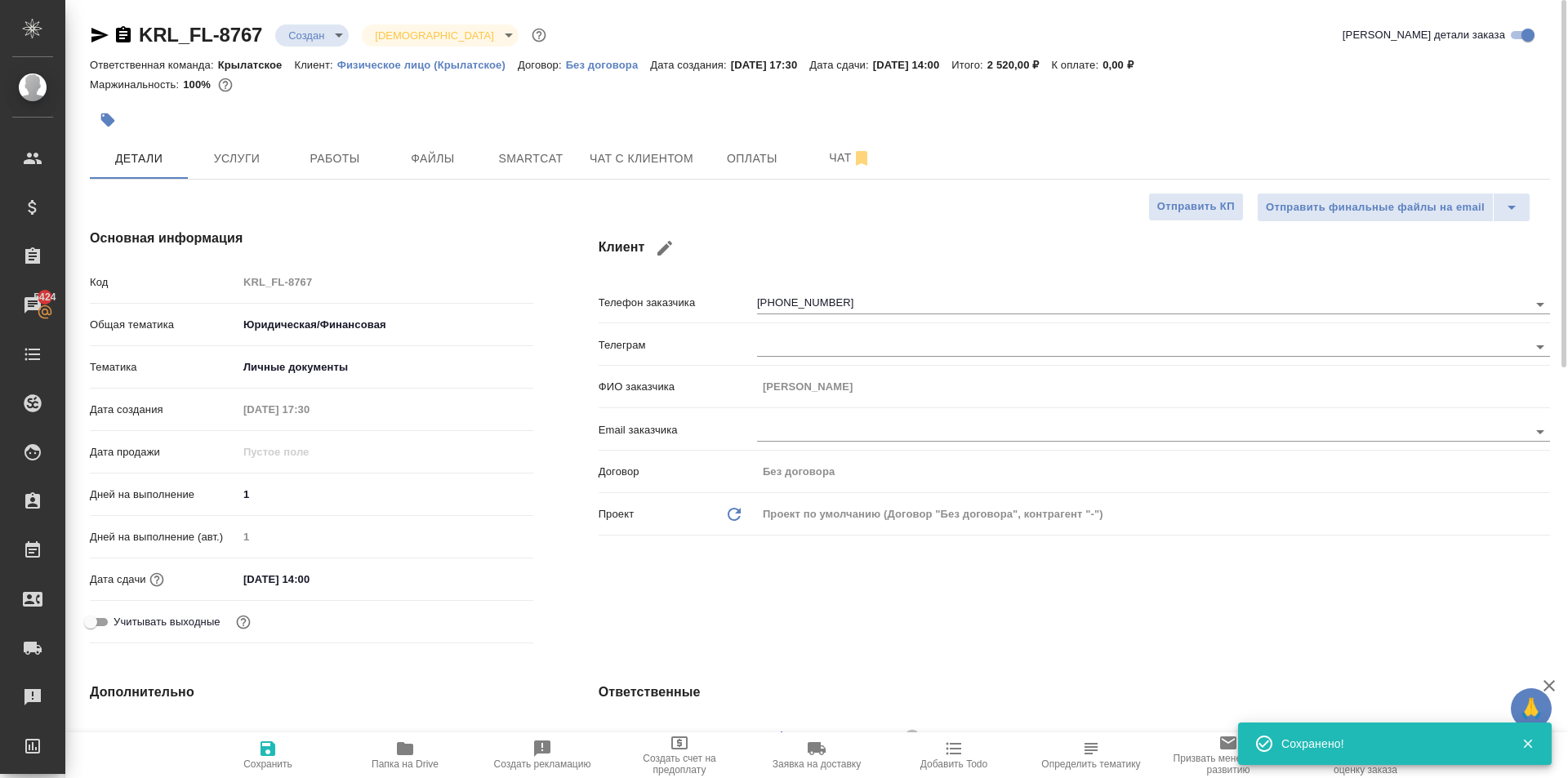
drag, startPoint x: 440, startPoint y: 206, endPoint x: 440, endPoint y: 162, distance: 44.0
click at [440, 200] on div "Основная информация Код KRL_FL-8767 Общая тематика Юридическая/Финансовая yr-fn…" at bounding box center [311, 439] width 509 height 486
click at [440, 162] on span "Файлы" at bounding box center [433, 159] width 78 height 21
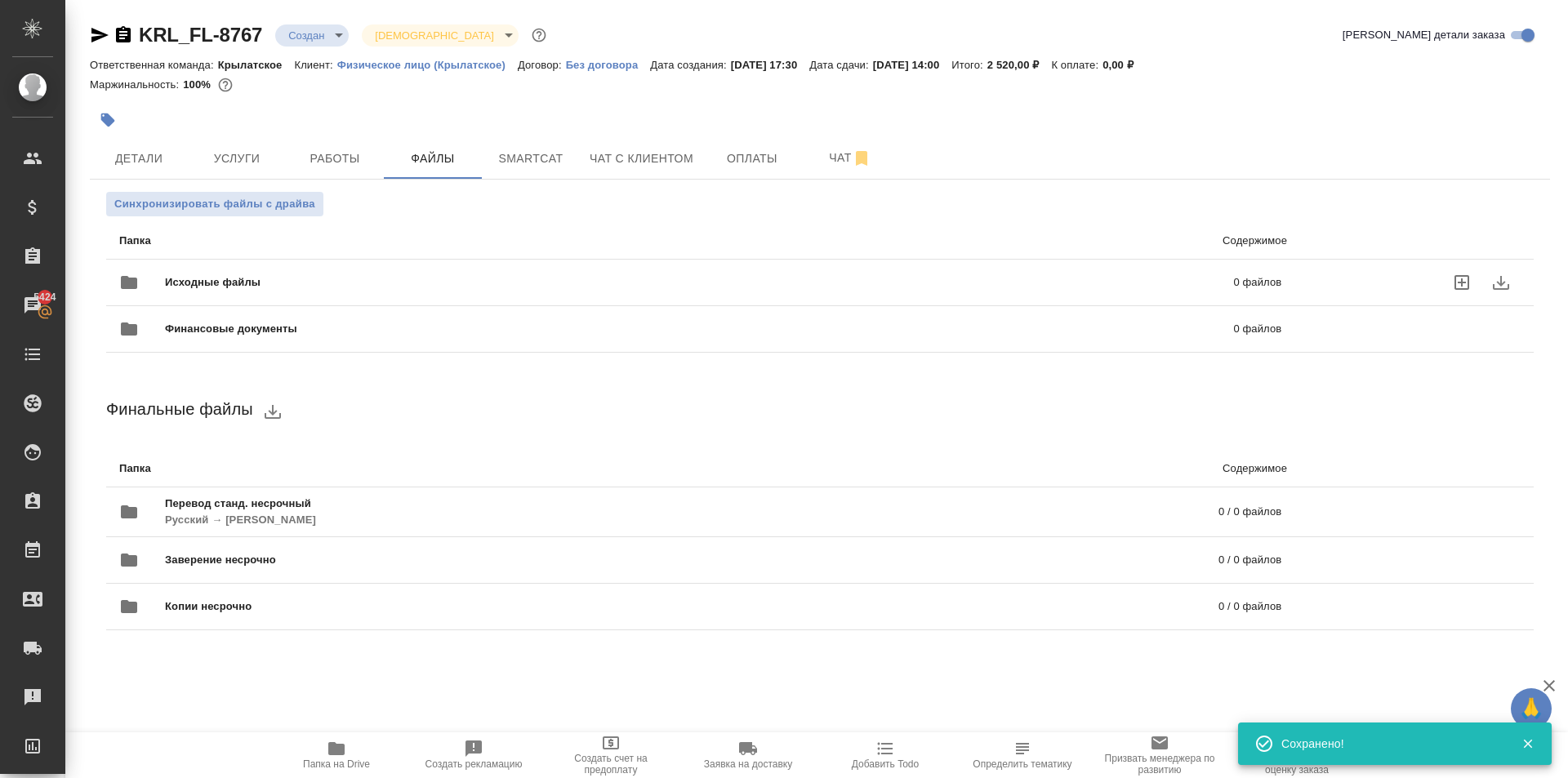
click at [193, 283] on span "Исходные файлы" at bounding box center [456, 283] width 583 height 16
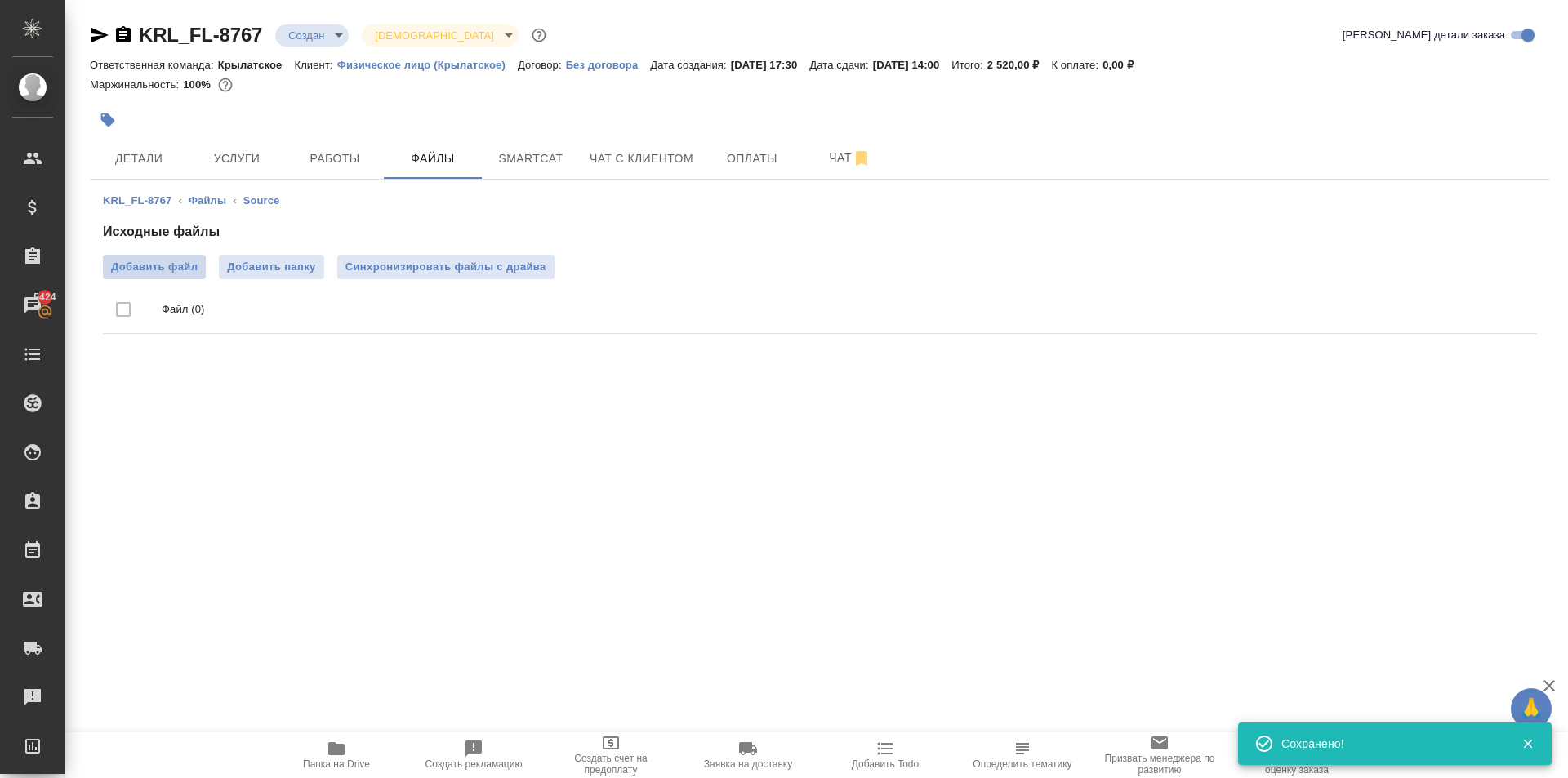
click at [177, 261] on span "Добавить файл" at bounding box center [154, 267] width 86 height 16
click at [0, 0] on input "Добавить файл" at bounding box center [0, 0] width 0 height 0
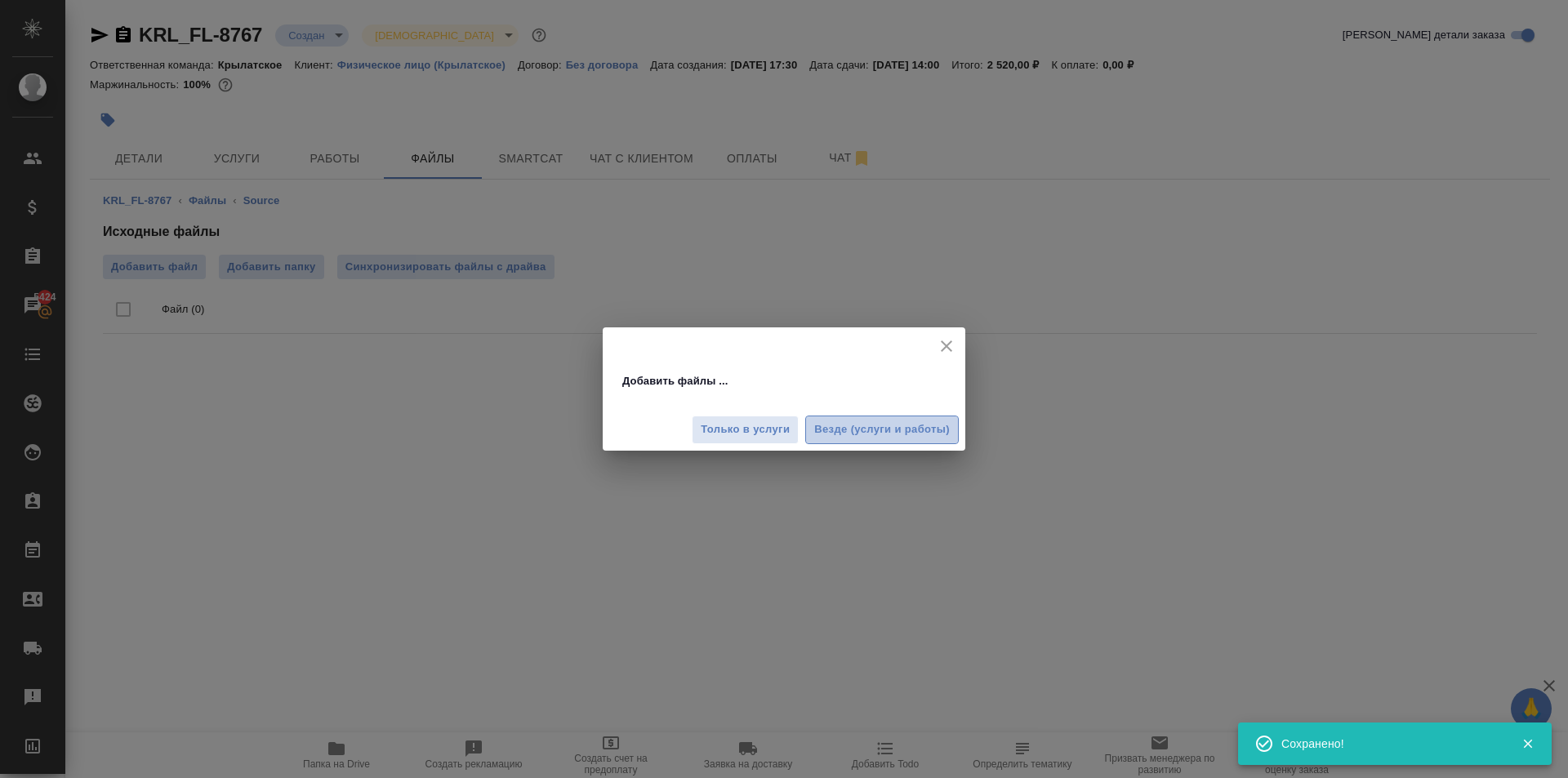
click at [872, 425] on span "Везде (услуги и работы)" at bounding box center [881, 430] width 136 height 19
